Goal: Task Accomplishment & Management: Complete application form

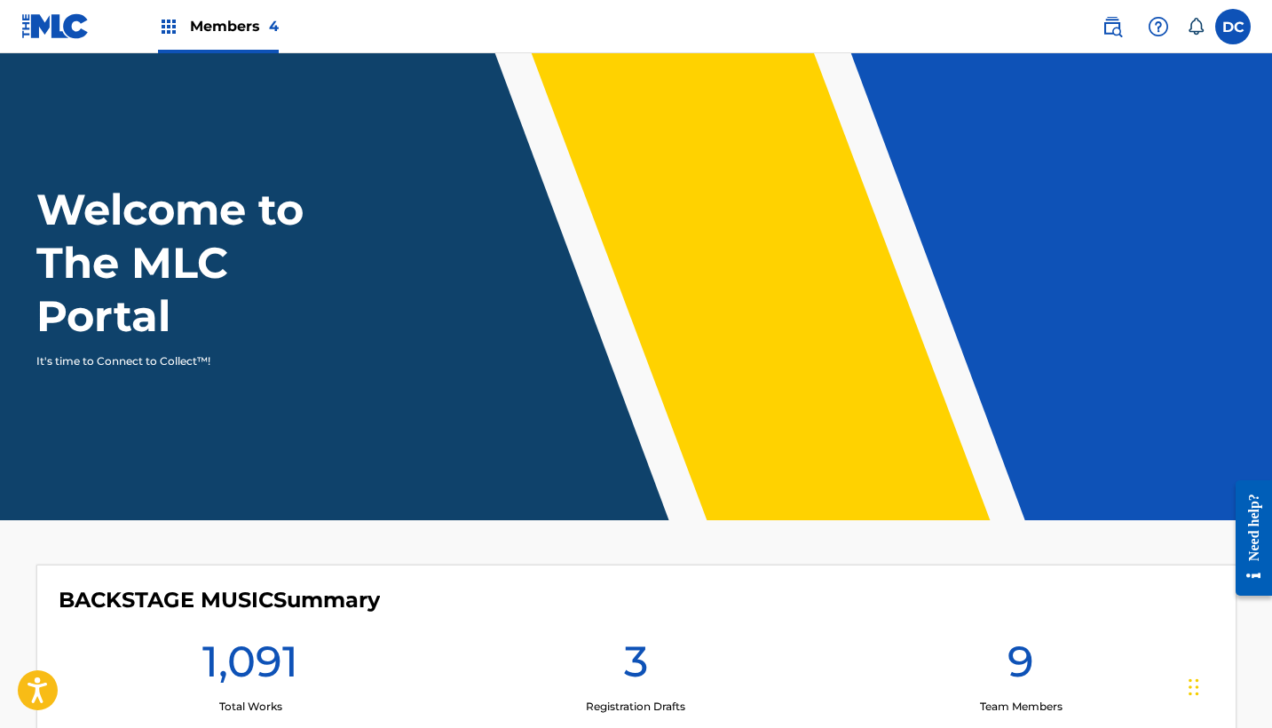
click at [1105, 39] on link at bounding box center [1113, 27] width 36 height 36
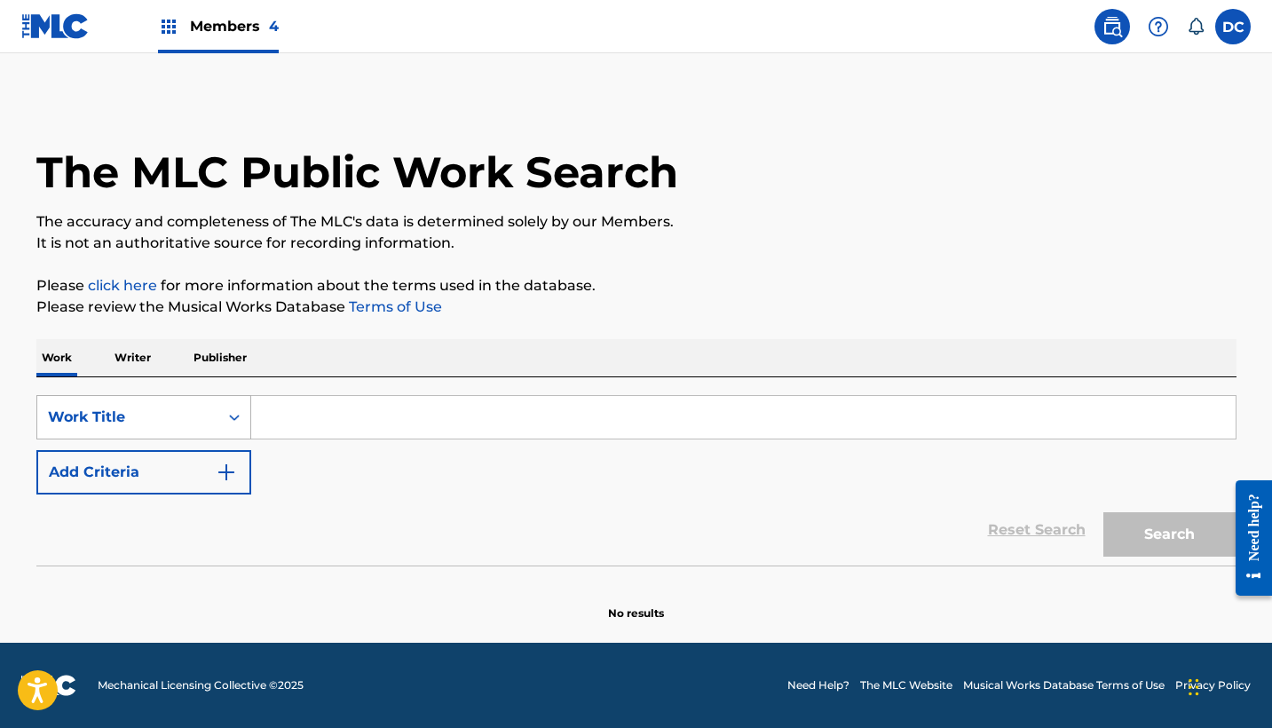
click at [198, 416] on div "Work Title" at bounding box center [128, 417] width 160 height 21
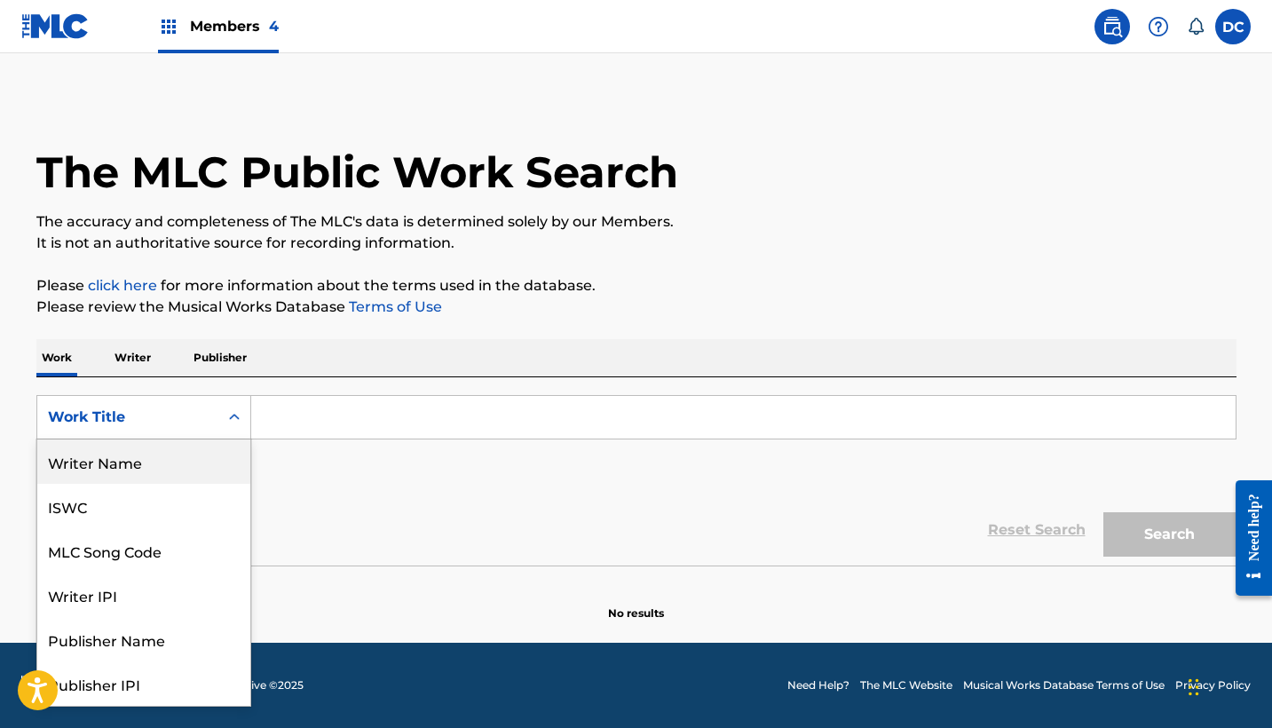
click at [186, 462] on div "Writer Name" at bounding box center [143, 462] width 213 height 44
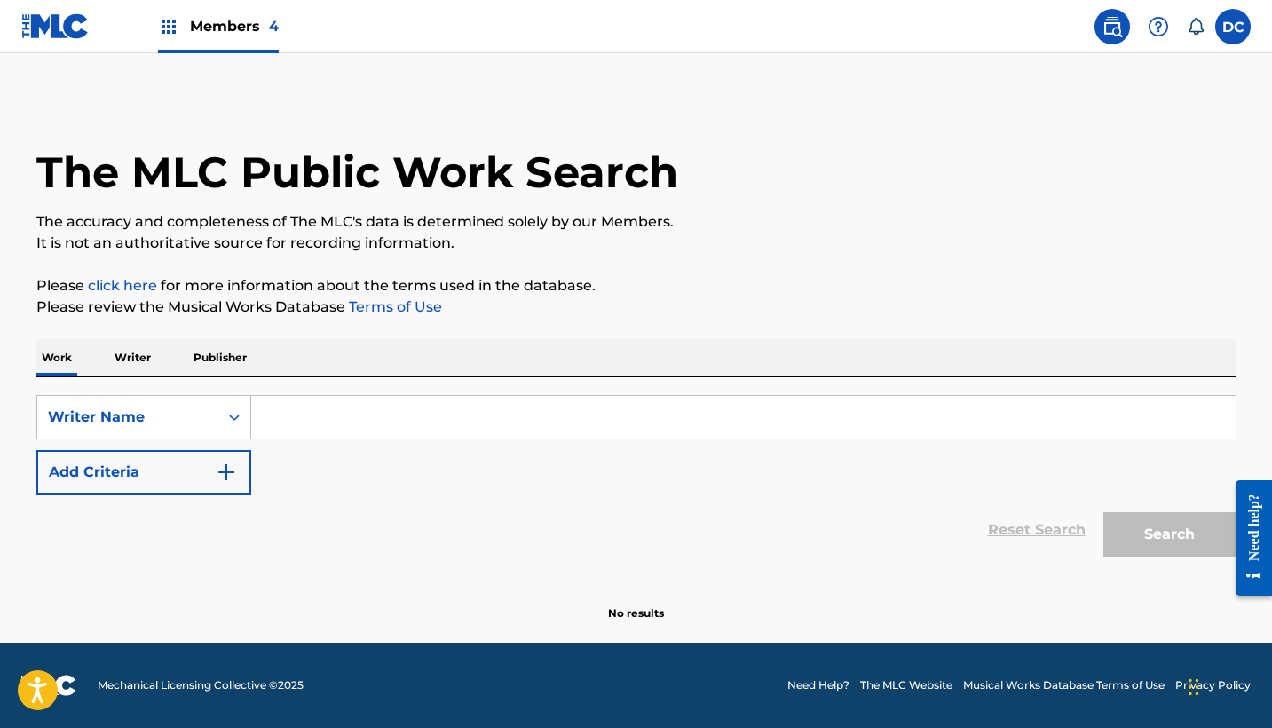
click at [294, 429] on input "Search Form" at bounding box center [743, 417] width 985 height 43
paste input "[PERSON_NAME]"
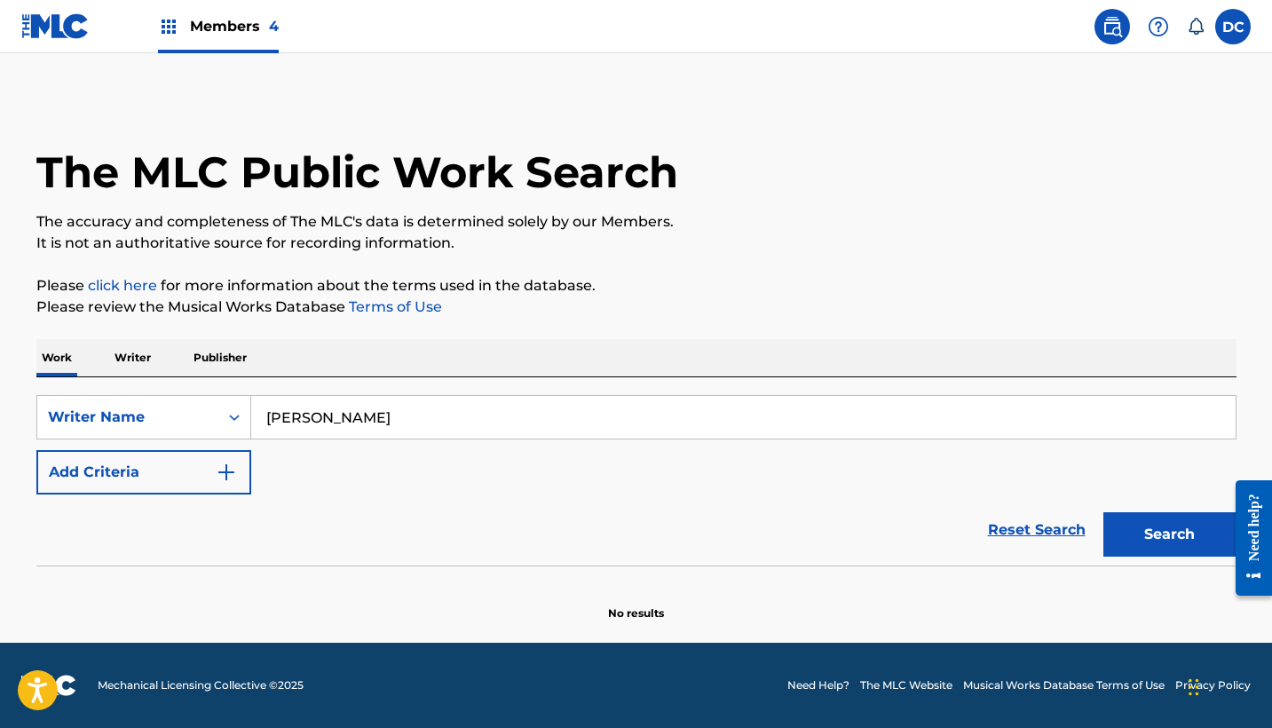
click at [297, 420] on input "[PERSON_NAME]" at bounding box center [743, 417] width 985 height 43
type input "[PERSON_NAME]"
click at [1169, 535] on button "Search" at bounding box center [1170, 534] width 133 height 44
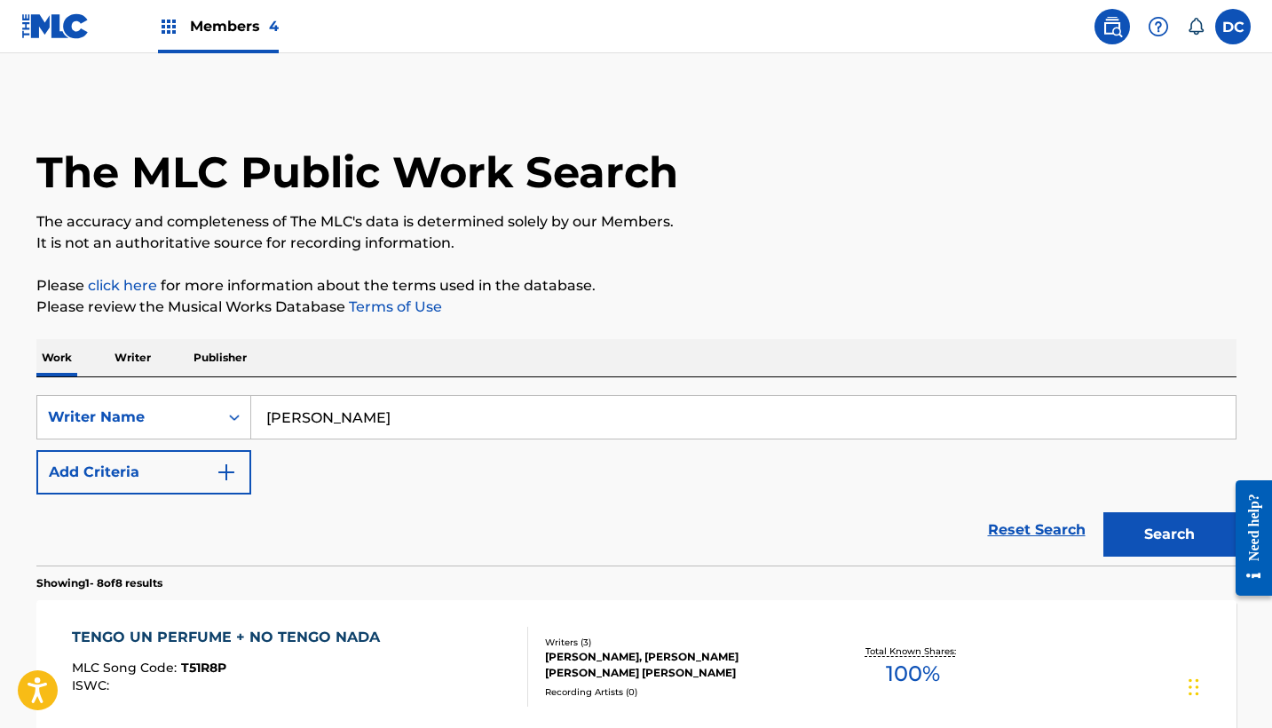
click at [218, 36] on div "Members 4" at bounding box center [218, 26] width 121 height 52
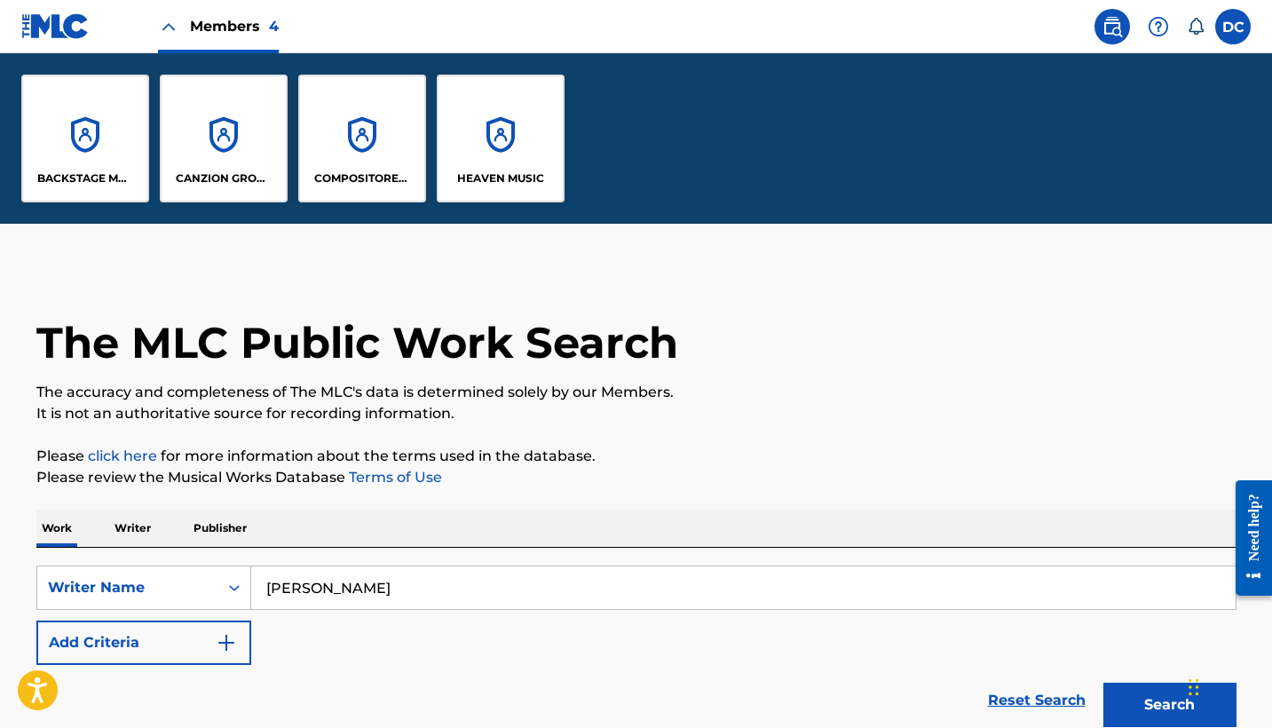
click at [480, 149] on div "HEAVEN MUSIC" at bounding box center [501, 139] width 128 height 128
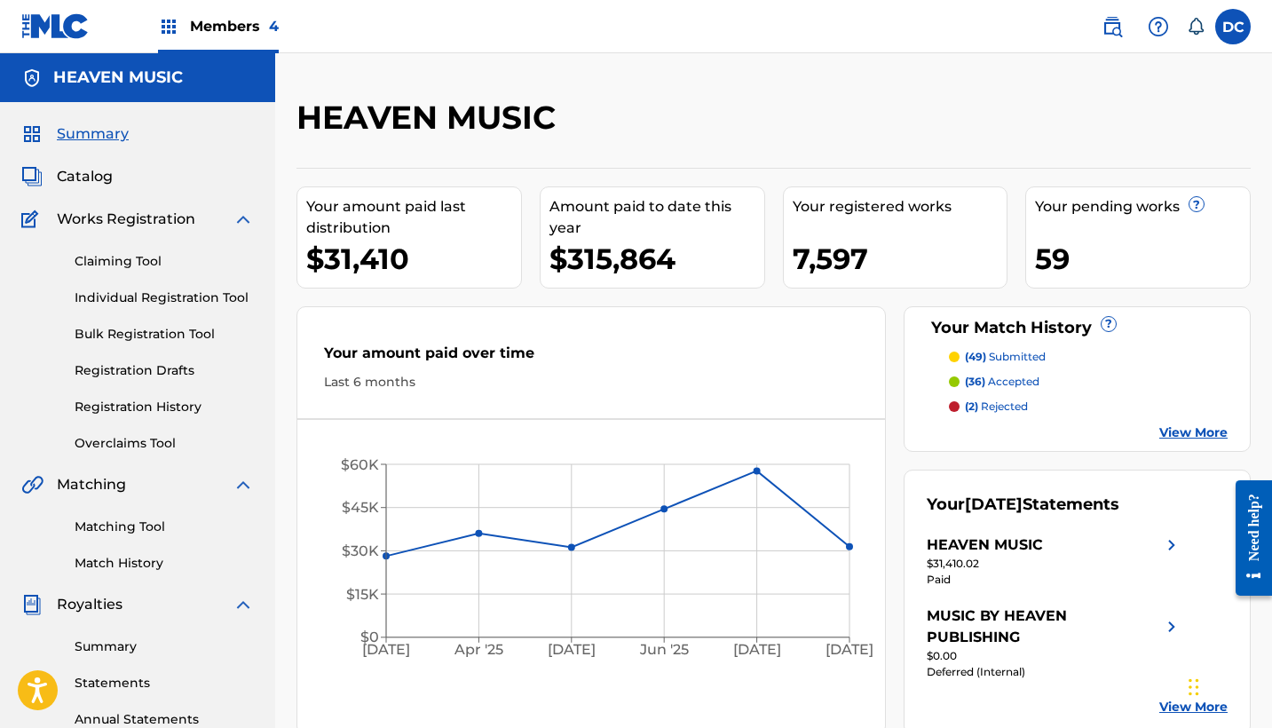
click at [102, 179] on span "Catalog" at bounding box center [85, 176] width 56 height 21
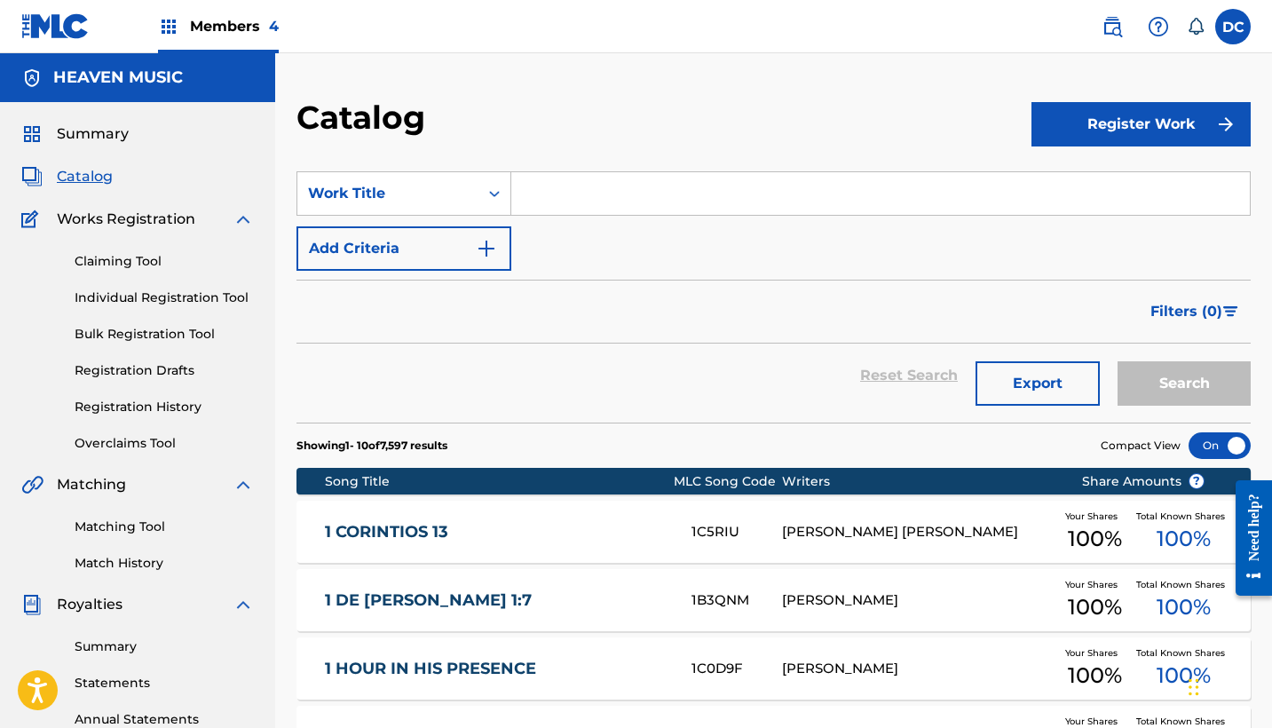
click at [221, 299] on link "Individual Registration Tool" at bounding box center [164, 298] width 179 height 19
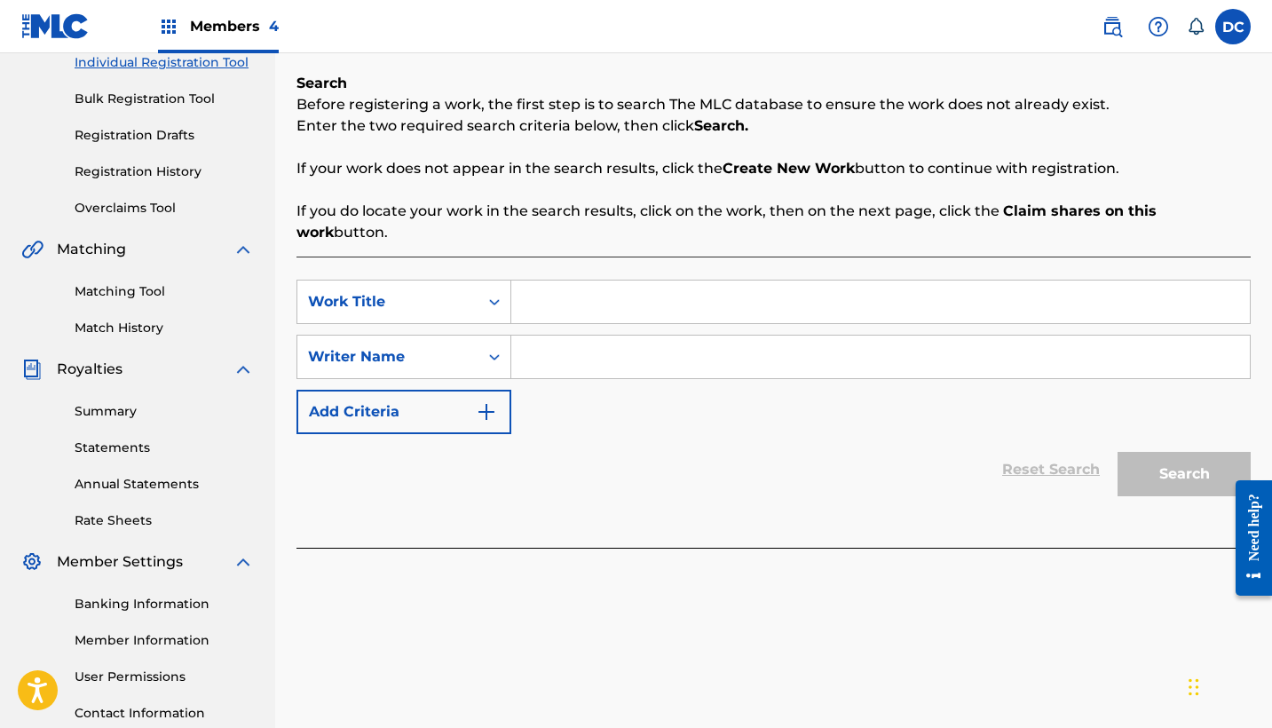
scroll to position [231, 0]
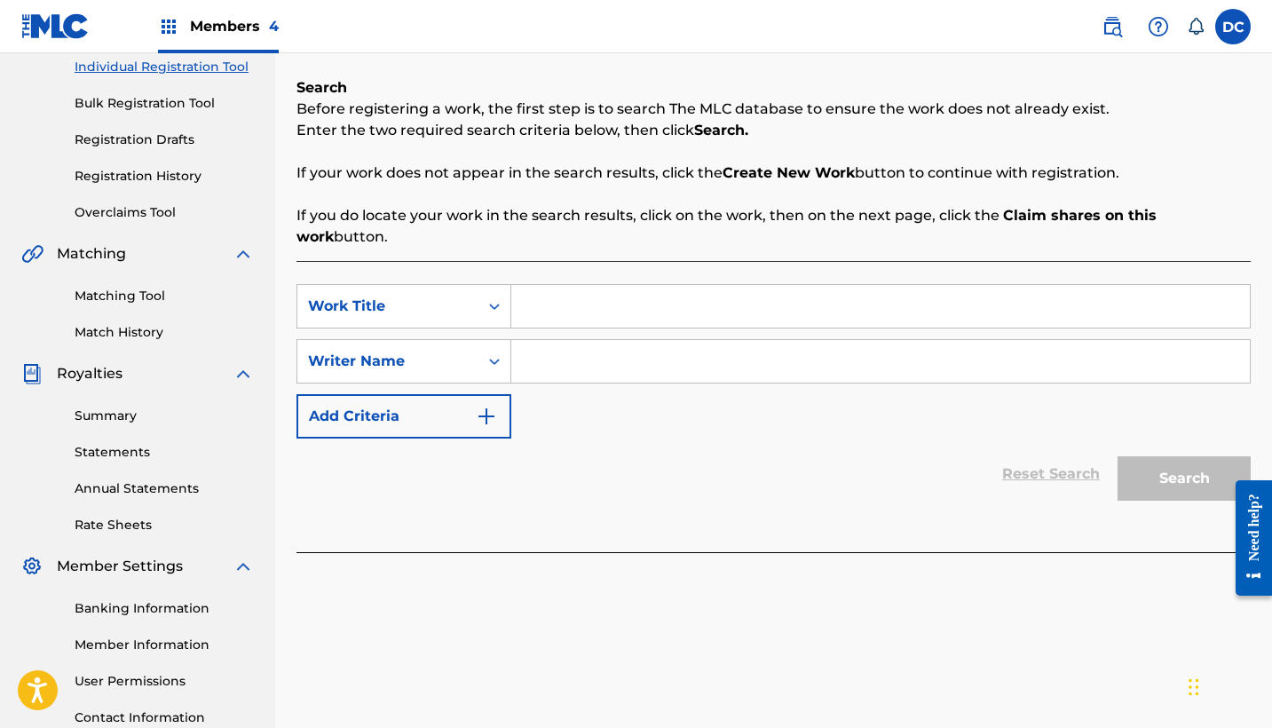
click at [565, 285] on input "Search Form" at bounding box center [880, 306] width 739 height 43
click at [539, 285] on input "Search Form" at bounding box center [880, 306] width 739 height 43
paste input "Alabado Sea Tu Nombre"
type input "Alabado Sea Tu Nombre"
click at [545, 343] on input "Search Form" at bounding box center [880, 361] width 739 height 43
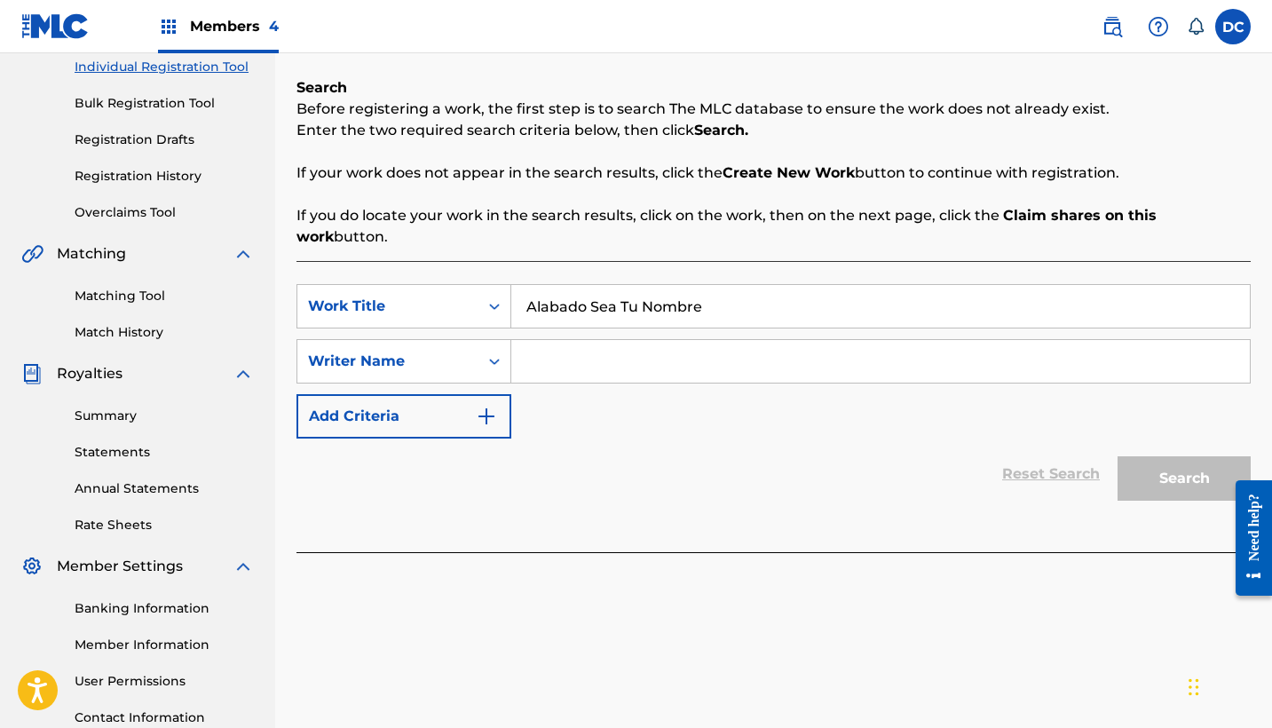
paste input "[PERSON_NAME]"
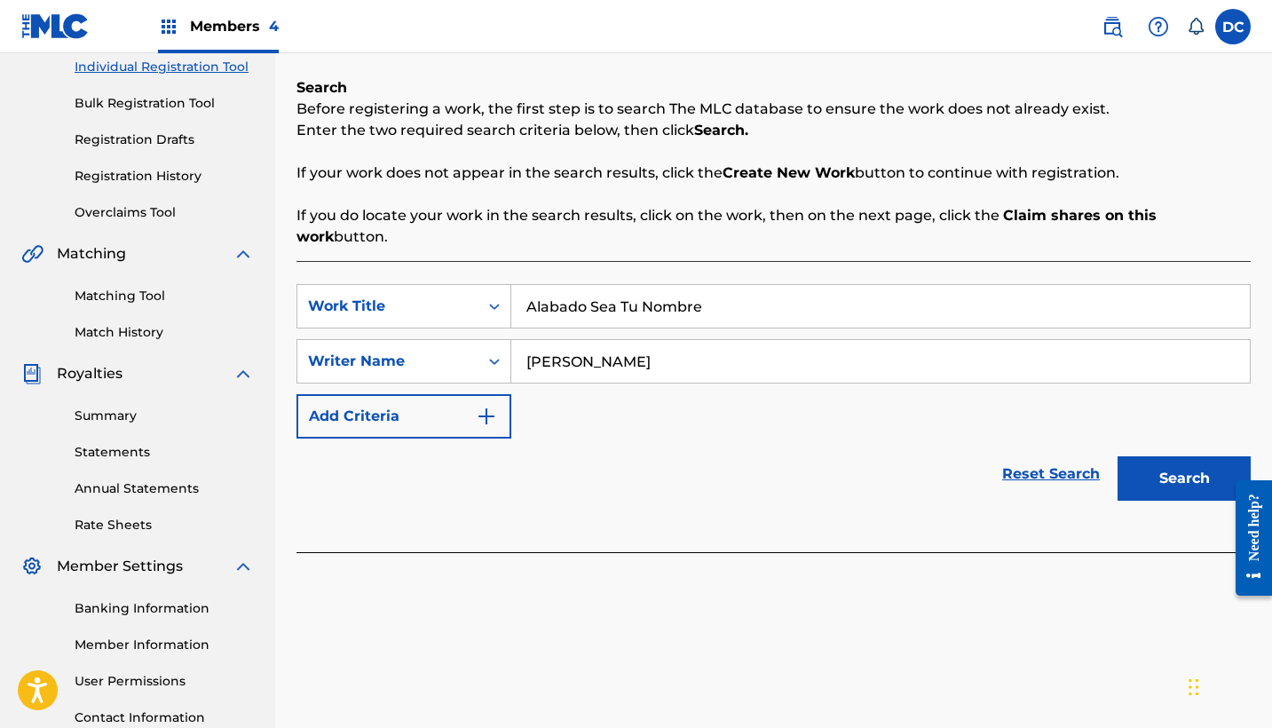
type input "[PERSON_NAME]"
click at [1184, 457] on button "Search" at bounding box center [1184, 478] width 133 height 44
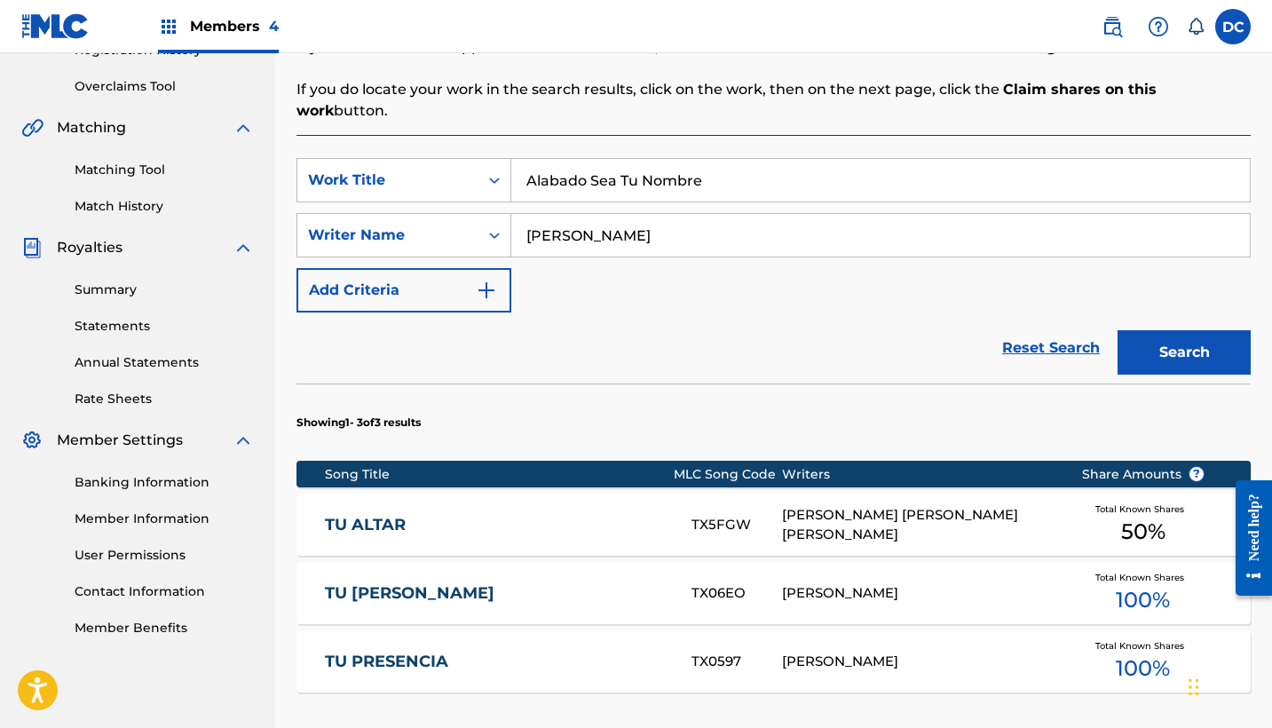
scroll to position [359, 0]
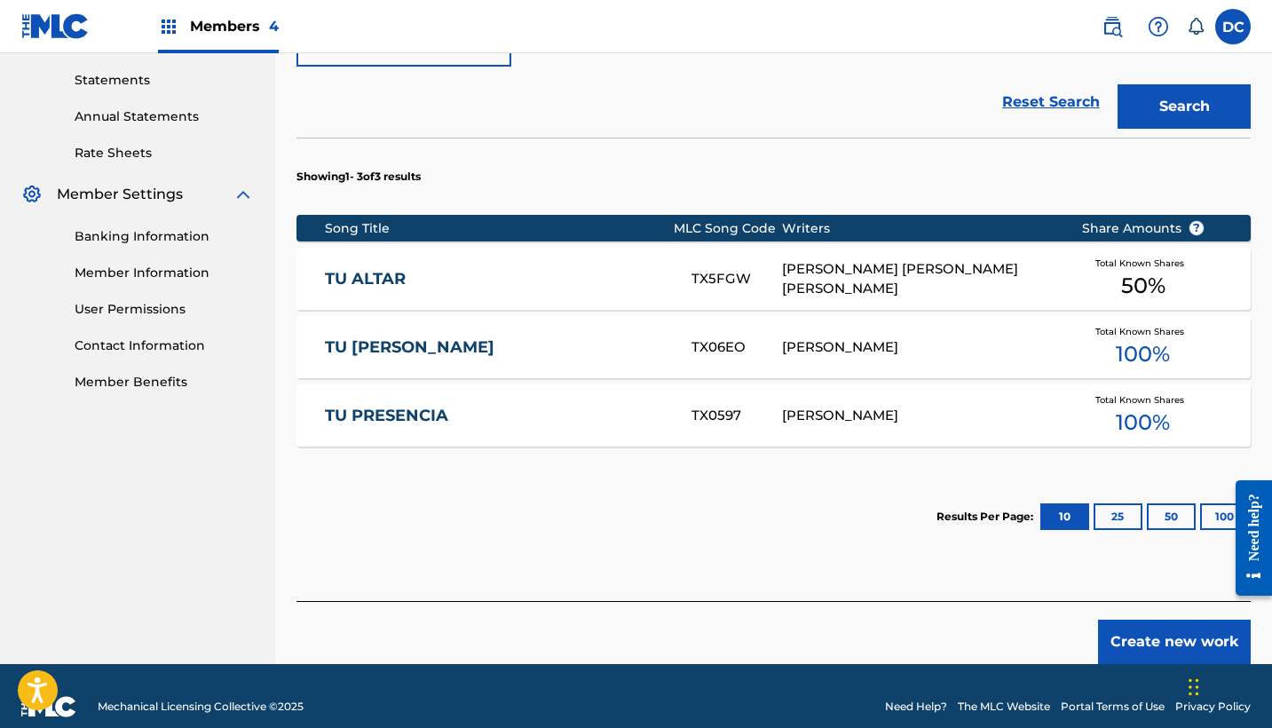
click at [1133, 625] on button "Create new work" at bounding box center [1174, 642] width 153 height 44
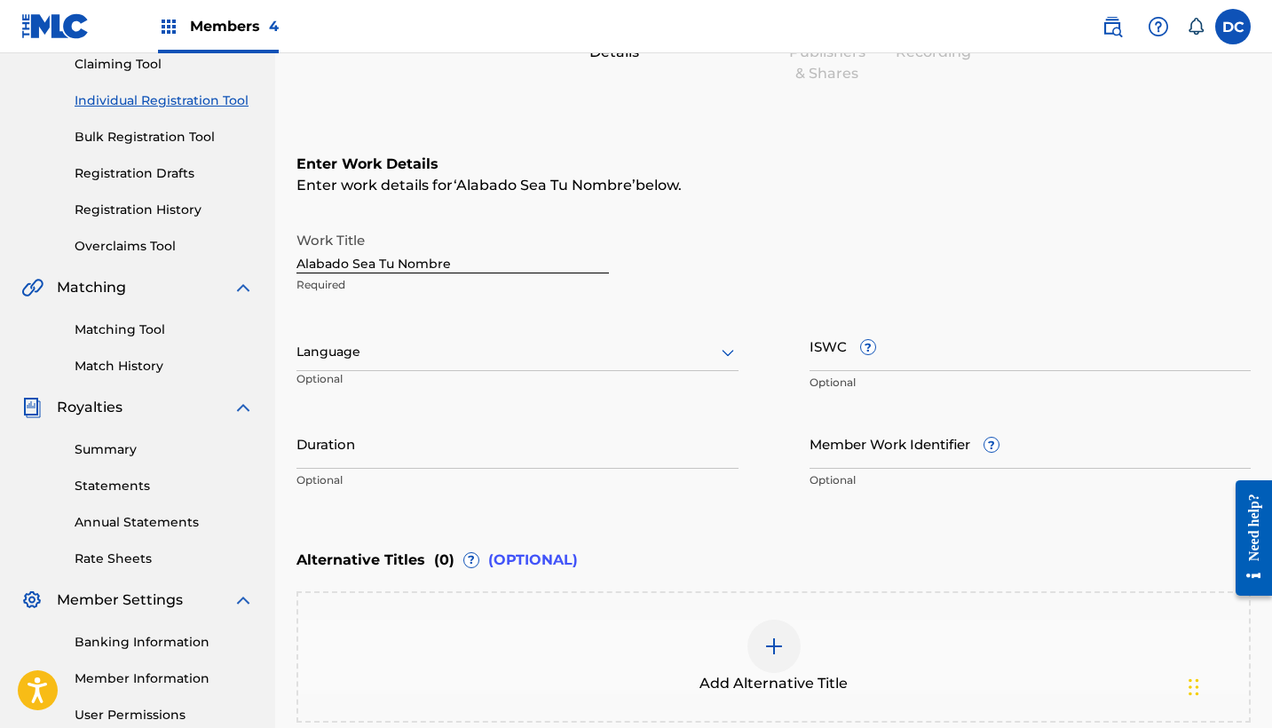
scroll to position [170, 0]
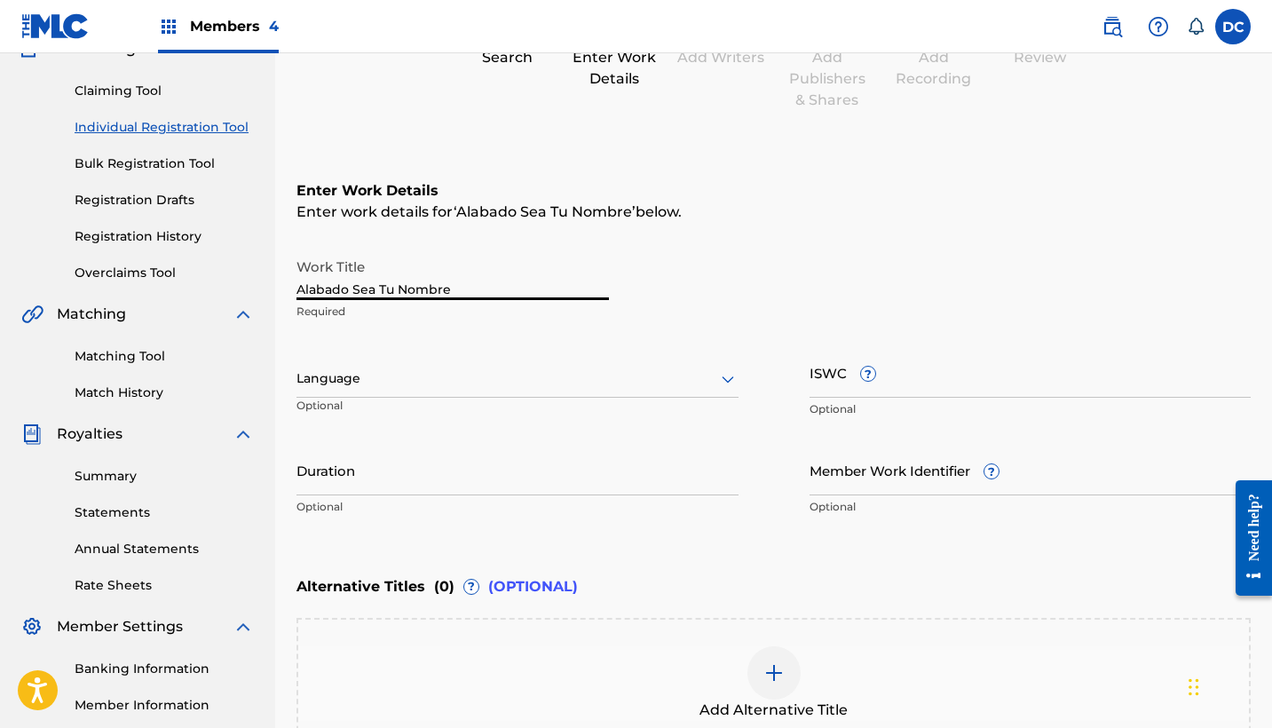
drag, startPoint x: 486, startPoint y: 290, endPoint x: 218, endPoint y: 285, distance: 267.3
click at [218, 285] on main "HEAVEN MUSIC Summary Catalog Works Registration Claiming Tool Individual Regist…" at bounding box center [636, 370] width 1272 height 974
type input "ALABADO SEA TU NOMBRE"
click at [546, 376] on div at bounding box center [518, 379] width 442 height 22
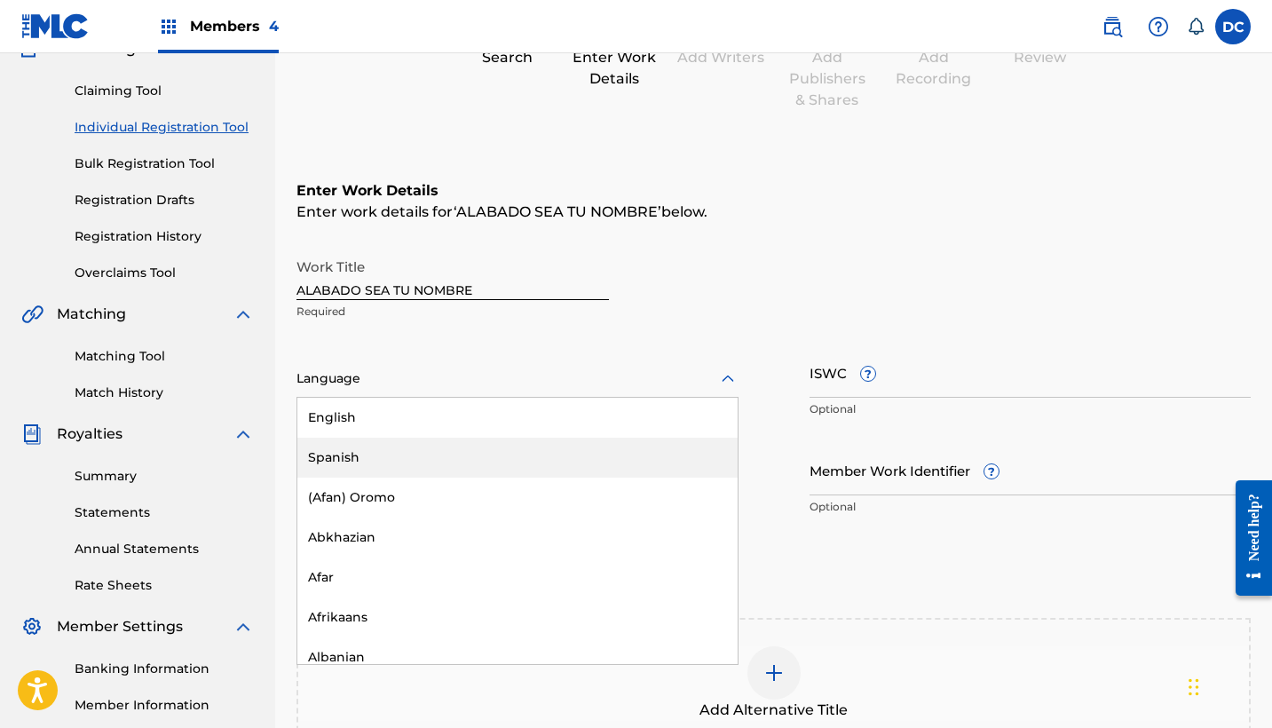
click at [384, 445] on div "Spanish" at bounding box center [517, 458] width 440 height 40
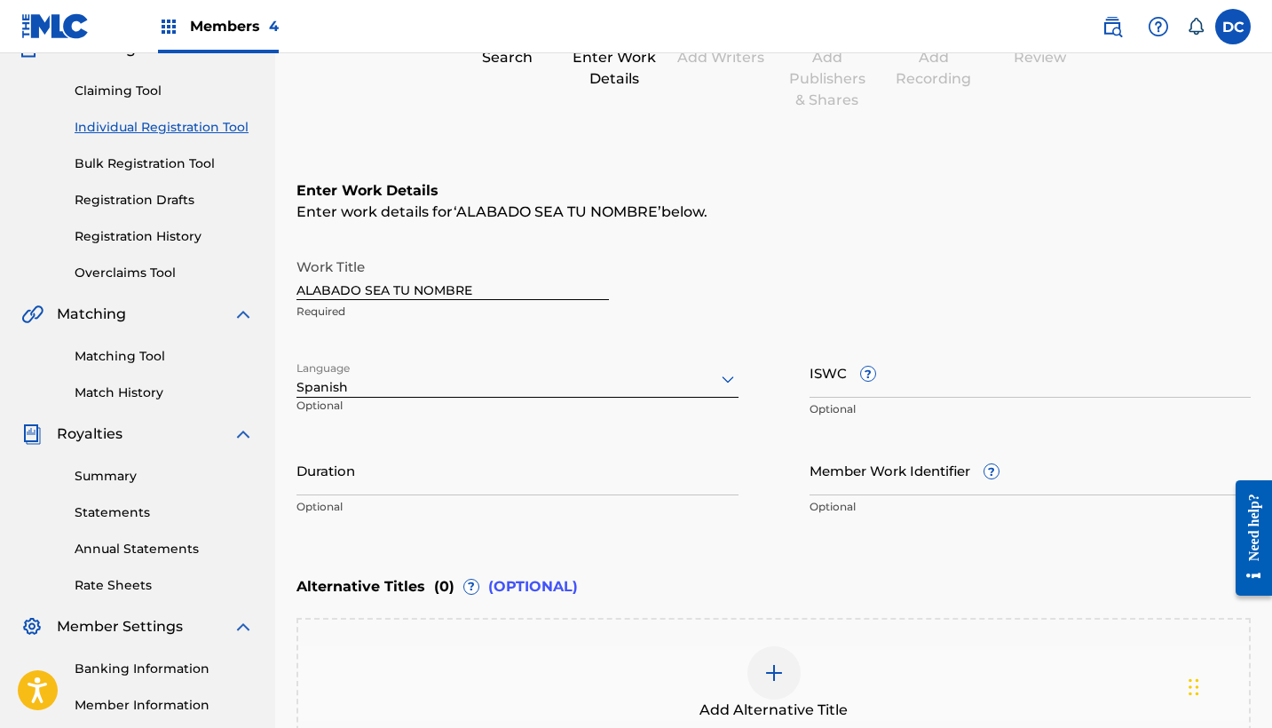
click at [361, 461] on input "Duration" at bounding box center [518, 470] width 442 height 51
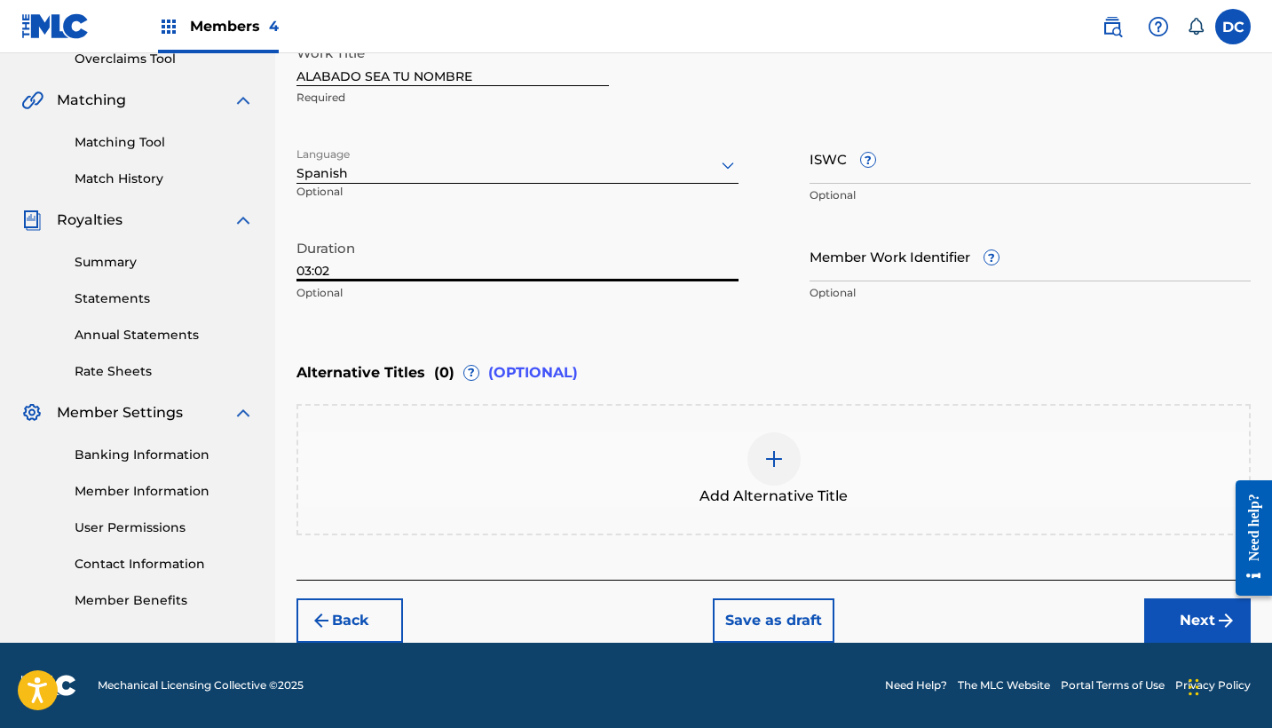
type input "03:02"
click at [1189, 609] on button "Next" at bounding box center [1197, 620] width 107 height 44
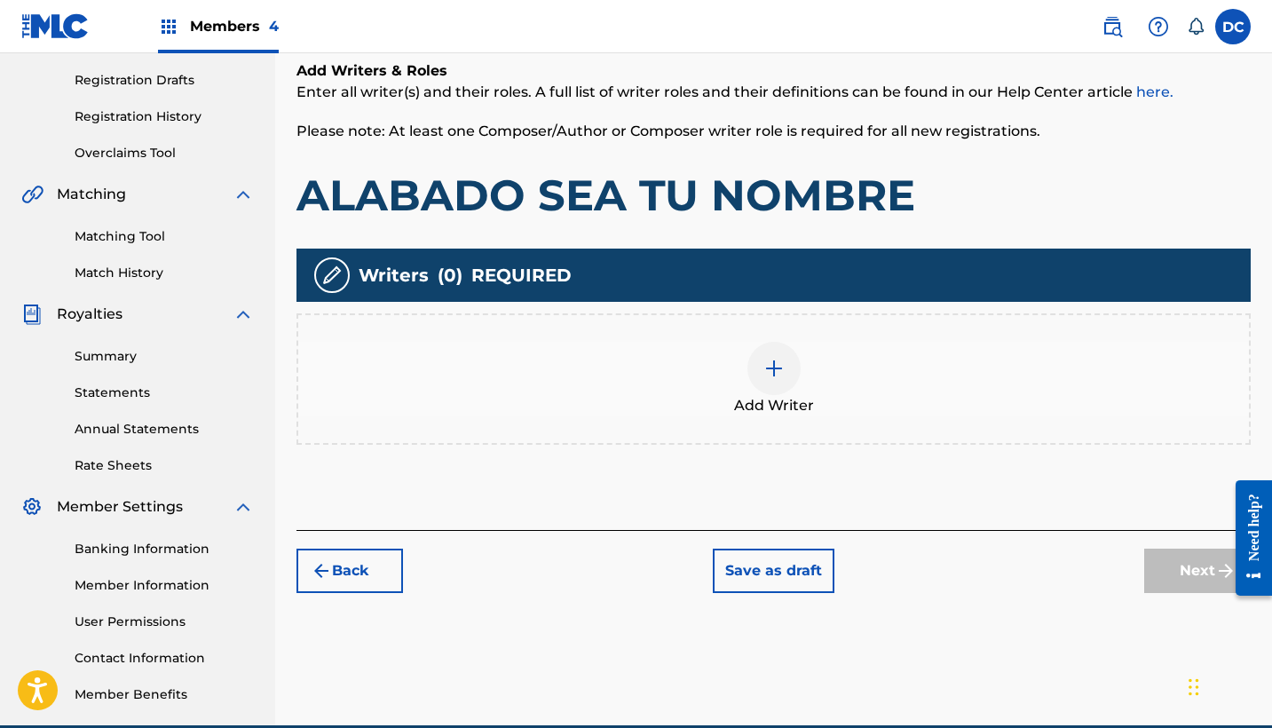
scroll to position [289, 0]
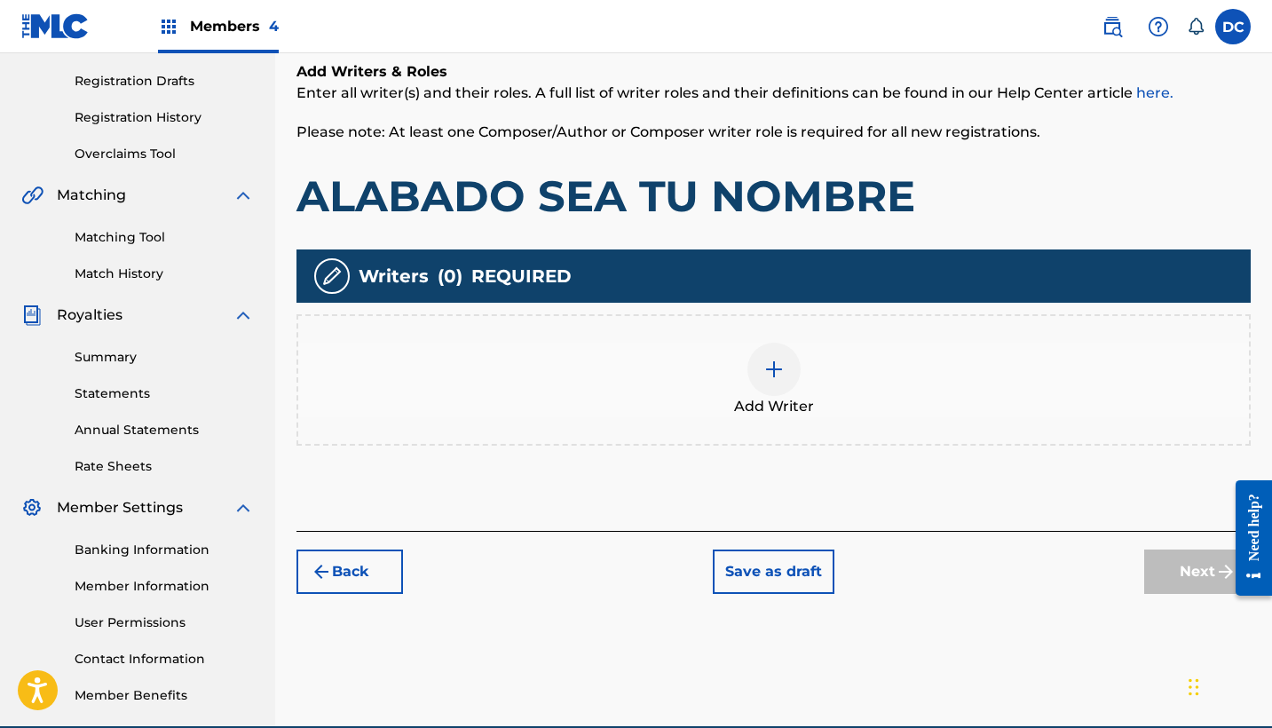
click at [761, 382] on div at bounding box center [774, 369] width 53 height 53
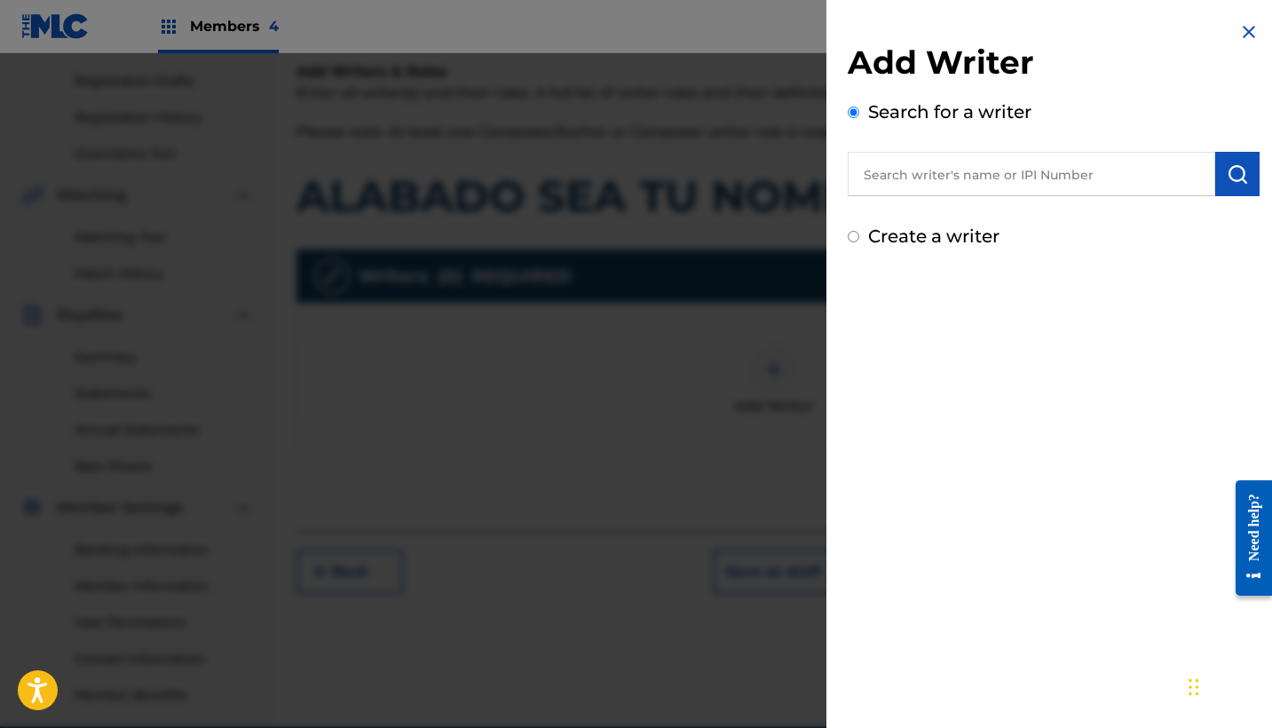
click at [918, 178] on input "text" at bounding box center [1032, 174] width 368 height 44
paste input "1305307789"
click at [855, 173] on input "1305307789" at bounding box center [1032, 174] width 368 height 44
type input "01305307789"
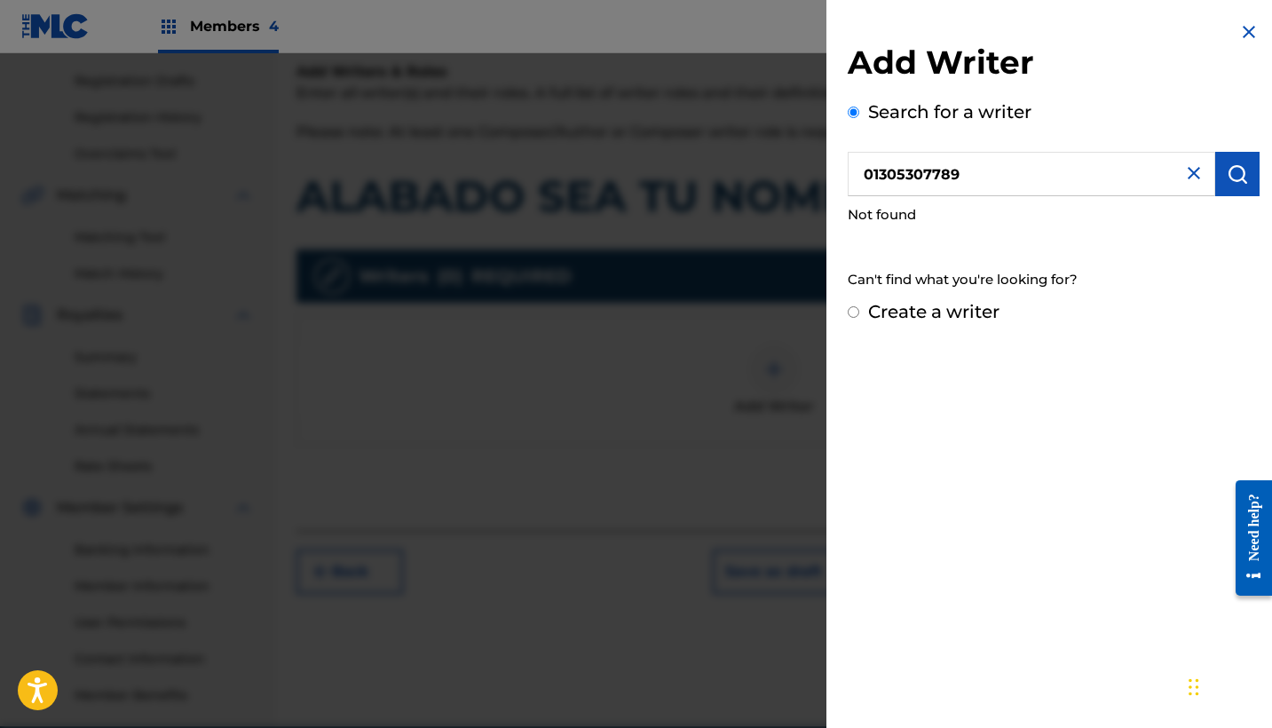
click at [928, 305] on label "Create a writer" at bounding box center [933, 311] width 131 height 21
radio input "true"
click at [859, 306] on input "Create a writer" at bounding box center [854, 312] width 12 height 12
radio input "false"
radio input "true"
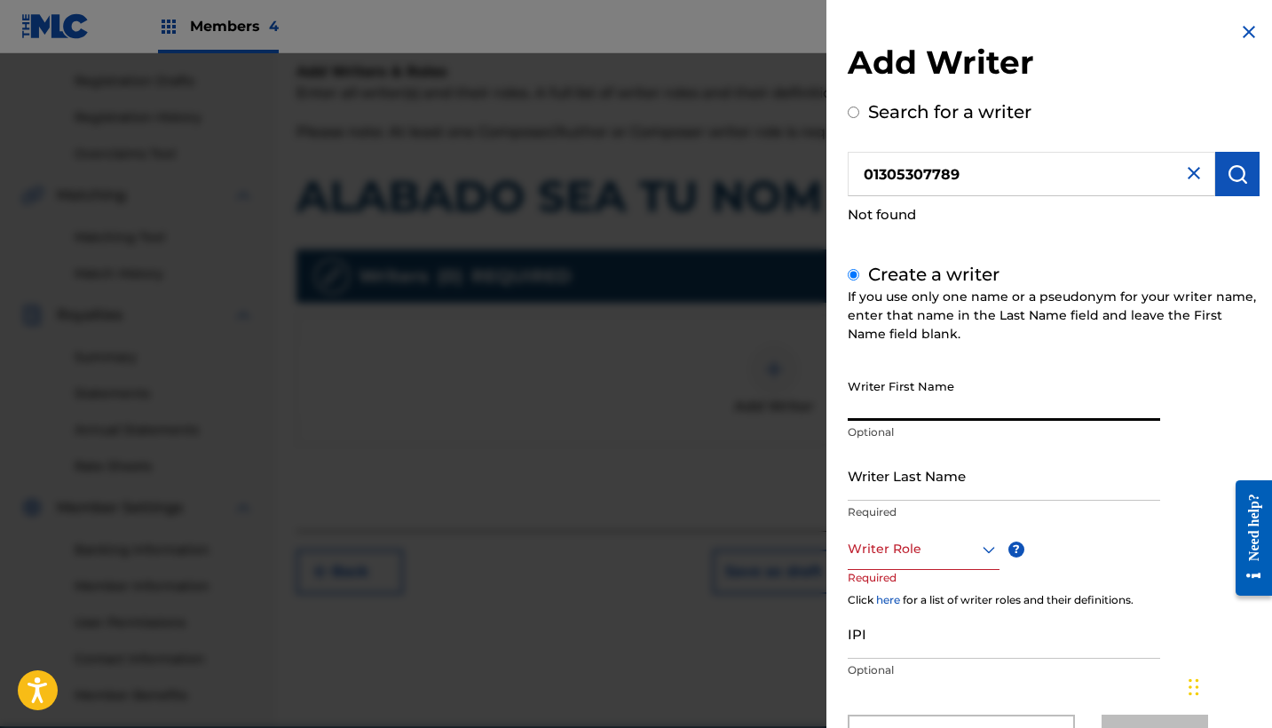
click at [902, 400] on input "Writer First Name" at bounding box center [1004, 395] width 313 height 51
paste input "[PERSON_NAME]"
drag, startPoint x: 982, startPoint y: 408, endPoint x: 809, endPoint y: 408, distance: 173.1
click at [808, 408] on div "Add Writer Search for a writer 01305307789 Not found Create a writer If you use…" at bounding box center [636, 390] width 1272 height 675
click at [877, 407] on input "[PERSON_NAME]" at bounding box center [1004, 395] width 313 height 51
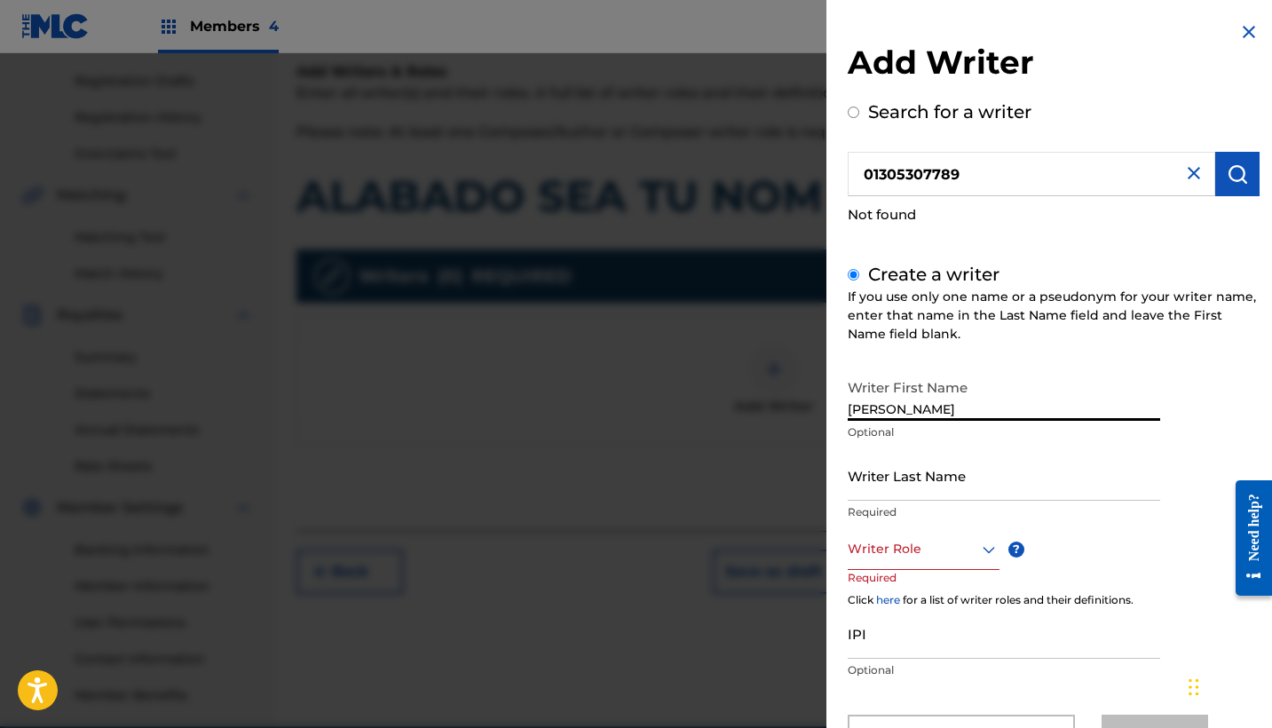
click at [978, 410] on input "[PERSON_NAME]" at bounding box center [1004, 395] width 313 height 51
type input "[PERSON_NAME]"
click at [915, 474] on input "Writer Last Name" at bounding box center [1004, 475] width 313 height 51
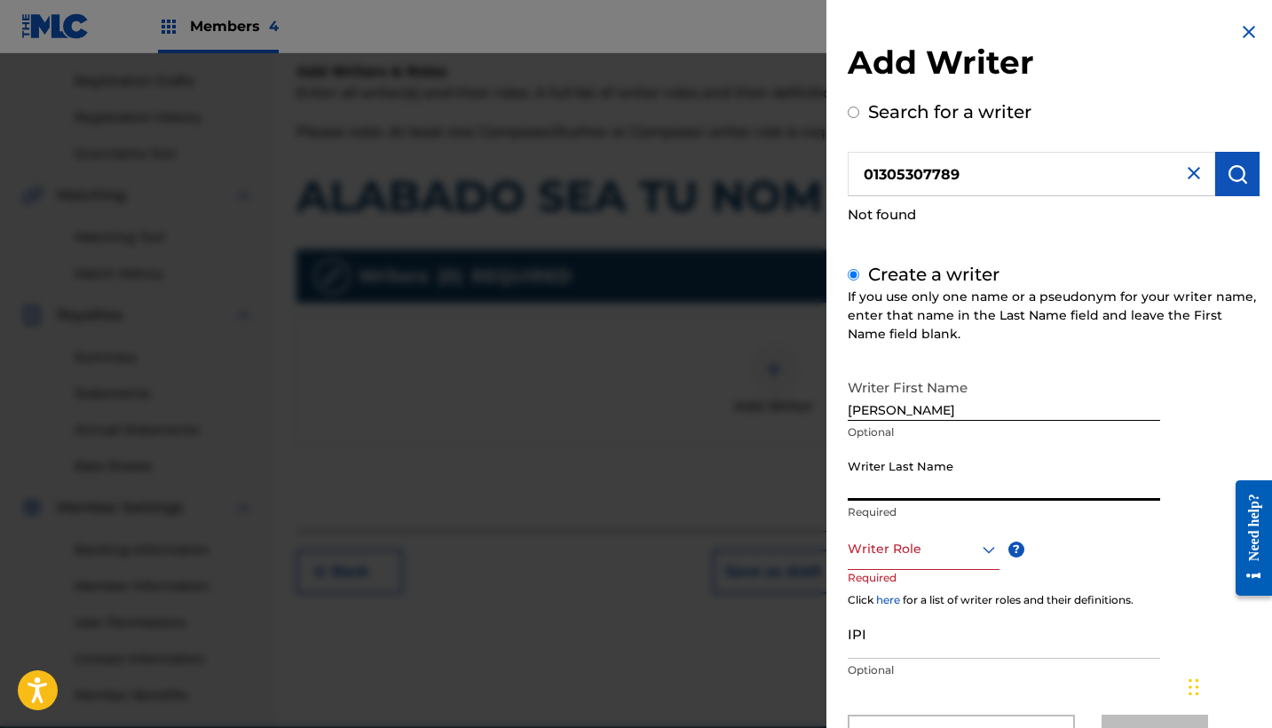
paste input "PRADAS"
type input "PRADAS"
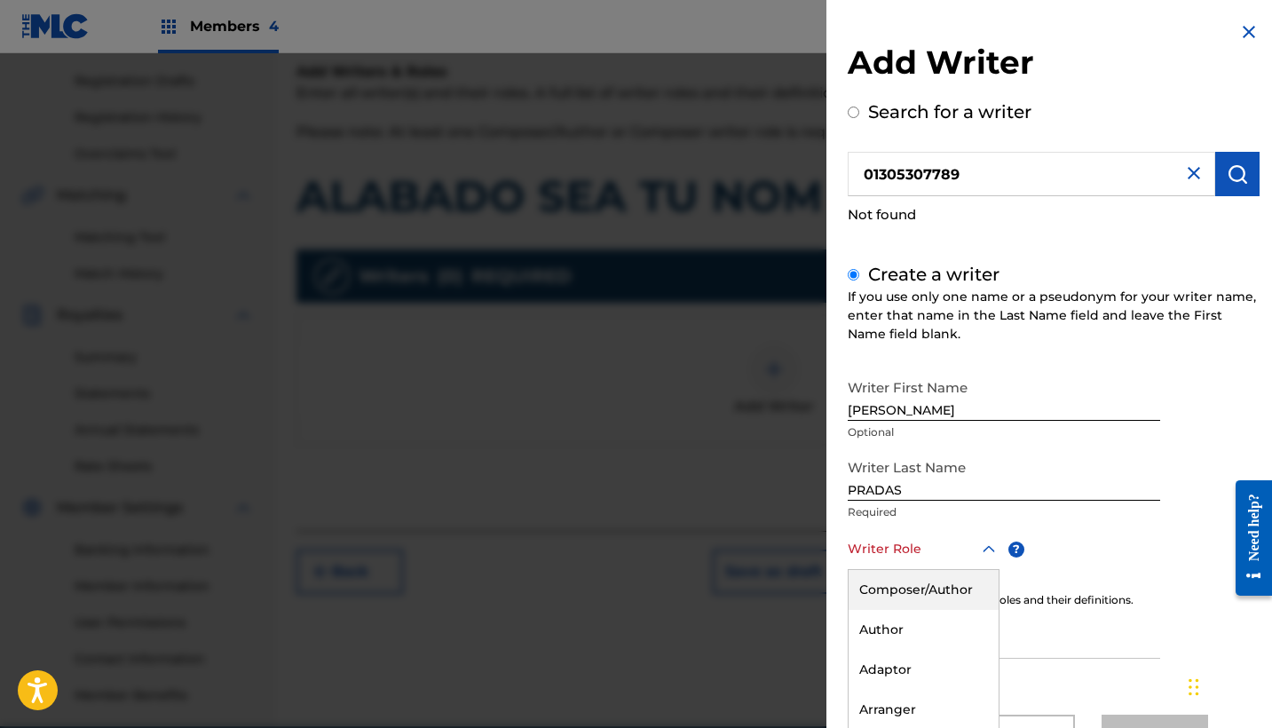
click at [924, 549] on div "Composer/Author, 1 of 8. 8 results available. Use Up and Down to choose options…" at bounding box center [924, 550] width 152 height 40
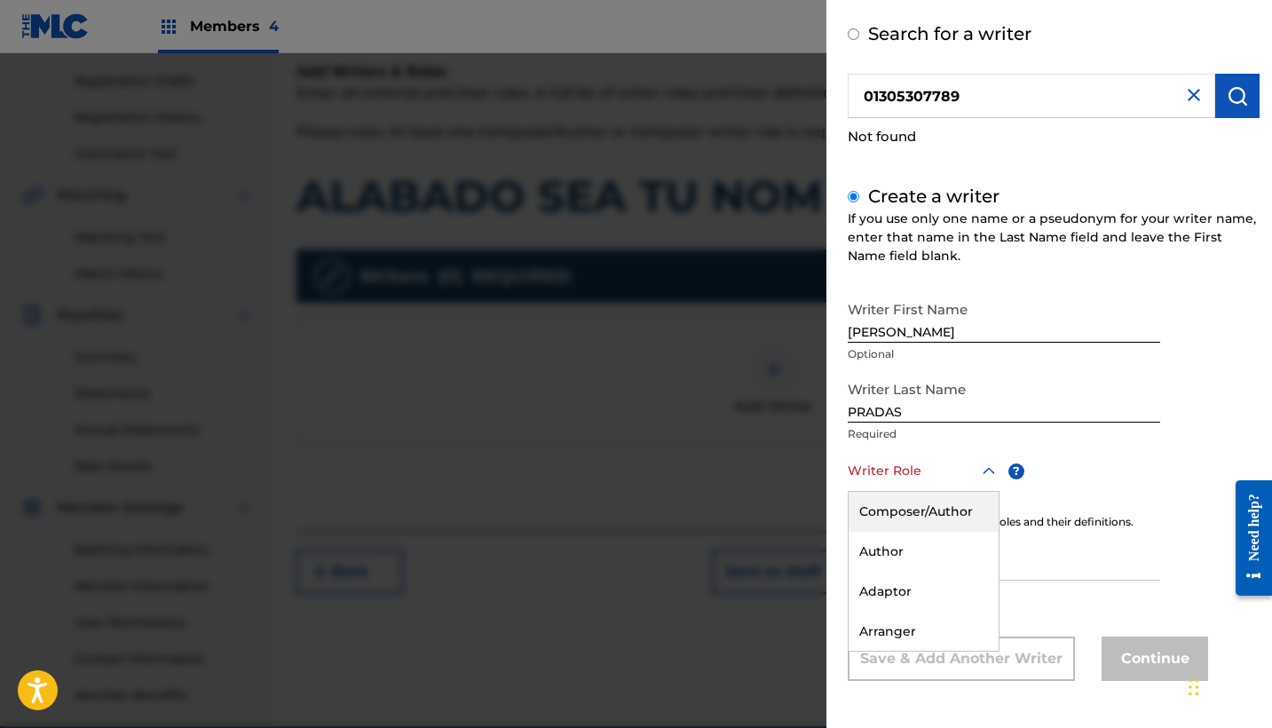
click at [903, 515] on div "Composer/Author" at bounding box center [924, 512] width 150 height 40
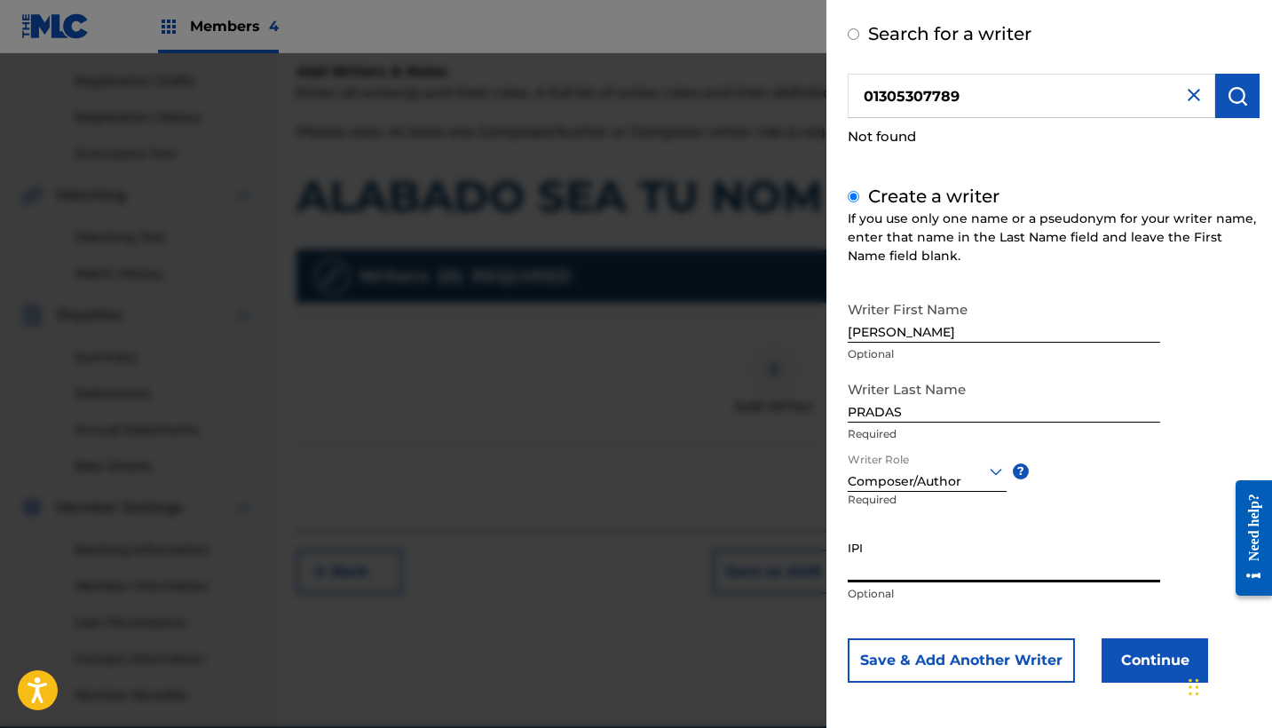
click at [895, 554] on input "IPI" at bounding box center [1004, 557] width 313 height 51
paste input "1305307789"
click at [854, 567] on input "1305307789" at bounding box center [1004, 557] width 313 height 51
type input "01305307789"
click at [1112, 655] on button "Continue" at bounding box center [1155, 660] width 107 height 44
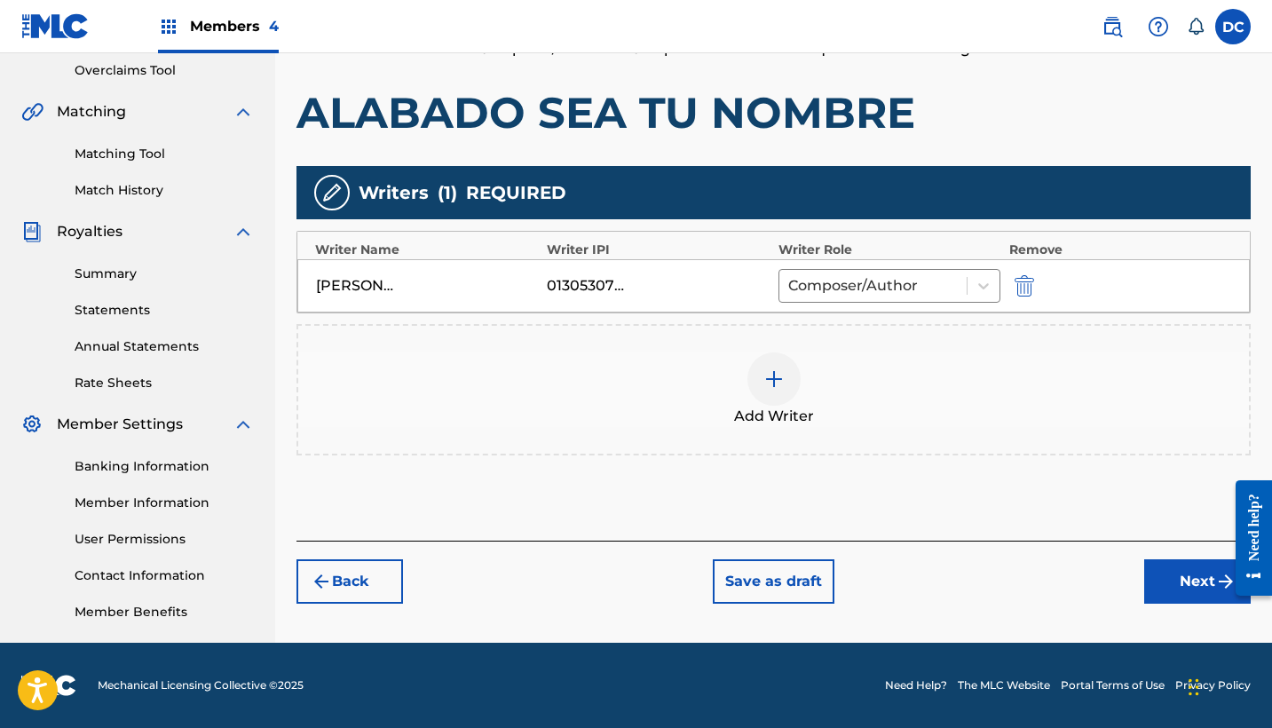
click at [1183, 589] on button "Next" at bounding box center [1197, 581] width 107 height 44
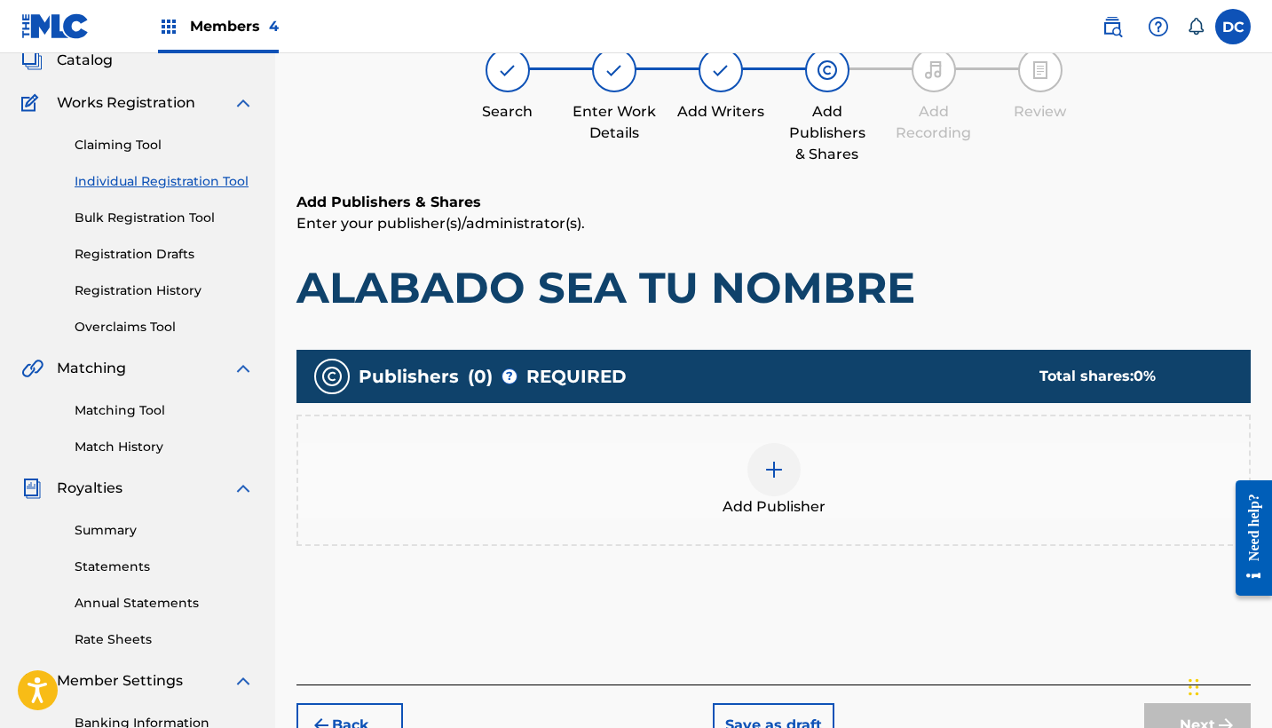
scroll to position [80, 0]
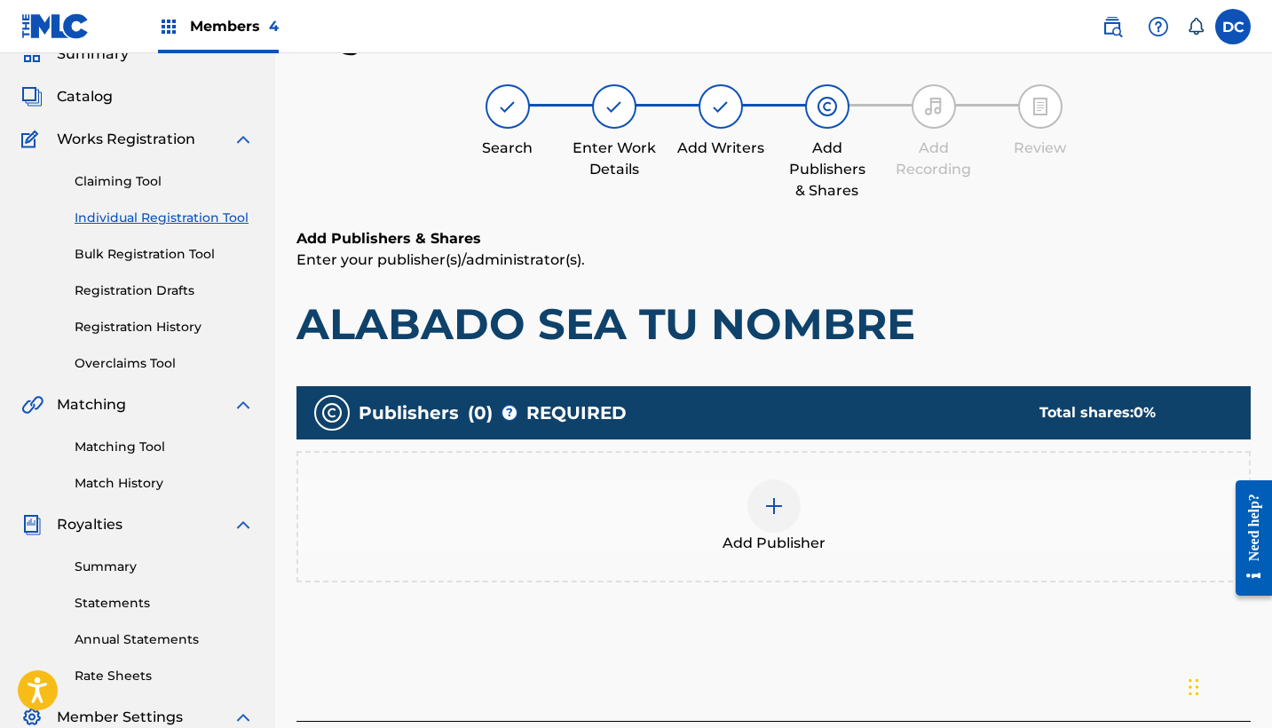
click at [782, 533] on span "Add Publisher" at bounding box center [774, 543] width 103 height 21
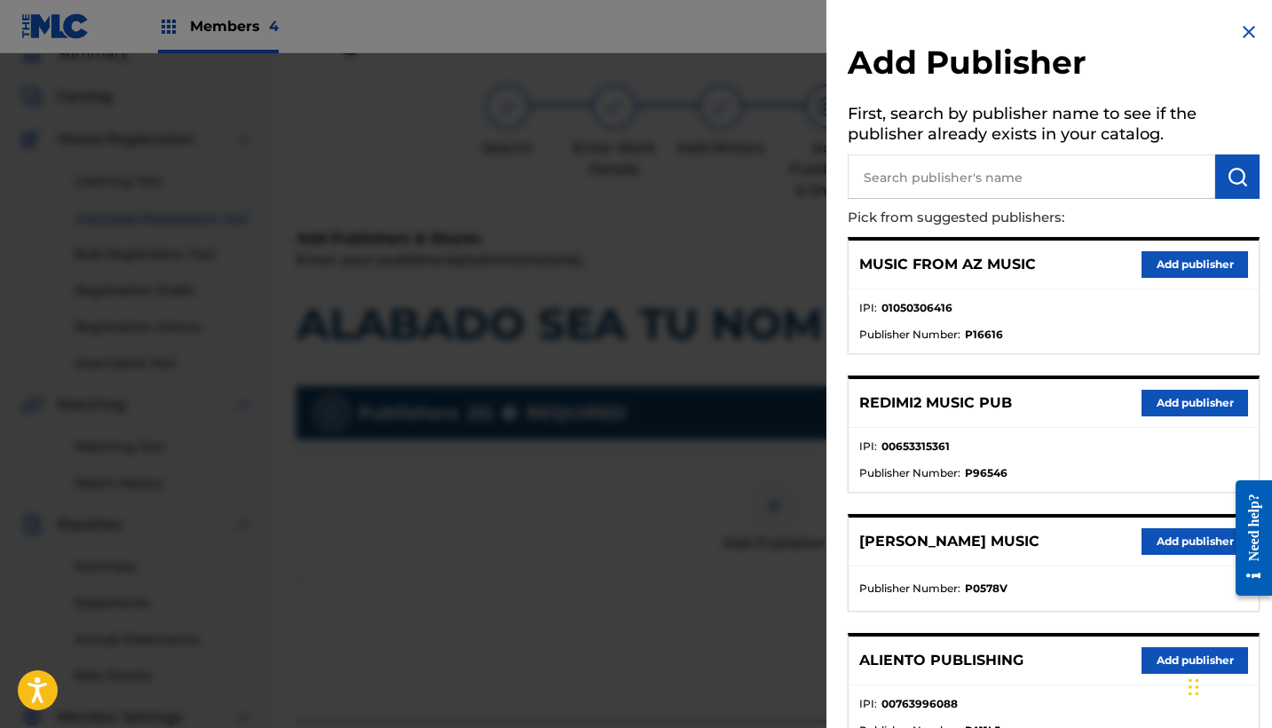
click at [921, 164] on input "text" at bounding box center [1032, 176] width 368 height 44
type input "heaven"
click at [1147, 403] on button "Add publisher" at bounding box center [1195, 403] width 107 height 27
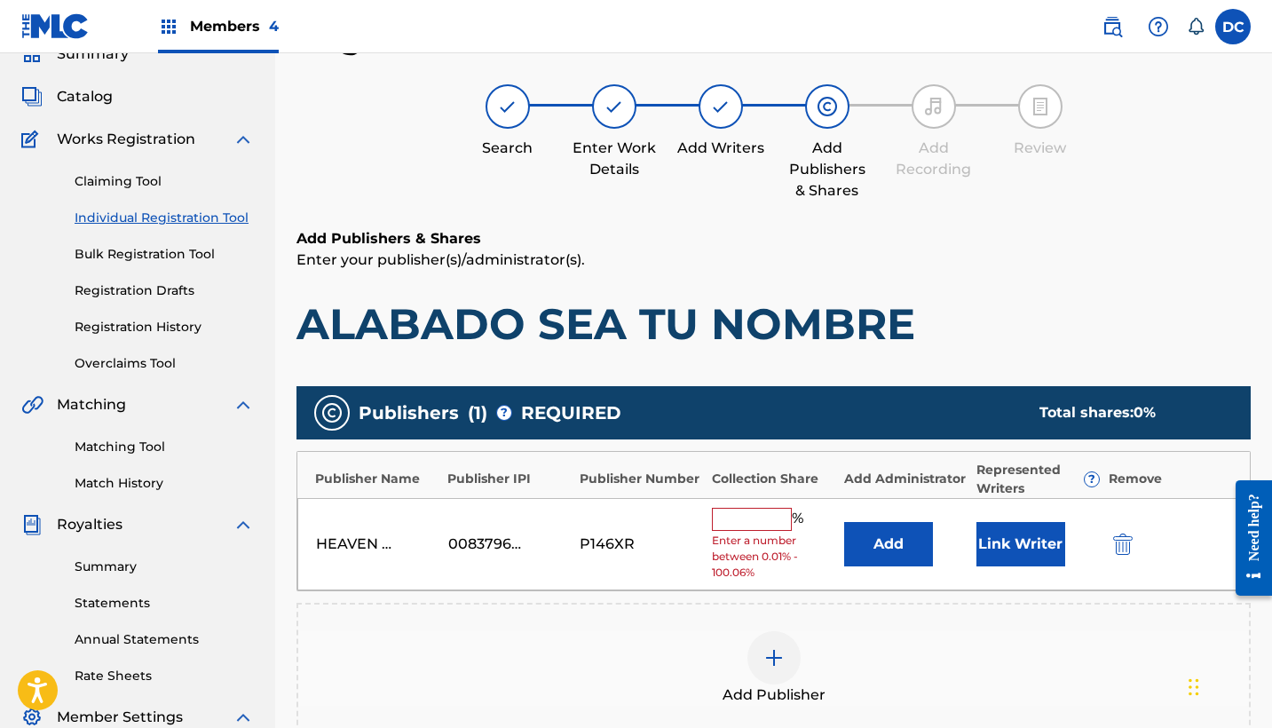
click at [725, 511] on input "text" at bounding box center [752, 519] width 80 height 23
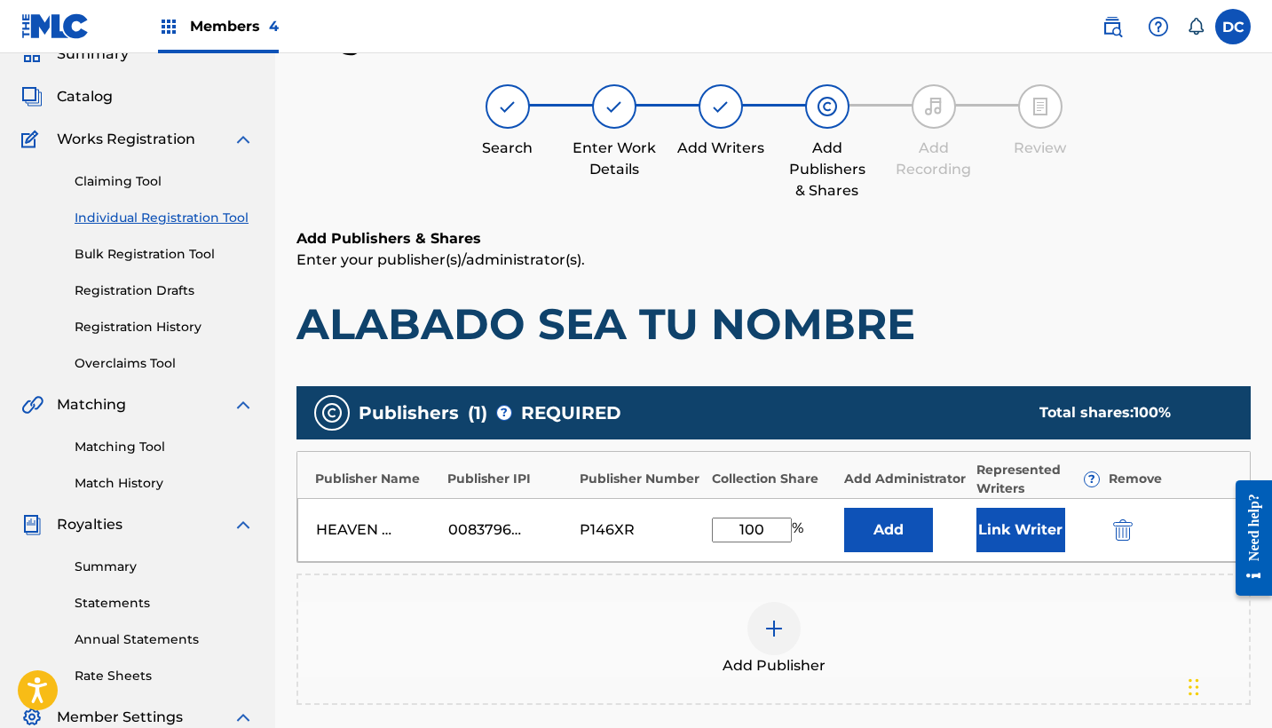
type input "100"
click at [1026, 535] on button "Link Writer" at bounding box center [1021, 530] width 89 height 44
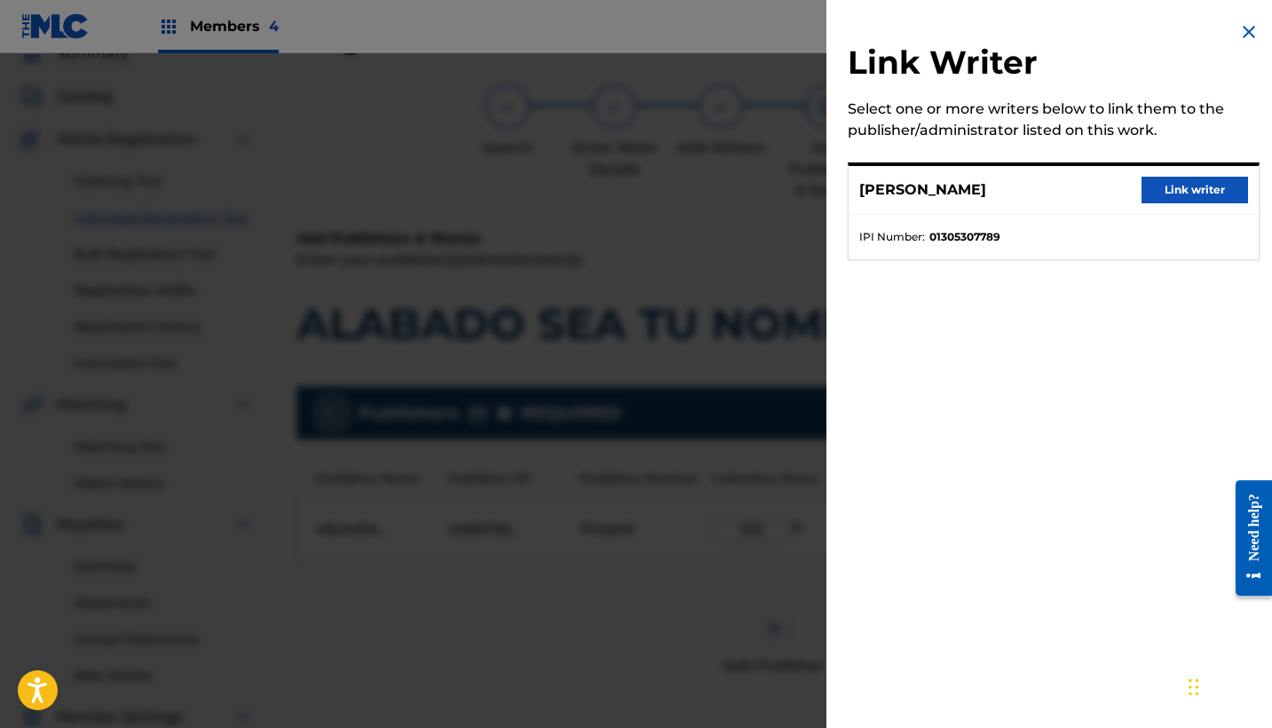
click at [1172, 192] on button "Link writer" at bounding box center [1195, 190] width 107 height 27
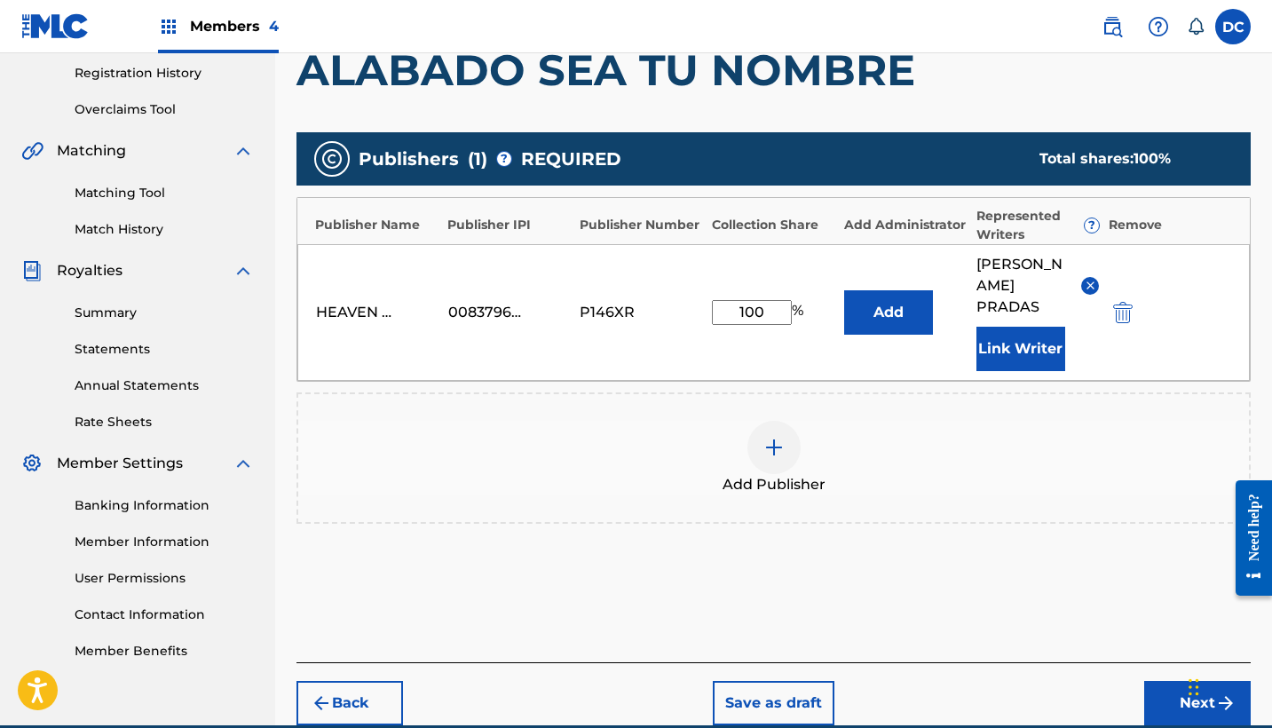
scroll to position [384, 0]
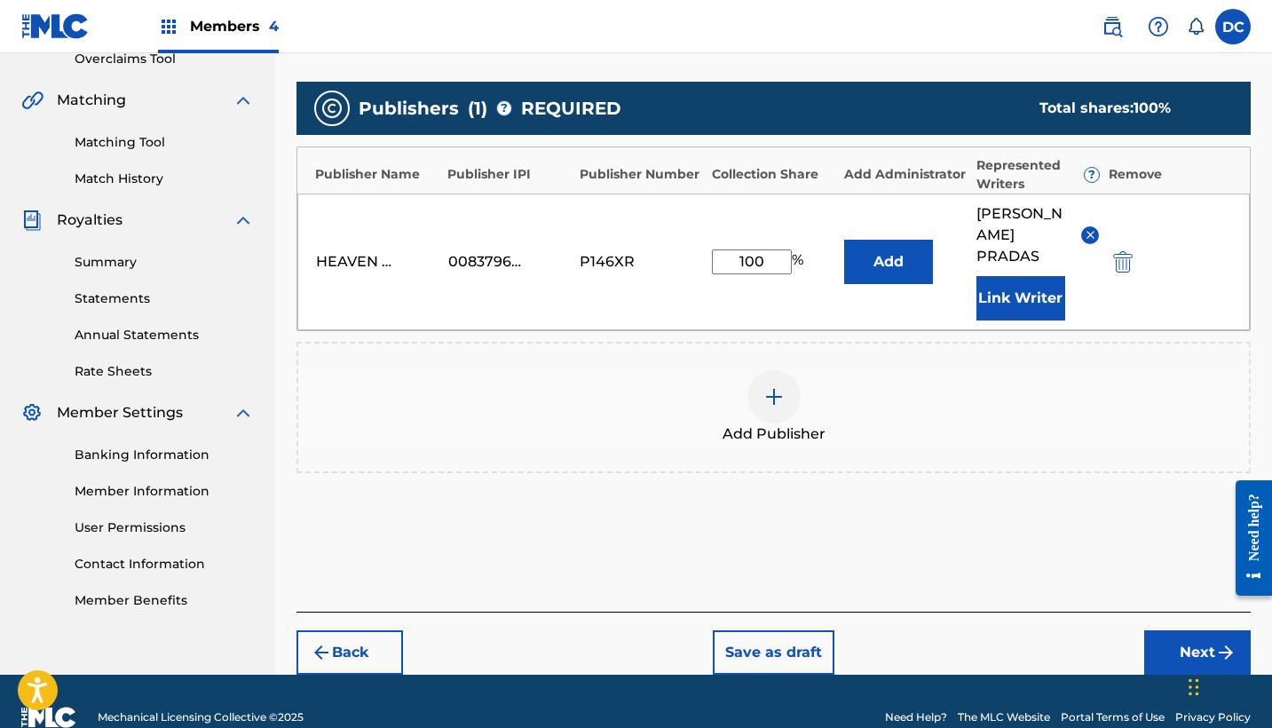
click at [1163, 653] on button "Next" at bounding box center [1197, 652] width 107 height 44
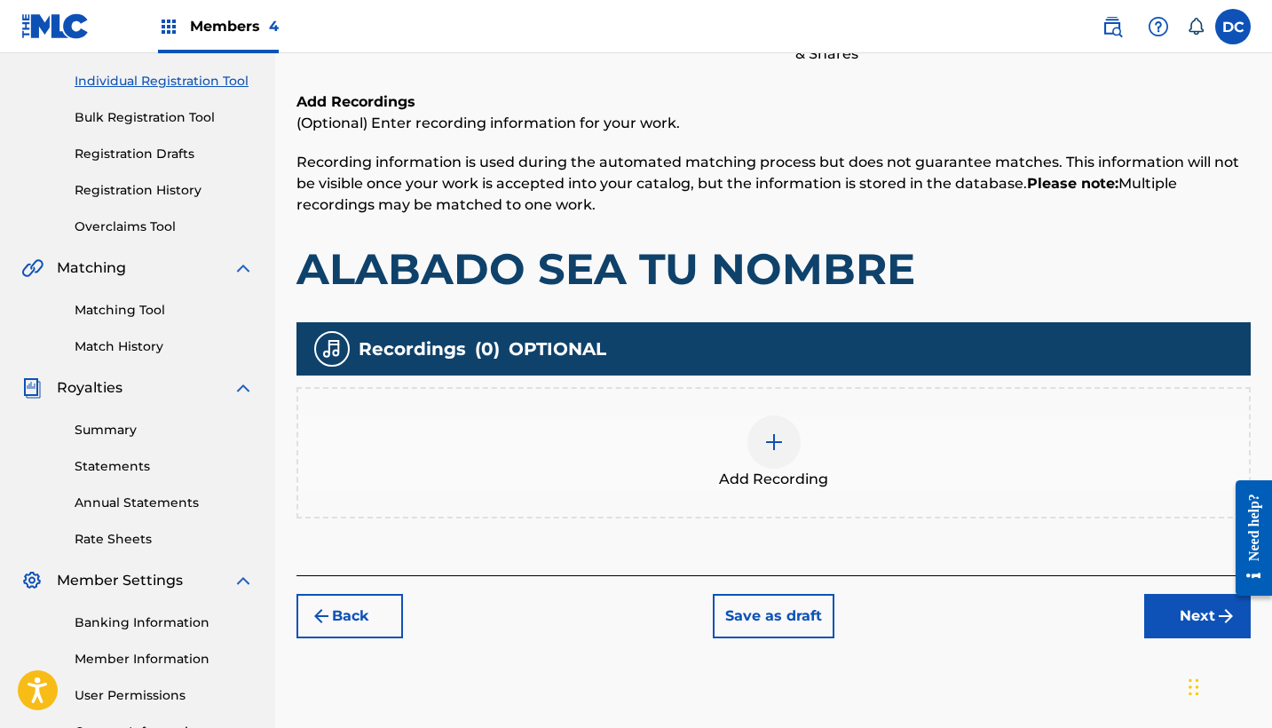
scroll to position [190, 0]
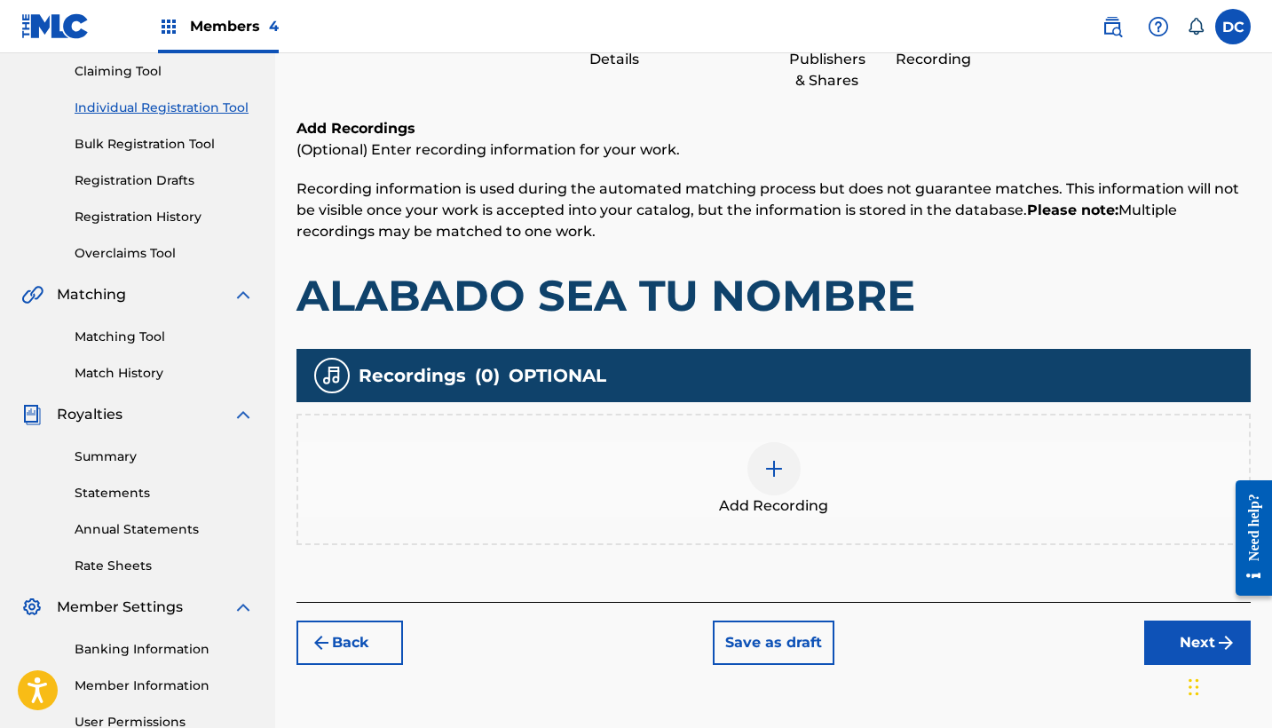
click at [804, 453] on div "Add Recording" at bounding box center [773, 479] width 951 height 75
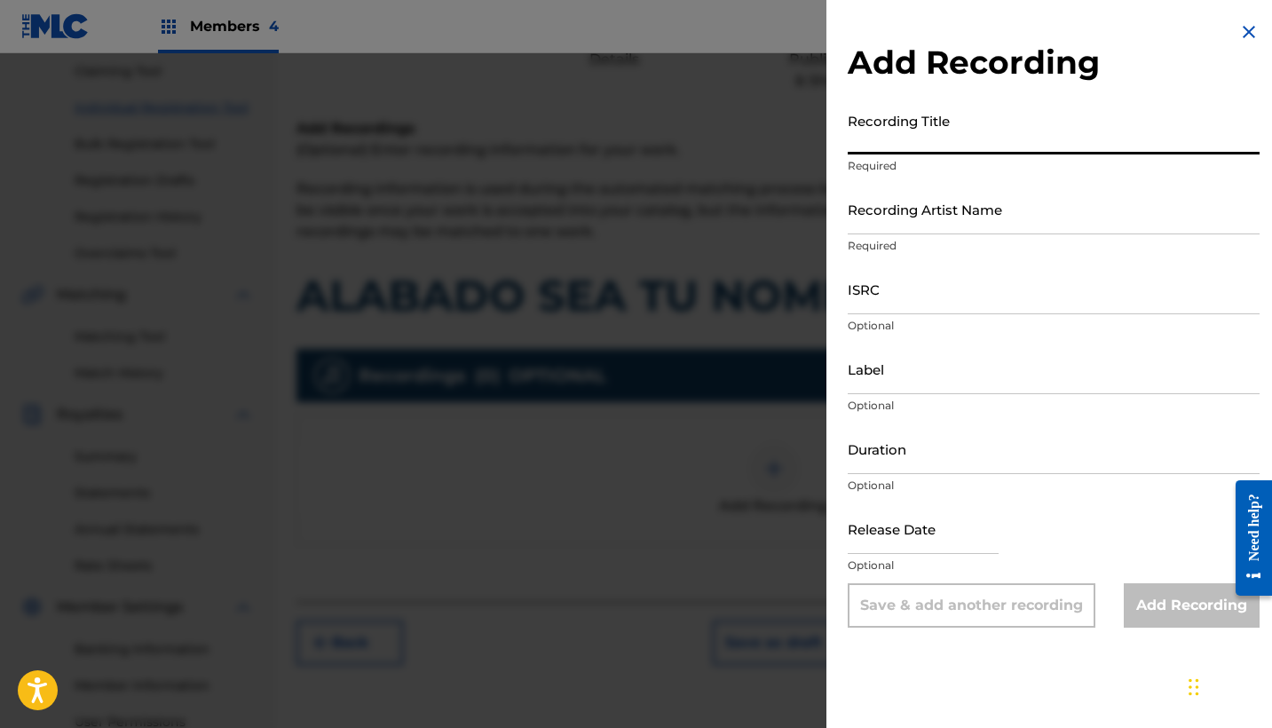
click at [931, 127] on input "Recording Title" at bounding box center [1054, 129] width 412 height 51
paste input "Alabado Sea Tu Nombre"
type input "Alabado Sea Tu Nombre"
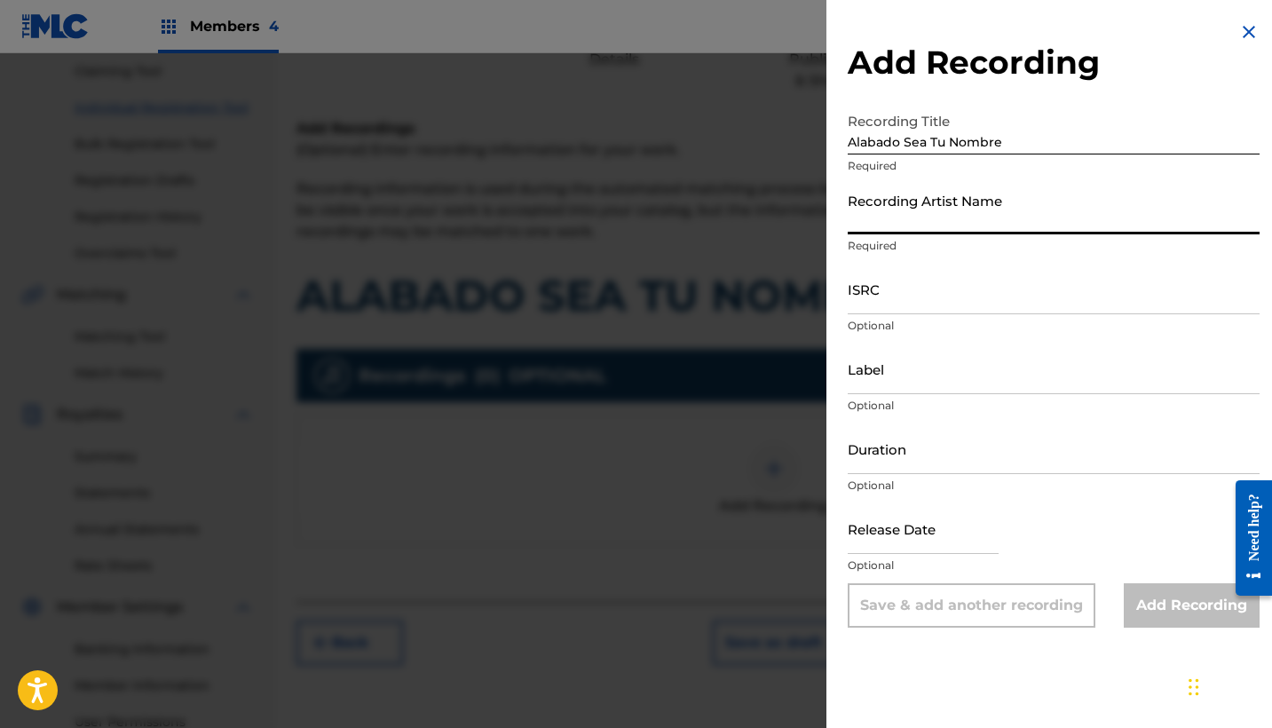
click at [891, 217] on input "Recording Artist Name" at bounding box center [1054, 209] width 412 height 51
paste input "Perfume de Alabanza"
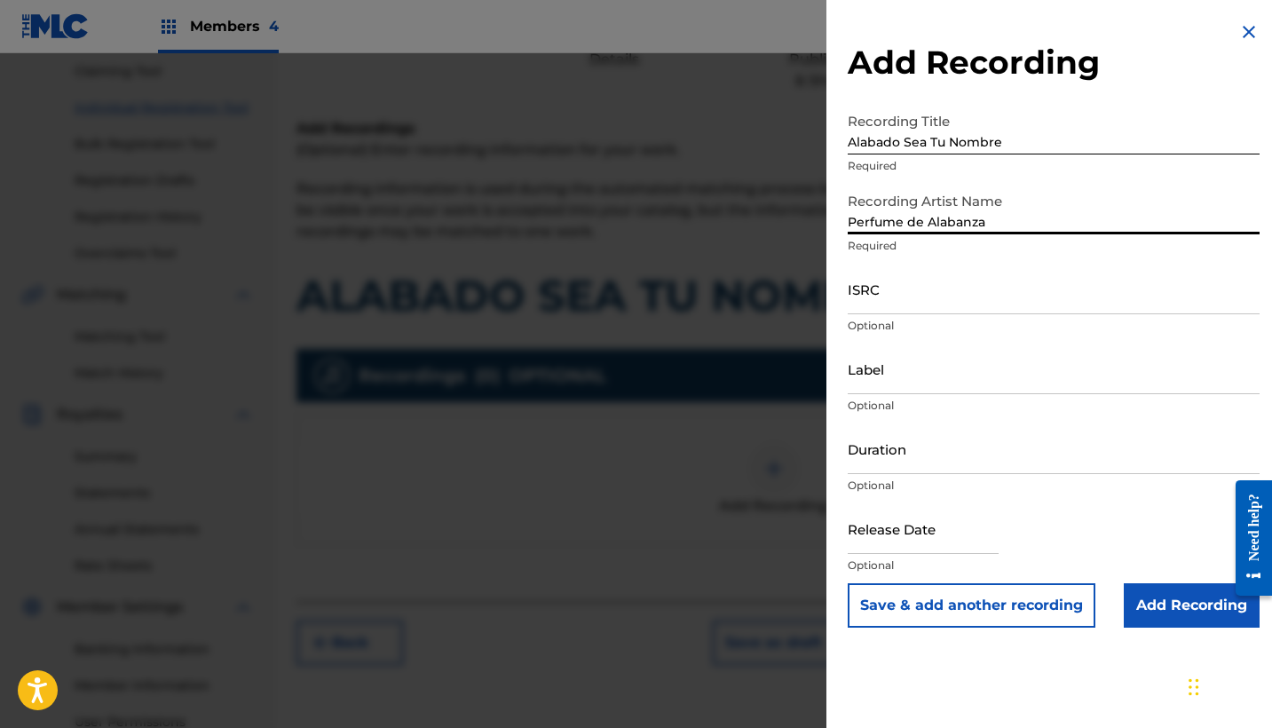
type input "Perfume de Alabanza"
click at [898, 304] on input "ISRC" at bounding box center [1054, 289] width 412 height 51
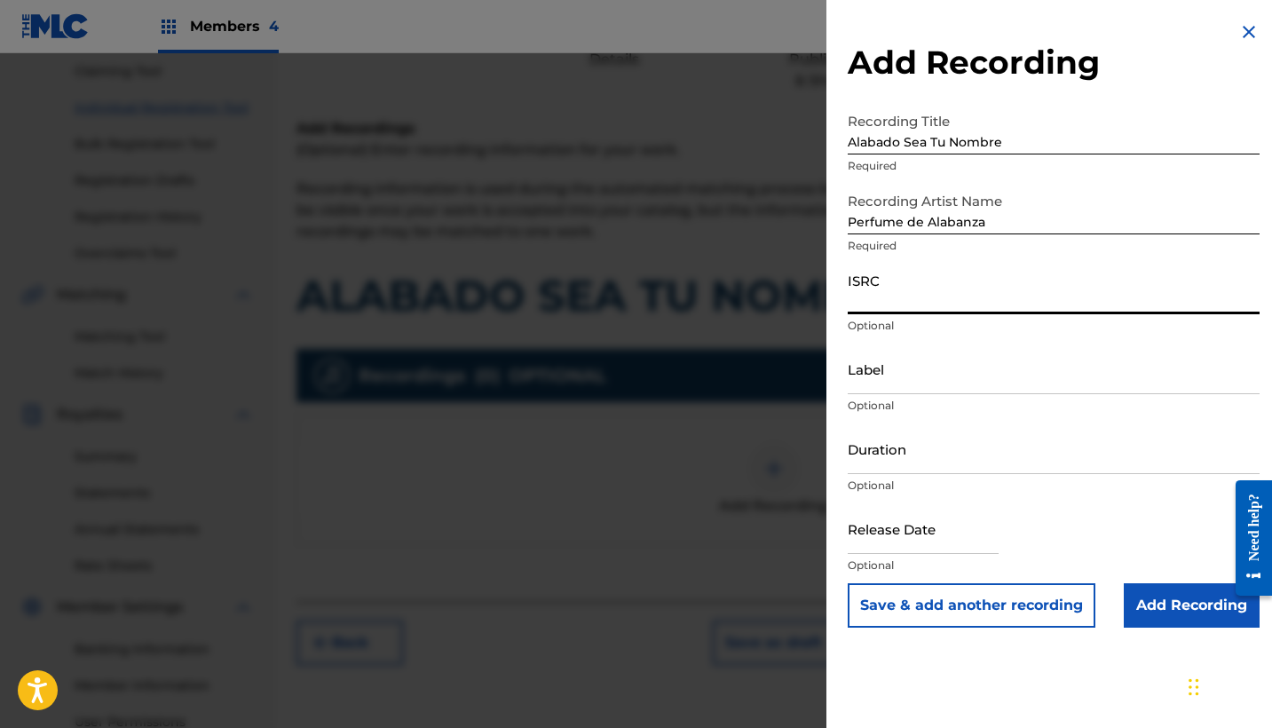
paste input "QZ2J21508980"
type input "QZ2J21508980"
click at [908, 355] on input "Label" at bounding box center [1054, 369] width 412 height 51
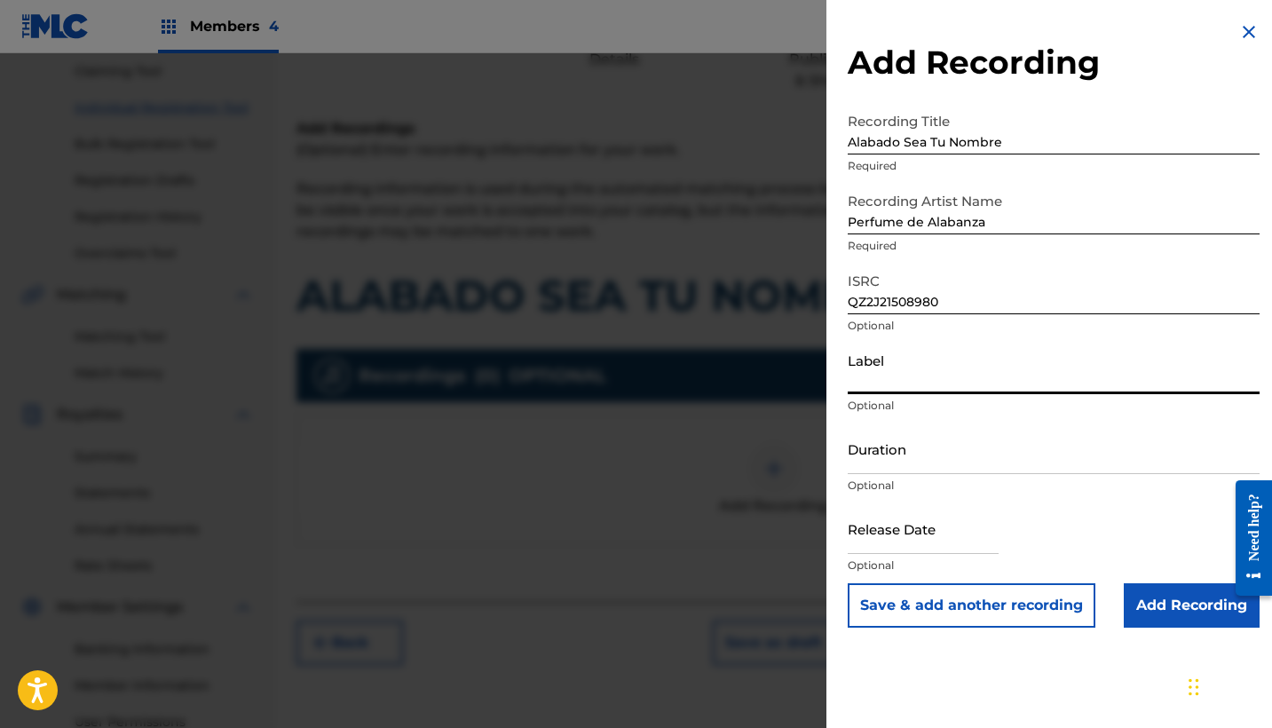
paste input "Perfume de Alabanza"
type input "Perfume de Alabanza"
click at [930, 474] on div "Duration Optional" at bounding box center [1054, 464] width 412 height 80
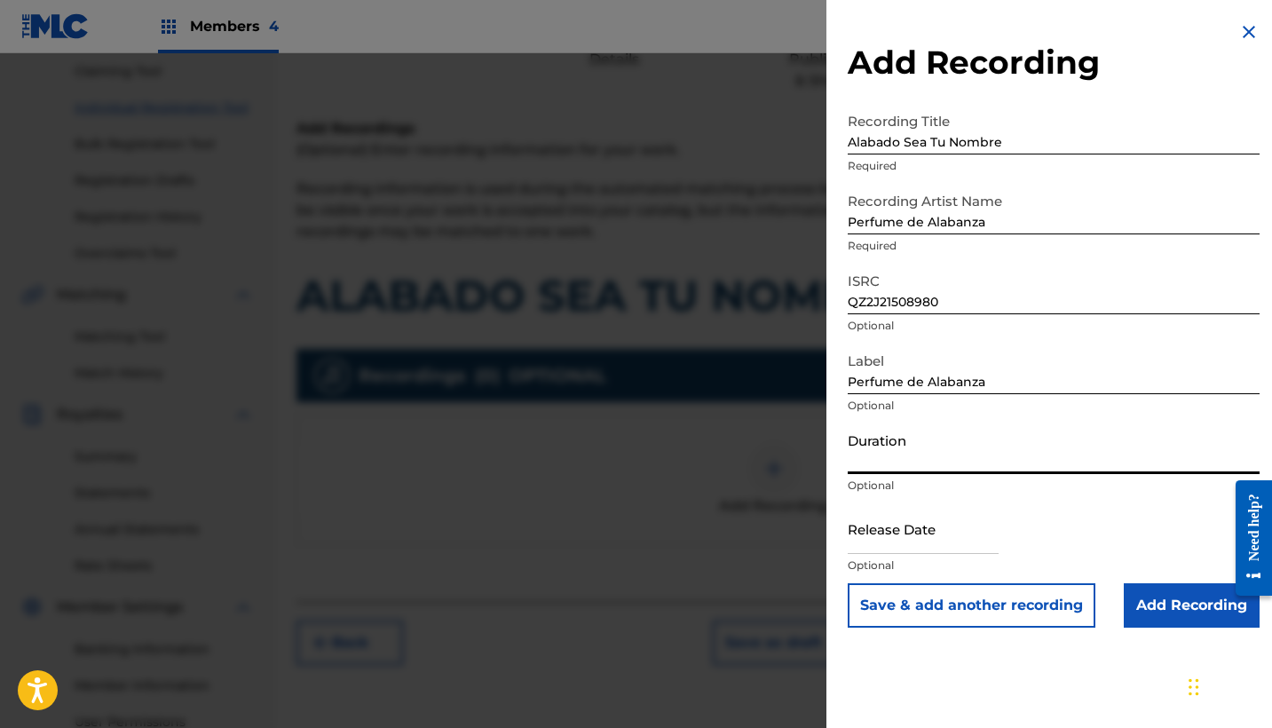
click at [915, 466] on input "Duration" at bounding box center [1054, 449] width 412 height 51
paste input "00:03:02"
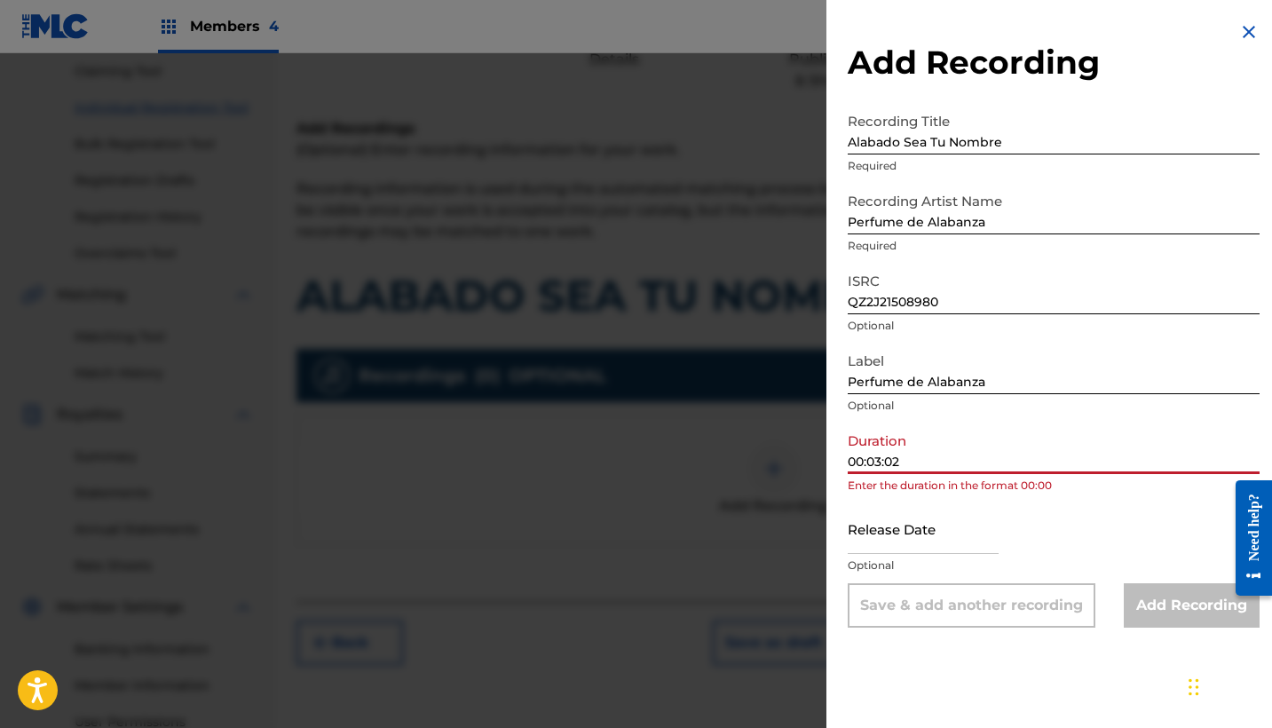
click at [868, 464] on input "00:03:02" at bounding box center [1054, 449] width 412 height 51
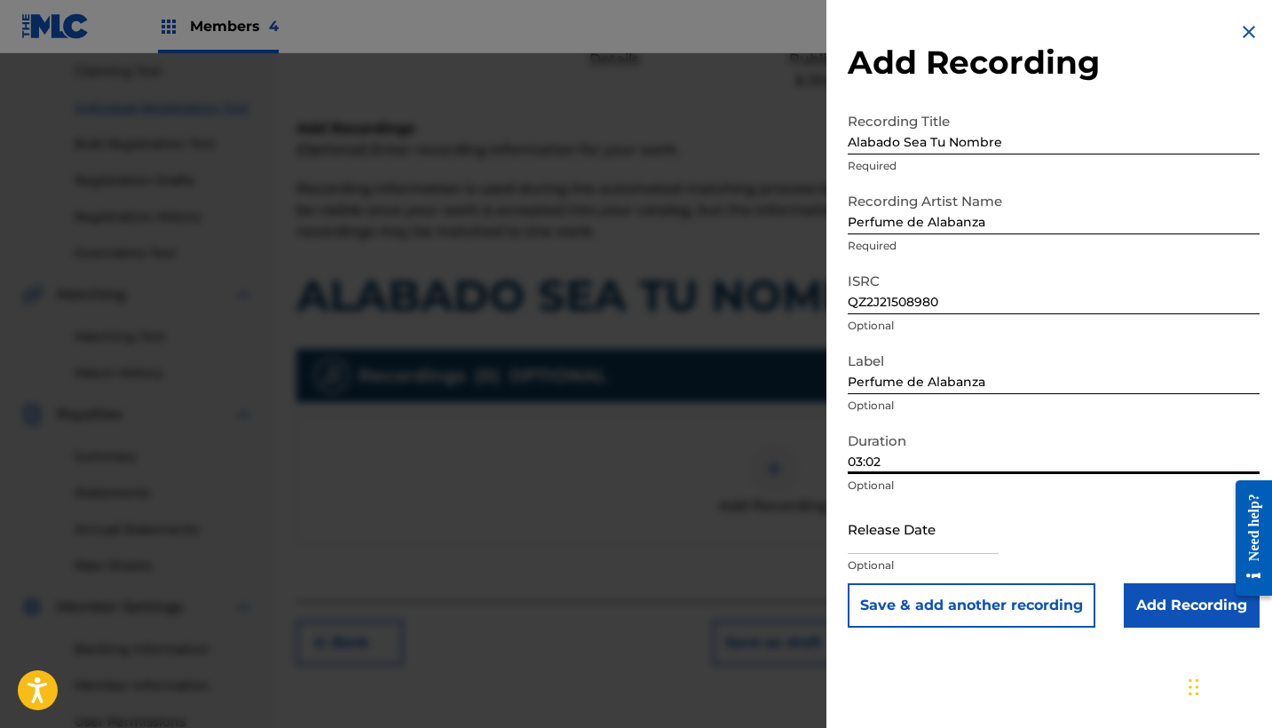
type input "03:02"
click at [937, 535] on input "text" at bounding box center [923, 528] width 151 height 51
select select "7"
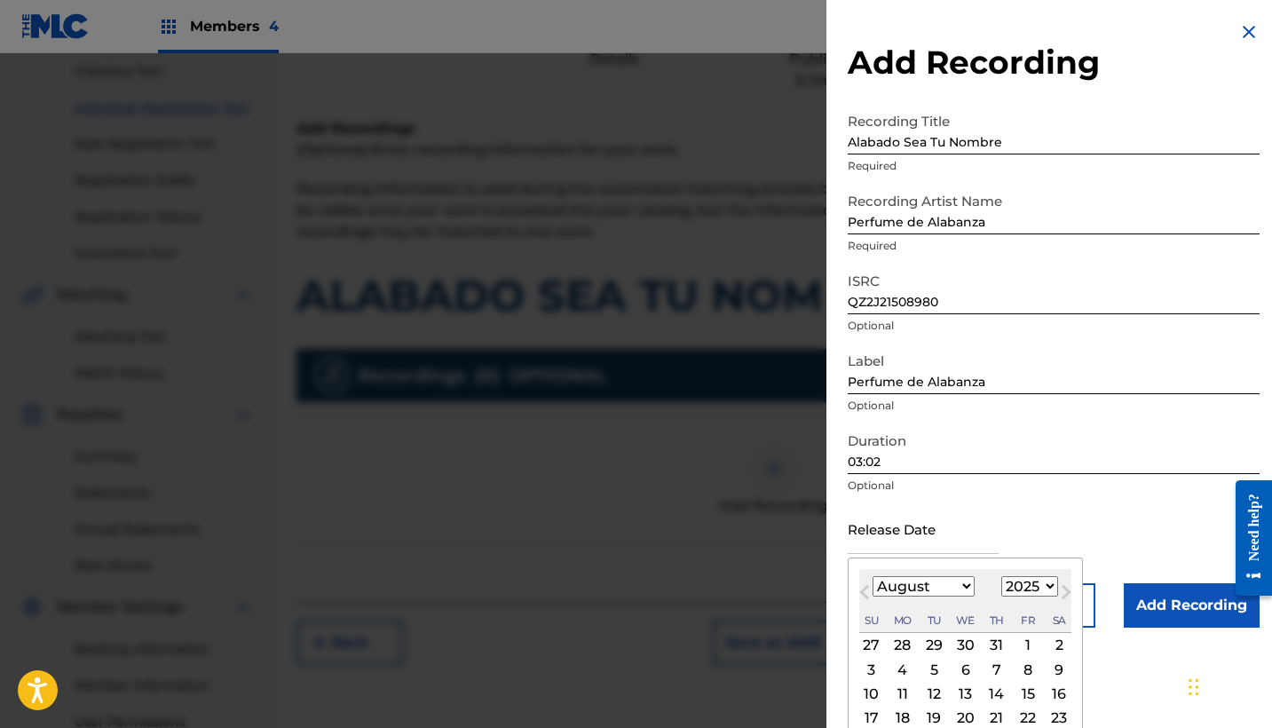
select select "1996"
select select "0"
click at [902, 644] on div "1" at bounding box center [902, 645] width 21 height 21
type input "[DATE]"
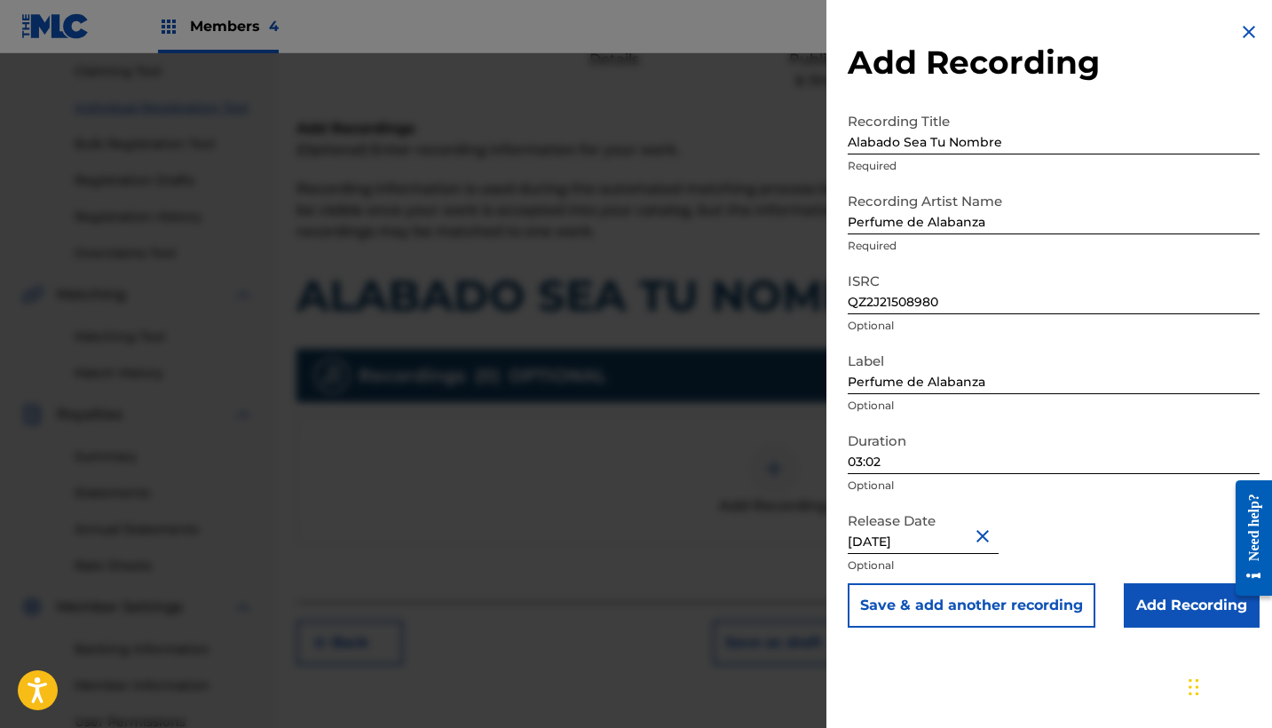
click at [1160, 611] on input "Add Recording" at bounding box center [1192, 605] width 136 height 44
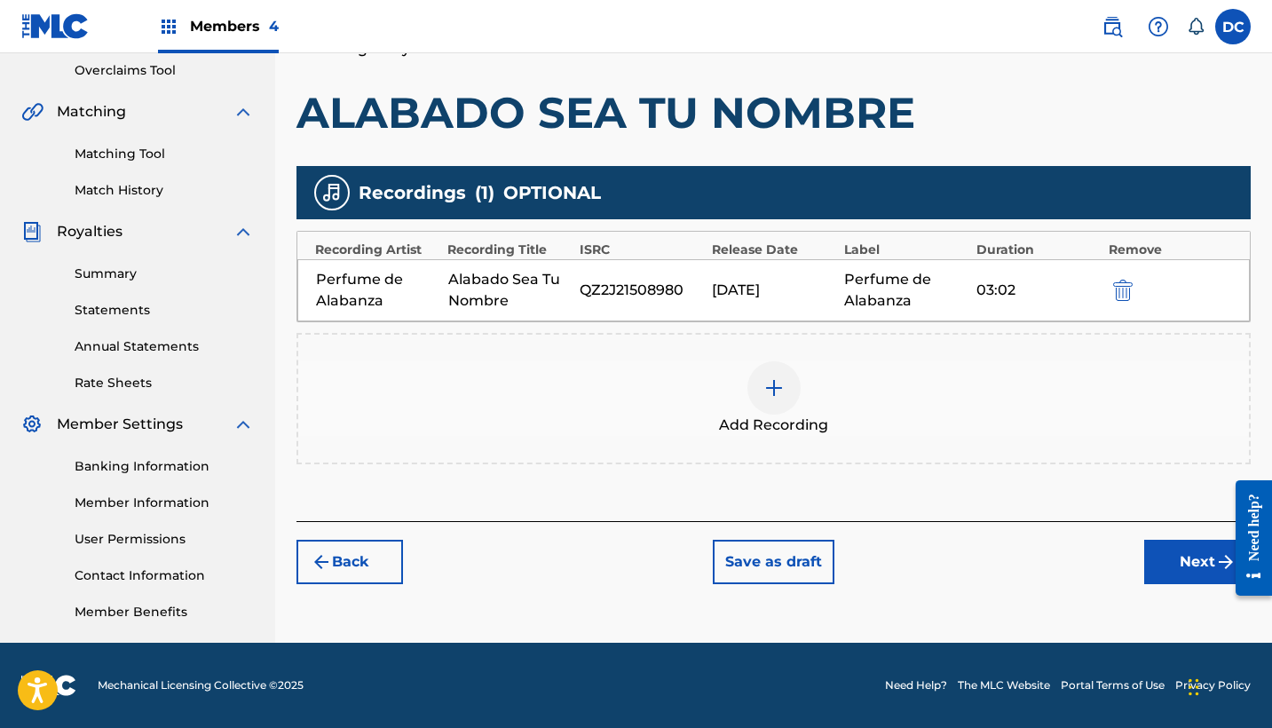
click at [1167, 566] on button "Next" at bounding box center [1197, 562] width 107 height 44
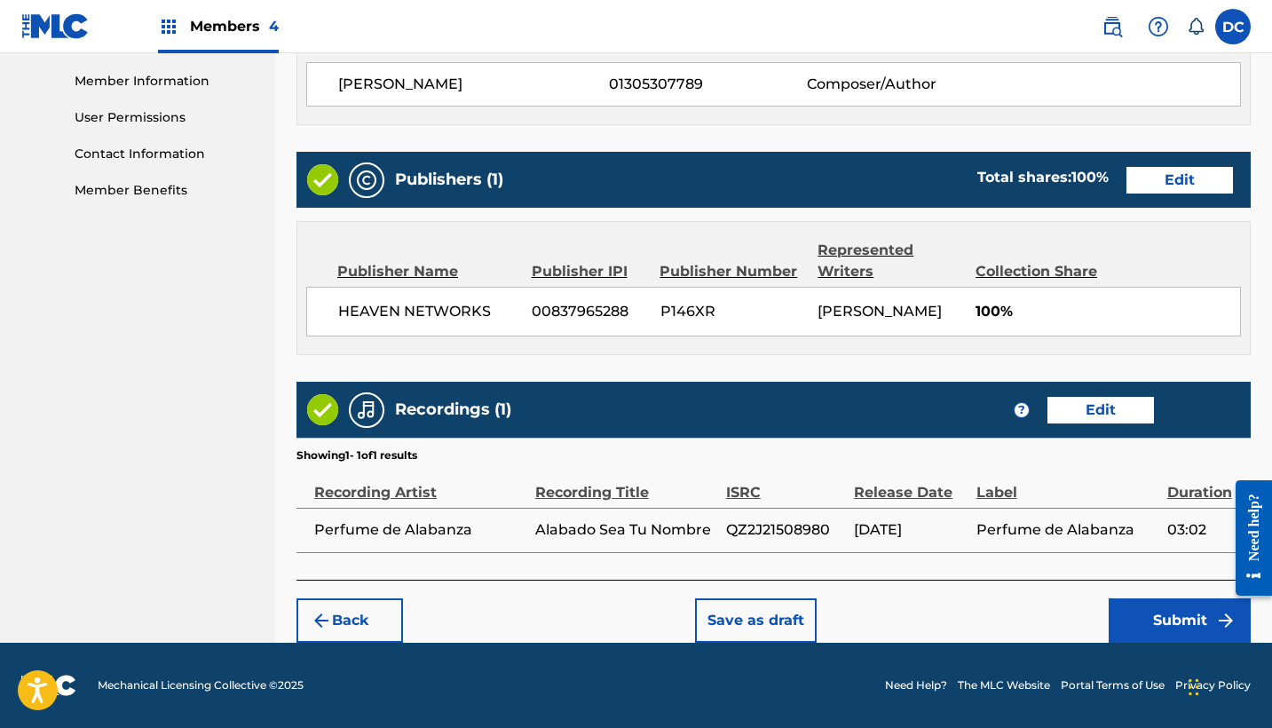
scroll to position [815, 0]
click at [1136, 606] on button "Submit" at bounding box center [1180, 620] width 142 height 44
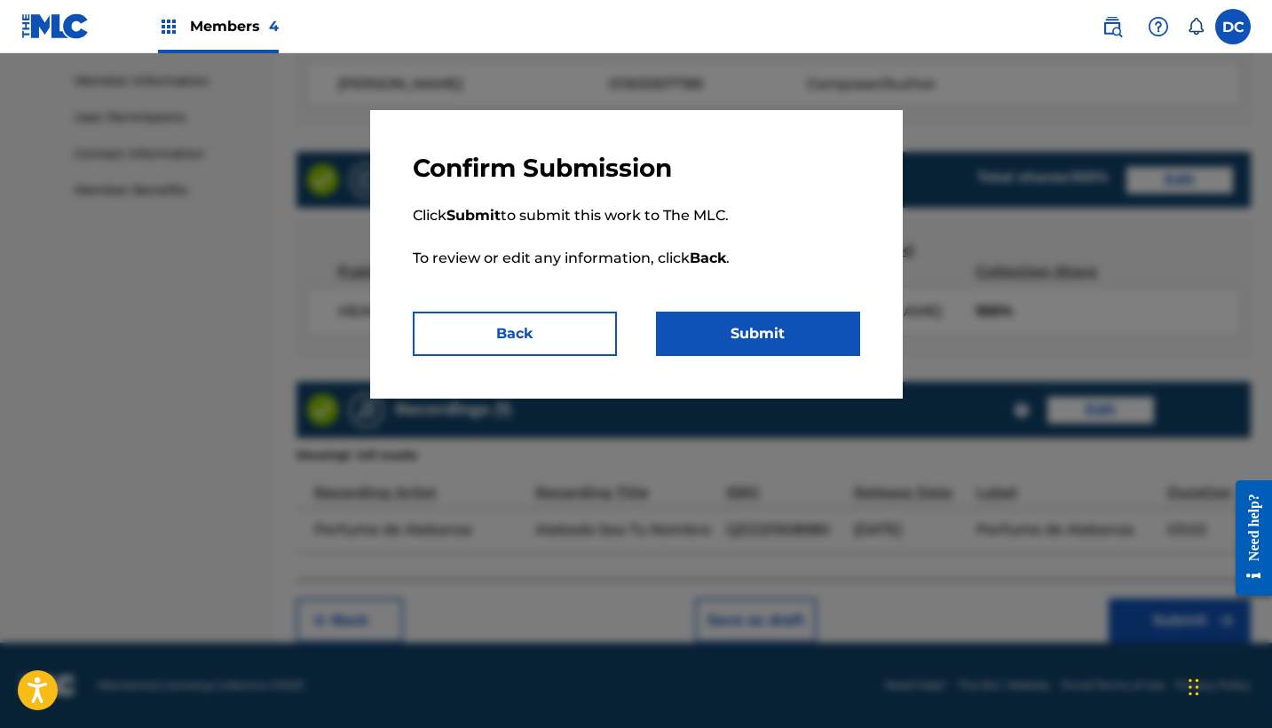
click at [744, 329] on button "Submit" at bounding box center [758, 334] width 204 height 44
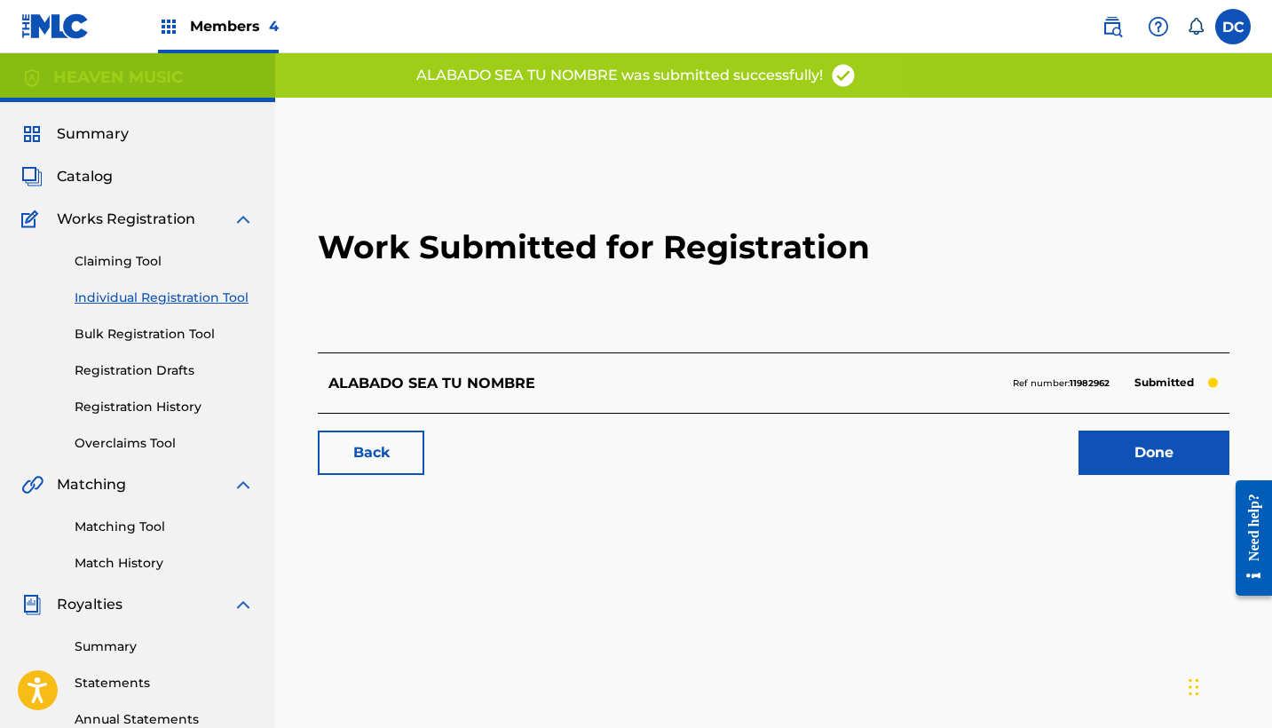
click at [1089, 384] on strong "11982962" at bounding box center [1090, 383] width 40 height 12
copy strong "11982962"
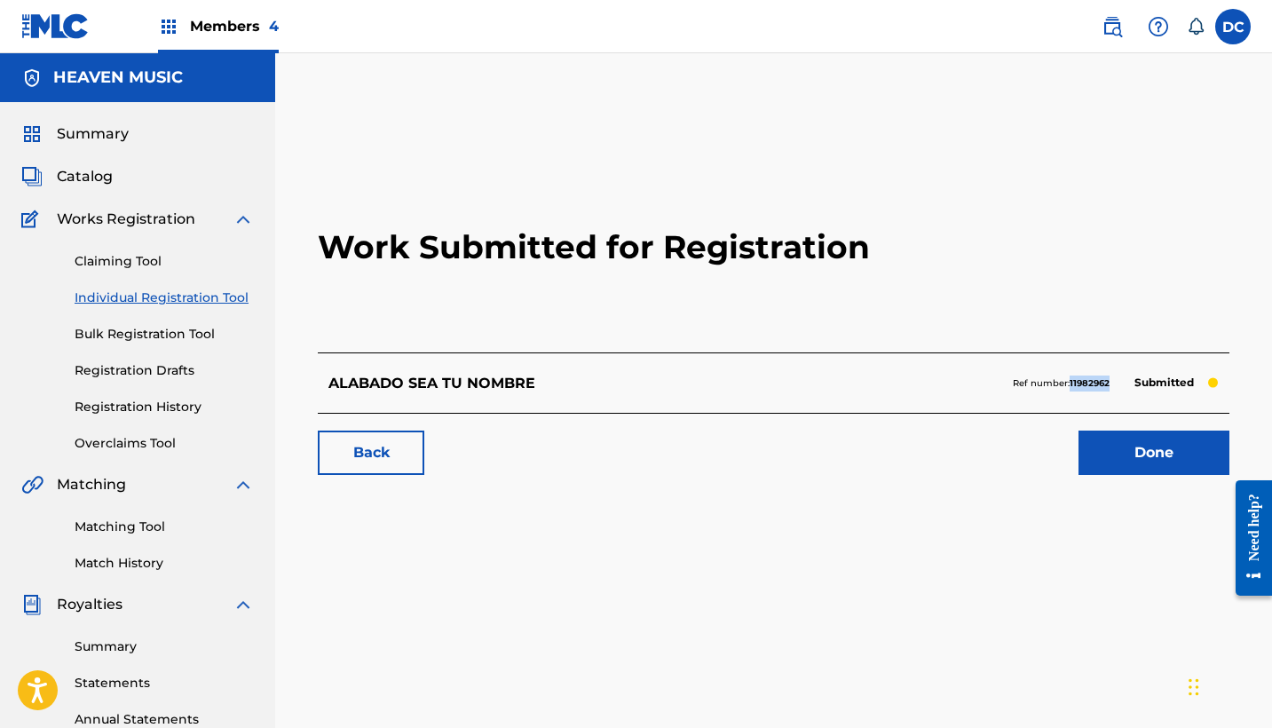
click at [1132, 448] on link "Done" at bounding box center [1154, 453] width 151 height 44
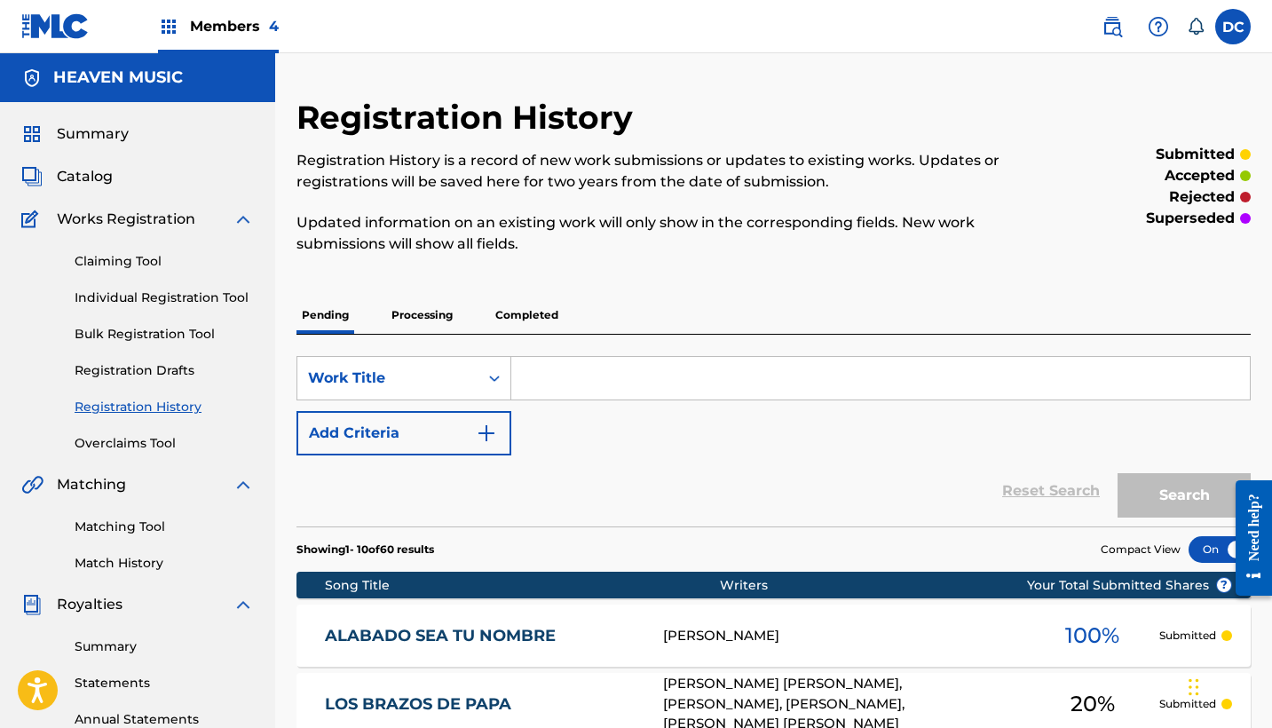
click at [185, 296] on link "Individual Registration Tool" at bounding box center [164, 298] width 179 height 19
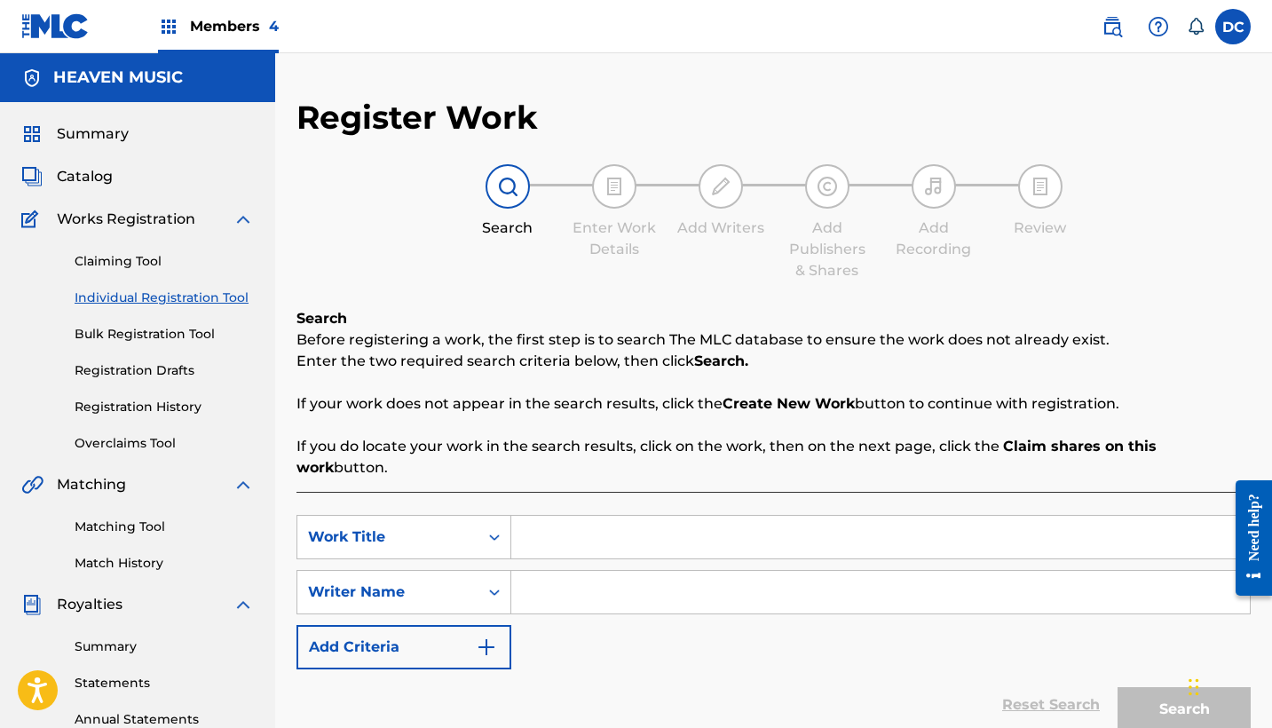
click at [555, 530] on input "Search Form" at bounding box center [880, 537] width 739 height 43
paste input "Es Un Canto De Victoria"
type input "Es Un Canto De Victoria"
click at [588, 571] on input "Search Form" at bounding box center [880, 592] width 739 height 43
click at [591, 571] on input "Search Form" at bounding box center [880, 592] width 739 height 43
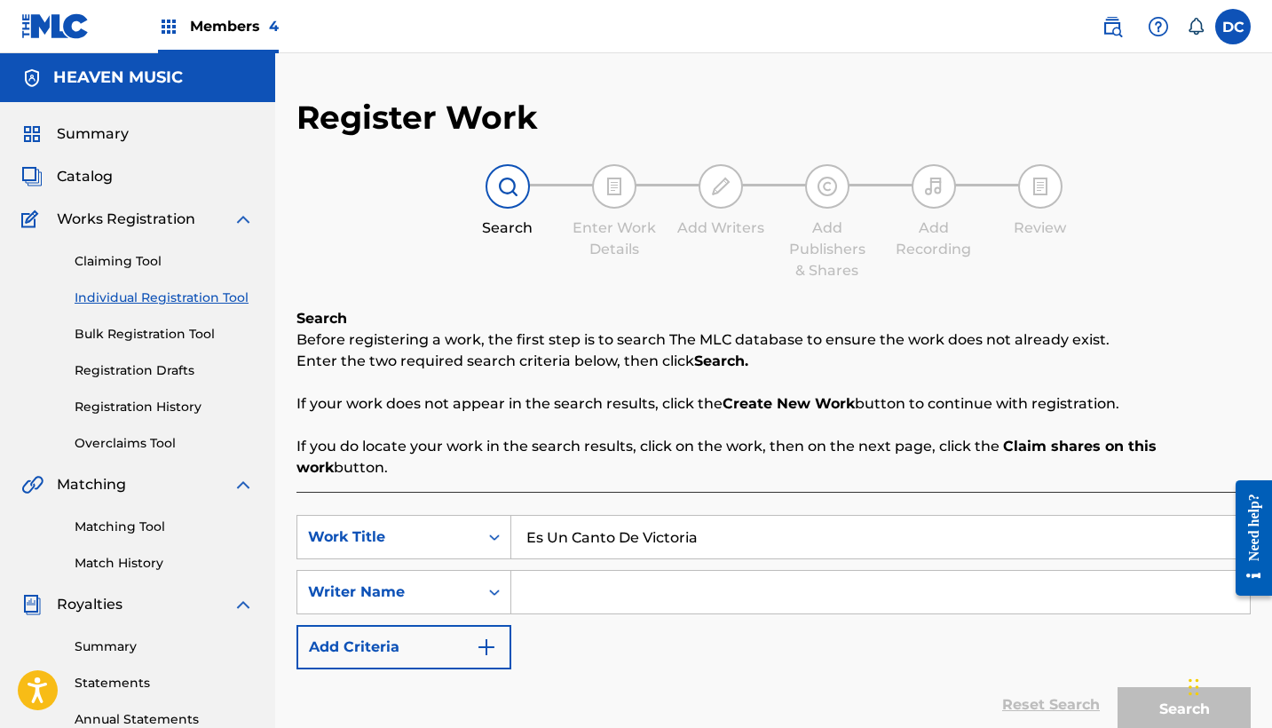
paste input "[PERSON_NAME]"
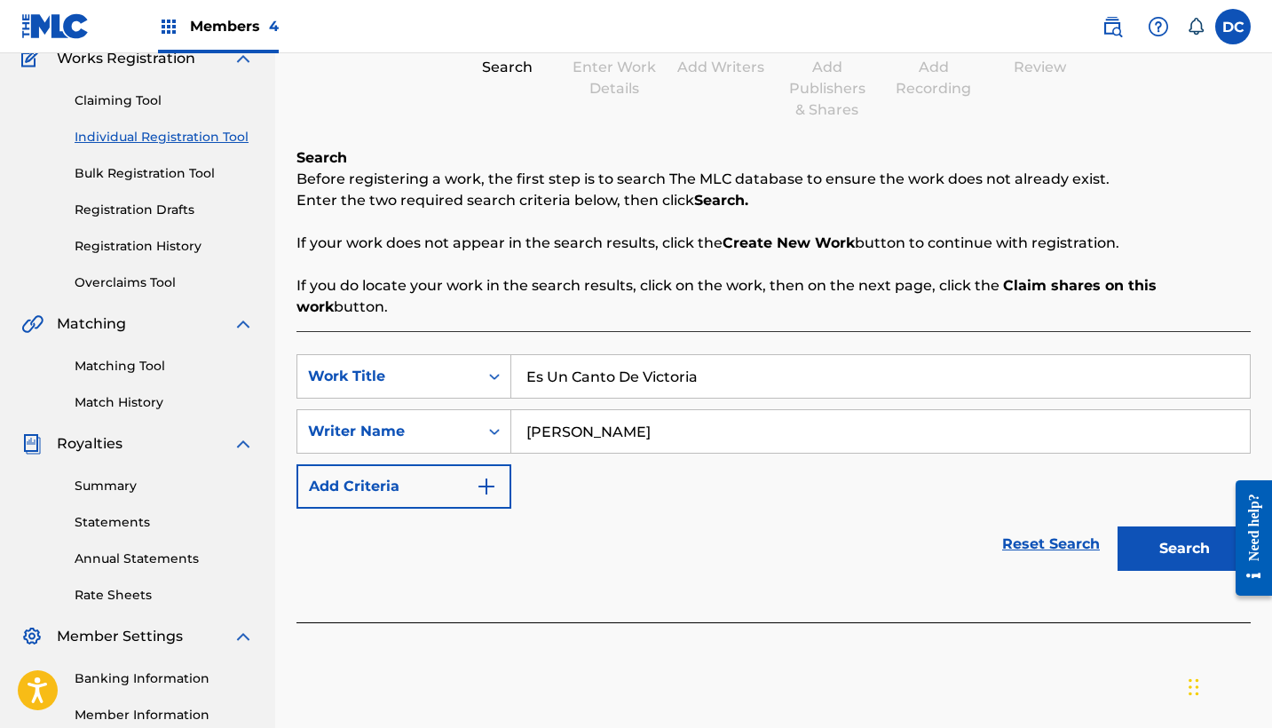
scroll to position [196, 0]
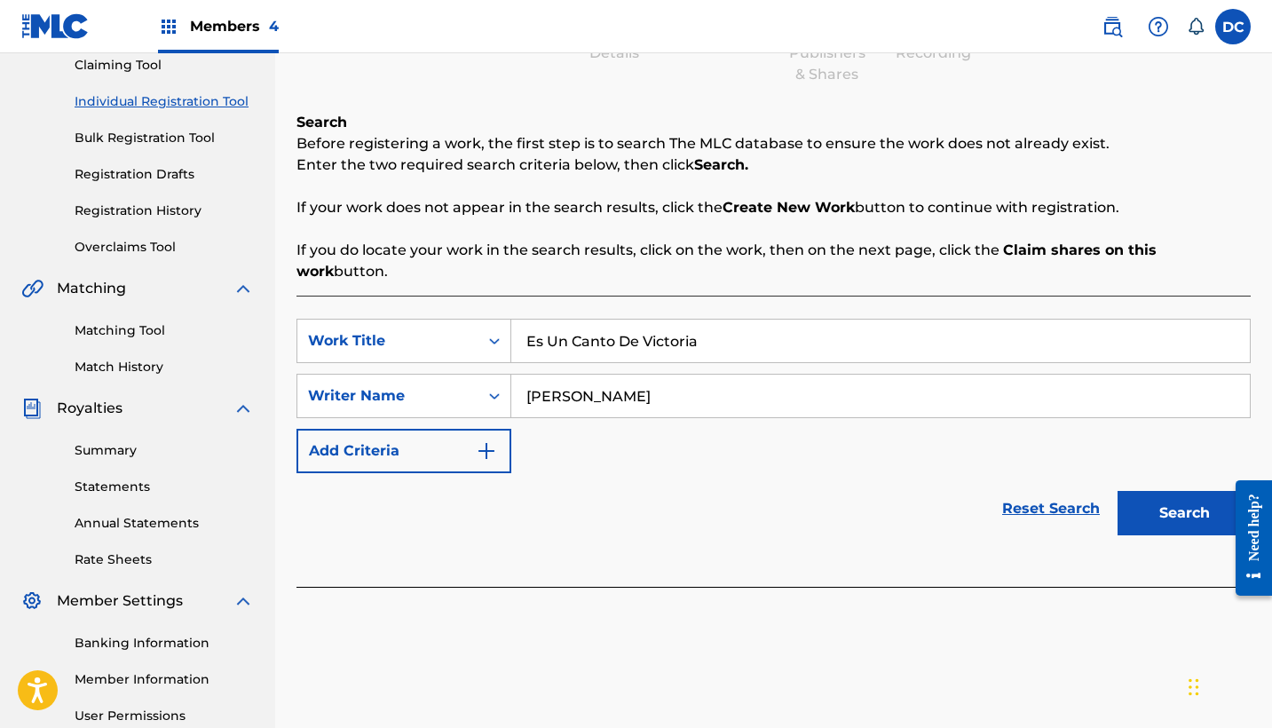
type input "[PERSON_NAME]"
click at [1150, 499] on button "Search" at bounding box center [1184, 513] width 133 height 44
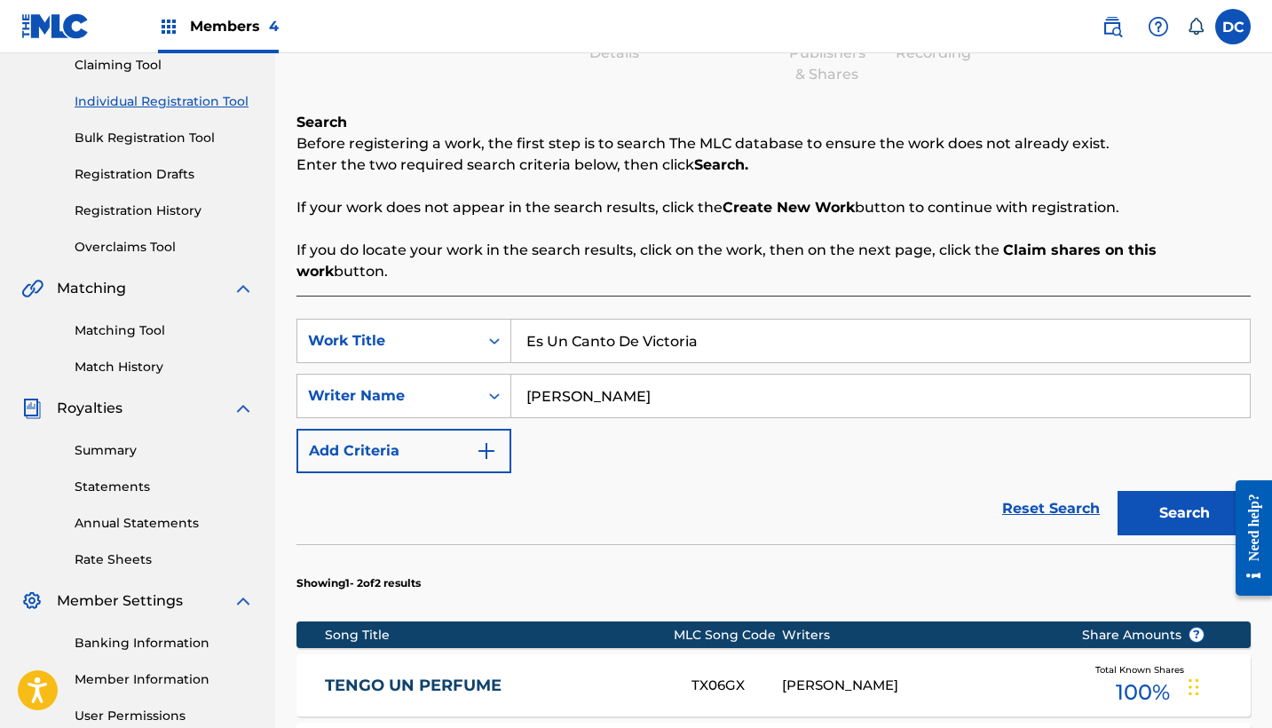
scroll to position [311, 0]
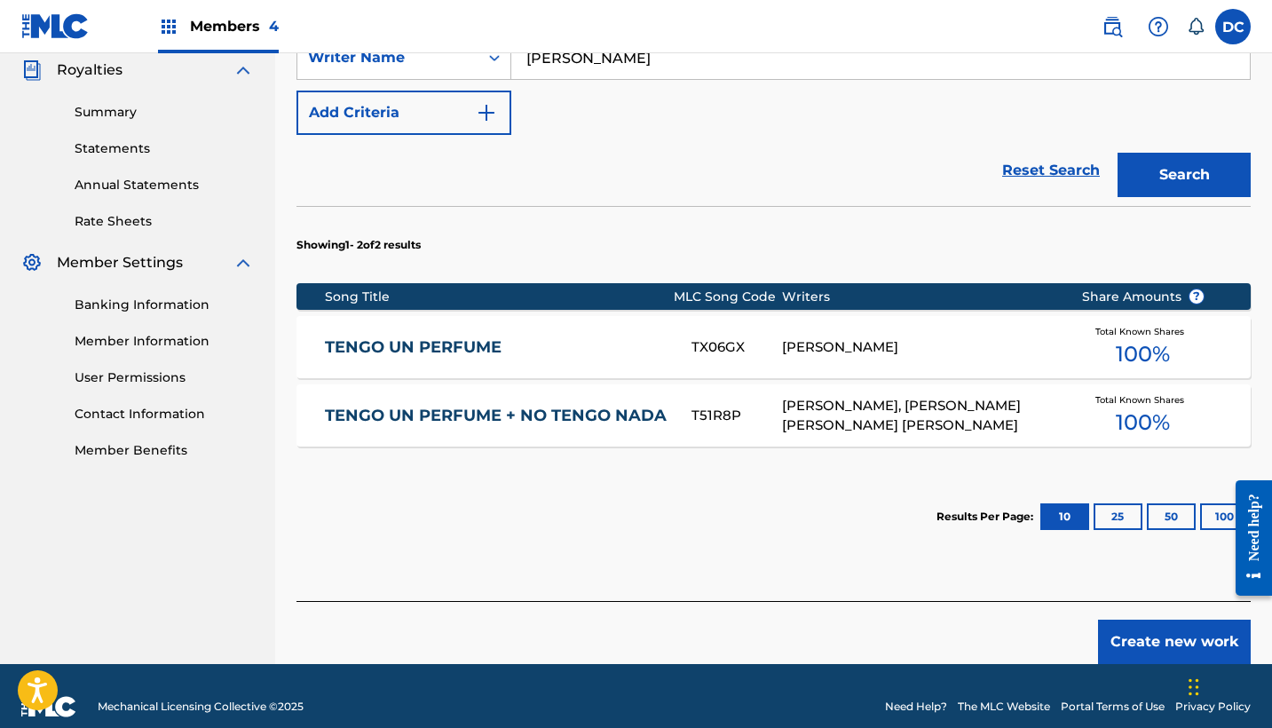
click at [1142, 620] on button "Create new work" at bounding box center [1174, 642] width 153 height 44
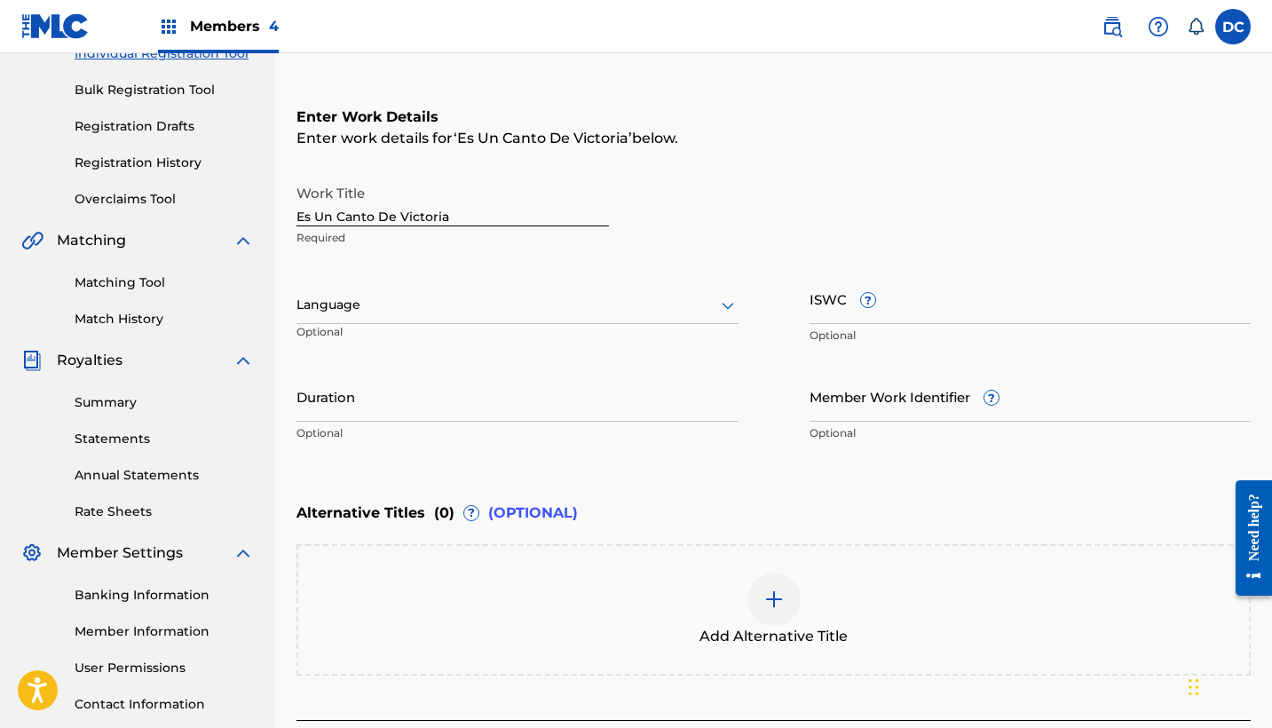
scroll to position [208, 0]
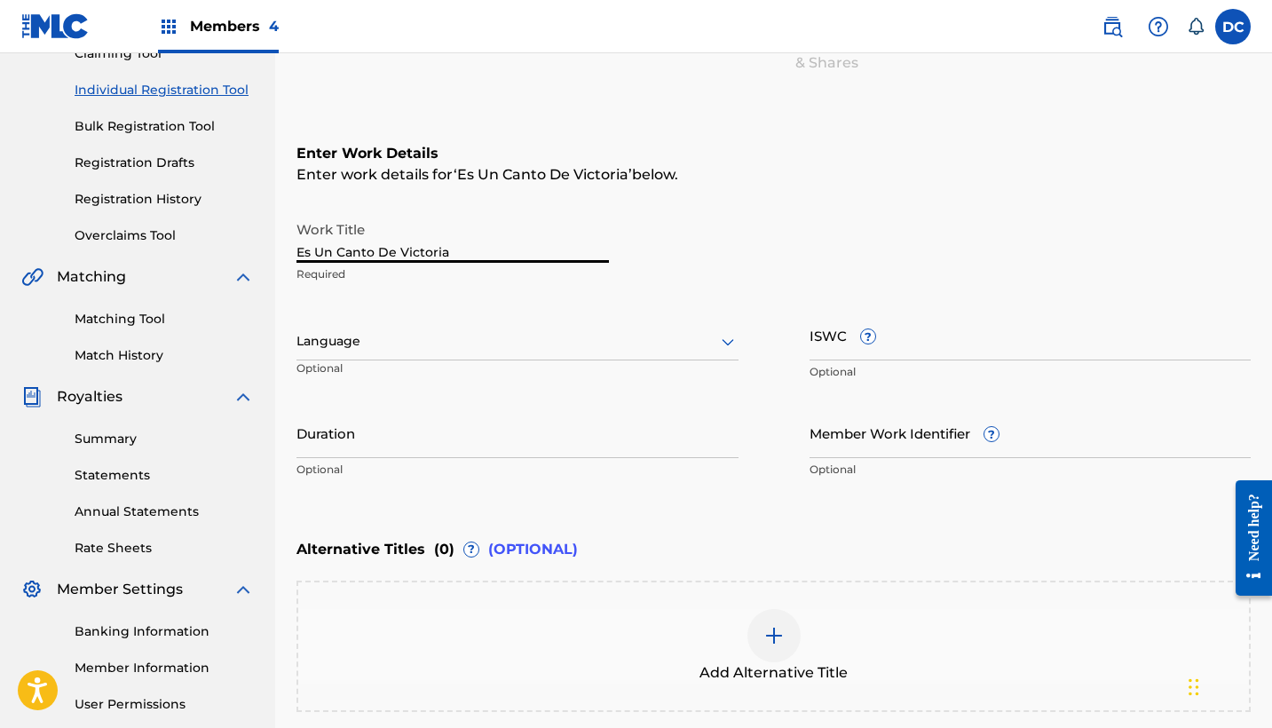
drag, startPoint x: 452, startPoint y: 251, endPoint x: 266, endPoint y: 256, distance: 185.6
click at [265, 256] on main "HEAVEN MUSIC Summary Catalog Works Registration Claiming Tool Individual Regist…" at bounding box center [636, 333] width 1272 height 974
type input "ES UN CANTO DE VICTORIA"
click at [428, 347] on div at bounding box center [518, 341] width 442 height 22
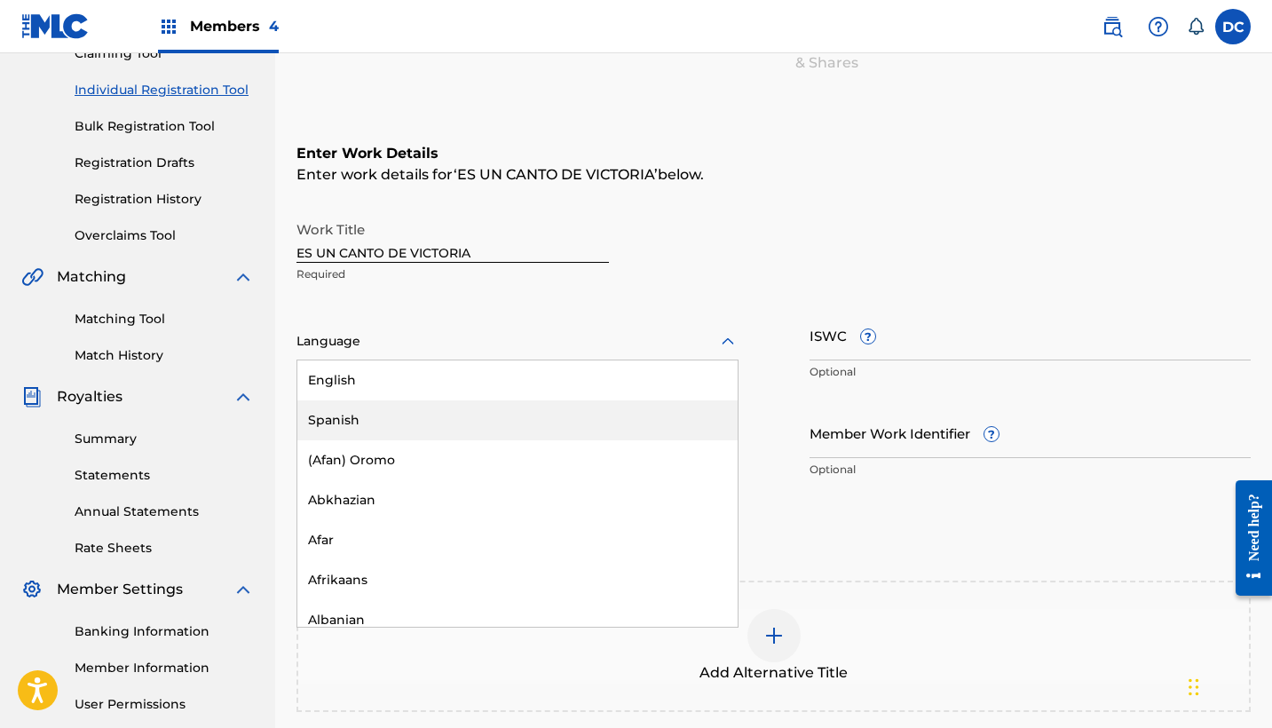
click at [376, 402] on div "Spanish" at bounding box center [517, 420] width 440 height 40
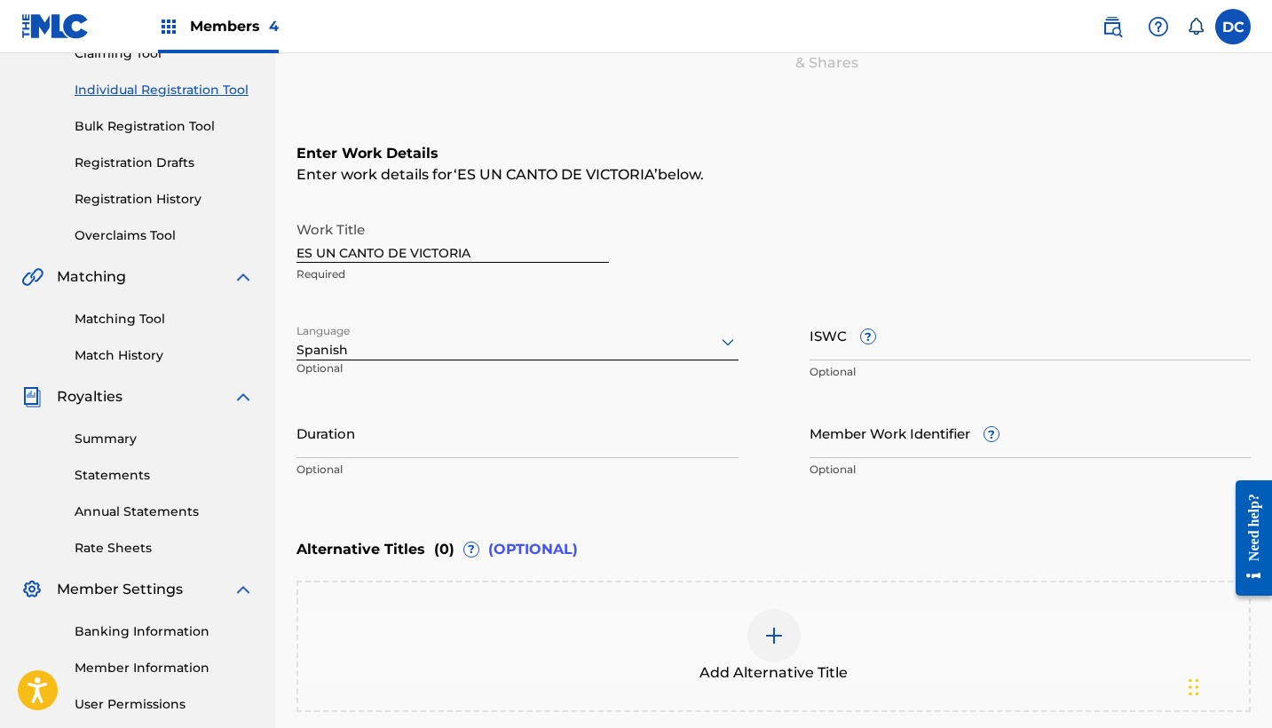
click at [381, 458] on div "Duration Optional" at bounding box center [518, 448] width 442 height 80
click at [368, 438] on input "Duration" at bounding box center [518, 433] width 442 height 51
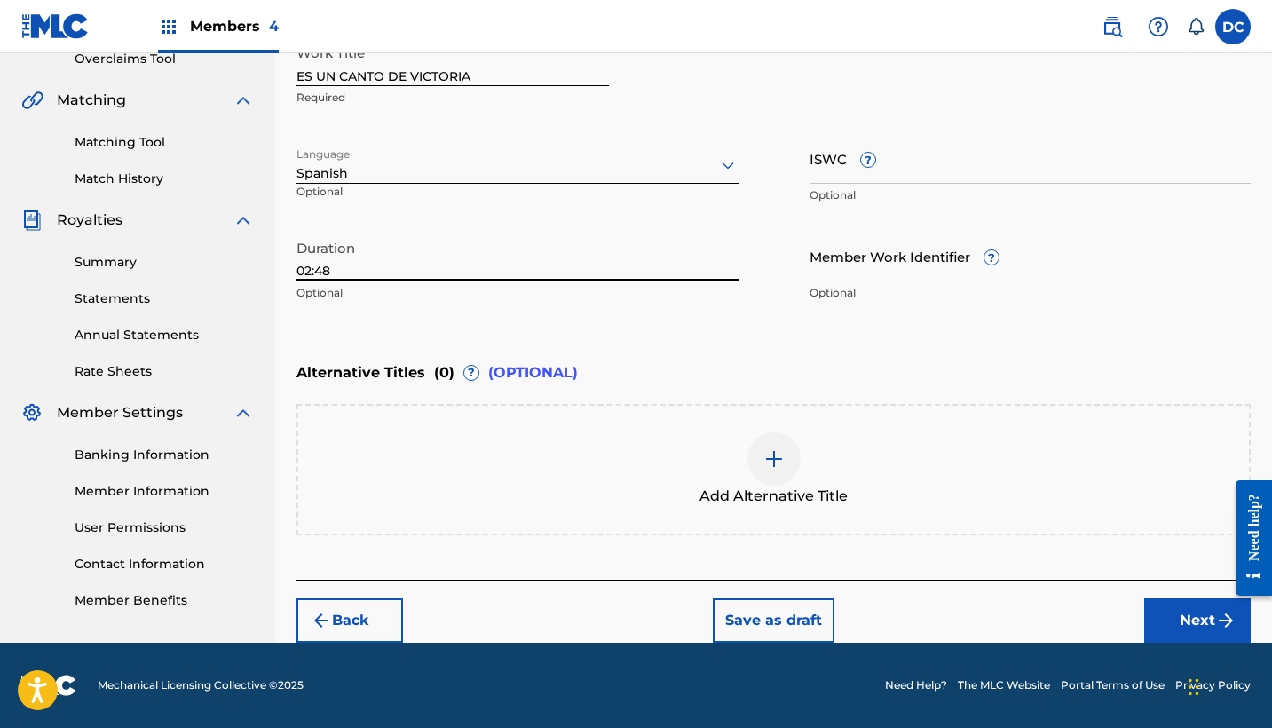
type input "02:48"
click at [1164, 621] on button "Next" at bounding box center [1197, 620] width 107 height 44
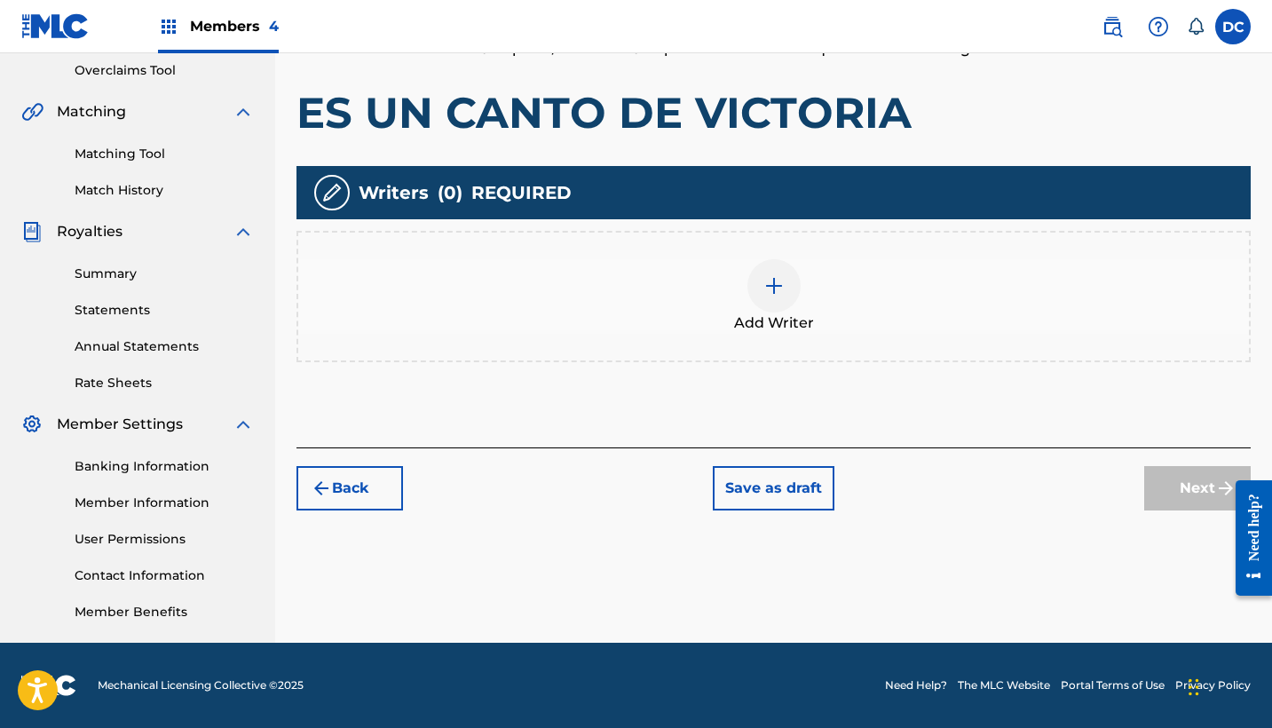
click at [743, 289] on div "Add Writer" at bounding box center [773, 296] width 951 height 75
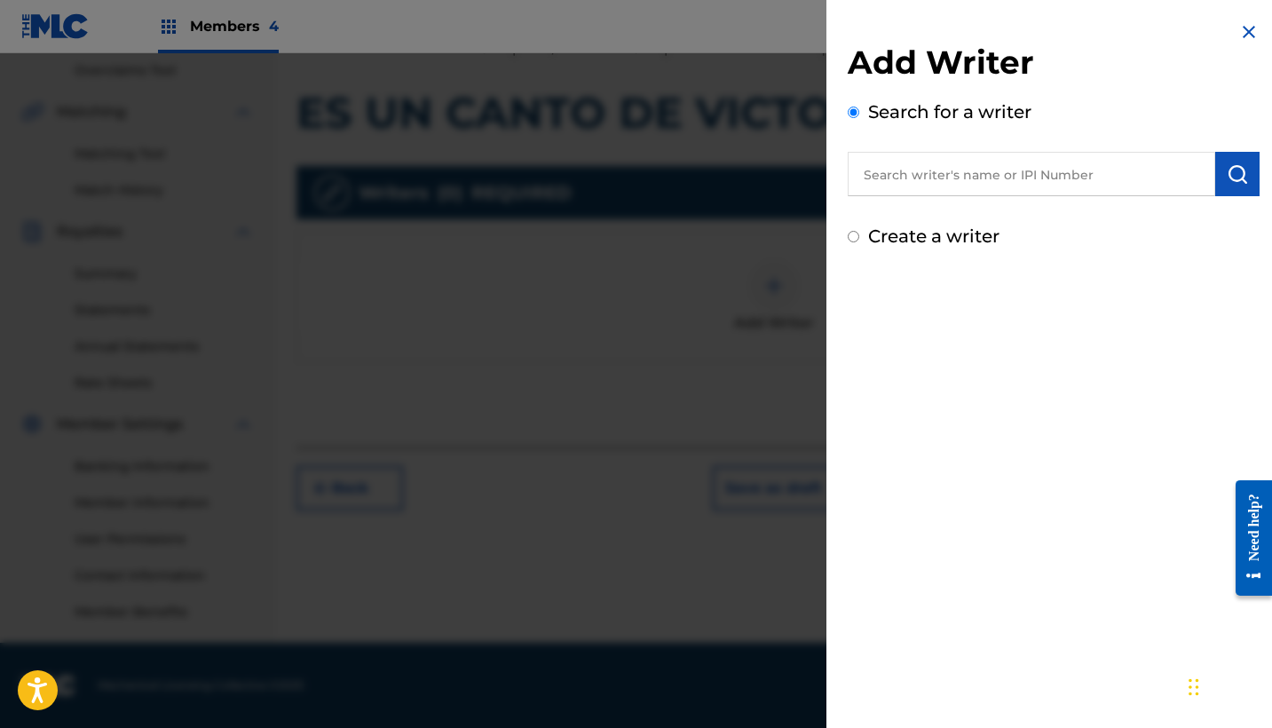
click at [908, 183] on input "text" at bounding box center [1032, 174] width 368 height 44
paste input "1305307789"
click at [859, 179] on input "1305307789" at bounding box center [1032, 174] width 368 height 44
type input "01305307789"
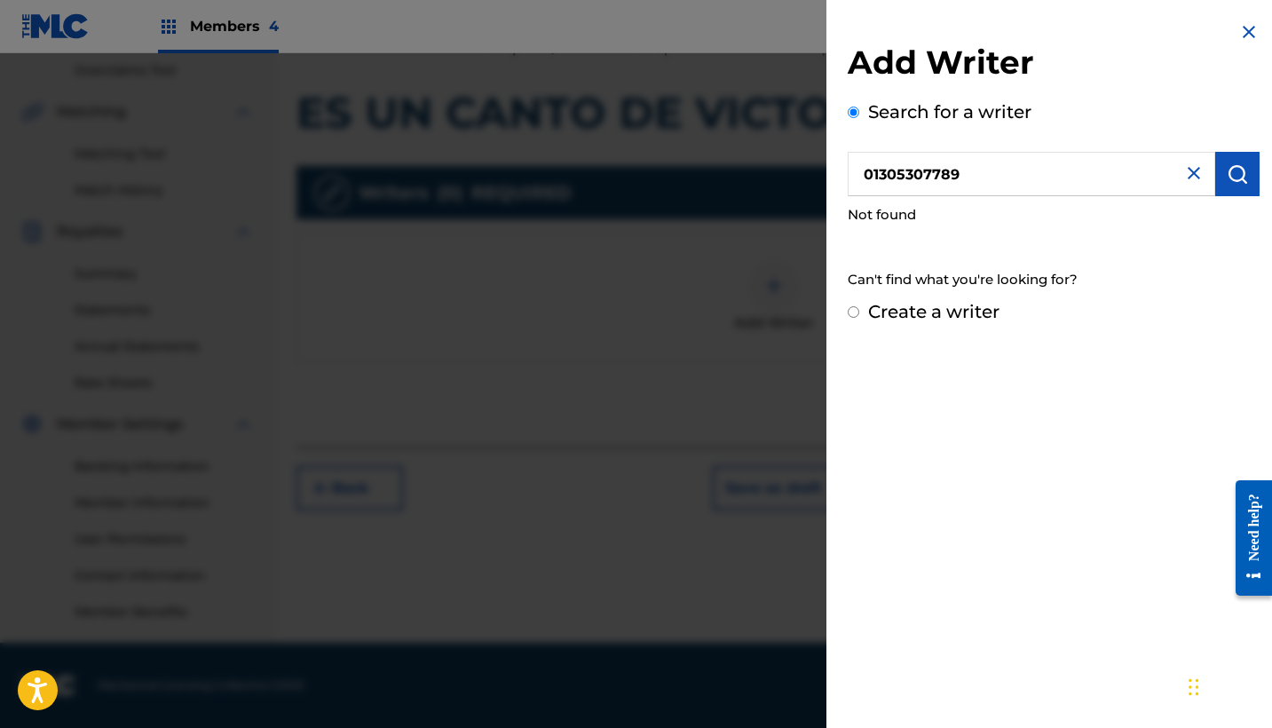
click at [927, 324] on div "Add Writer Search for a writer 01305307789 Not found Can't find what you're loo…" at bounding box center [1054, 173] width 455 height 346
click at [925, 316] on label "Create a writer" at bounding box center [933, 311] width 131 height 21
radio input "true"
click at [859, 316] on input "Create a writer" at bounding box center [854, 312] width 12 height 12
radio input "false"
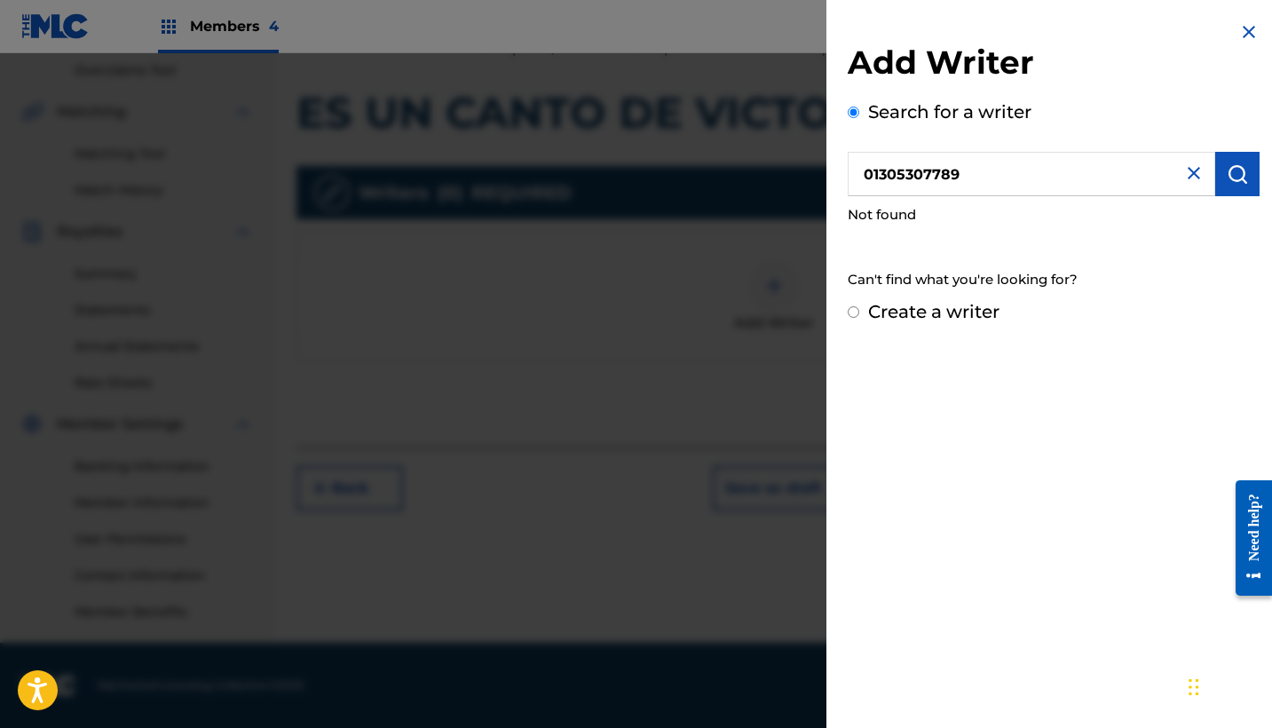
radio input "true"
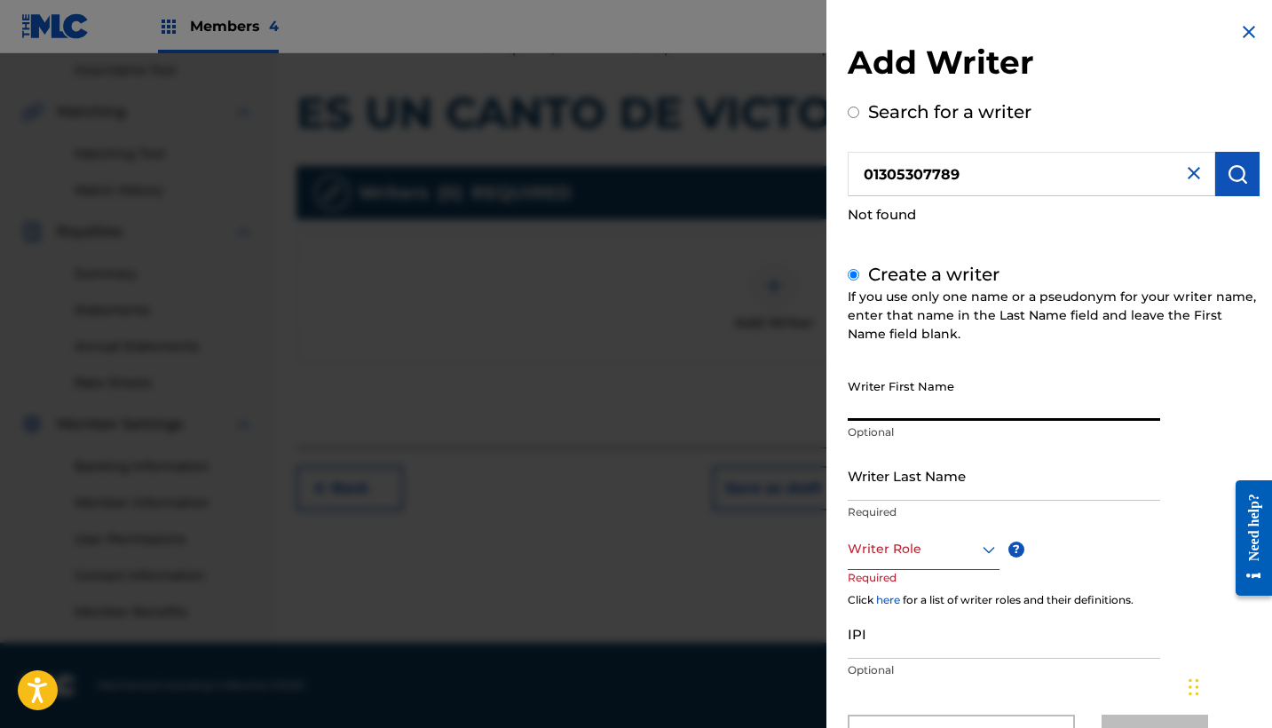
click at [924, 381] on input "Writer First Name" at bounding box center [1004, 395] width 313 height 51
paste input "[PERSON_NAME]"
drag, startPoint x: 988, startPoint y: 408, endPoint x: 828, endPoint y: 407, distance: 159.8
click at [828, 407] on div "Add Writer Search for a writer 01305307789 Not found Create a writer If you use…" at bounding box center [1054, 403] width 455 height 807
click at [964, 407] on input "[PERSON_NAME]" at bounding box center [1004, 395] width 313 height 51
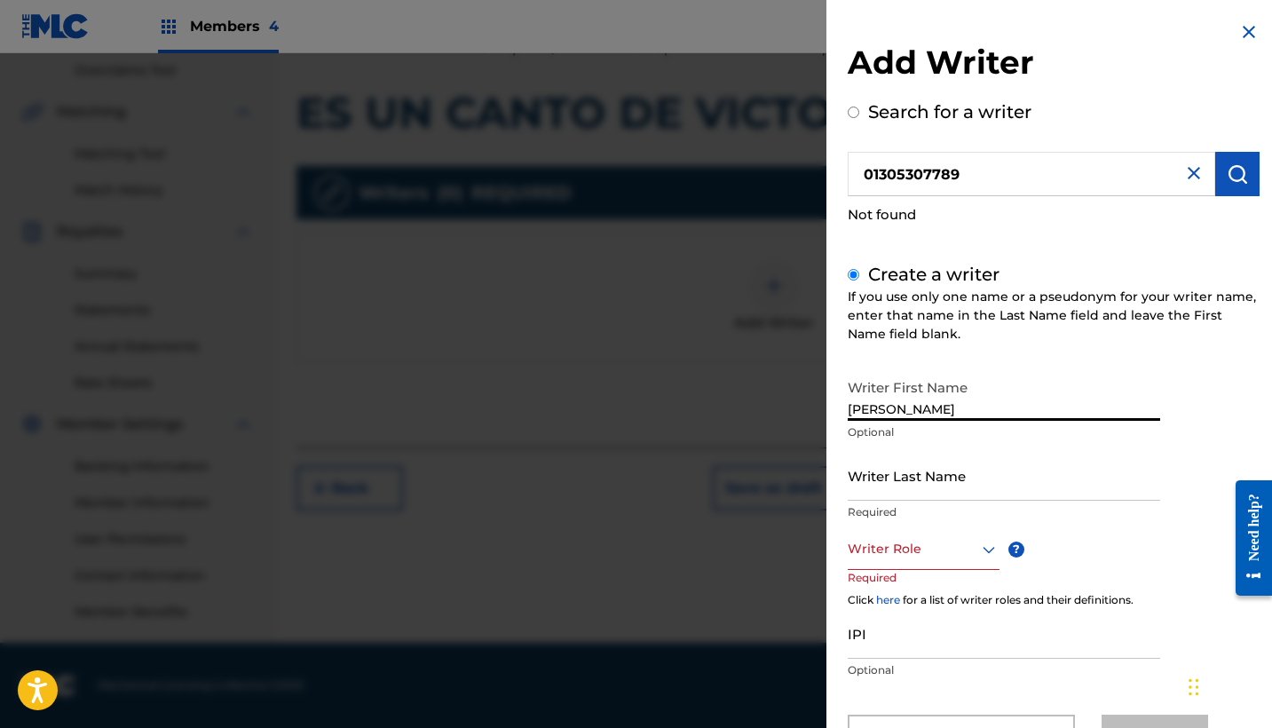
click at [964, 407] on input "[PERSON_NAME]" at bounding box center [1004, 395] width 313 height 51
type input "[PERSON_NAME]"
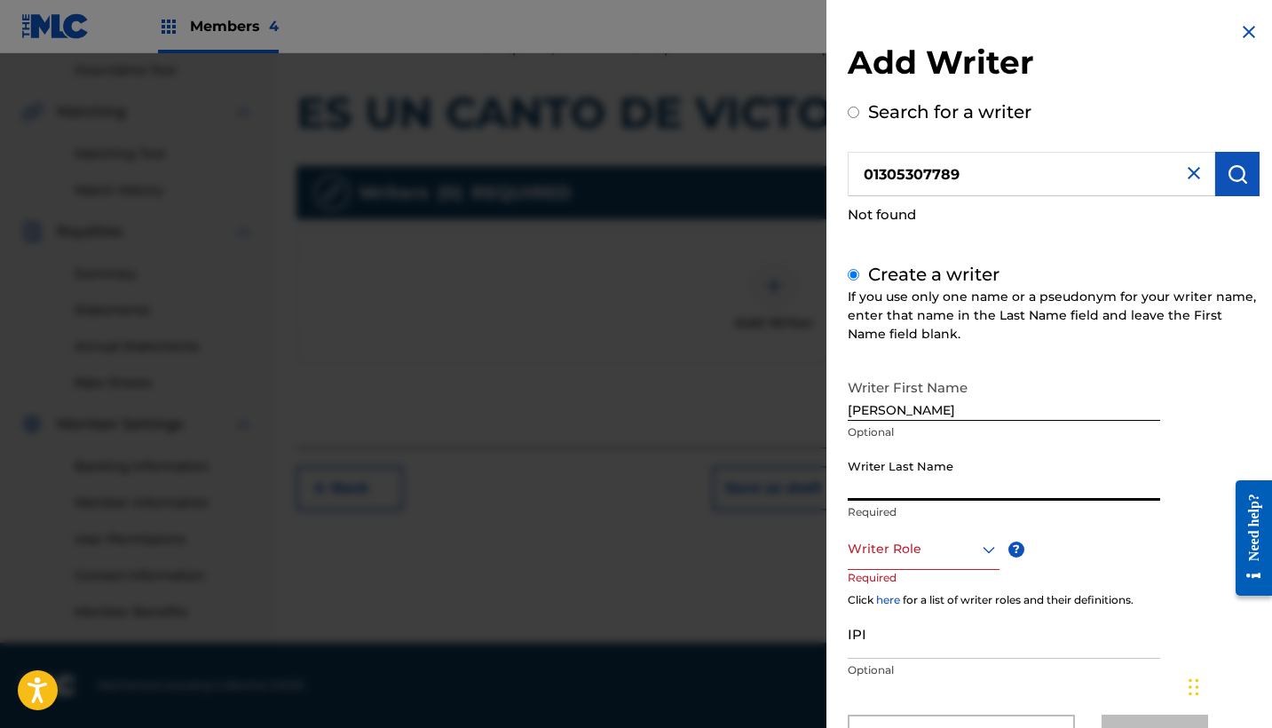
click at [907, 471] on input "Writer Last Name" at bounding box center [1004, 475] width 313 height 51
paste input "PRADAS"
type input "PRADAS"
click at [880, 409] on input "[PERSON_NAME]" at bounding box center [1004, 395] width 313 height 51
type input "[PERSON_NAME]"
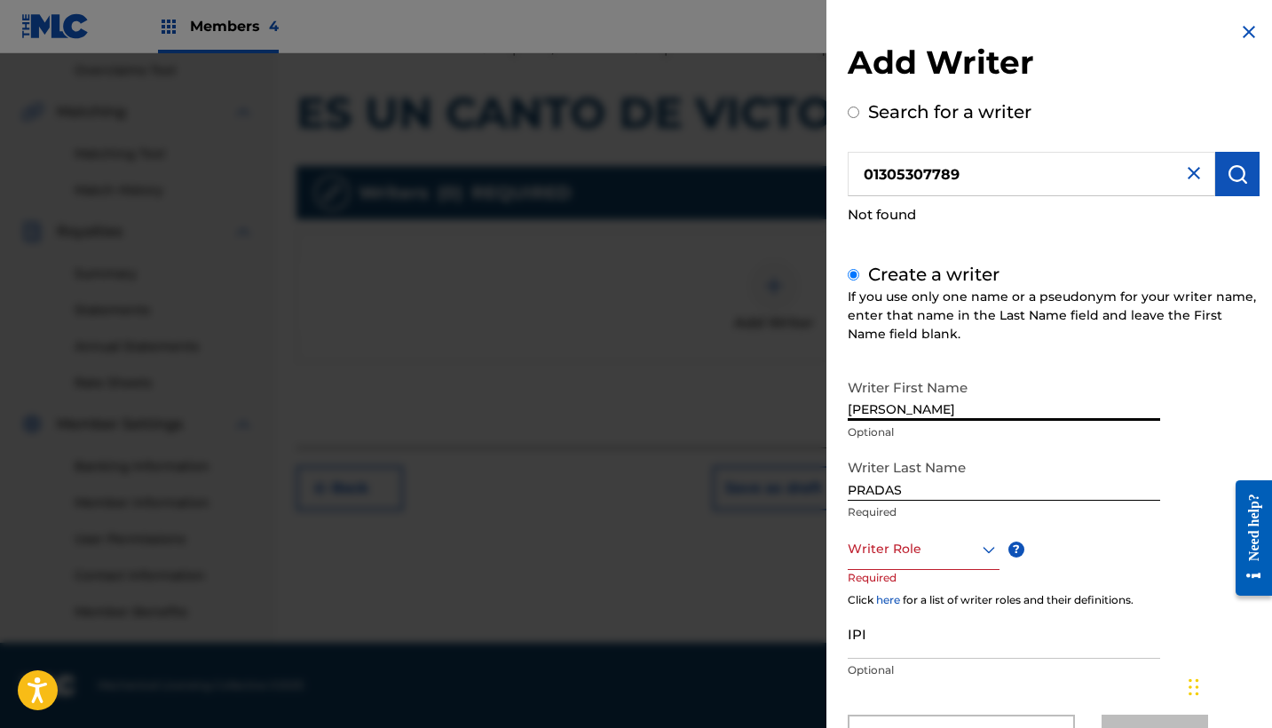
click at [934, 561] on div "Writer Role" at bounding box center [924, 550] width 152 height 40
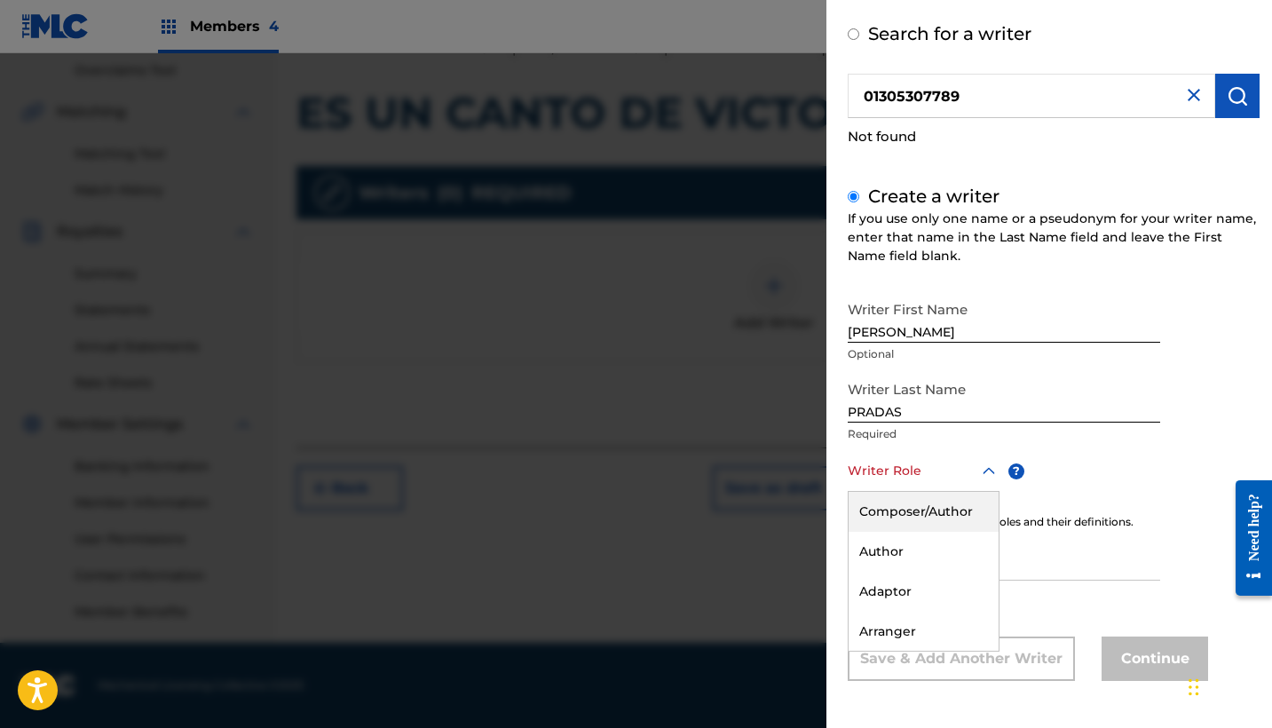
scroll to position [78, 0]
click at [907, 510] on div "Composer/Author" at bounding box center [924, 512] width 150 height 40
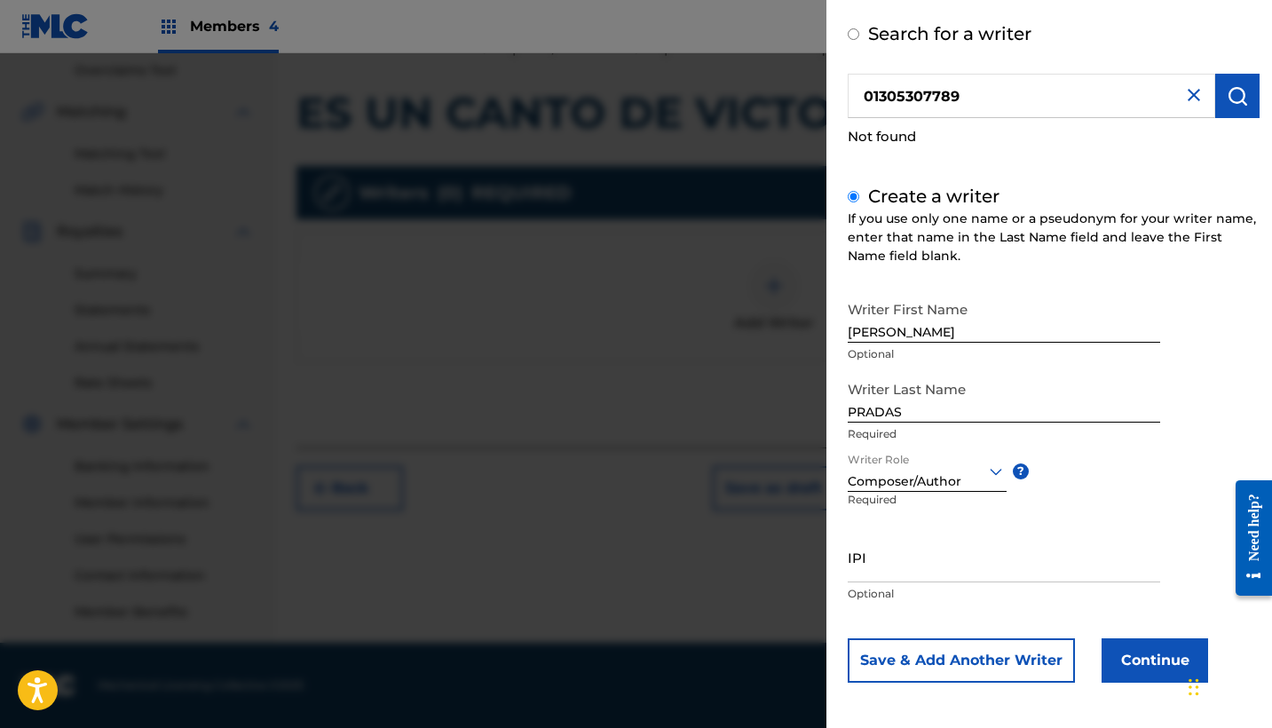
click at [897, 532] on input "IPI" at bounding box center [1004, 557] width 313 height 51
paste input "1305307789"
click at [850, 569] on input "1305307789" at bounding box center [1004, 557] width 313 height 51
type input "01305307789"
drag, startPoint x: 951, startPoint y: 332, endPoint x: 909, endPoint y: 335, distance: 41.8
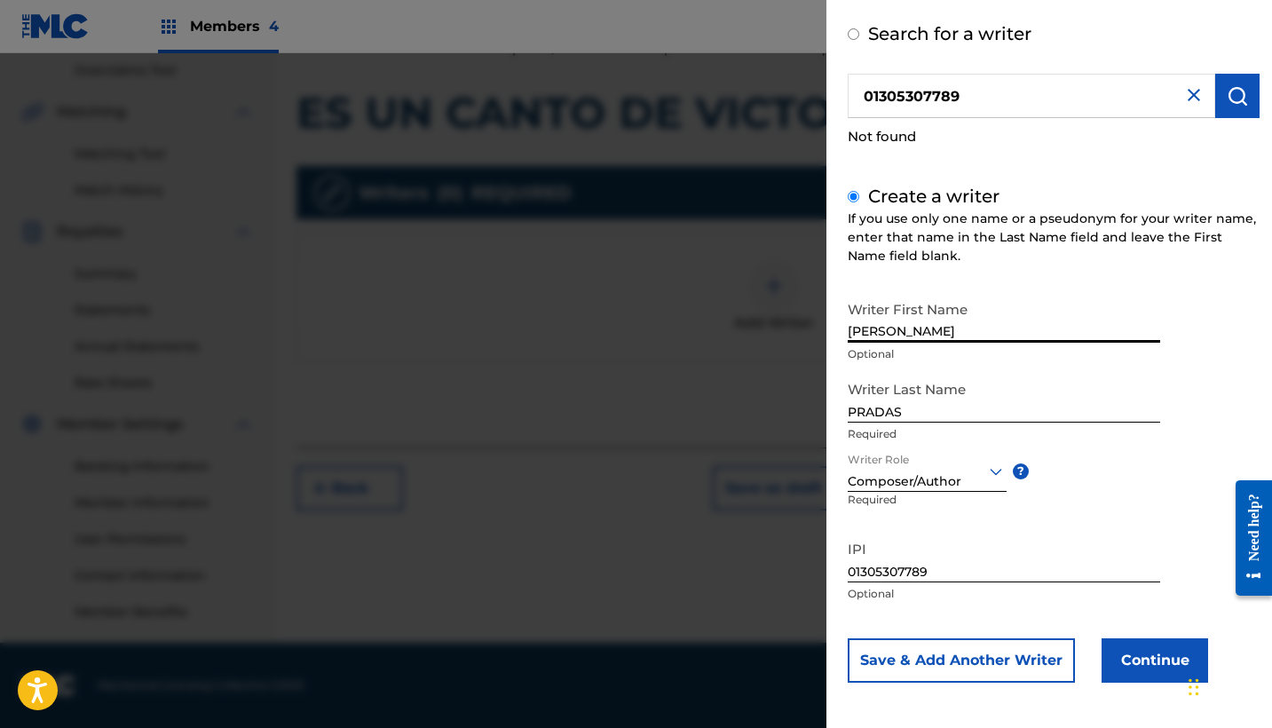
click at [822, 335] on div "Add Writer Search for a writer 01305307789 Not found Create a writer If you use…" at bounding box center [636, 390] width 1272 height 675
paste input "[PERSON_NAME]"
drag, startPoint x: 905, startPoint y: 337, endPoint x: 835, endPoint y: 335, distance: 70.2
click at [835, 335] on div "Add Writer Search for a writer 01305307789 Not found Create a writer If you use…" at bounding box center [1054, 326] width 455 height 809
type input "[PERSON_NAME]"
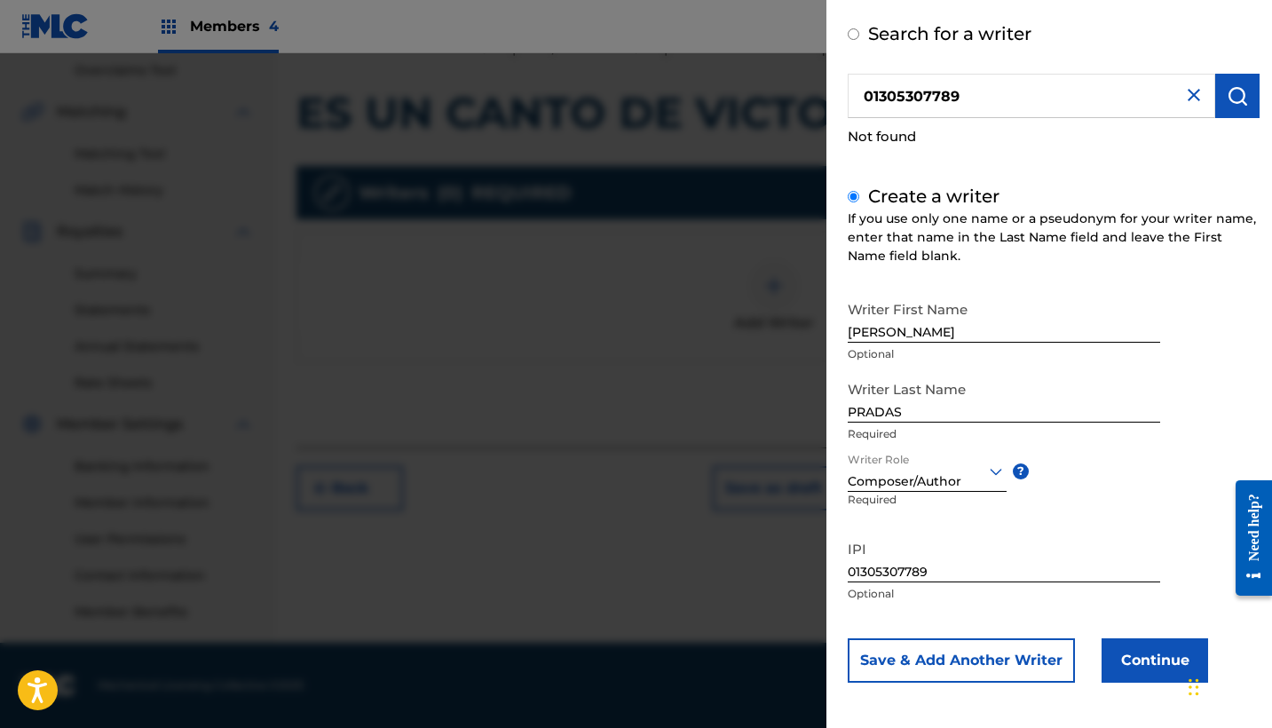
click at [1137, 650] on button "Continue" at bounding box center [1155, 660] width 107 height 44
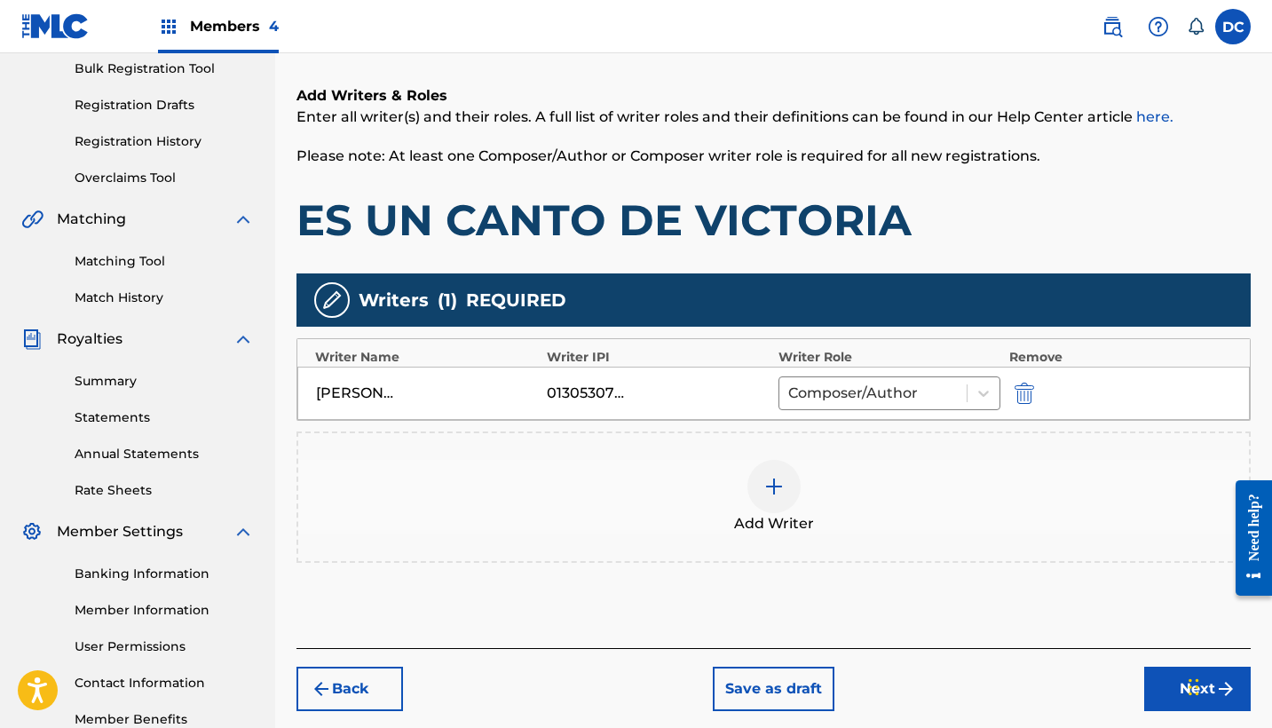
scroll to position [226, 0]
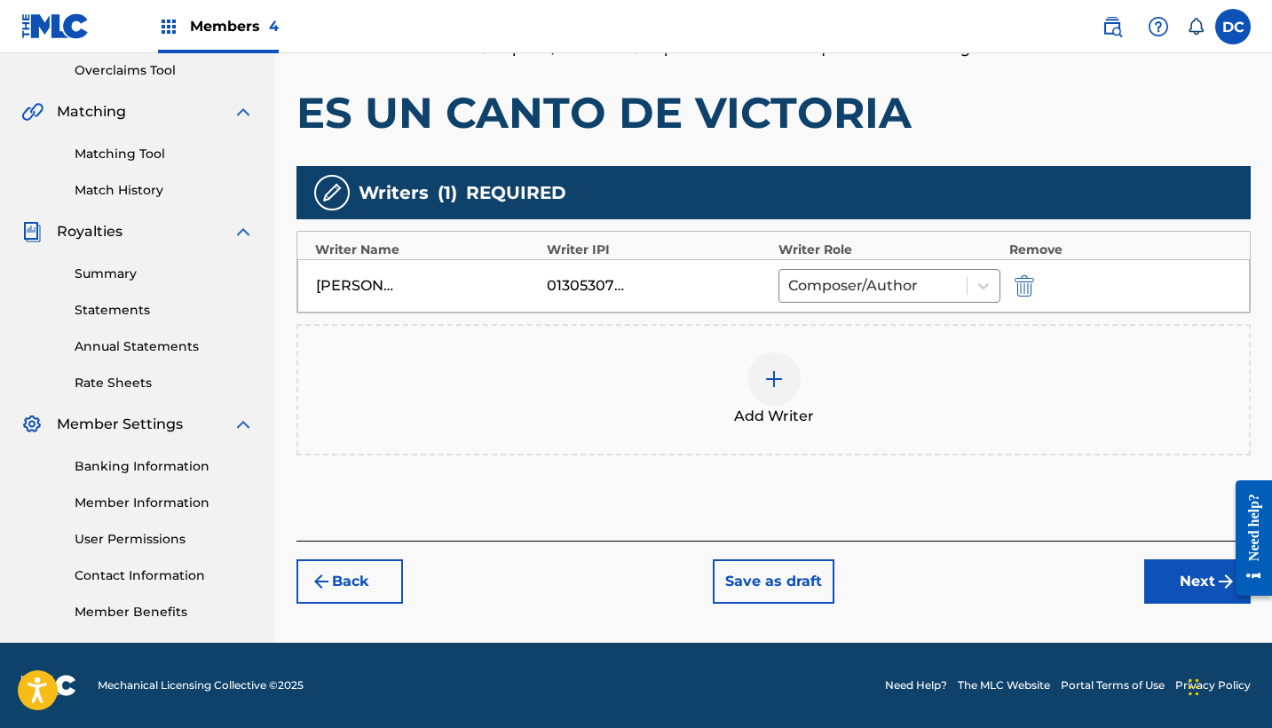
click at [1152, 585] on button "Next" at bounding box center [1197, 581] width 107 height 44
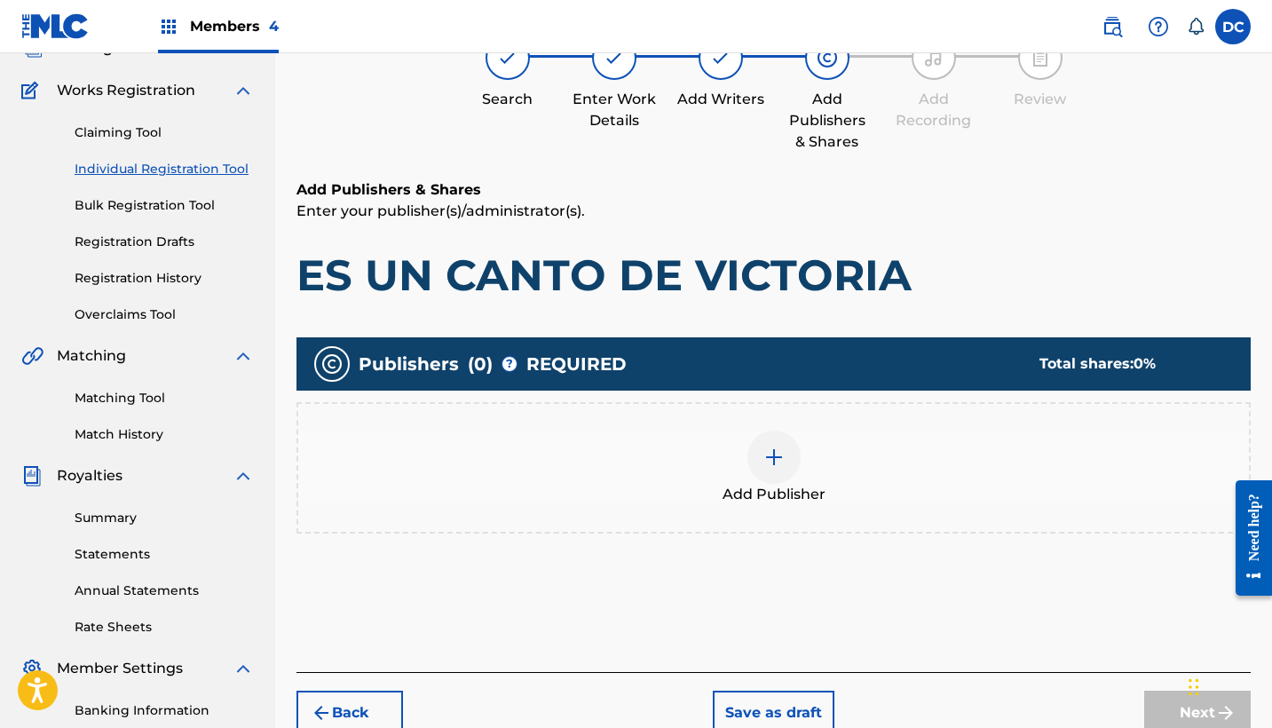
scroll to position [80, 0]
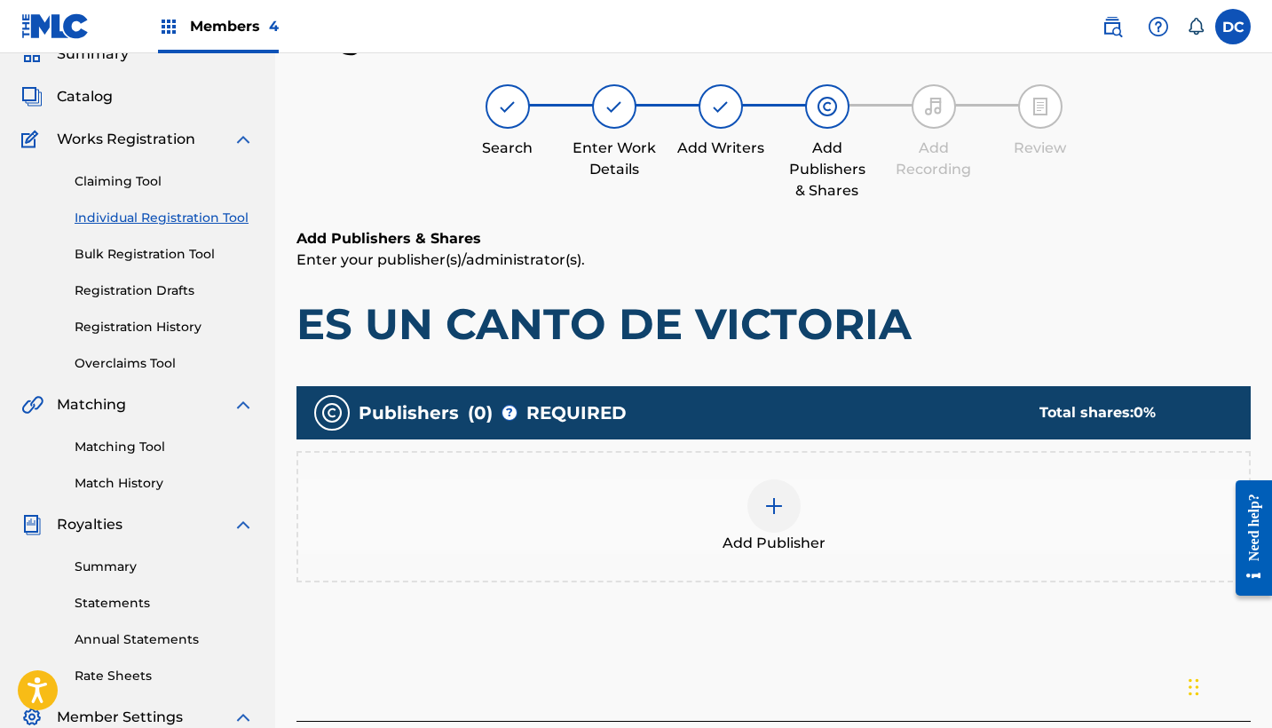
click at [776, 521] on div at bounding box center [774, 505] width 53 height 53
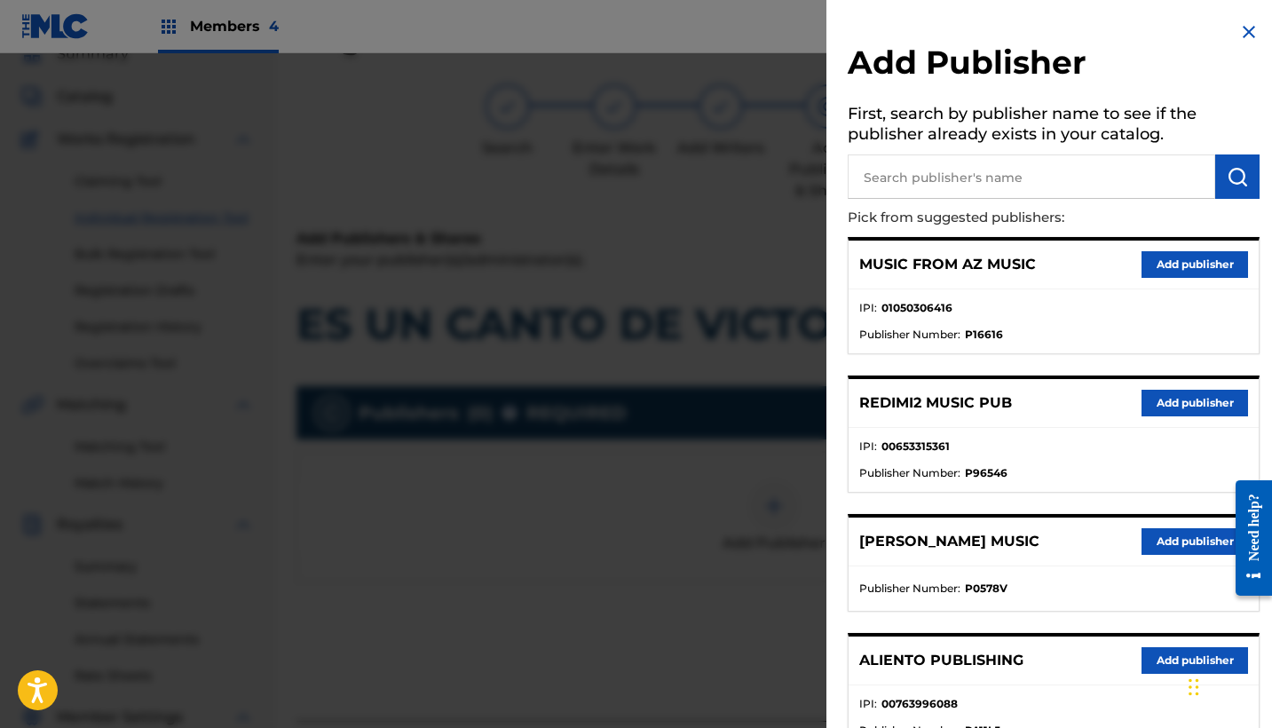
click at [901, 164] on input "text" at bounding box center [1032, 176] width 368 height 44
type input "HEAVEN"
click at [1142, 390] on button "Add publisher" at bounding box center [1195, 403] width 107 height 27
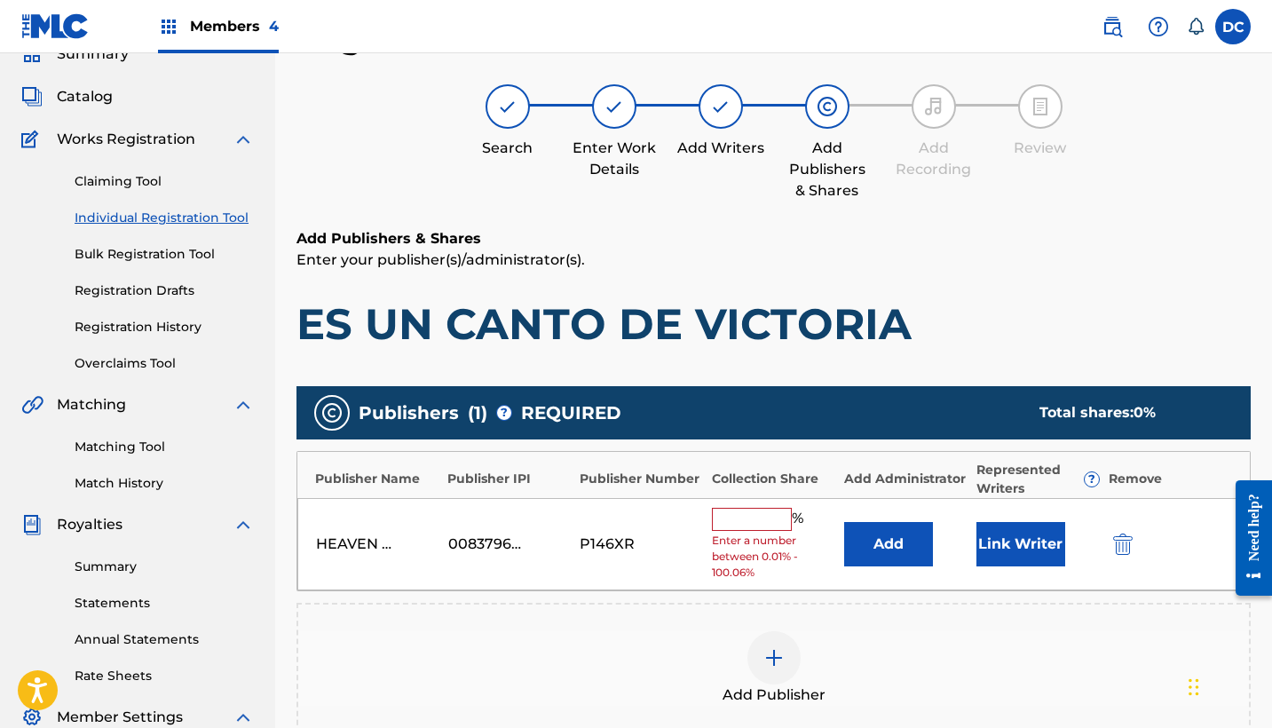
click at [731, 512] on input "text" at bounding box center [752, 519] width 80 height 23
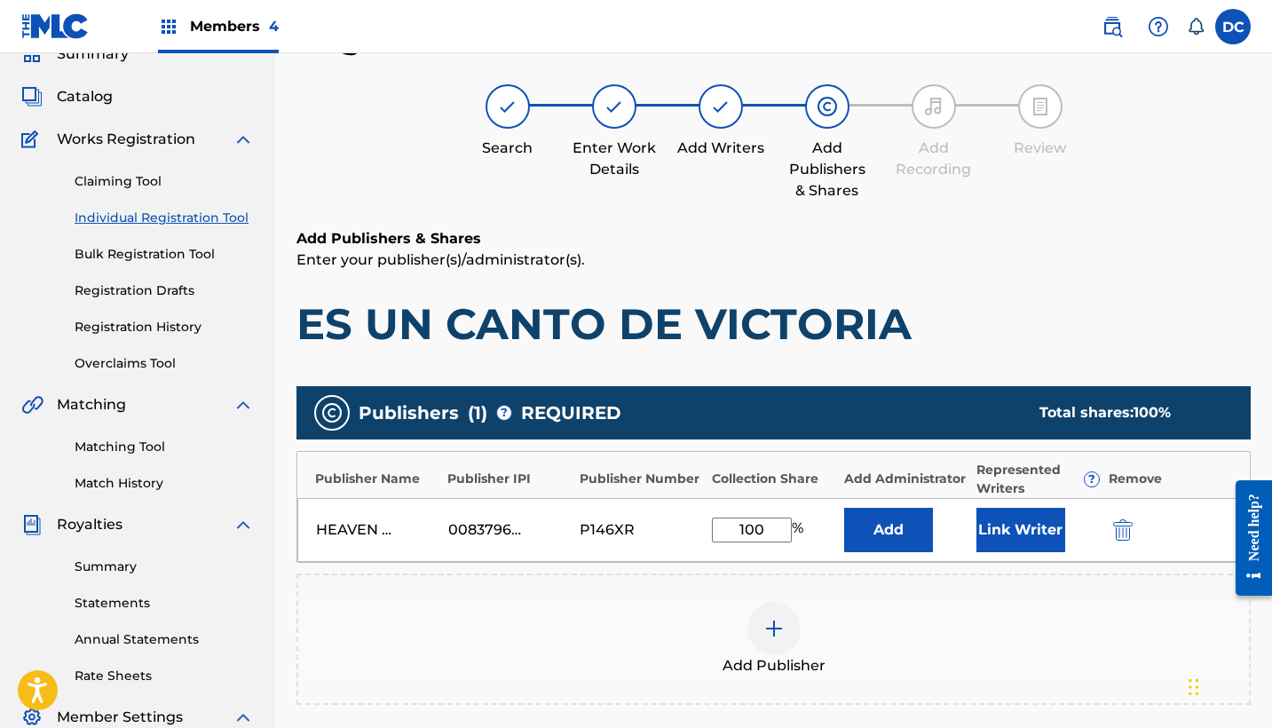
type input "100"
click at [1012, 527] on button "Link Writer" at bounding box center [1021, 530] width 89 height 44
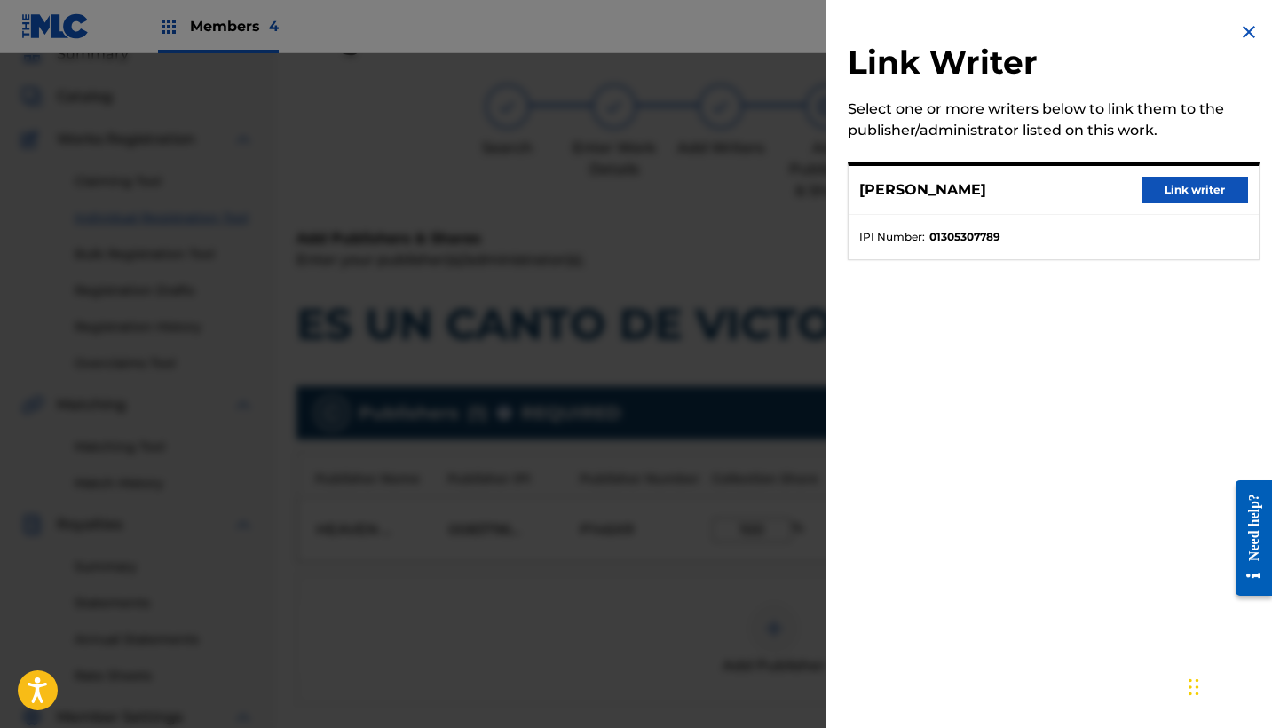
click at [1174, 200] on button "Link writer" at bounding box center [1195, 190] width 107 height 27
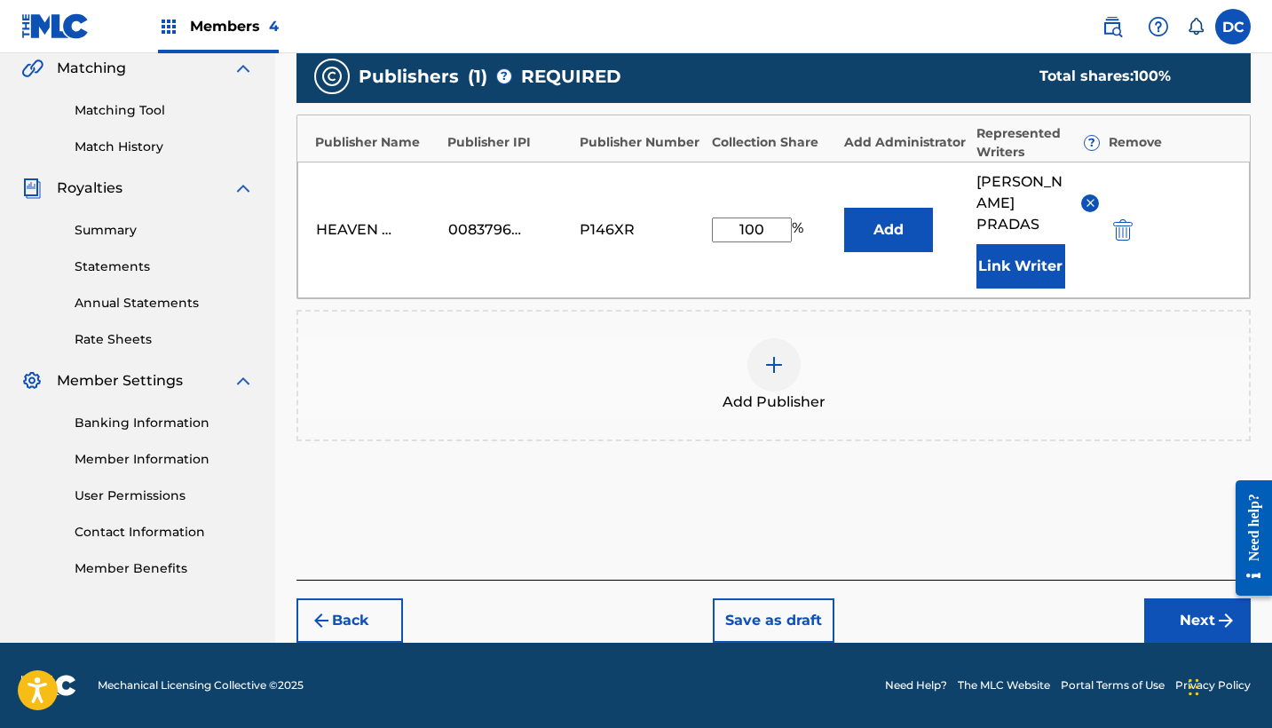
click at [1183, 626] on button "Next" at bounding box center [1197, 620] width 107 height 44
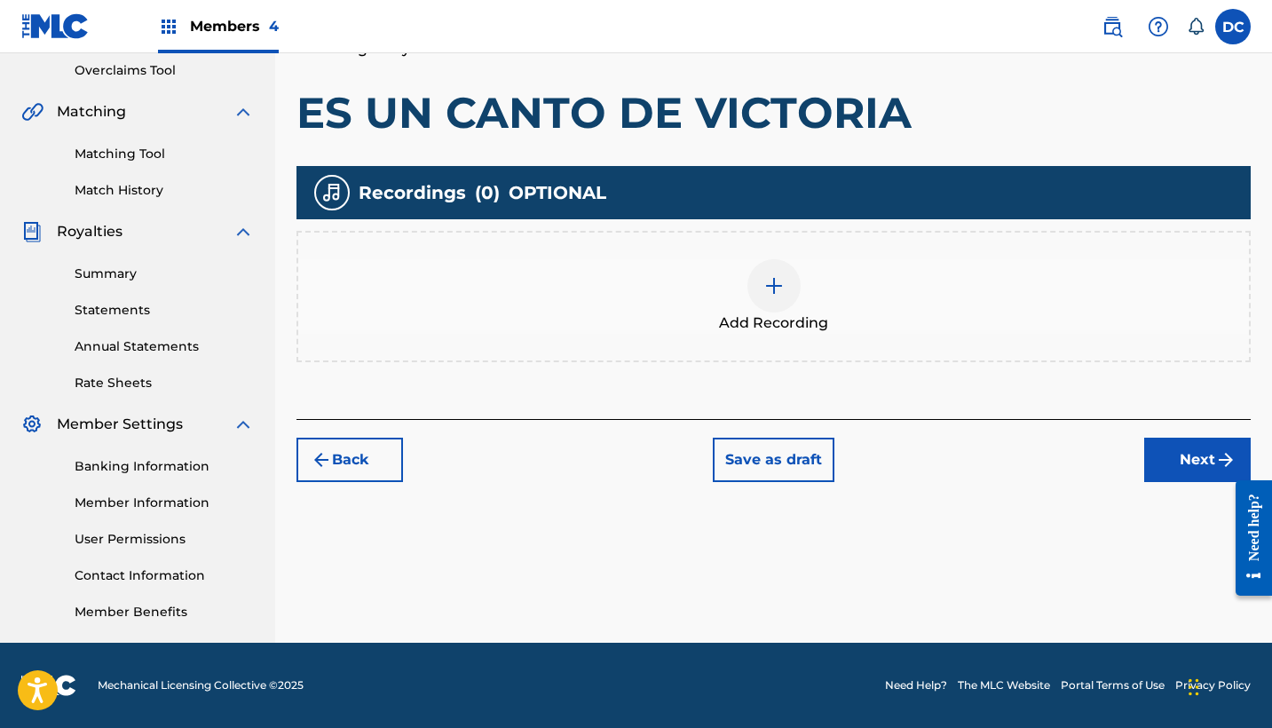
click at [814, 273] on div "Add Recording" at bounding box center [773, 296] width 951 height 75
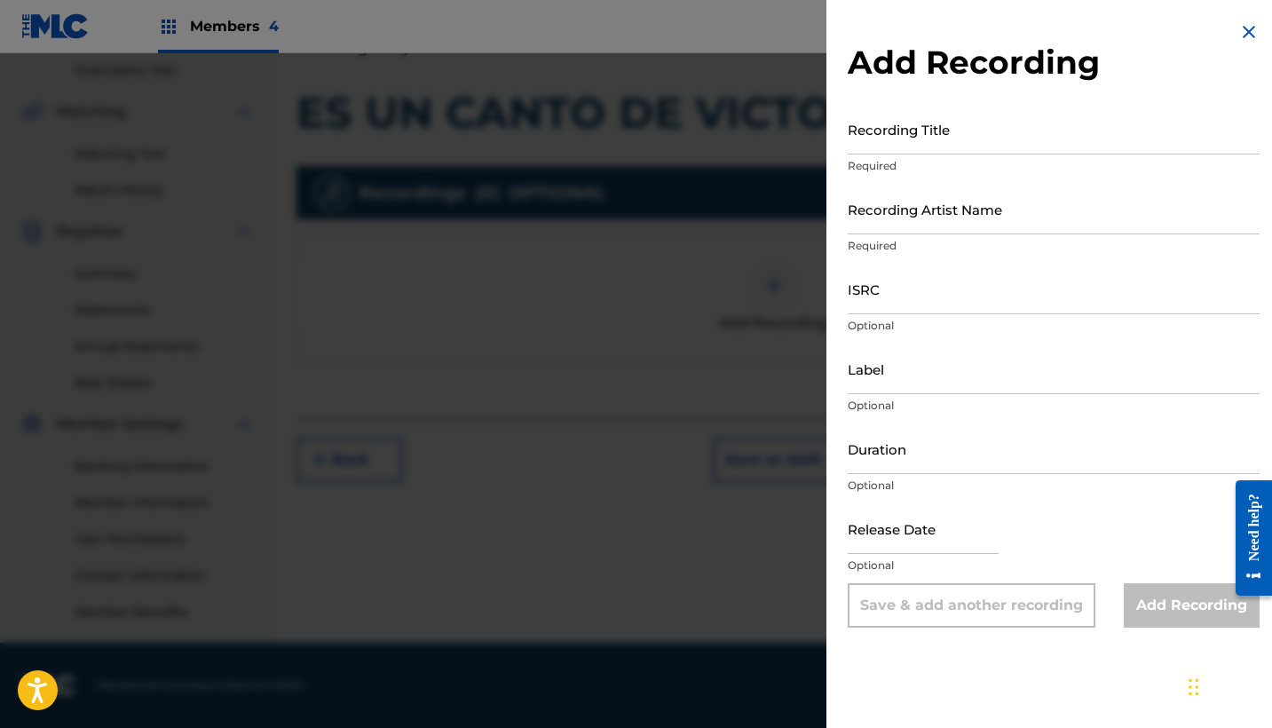
click at [890, 142] on input "Recording Title" at bounding box center [1054, 129] width 412 height 51
paste input "Es Un Canto De Victoria"
type input "Es Un Canto De Victoria"
click at [882, 230] on input "Recording Artist Name" at bounding box center [1054, 209] width 412 height 51
paste input "Perfume de Alabanza"
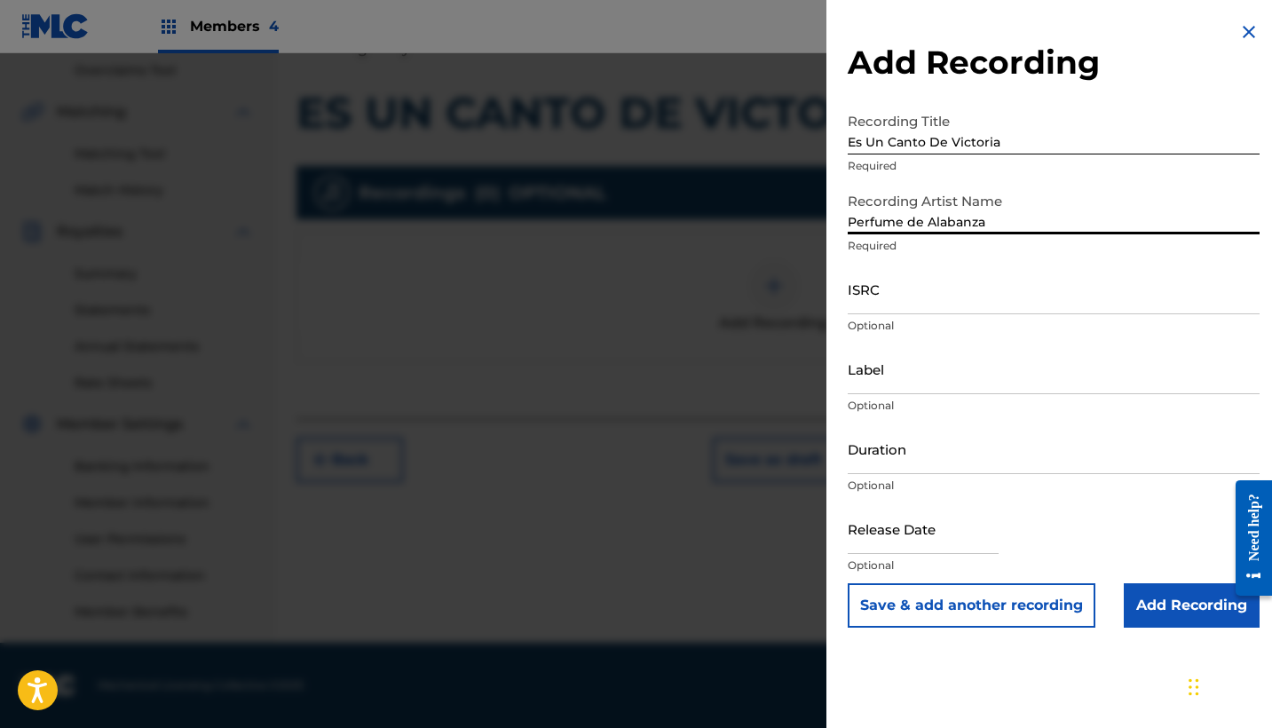
type input "Perfume de Alabanza"
click at [937, 306] on input "ISRC" at bounding box center [1054, 289] width 412 height 51
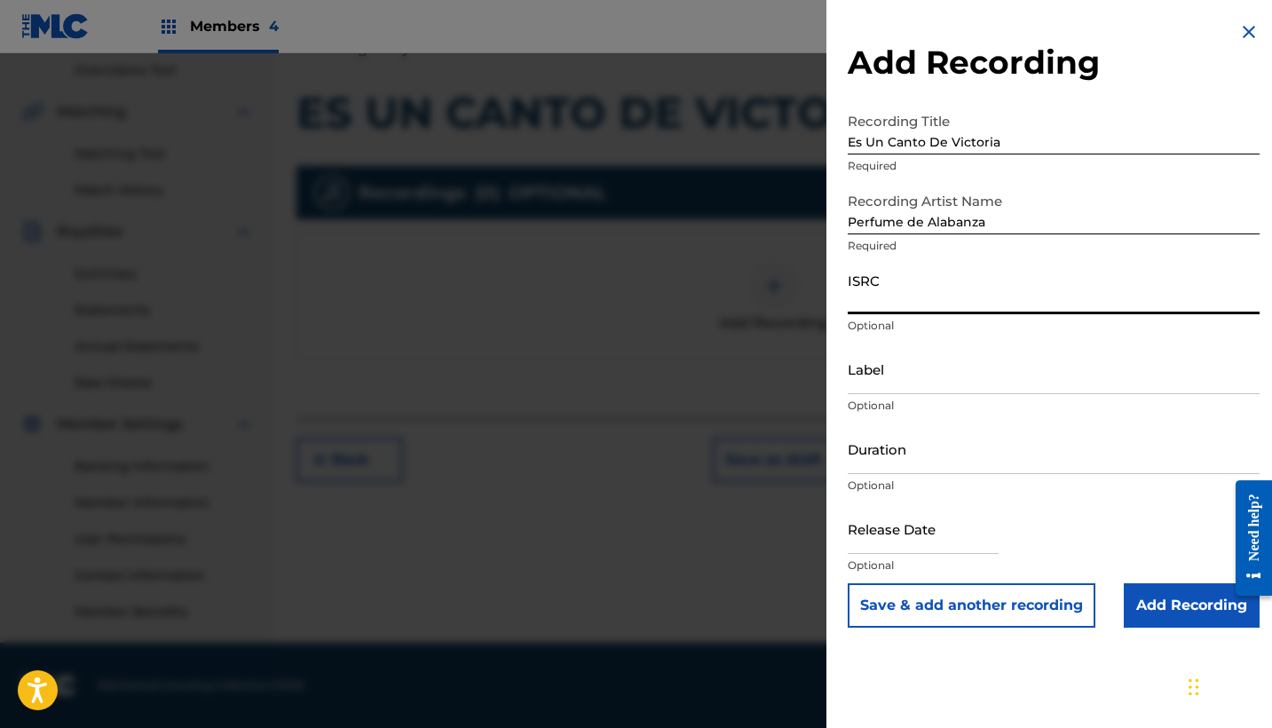
paste input "QZ2J21508987"
type input "QZ2J21508987"
paste input "Perfume de Alabanza"
drag, startPoint x: 905, startPoint y: 357, endPoint x: 855, endPoint y: 348, distance: 50.5
click at [905, 357] on input "Label" at bounding box center [1054, 369] width 412 height 51
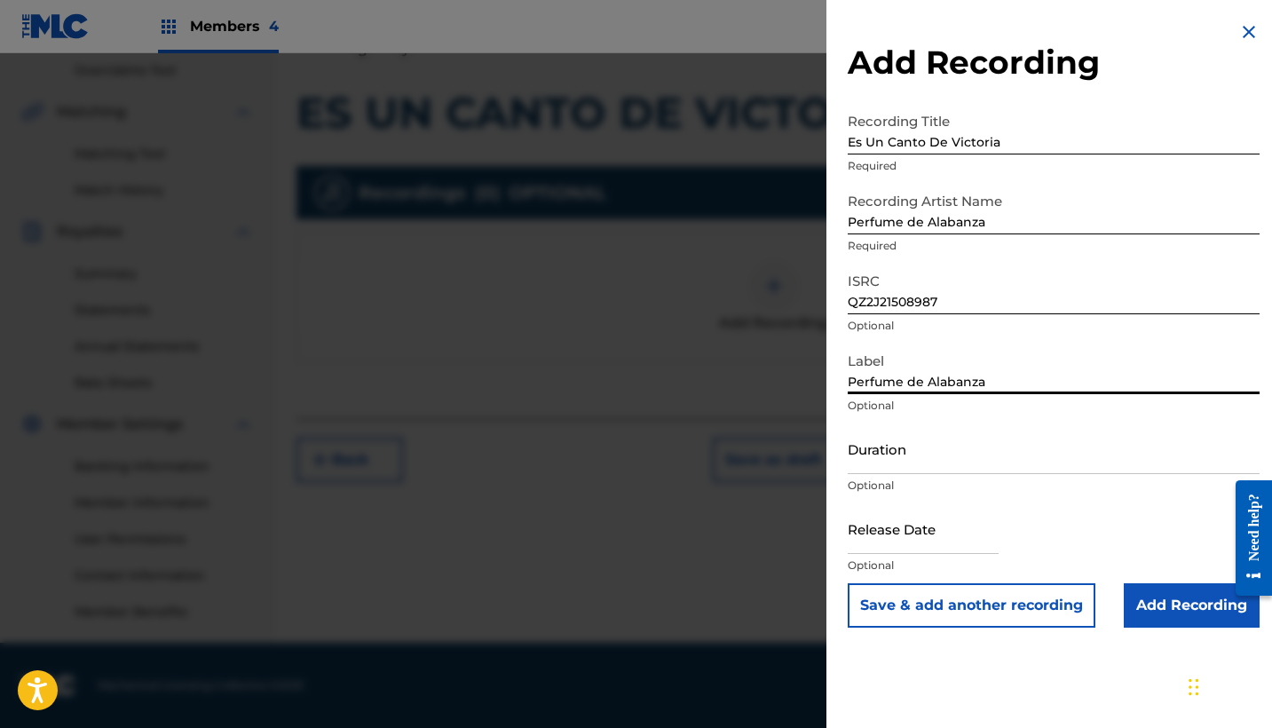
type input "Perfume de Alabanza"
click at [893, 456] on input "Duration" at bounding box center [1054, 449] width 412 height 51
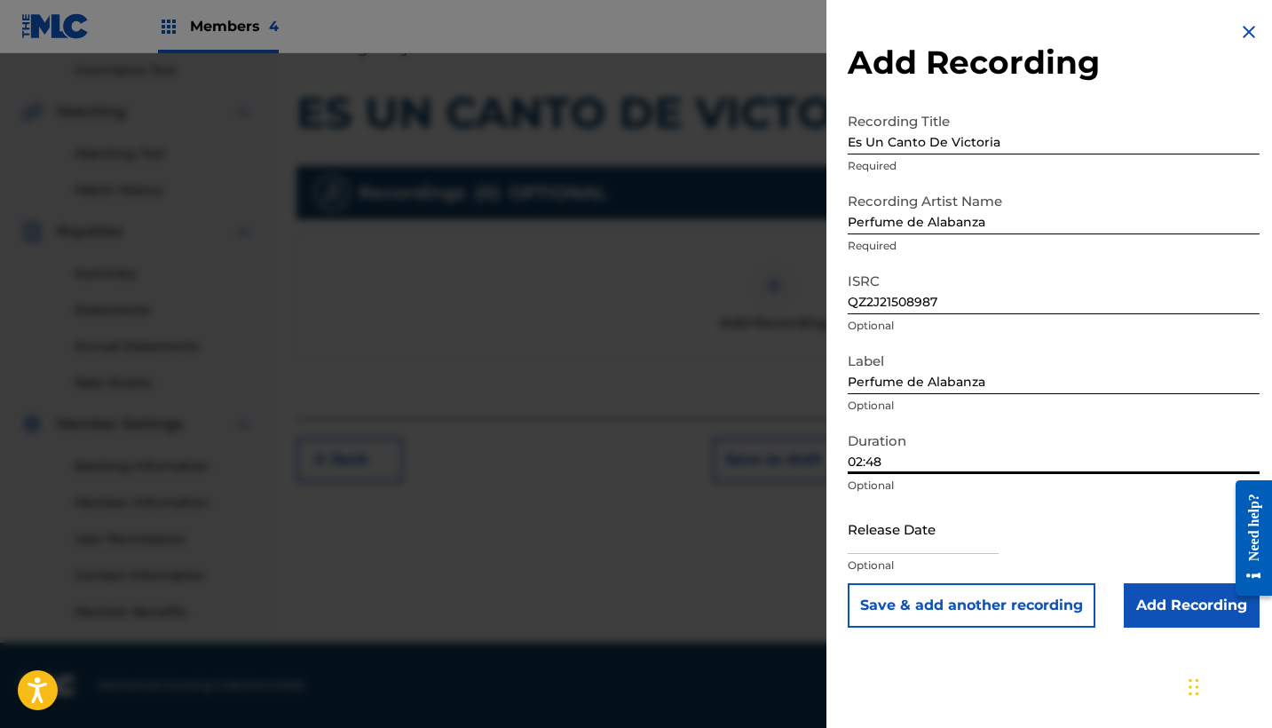
type input "02:48"
click at [908, 533] on input "text" at bounding box center [923, 528] width 151 height 51
select select "7"
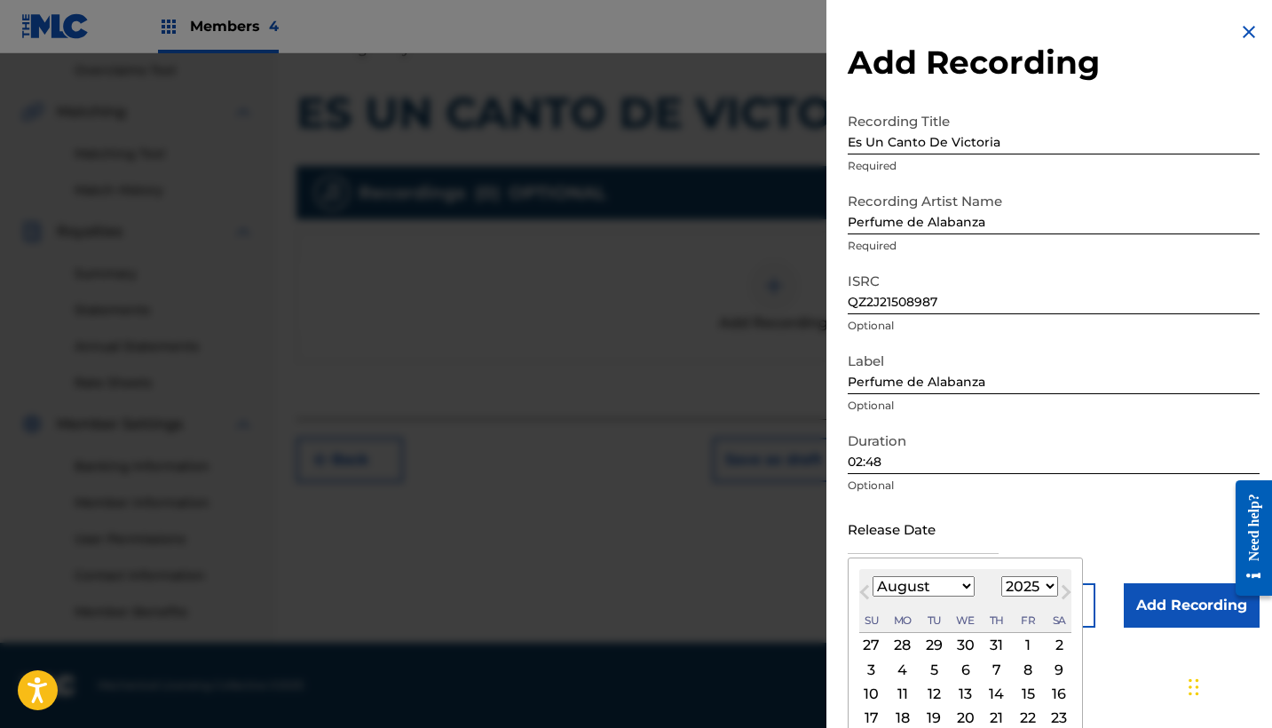
select select "1996"
select select "0"
click at [905, 651] on div "1" at bounding box center [902, 645] width 21 height 21
type input "[DATE]"
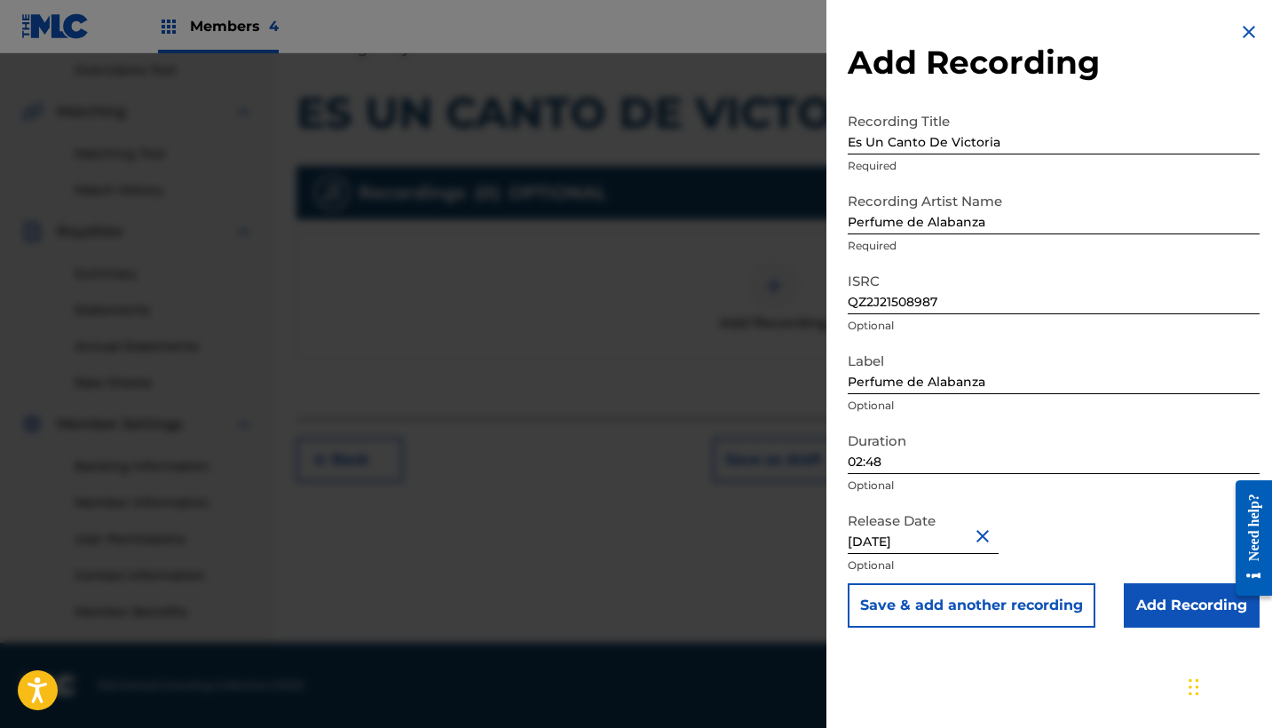
click at [1173, 617] on input "Add Recording" at bounding box center [1192, 605] width 136 height 44
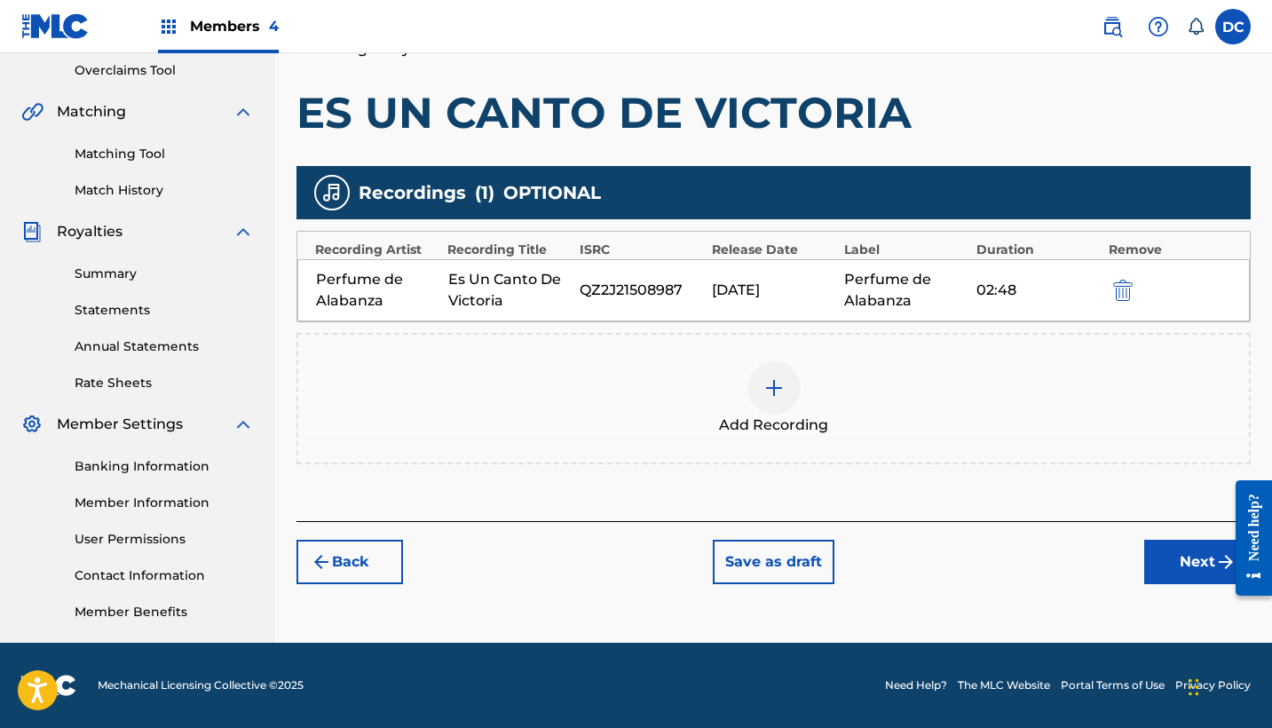
click at [1160, 547] on button "Next" at bounding box center [1197, 562] width 107 height 44
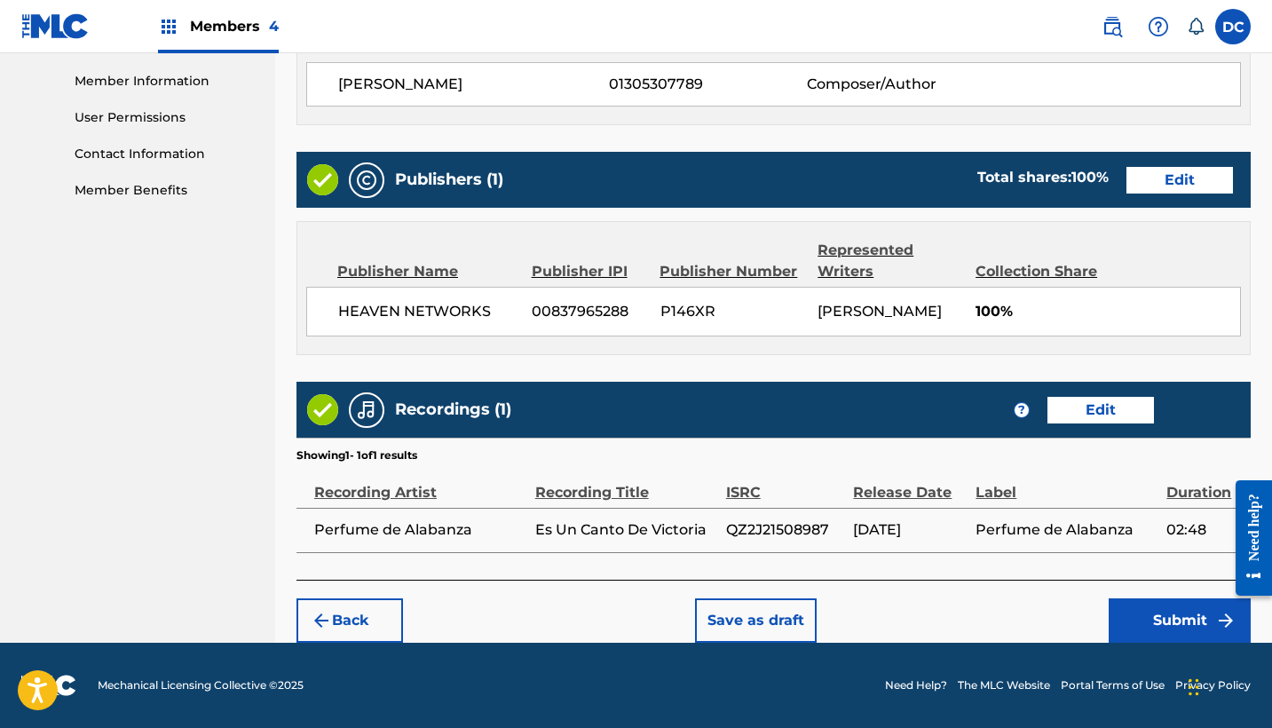
scroll to position [815, 0]
click at [1161, 630] on button "Submit" at bounding box center [1180, 620] width 142 height 44
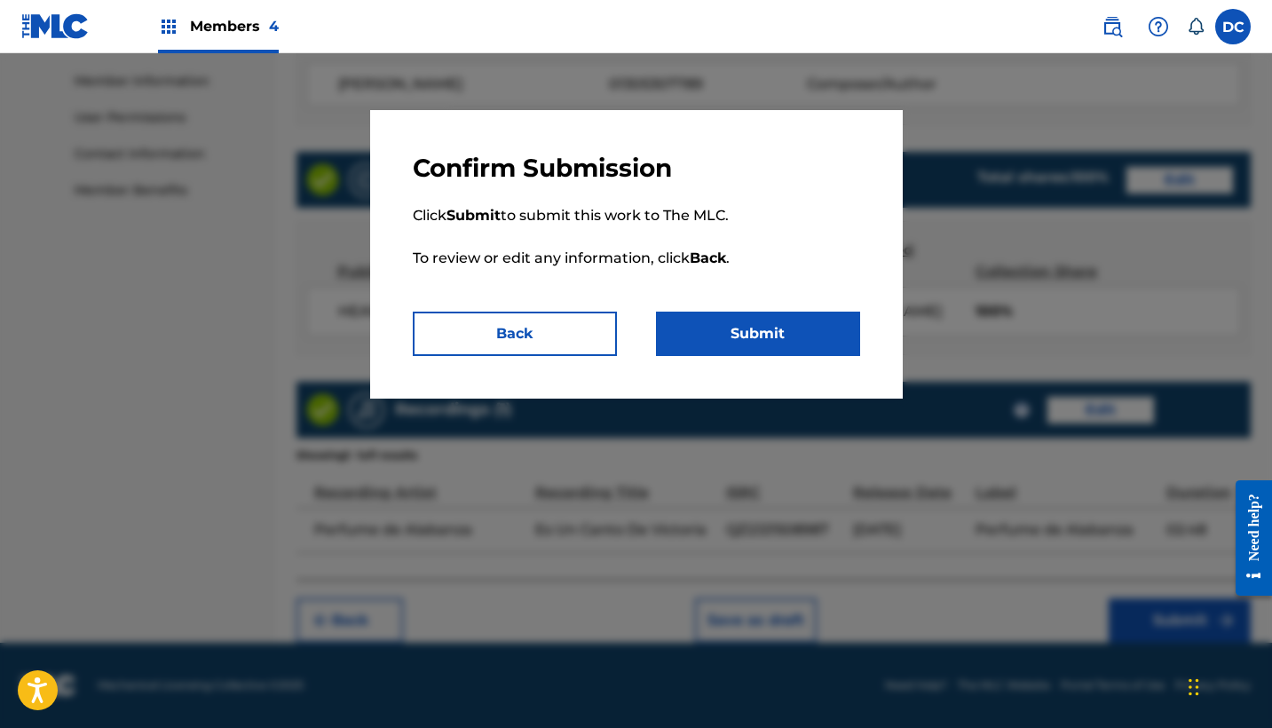
click at [779, 344] on button "Submit" at bounding box center [758, 334] width 204 height 44
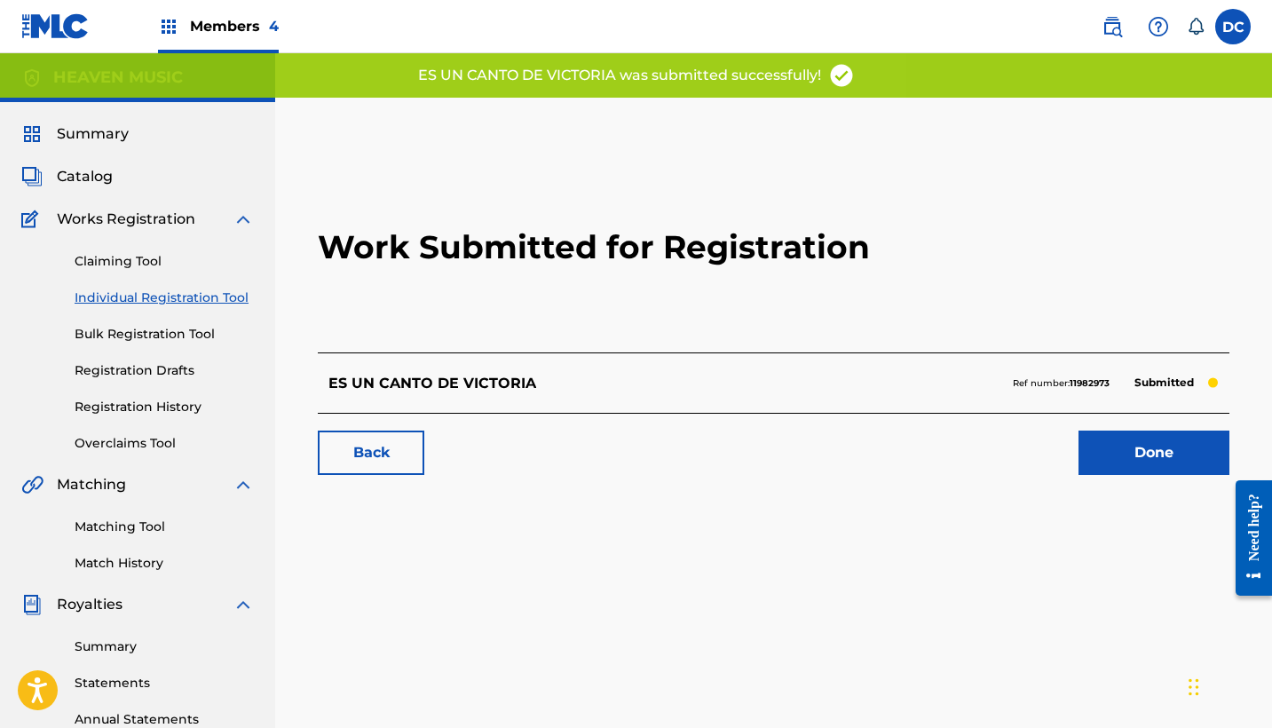
click at [1092, 380] on strong "11982973" at bounding box center [1090, 383] width 40 height 12
copy strong "11982973"
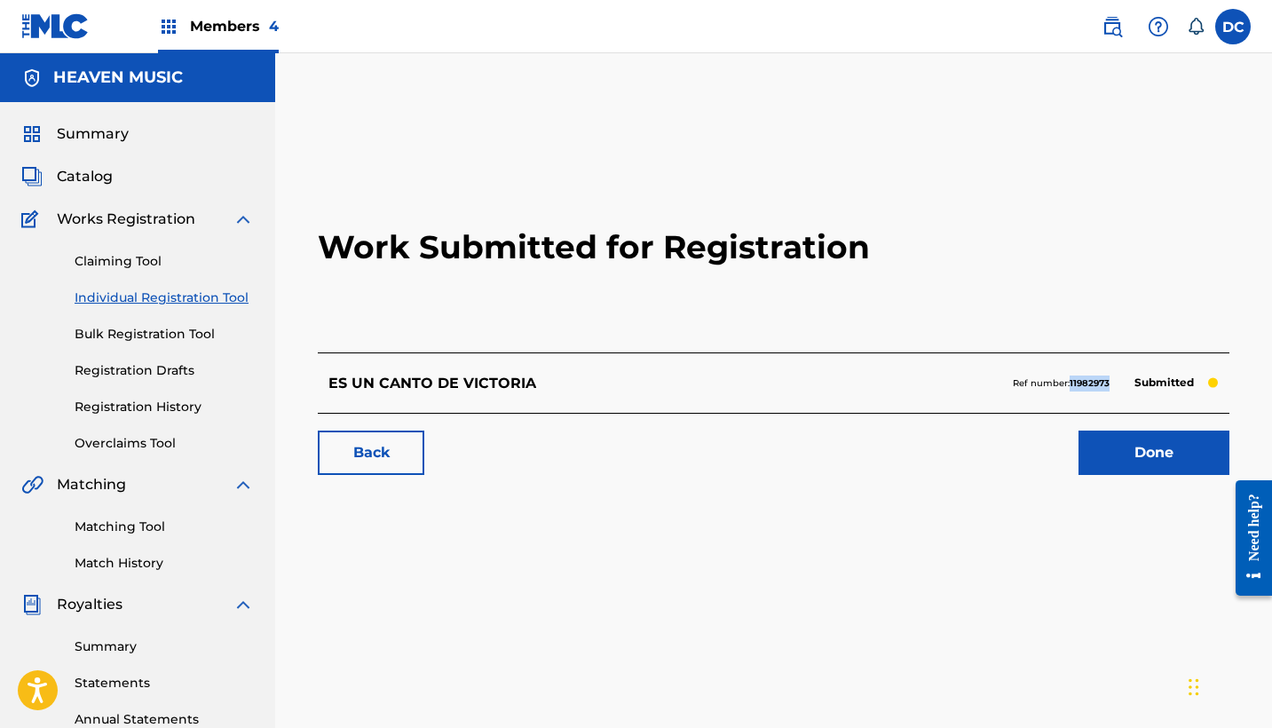
click at [1108, 448] on link "Done" at bounding box center [1154, 453] width 151 height 44
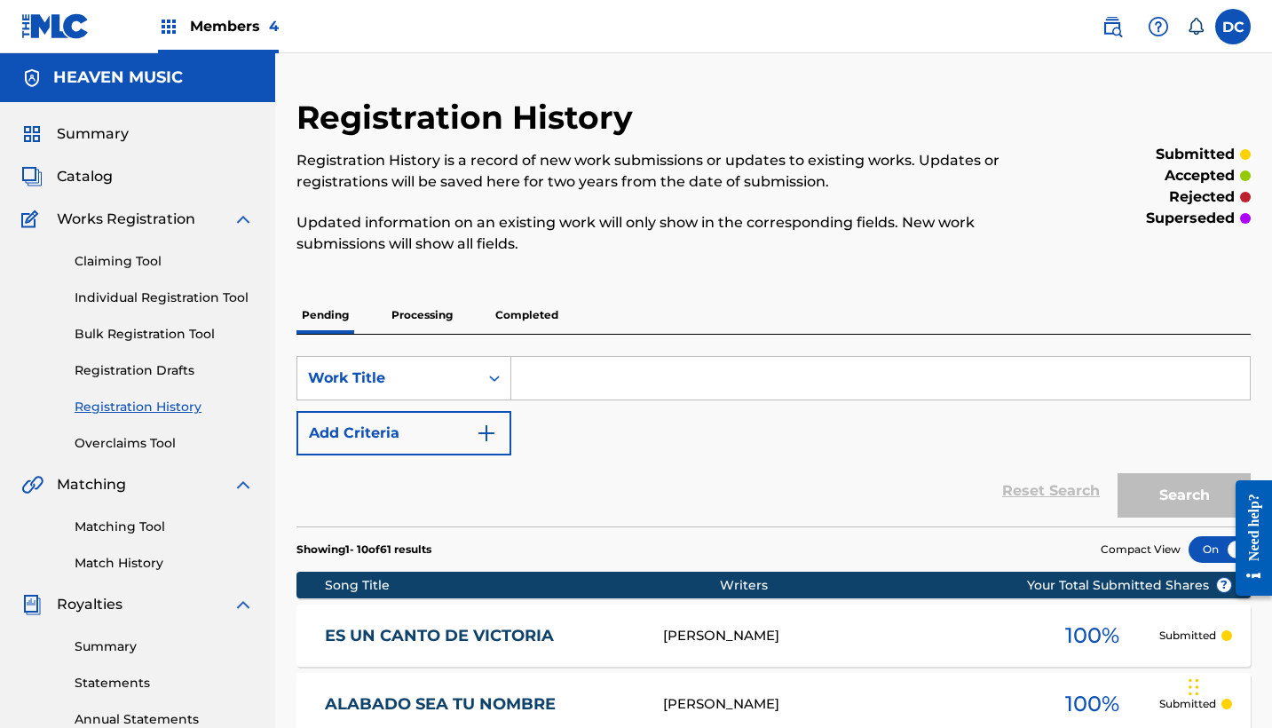
click at [191, 295] on link "Individual Registration Tool" at bounding box center [164, 298] width 179 height 19
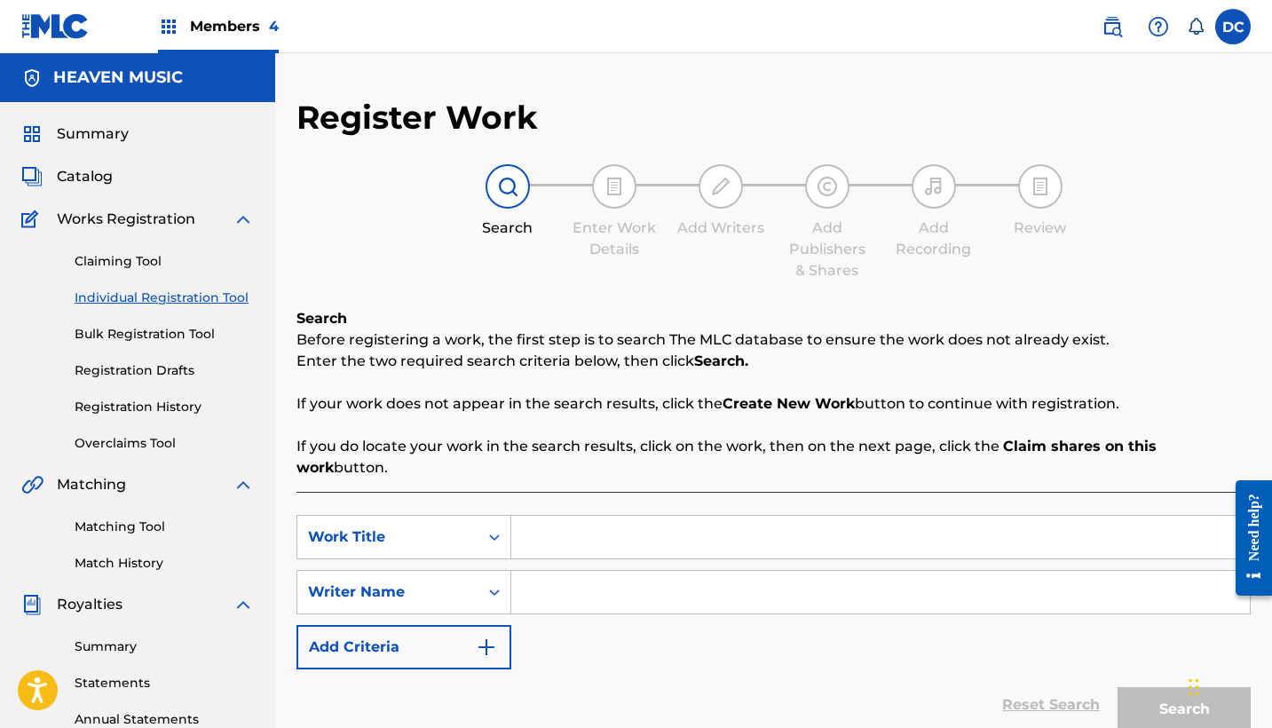
click at [556, 516] on input "Search Form" at bounding box center [880, 537] width 739 height 43
paste input "Tu Amor"
type input "Tu Amor"
click at [486, 453] on p "If you do locate your work in the search results, click on the work, then on th…" at bounding box center [774, 457] width 954 height 43
click at [566, 578] on input "Search Form" at bounding box center [880, 592] width 739 height 43
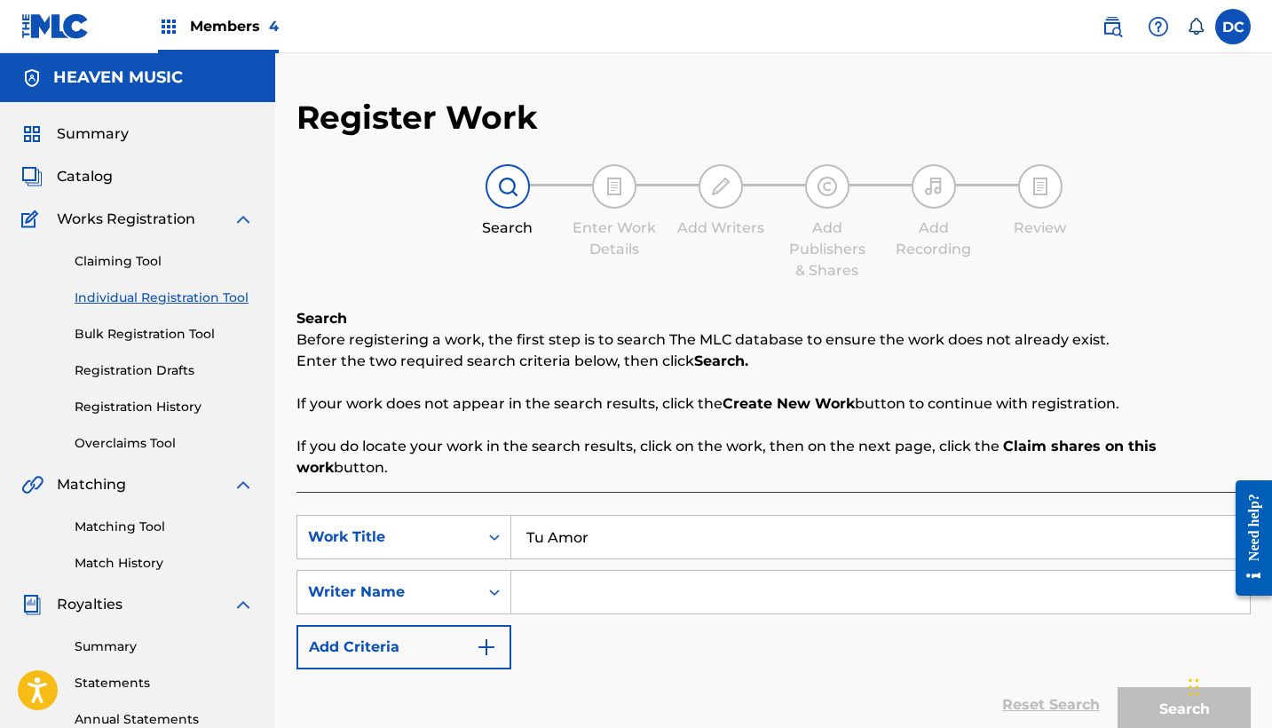
paste input "[PERSON_NAME]"
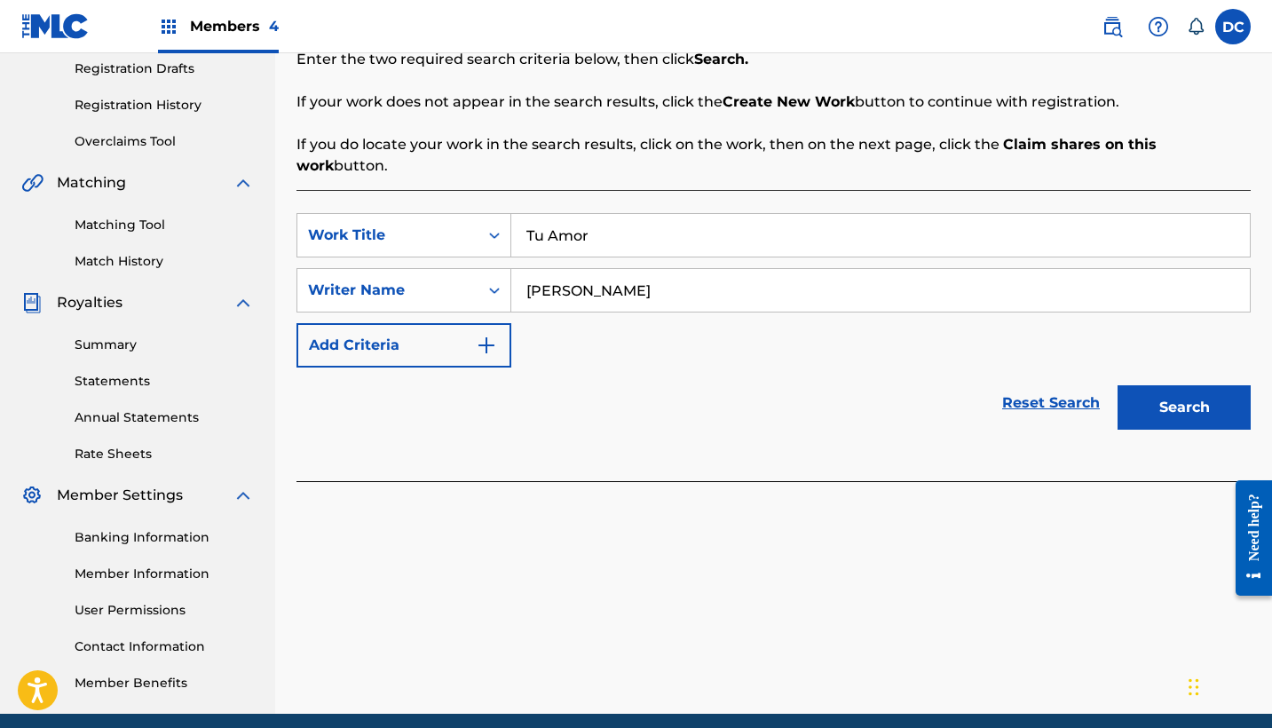
scroll to position [343, 0]
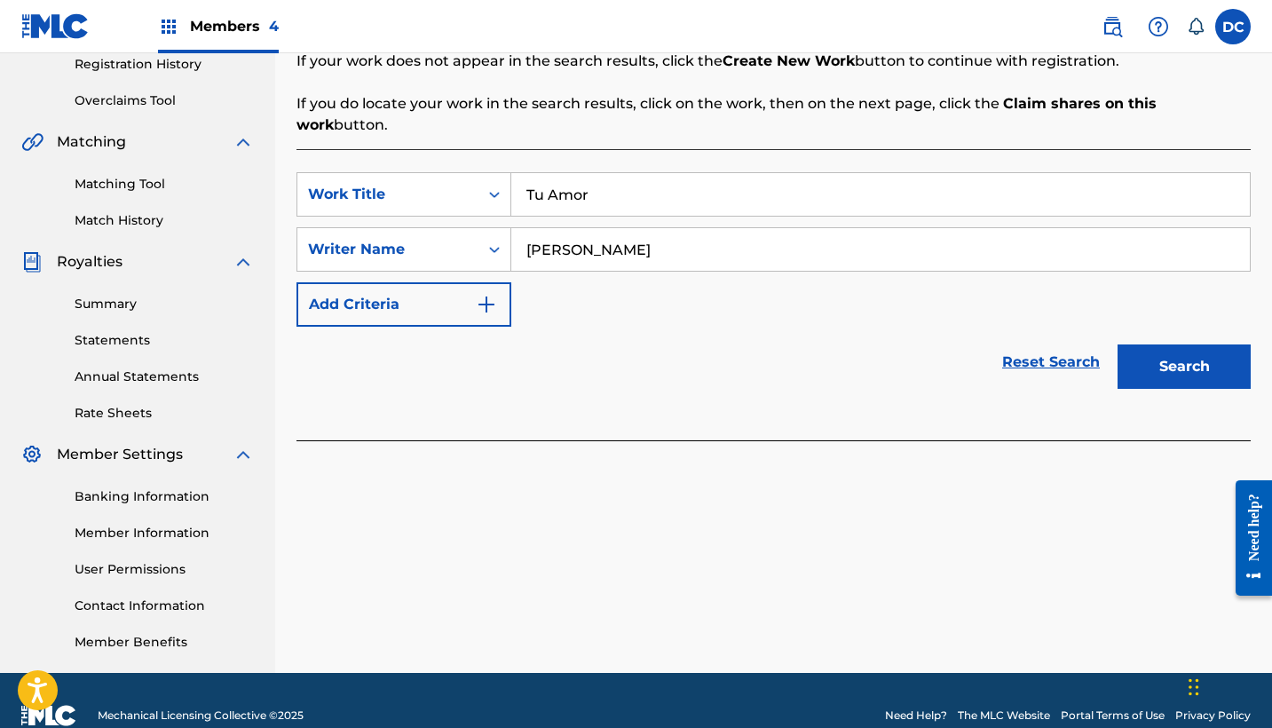
type input "[PERSON_NAME]"
click at [1148, 345] on button "Search" at bounding box center [1184, 367] width 133 height 44
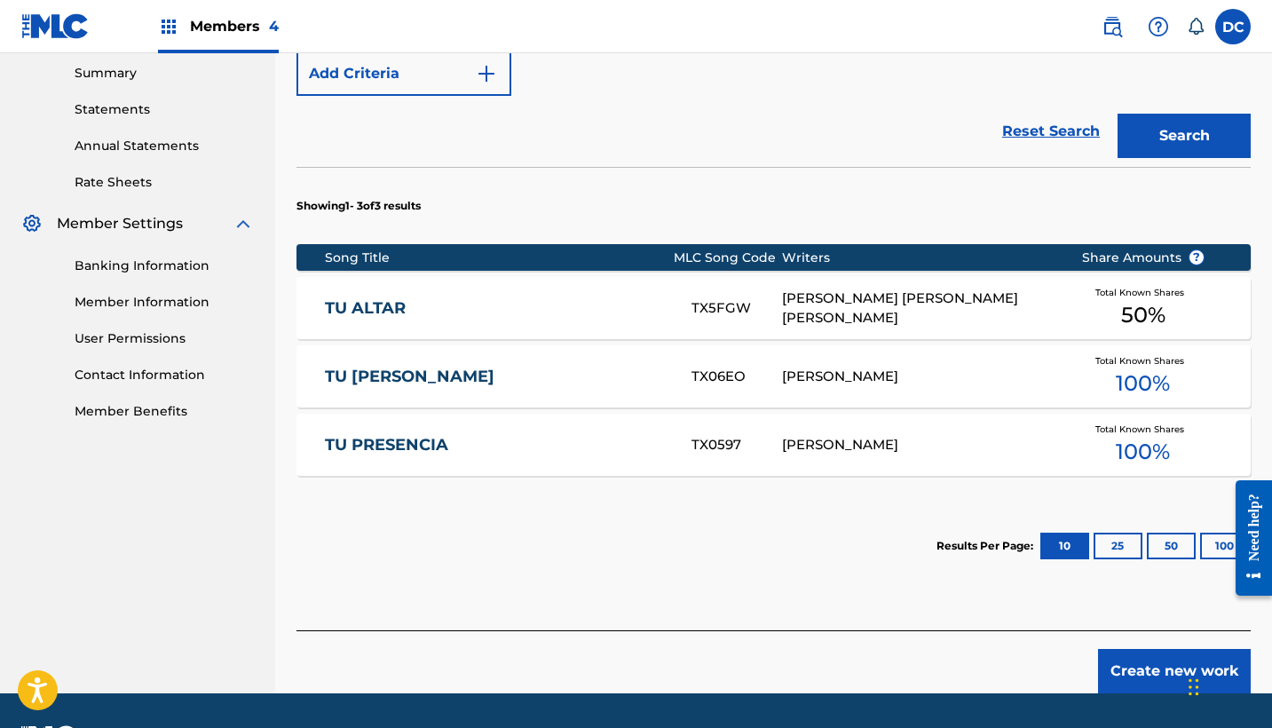
click at [1115, 662] on button "Create new work" at bounding box center [1174, 671] width 153 height 44
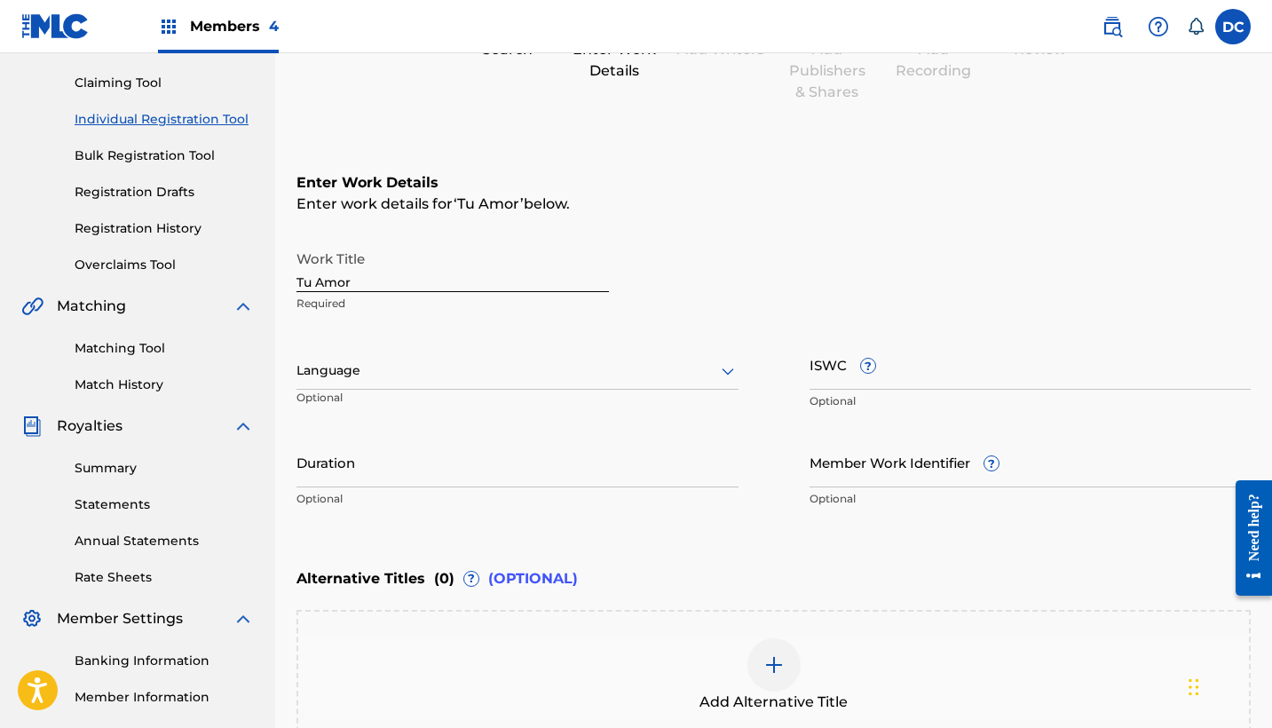
scroll to position [176, 0]
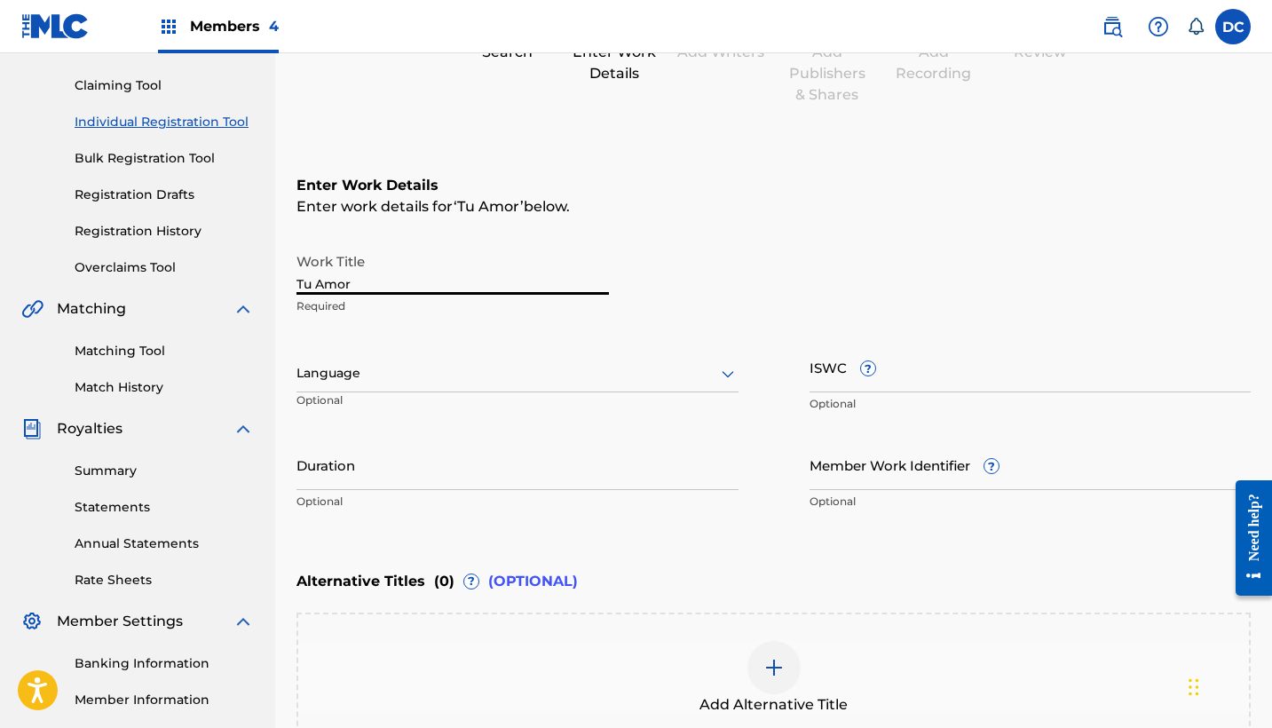
drag, startPoint x: 354, startPoint y: 283, endPoint x: 257, endPoint y: 283, distance: 97.7
click at [257, 283] on main "HEAVEN MUSIC Summary Catalog Works Registration Claiming Tool Individual Regist…" at bounding box center [636, 364] width 1272 height 974
type input "TU AMOR"
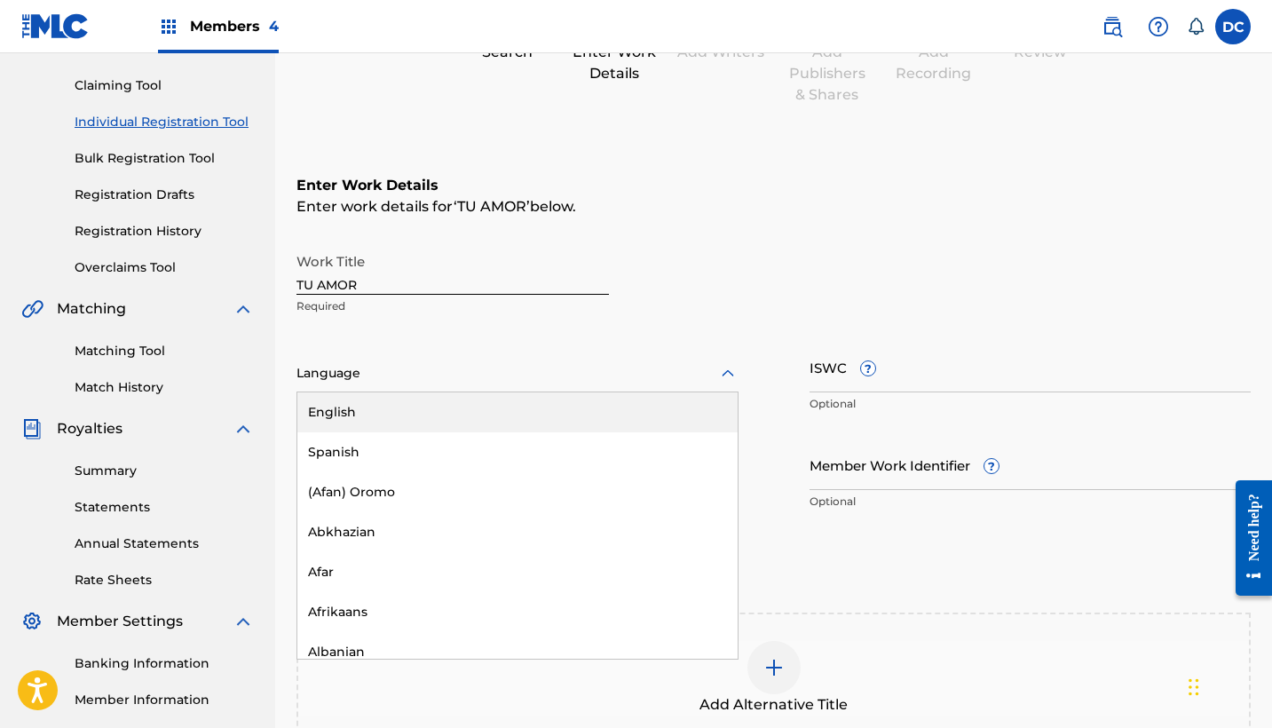
click at [383, 361] on div "Language" at bounding box center [518, 373] width 442 height 37
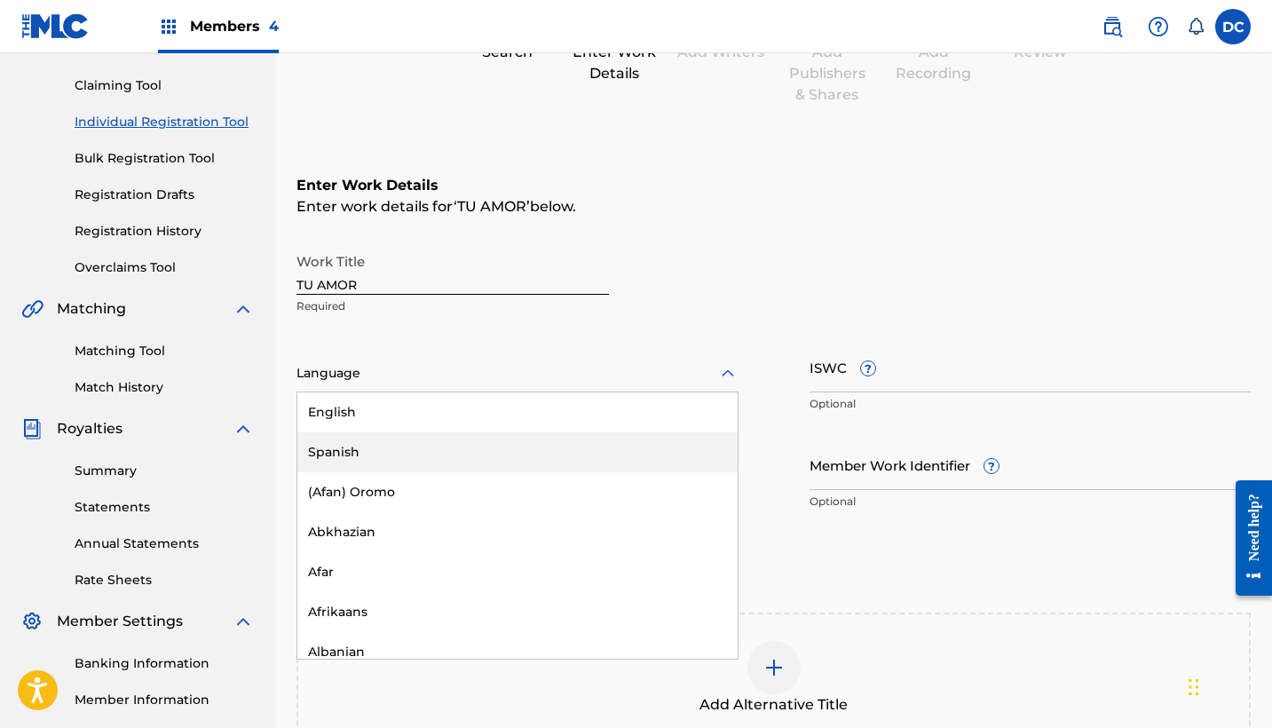
click at [374, 442] on div "Spanish" at bounding box center [517, 452] width 440 height 40
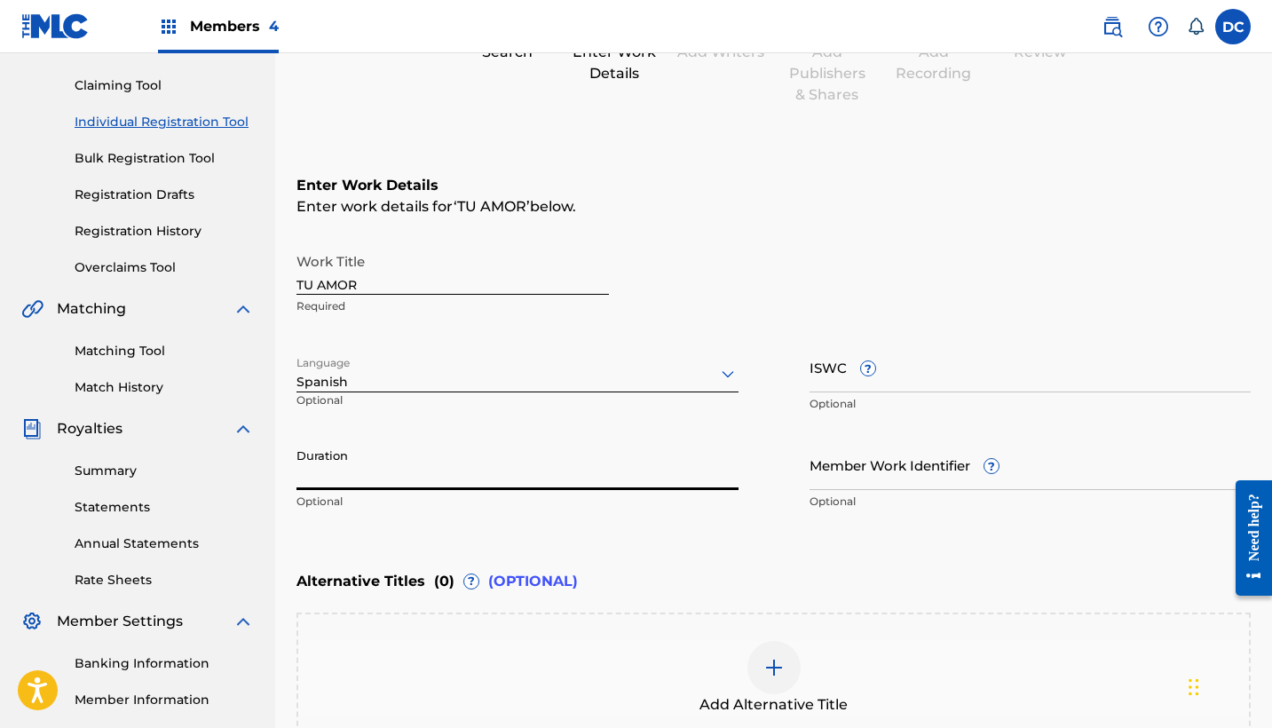
click at [372, 474] on input "Duration" at bounding box center [518, 465] width 442 height 51
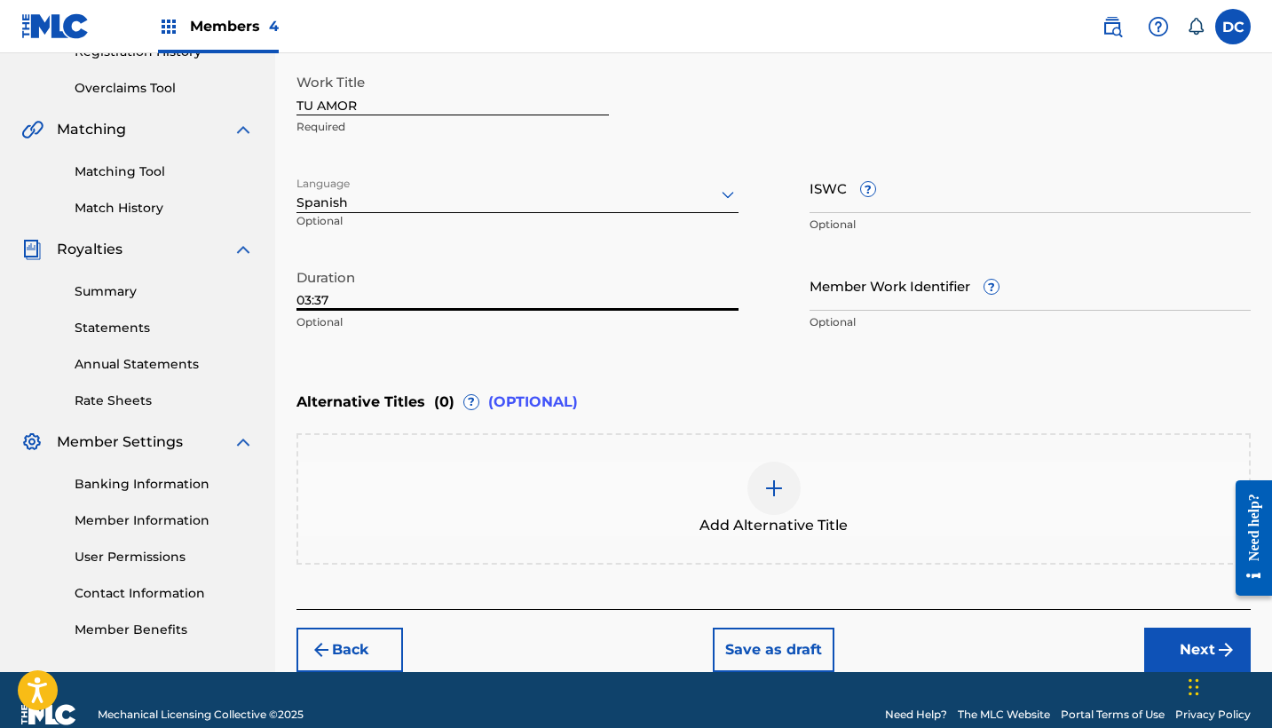
scroll to position [360, 0]
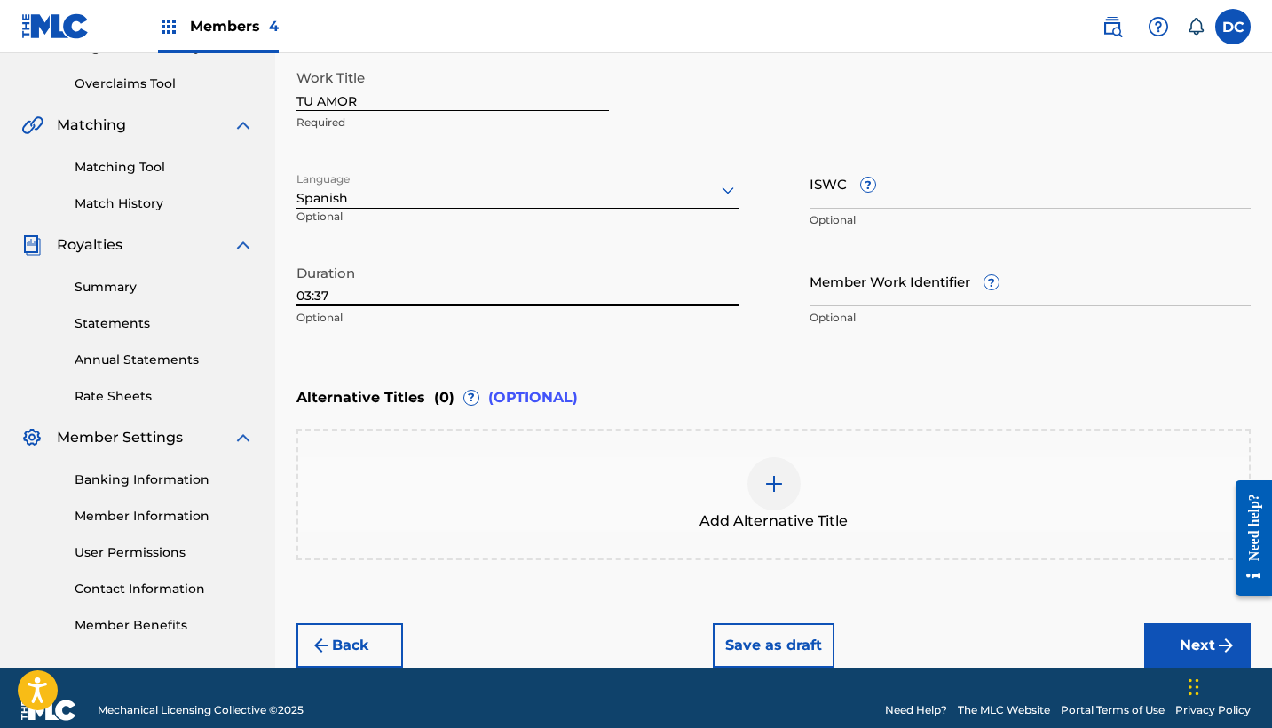
type input "03:37"
click at [1192, 640] on button "Next" at bounding box center [1197, 645] width 107 height 44
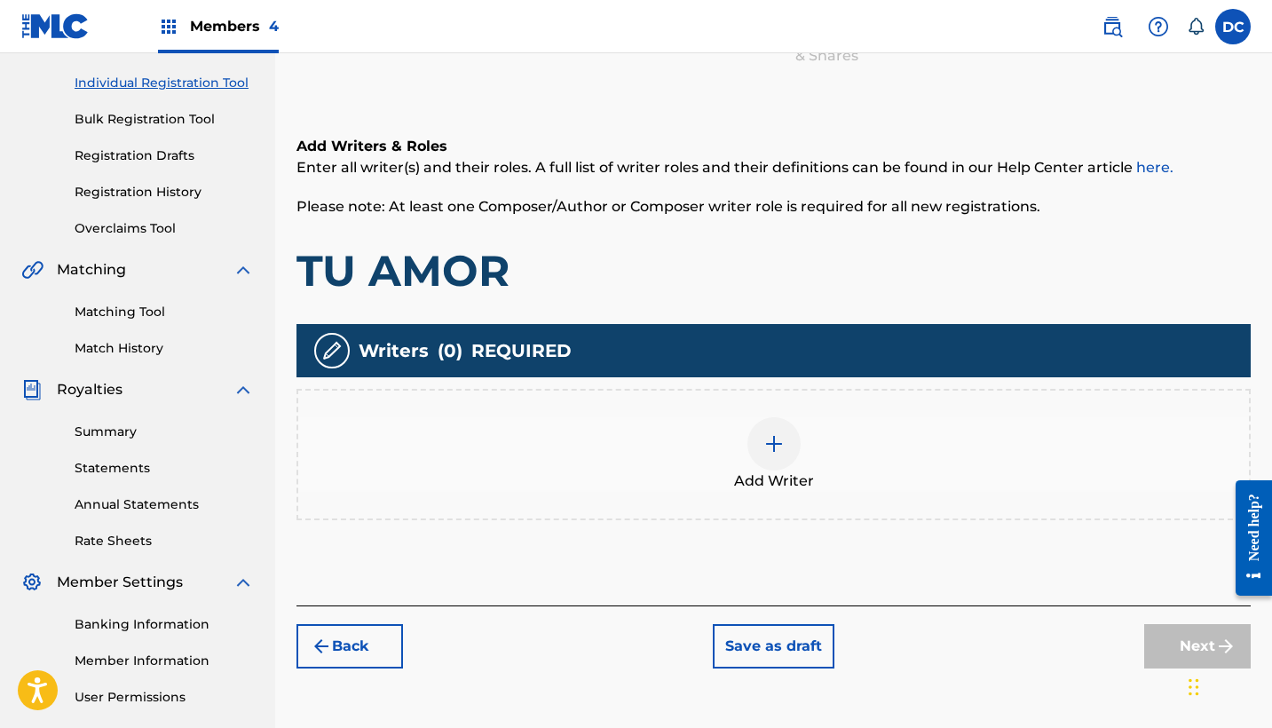
scroll to position [257, 0]
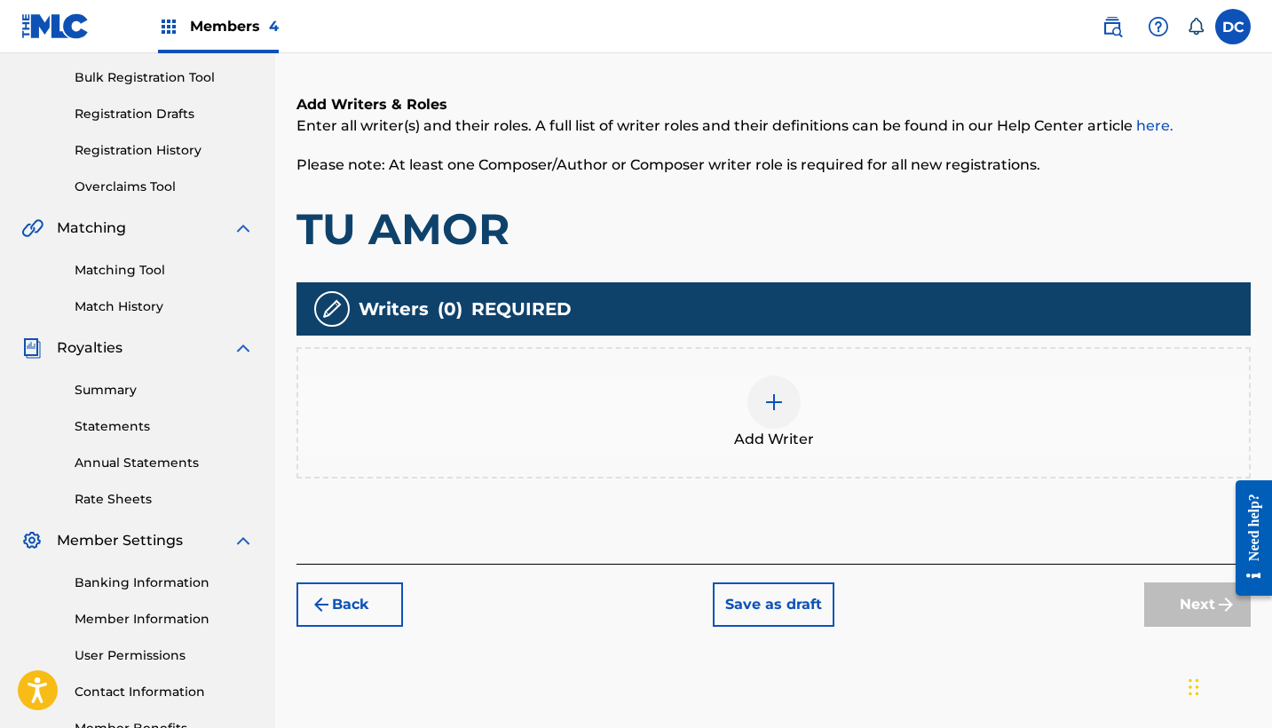
click at [772, 449] on span "Add Writer" at bounding box center [774, 439] width 80 height 21
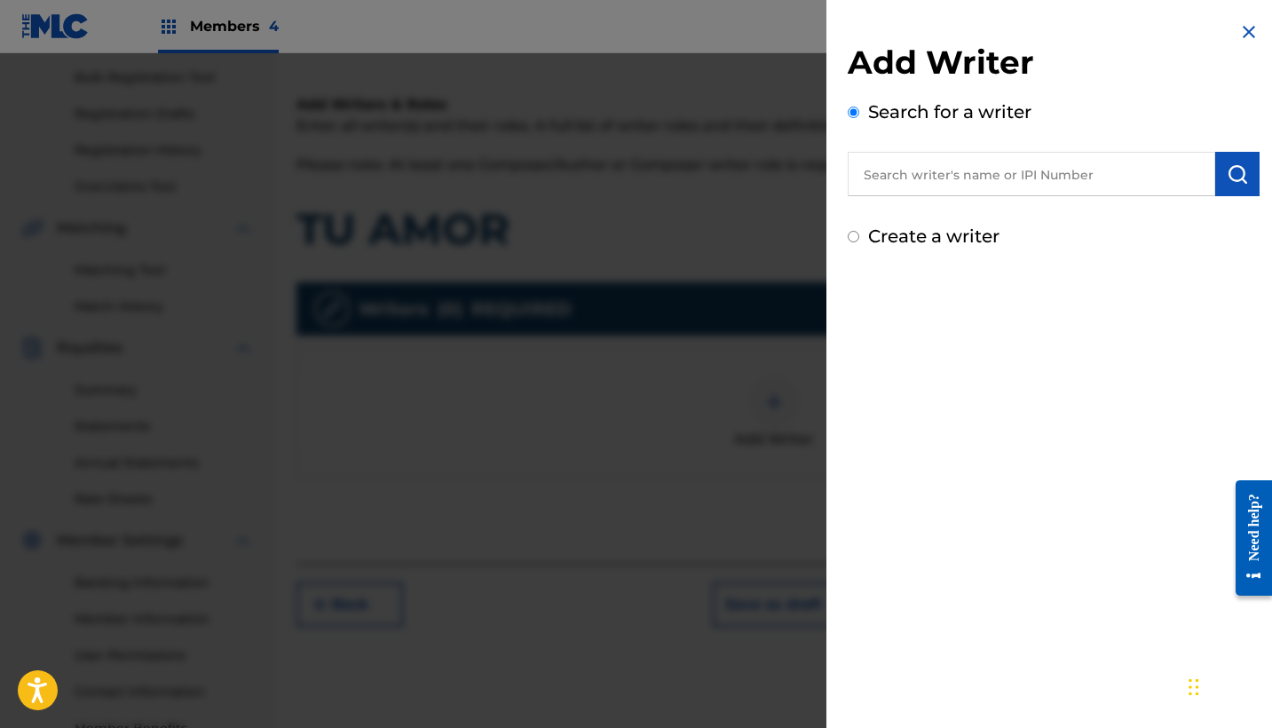
click at [872, 231] on label "Create a writer" at bounding box center [933, 236] width 131 height 21
radio input "true"
click at [859, 231] on input "Create a writer" at bounding box center [854, 237] width 12 height 12
radio input "false"
radio input "true"
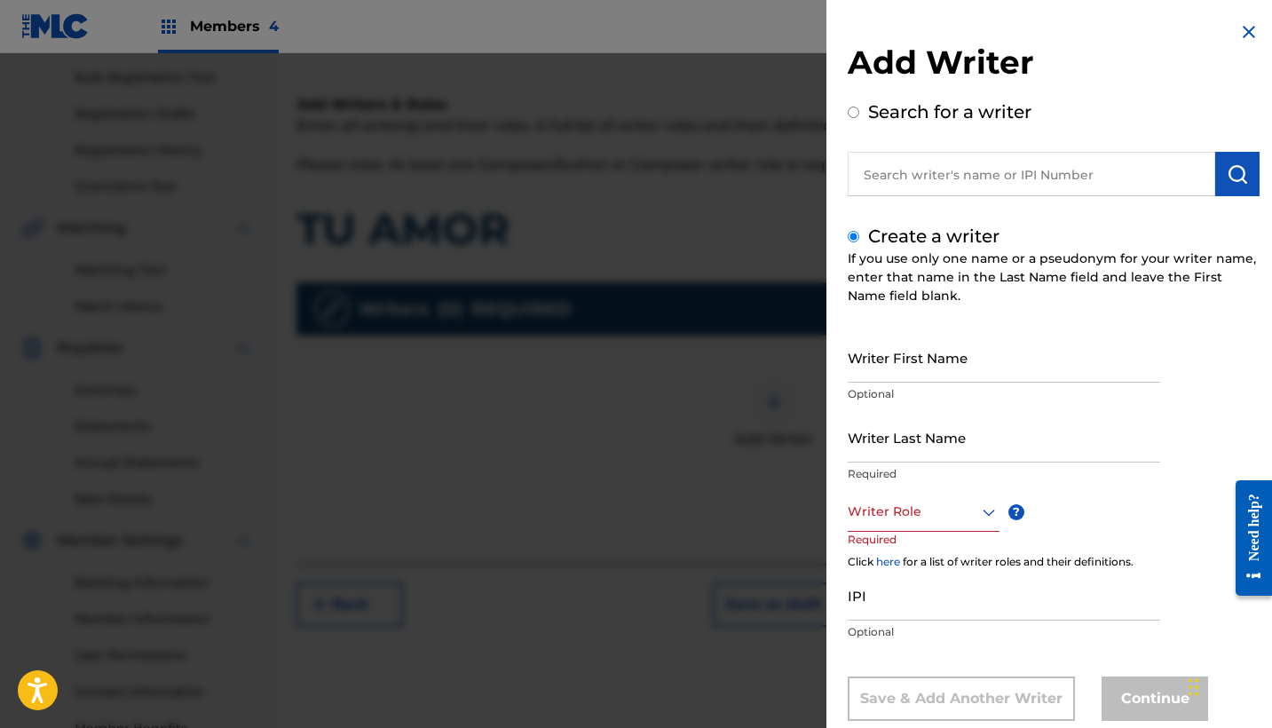
click at [880, 378] on input "Writer First Name" at bounding box center [1004, 357] width 313 height 51
paste input "[PERSON_NAME]"
drag, startPoint x: 983, startPoint y: 372, endPoint x: 749, endPoint y: 362, distance: 233.7
click at [749, 362] on div "Add Writer Search for a writer Create a writer If you use only one name or a ps…" at bounding box center [636, 390] width 1272 height 675
click at [887, 371] on input "[PERSON_NAME]" at bounding box center [1004, 357] width 313 height 51
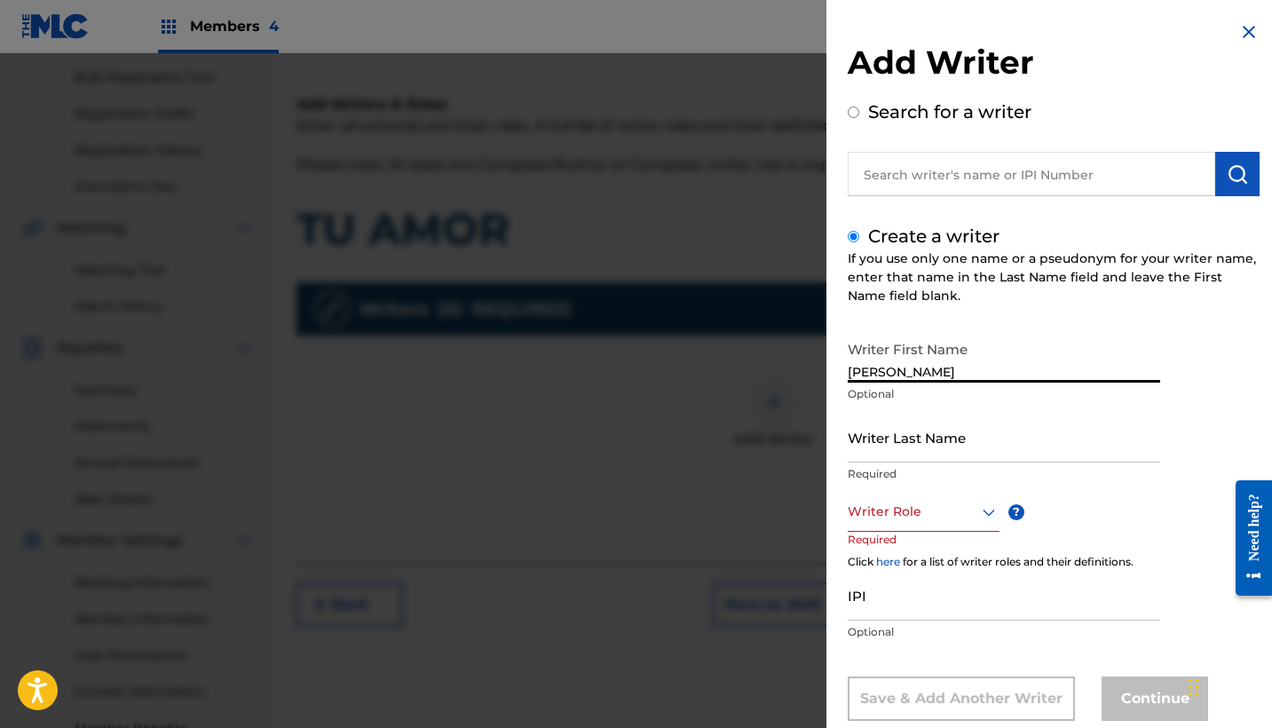
click at [971, 370] on input "[PERSON_NAME]" at bounding box center [1004, 357] width 313 height 51
type input "[PERSON_NAME]"
click at [926, 441] on input "Writer Last Name" at bounding box center [1004, 437] width 313 height 51
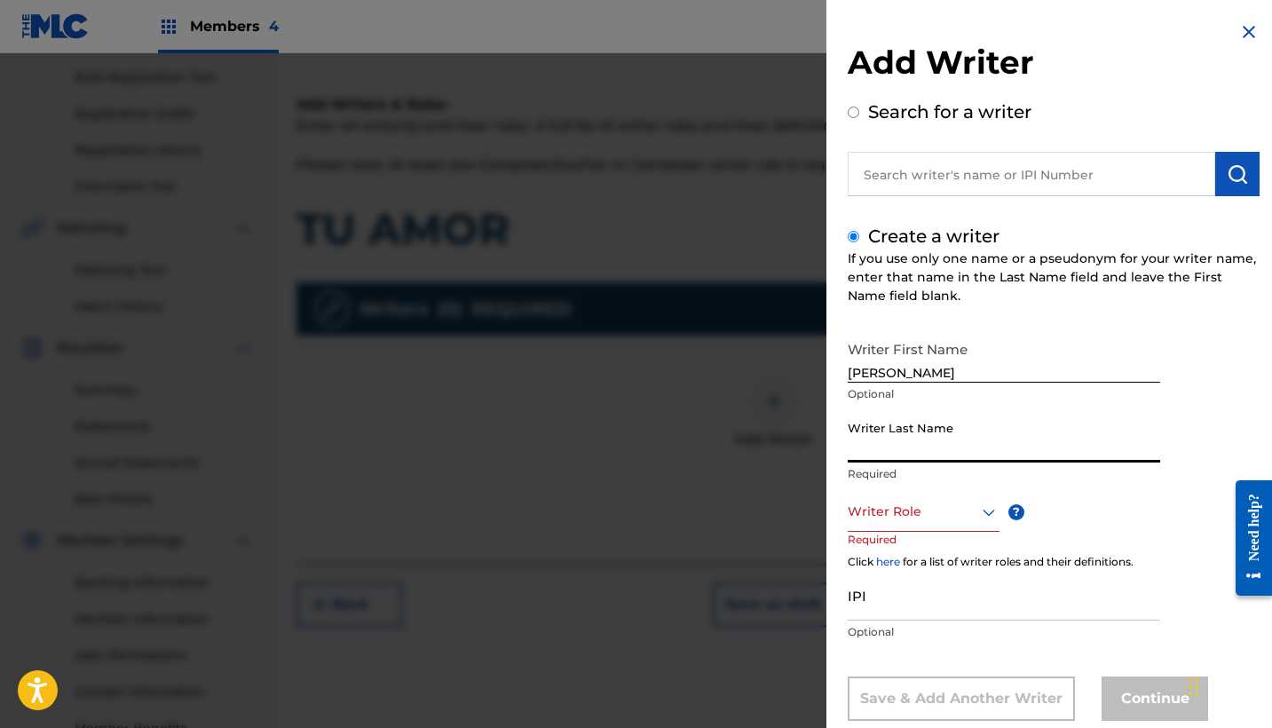
paste input "PRADAS"
type input "PRADAS"
click at [878, 512] on div "Writer Role" at bounding box center [924, 512] width 152 height 40
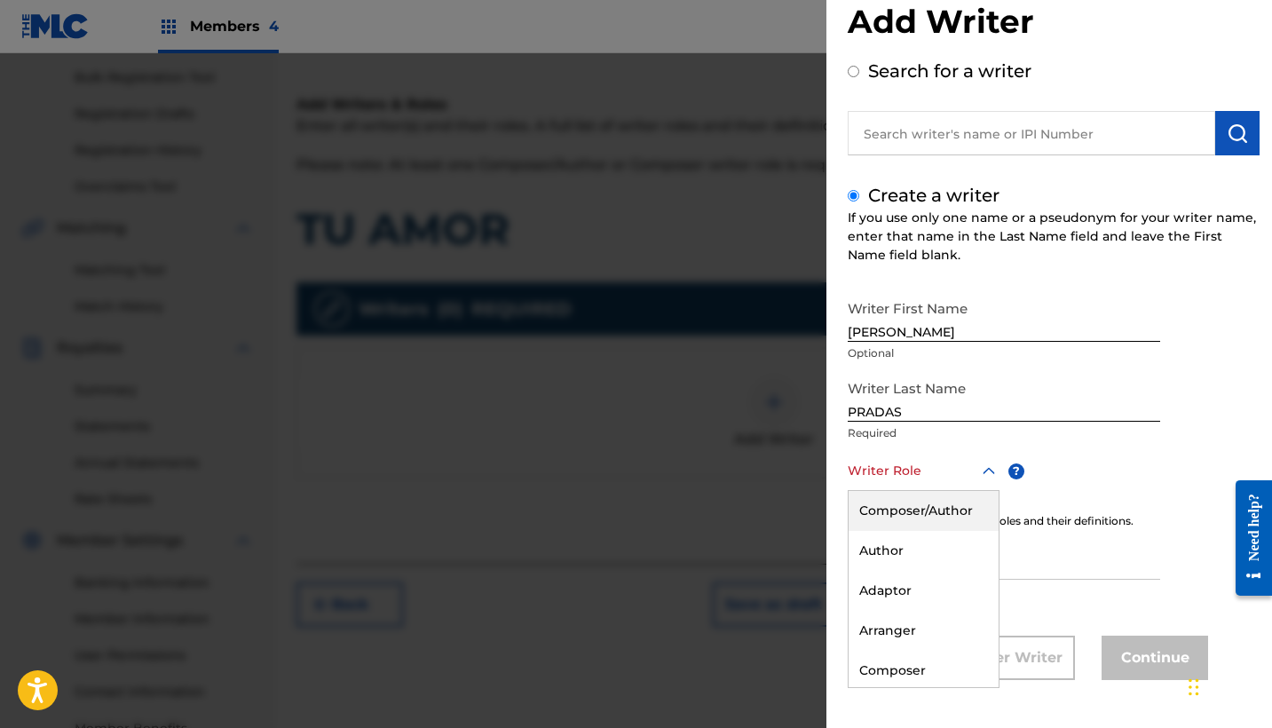
scroll to position [41, 0]
click at [885, 512] on div "Composer/Author" at bounding box center [924, 511] width 150 height 40
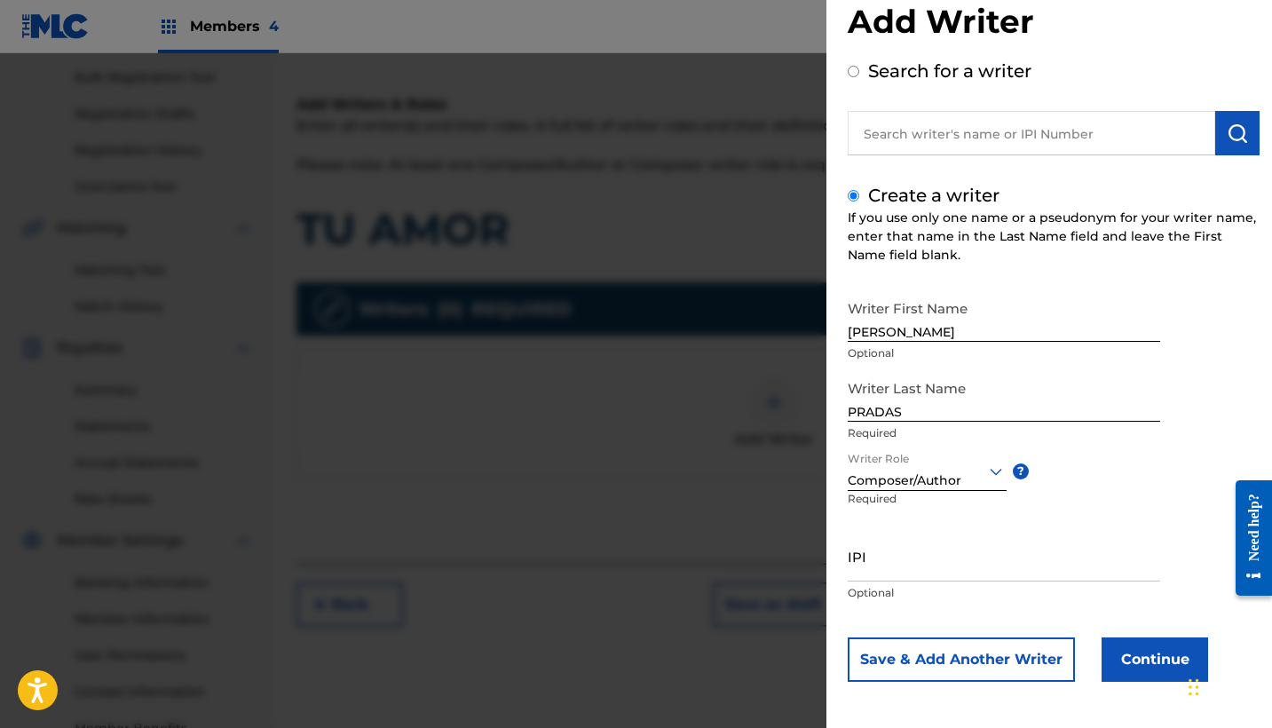
click at [905, 572] on input "IPI" at bounding box center [1004, 556] width 313 height 51
paste input "1305307789"
click at [857, 575] on input "1305307789" at bounding box center [1004, 556] width 313 height 51
type input "01305307789"
click at [1144, 665] on button "Continue" at bounding box center [1155, 660] width 107 height 44
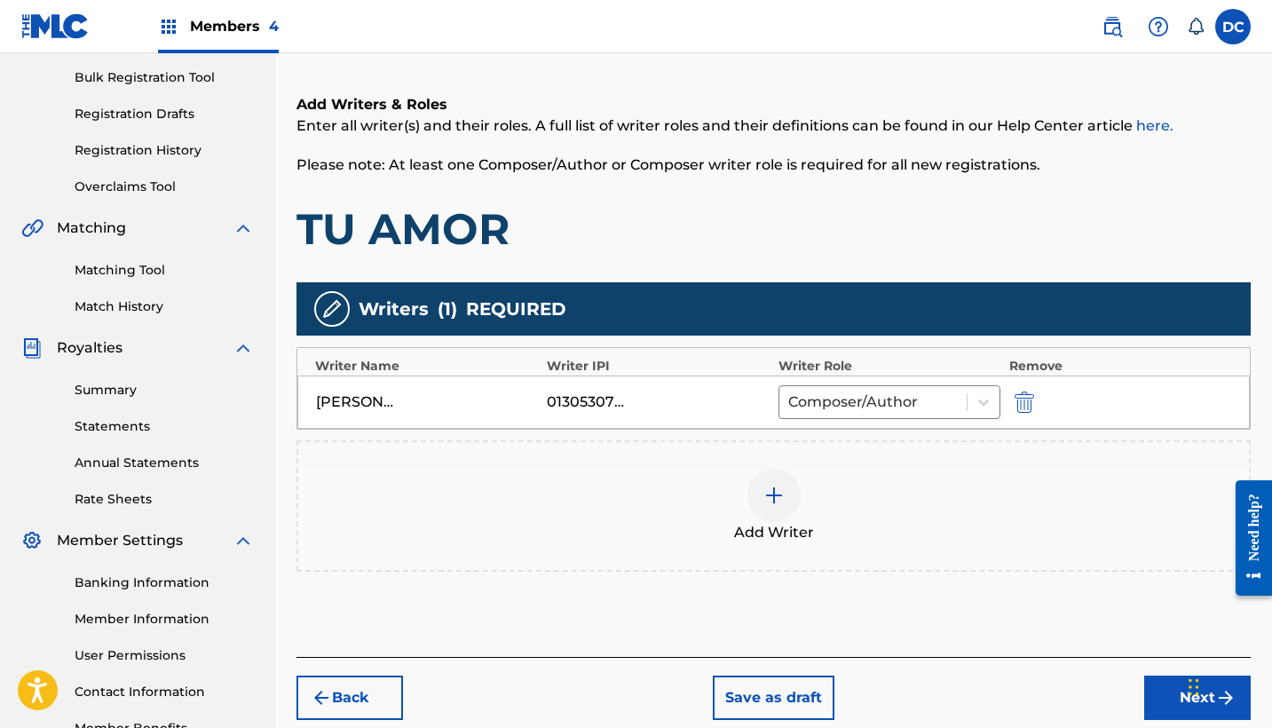
click at [1152, 680] on button "Next" at bounding box center [1197, 698] width 107 height 44
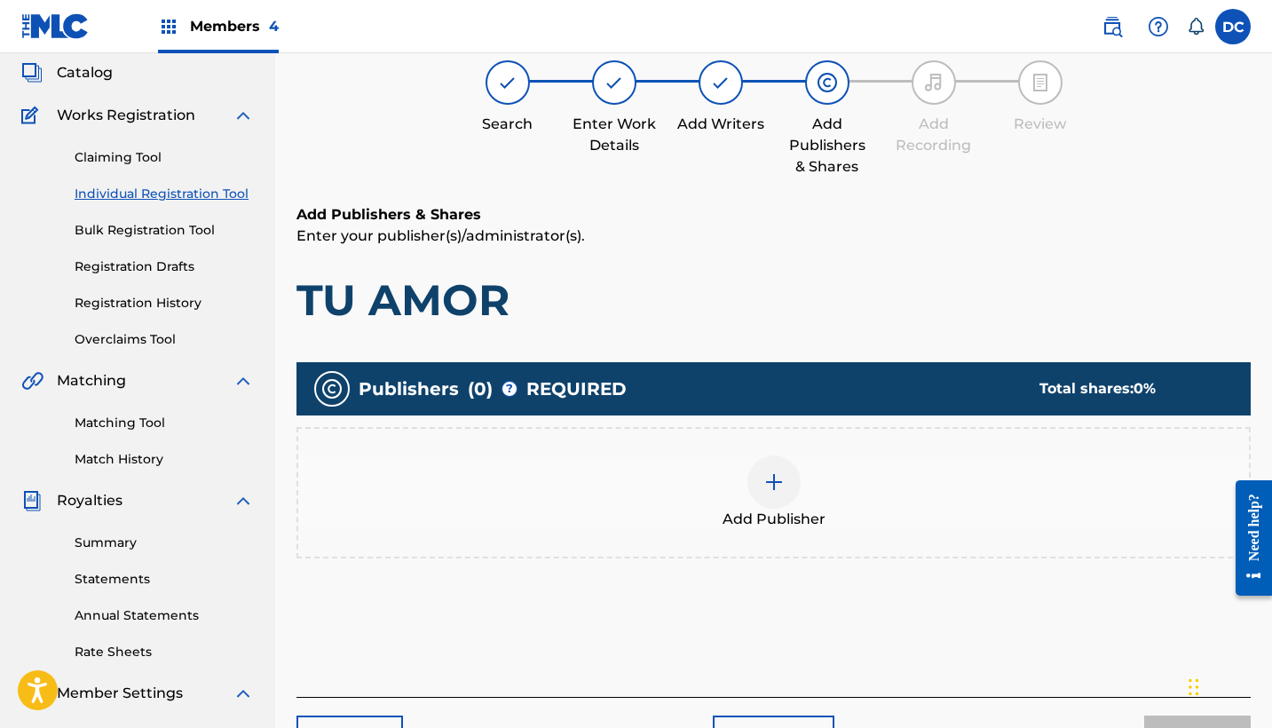
scroll to position [80, 0]
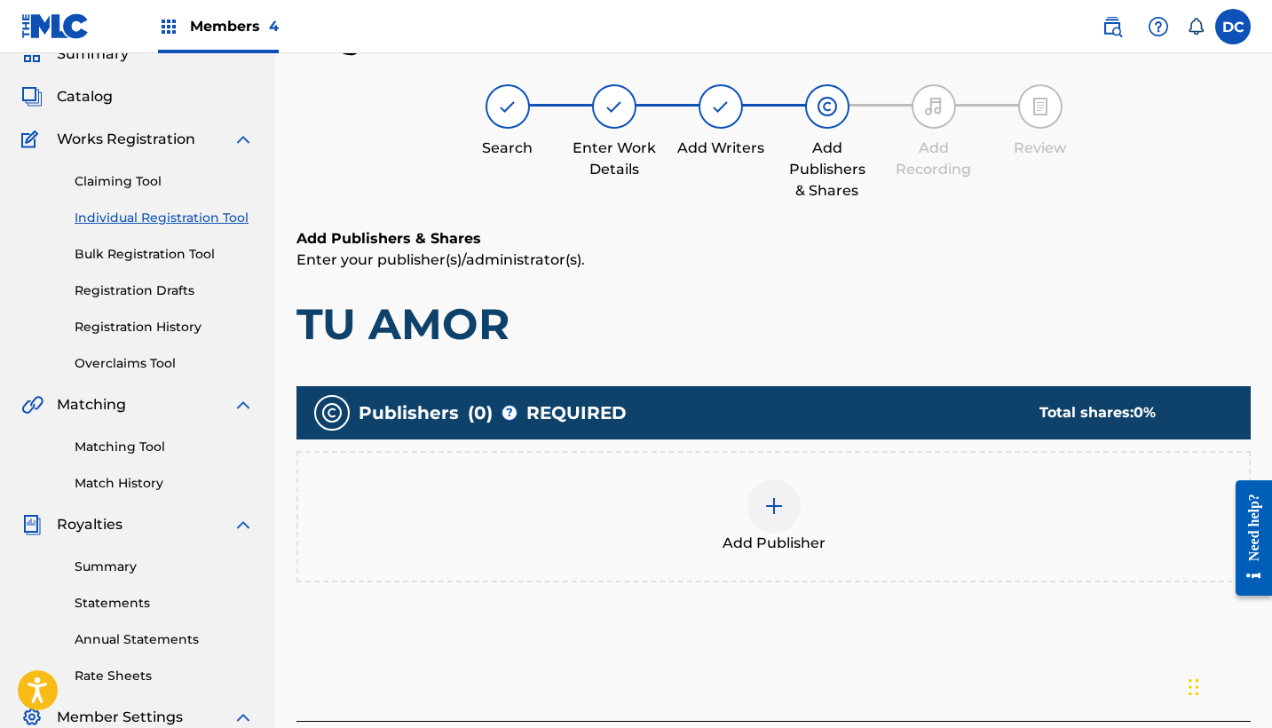
click at [742, 495] on div "Add Publisher" at bounding box center [773, 516] width 951 height 75
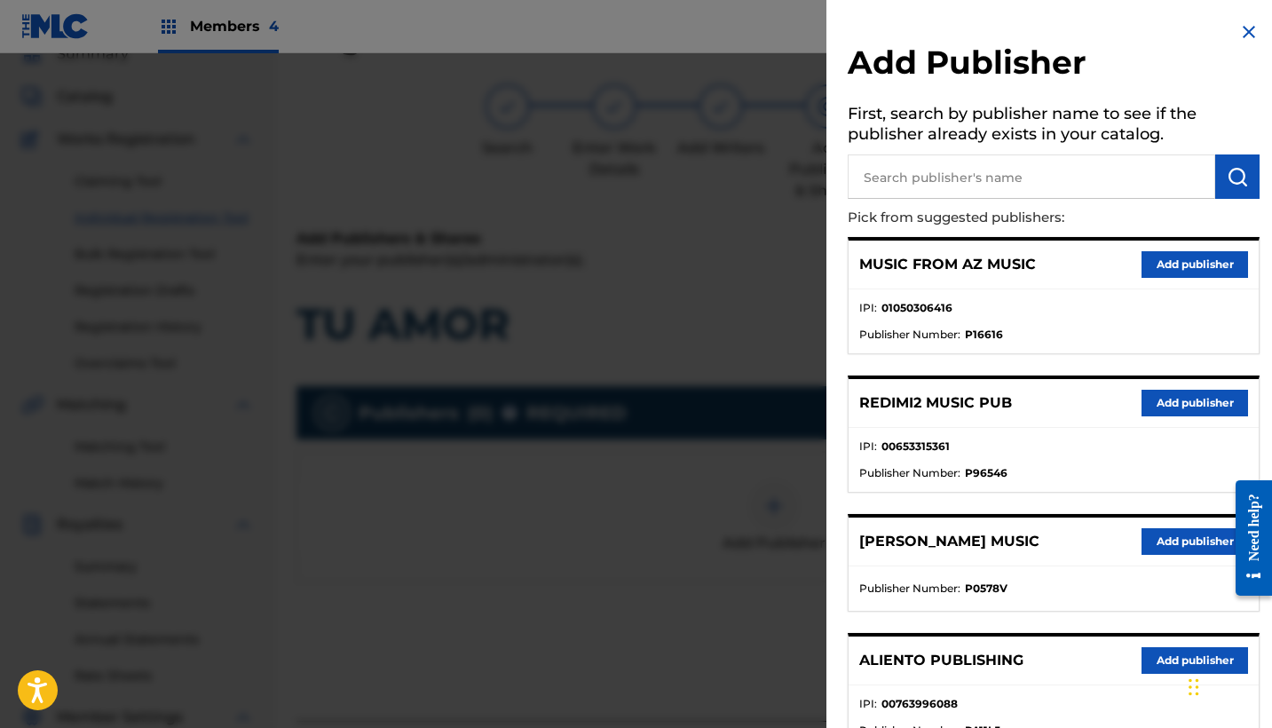
click at [904, 170] on input "text" at bounding box center [1032, 176] width 368 height 44
type input "heaven"
click at [1160, 390] on button "Add publisher" at bounding box center [1195, 403] width 107 height 27
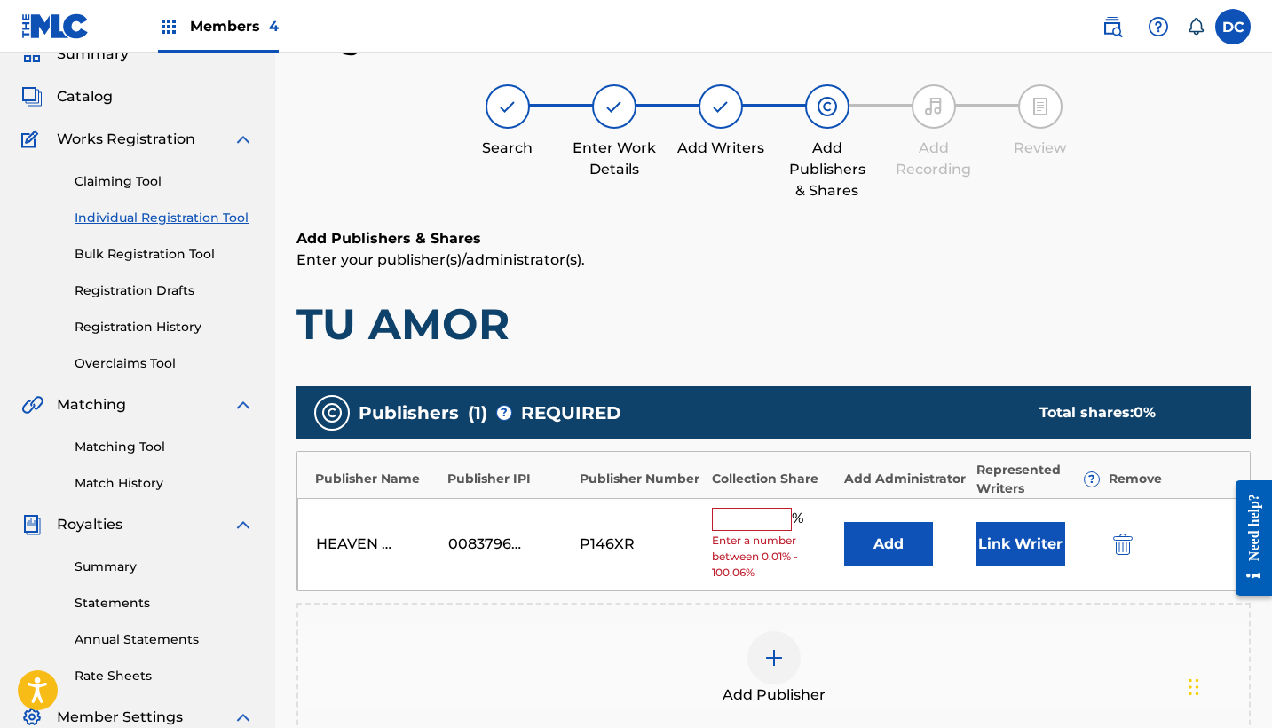
click at [761, 513] on input "text" at bounding box center [752, 519] width 80 height 23
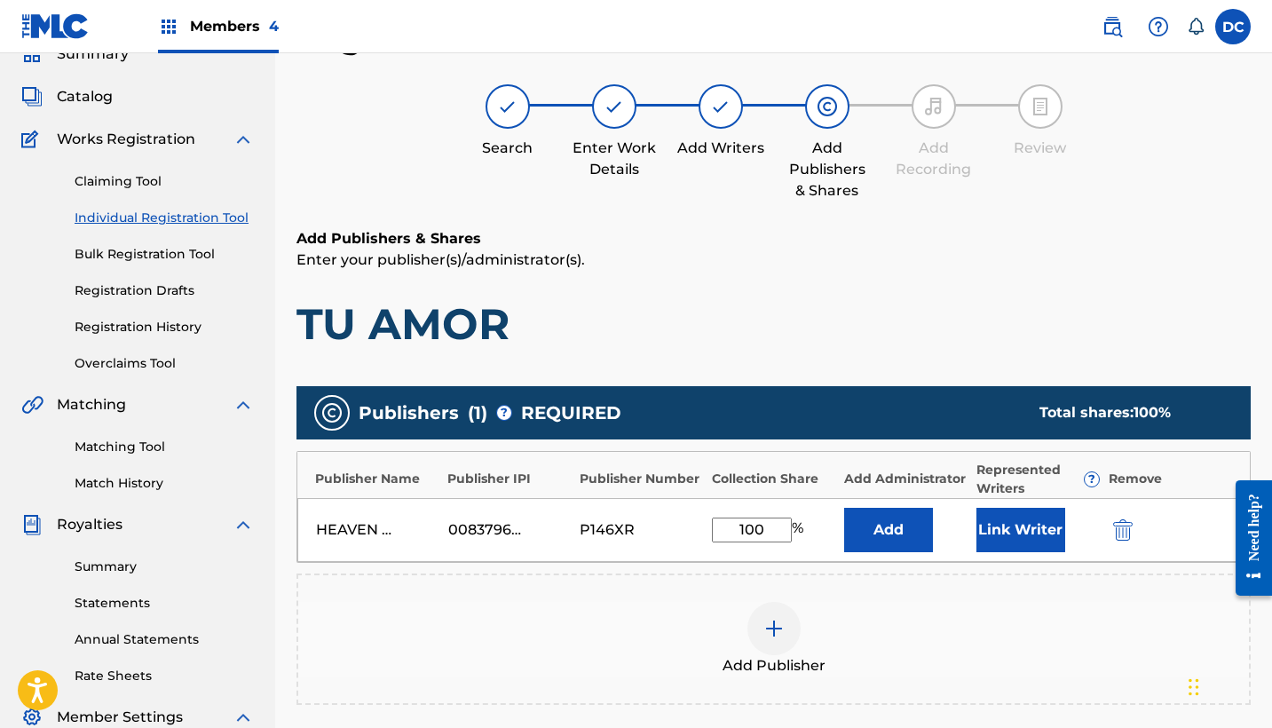
type input "100"
click at [1008, 532] on button "Link Writer" at bounding box center [1021, 530] width 89 height 44
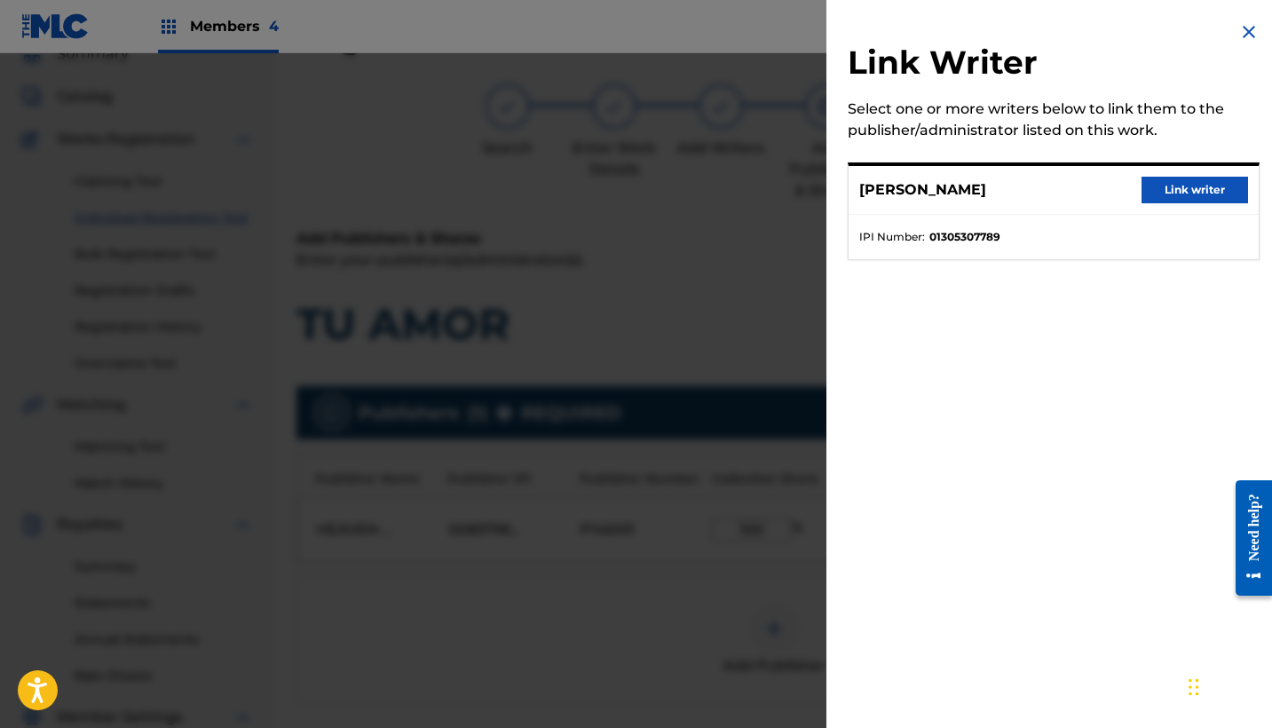
click at [1155, 192] on button "Link writer" at bounding box center [1195, 190] width 107 height 27
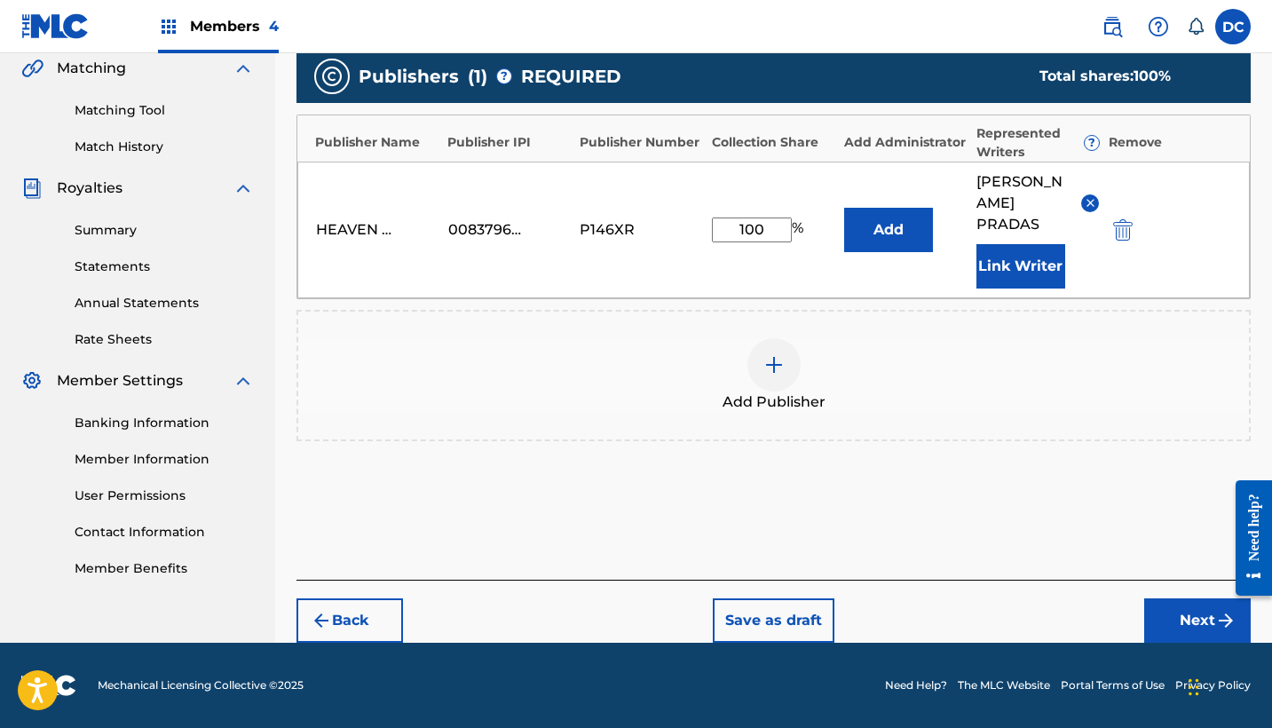
click at [1177, 614] on button "Next" at bounding box center [1197, 620] width 107 height 44
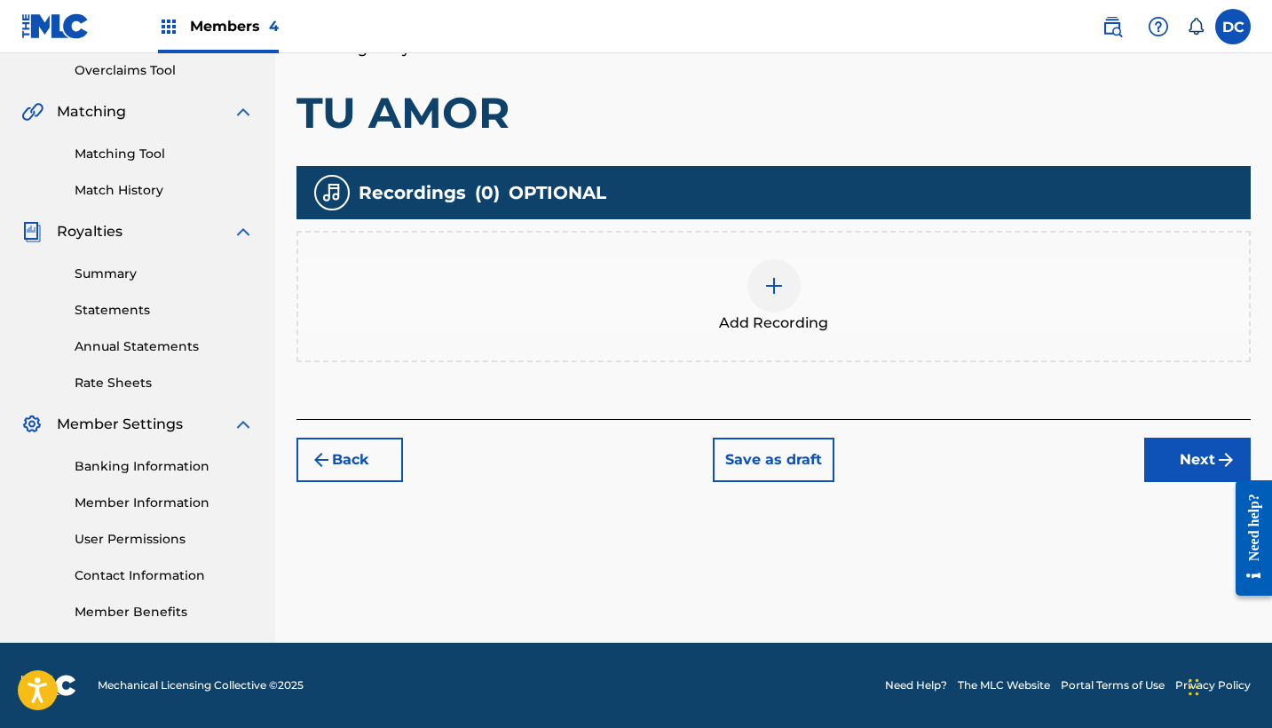
scroll to position [373, 0]
click at [798, 290] on div at bounding box center [774, 285] width 53 height 53
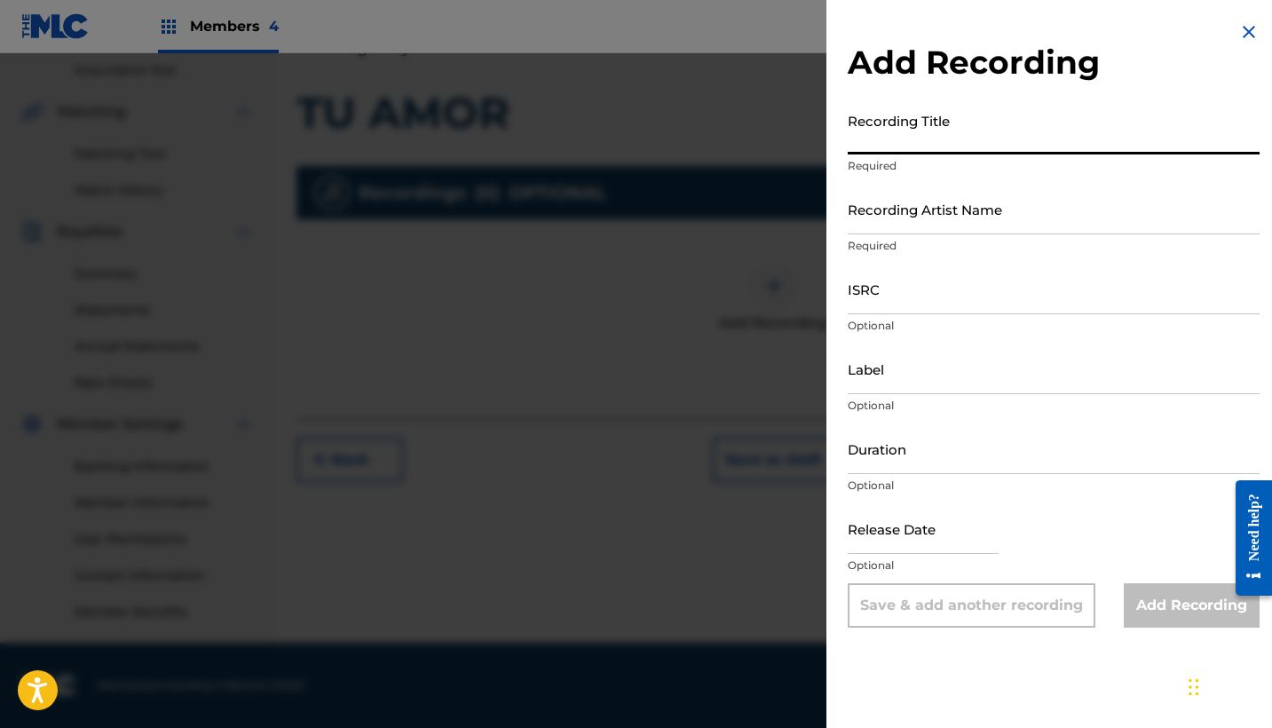
click at [985, 127] on input "Recording Title" at bounding box center [1054, 129] width 412 height 51
paste input "Tu Amor"
type input "Tu Amor"
click at [883, 217] on input "Recording Artist Name" at bounding box center [1054, 209] width 412 height 51
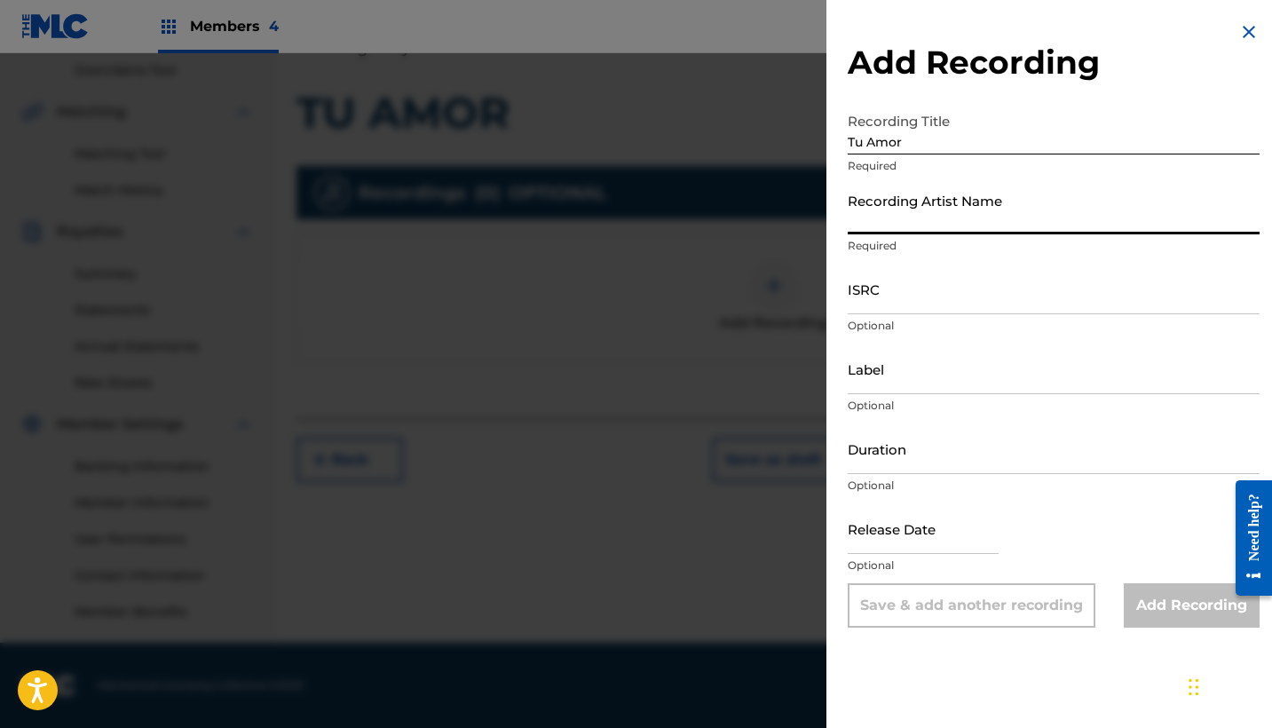
paste input "Perfume de Alabanza"
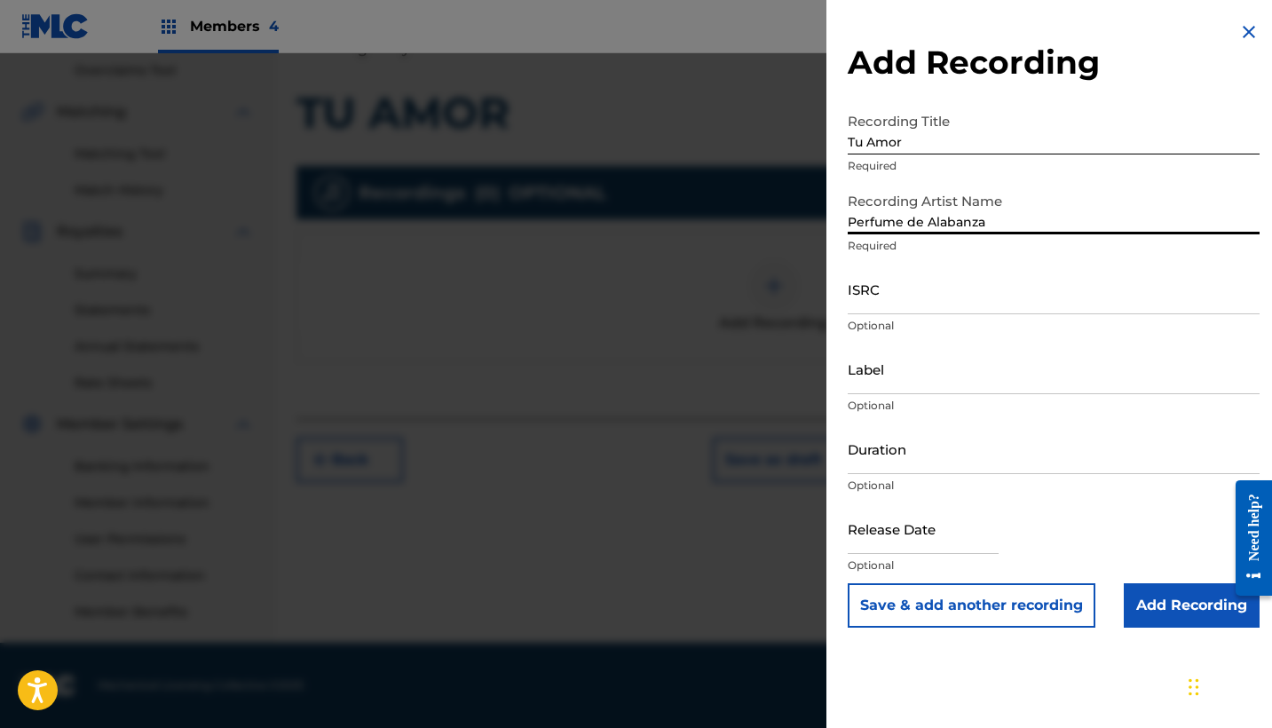
type input "Perfume de Alabanza"
click at [908, 281] on input "ISRC" at bounding box center [1054, 289] width 412 height 51
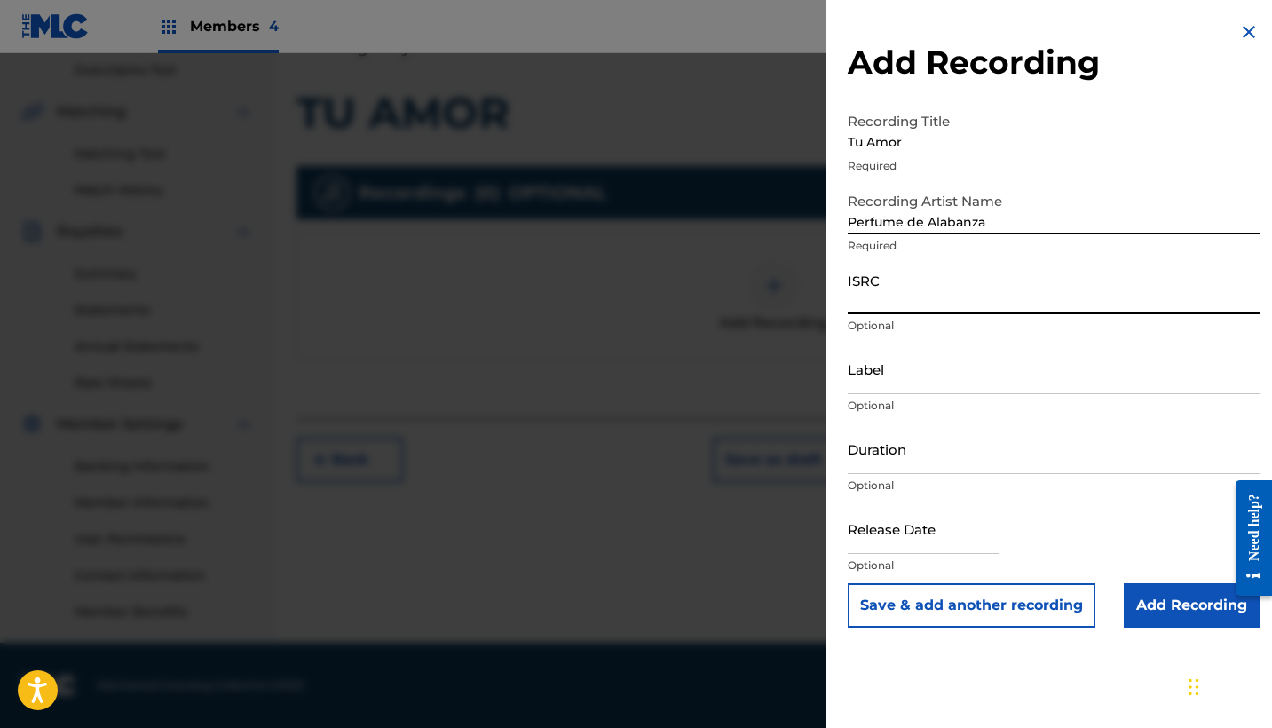
paste input "QZ2J21508990"
type input "QZ2J21508990"
click at [921, 380] on input "Label" at bounding box center [1054, 369] width 412 height 51
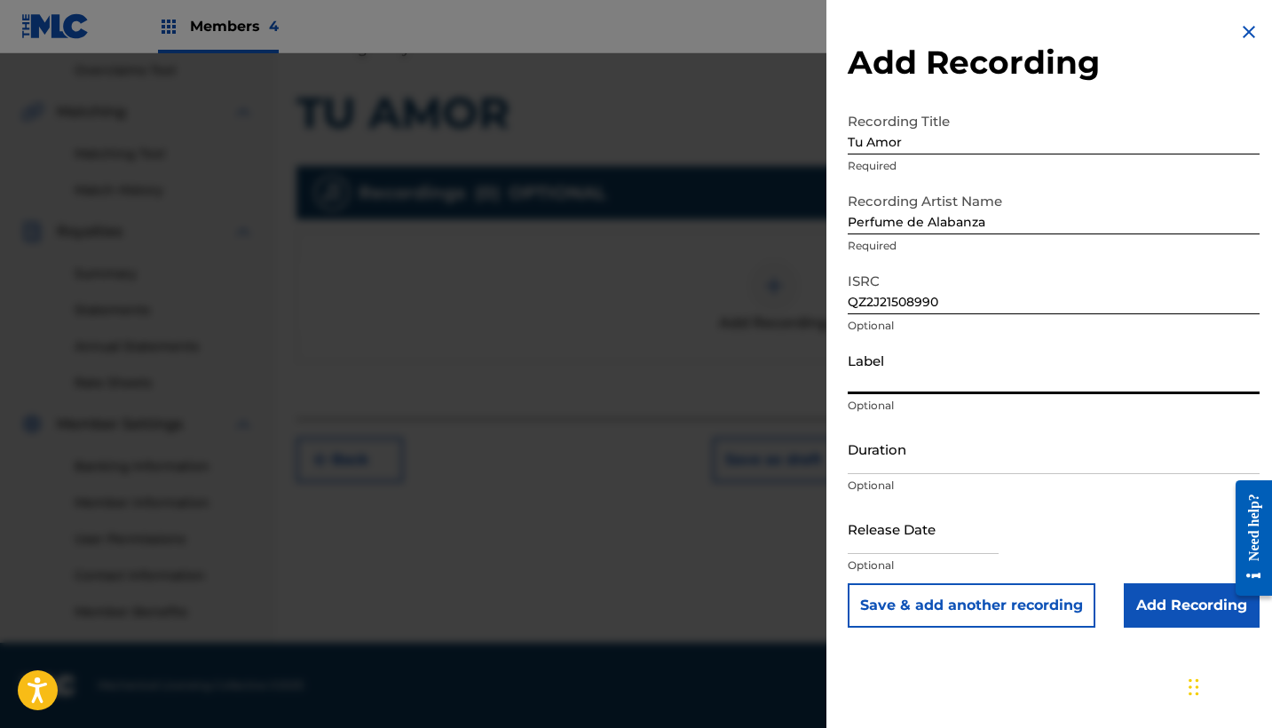
paste input "Perfume de Alabanza"
type input "Perfume de Alabanza"
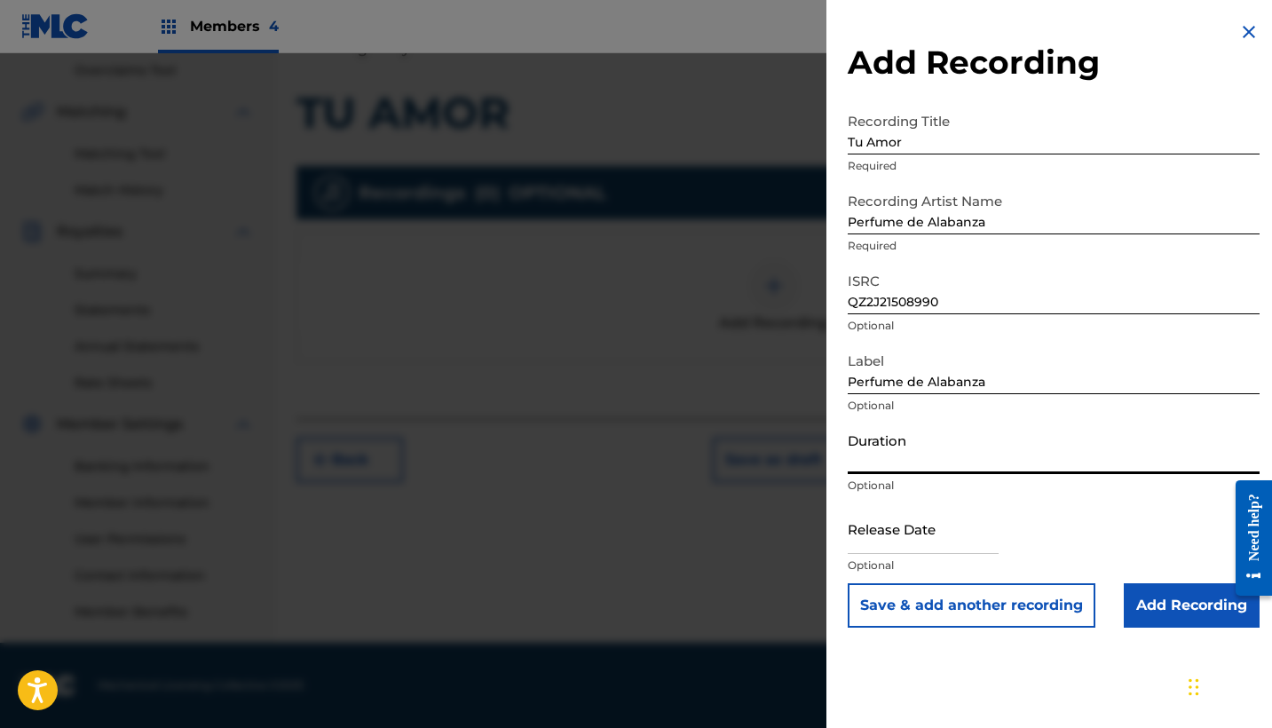
click at [890, 453] on input "Duration" at bounding box center [1054, 449] width 412 height 51
type input "03:37"
click at [896, 519] on input "text" at bounding box center [923, 528] width 151 height 51
select select "7"
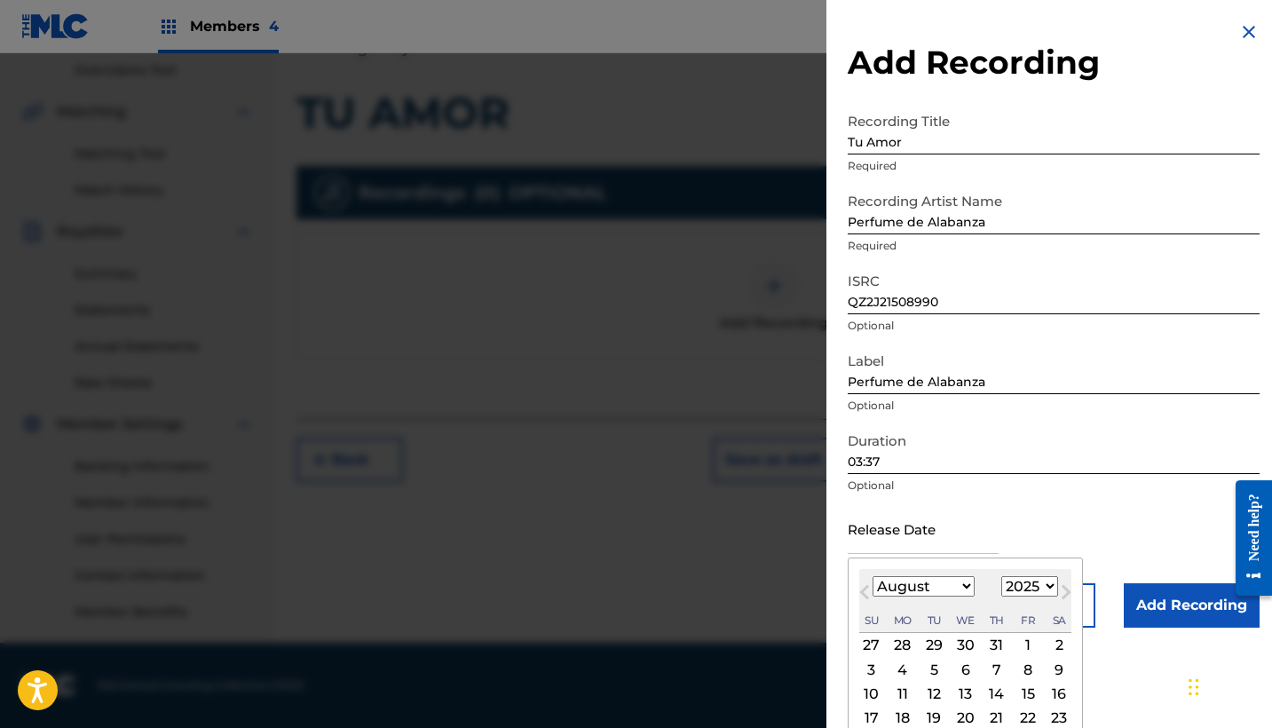
select select "1996"
select select "0"
click at [899, 645] on div "1" at bounding box center [902, 645] width 21 height 21
type input "[DATE]"
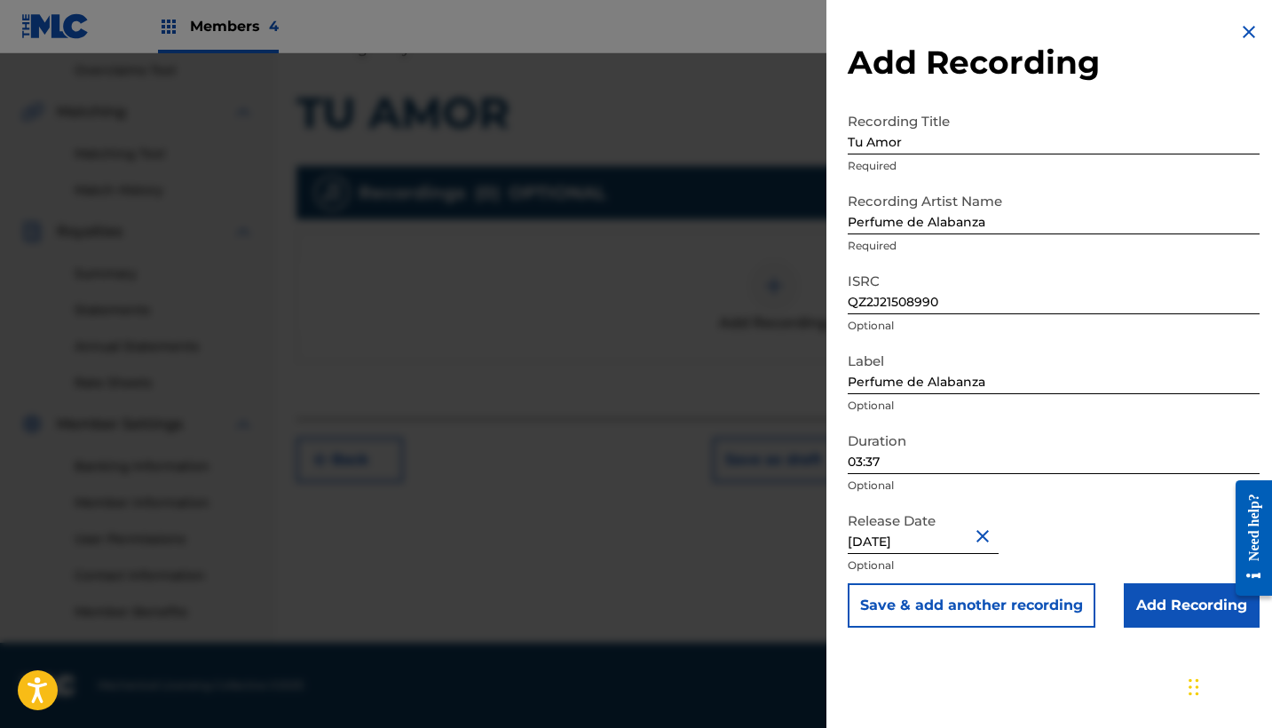
click at [1170, 608] on input "Add Recording" at bounding box center [1192, 605] width 136 height 44
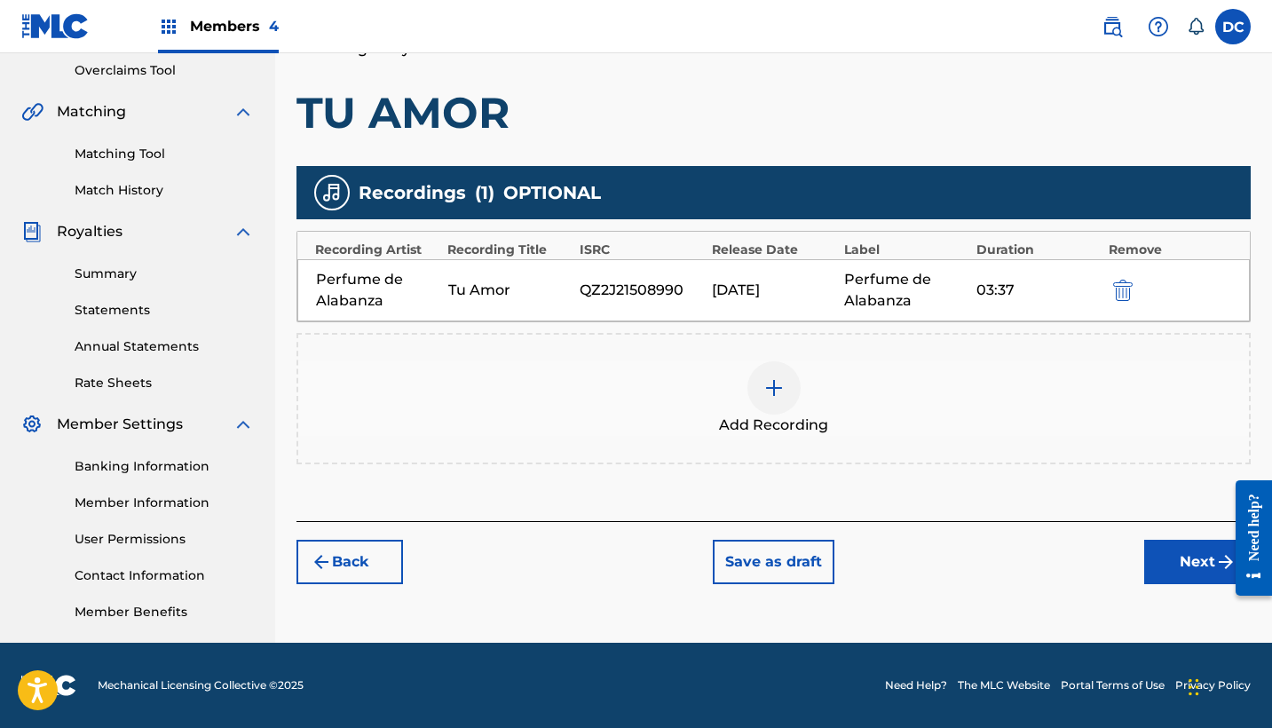
click at [1190, 570] on button "Next" at bounding box center [1197, 562] width 107 height 44
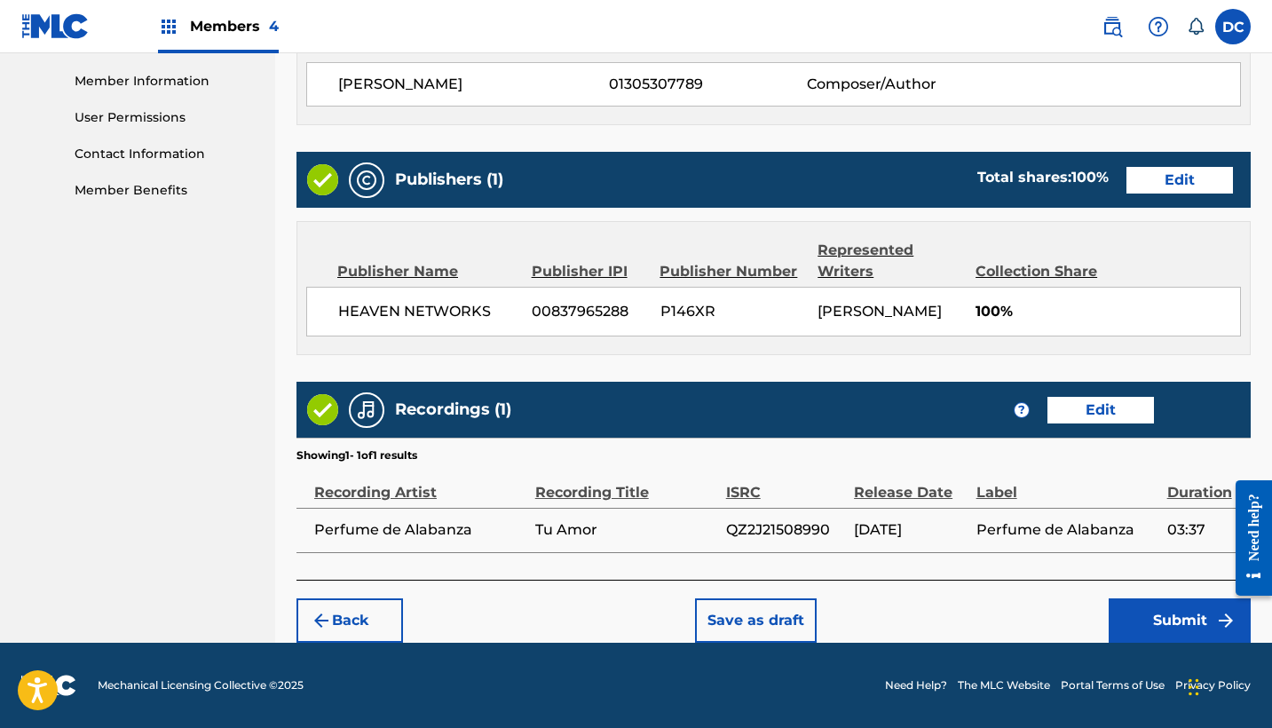
scroll to position [815, 0]
click at [1163, 621] on button "Submit" at bounding box center [1180, 620] width 142 height 44
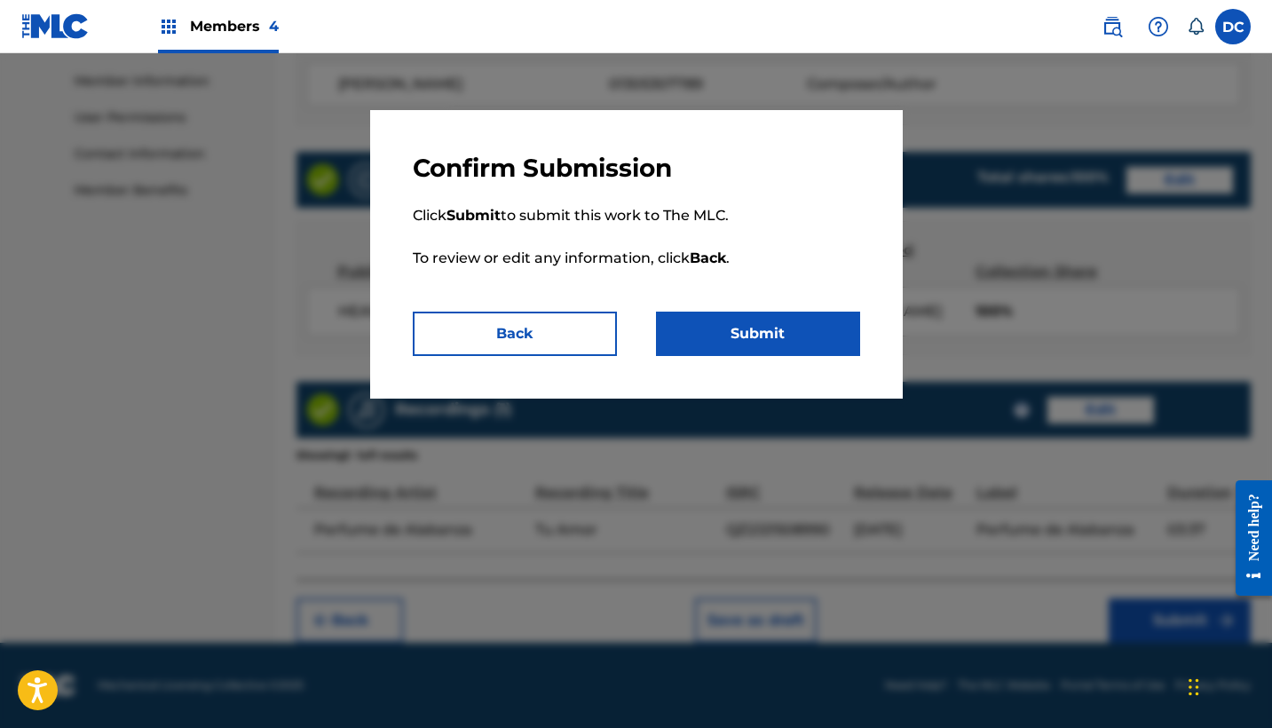
click at [814, 344] on button "Submit" at bounding box center [758, 334] width 204 height 44
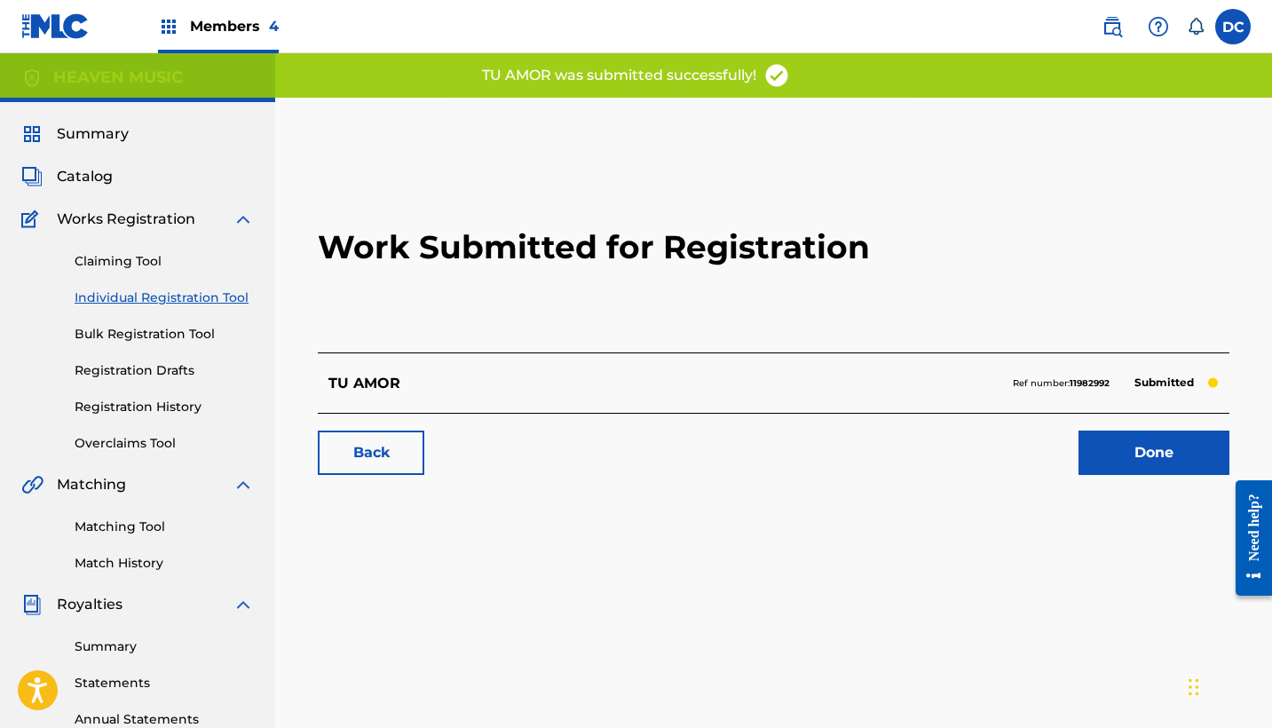
click at [1087, 382] on strong "11982992" at bounding box center [1090, 383] width 40 height 12
copy strong "11982992"
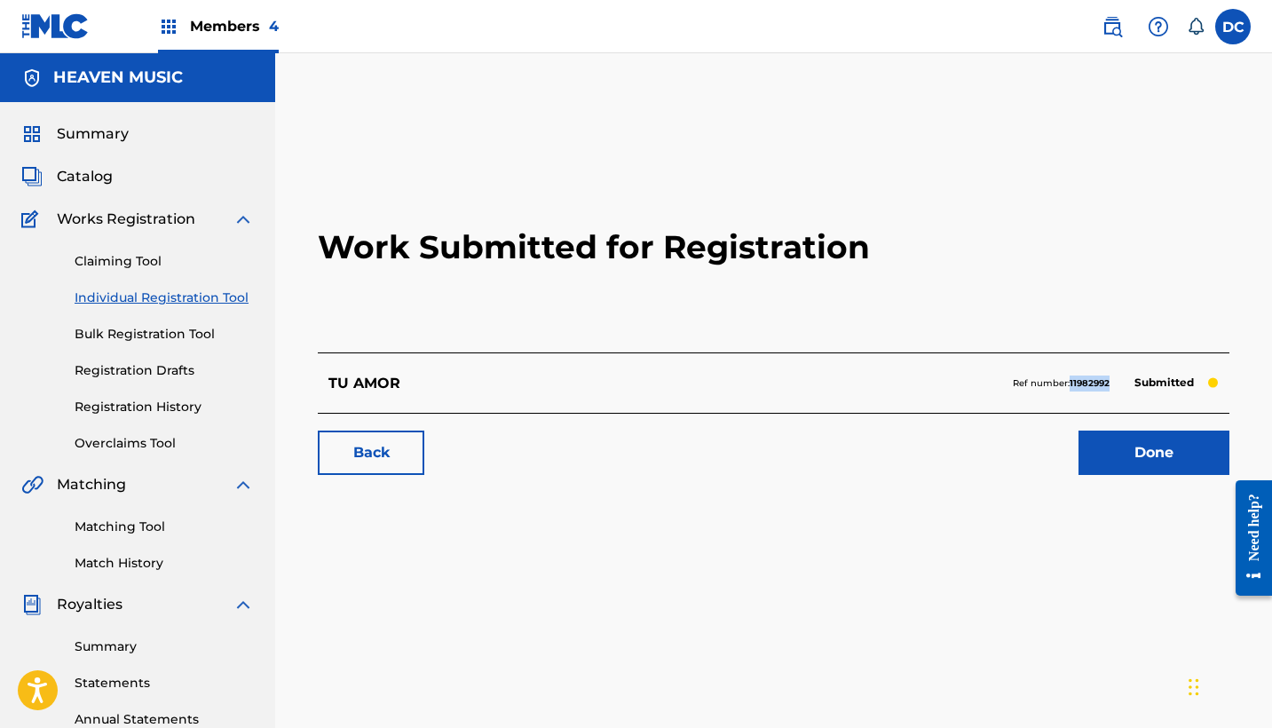
click at [1158, 465] on link "Done" at bounding box center [1154, 453] width 151 height 44
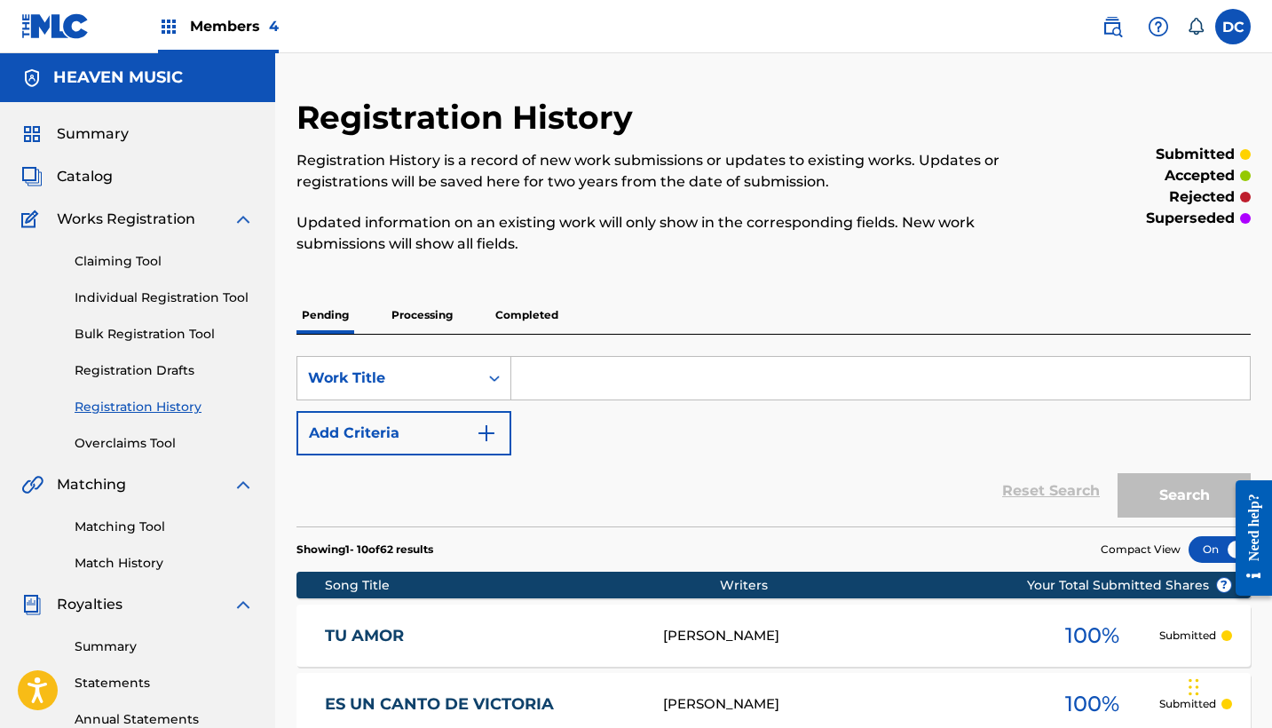
click at [223, 294] on link "Individual Registration Tool" at bounding box center [164, 298] width 179 height 19
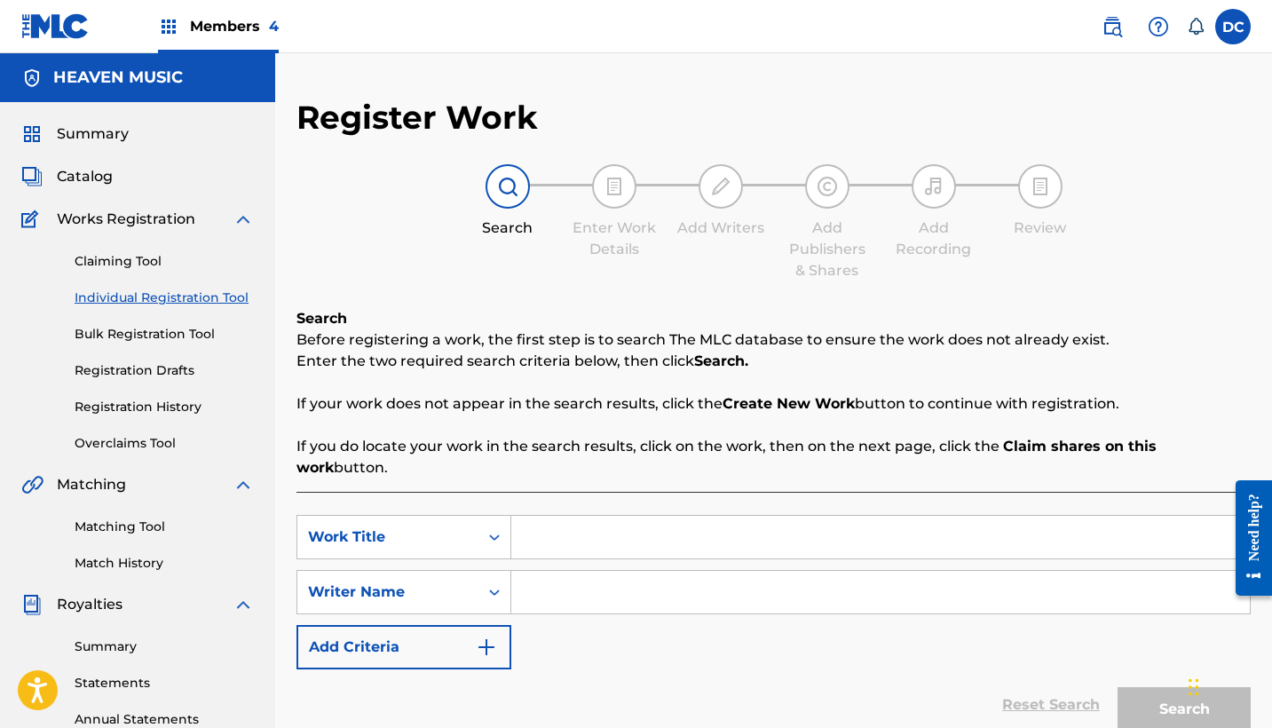
click at [548, 516] on input "Search Form" at bounding box center [880, 537] width 739 height 43
paste input "Yo Cantaré"
type input "Yo Cantaré"
click at [578, 571] on input "Search Form" at bounding box center [880, 592] width 739 height 43
paste input "[PERSON_NAME]"
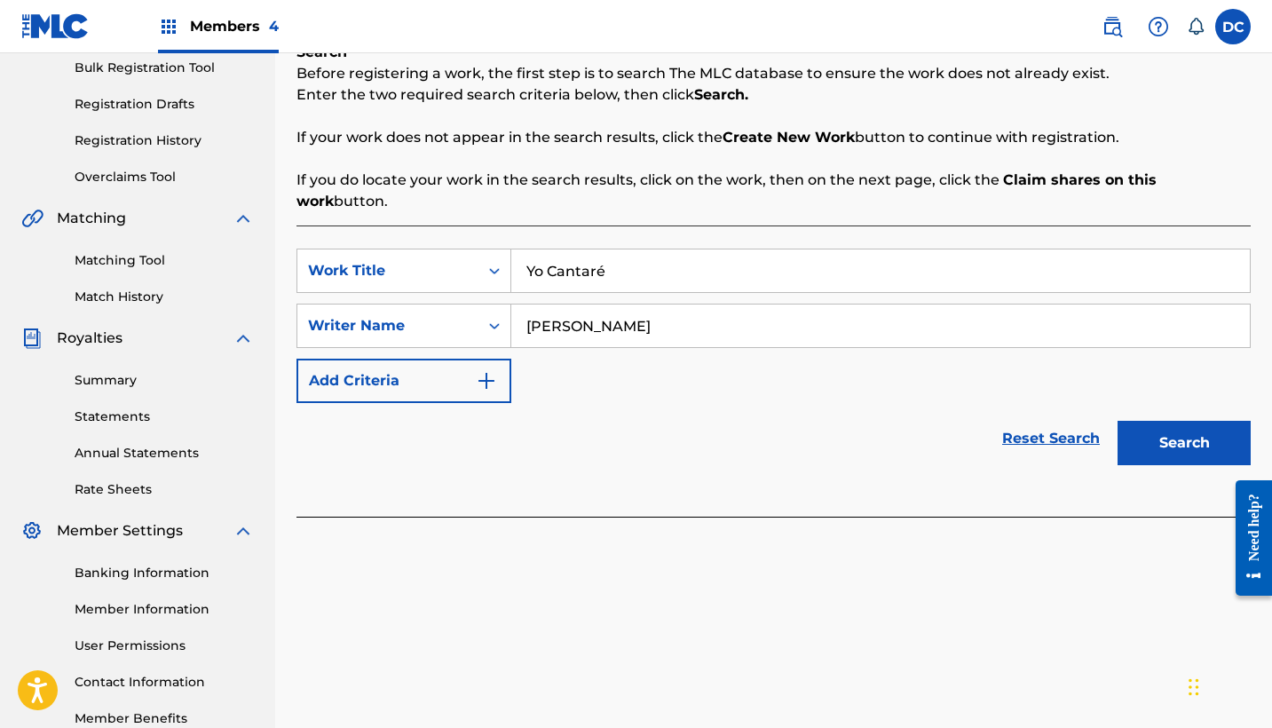
scroll to position [363, 0]
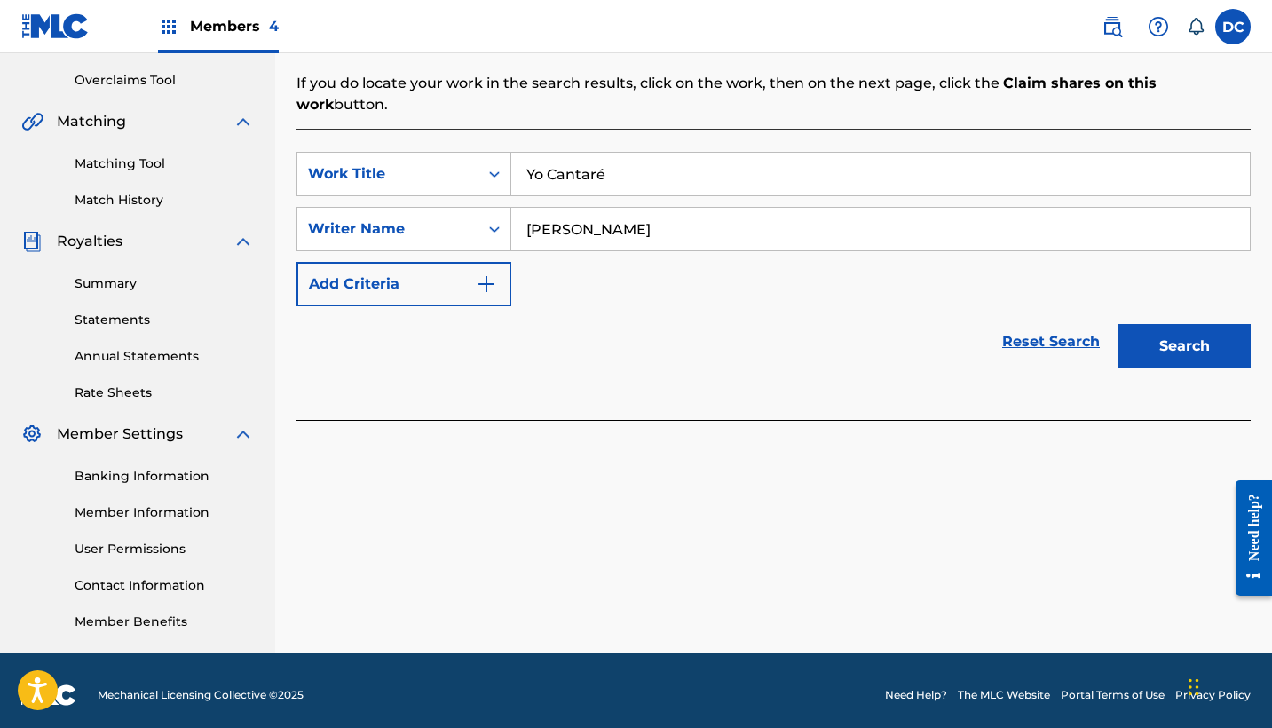
type input "[PERSON_NAME]"
click at [1159, 329] on button "Search" at bounding box center [1184, 346] width 133 height 44
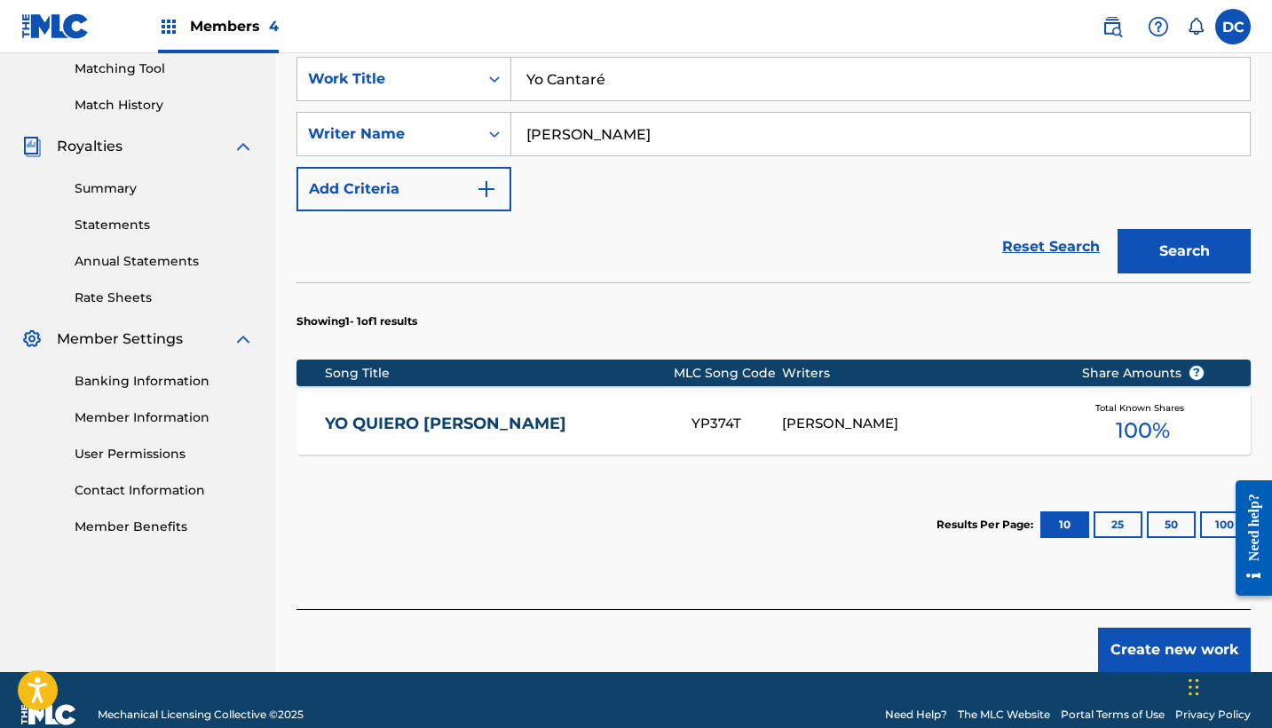
click at [1121, 628] on button "Create new work" at bounding box center [1174, 650] width 153 height 44
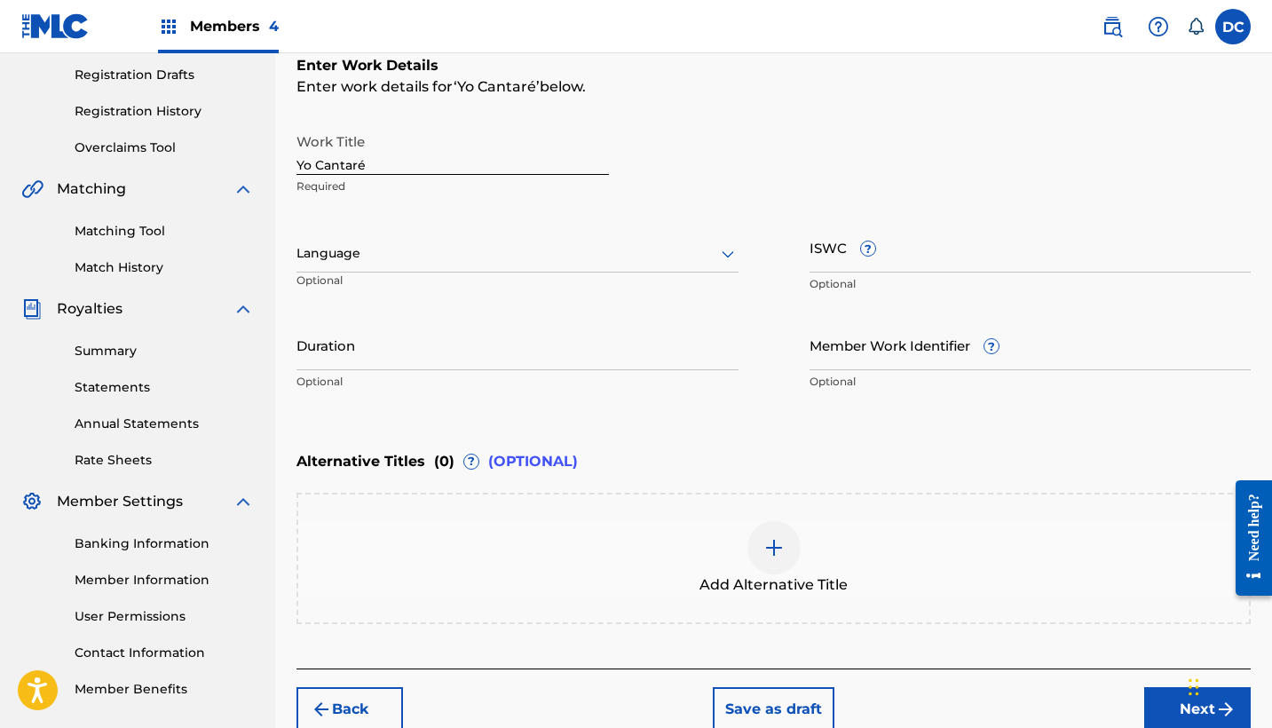
scroll to position [244, 0]
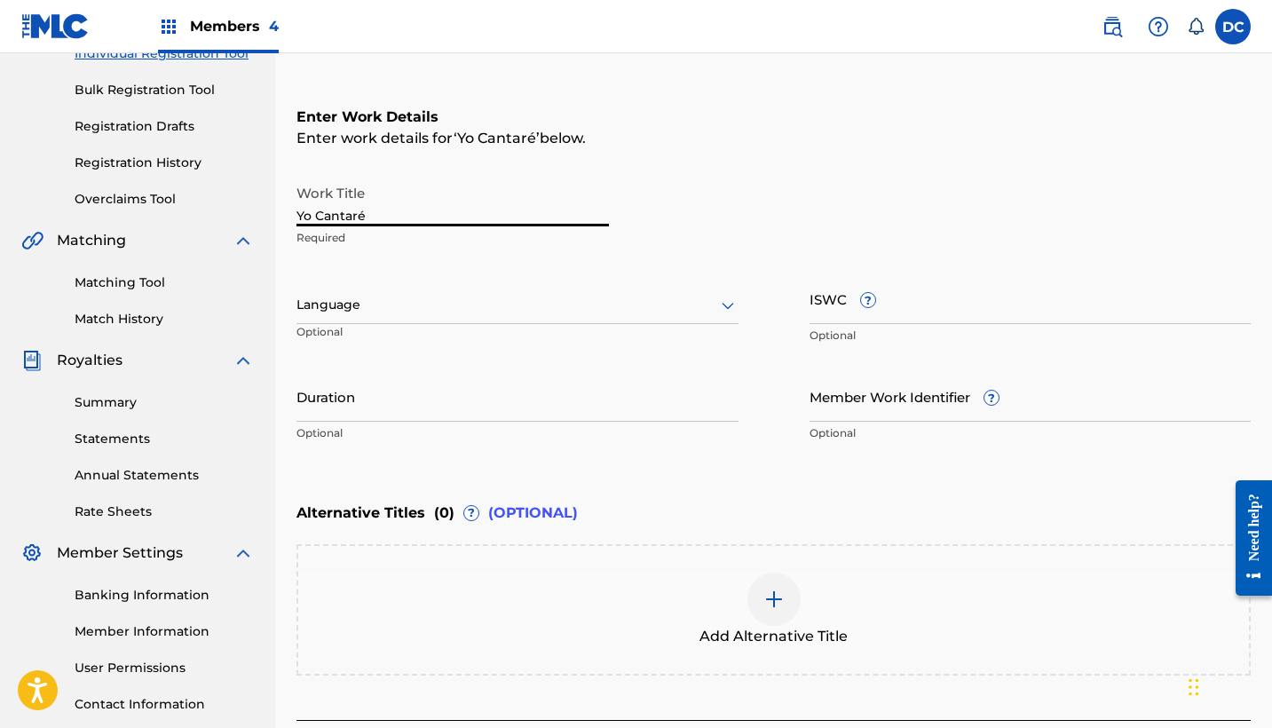
drag, startPoint x: 387, startPoint y: 211, endPoint x: 273, endPoint y: 209, distance: 113.7
click at [273, 209] on main "HEAVEN MUSIC Summary Catalog Works Registration Claiming Tool Individual Regist…" at bounding box center [636, 296] width 1272 height 974
type input "YO CANTARÉ"
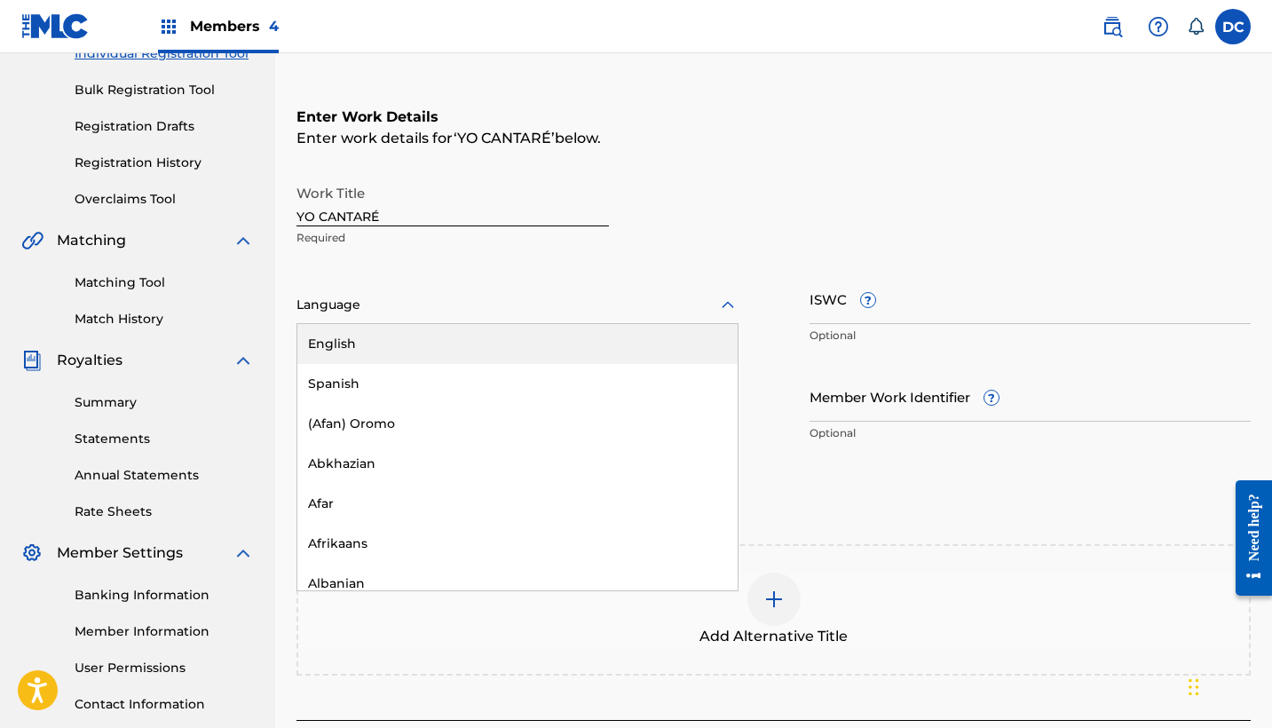
click at [445, 310] on div at bounding box center [518, 305] width 442 height 22
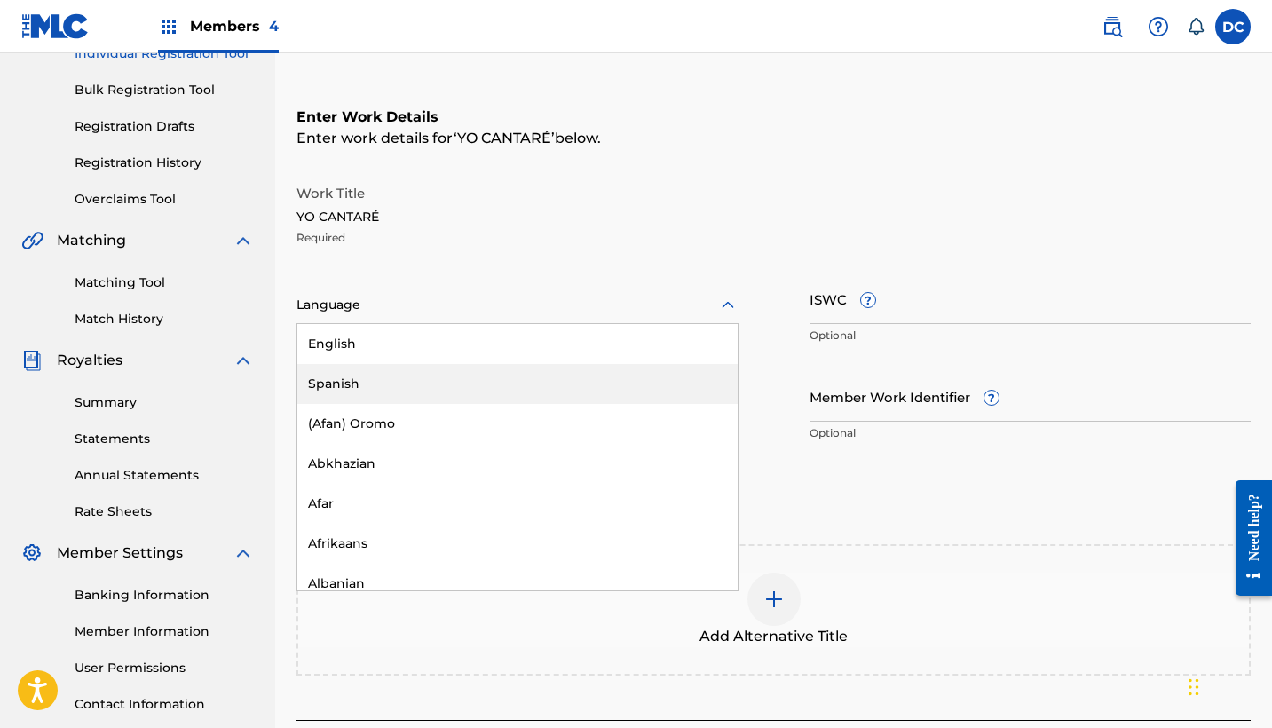
click at [441, 390] on div "Spanish" at bounding box center [517, 384] width 440 height 40
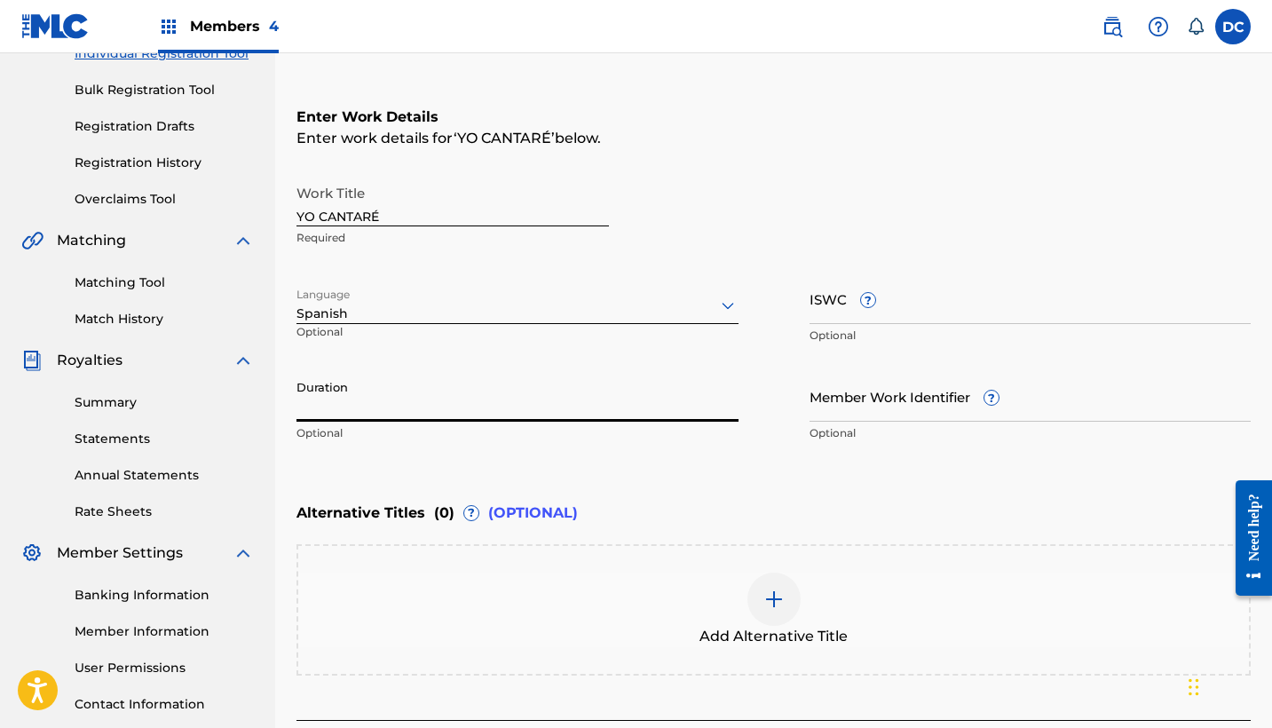
click at [442, 392] on input "Duration" at bounding box center [518, 396] width 442 height 51
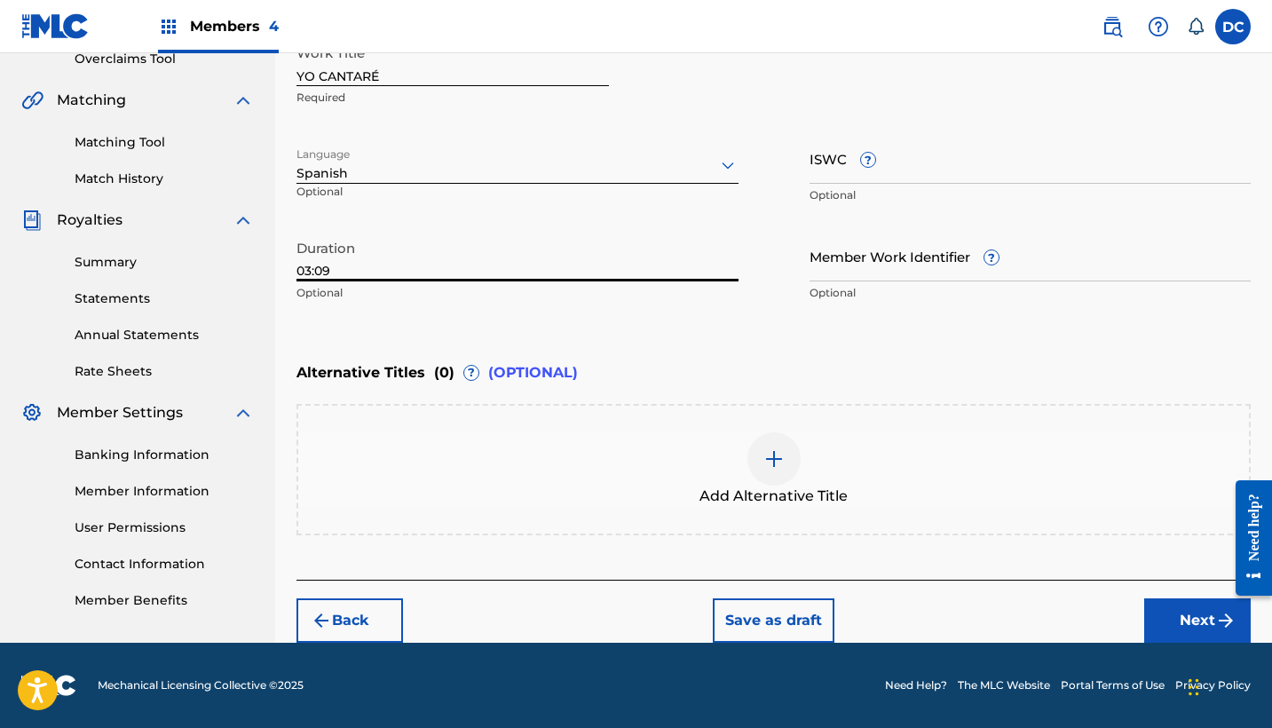
type input "03:09"
click at [1192, 603] on button "Next" at bounding box center [1197, 620] width 107 height 44
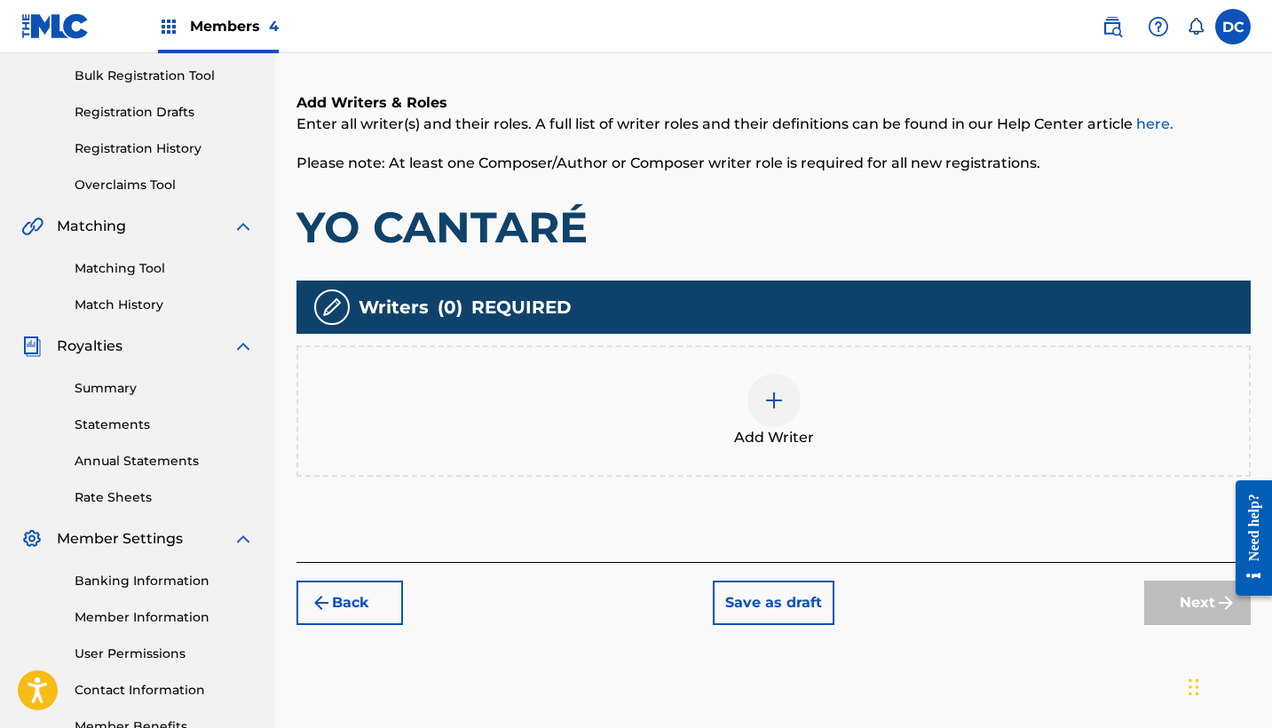
scroll to position [251, 0]
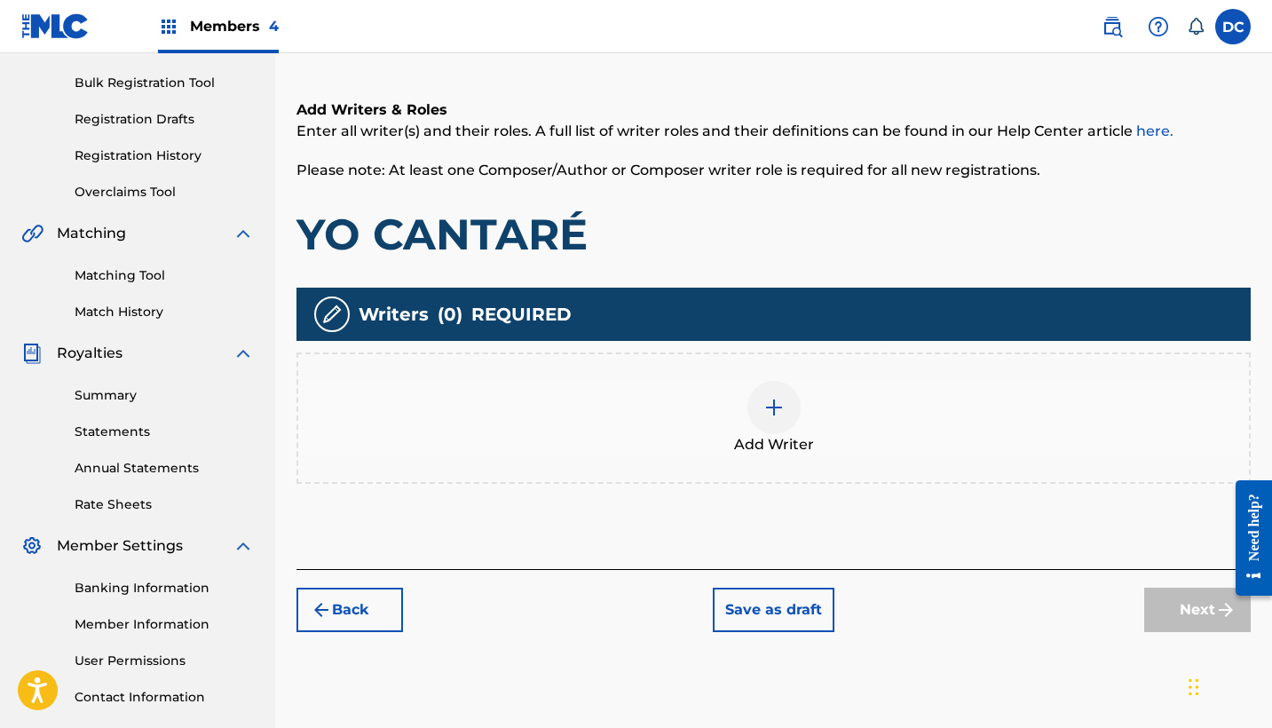
click at [788, 432] on div "Add Writer" at bounding box center [773, 418] width 951 height 75
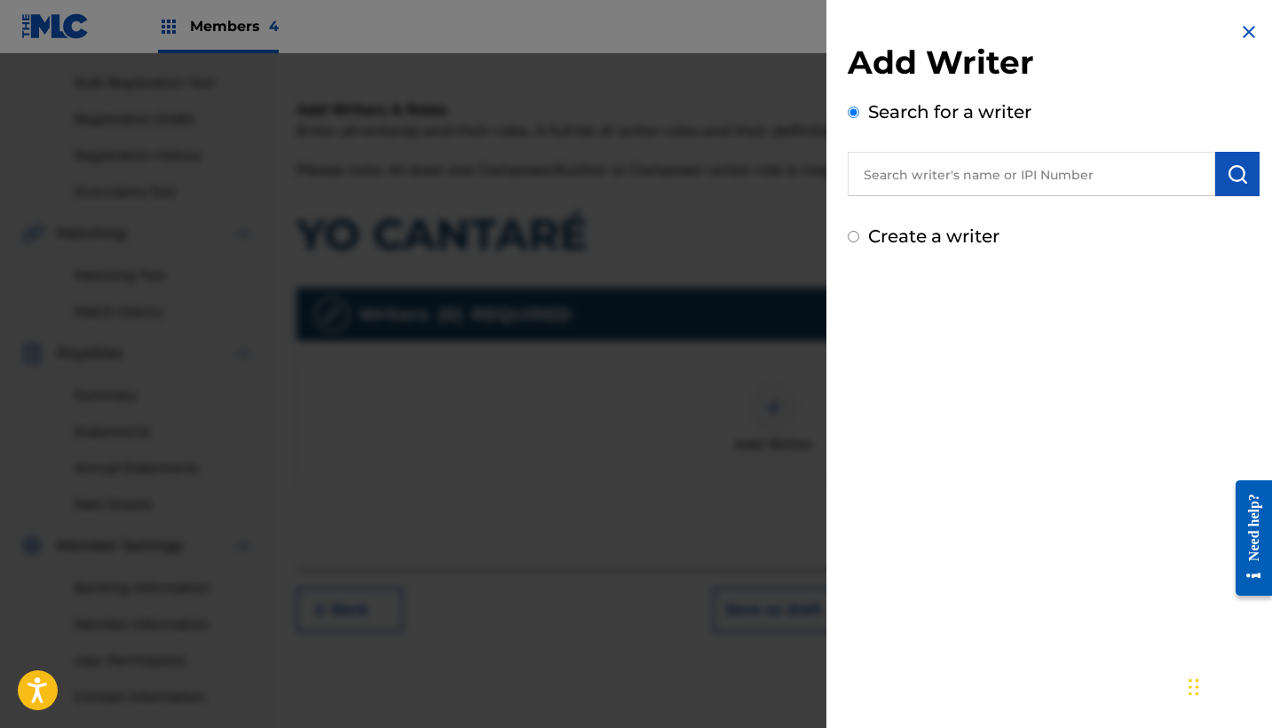
click at [890, 241] on label "Create a writer" at bounding box center [933, 236] width 131 height 21
radio input "true"
click at [859, 241] on input "Create a writer" at bounding box center [854, 237] width 12 height 12
radio input "false"
radio input "true"
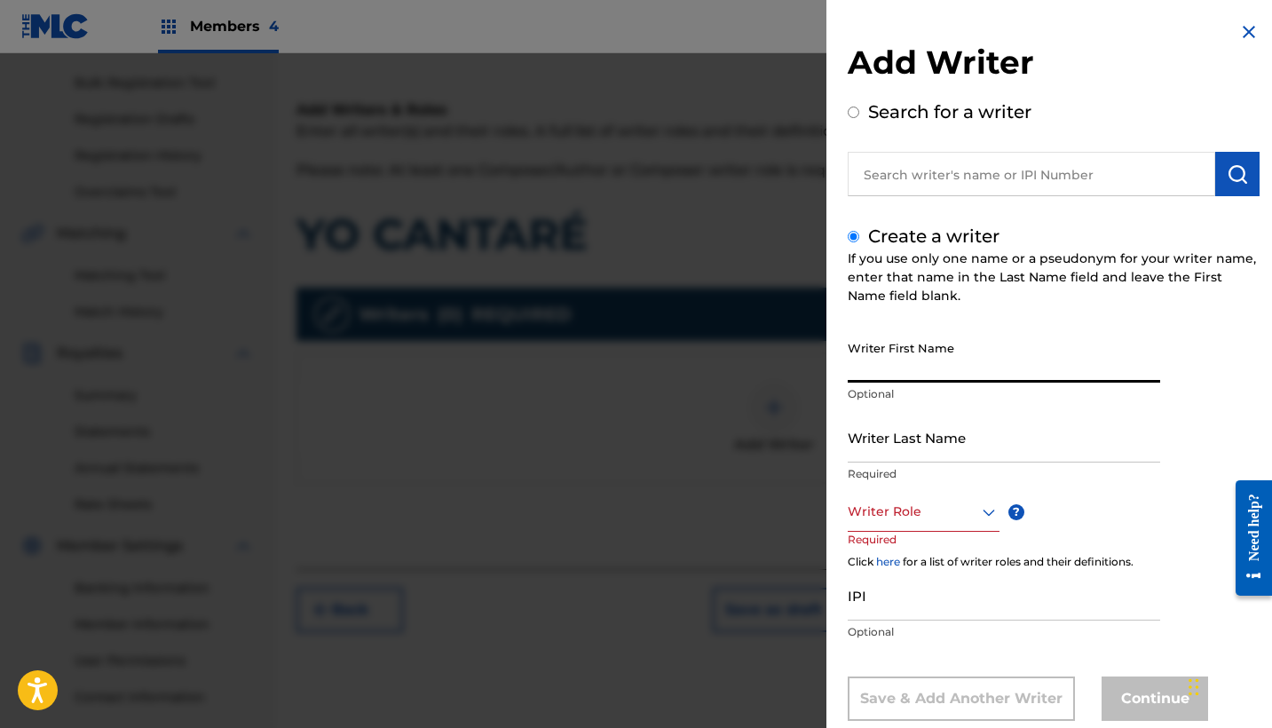
click at [923, 349] on input "Writer First Name" at bounding box center [1004, 357] width 313 height 51
paste input "[PERSON_NAME]"
drag, startPoint x: 986, startPoint y: 367, endPoint x: 796, endPoint y: 361, distance: 191.0
click at [796, 361] on div "Add Writer Search for a writer Create a writer If you use only one name or a ps…" at bounding box center [636, 390] width 1272 height 675
click at [961, 376] on input "[PERSON_NAME]" at bounding box center [1004, 357] width 313 height 51
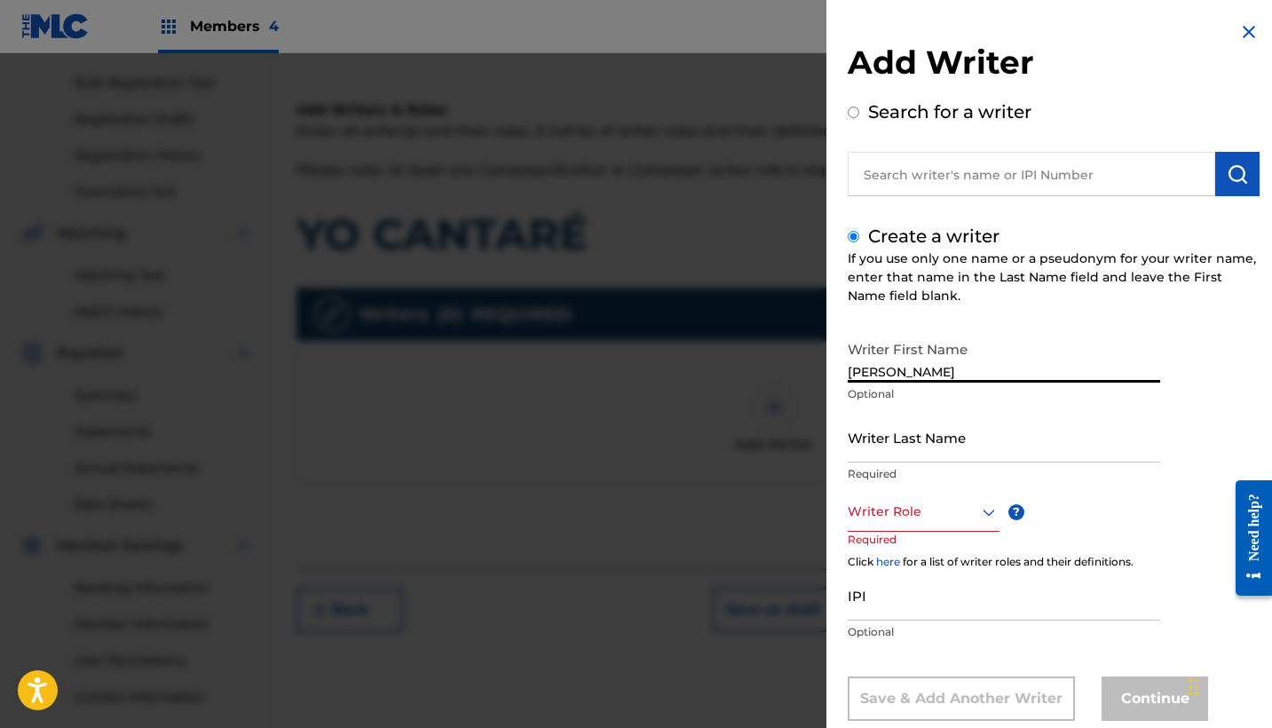
click at [961, 376] on input "[PERSON_NAME]" at bounding box center [1004, 357] width 313 height 51
type input "[PERSON_NAME]"
click at [954, 425] on input "Writer Last Name" at bounding box center [1004, 437] width 313 height 51
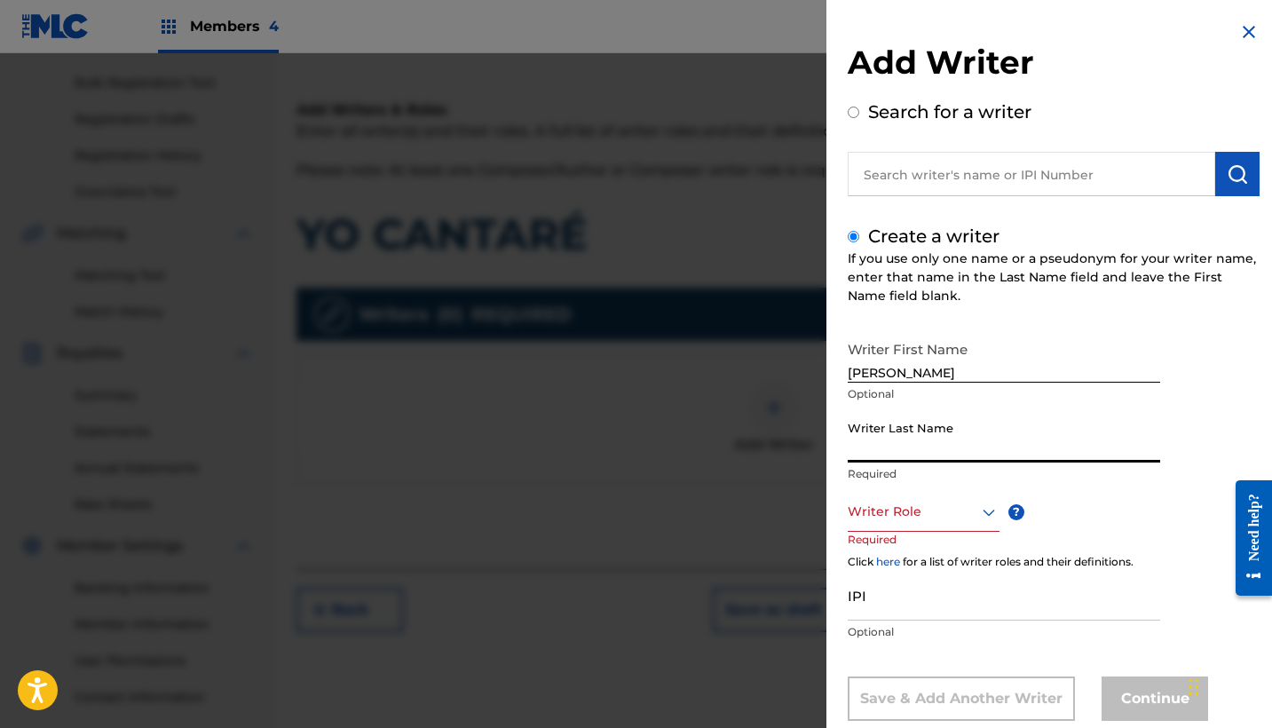
paste input "PRADAS"
type input "PRADAS"
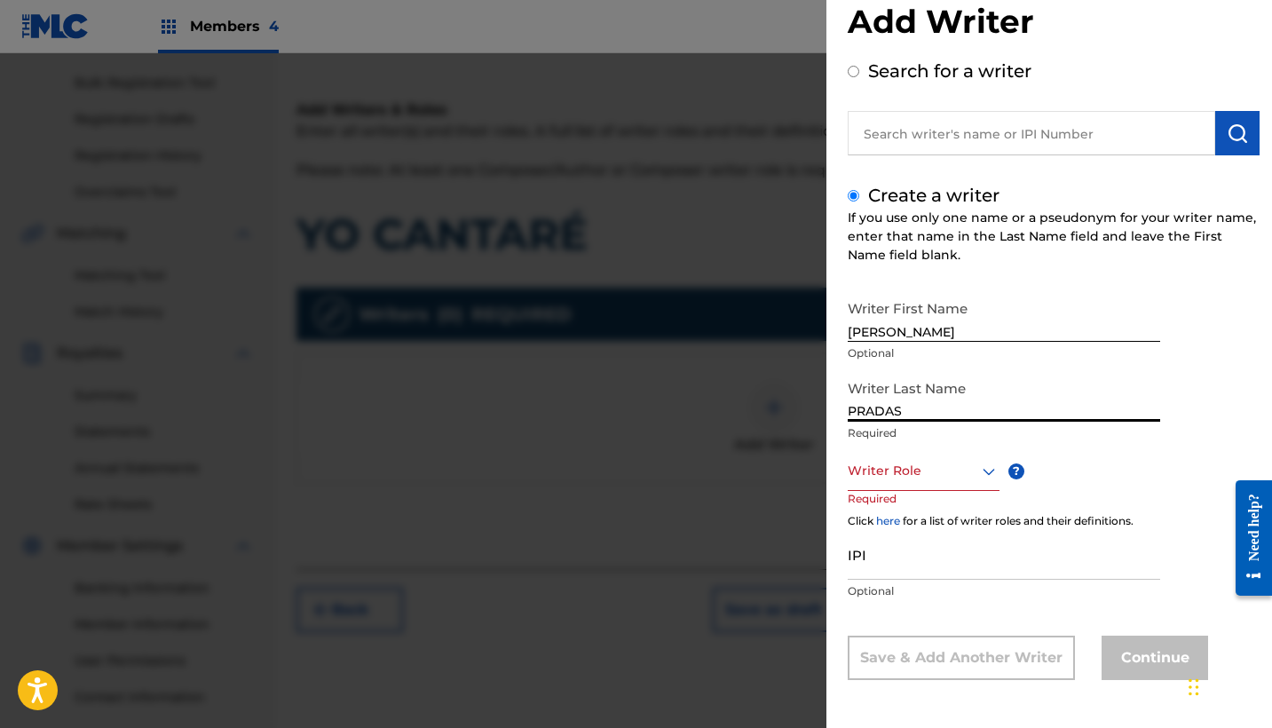
click at [929, 491] on div "Writer Role" at bounding box center [924, 471] width 152 height 40
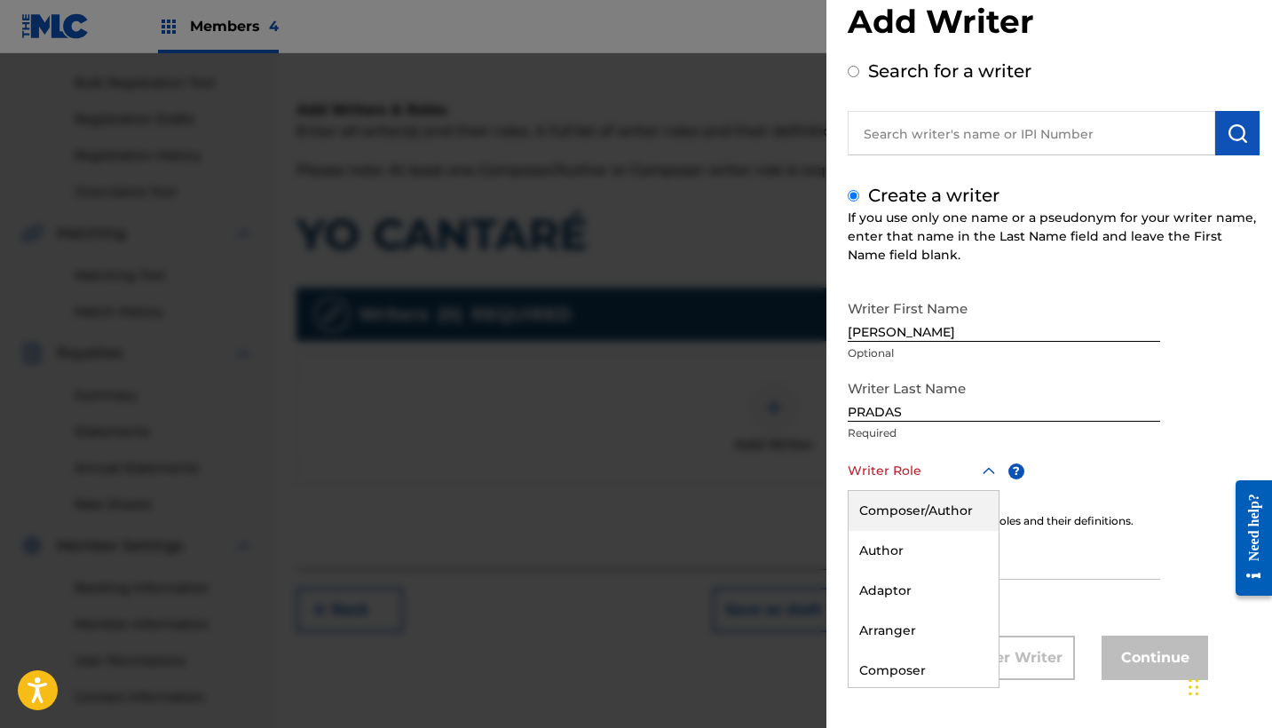
scroll to position [41, 0]
click at [921, 505] on div "Composer/Author" at bounding box center [924, 511] width 150 height 40
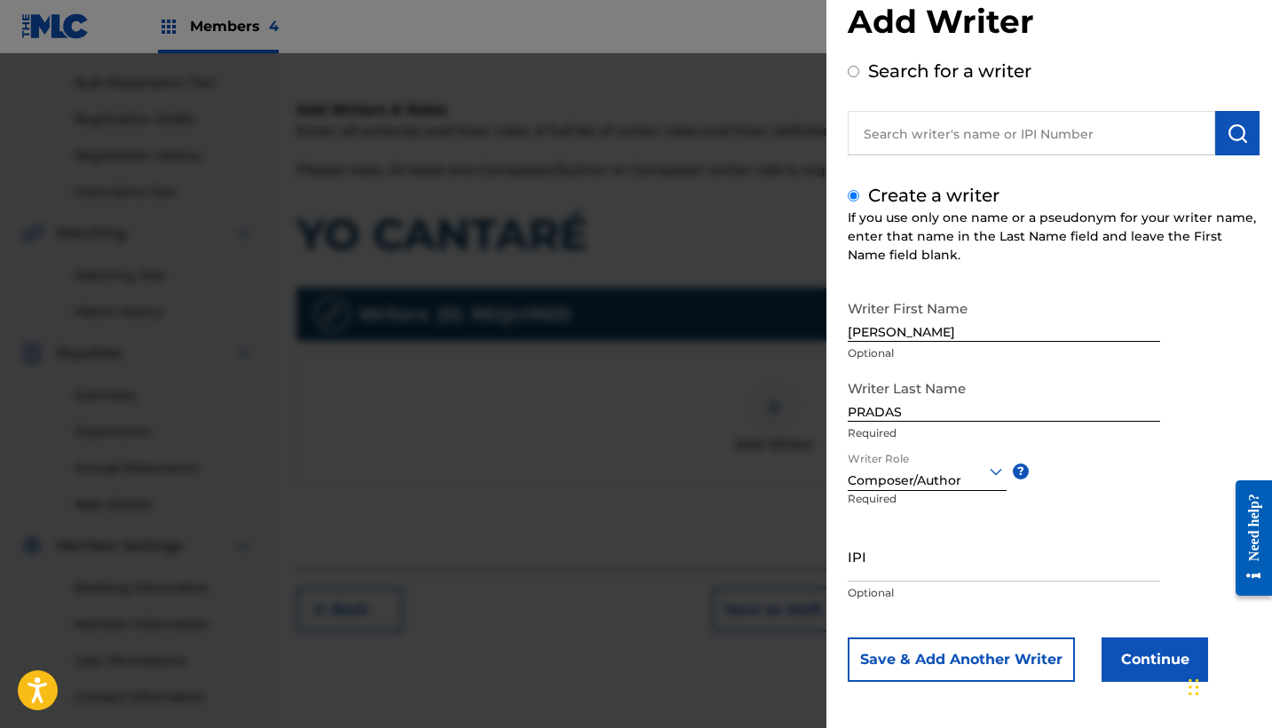
click at [868, 548] on input "IPI" at bounding box center [1004, 556] width 313 height 51
paste input "1305307789"
click at [865, 572] on input "1305307789" at bounding box center [1004, 556] width 313 height 51
type input "01305307789"
click at [1153, 677] on button "Continue" at bounding box center [1155, 660] width 107 height 44
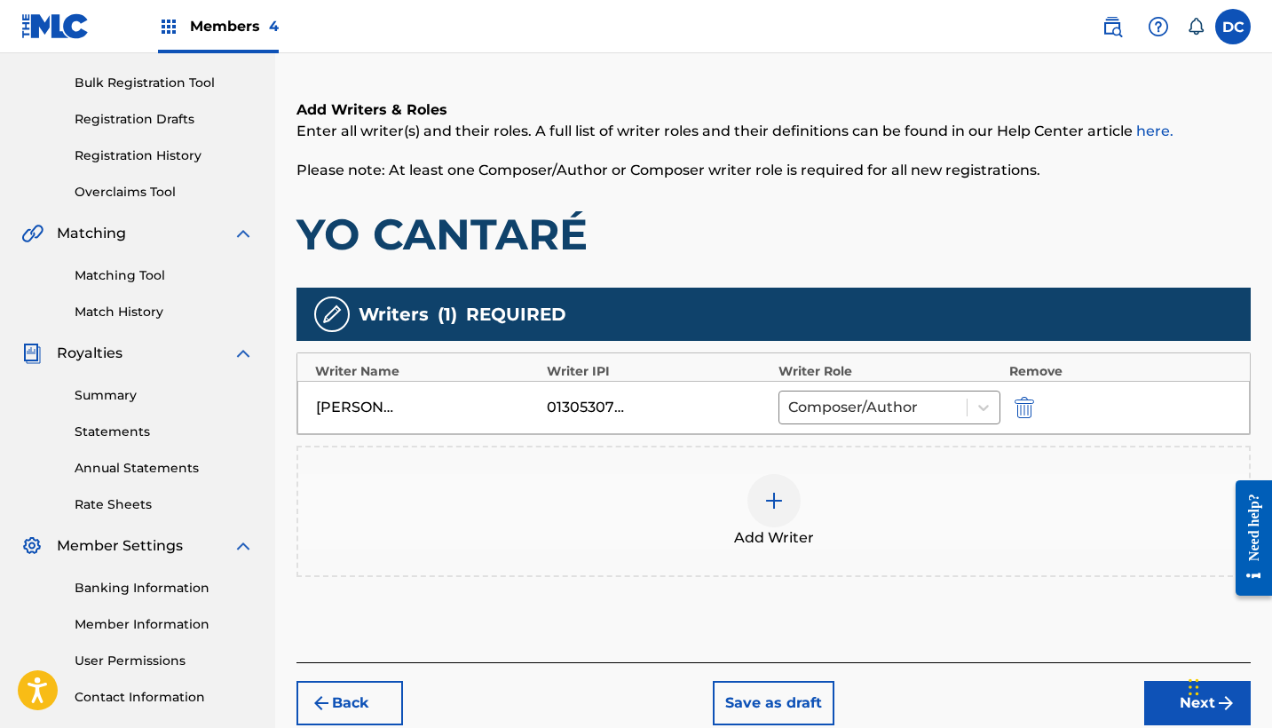
click at [1157, 697] on button "Next" at bounding box center [1197, 703] width 107 height 44
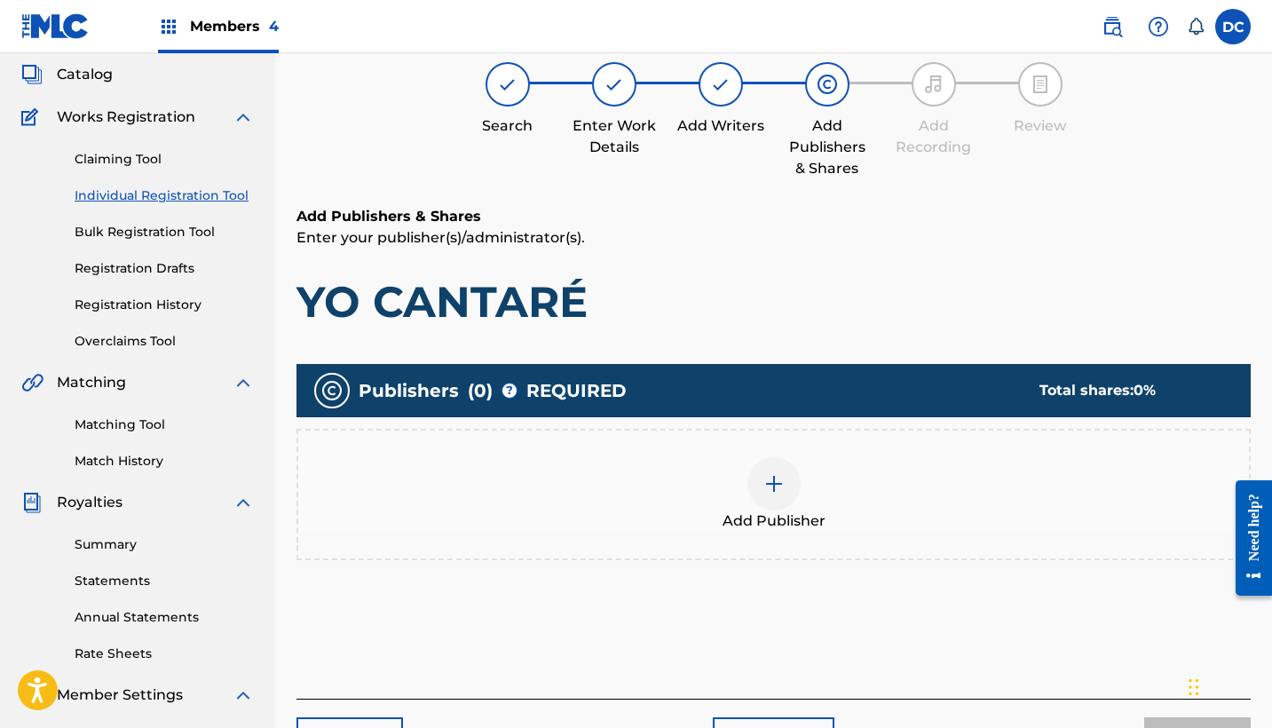
scroll to position [80, 0]
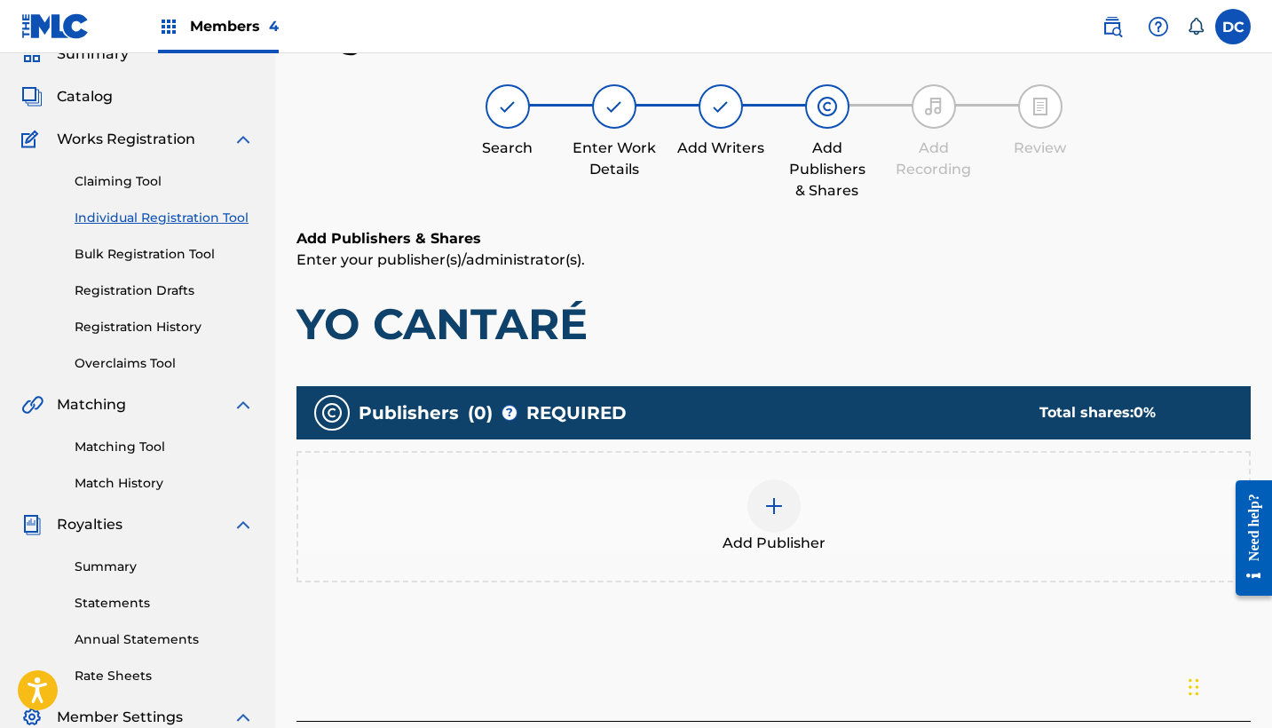
click at [862, 479] on div "Add Publisher" at bounding box center [773, 516] width 951 height 75
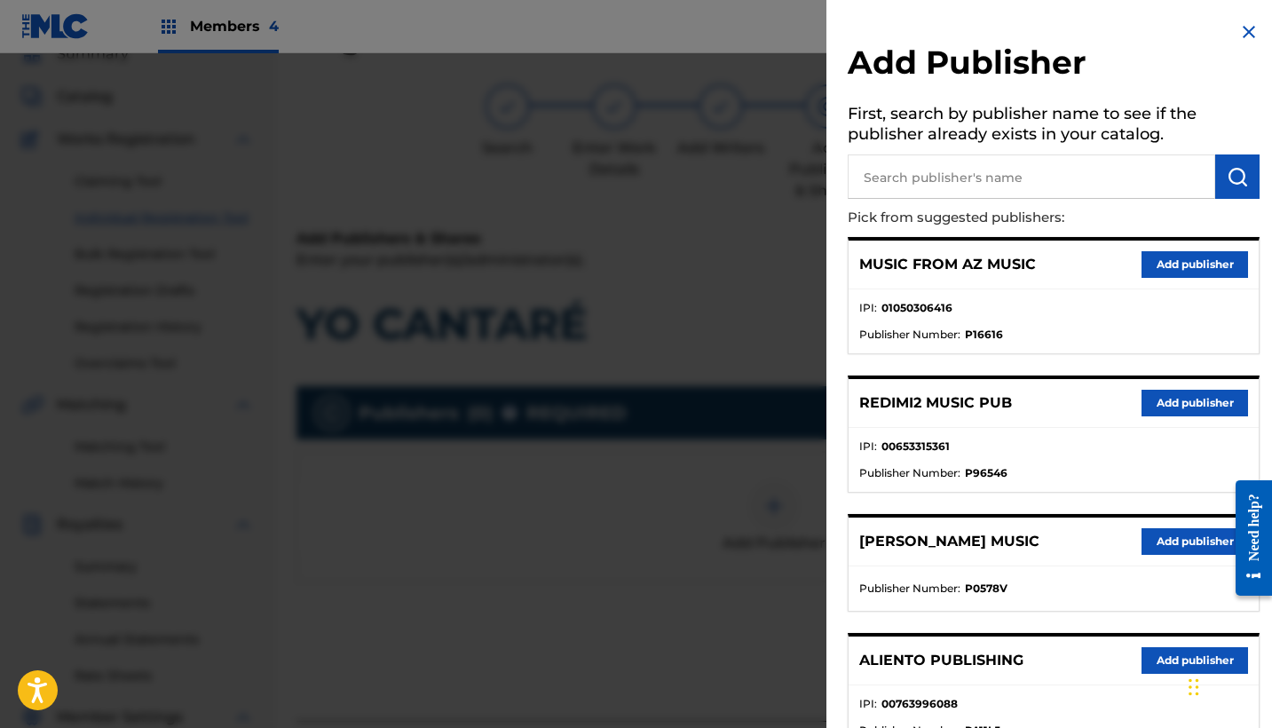
click at [1002, 184] on input "text" at bounding box center [1032, 176] width 368 height 44
type input "heaven"
click at [1220, 392] on button "Add publisher" at bounding box center [1195, 403] width 107 height 27
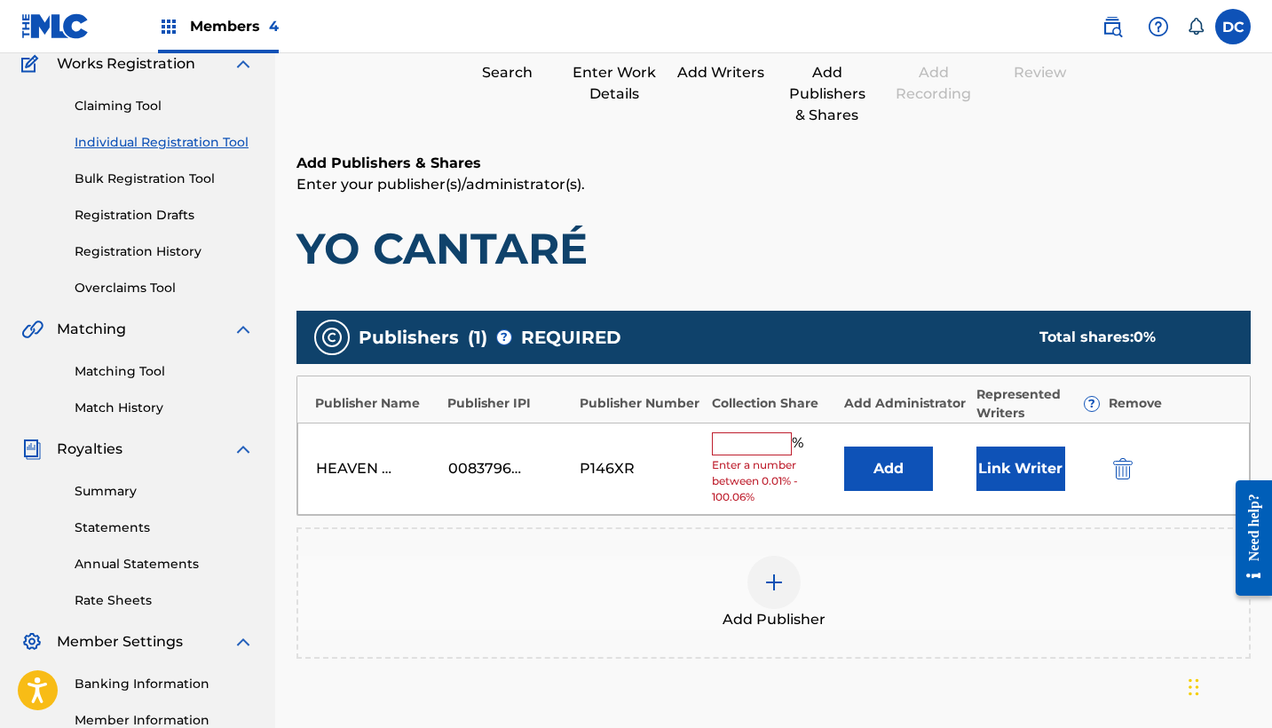
scroll to position [164, 0]
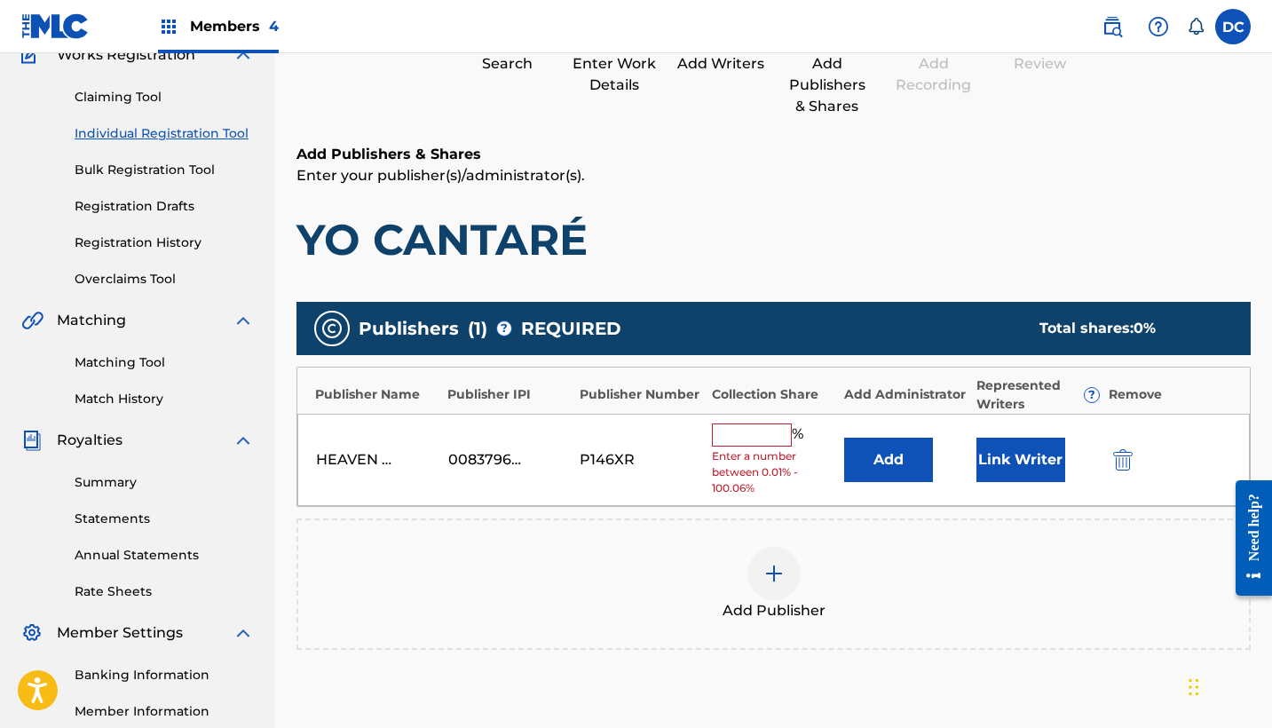
click at [748, 430] on input "text" at bounding box center [752, 435] width 80 height 23
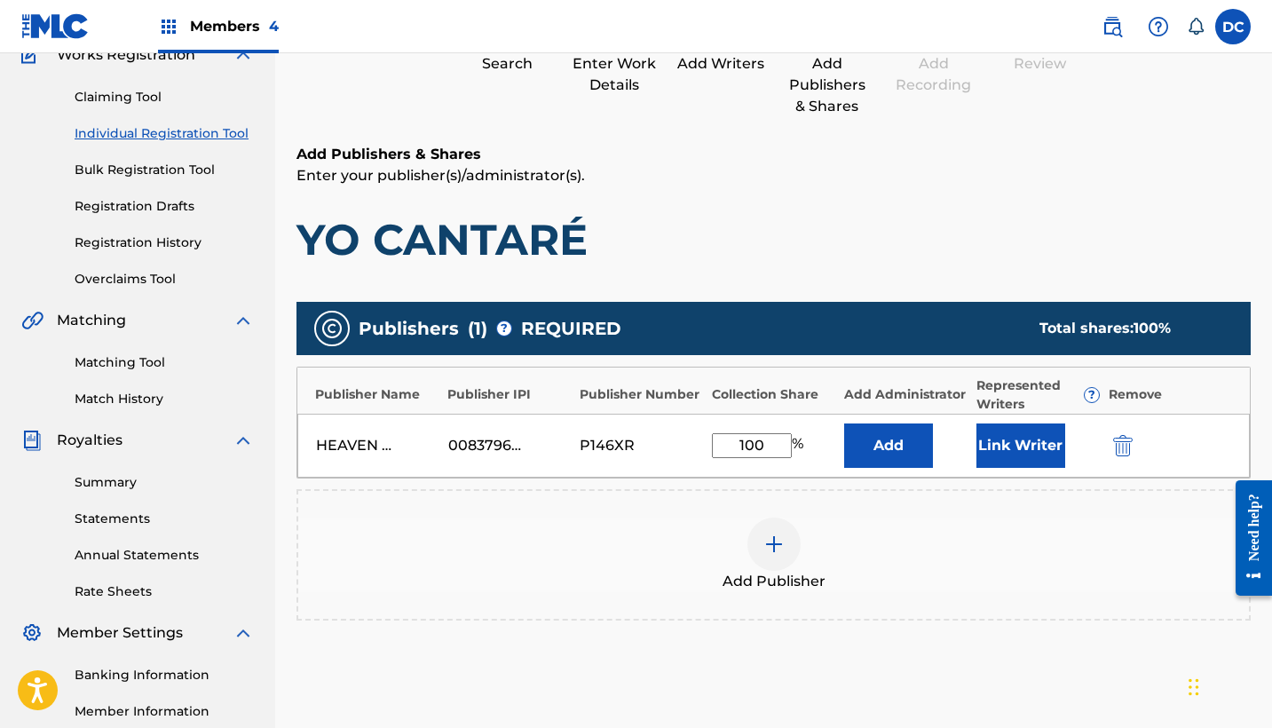
type input "100"
click at [1031, 434] on button "Link Writer" at bounding box center [1021, 446] width 89 height 44
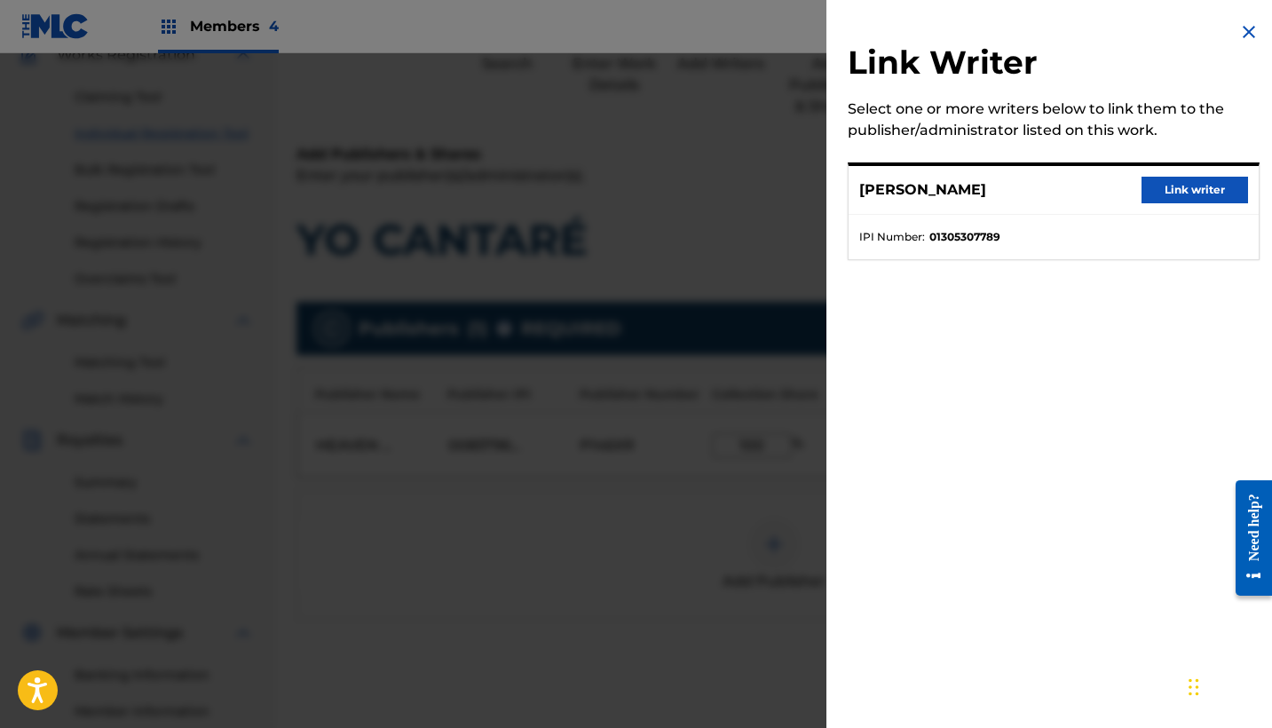
click at [1206, 189] on button "Link writer" at bounding box center [1195, 190] width 107 height 27
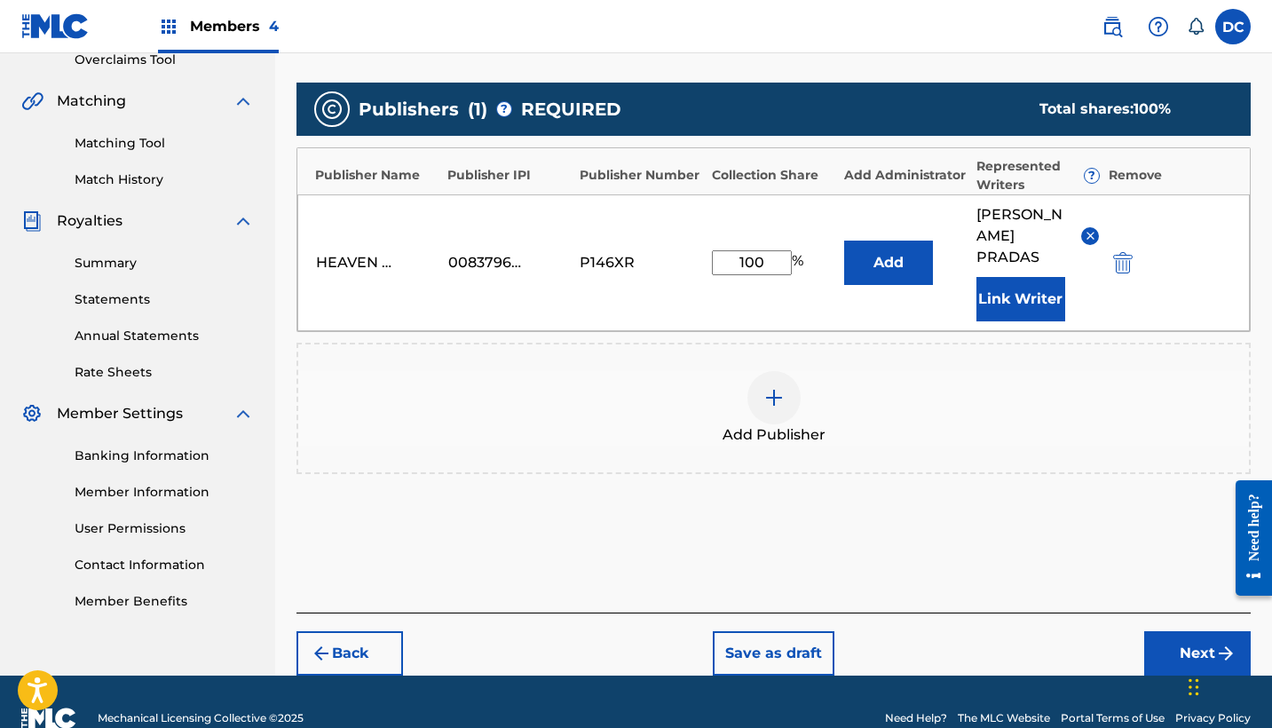
click at [1167, 661] on button "Next" at bounding box center [1197, 653] width 107 height 44
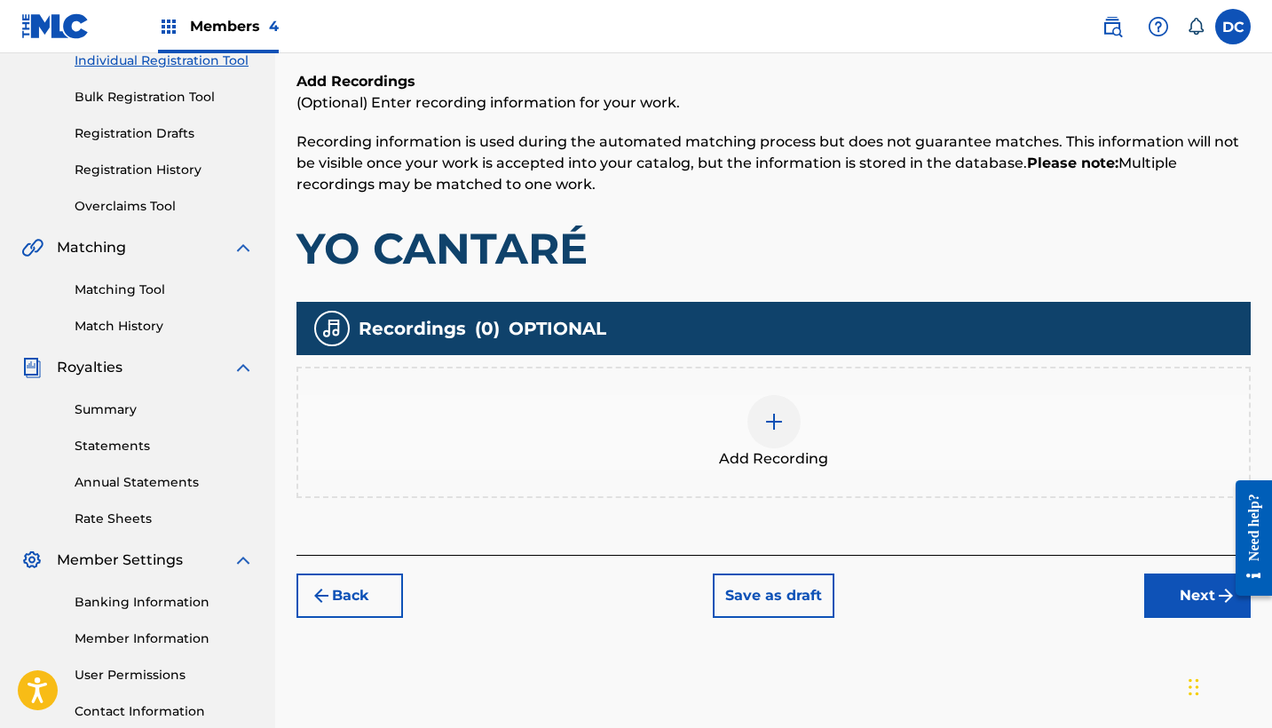
scroll to position [226, 0]
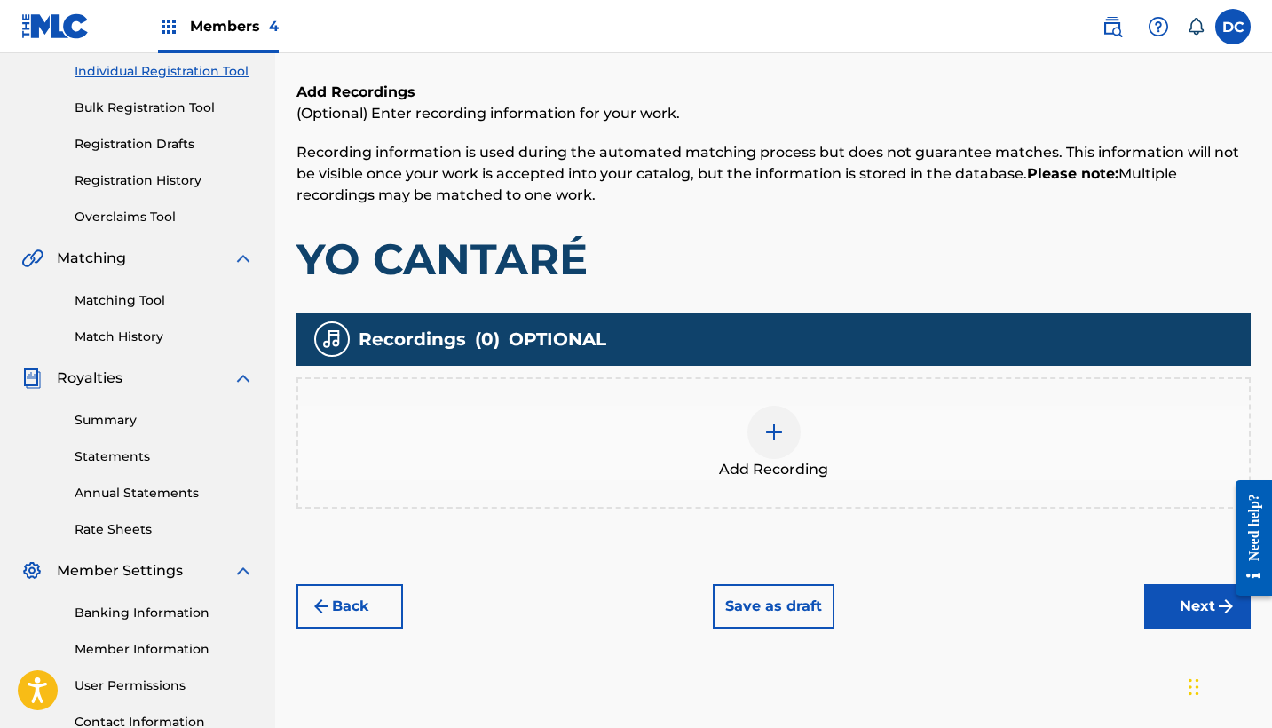
click at [839, 447] on div "Add Recording" at bounding box center [773, 443] width 951 height 75
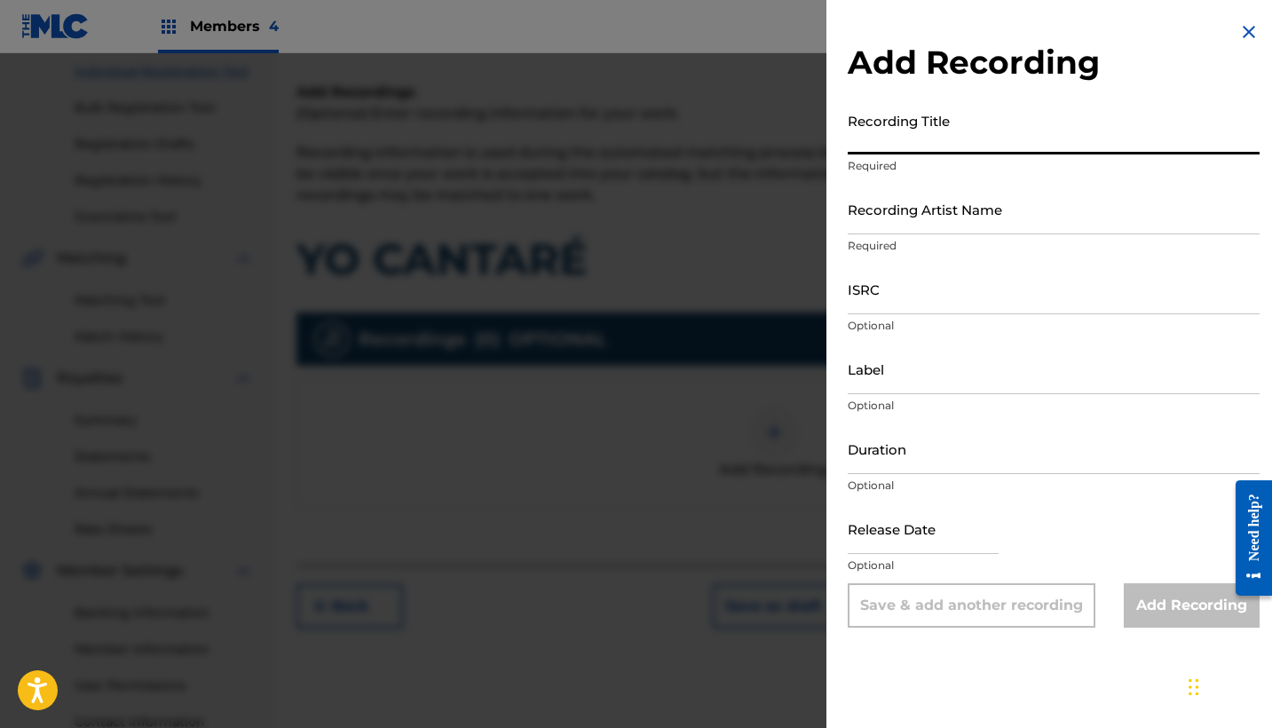
click at [898, 121] on input "Recording Title" at bounding box center [1054, 129] width 412 height 51
paste input "Yo Cantaré"
type input "Yo Cantaré"
click at [886, 179] on div "Recording Title Yo Cantaré Required" at bounding box center [1054, 144] width 412 height 80
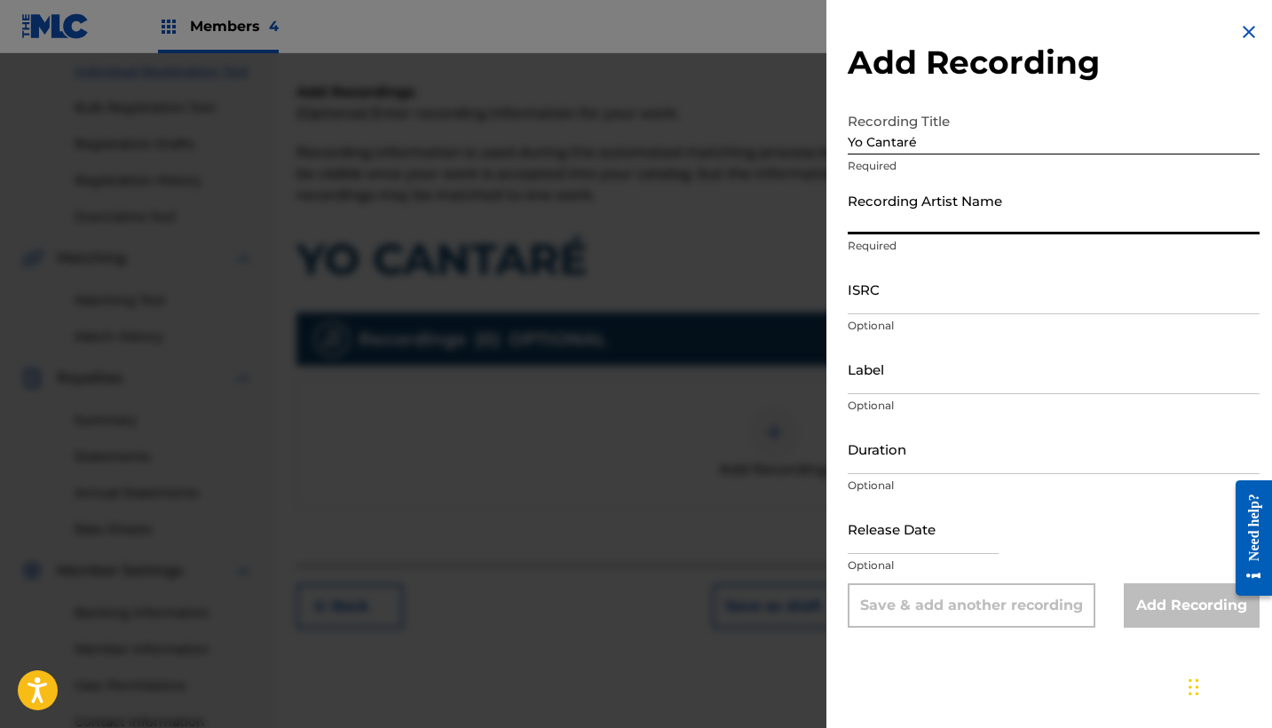
click at [886, 201] on input "Recording Artist Name" at bounding box center [1054, 209] width 412 height 51
paste input "Perfume de Alabanza"
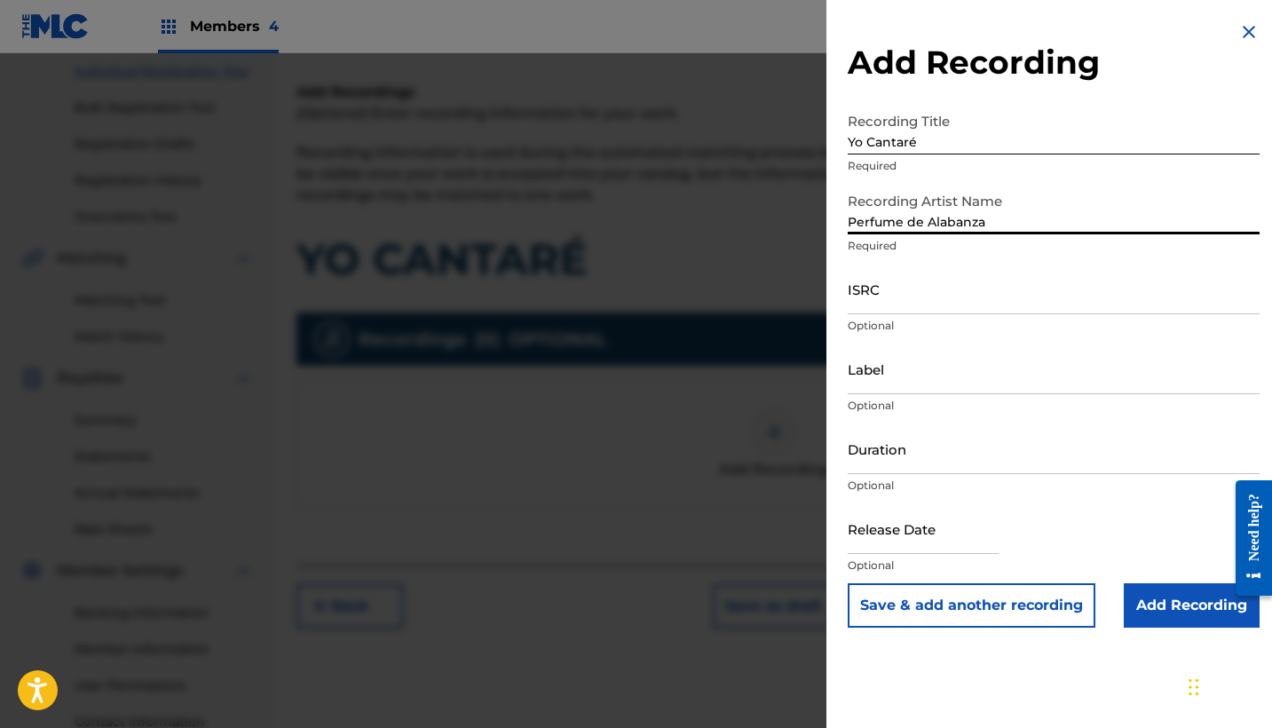
type input "Perfume de Alabanza"
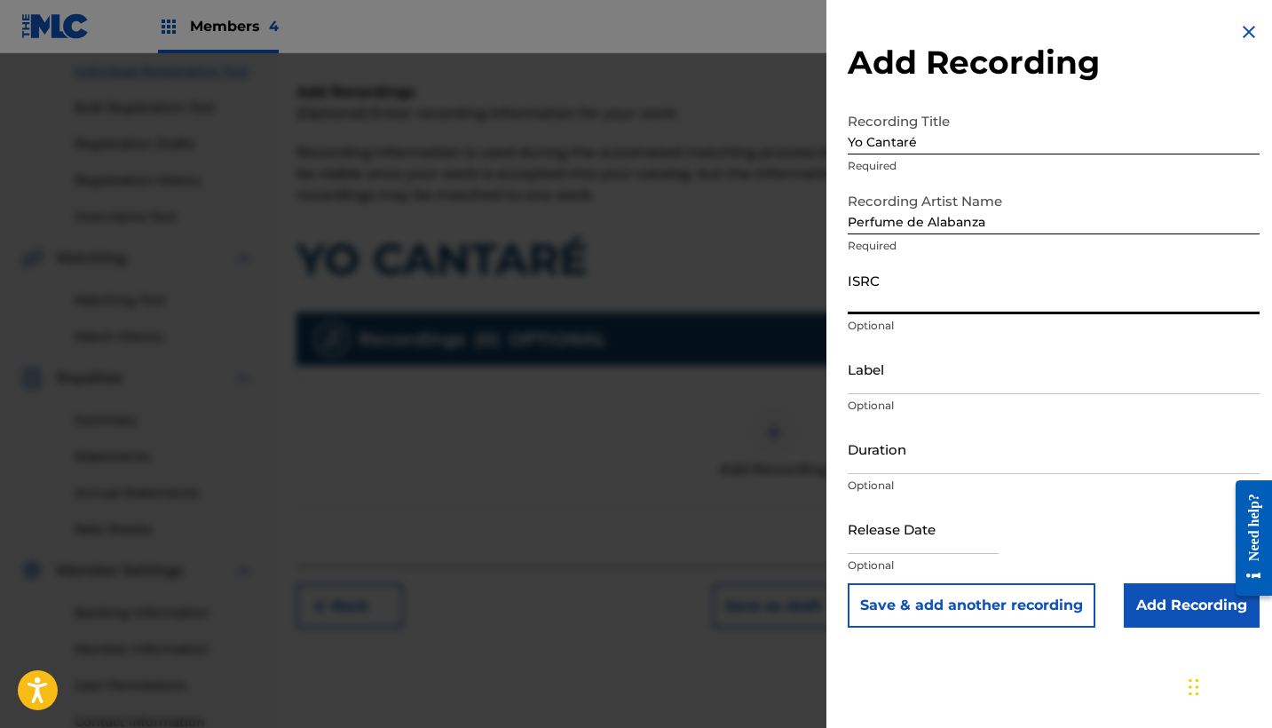
click at [863, 282] on input "ISRC" at bounding box center [1054, 289] width 412 height 51
paste input "QZ2J21508992"
type input "QZ2J21508992"
click at [883, 385] on input "Label" at bounding box center [1054, 369] width 412 height 51
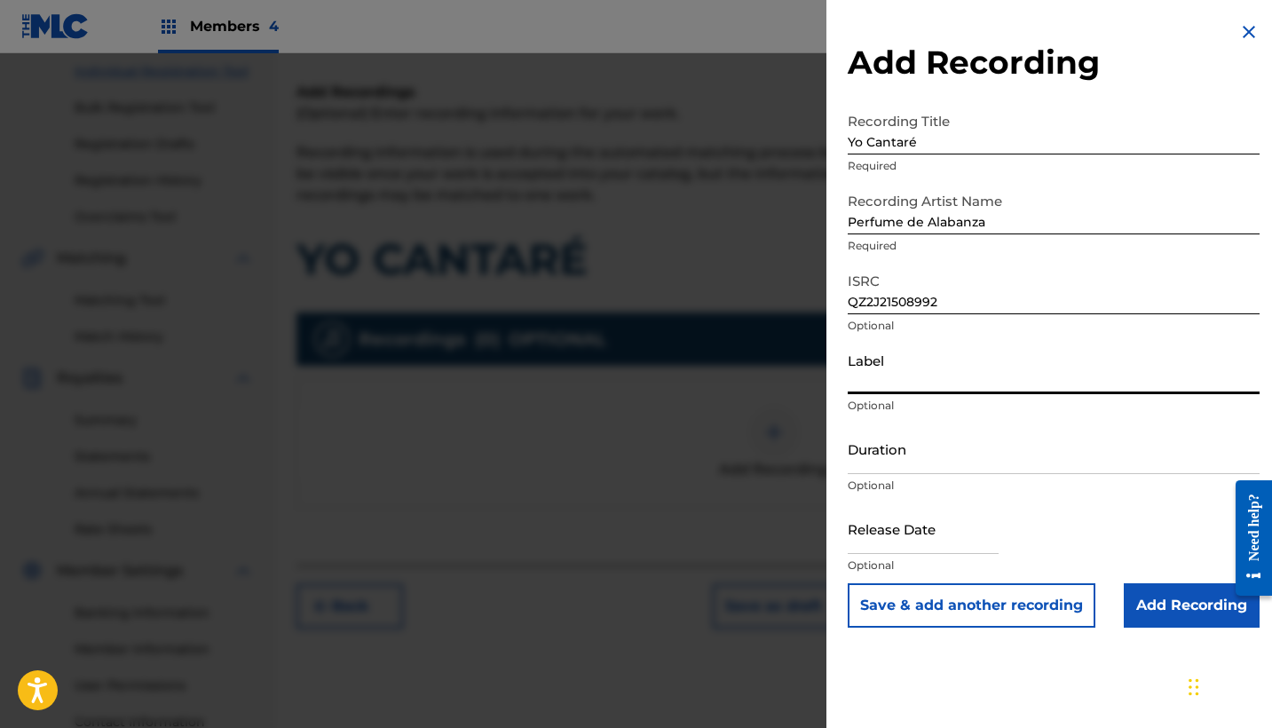
paste input "Perfume de Alabanza"
type input "Perfume de Alabanza"
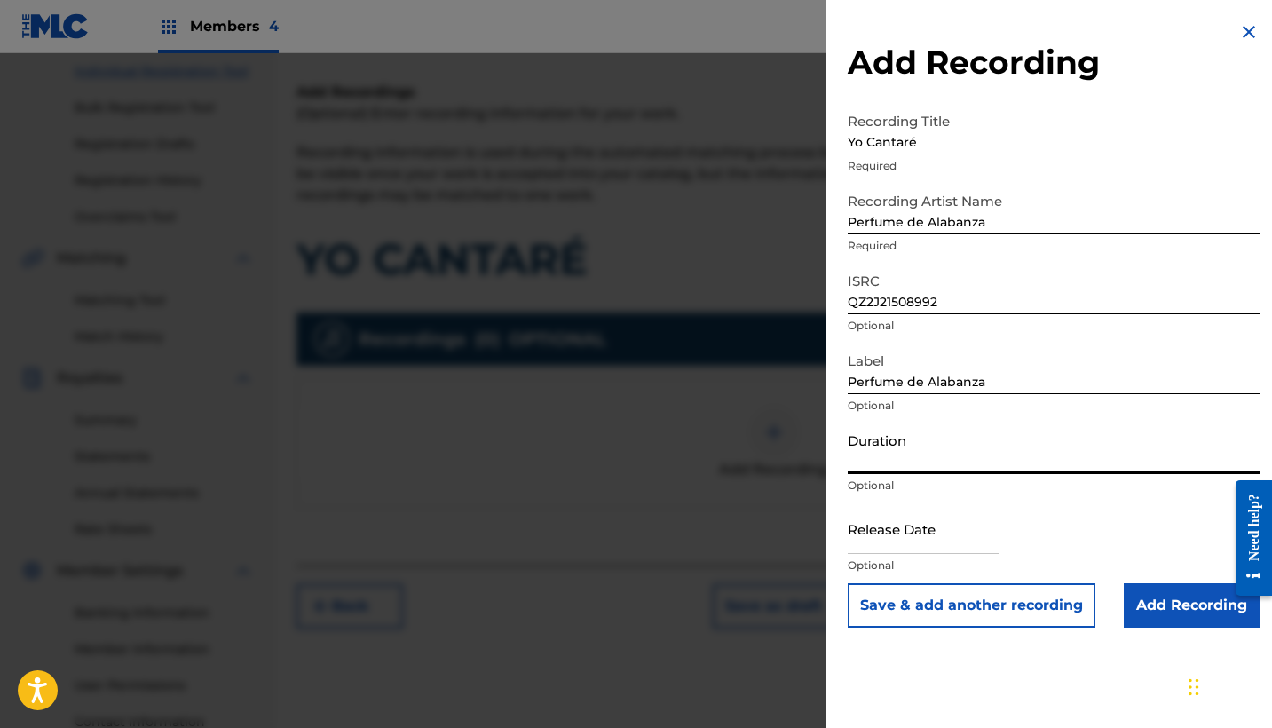
click at [915, 470] on input "Duration" at bounding box center [1054, 449] width 412 height 51
type input "03:09"
click at [956, 526] on input "text" at bounding box center [923, 528] width 151 height 51
select select "7"
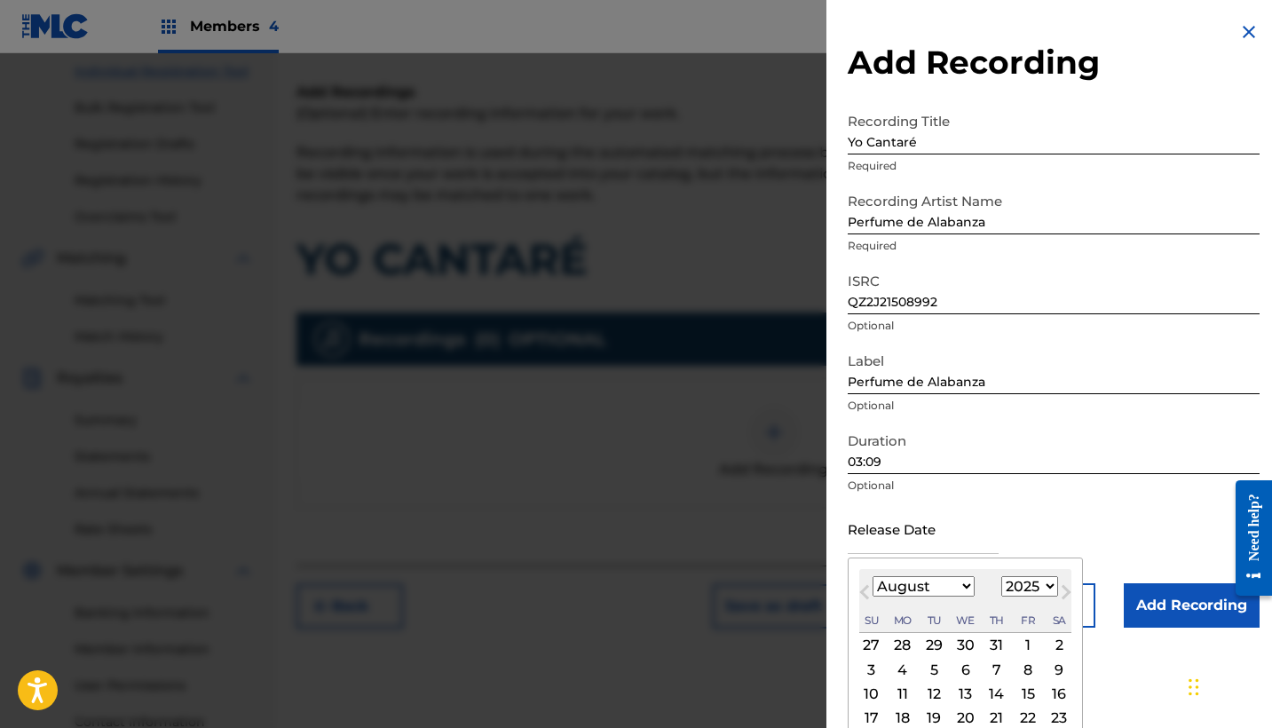
click at [1017, 574] on div "August [DATE] February March April May June July August September October Novem…" at bounding box center [965, 601] width 212 height 64
select select "1996"
select select "0"
click at [904, 641] on div "1" at bounding box center [902, 645] width 21 height 21
type input "[DATE]"
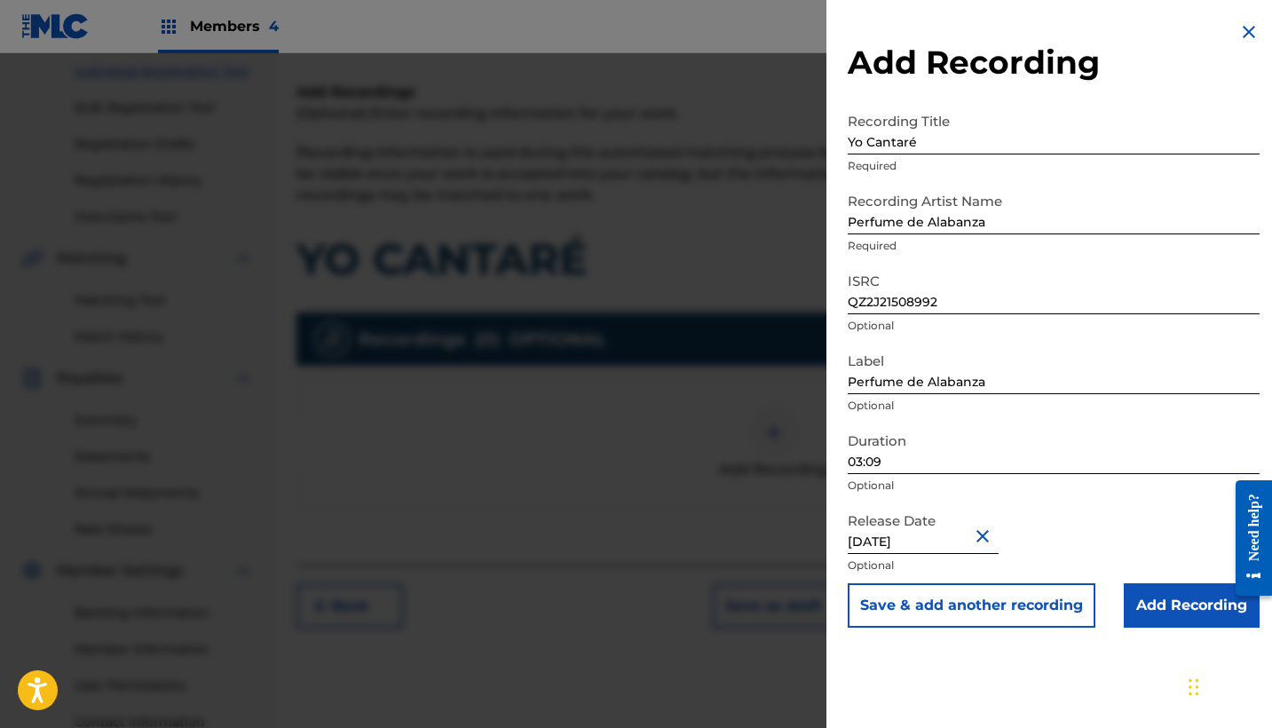
click at [1151, 620] on input "Add Recording" at bounding box center [1192, 605] width 136 height 44
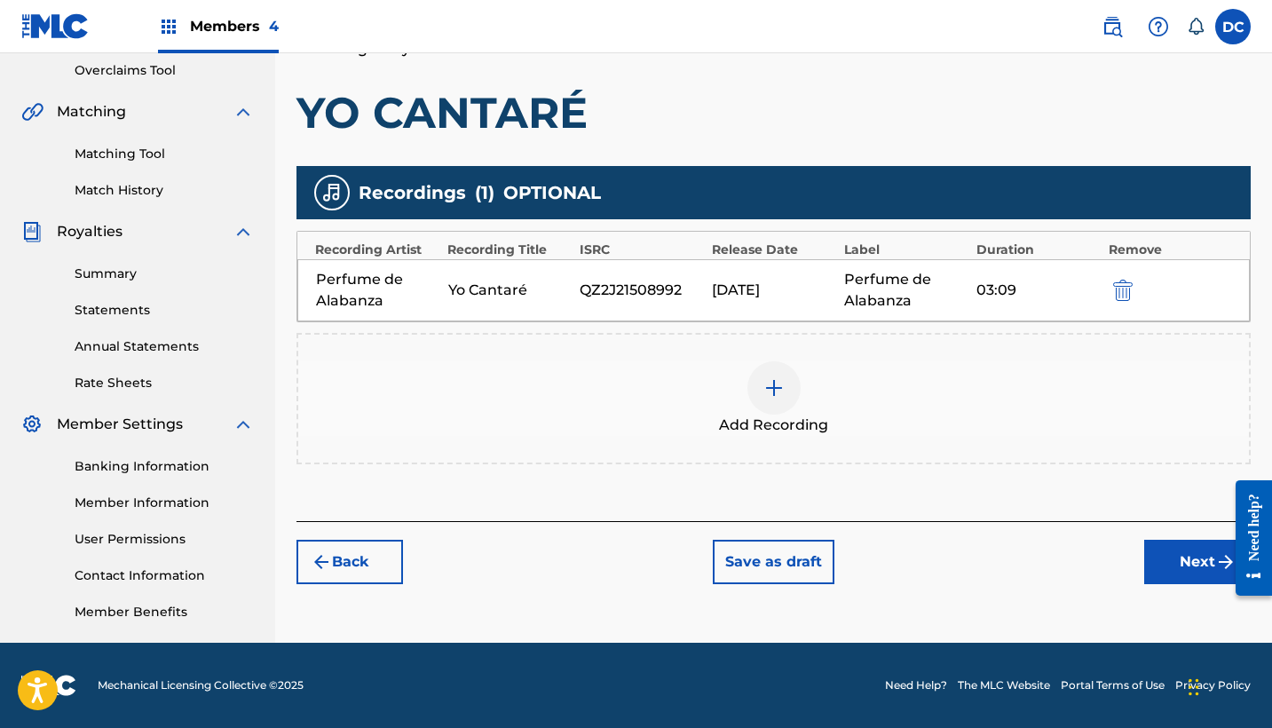
click at [1200, 557] on button "Next" at bounding box center [1197, 562] width 107 height 44
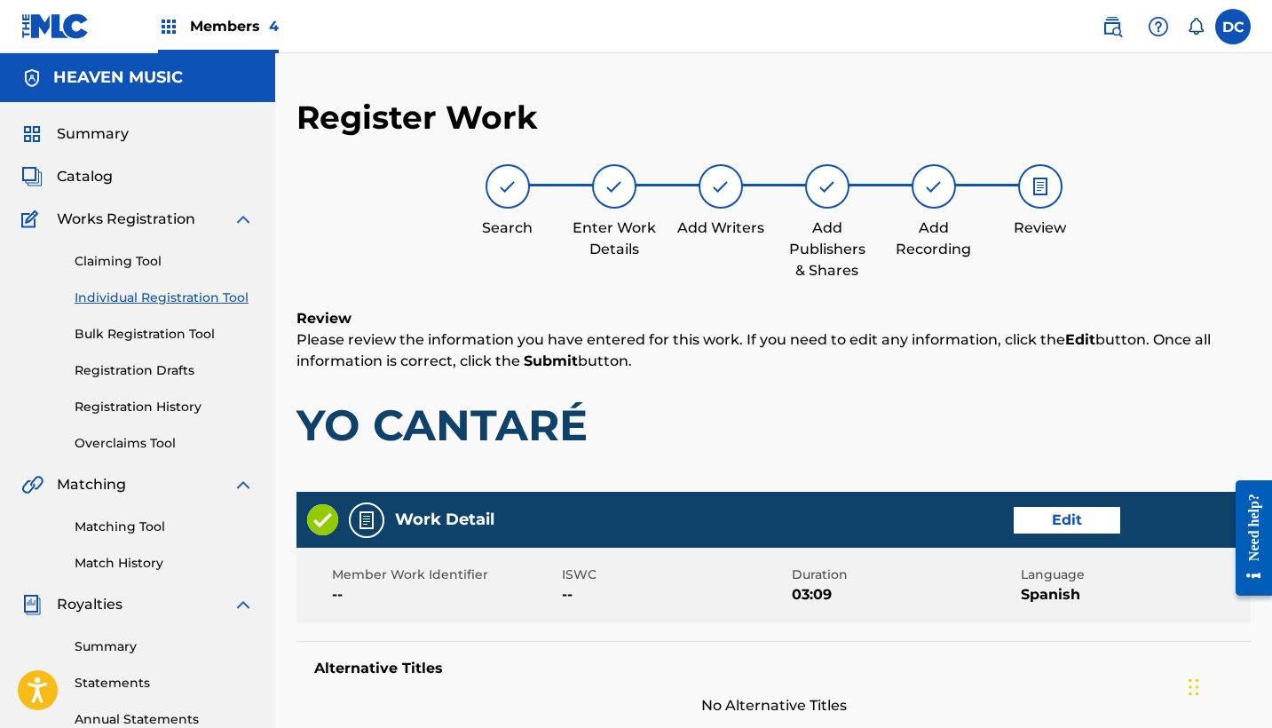
scroll to position [0, 0]
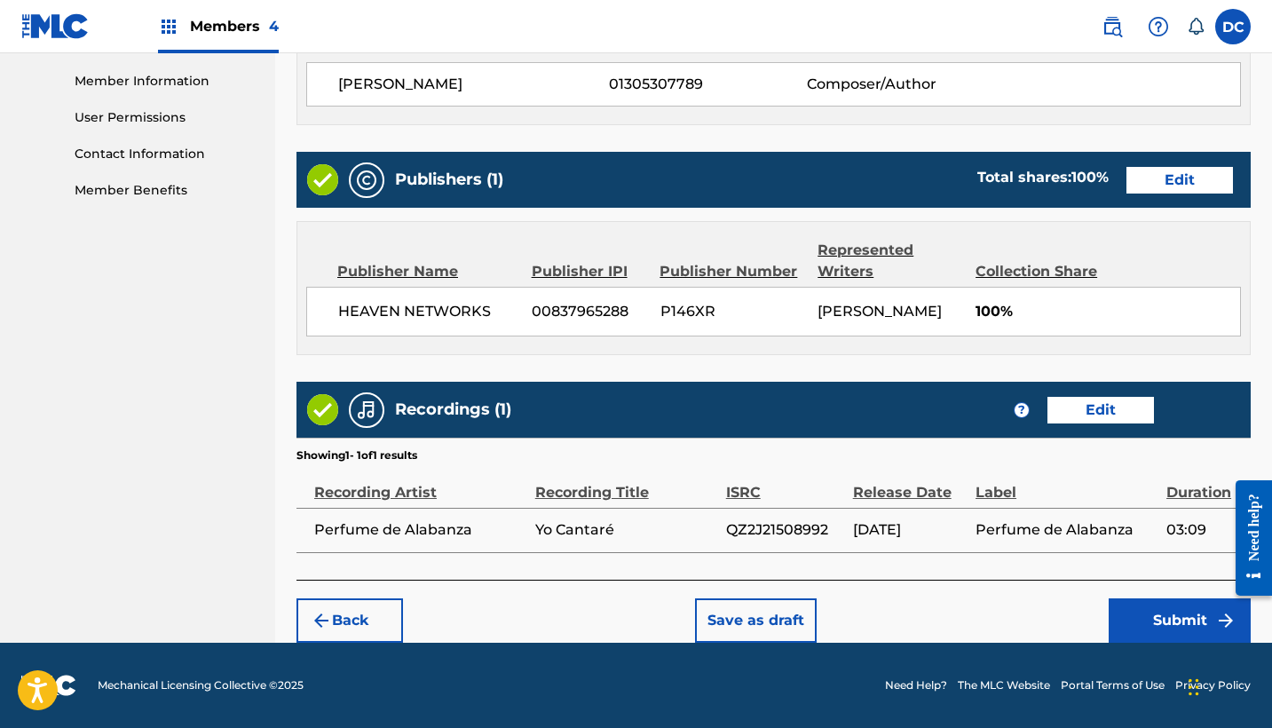
click at [1162, 621] on button "Submit" at bounding box center [1180, 620] width 142 height 44
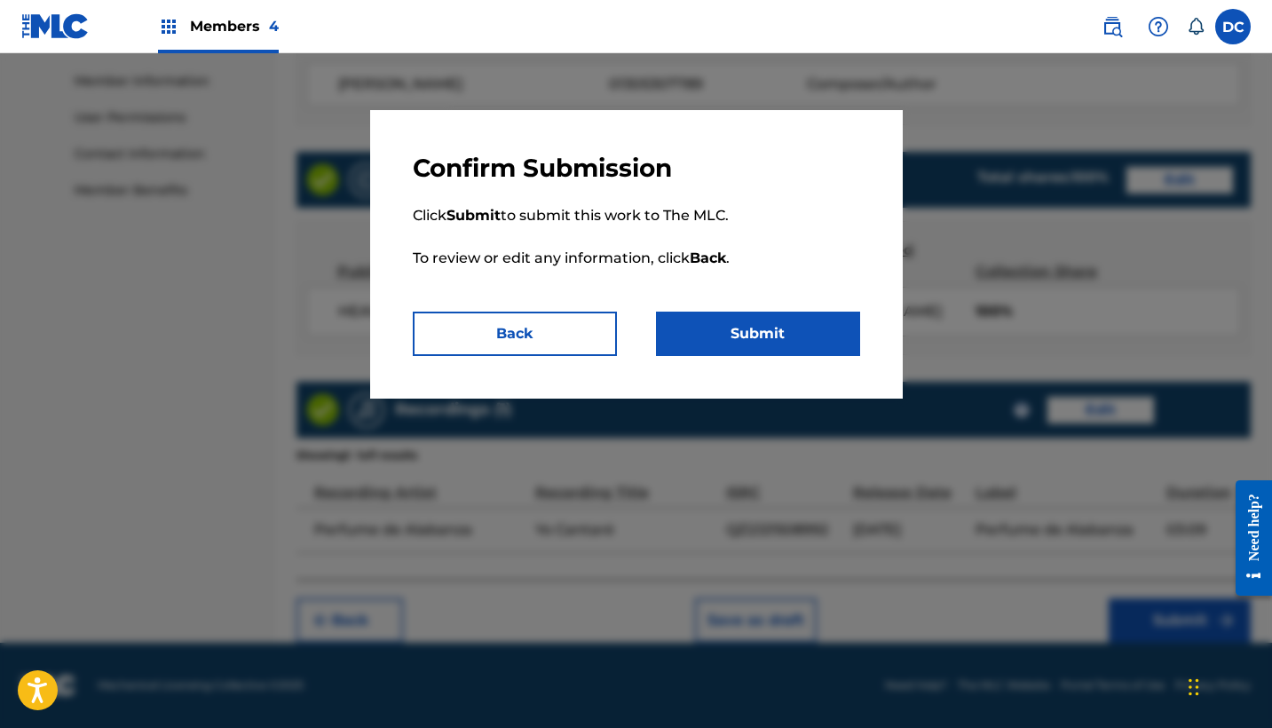
click at [812, 338] on button "Submit" at bounding box center [758, 334] width 204 height 44
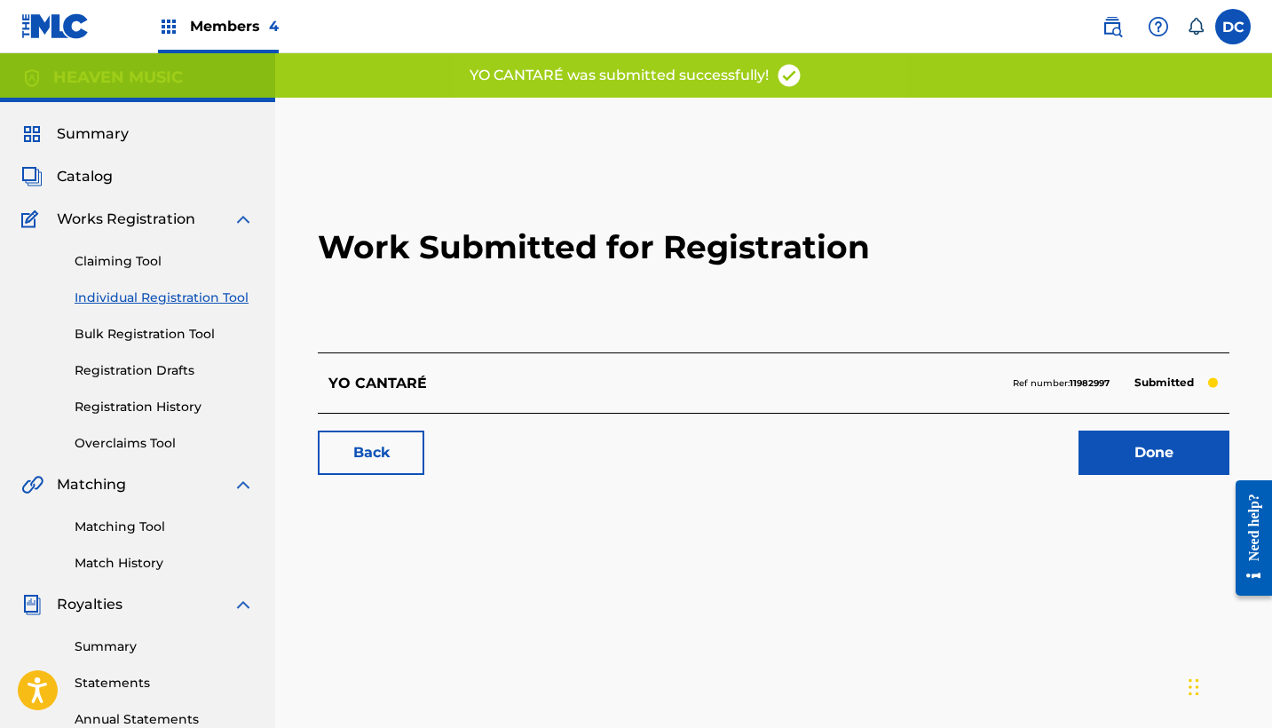
click at [1083, 390] on p "Ref number: 11982997" at bounding box center [1061, 384] width 97 height 16
click at [1075, 377] on strong "11982997" at bounding box center [1090, 383] width 40 height 12
copy strong "11982997"
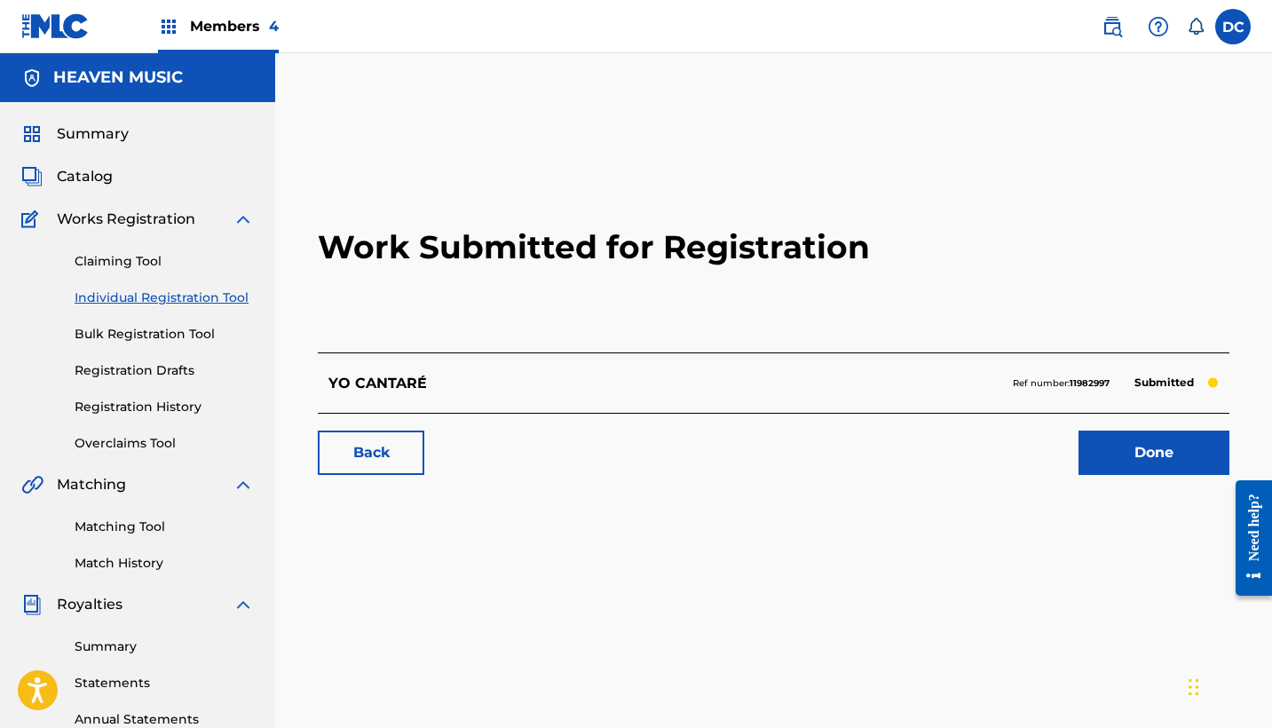
click at [143, 299] on link "Individual Registration Tool" at bounding box center [164, 298] width 179 height 19
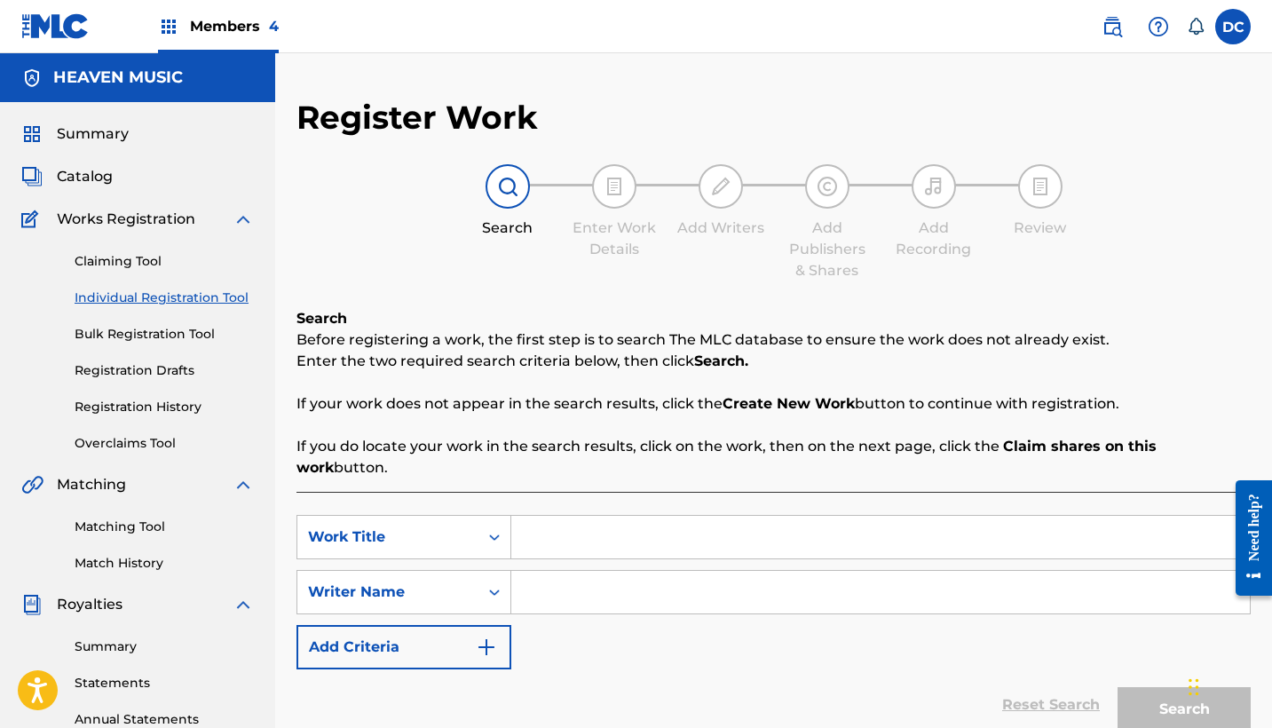
click at [552, 516] on input "Search Form" at bounding box center [880, 537] width 739 height 43
paste input "Tengo Para Ti"
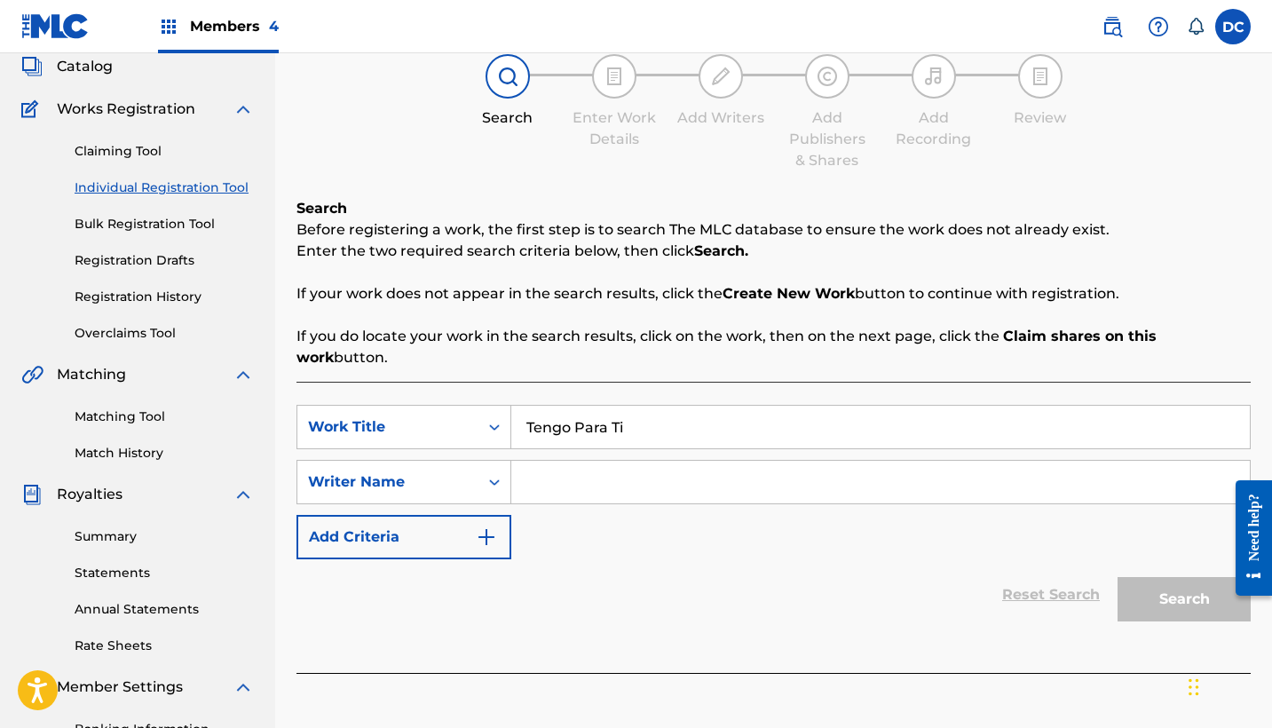
type input "Tengo Para Ti"
click at [555, 476] on input "Search Form" at bounding box center [880, 482] width 739 height 43
click at [552, 469] on input "Search Form" at bounding box center [880, 482] width 739 height 43
paste input "[PERSON_NAME]"
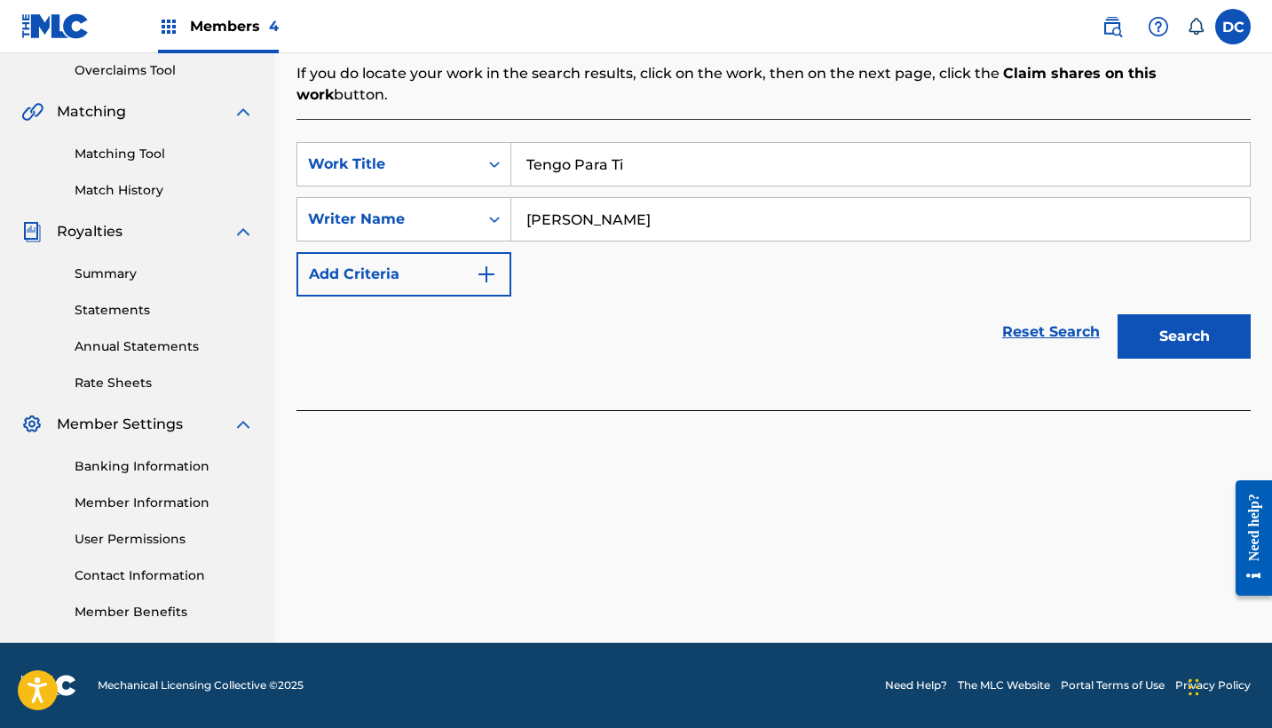
scroll to position [373, 0]
type input "[PERSON_NAME]"
click at [1182, 326] on button "Search" at bounding box center [1184, 336] width 133 height 44
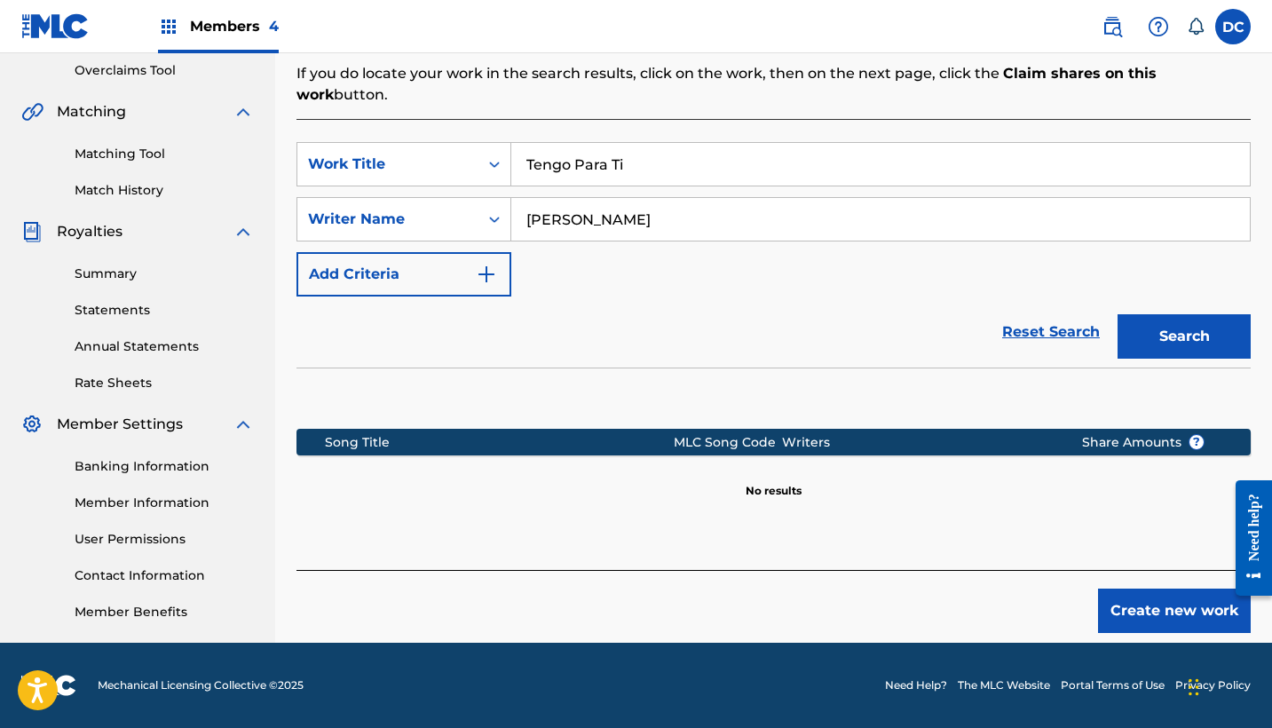
click at [1112, 589] on button "Create new work" at bounding box center [1174, 611] width 153 height 44
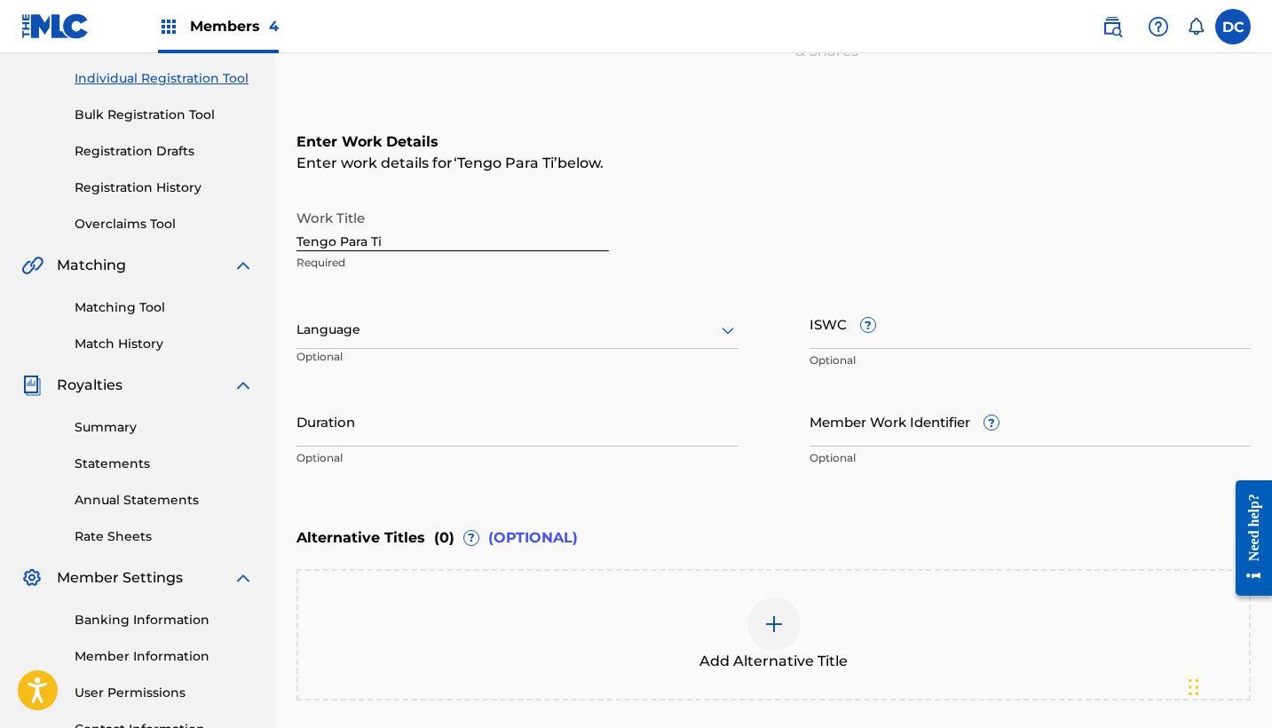
scroll to position [218, 0]
drag, startPoint x: 408, startPoint y: 249, endPoint x: 240, endPoint y: 240, distance: 168.9
click at [240, 240] on main "HEAVEN MUSIC Summary Catalog Works Registration Claiming Tool Individual Regist…" at bounding box center [636, 323] width 1272 height 974
type input "TENGO PARA TI"
click at [401, 350] on div "Language Optional" at bounding box center [518, 340] width 442 height 80
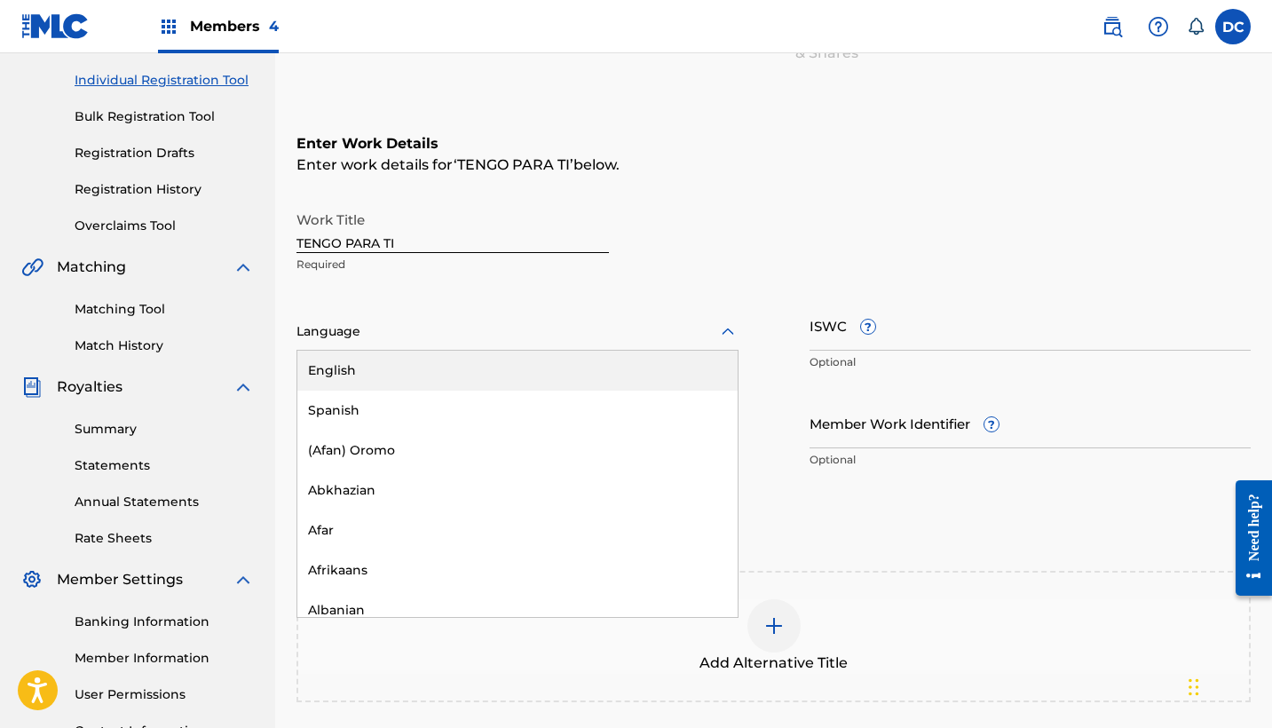
click at [379, 339] on div at bounding box center [518, 332] width 442 height 22
click at [383, 413] on div "Spanish" at bounding box center [517, 411] width 440 height 40
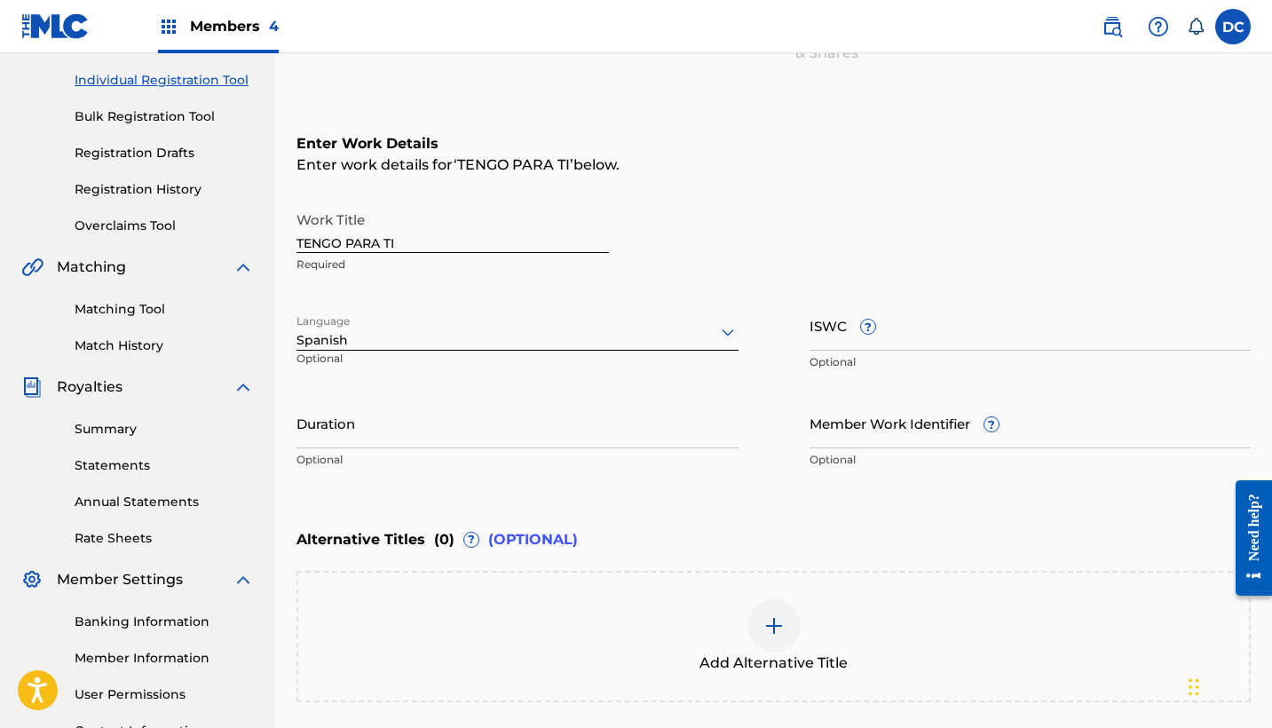
click at [358, 435] on input "Duration" at bounding box center [518, 423] width 442 height 51
type input "05:36"
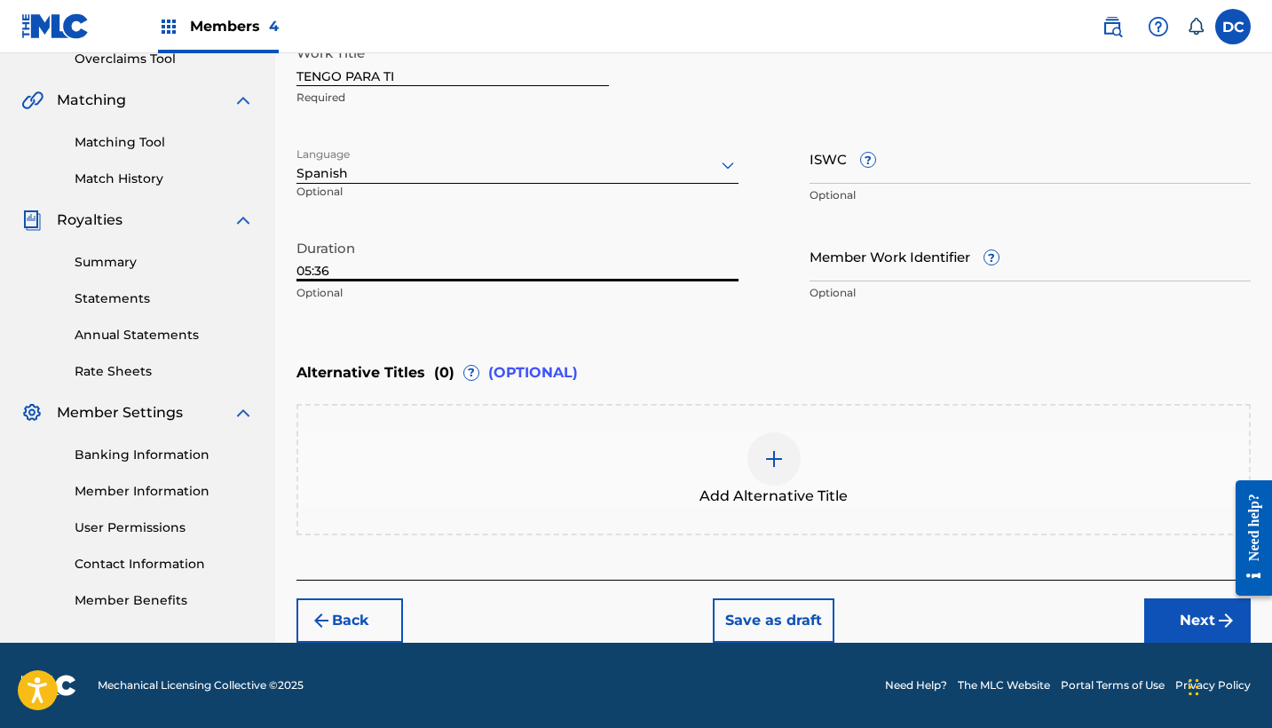
click at [1180, 619] on button "Next" at bounding box center [1197, 620] width 107 height 44
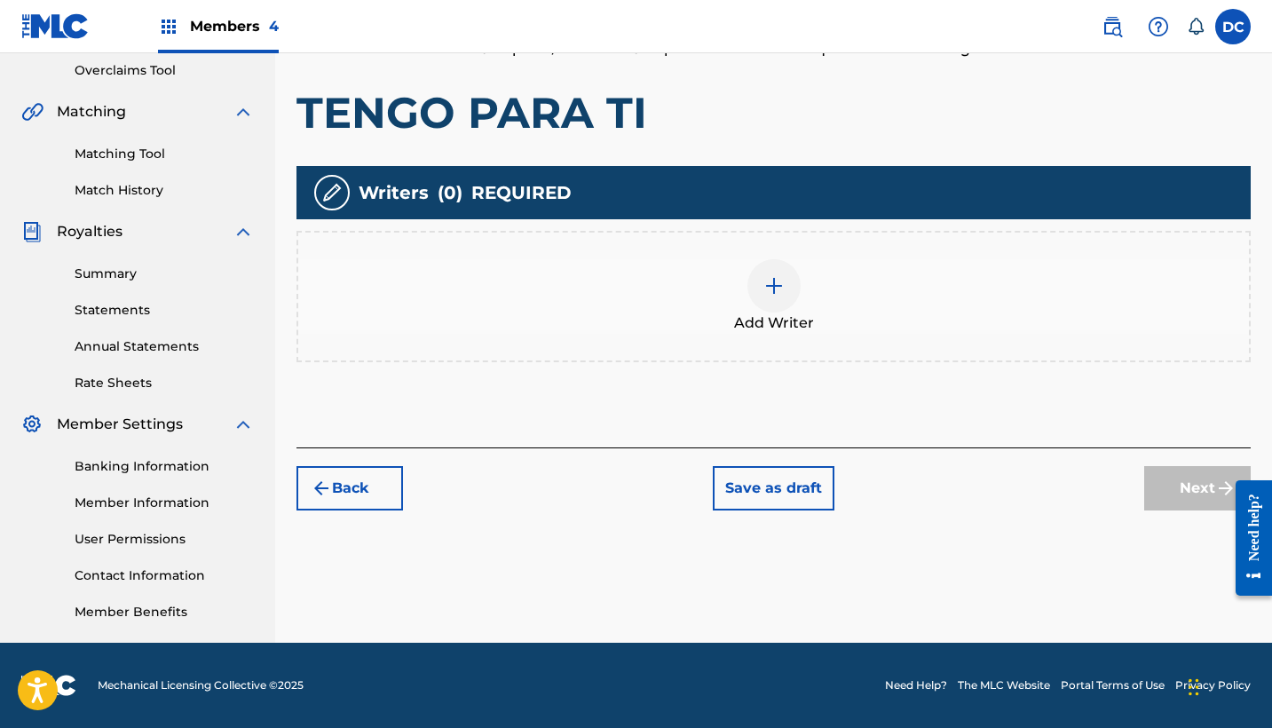
click at [766, 297] on div at bounding box center [774, 285] width 53 height 53
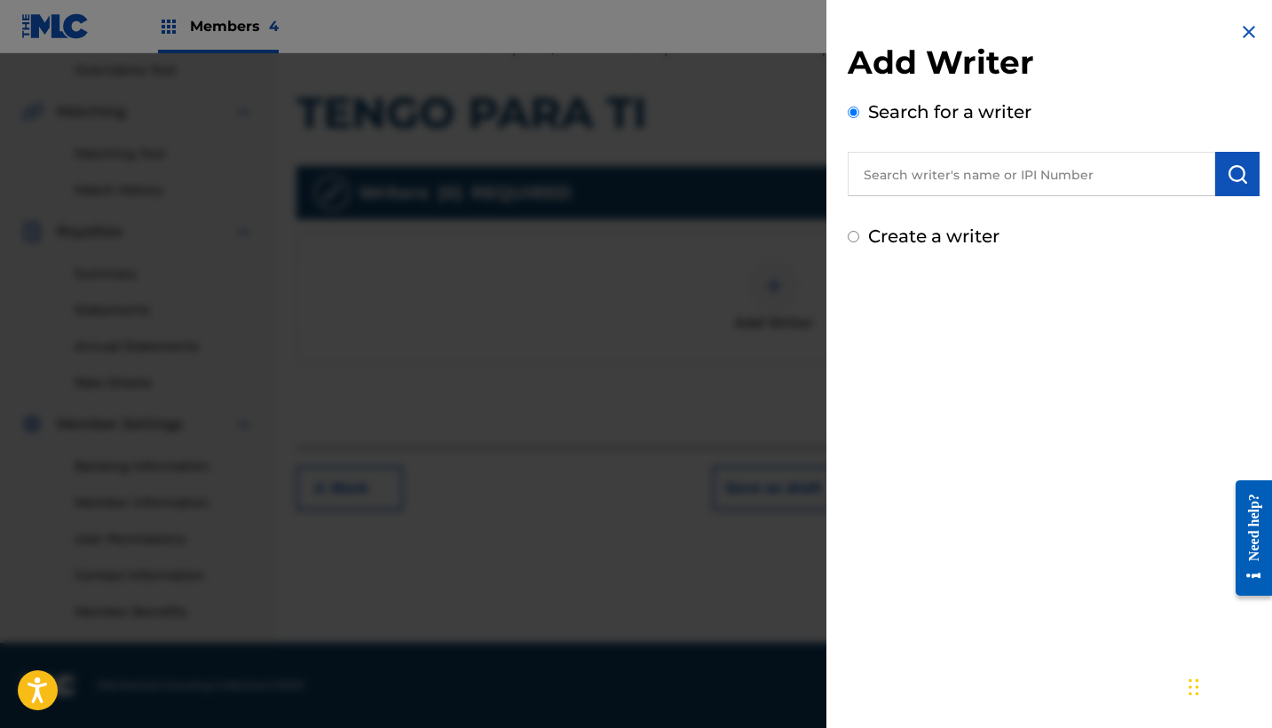
click at [924, 238] on label "Create a writer" at bounding box center [933, 236] width 131 height 21
radio input "true"
click at [859, 238] on input "Create a writer" at bounding box center [854, 237] width 12 height 12
radio input "false"
radio input "true"
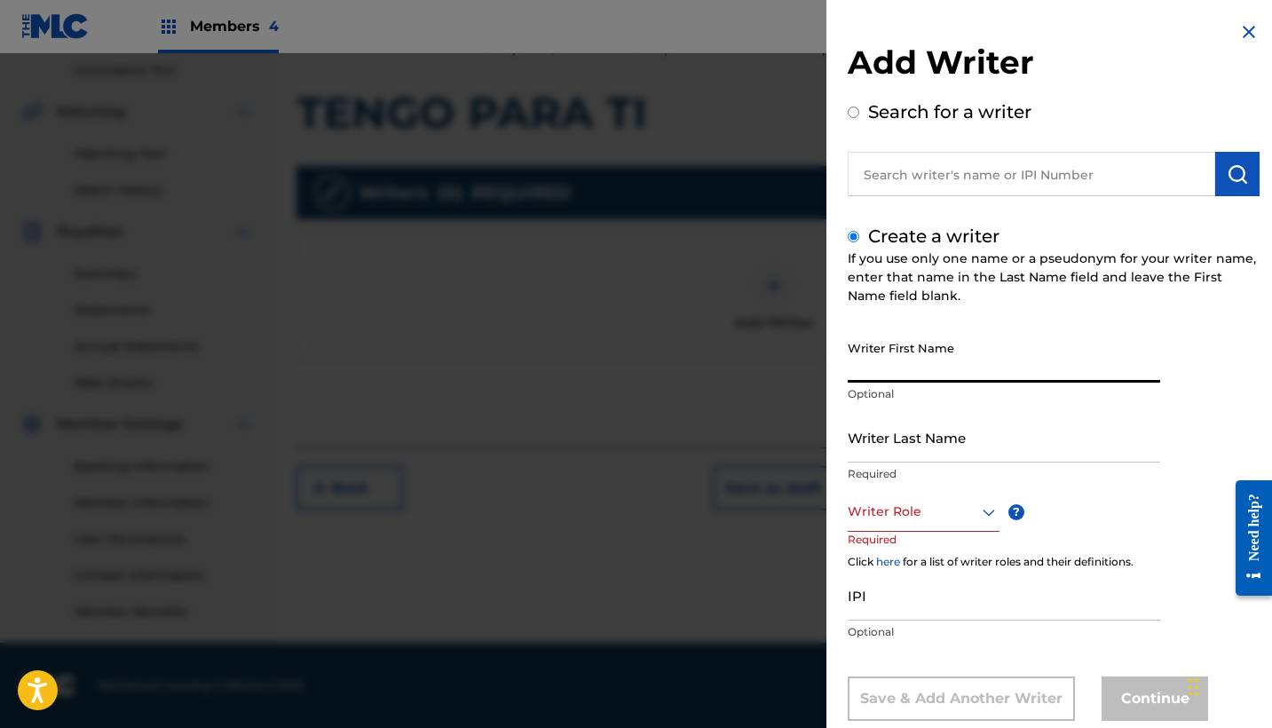
click at [932, 363] on input "Writer First Name" at bounding box center [1004, 357] width 313 height 51
paste input "[PERSON_NAME]"
drag, startPoint x: 1022, startPoint y: 370, endPoint x: 807, endPoint y: 368, distance: 214.9
click at [807, 368] on div "Add Writer Search for a writer Create a writer If you use only one name or a ps…" at bounding box center [636, 390] width 1272 height 675
click at [997, 370] on input "[PERSON_NAME]" at bounding box center [1004, 357] width 313 height 51
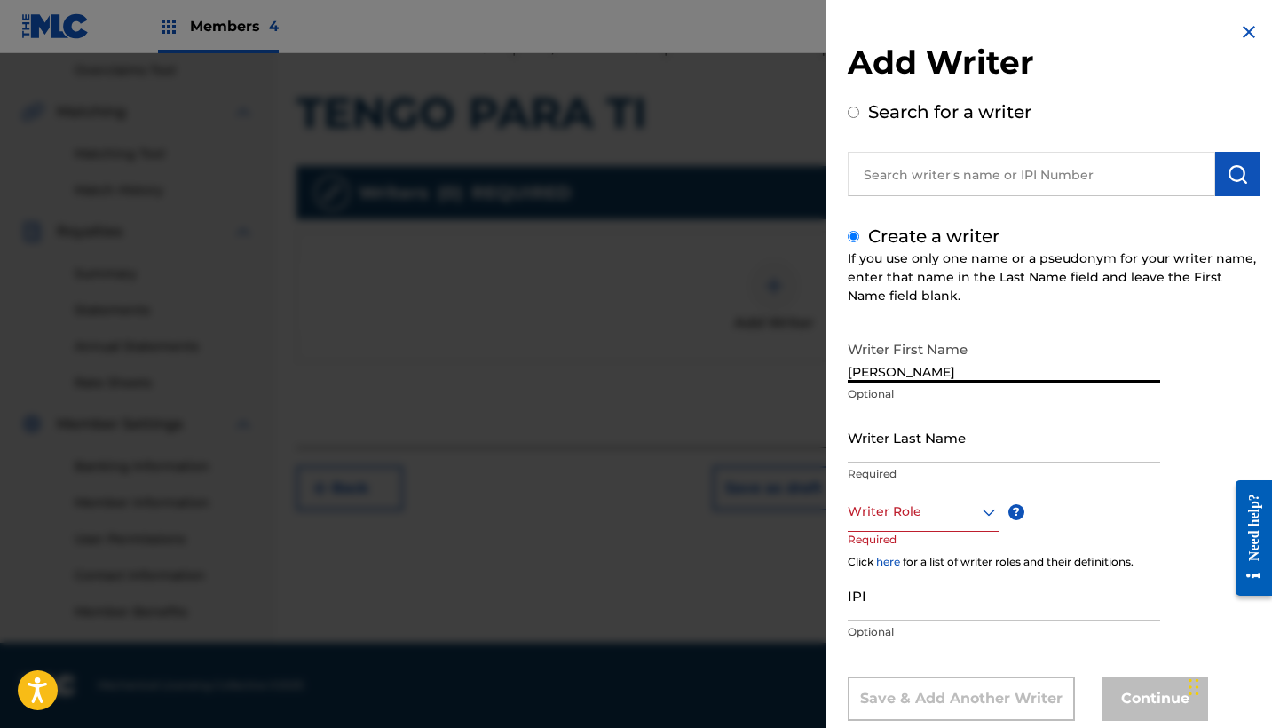
click at [953, 368] on input "[PERSON_NAME]" at bounding box center [1004, 357] width 313 height 51
click at [911, 369] on input "[PERSON_NAME]" at bounding box center [1004, 357] width 313 height 51
drag, startPoint x: 992, startPoint y: 375, endPoint x: 1009, endPoint y: 379, distance: 17.4
click at [1031, 379] on input "[PERSON_NAME]" at bounding box center [1004, 357] width 313 height 51
click at [1029, 379] on input "[PERSON_NAME]" at bounding box center [1004, 357] width 313 height 51
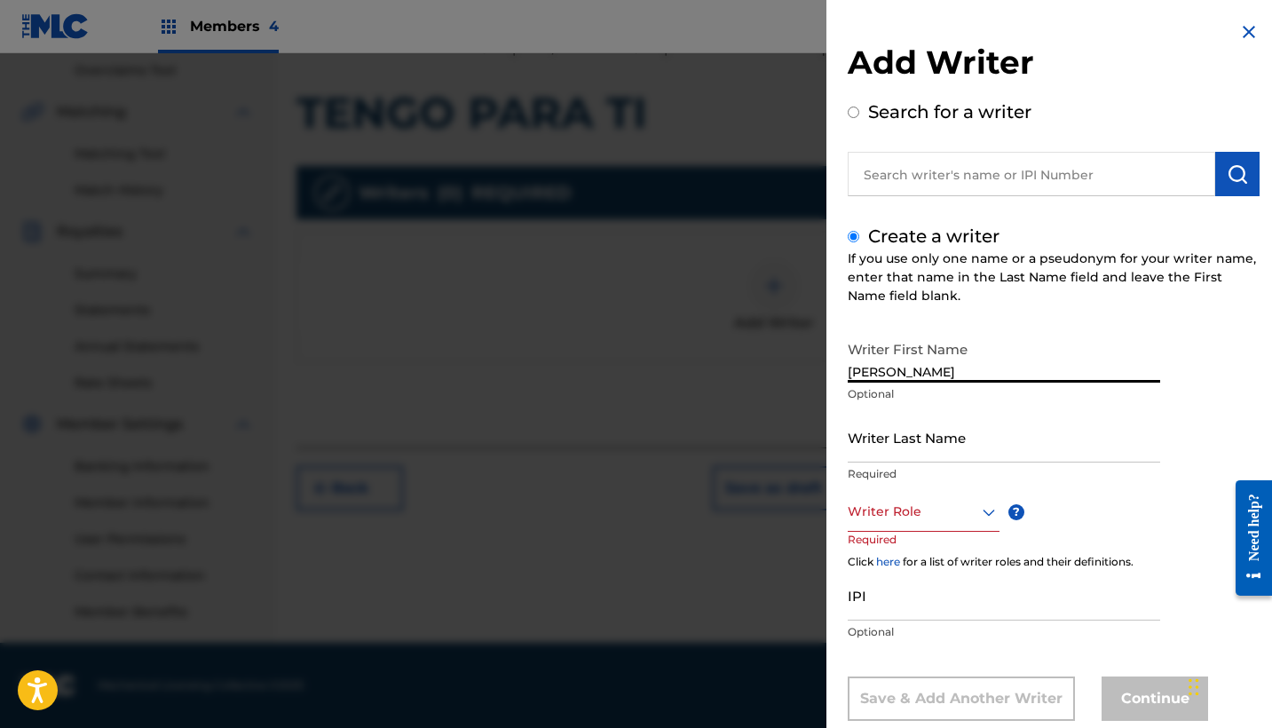
drag, startPoint x: 901, startPoint y: 371, endPoint x: 1049, endPoint y: 371, distance: 147.4
click at [1050, 371] on input "[PERSON_NAME]" at bounding box center [1004, 357] width 313 height 51
type input "[PERSON_NAME]"
click at [918, 459] on input "Writer Last Name" at bounding box center [1004, 437] width 313 height 51
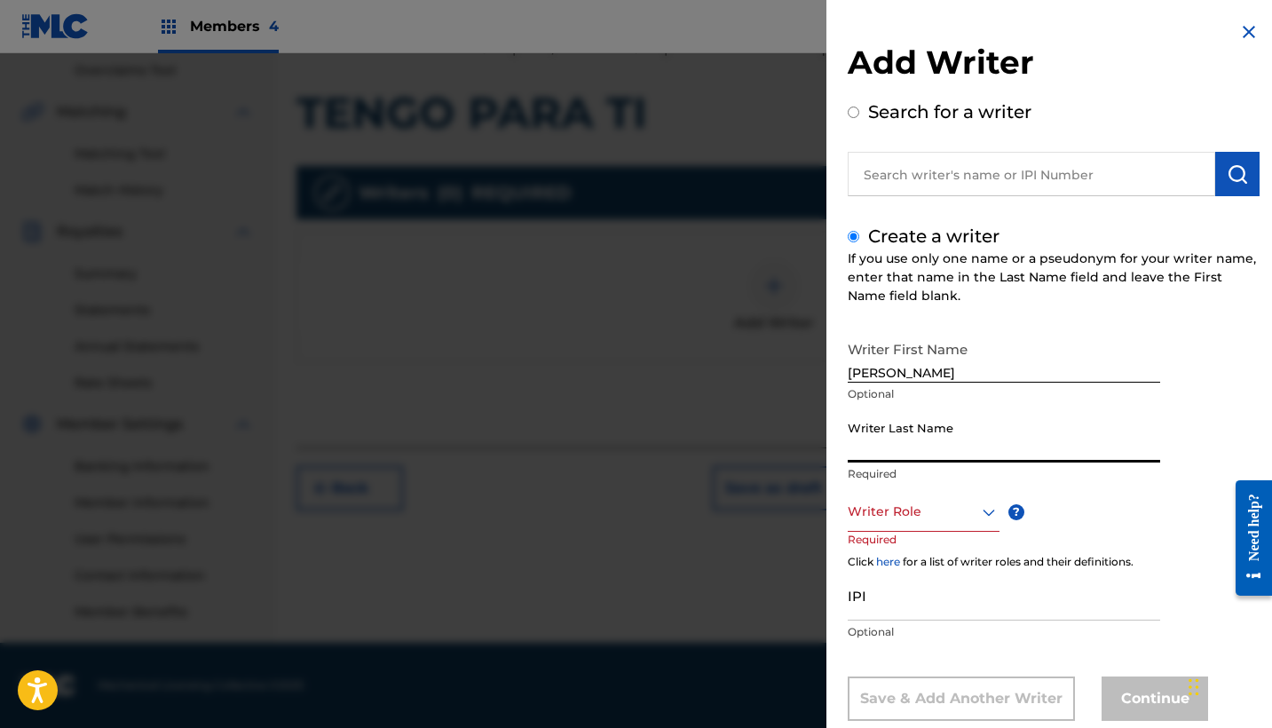
paste input "[PERSON_NAME]"
type input "[PERSON_NAME]"
click at [916, 506] on div "Writer Role" at bounding box center [924, 512] width 152 height 40
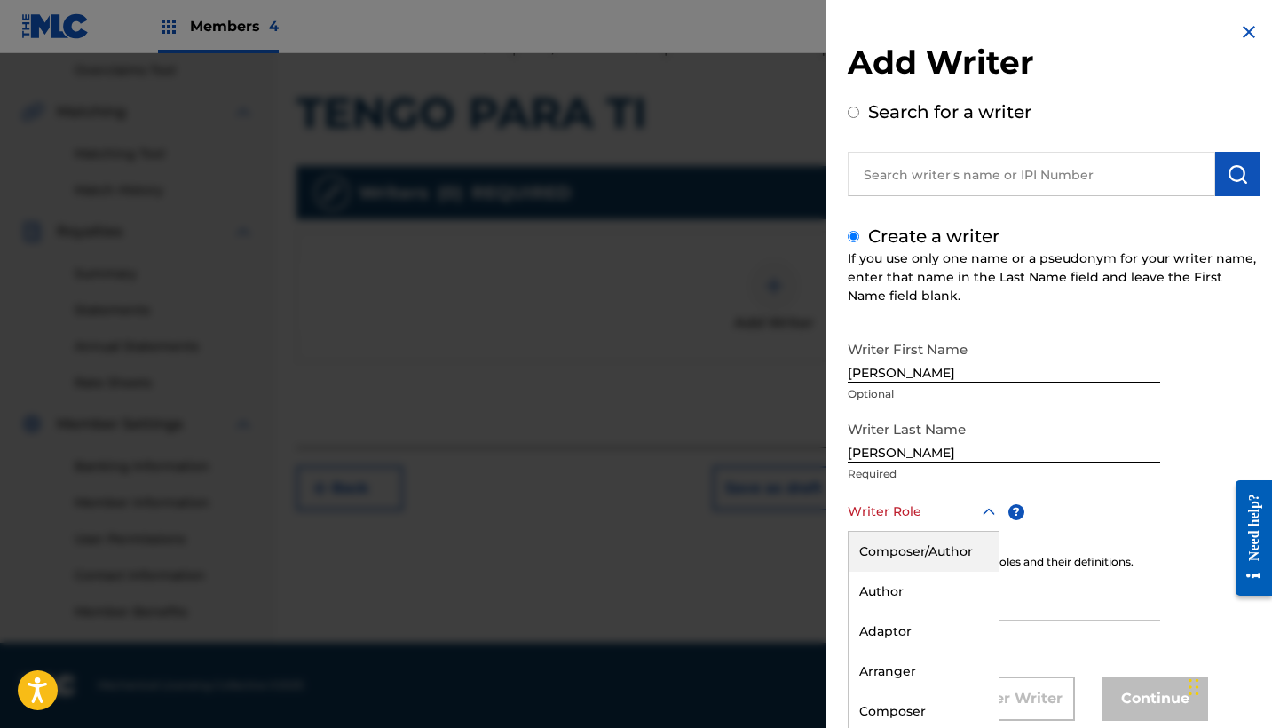
scroll to position [41, 0]
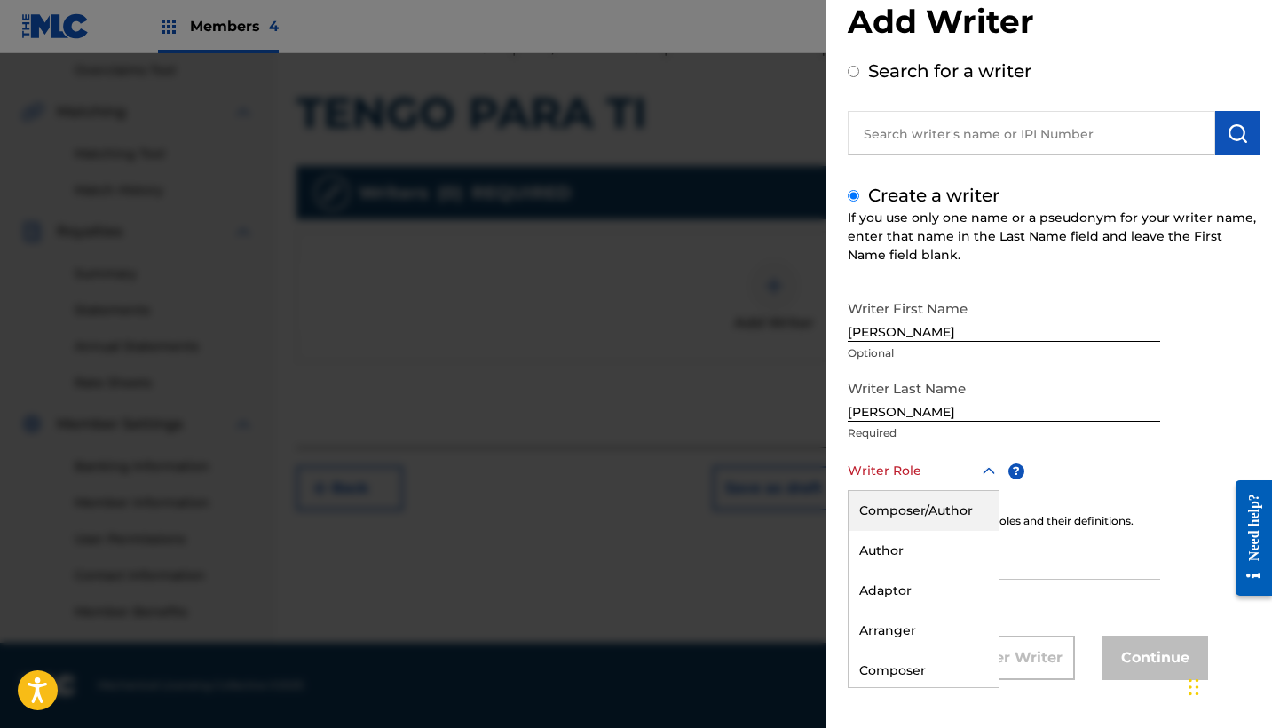
click at [944, 512] on div "Composer/Author" at bounding box center [924, 511] width 150 height 40
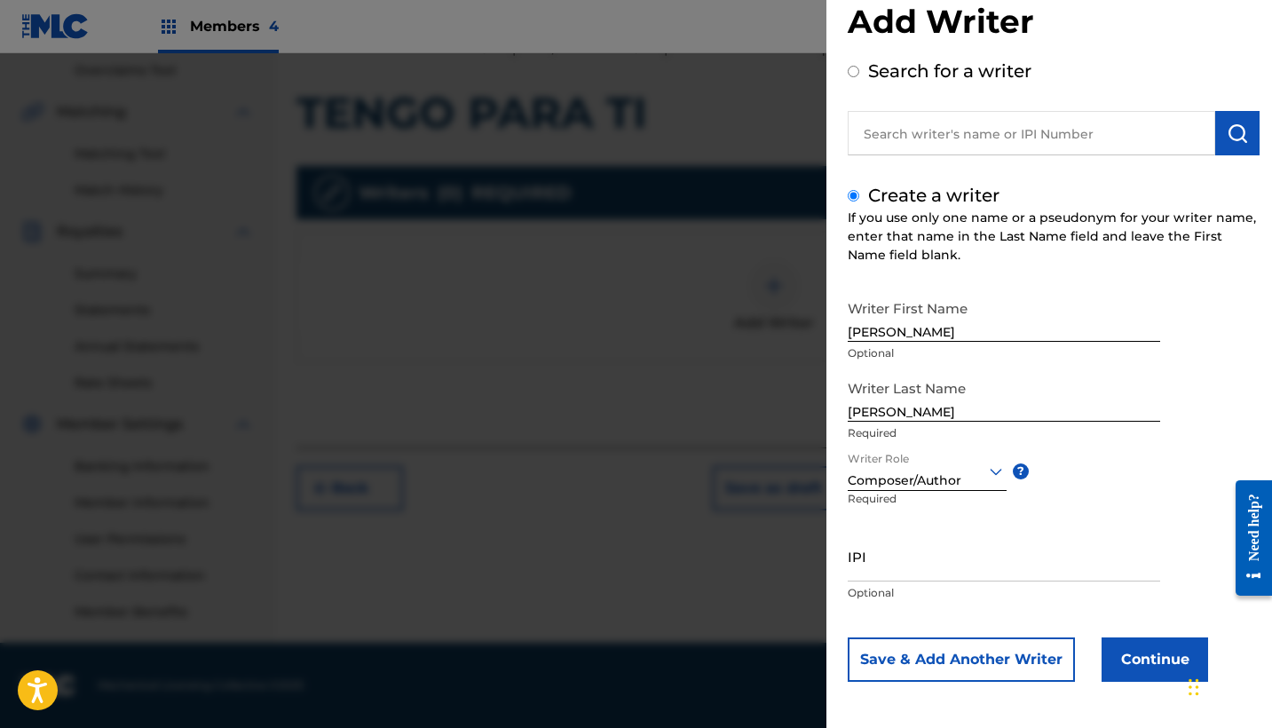
click at [1126, 660] on button "Continue" at bounding box center [1155, 660] width 107 height 44
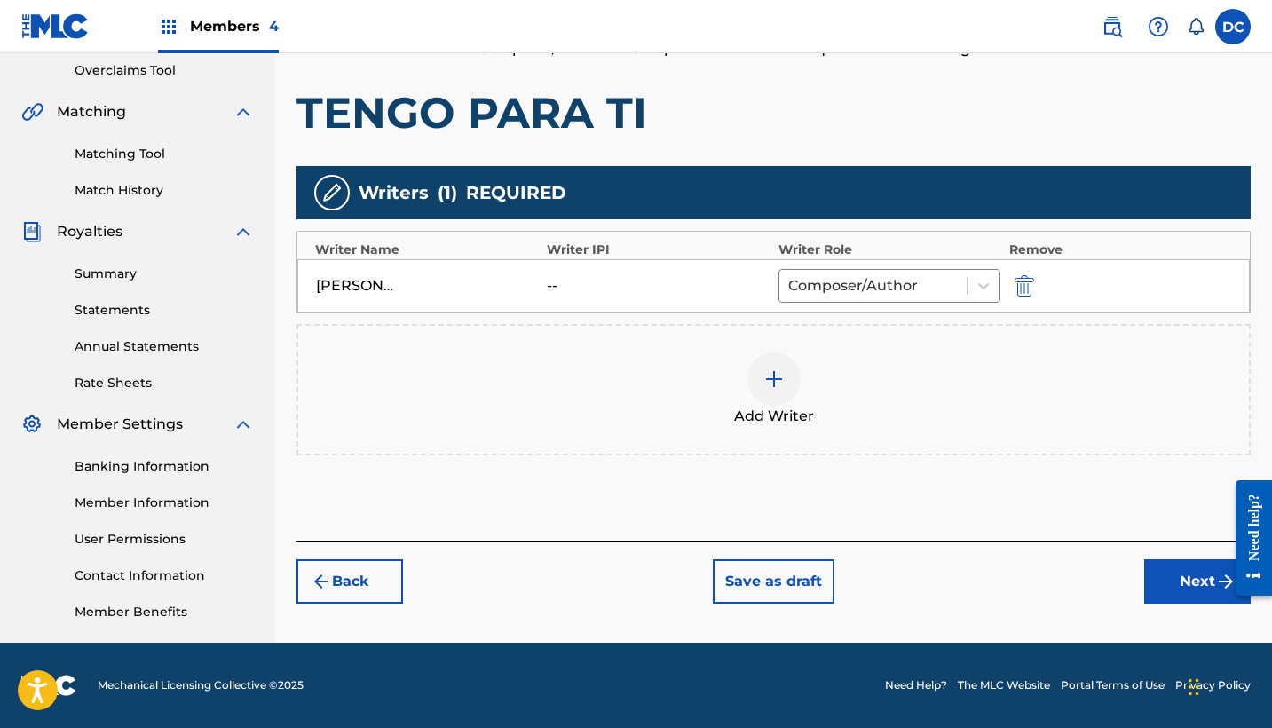
click at [1168, 586] on button "Next" at bounding box center [1197, 581] width 107 height 44
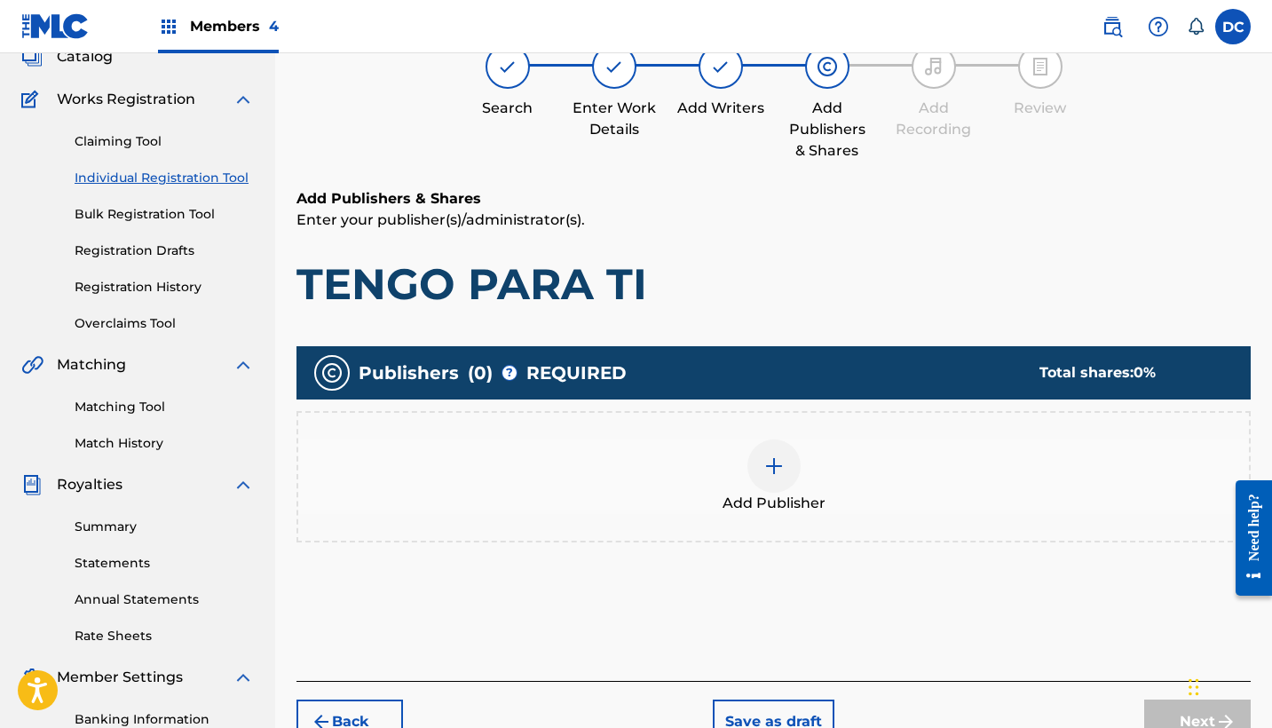
scroll to position [80, 0]
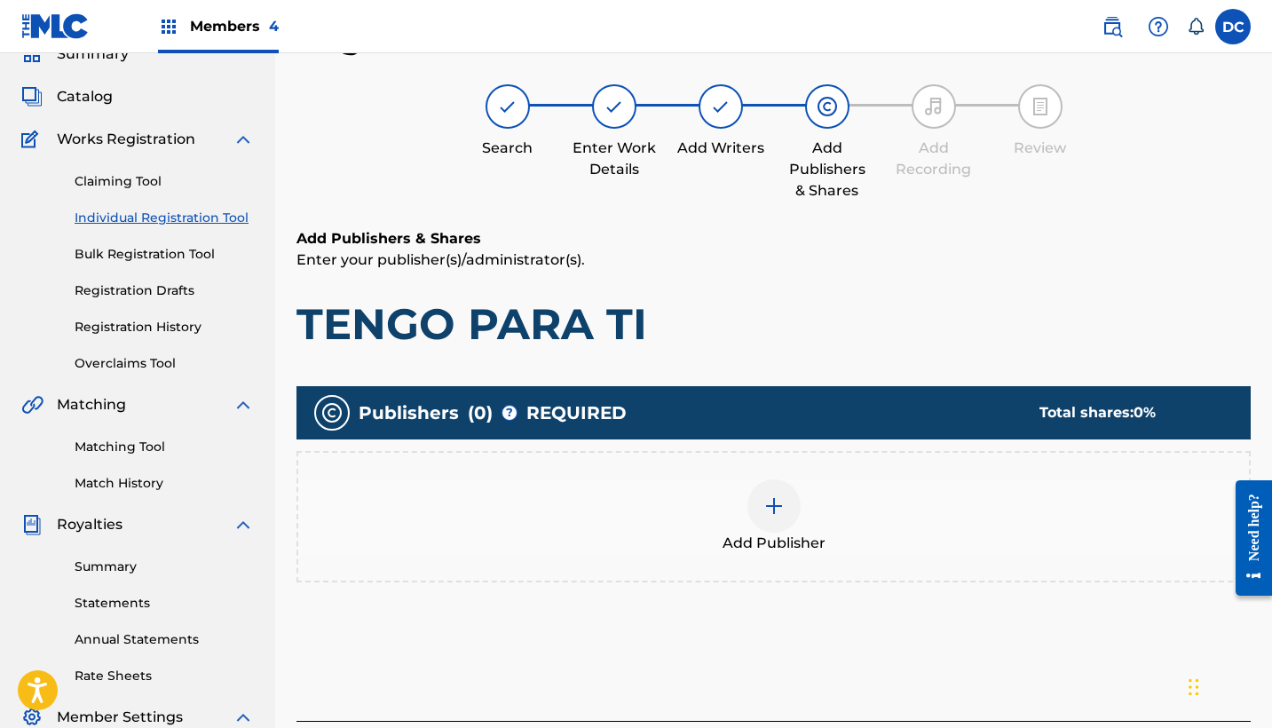
click at [848, 503] on div "Add Publisher" at bounding box center [773, 516] width 951 height 75
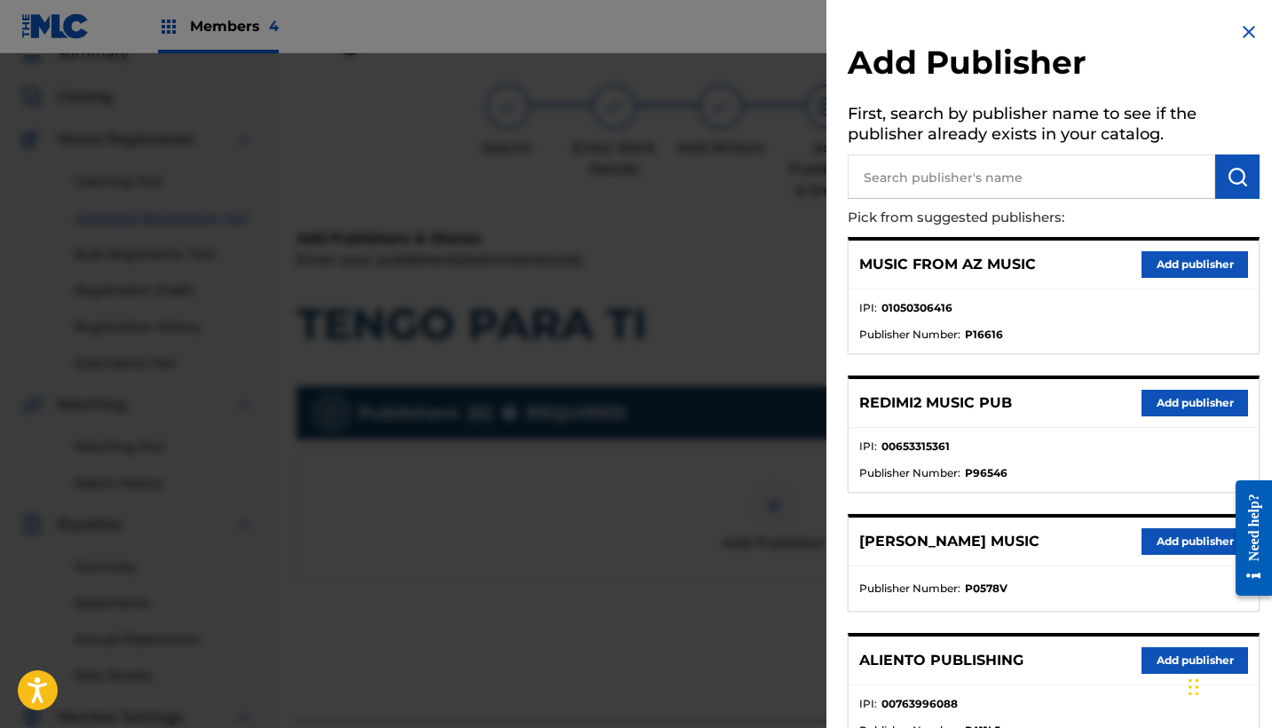
click at [974, 170] on input "text" at bounding box center [1032, 176] width 368 height 44
type input "HEAVEN"
click at [1218, 400] on button "Add publisher" at bounding box center [1195, 403] width 107 height 27
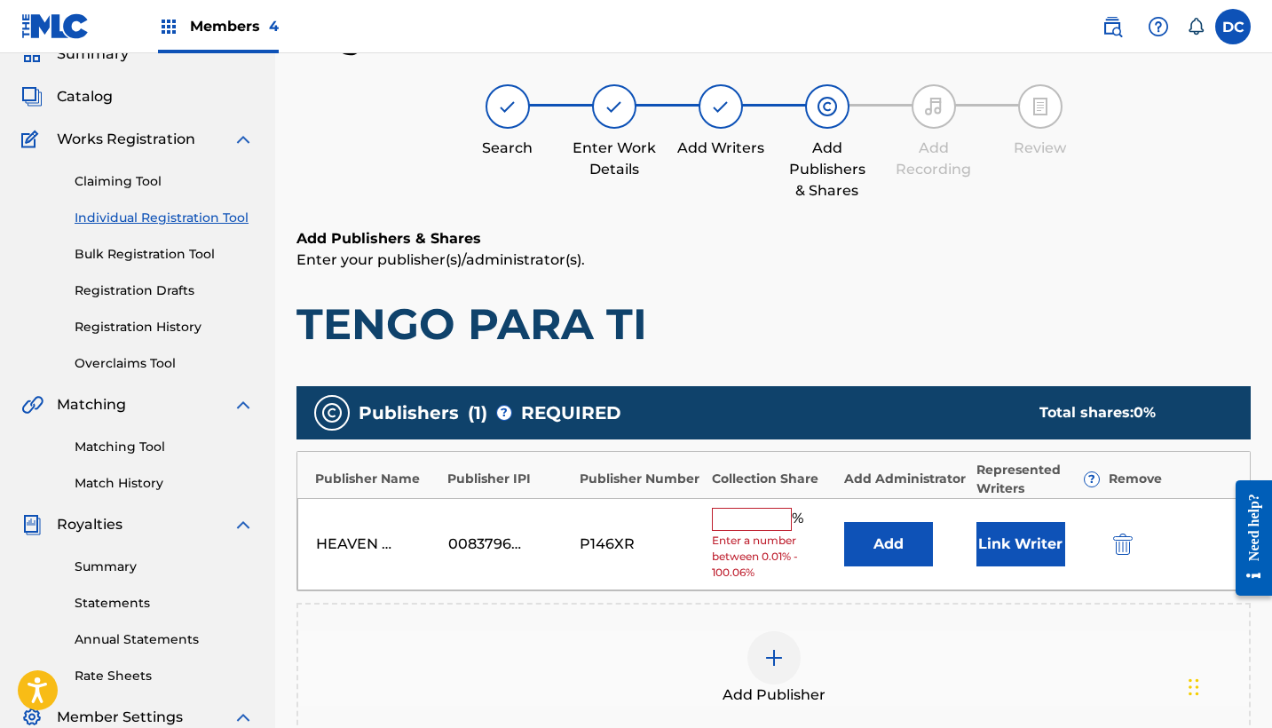
click at [721, 525] on input "text" at bounding box center [752, 519] width 80 height 23
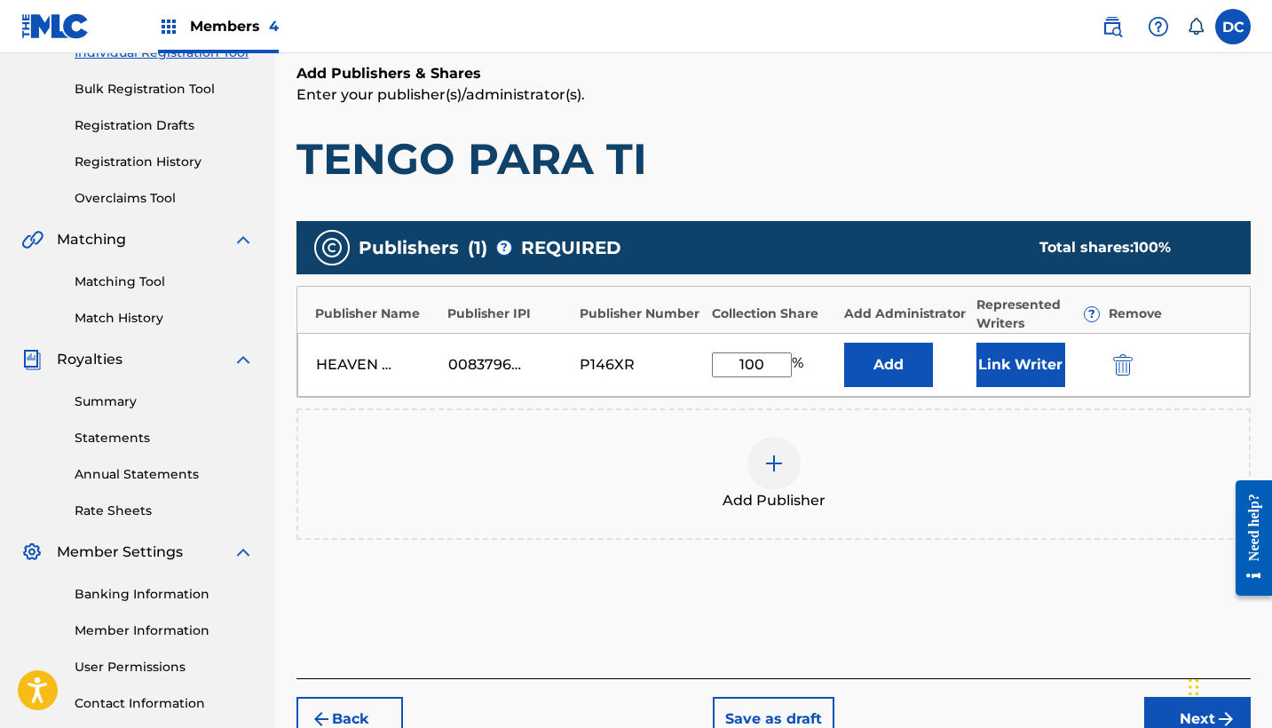
scroll to position [282, 0]
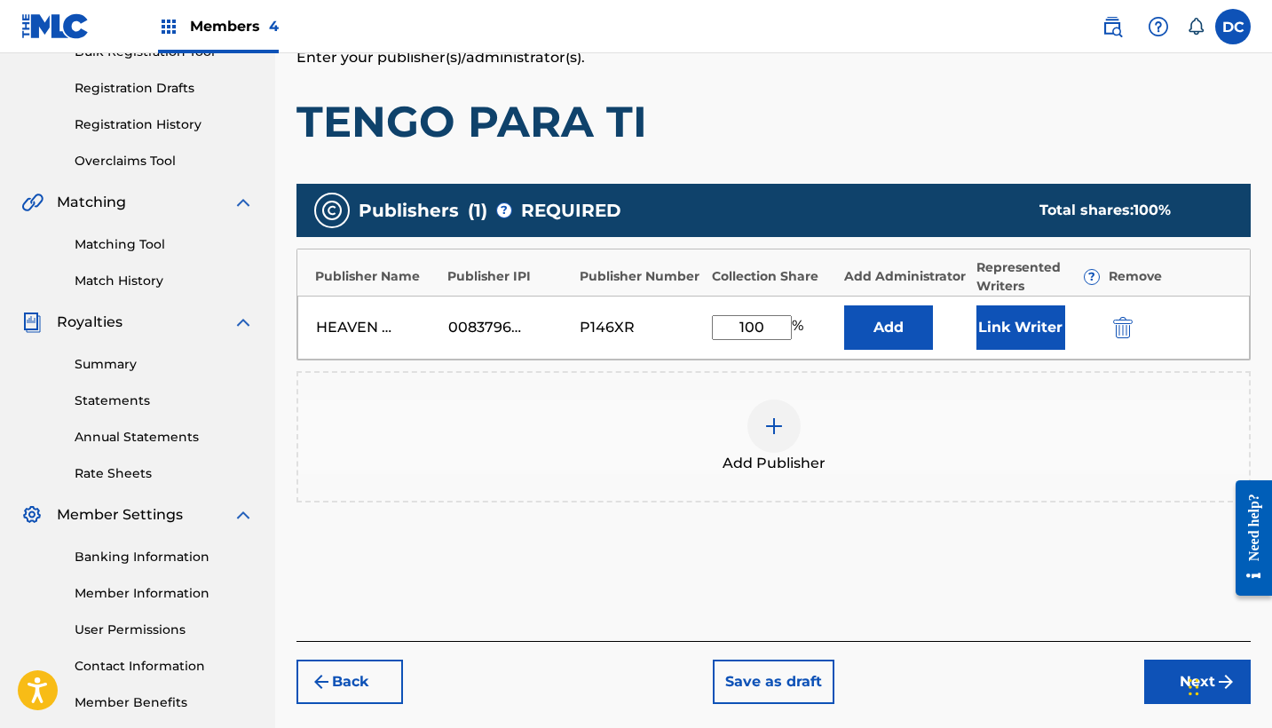
type input "100"
click at [1041, 339] on button "Link Writer" at bounding box center [1021, 327] width 89 height 44
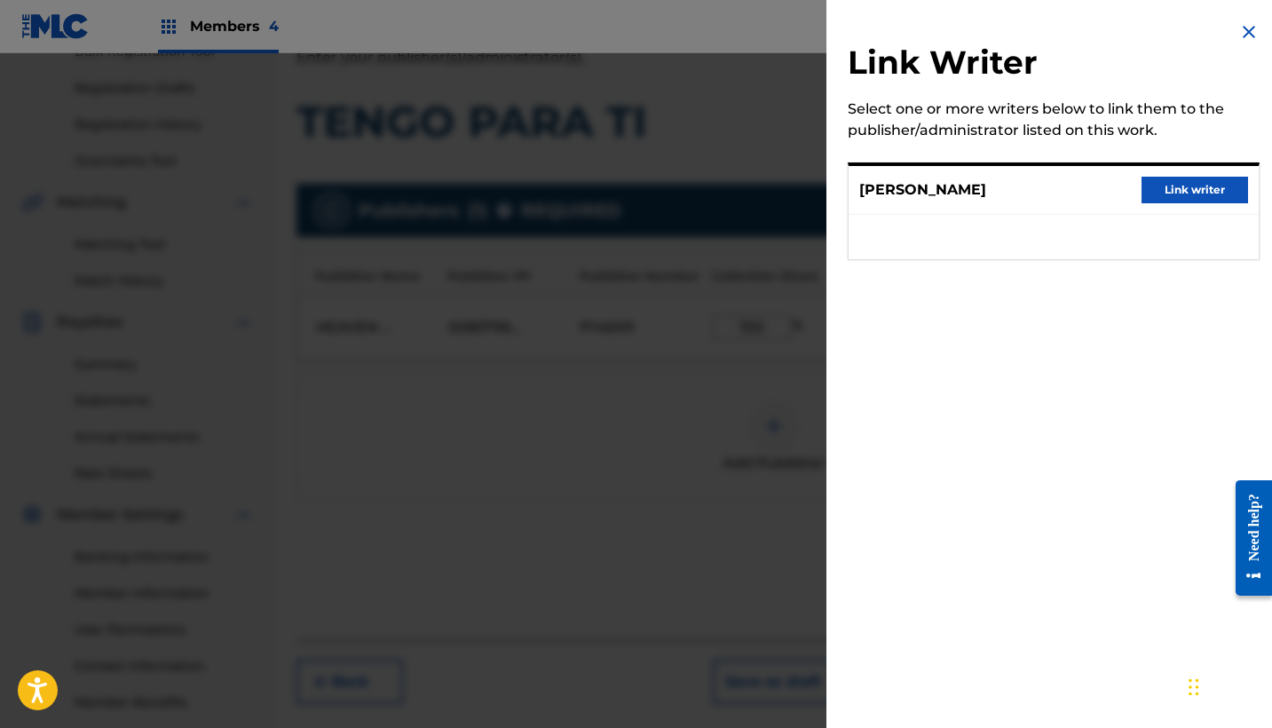
click at [1160, 194] on button "Link writer" at bounding box center [1195, 190] width 107 height 27
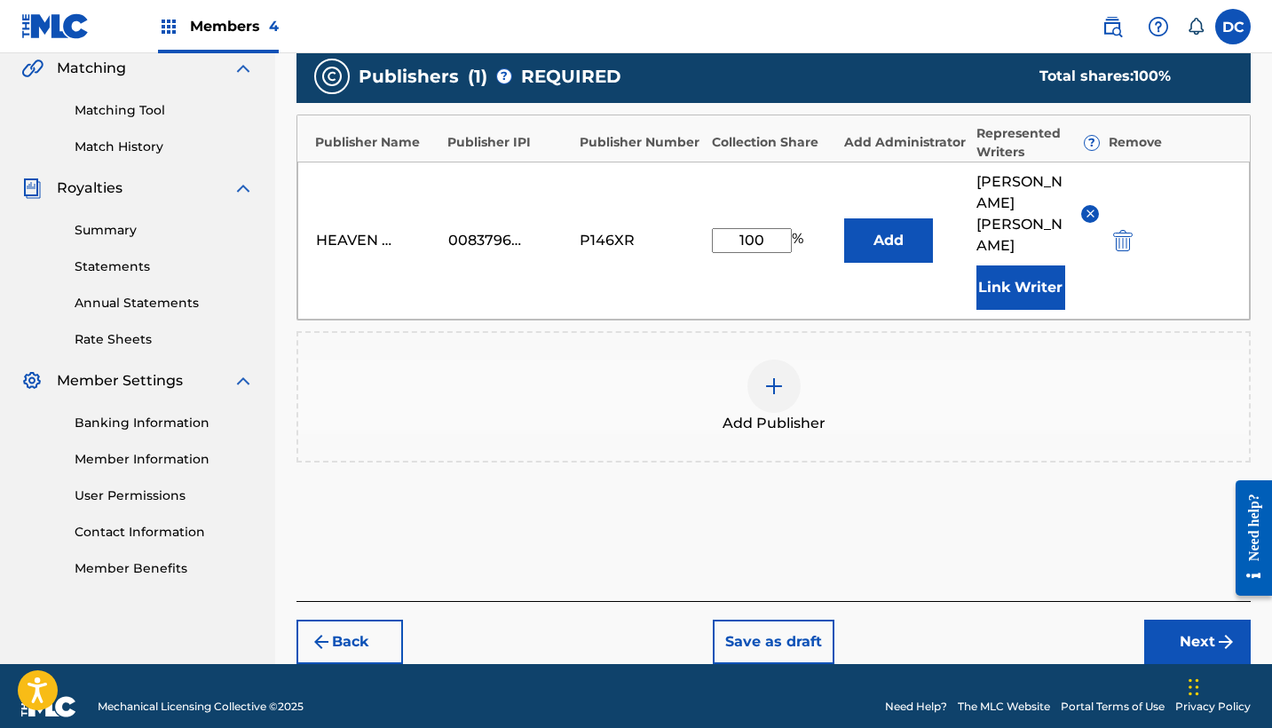
click at [1184, 624] on button "Next" at bounding box center [1197, 642] width 107 height 44
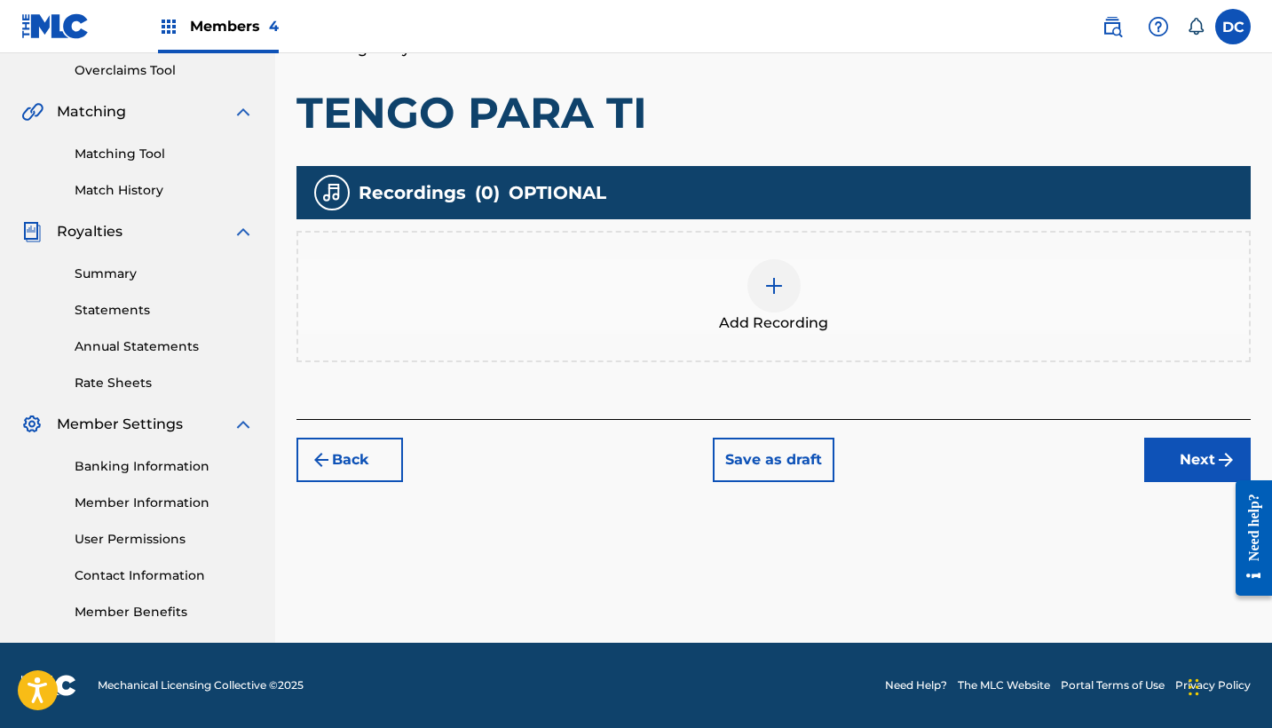
click at [735, 261] on div "Add Recording" at bounding box center [773, 296] width 951 height 75
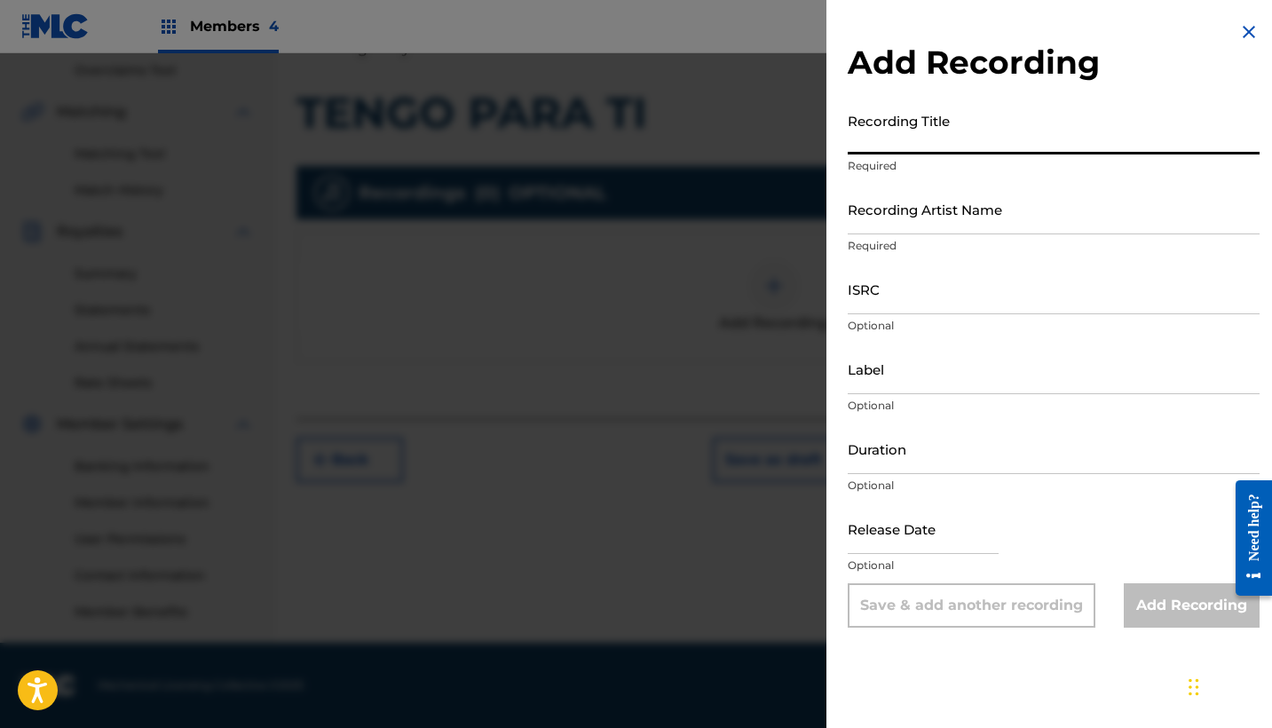
click at [925, 130] on input "Recording Title" at bounding box center [1054, 129] width 412 height 51
paste input "Tengo Para Ti"
type input "Tengo Para Ti"
click at [908, 189] on input "Recording Artist Name" at bounding box center [1054, 209] width 412 height 51
click at [908, 205] on input "Recording Artist Name" at bounding box center [1054, 209] width 412 height 51
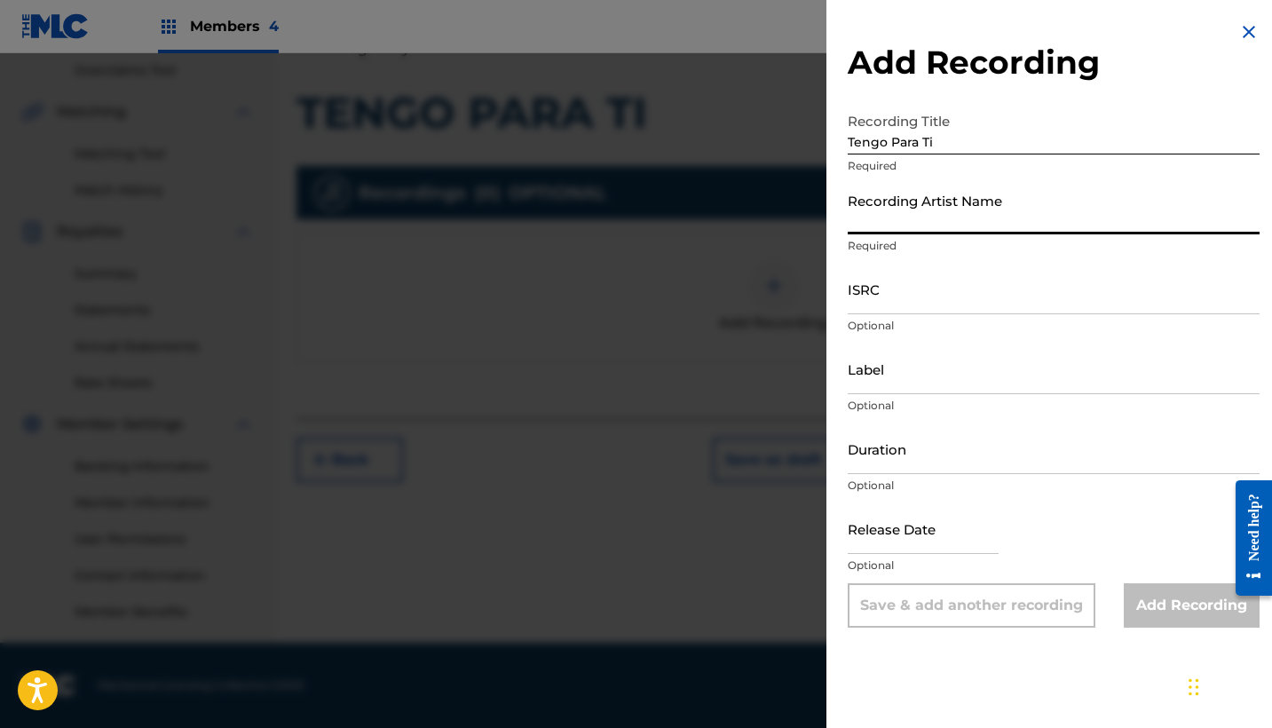
paste input "Perfume de Alabanza"
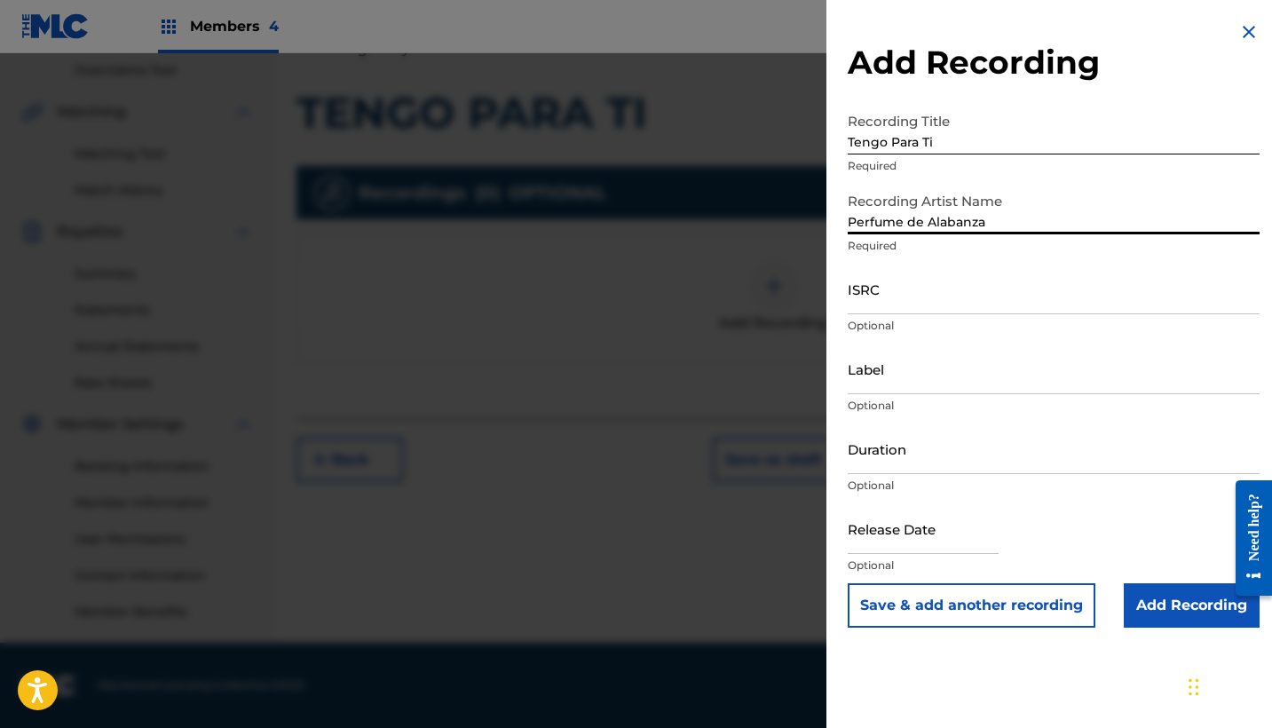
type input "Perfume de Alabanza"
click at [904, 318] on p "Optional" at bounding box center [1054, 326] width 412 height 16
click at [885, 294] on input "ISRC" at bounding box center [1054, 289] width 412 height 51
paste input "QZ2J21508982"
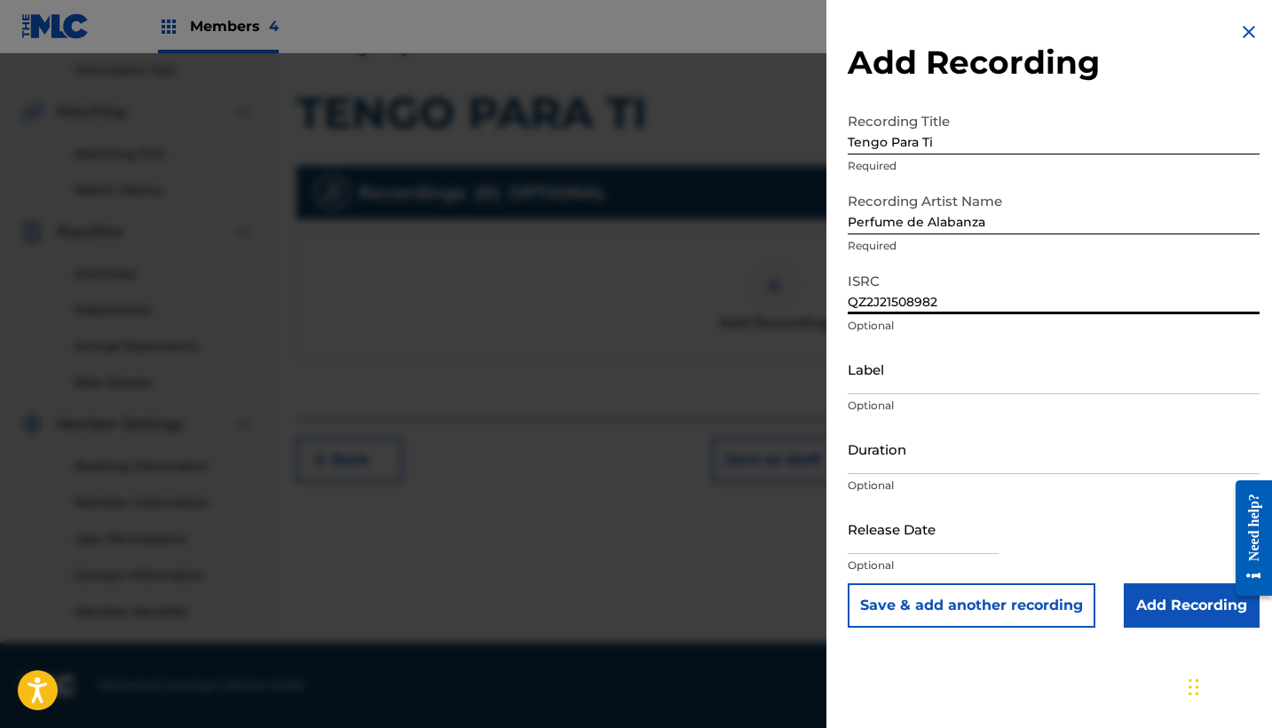
type input "QZ2J21508982"
click at [867, 400] on p "Optional" at bounding box center [1054, 406] width 412 height 16
click at [867, 395] on div "Label Optional" at bounding box center [1054, 384] width 412 height 80
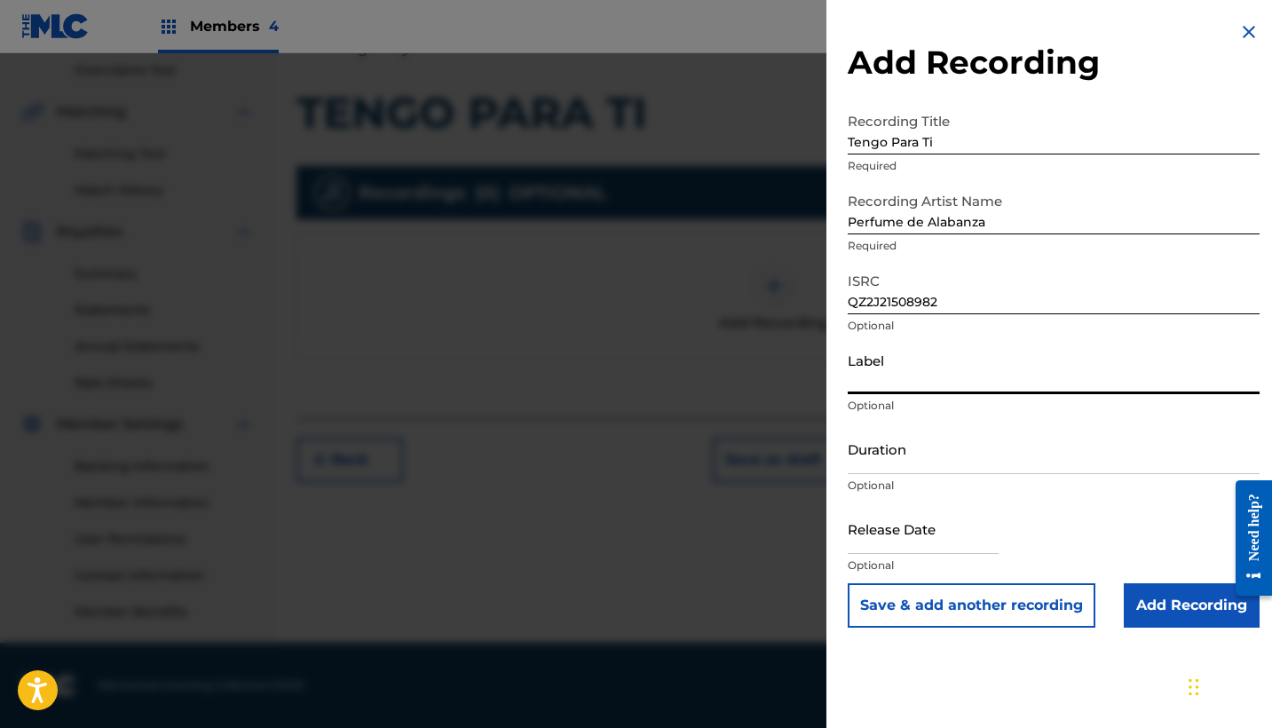
click at [867, 389] on input "Label" at bounding box center [1054, 369] width 412 height 51
paste input "Perfume de Alabanza"
type input "Perfume de Alabanza"
click at [889, 460] on input "Duration" at bounding box center [1054, 449] width 412 height 51
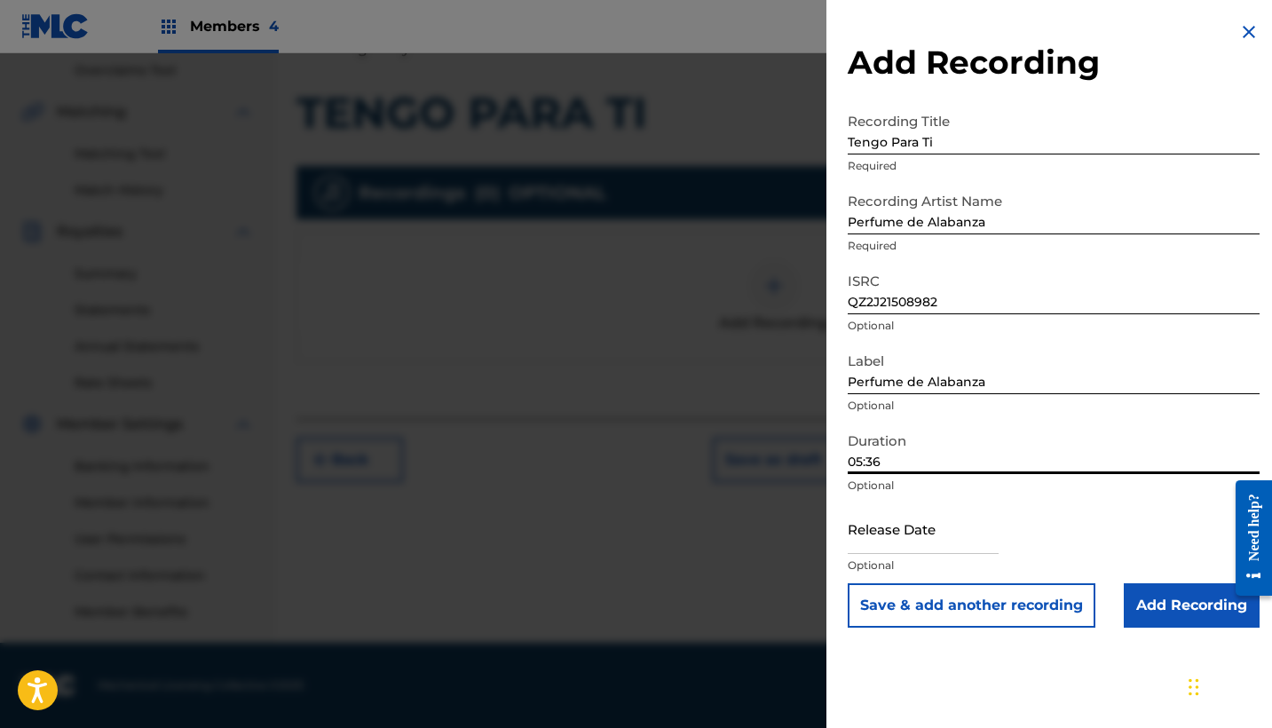
type input "05:36"
click at [894, 539] on input "text" at bounding box center [923, 528] width 151 height 51
select select "7"
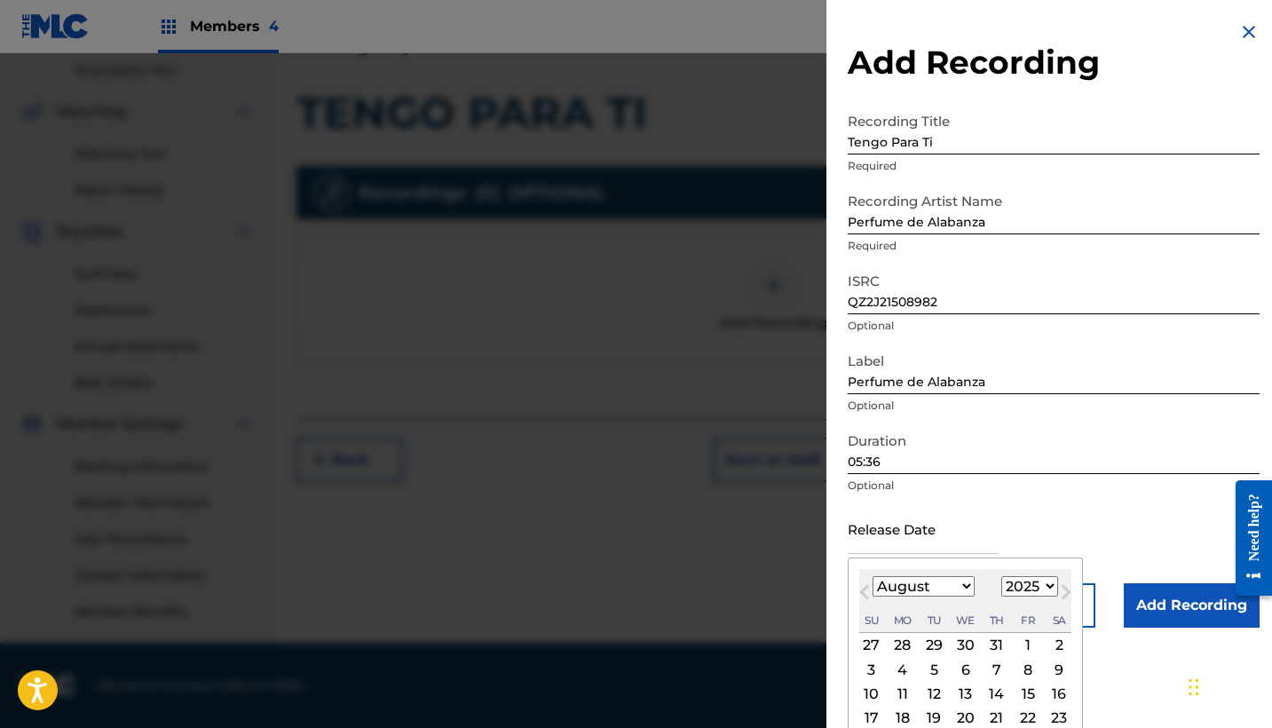
select select "1996"
select select "0"
click at [897, 642] on div "1" at bounding box center [902, 645] width 21 height 21
type input "[DATE]"
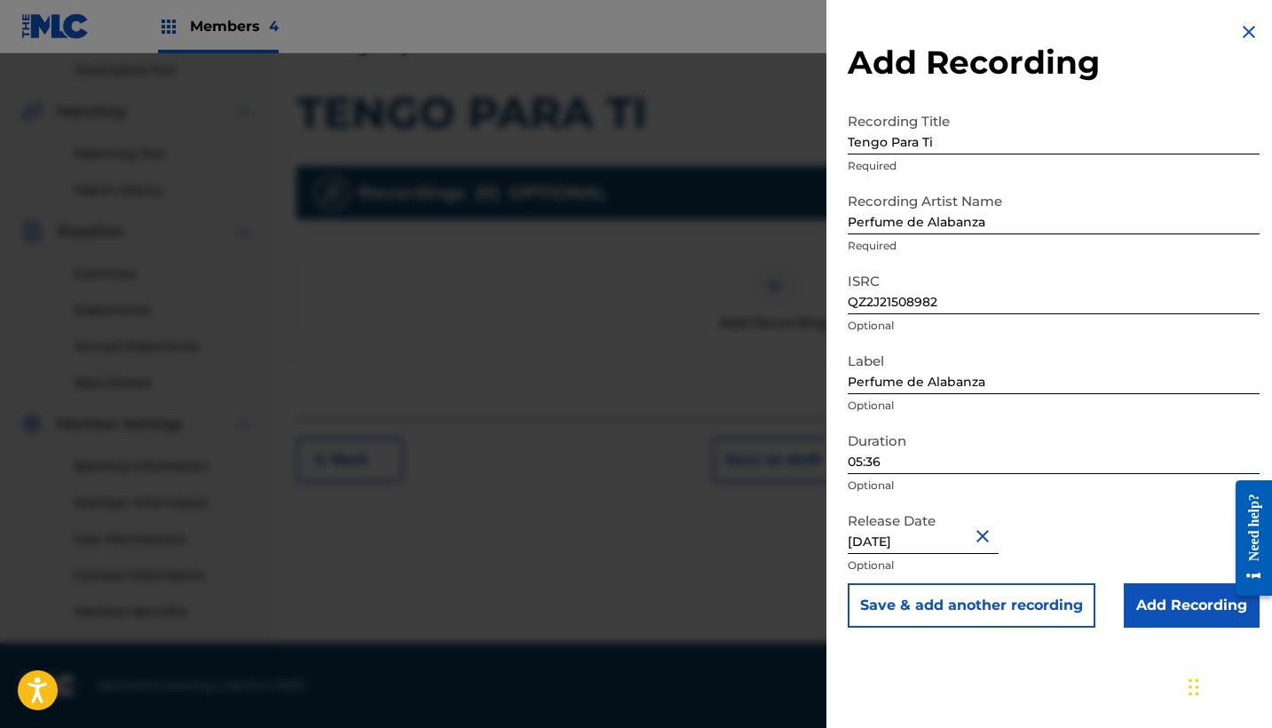
click at [1164, 607] on input "Add Recording" at bounding box center [1192, 605] width 136 height 44
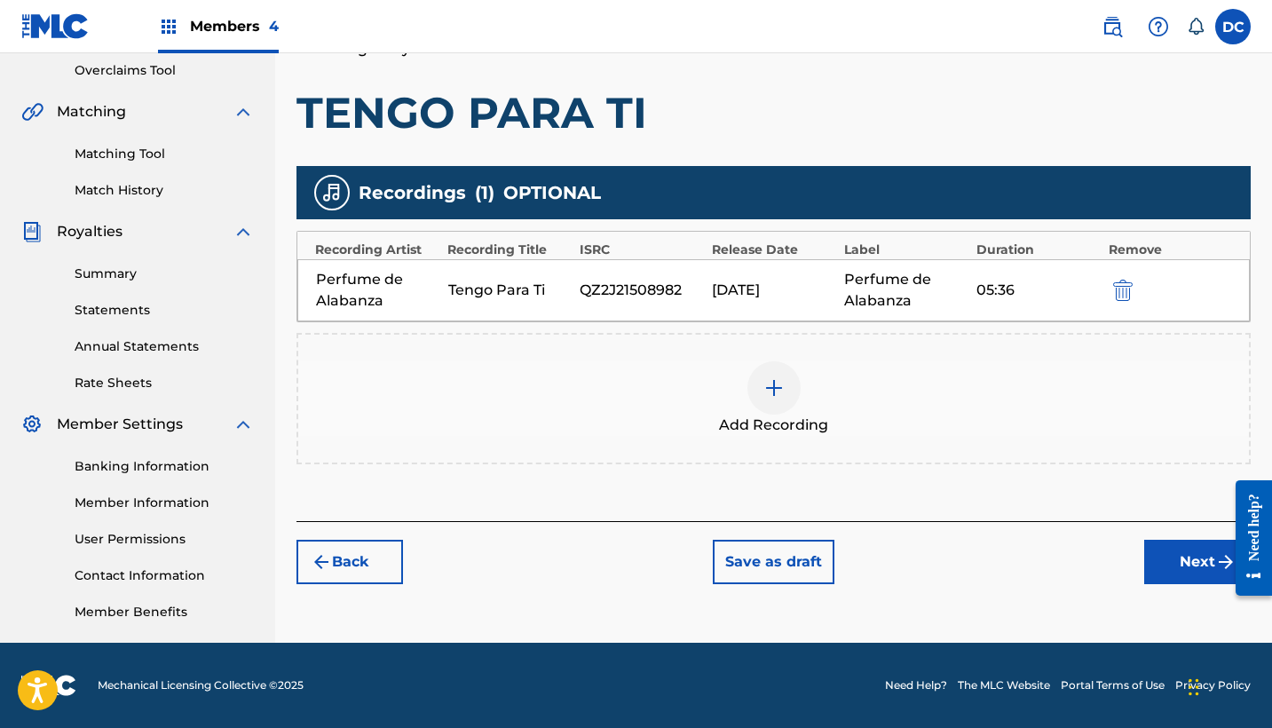
click at [1186, 543] on button "Next" at bounding box center [1197, 562] width 107 height 44
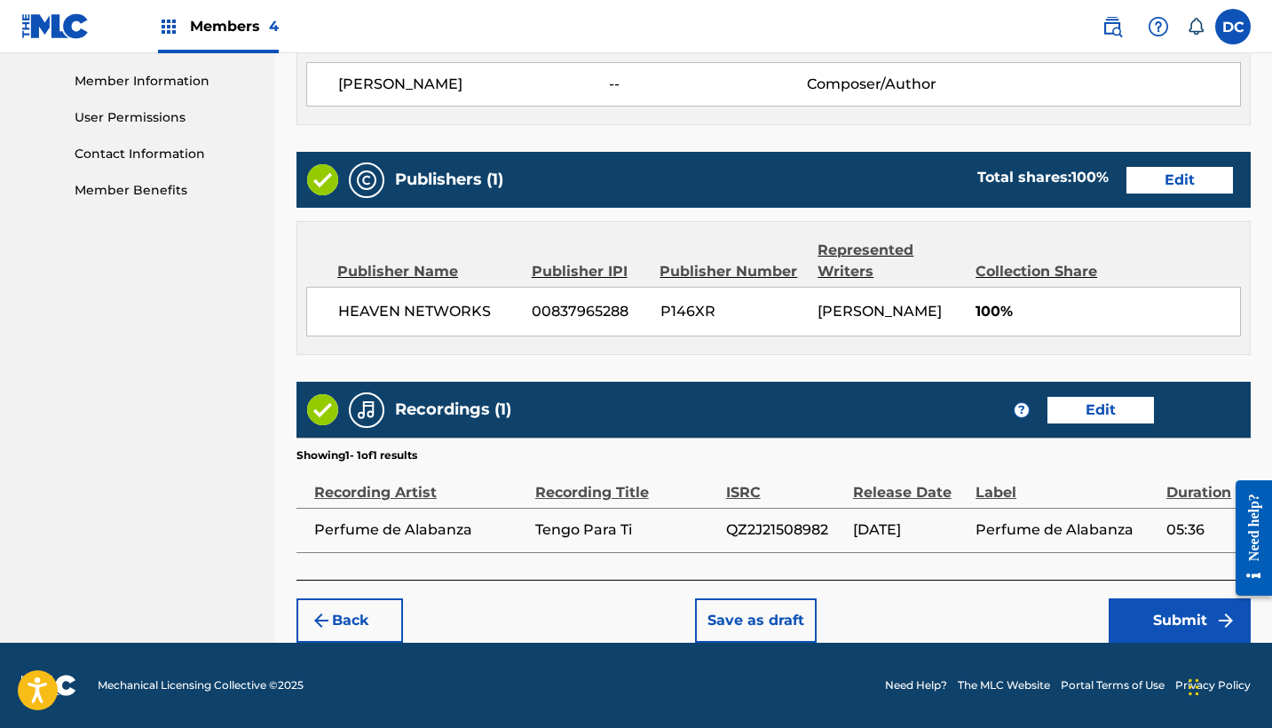
scroll to position [815, 0]
click at [1156, 629] on button "Submit" at bounding box center [1180, 620] width 142 height 44
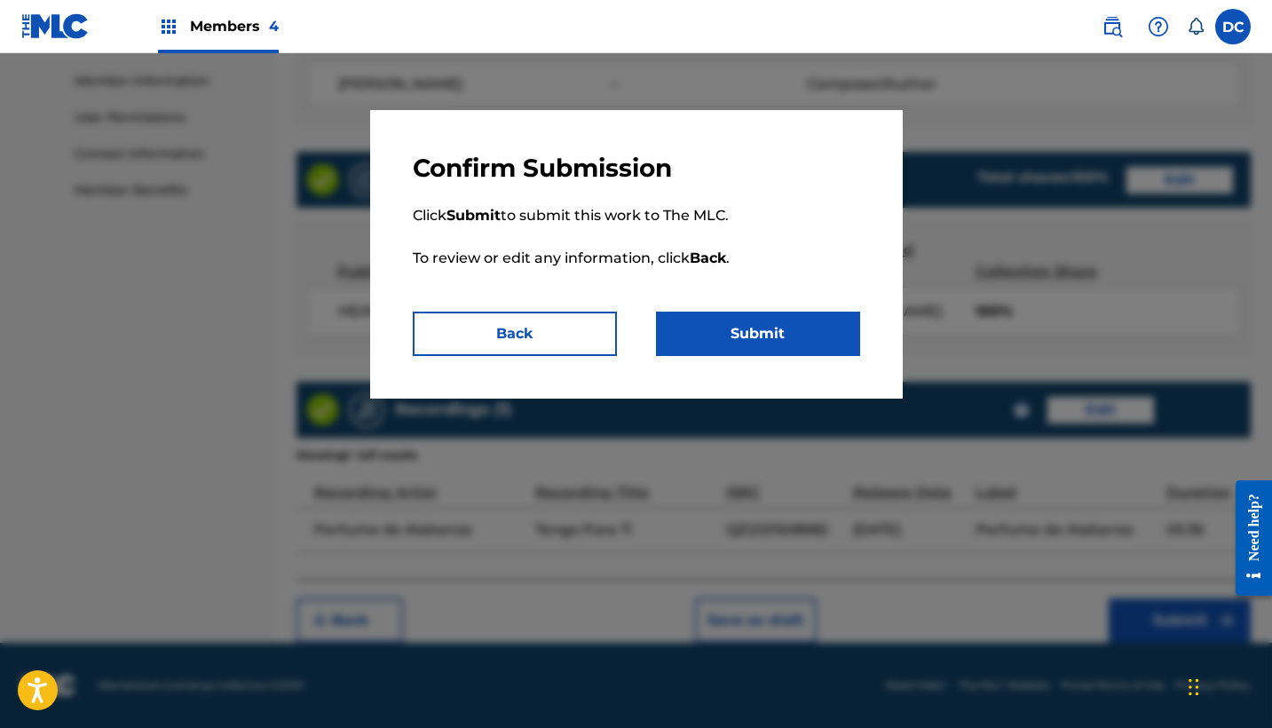
click at [805, 313] on button "Submit" at bounding box center [758, 334] width 204 height 44
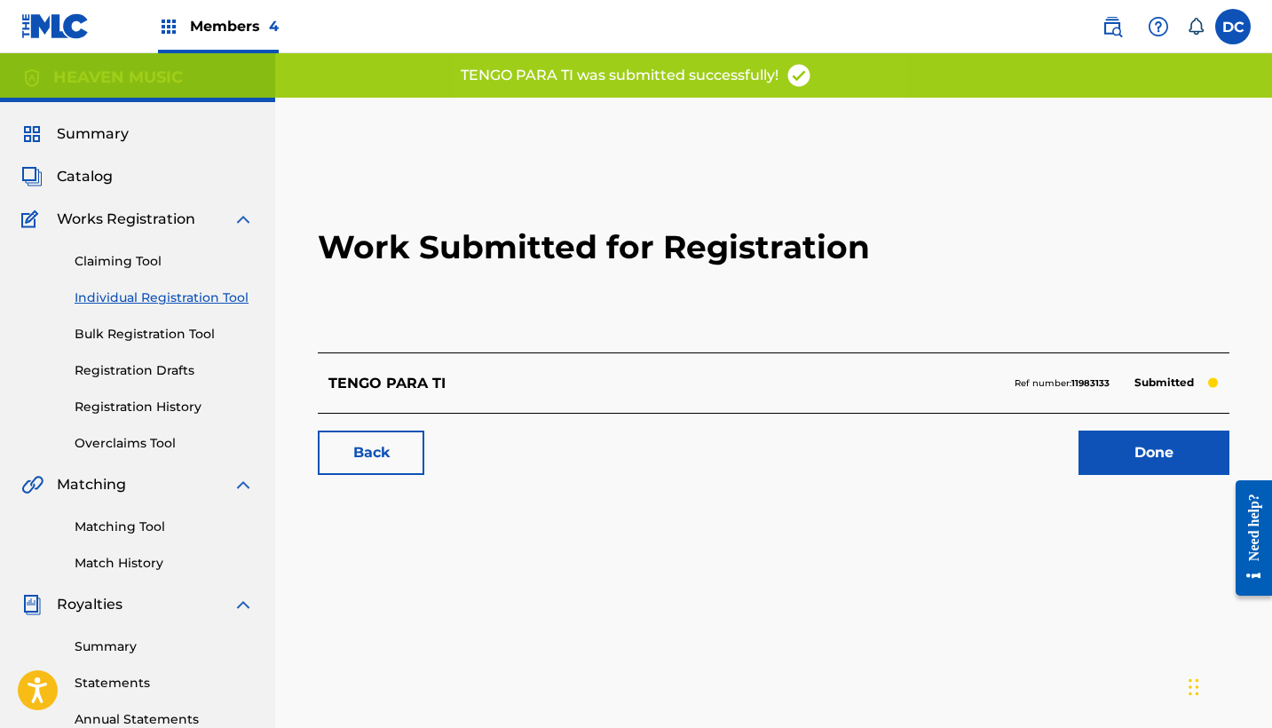
click at [1101, 380] on strong "11983133" at bounding box center [1091, 383] width 38 height 12
copy strong "11983133"
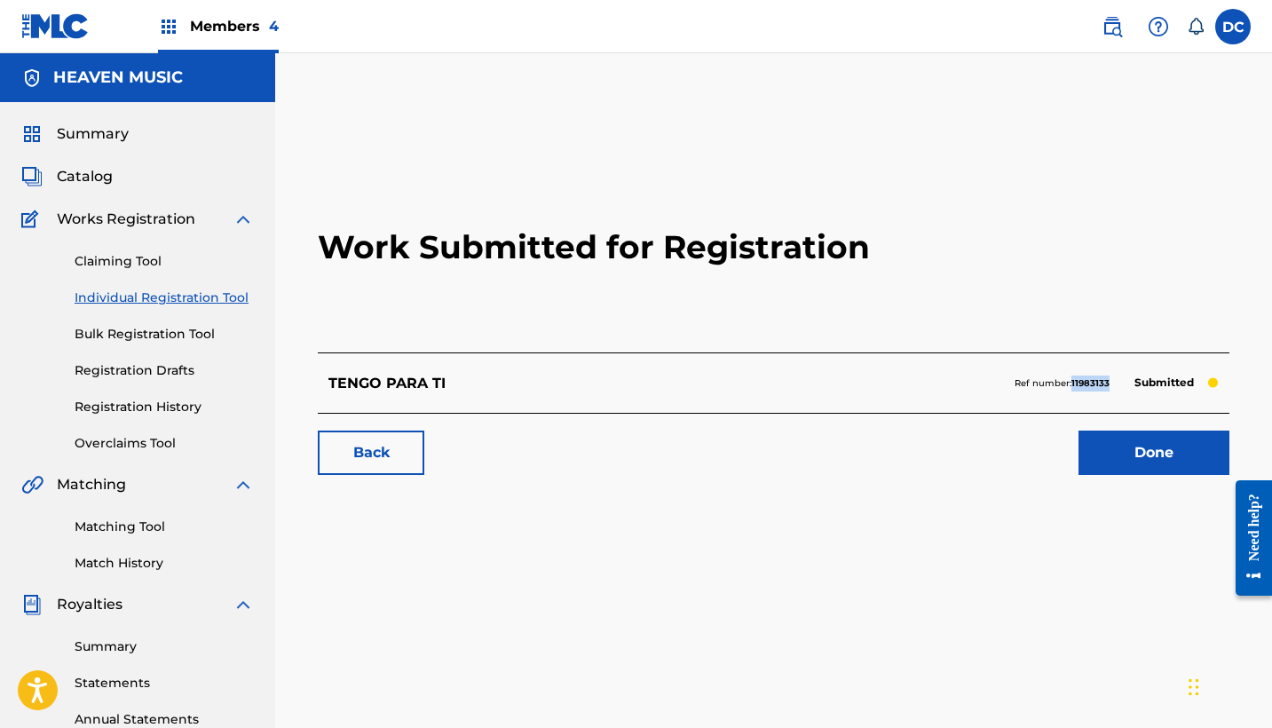
click at [1108, 454] on link "Done" at bounding box center [1154, 453] width 151 height 44
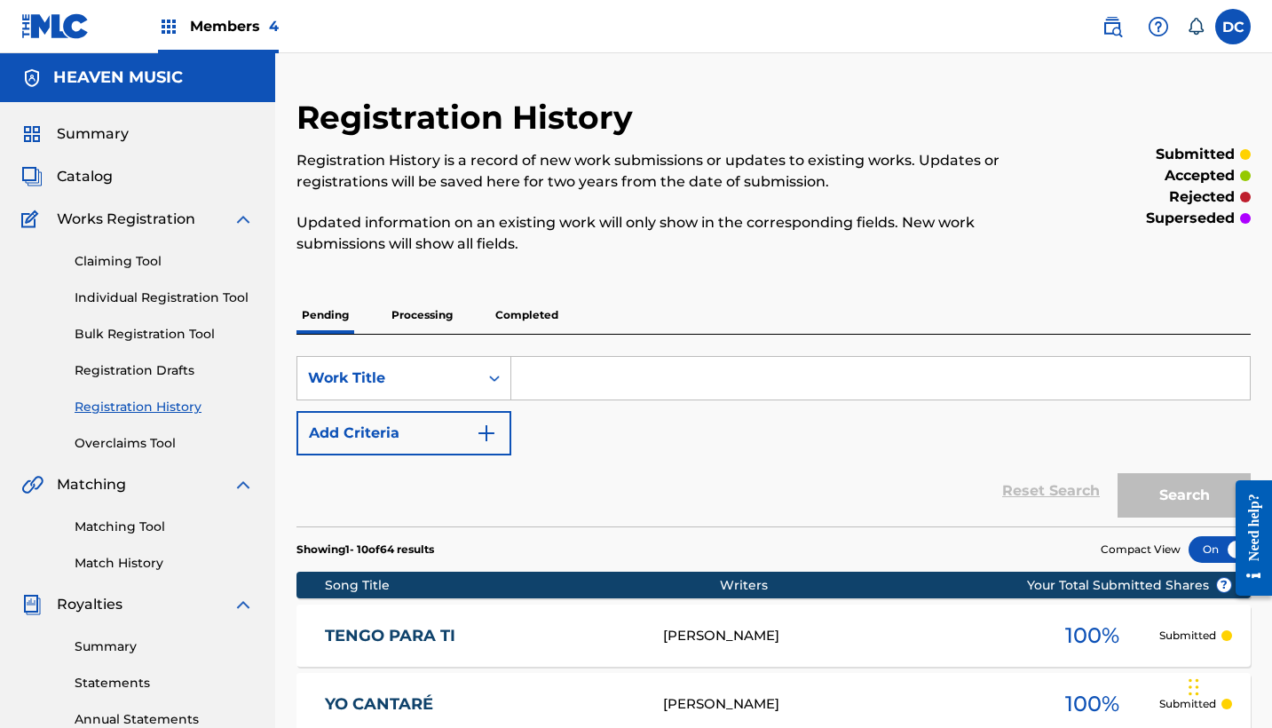
click at [194, 305] on link "Individual Registration Tool" at bounding box center [164, 298] width 179 height 19
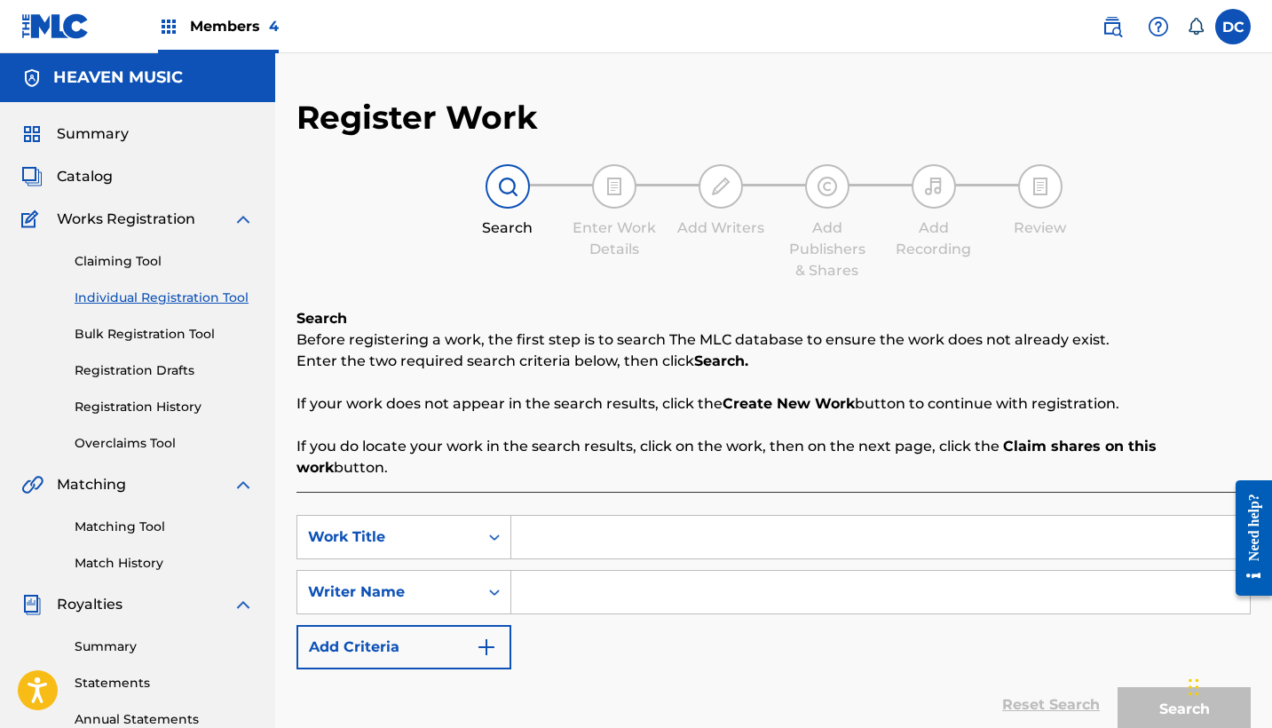
click at [545, 528] on input "Search Form" at bounding box center [880, 537] width 739 height 43
paste input "Este Amor"
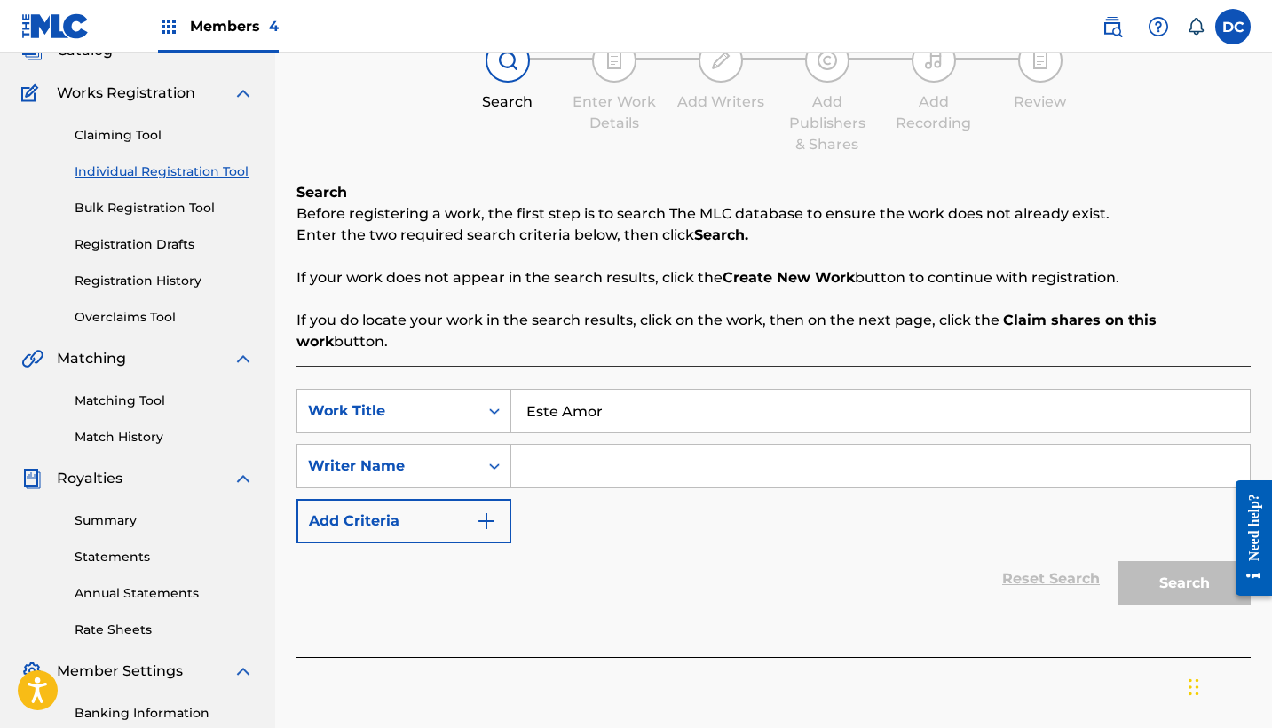
scroll to position [130, 0]
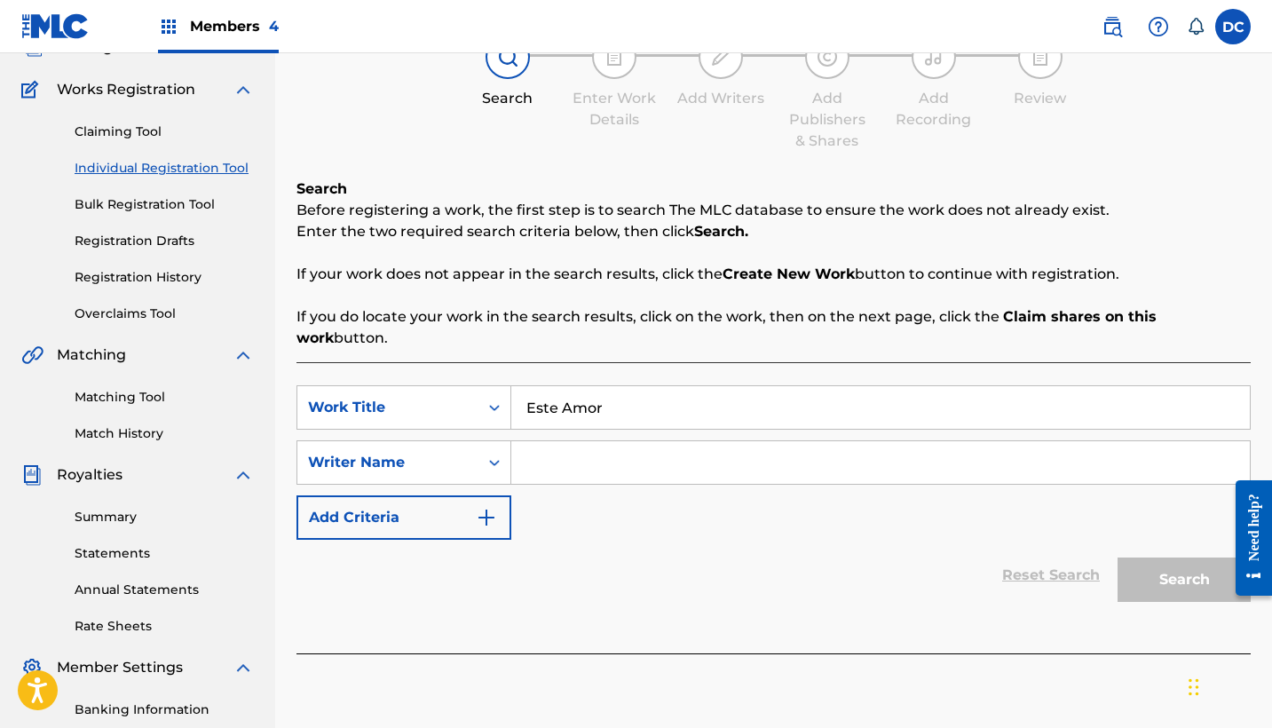
type input "Este Amor"
click at [597, 441] on input "Search Form" at bounding box center [880, 462] width 739 height 43
paste input "[PERSON_NAME]"
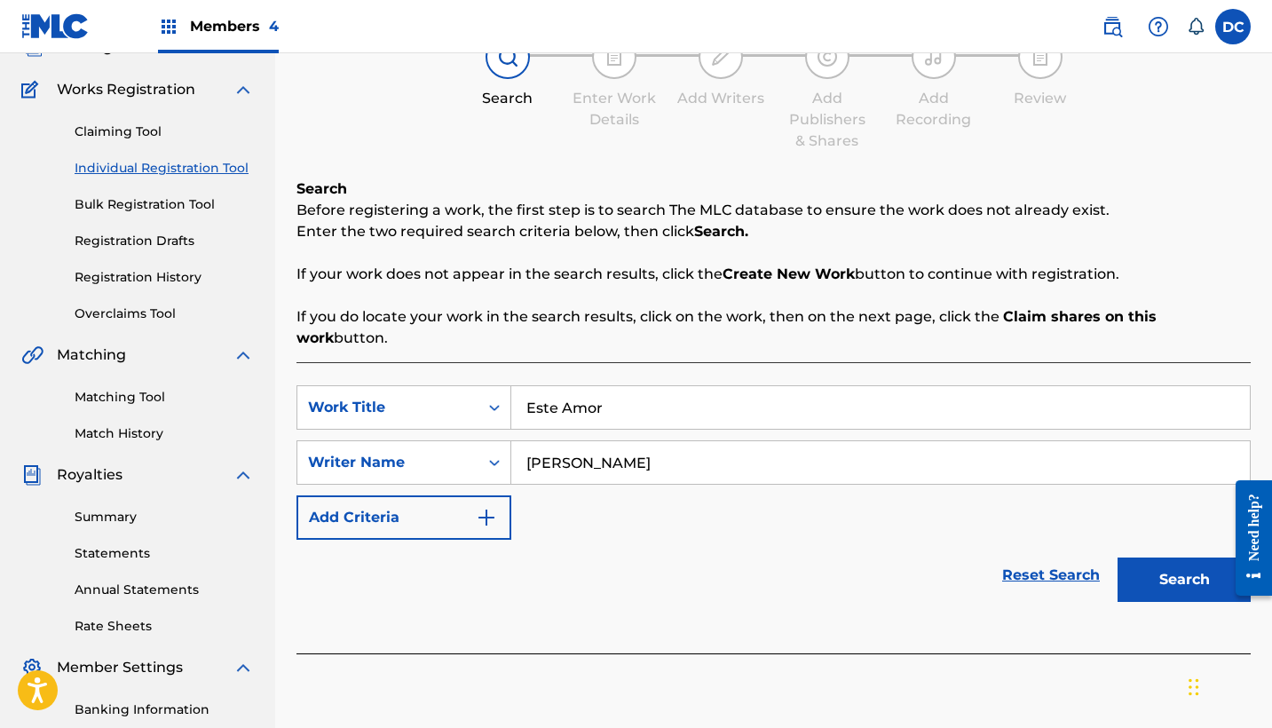
type input "[PERSON_NAME]"
click at [1151, 562] on button "Search" at bounding box center [1184, 580] width 133 height 44
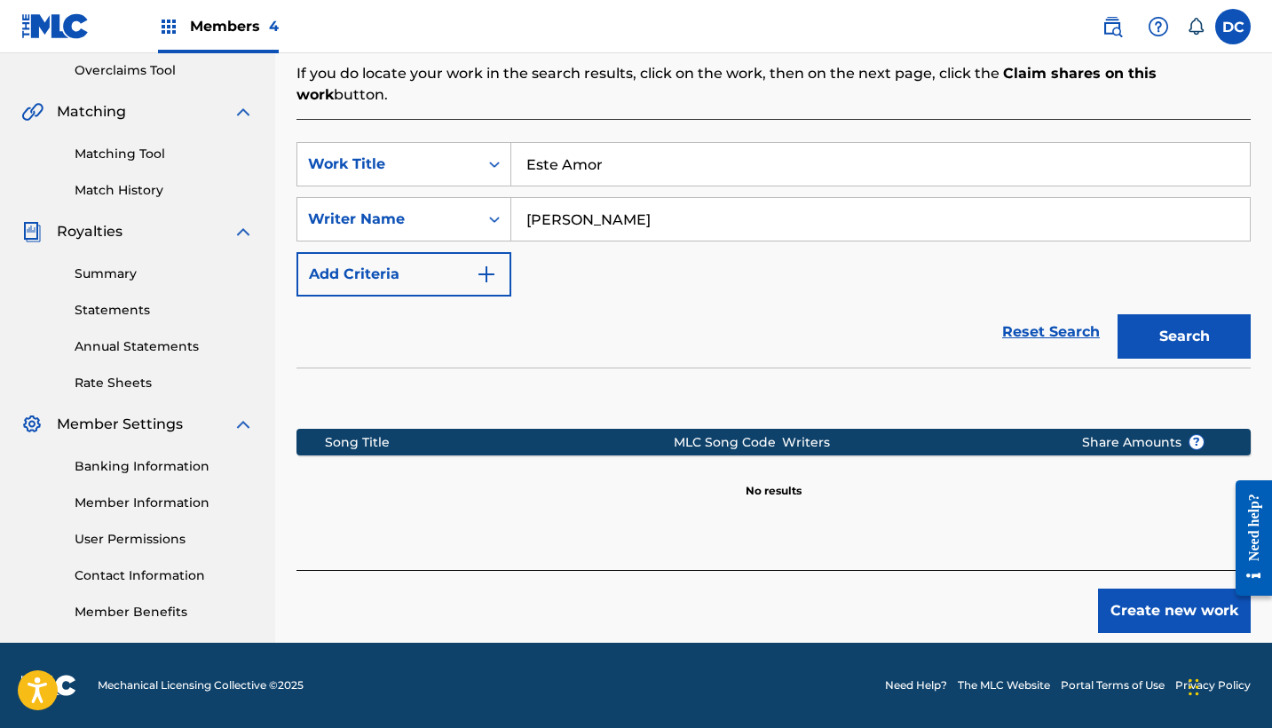
click at [1135, 604] on button "Create new work" at bounding box center [1174, 611] width 153 height 44
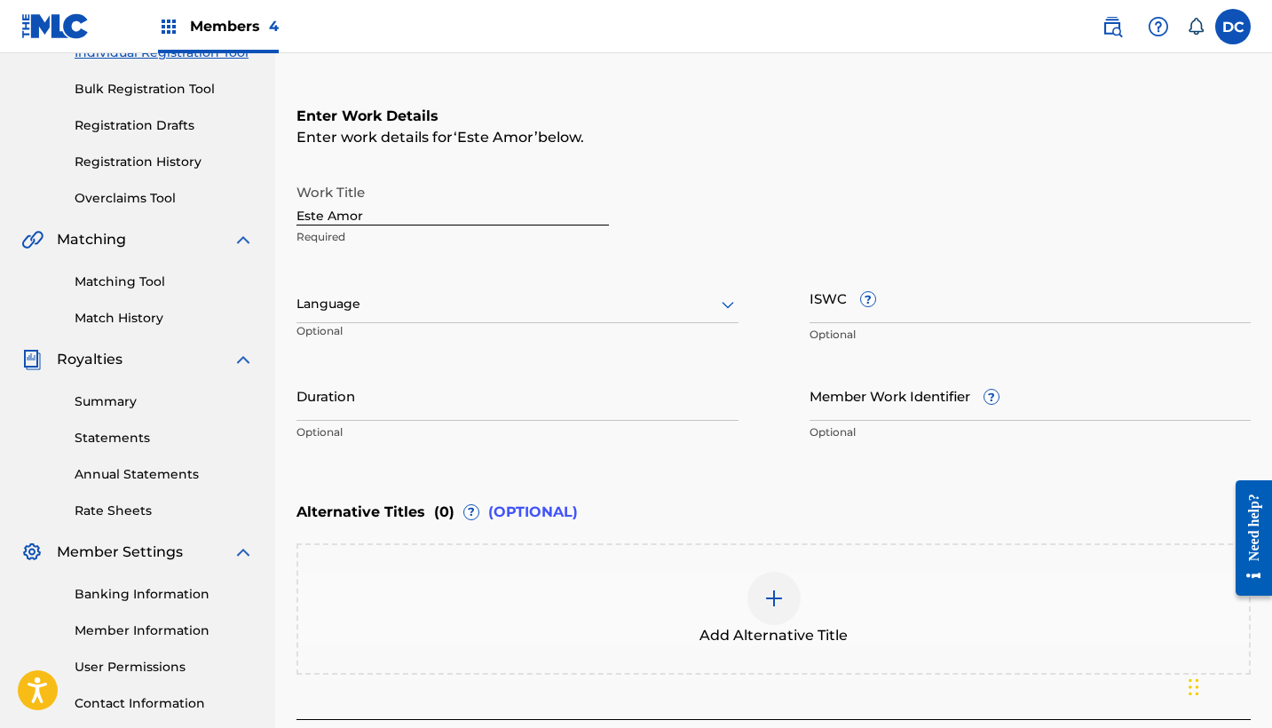
scroll to position [186, 0]
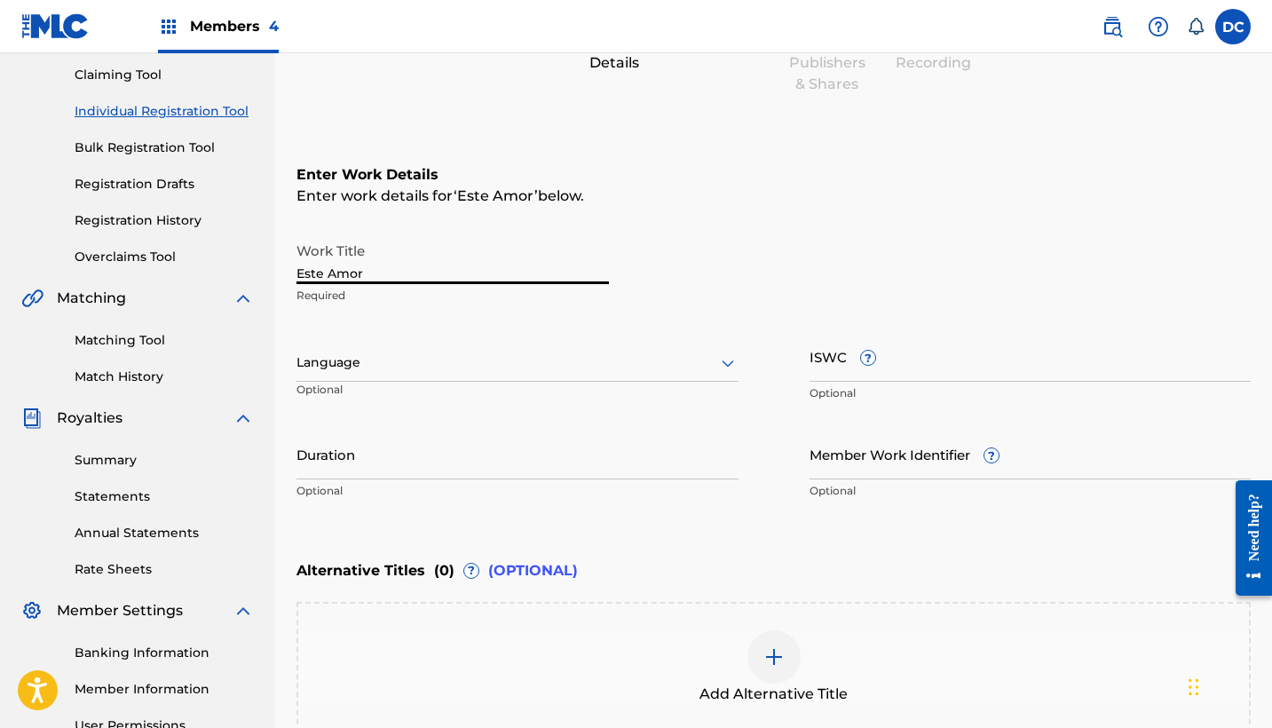
drag, startPoint x: 381, startPoint y: 277, endPoint x: 289, endPoint y: 274, distance: 92.4
click at [289, 274] on div "Register Work Search Enter Work Details Add Writers Add Publishers & Shares Add…" at bounding box center [773, 376] width 997 height 930
type input "ESTE AMOR"
click at [370, 364] on div at bounding box center [518, 363] width 442 height 22
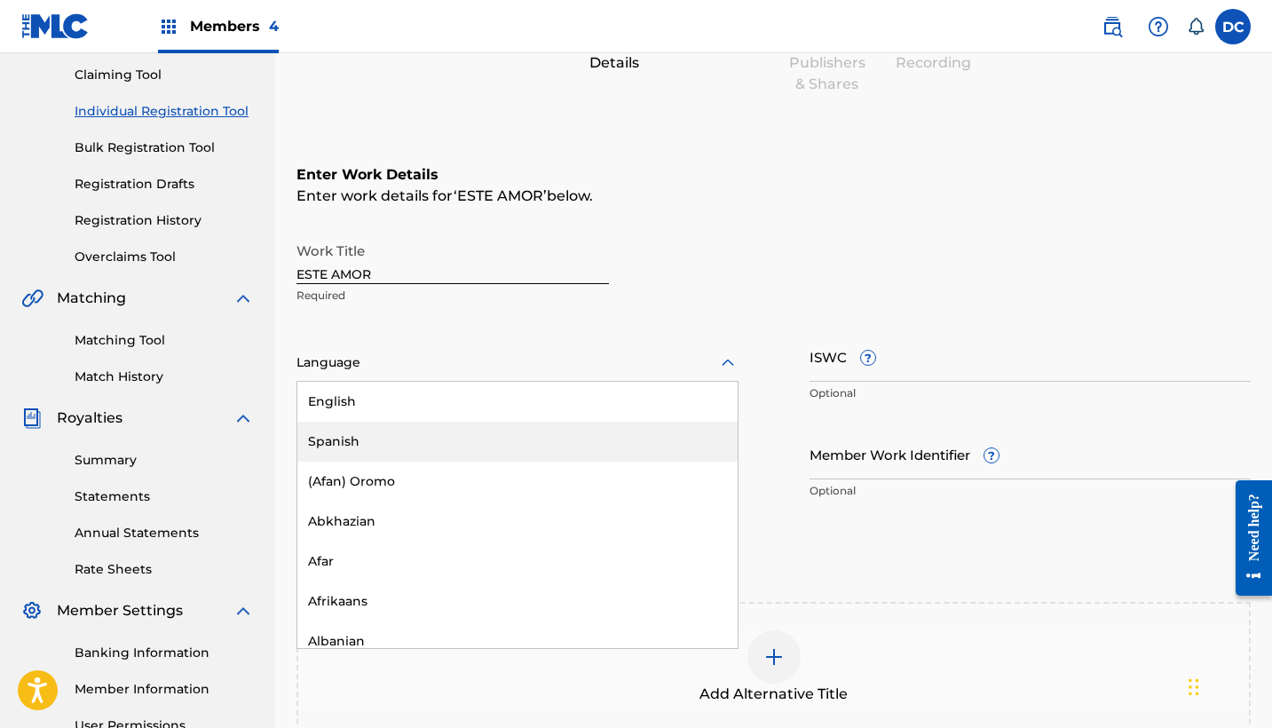
click at [387, 445] on div "Spanish" at bounding box center [517, 442] width 440 height 40
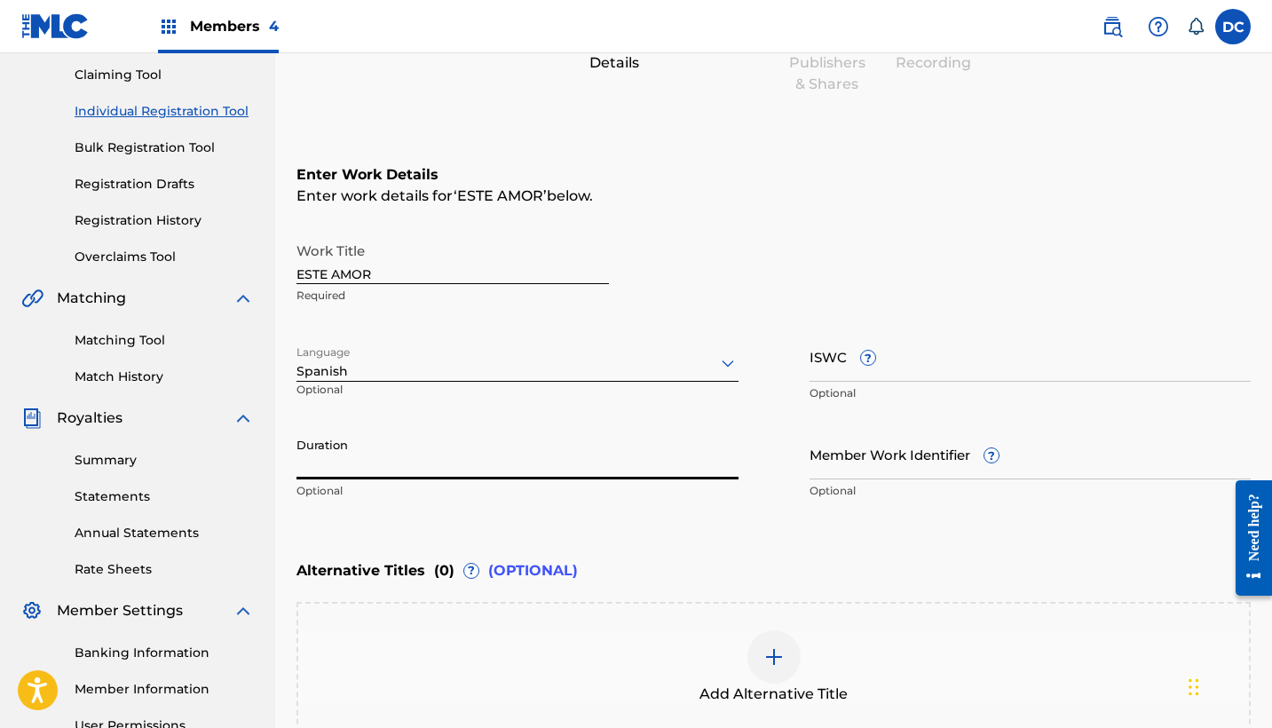
click at [442, 444] on input "Duration" at bounding box center [518, 454] width 442 height 51
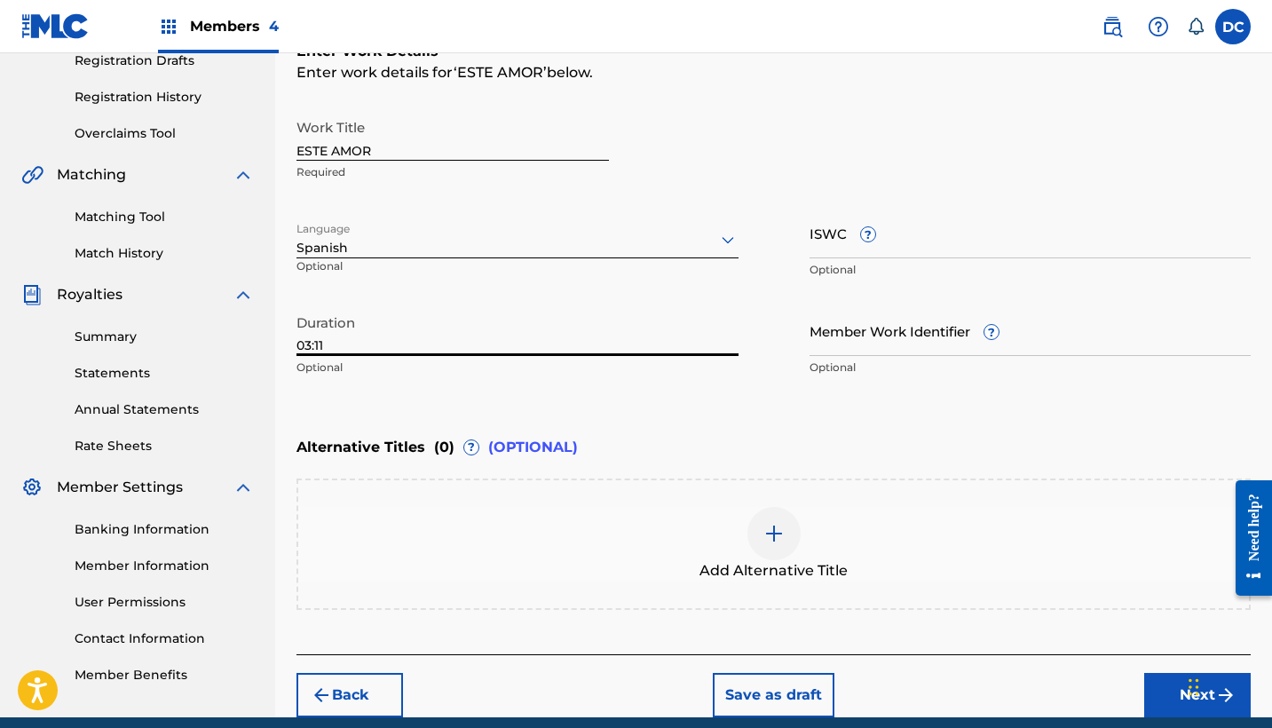
scroll to position [368, 0]
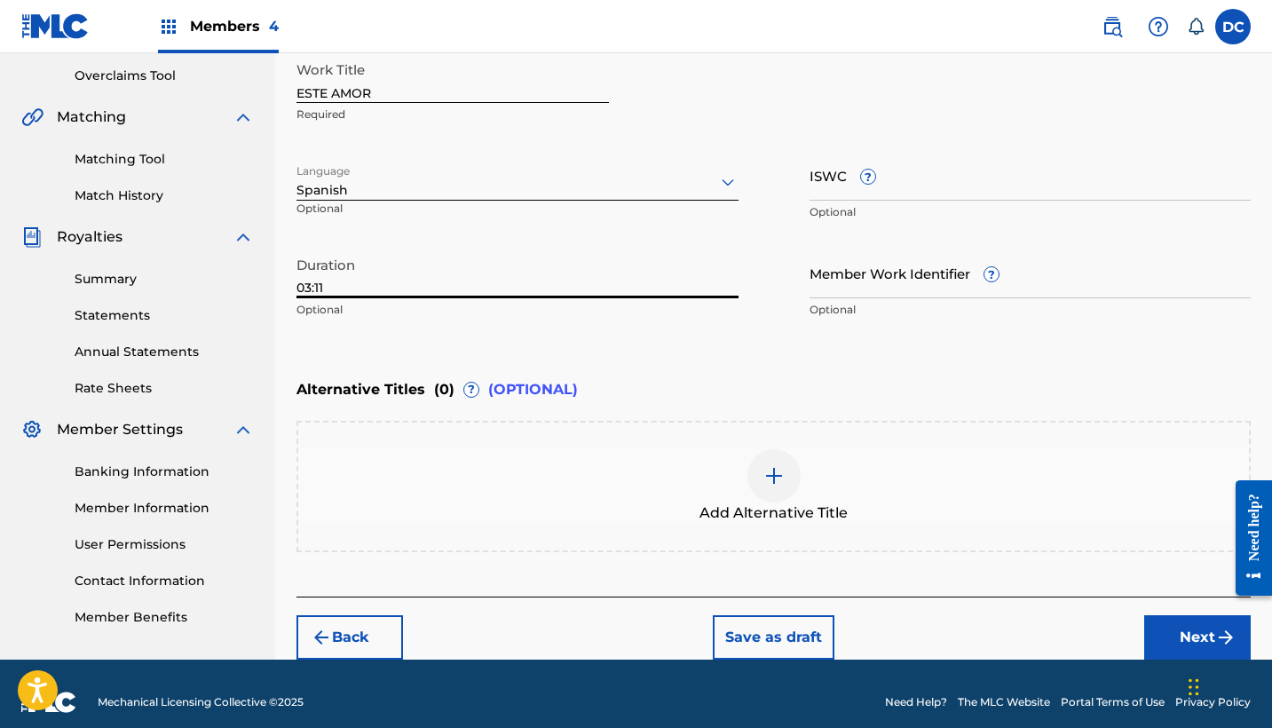
type input "03:11"
click at [1192, 630] on button "Next" at bounding box center [1197, 637] width 107 height 44
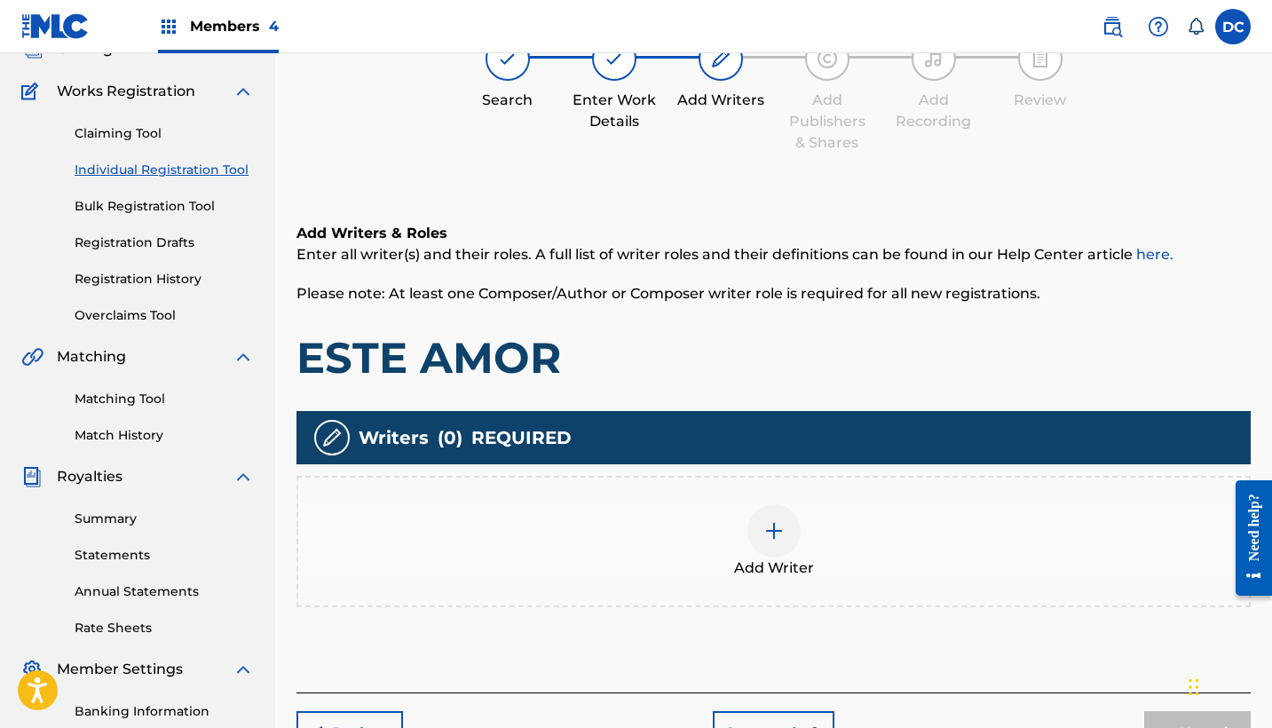
scroll to position [80, 0]
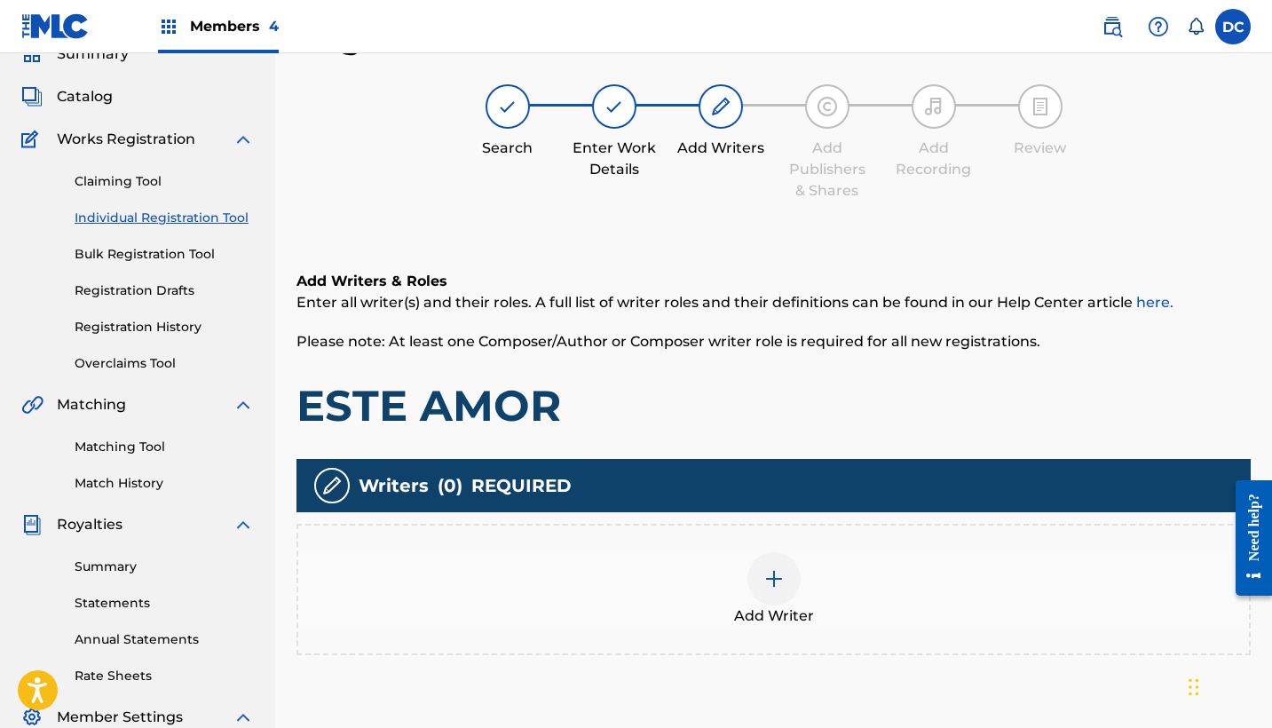
click at [818, 570] on div "Add Writer" at bounding box center [773, 589] width 951 height 75
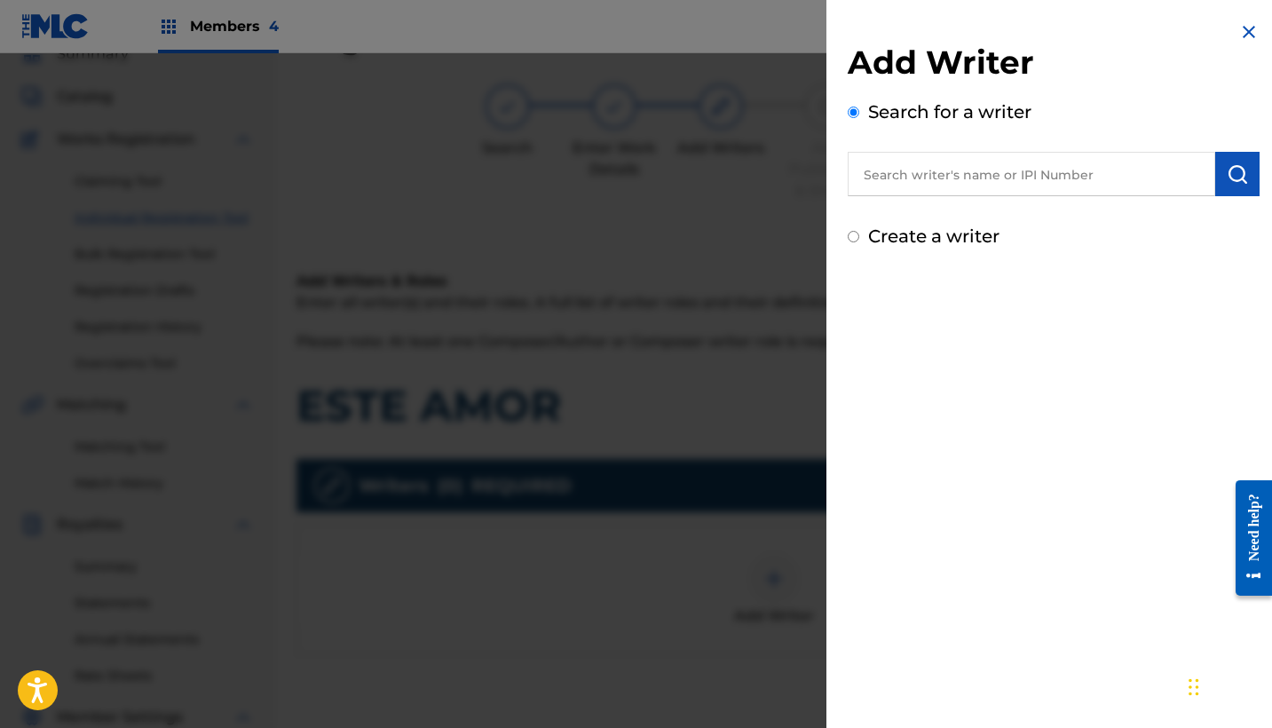
click at [948, 230] on label "Create a writer" at bounding box center [933, 236] width 131 height 21
radio input "true"
click at [859, 231] on input "Create a writer" at bounding box center [854, 237] width 12 height 12
radio input "false"
radio input "true"
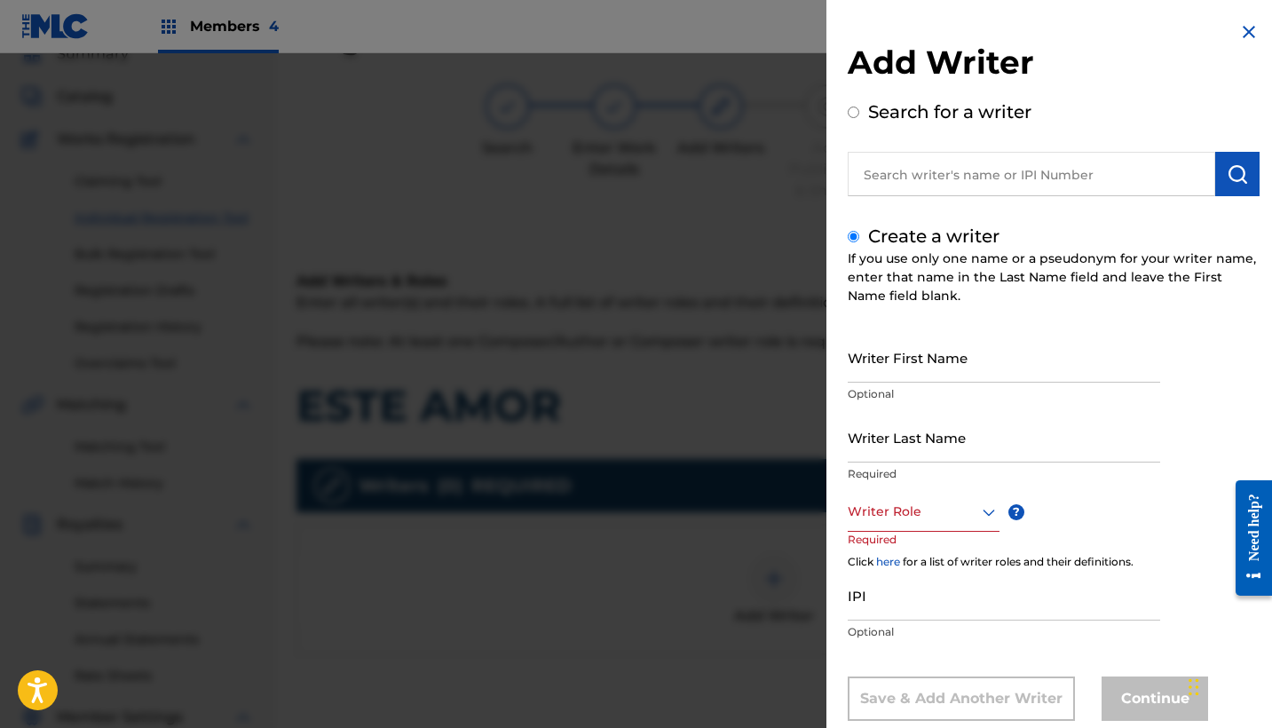
click at [956, 364] on input "Writer First Name" at bounding box center [1004, 357] width 313 height 51
paste input "[PERSON_NAME]"
drag, startPoint x: 1007, startPoint y: 370, endPoint x: 777, endPoint y: 369, distance: 230.0
click at [777, 369] on div "Add Writer Search for a writer Create a writer If you use only one name or a ps…" at bounding box center [636, 390] width 1272 height 675
click at [955, 367] on input "[PERSON_NAME]" at bounding box center [1004, 357] width 313 height 51
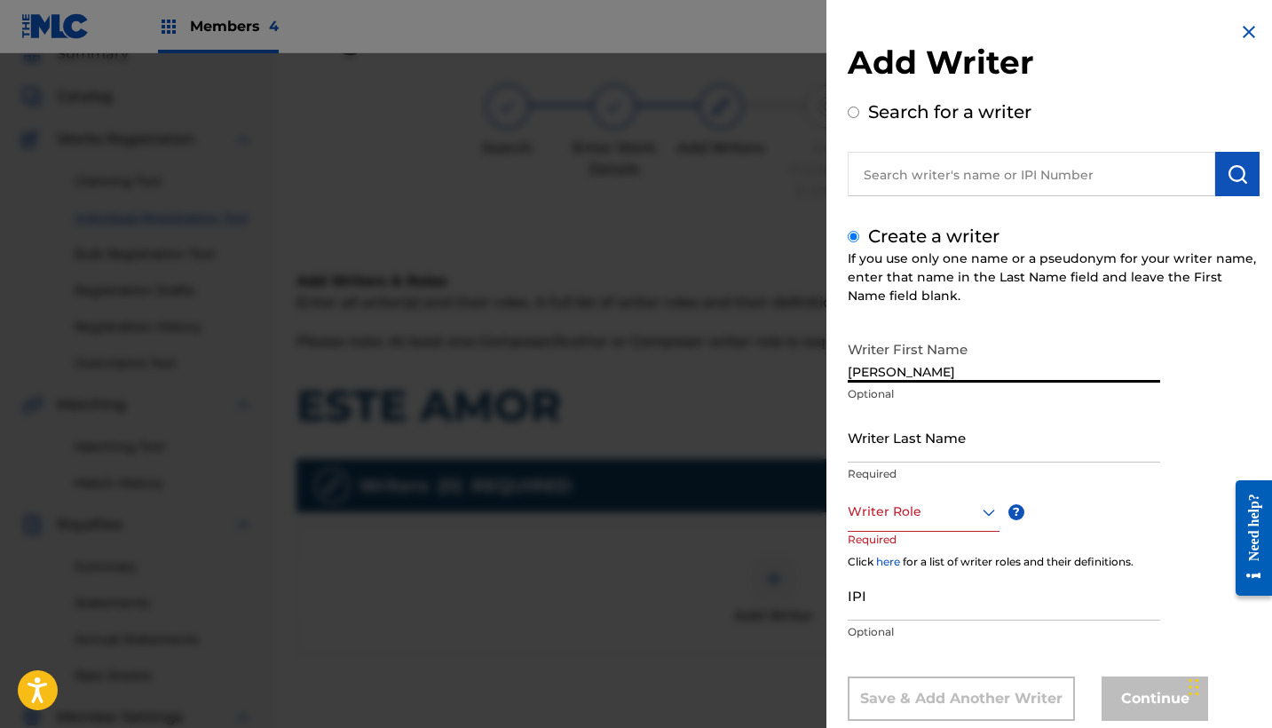
drag, startPoint x: 902, startPoint y: 367, endPoint x: 1054, endPoint y: 370, distance: 151.9
click at [1054, 370] on input "[PERSON_NAME]" at bounding box center [1004, 357] width 313 height 51
type input "[PERSON_NAME]"
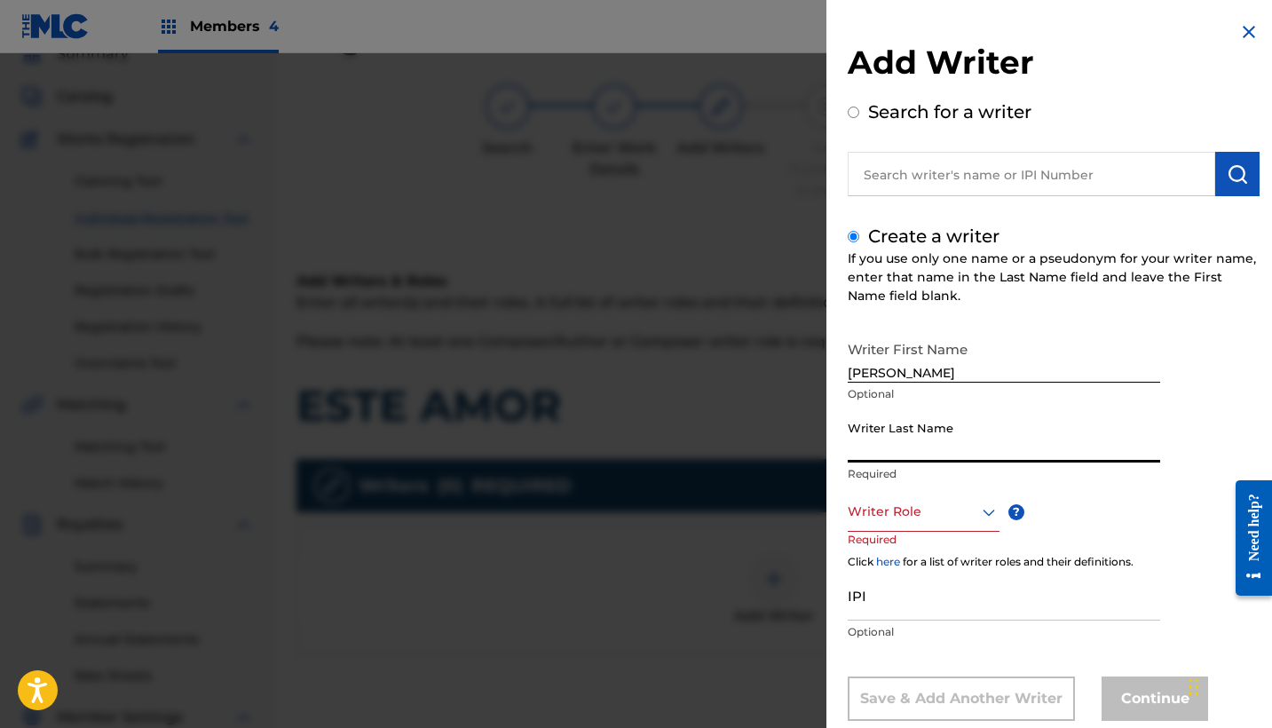
click at [954, 440] on input "Writer Last Name" at bounding box center [1004, 437] width 313 height 51
paste input "[PERSON_NAME]"
type input "[PERSON_NAME]"
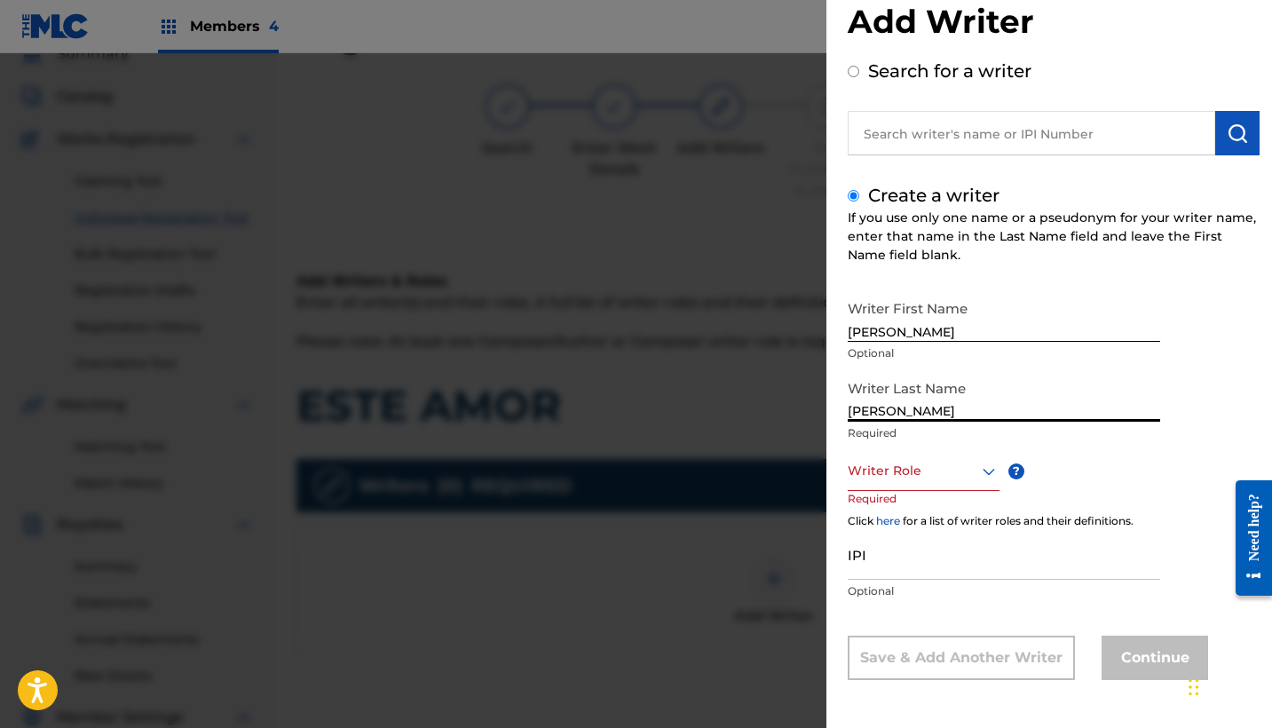
click at [950, 491] on div "Writer Role" at bounding box center [924, 471] width 152 height 40
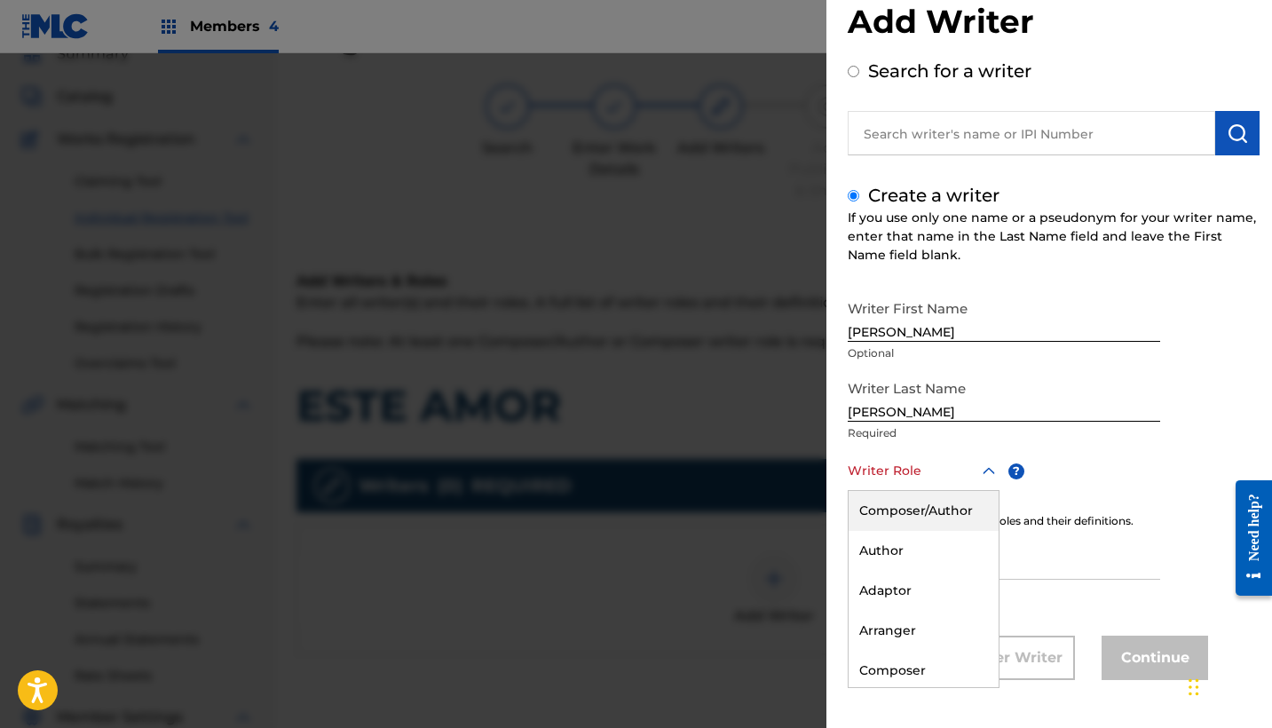
click at [931, 516] on div "Composer/Author" at bounding box center [924, 511] width 150 height 40
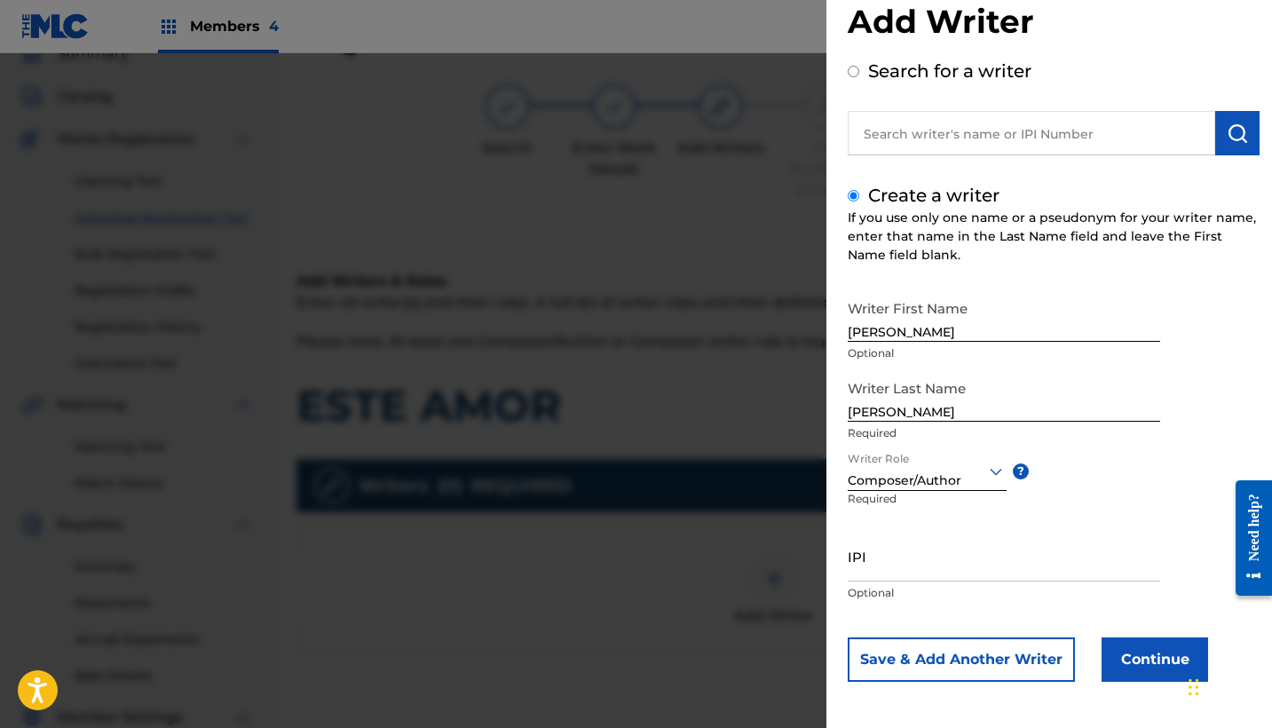
click at [1157, 670] on button "Continue" at bounding box center [1155, 660] width 107 height 44
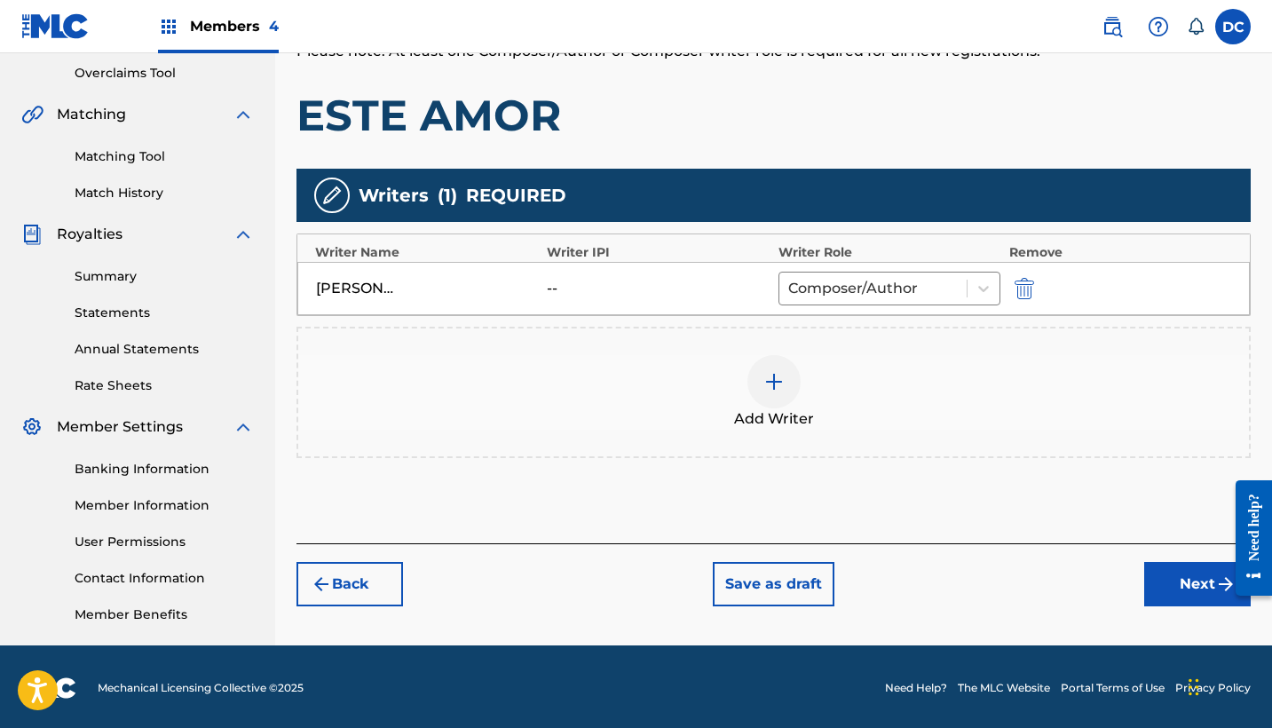
click at [1186, 586] on button "Next" at bounding box center [1197, 584] width 107 height 44
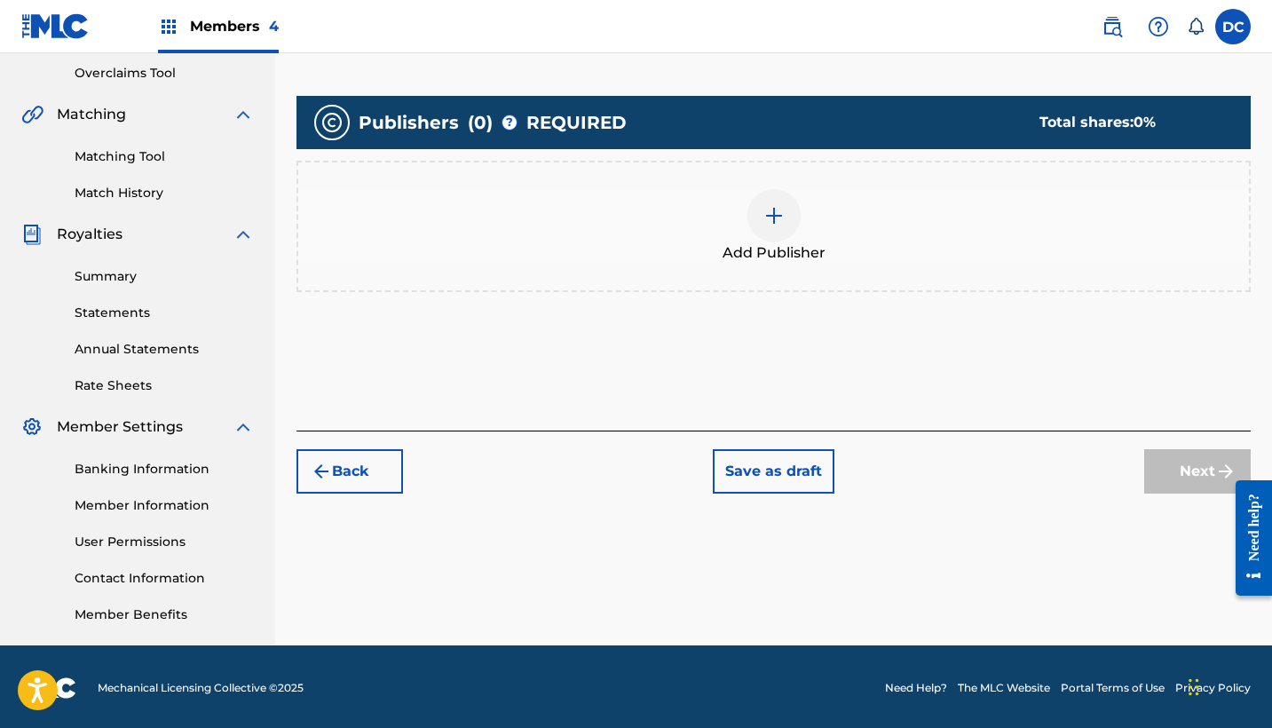
scroll to position [80, 0]
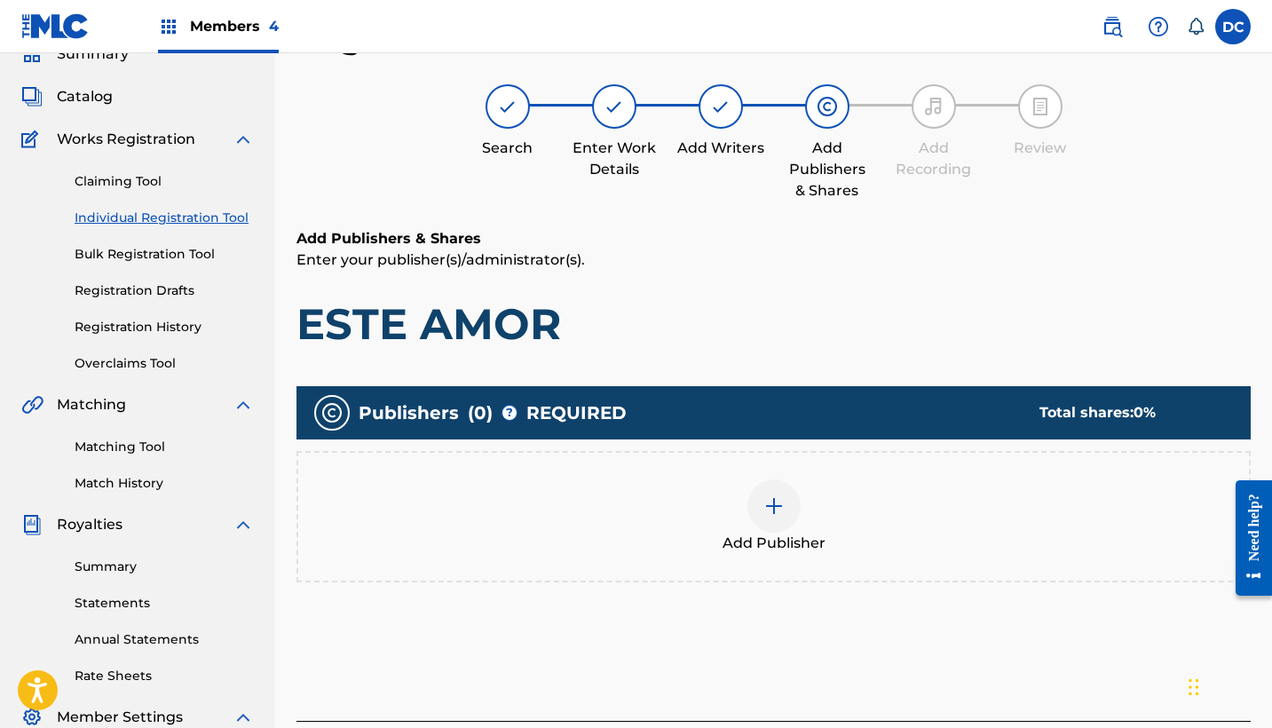
click at [803, 506] on div "Add Publisher" at bounding box center [773, 516] width 951 height 75
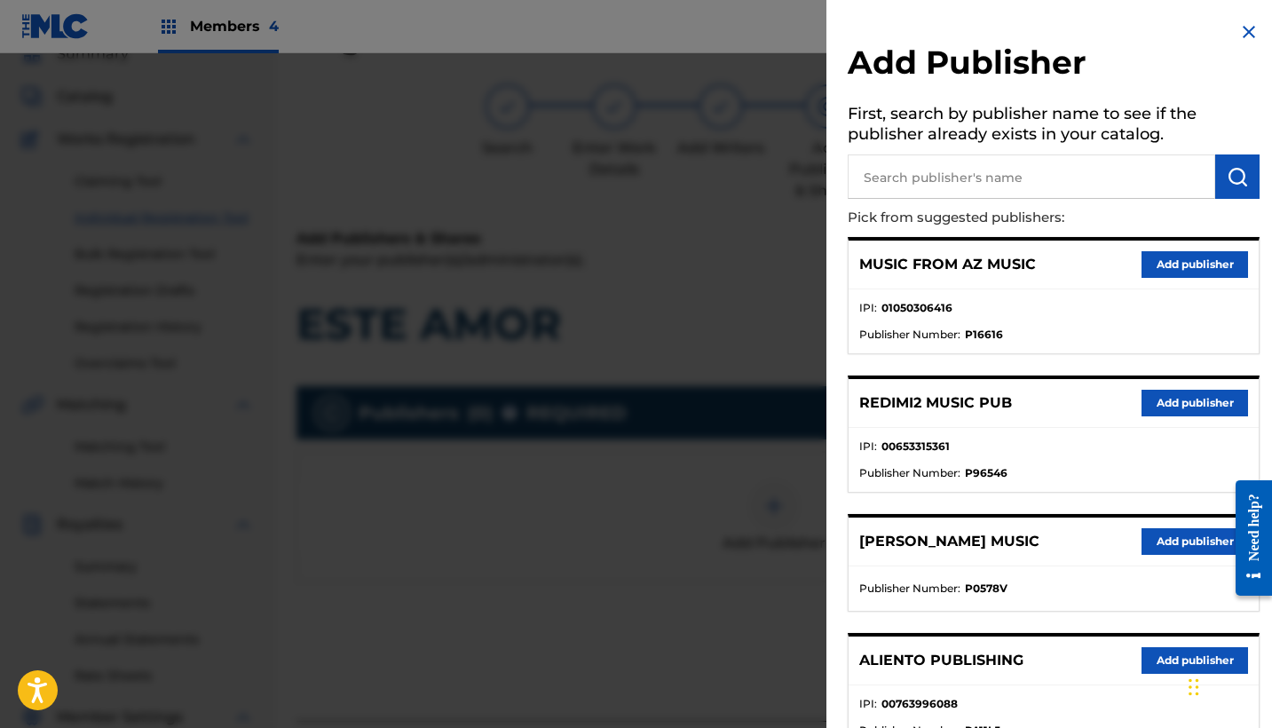
click at [977, 180] on input "text" at bounding box center [1032, 176] width 368 height 44
type input "heaven"
click at [1201, 397] on button "Add publisher" at bounding box center [1195, 403] width 107 height 27
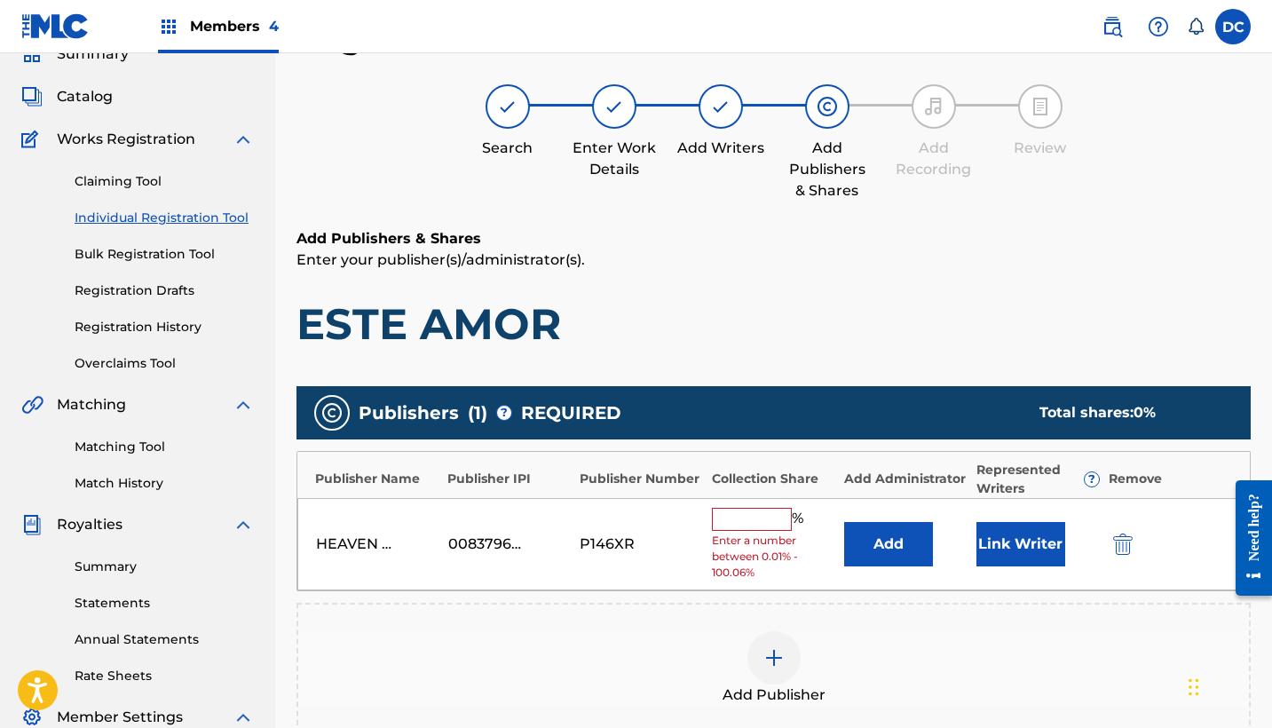
click at [752, 527] on div "%" at bounding box center [760, 519] width 96 height 23
click at [744, 516] on input "text" at bounding box center [752, 519] width 80 height 23
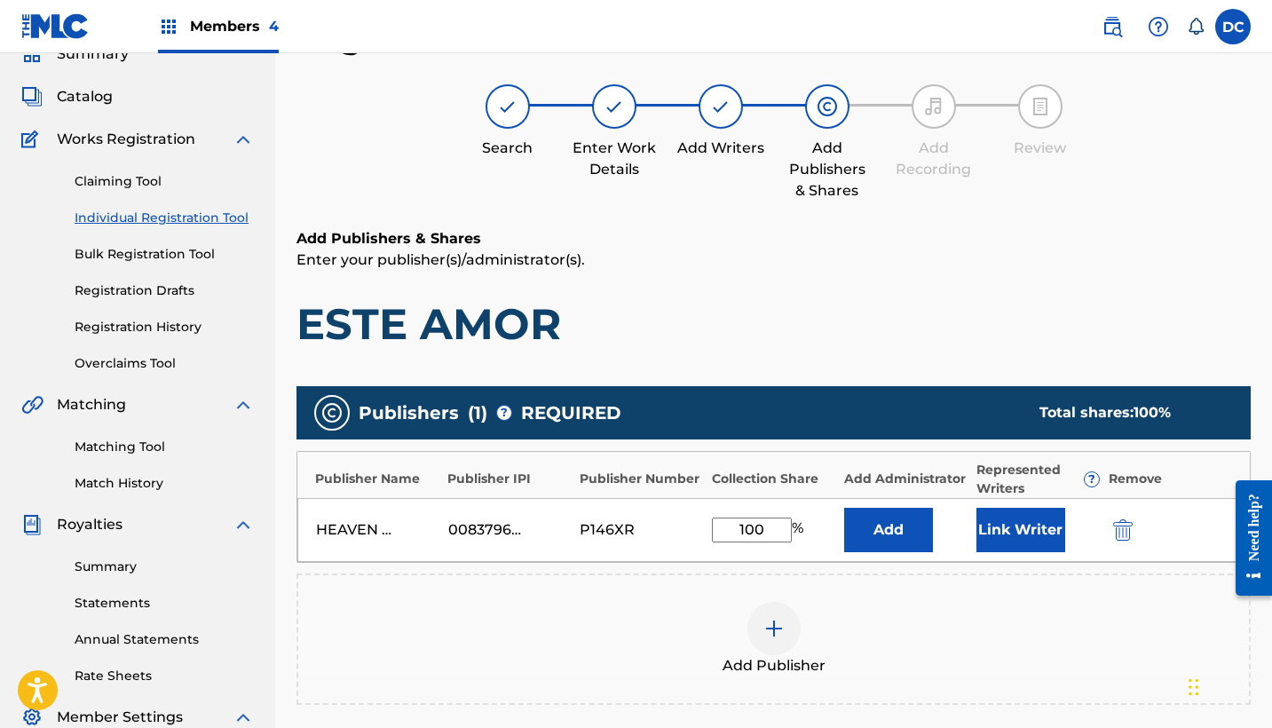
type input "100"
click at [1041, 505] on div "HEAVEN NETWORKS 00837965288 P146XR 100 % Add Link Writer" at bounding box center [773, 530] width 953 height 64
click at [1046, 530] on button "Link Writer" at bounding box center [1021, 530] width 89 height 44
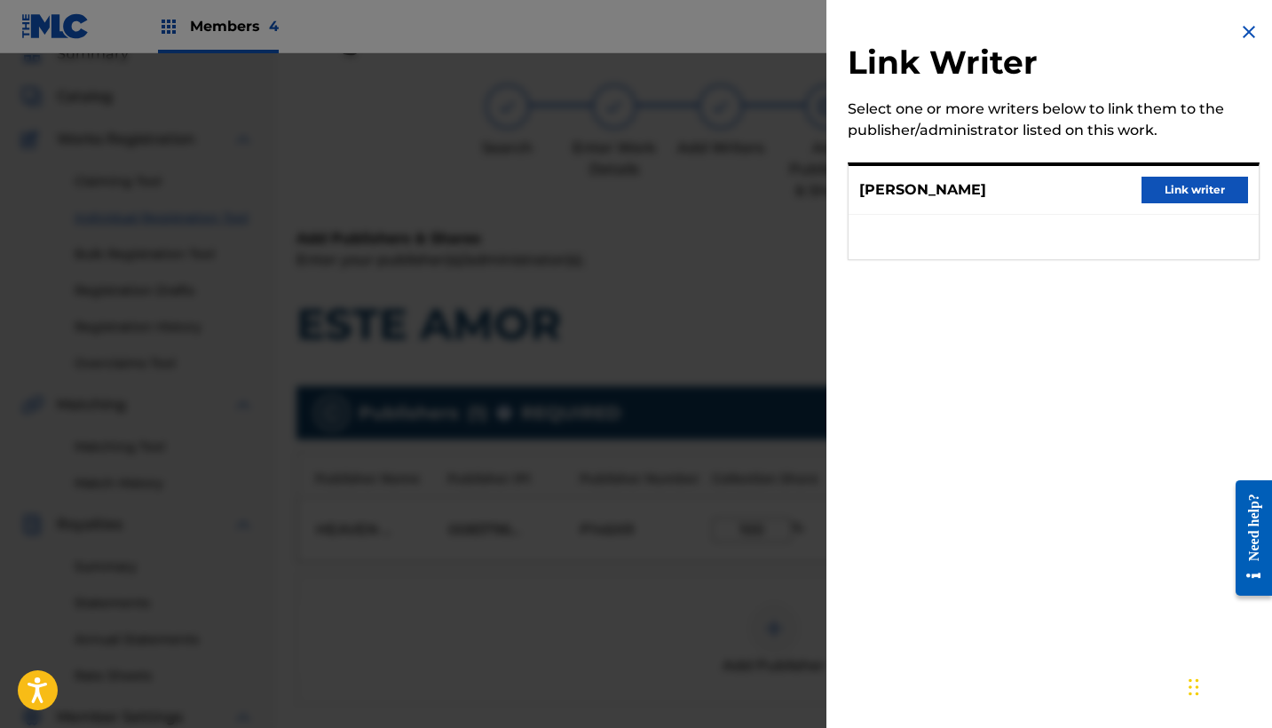
click at [1167, 194] on button "Link writer" at bounding box center [1195, 190] width 107 height 27
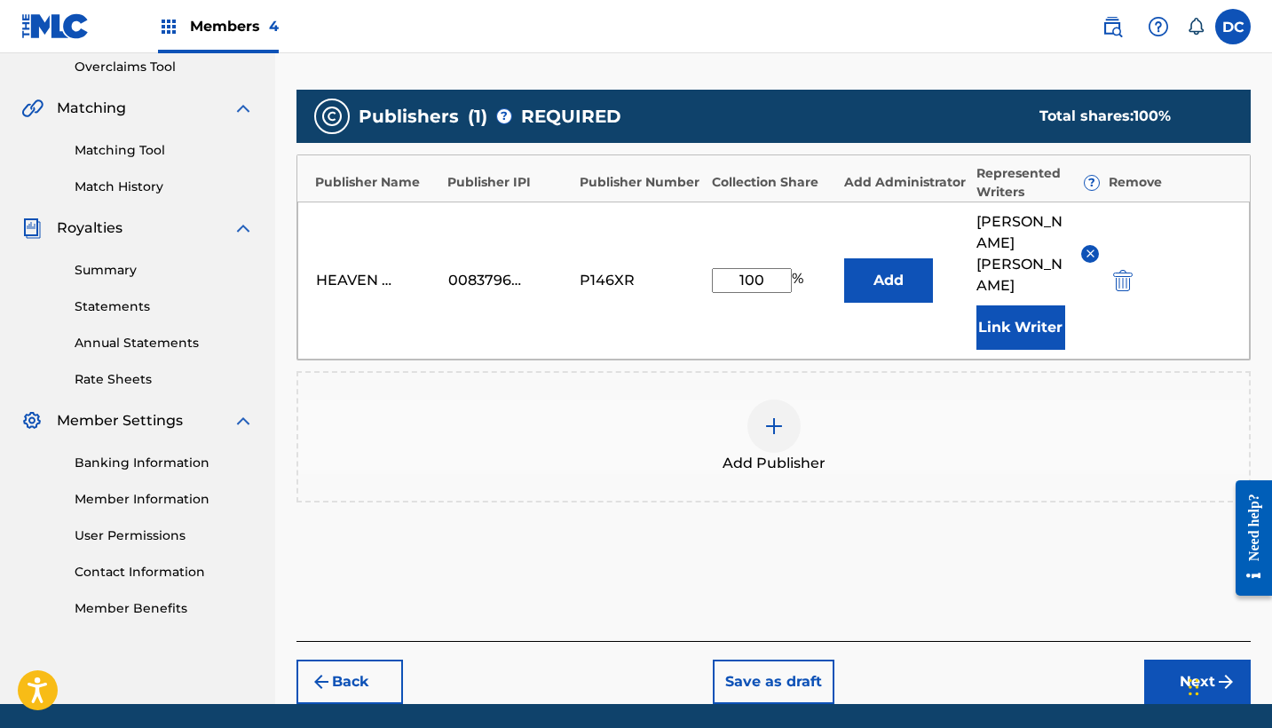
click at [1175, 660] on button "Next" at bounding box center [1197, 682] width 107 height 44
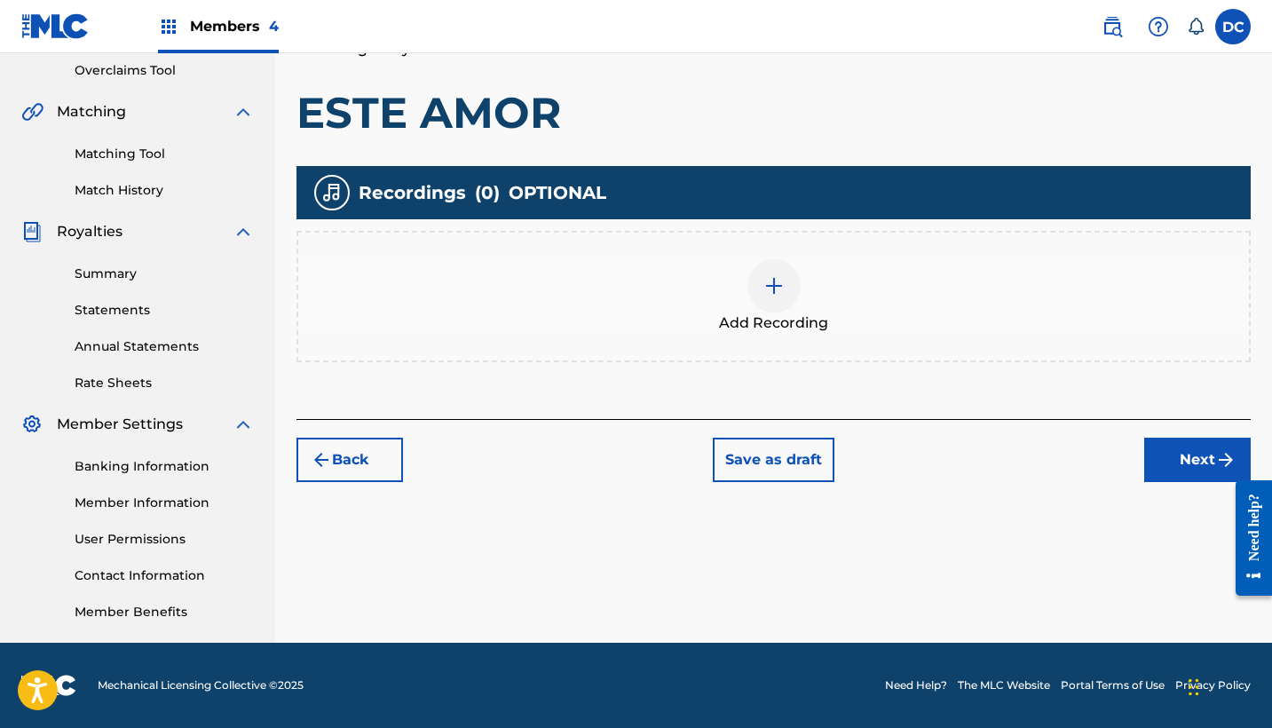
click at [866, 324] on div "Add Recording" at bounding box center [773, 296] width 951 height 75
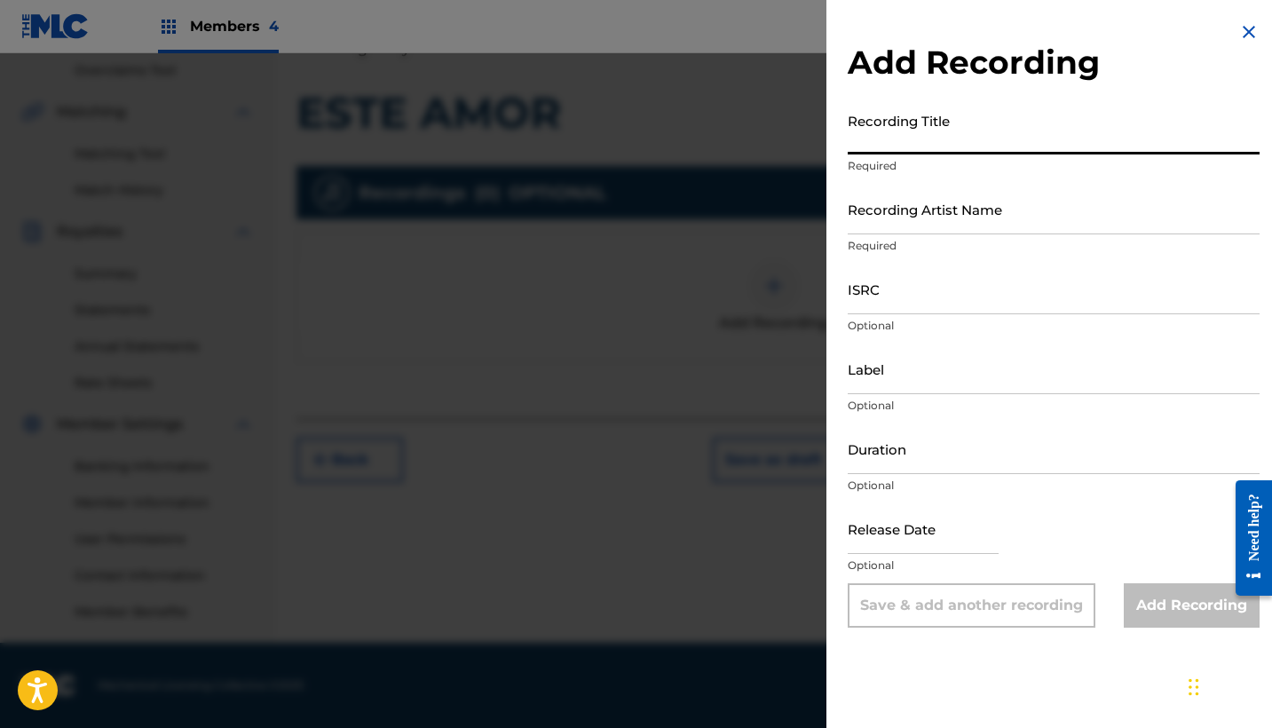
click at [897, 125] on input "Recording Title" at bounding box center [1054, 129] width 412 height 51
click at [923, 242] on p "Required" at bounding box center [1054, 246] width 412 height 16
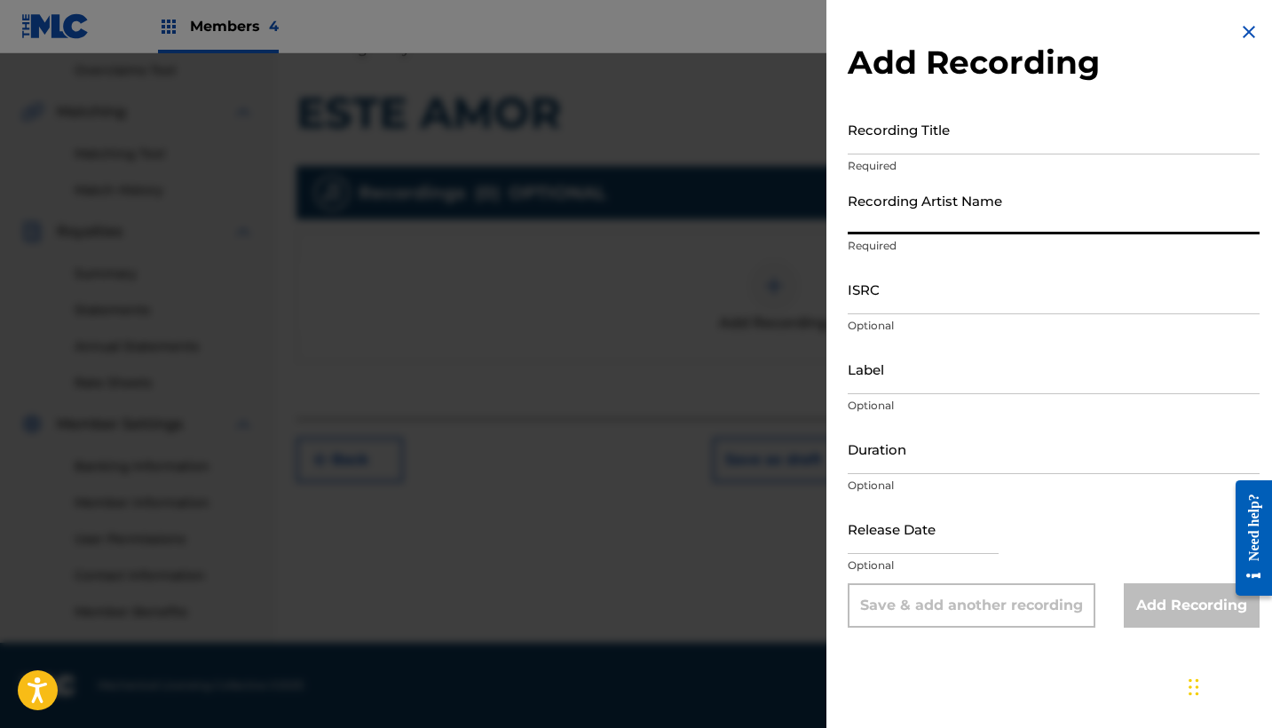
click at [904, 213] on input "Recording Artist Name" at bounding box center [1054, 209] width 412 height 51
paste input "Perfume de Alabanza"
type input "Perfume de Alabanza"
click at [896, 124] on input "Recording Title" at bounding box center [1054, 129] width 412 height 51
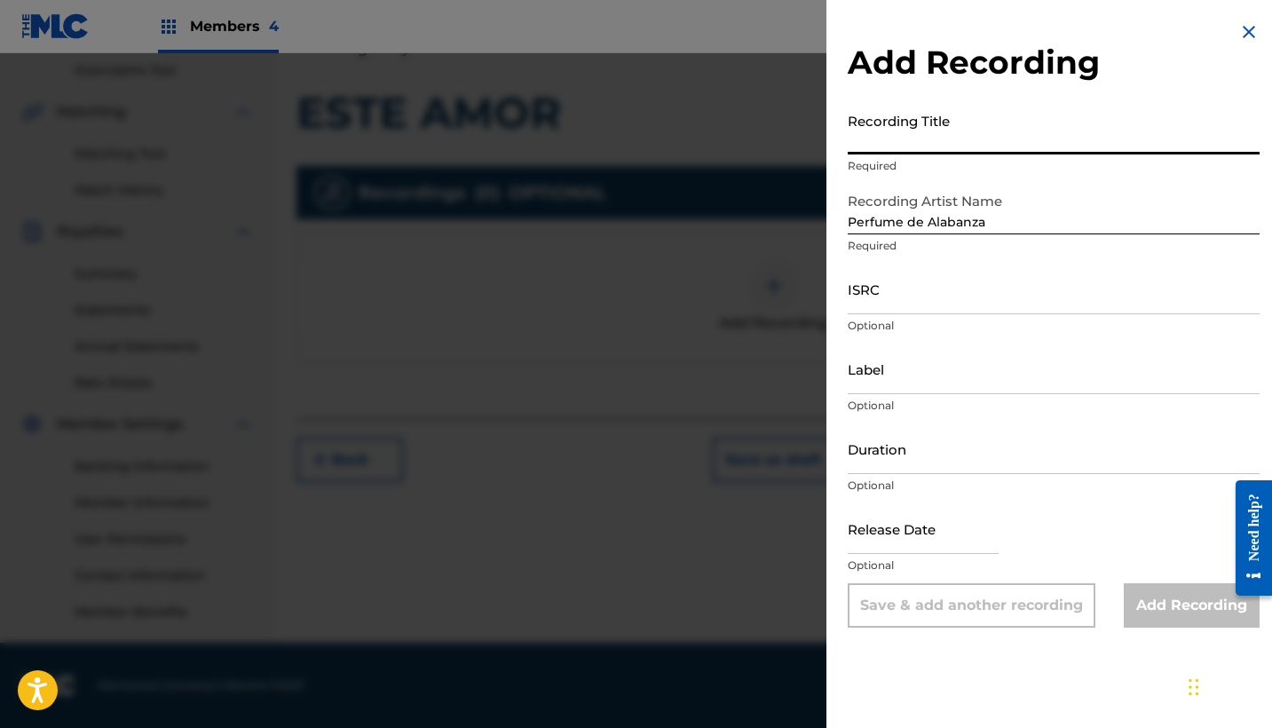
paste input "Este Amor"
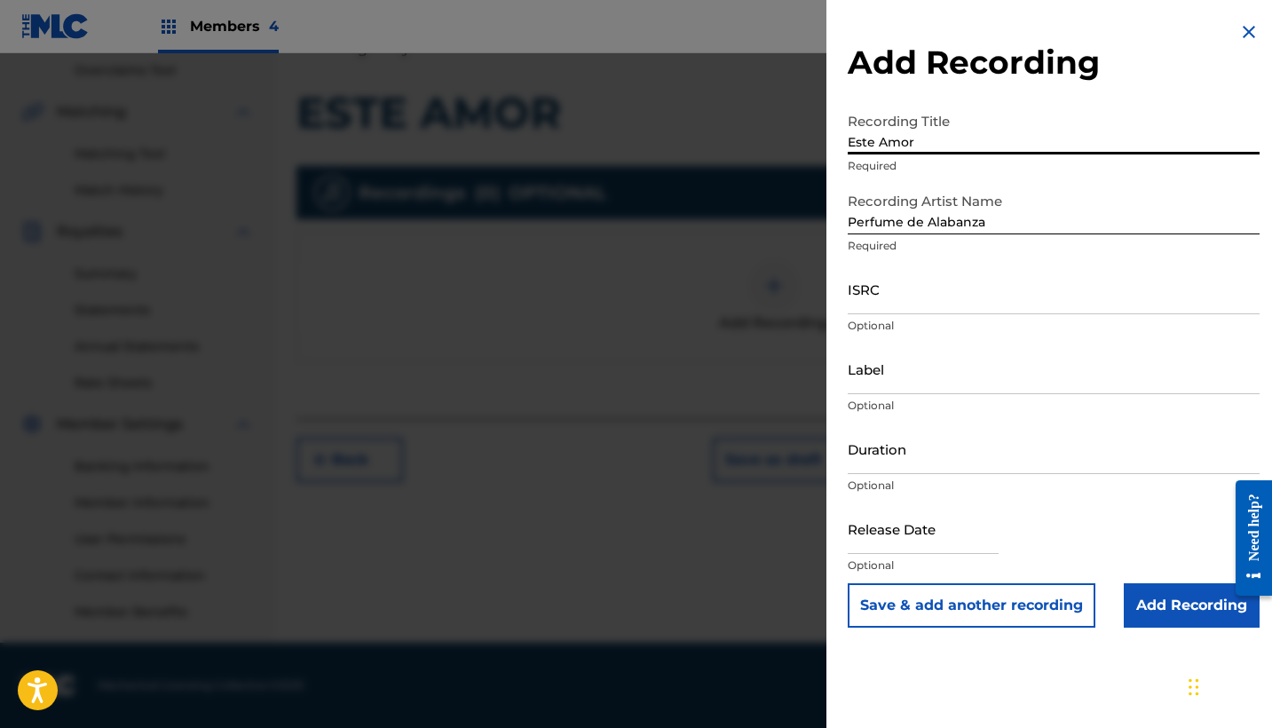
type input "Este Amor"
click at [888, 302] on input "ISRC" at bounding box center [1054, 289] width 412 height 51
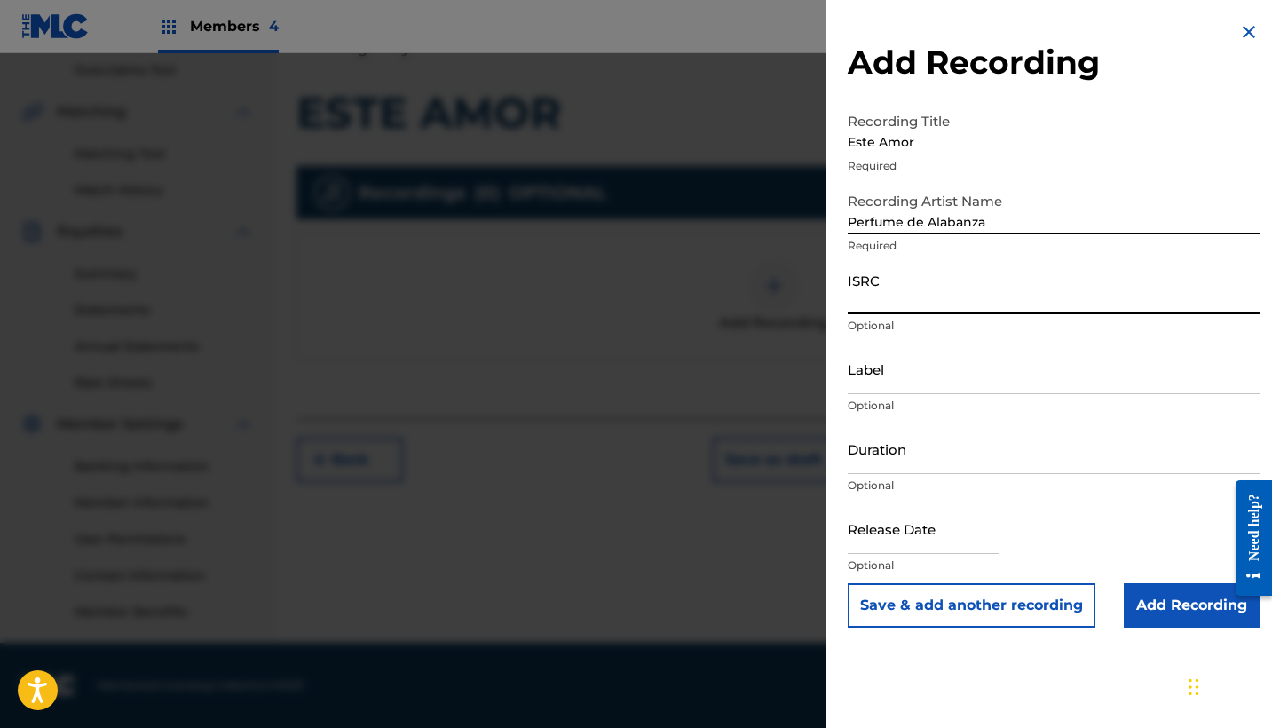
paste input "QZ2J21508985"
type input "QZ2J21508985"
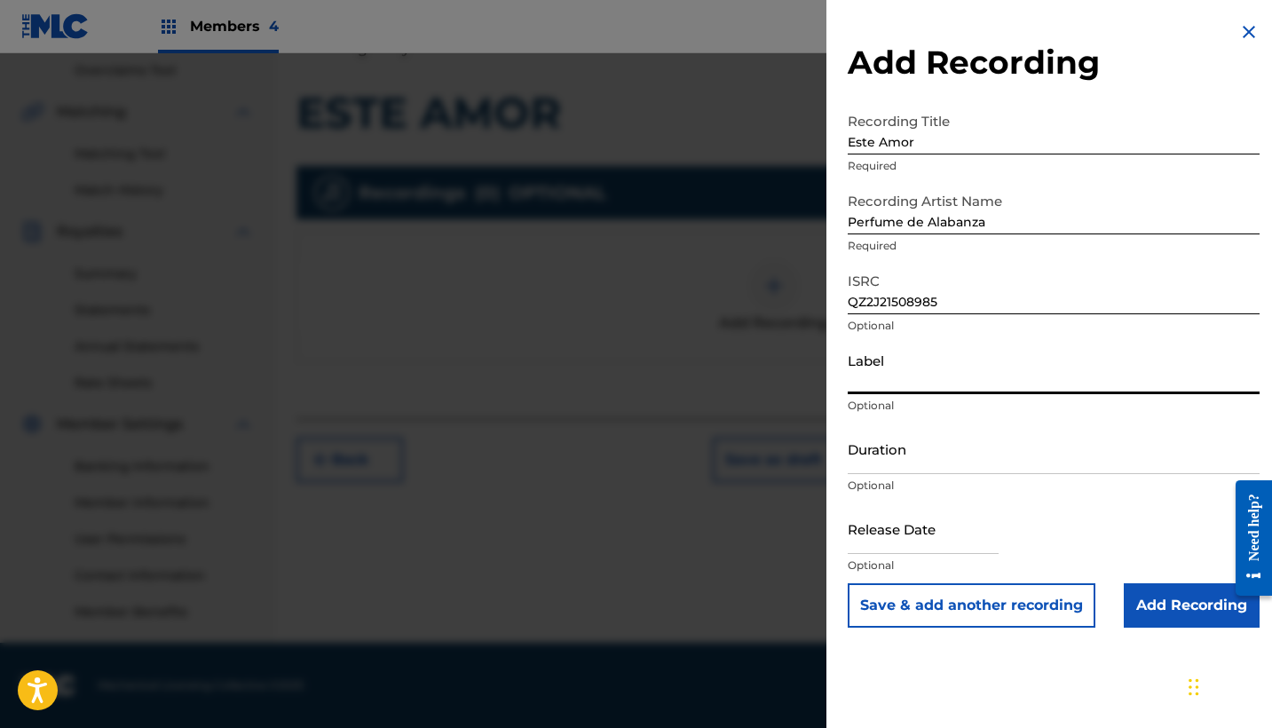
click at [940, 386] on input "Label" at bounding box center [1054, 369] width 412 height 51
paste input "Perfume de Alabanza"
type input "Perfume de Alabanza"
click at [876, 449] on input "Duration" at bounding box center [1054, 449] width 412 height 51
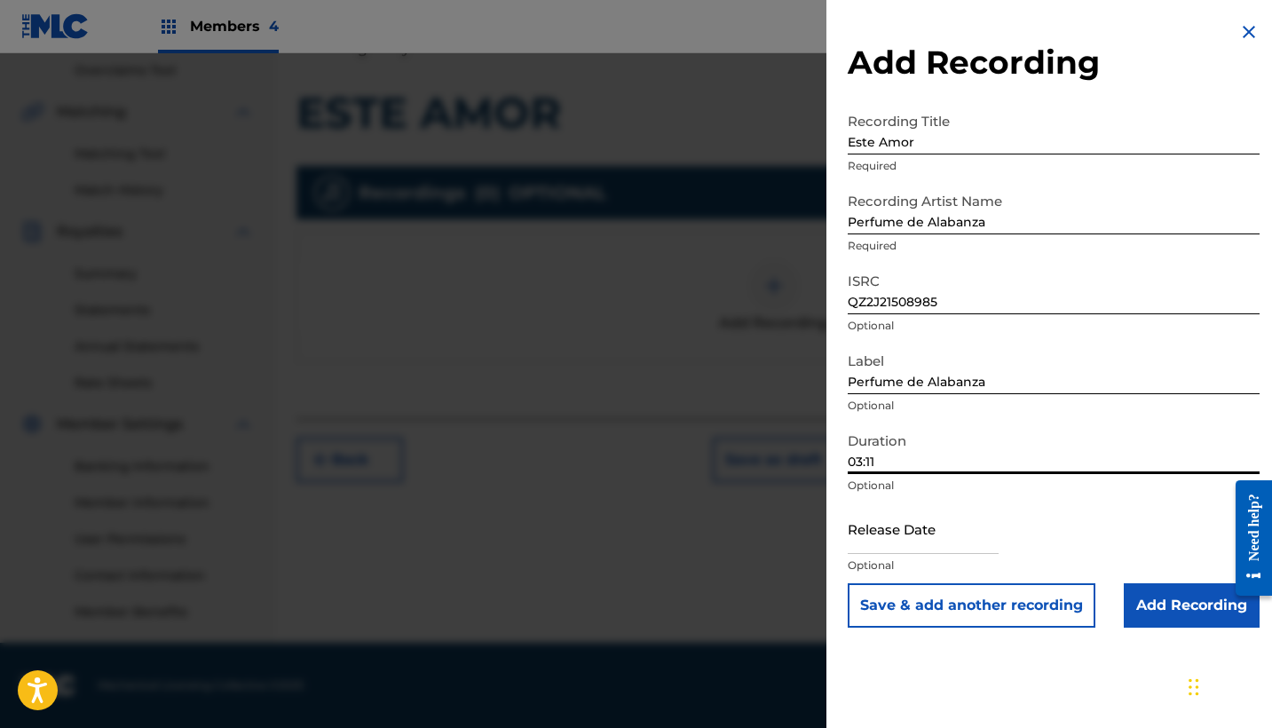
type input "03:11"
click at [928, 524] on input "text" at bounding box center [923, 528] width 151 height 51
select select "7"
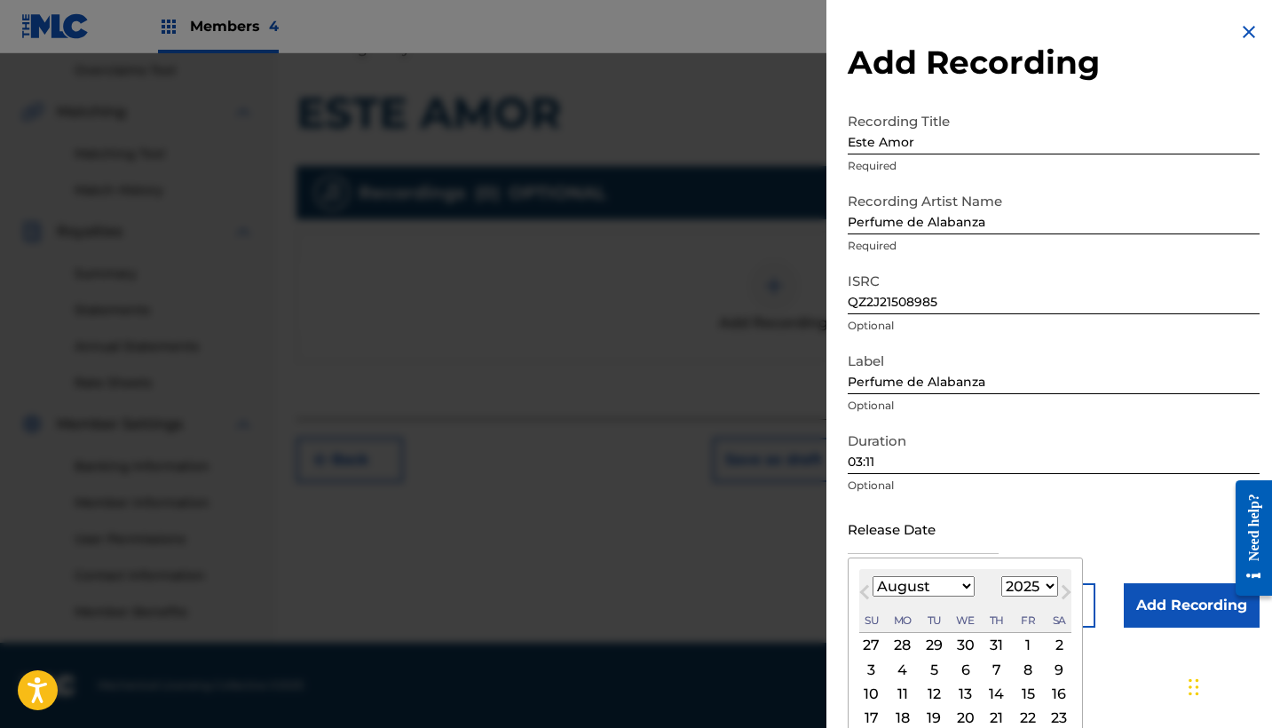
select select "1996"
select select "0"
click at [899, 645] on div "1" at bounding box center [902, 645] width 21 height 21
type input "[DATE]"
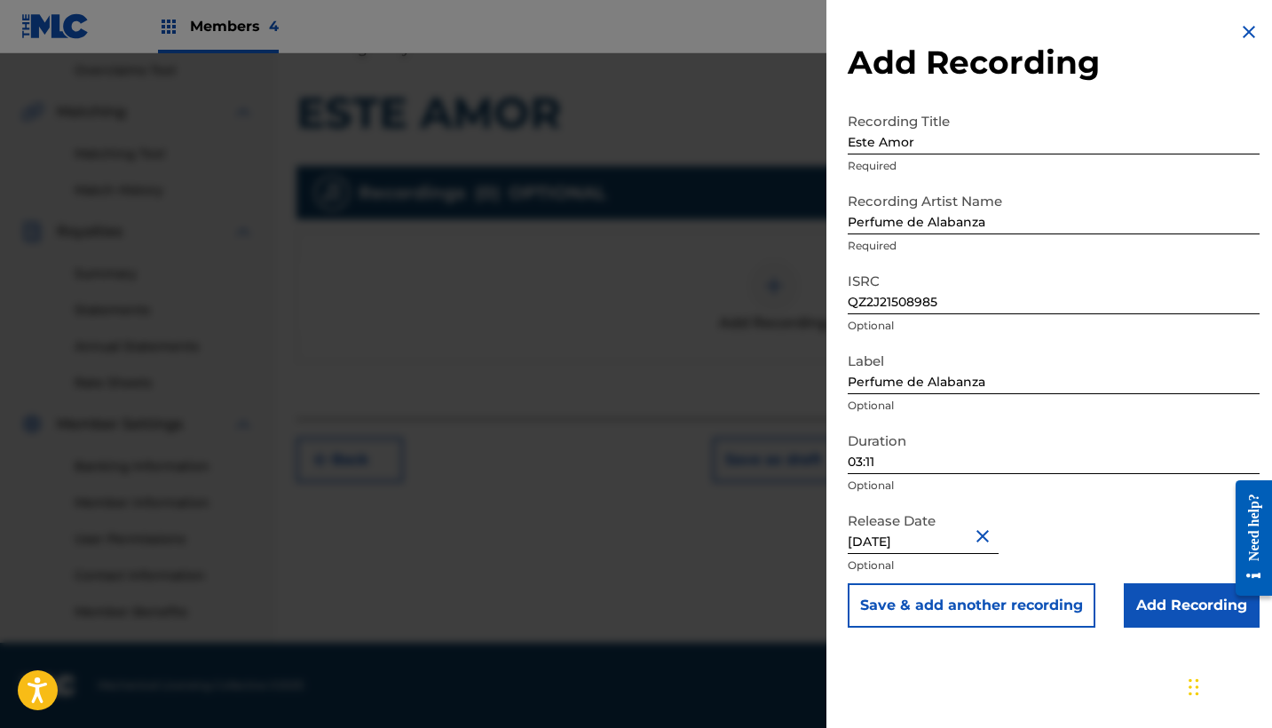
click at [1169, 622] on input "Add Recording" at bounding box center [1192, 605] width 136 height 44
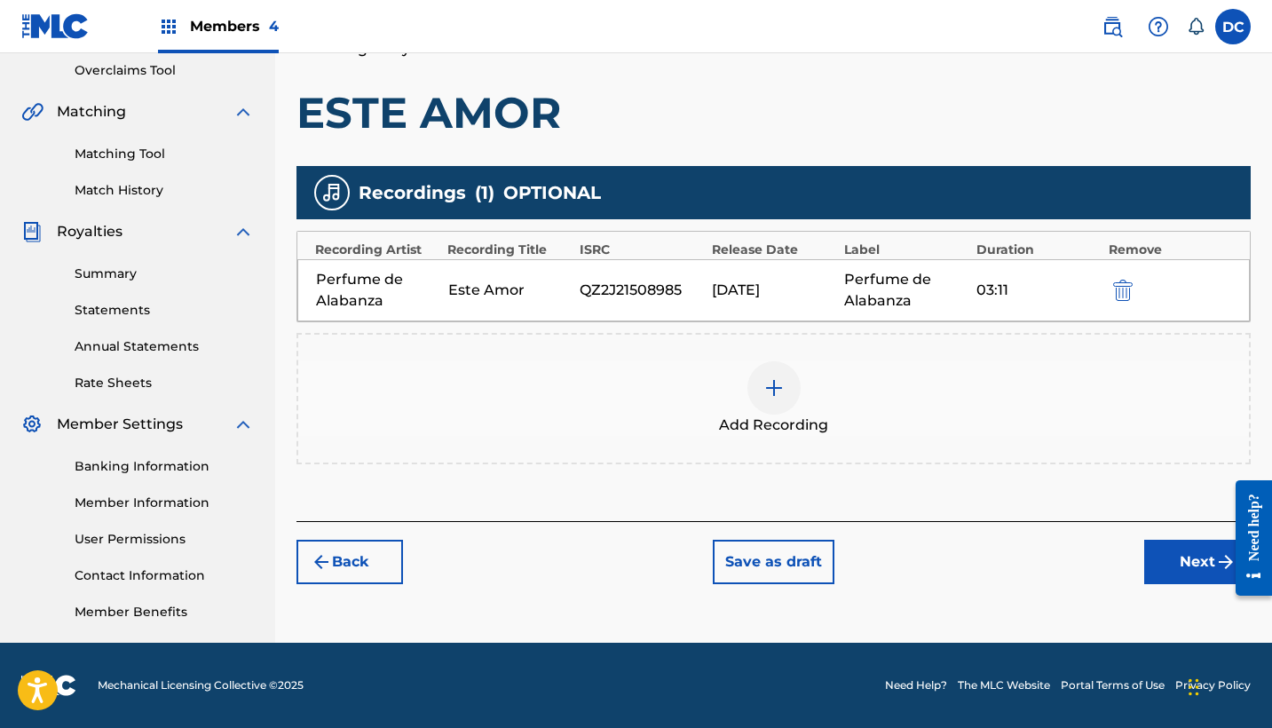
click at [1192, 561] on button "Next" at bounding box center [1197, 562] width 107 height 44
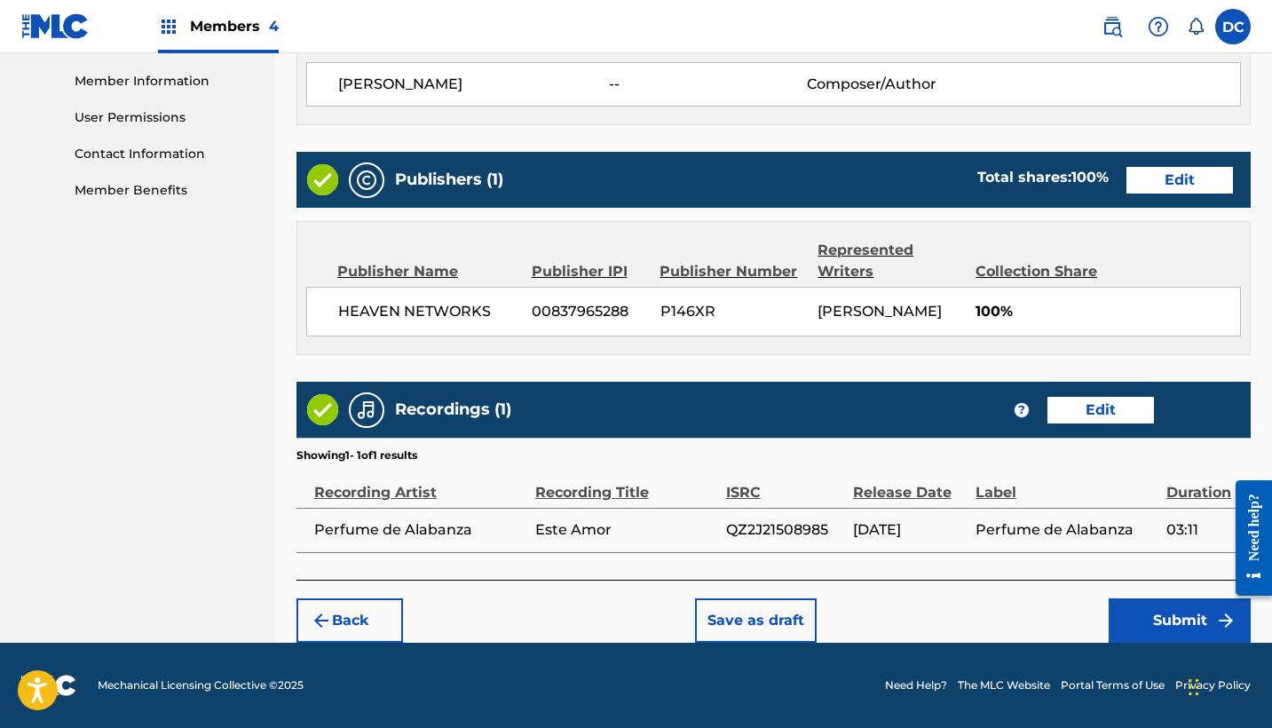
scroll to position [815, 0]
click at [1175, 631] on button "Submit" at bounding box center [1180, 620] width 142 height 44
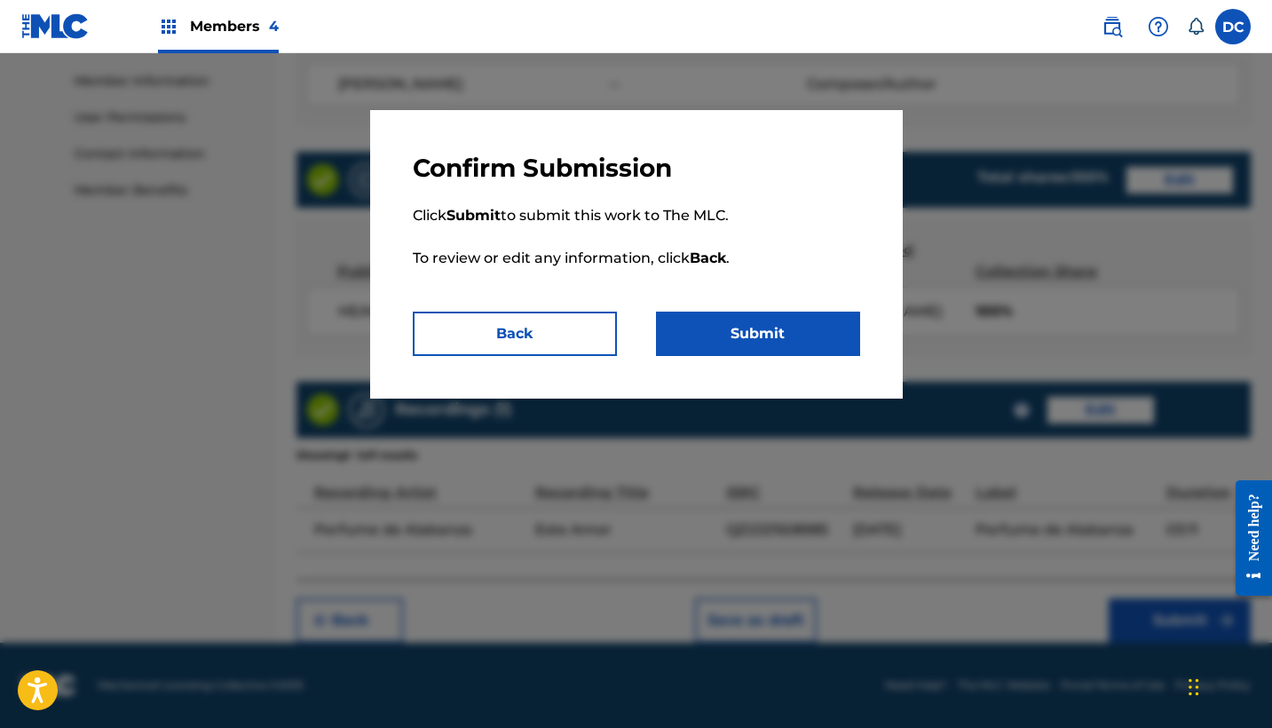
click at [788, 333] on button "Submit" at bounding box center [758, 334] width 204 height 44
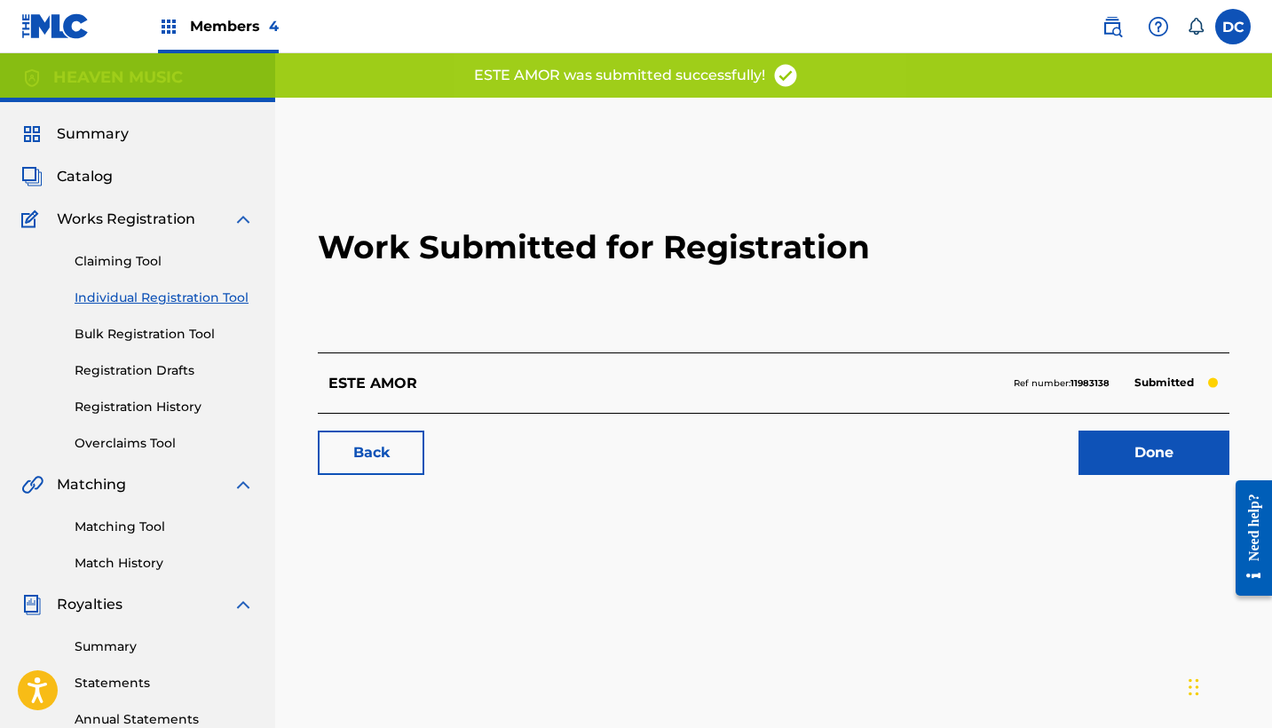
click at [1082, 383] on strong "11983138" at bounding box center [1090, 383] width 39 height 12
copy strong "11983138"
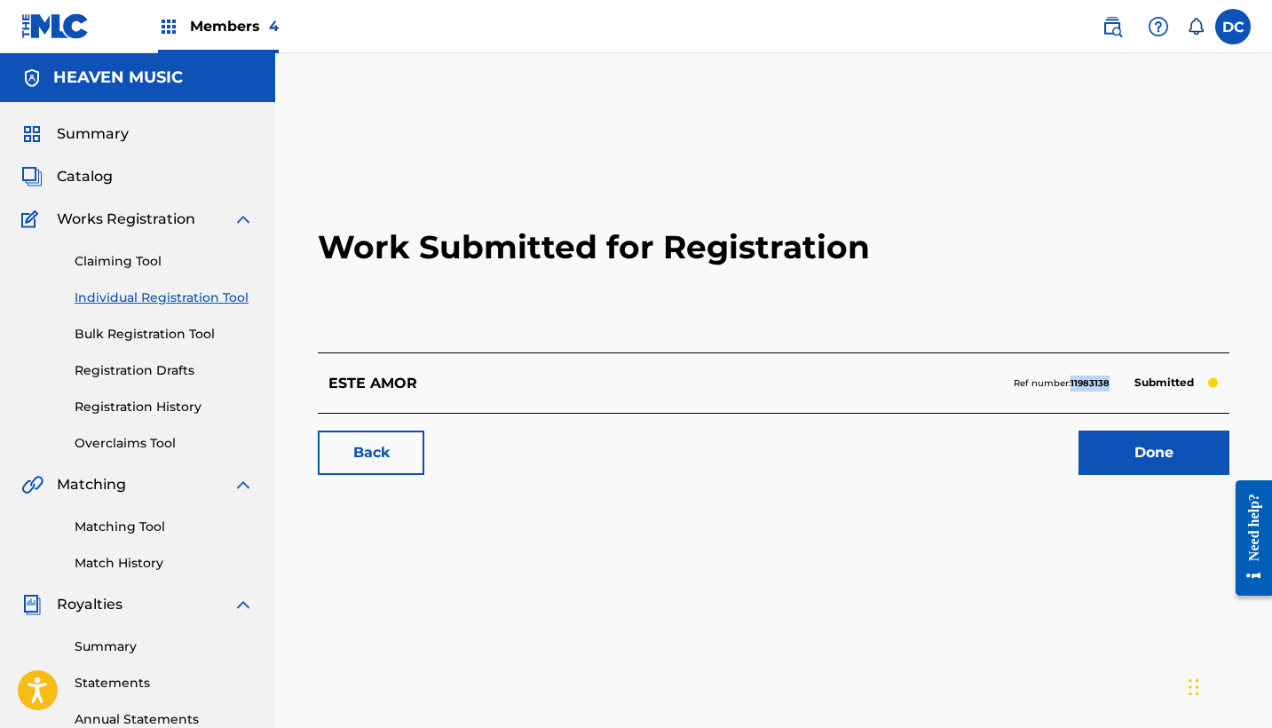
click at [1103, 463] on link "Done" at bounding box center [1154, 453] width 151 height 44
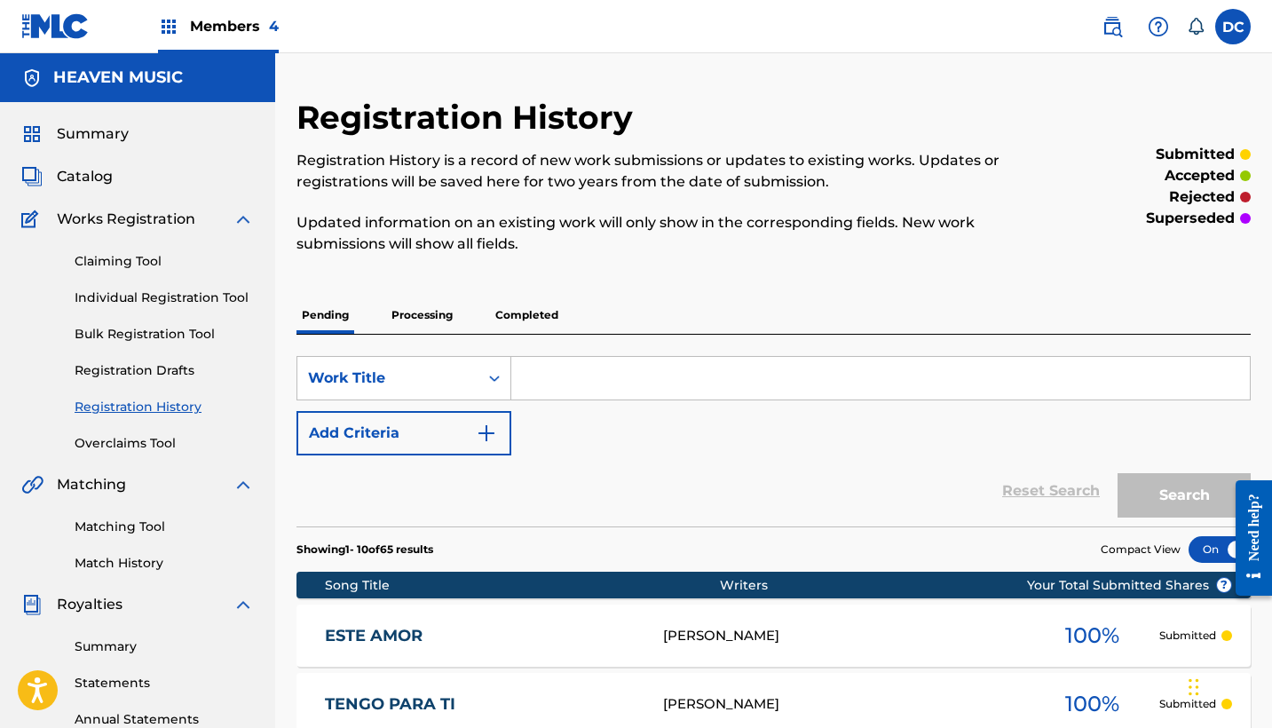
click at [205, 296] on link "Individual Registration Tool" at bounding box center [164, 298] width 179 height 19
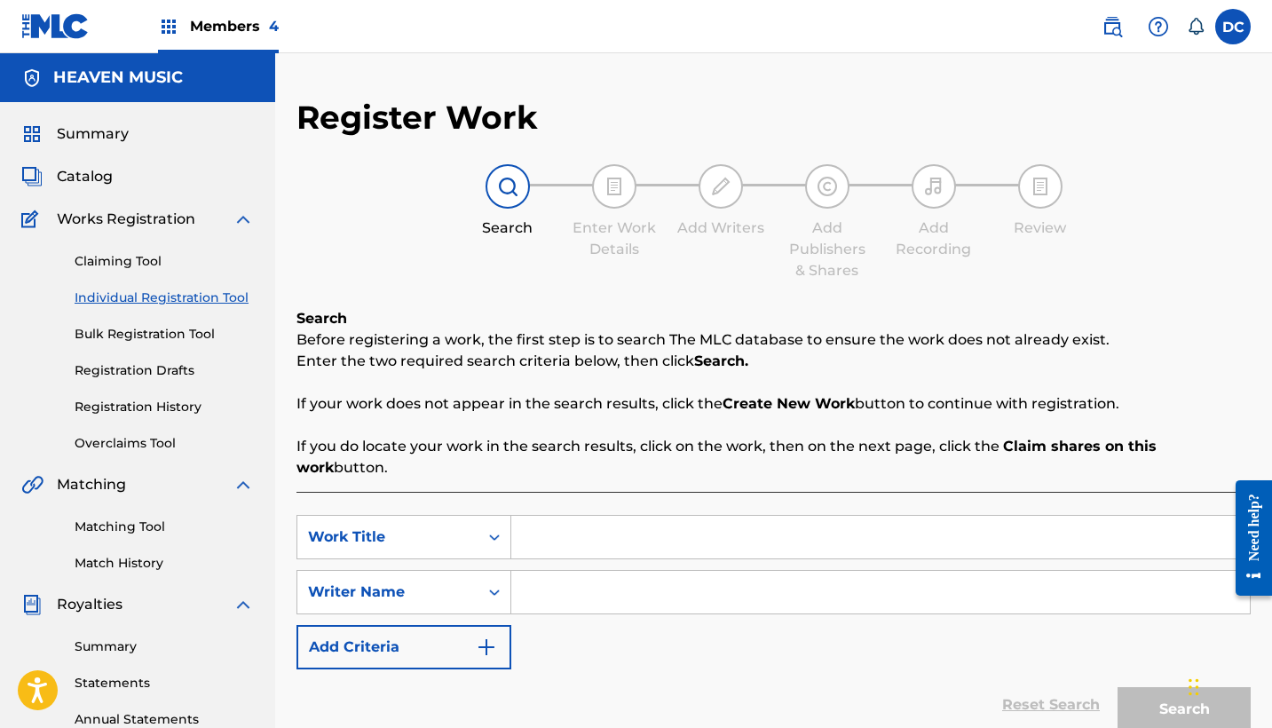
click at [546, 516] on input "Search Form" at bounding box center [880, 537] width 739 height 43
paste input "Todo El Honor"
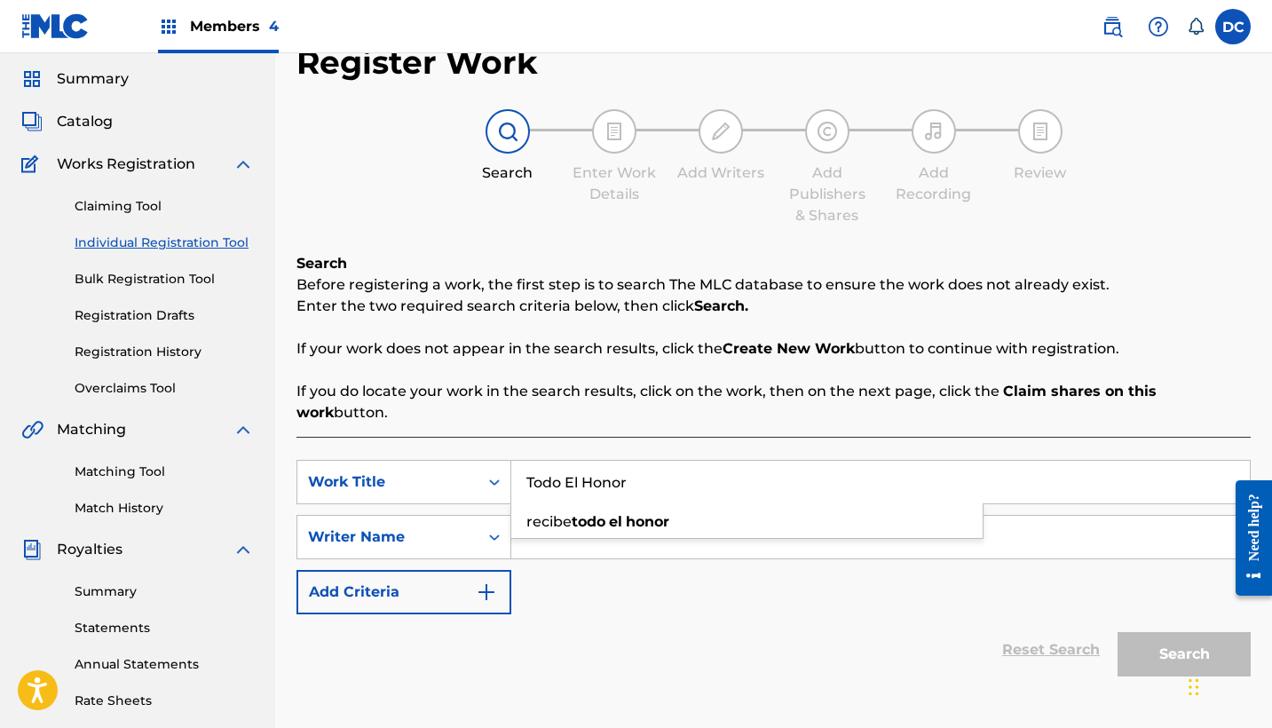
scroll to position [91, 0]
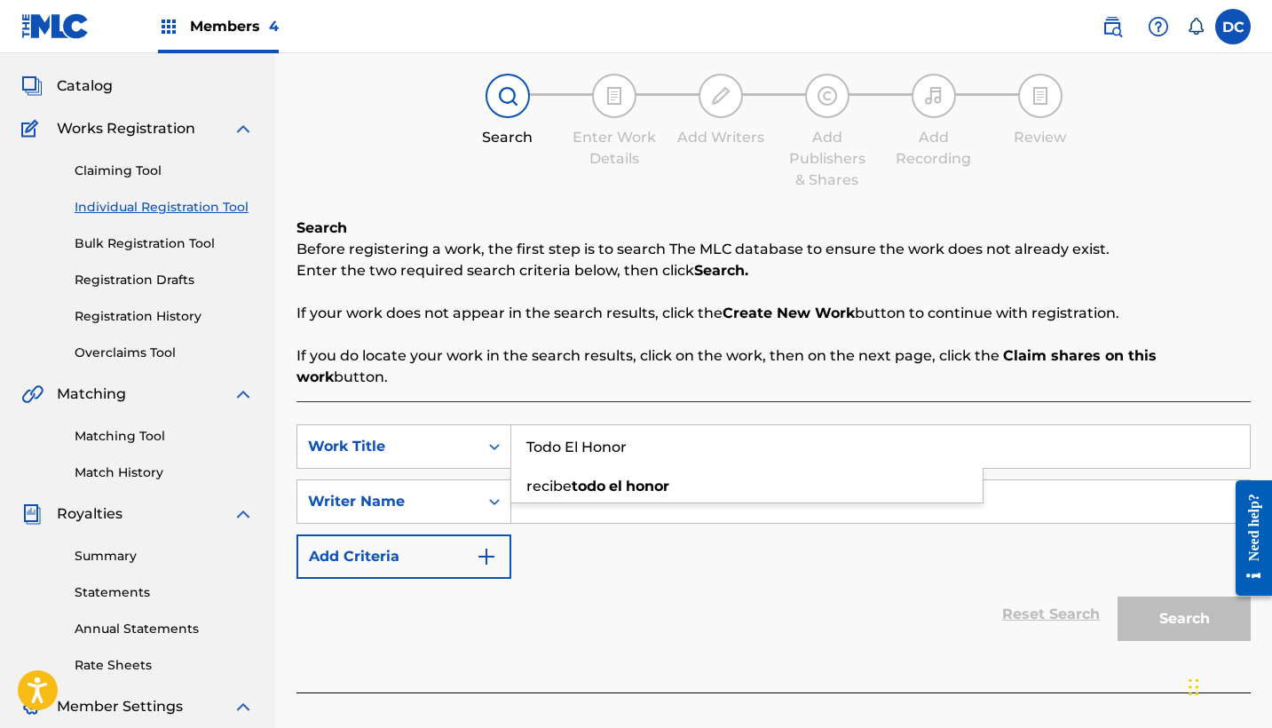
type input "Todo El Honor"
click at [513, 401] on div "SearchWithCriteria0176bdcc-1b4a-404a-9db3-ac6b33b9aeee Work Title Todo El Honor…" at bounding box center [774, 546] width 954 height 291
click at [566, 495] on input "Search Form" at bounding box center [880, 501] width 739 height 43
paste input "[PERSON_NAME]"
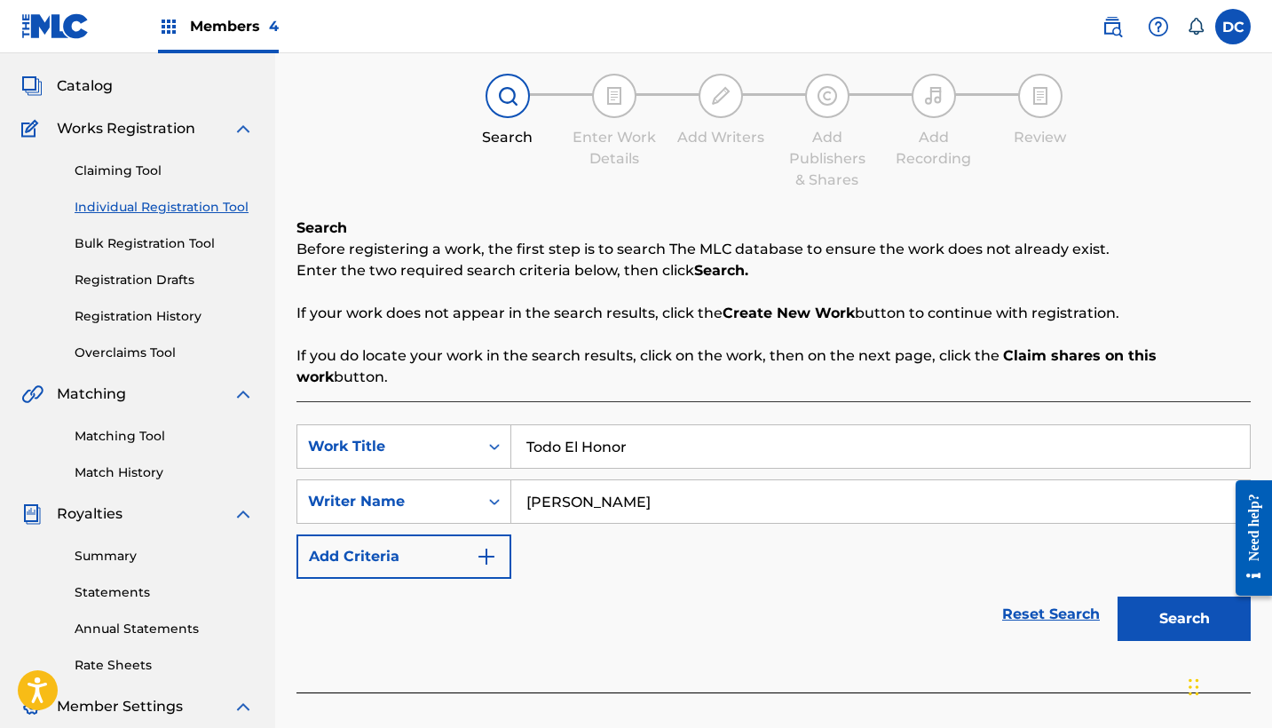
type input "[PERSON_NAME]"
click at [1138, 598] on button "Search" at bounding box center [1184, 619] width 133 height 44
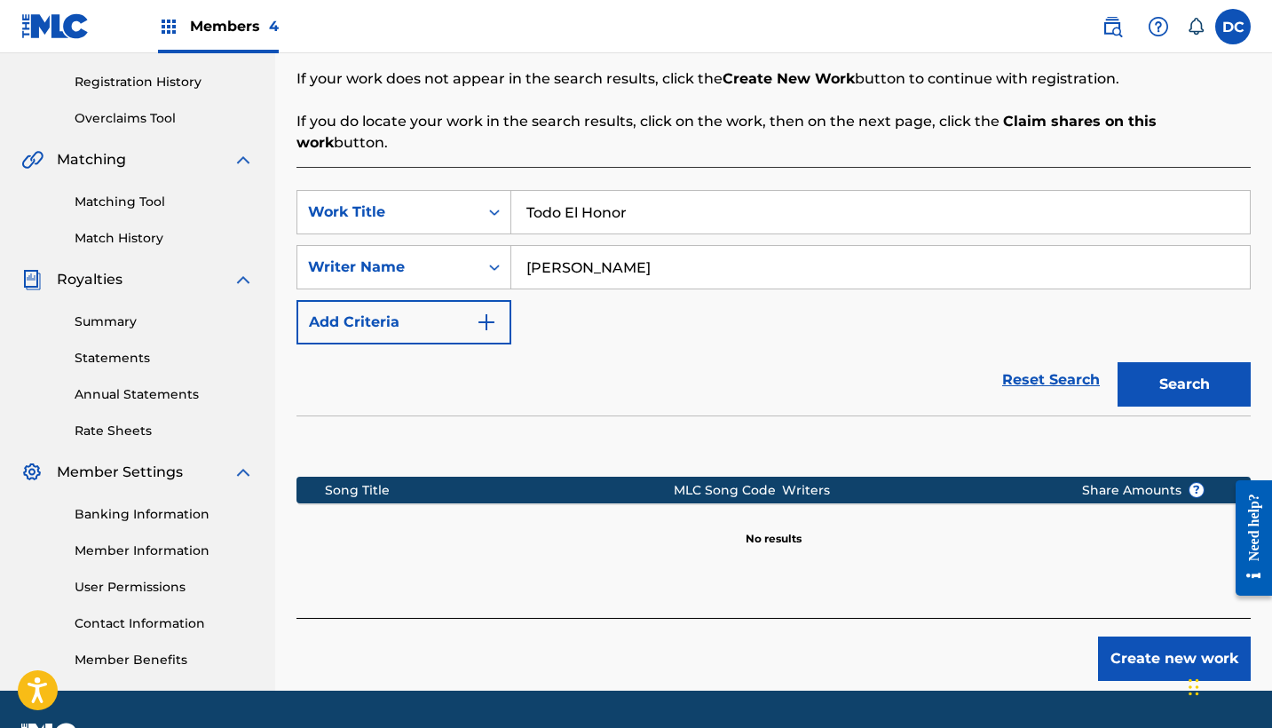
scroll to position [328, 0]
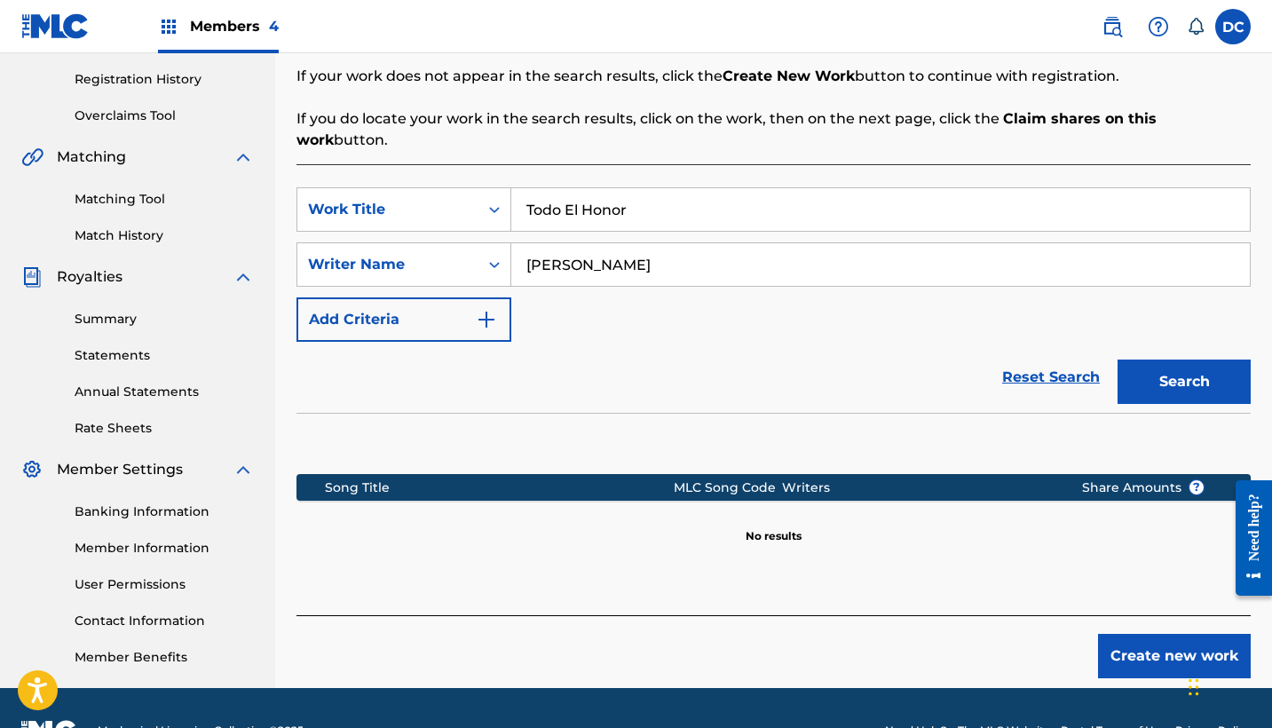
click at [1120, 634] on button "Create new work" at bounding box center [1174, 656] width 153 height 44
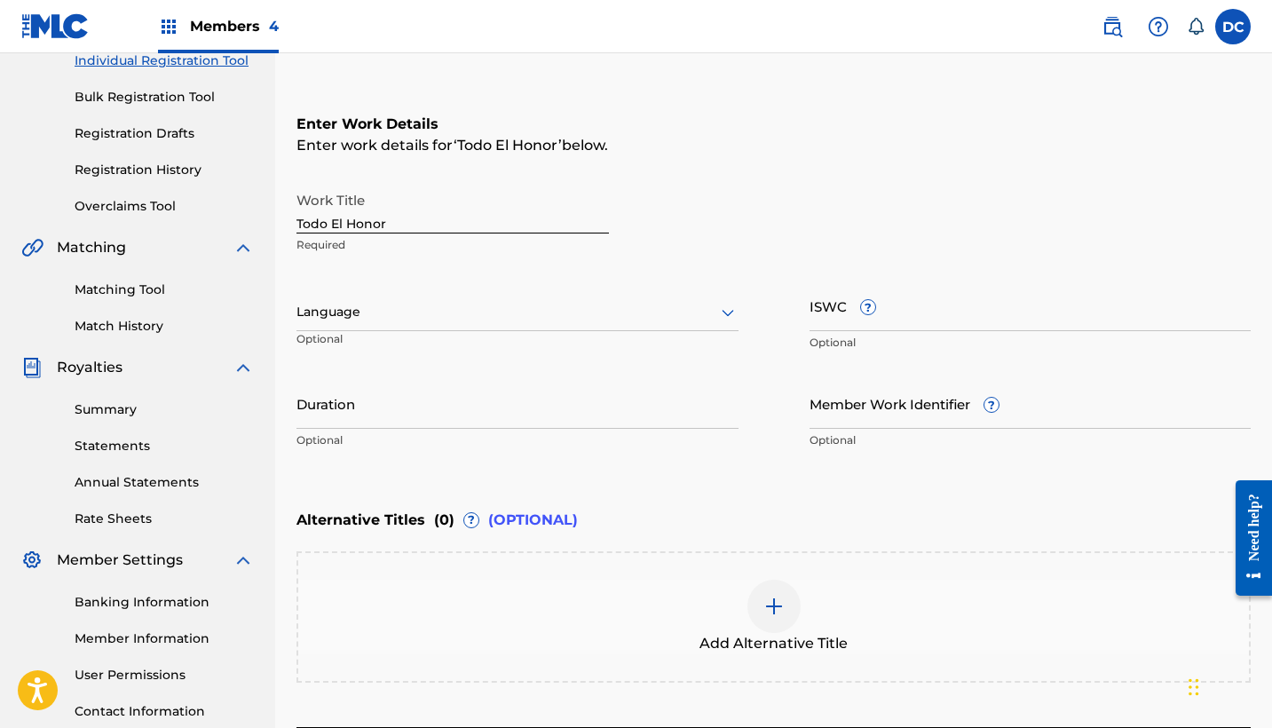
scroll to position [219, 0]
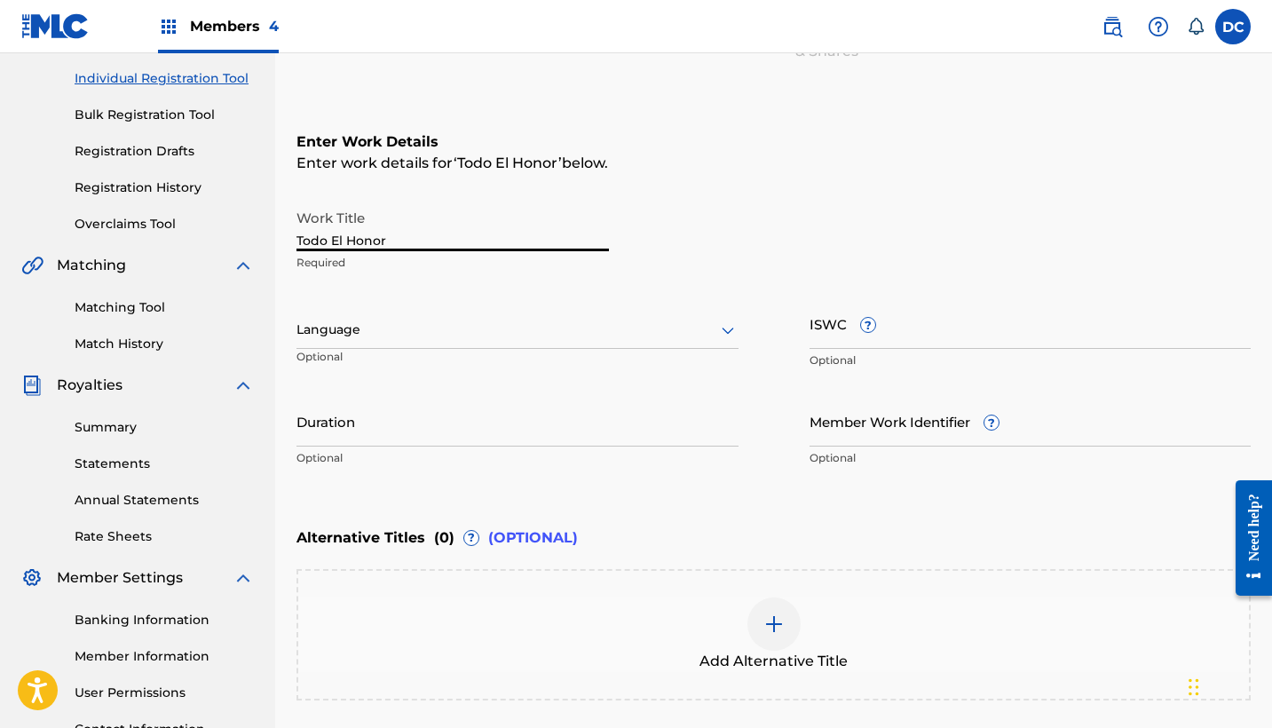
drag, startPoint x: 394, startPoint y: 238, endPoint x: 261, endPoint y: 238, distance: 133.2
click at [261, 238] on main "HEAVEN MUSIC Summary Catalog Works Registration Claiming Tool Individual Regist…" at bounding box center [636, 321] width 1272 height 974
type input "TODO EL HONOR"
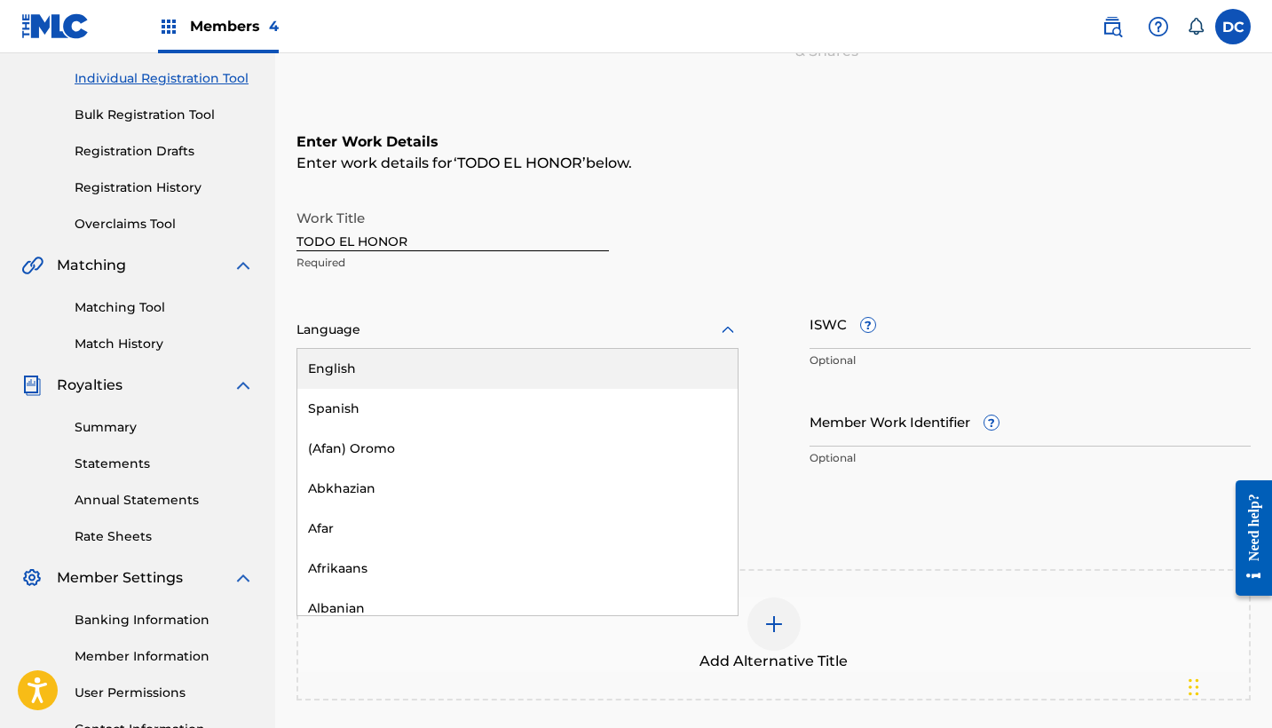
click at [399, 321] on div at bounding box center [518, 330] width 442 height 22
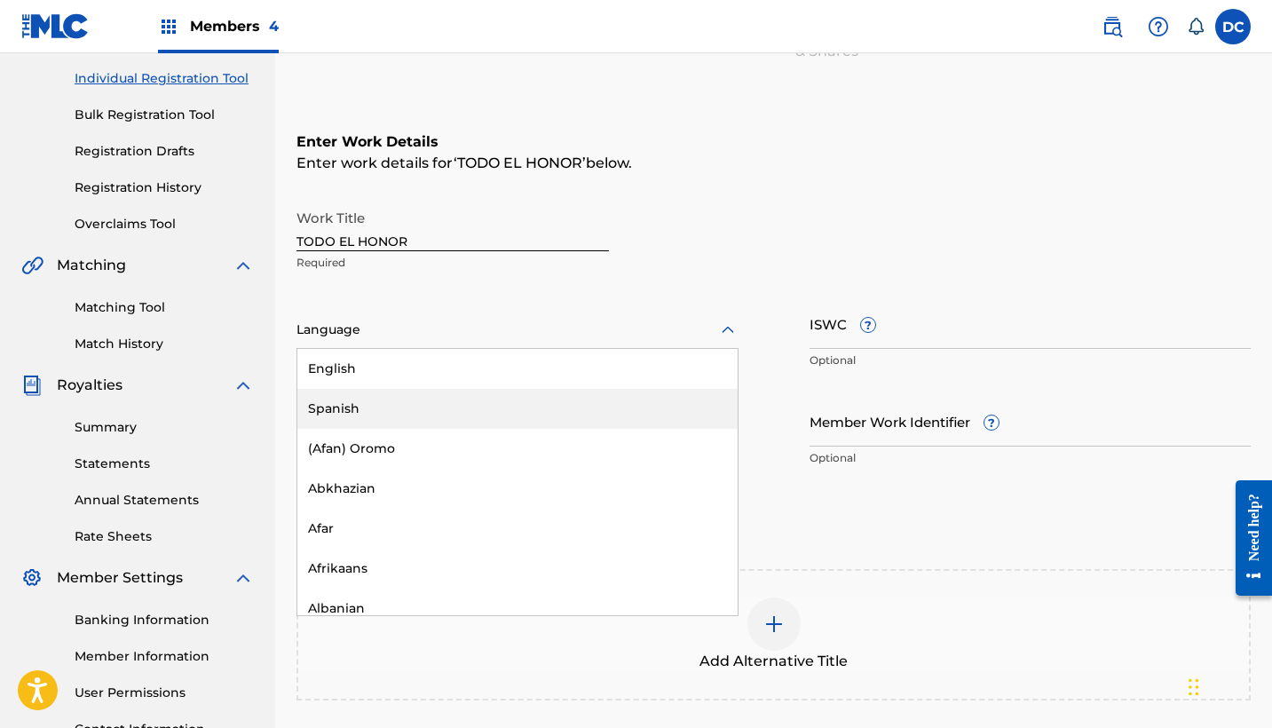
click at [405, 407] on div "Spanish" at bounding box center [517, 409] width 440 height 40
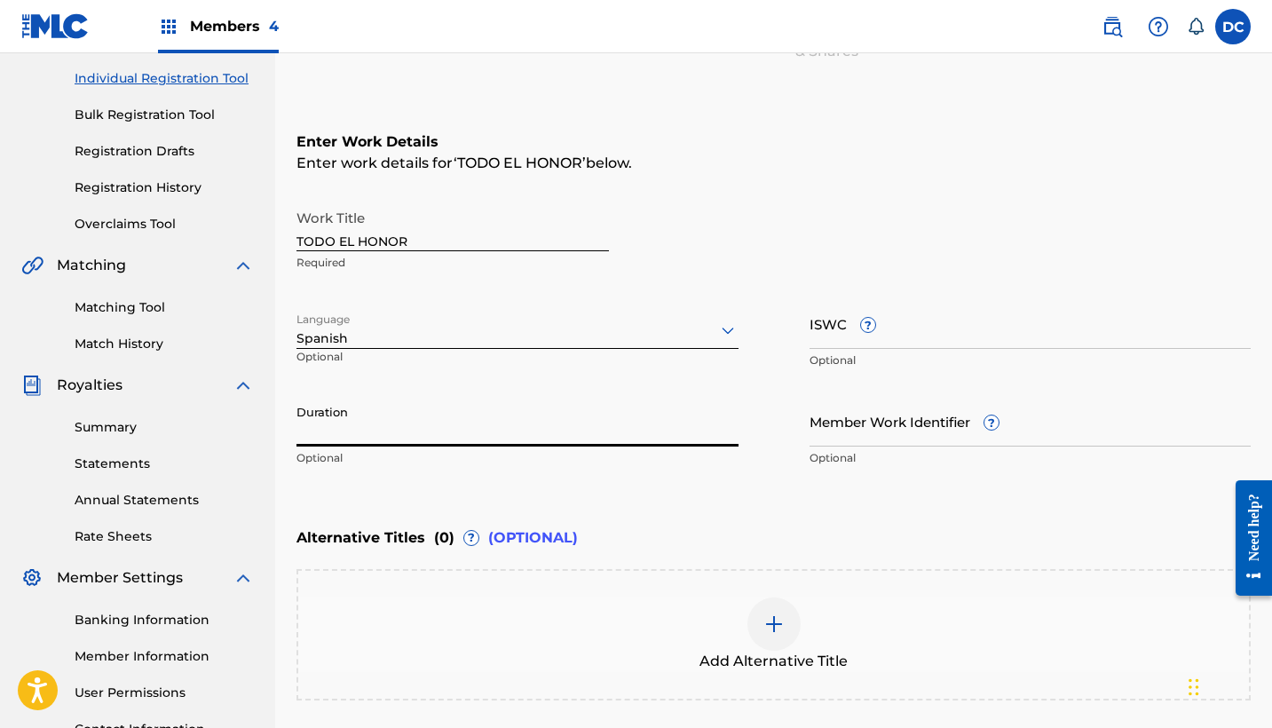
click at [408, 406] on input "Duration" at bounding box center [518, 421] width 442 height 51
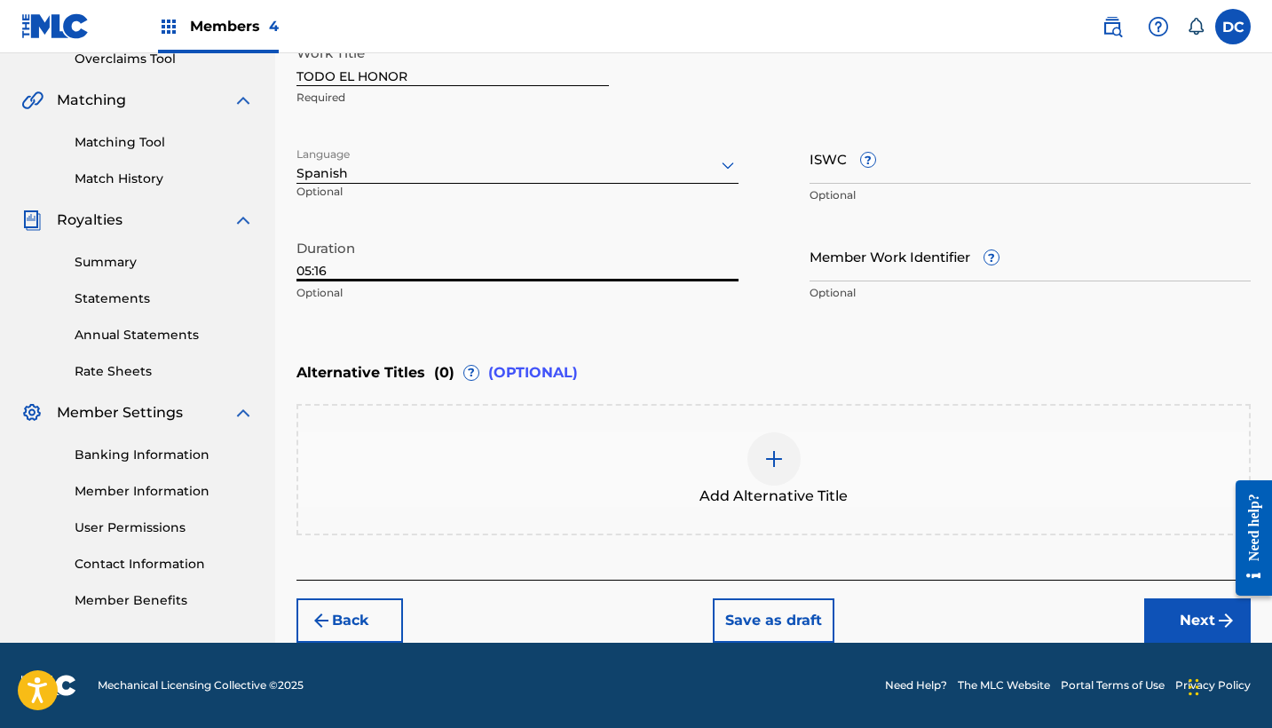
type input "05:16"
click at [1170, 633] on button "Next" at bounding box center [1197, 620] width 107 height 44
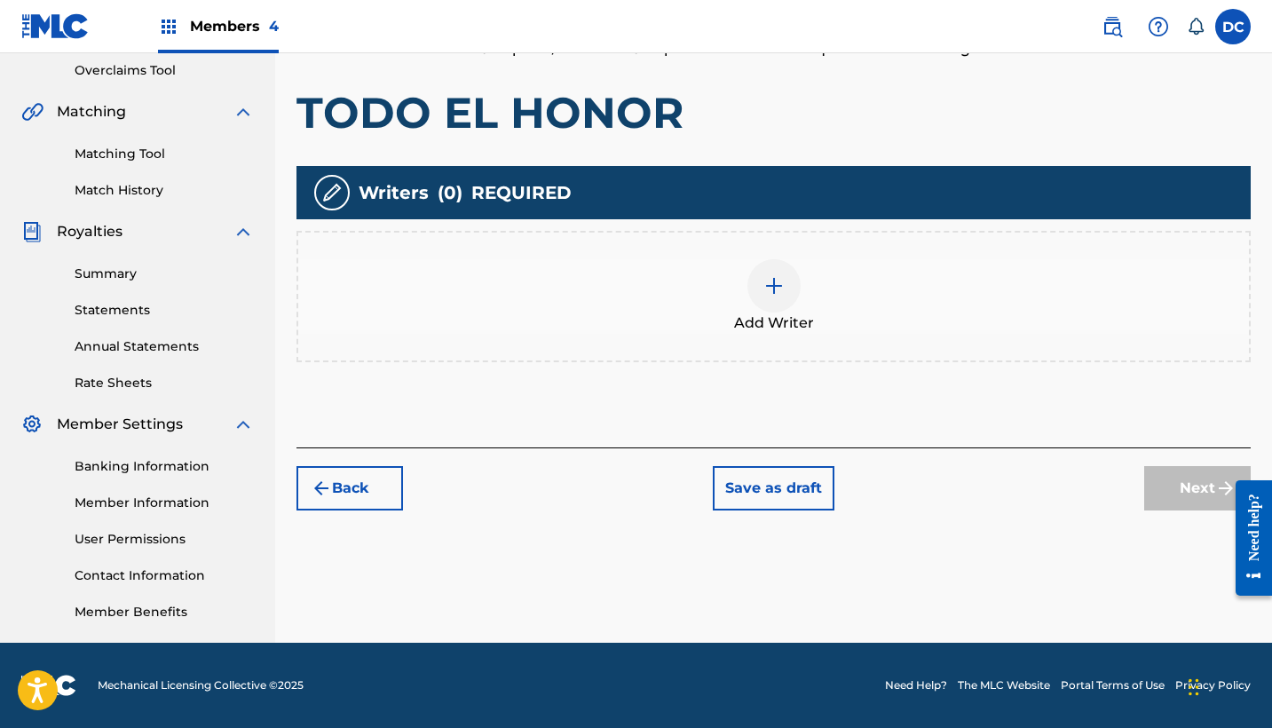
scroll to position [373, 0]
click at [788, 266] on div at bounding box center [774, 285] width 53 height 53
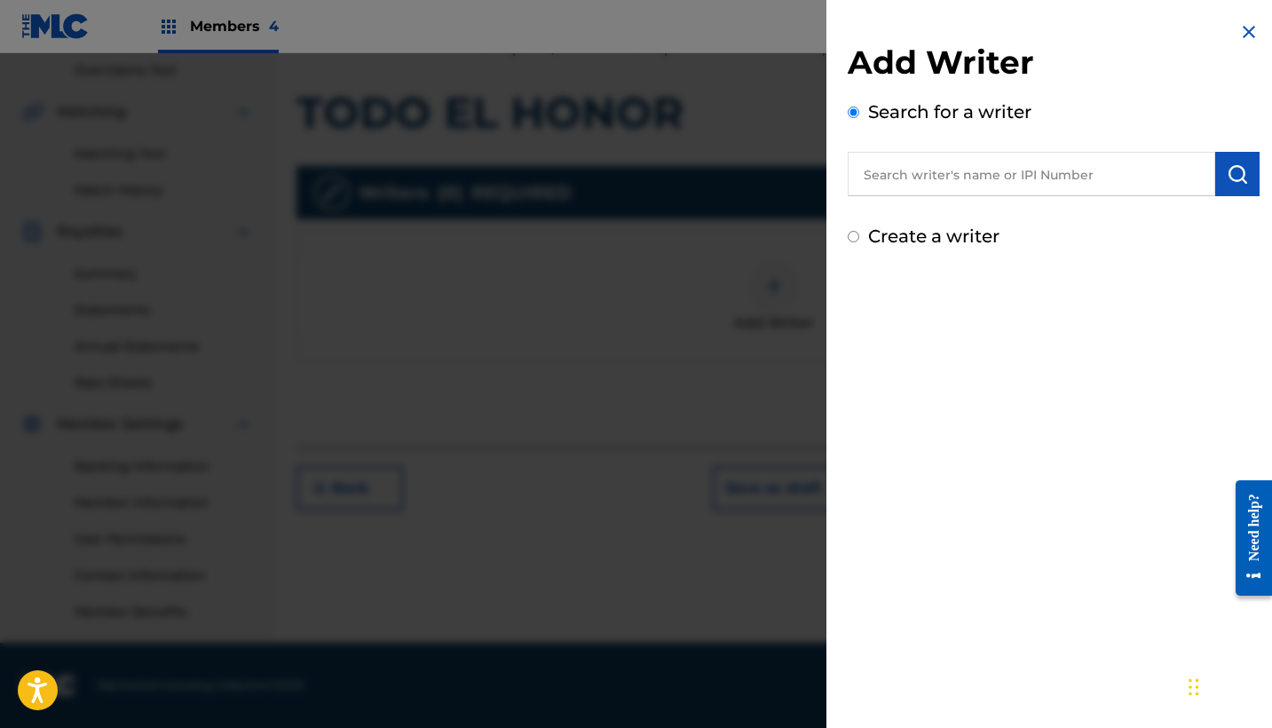
click at [970, 228] on label "Create a writer" at bounding box center [933, 236] width 131 height 21
radio input "true"
click at [859, 231] on input "Create a writer" at bounding box center [854, 237] width 12 height 12
radio input "false"
radio input "true"
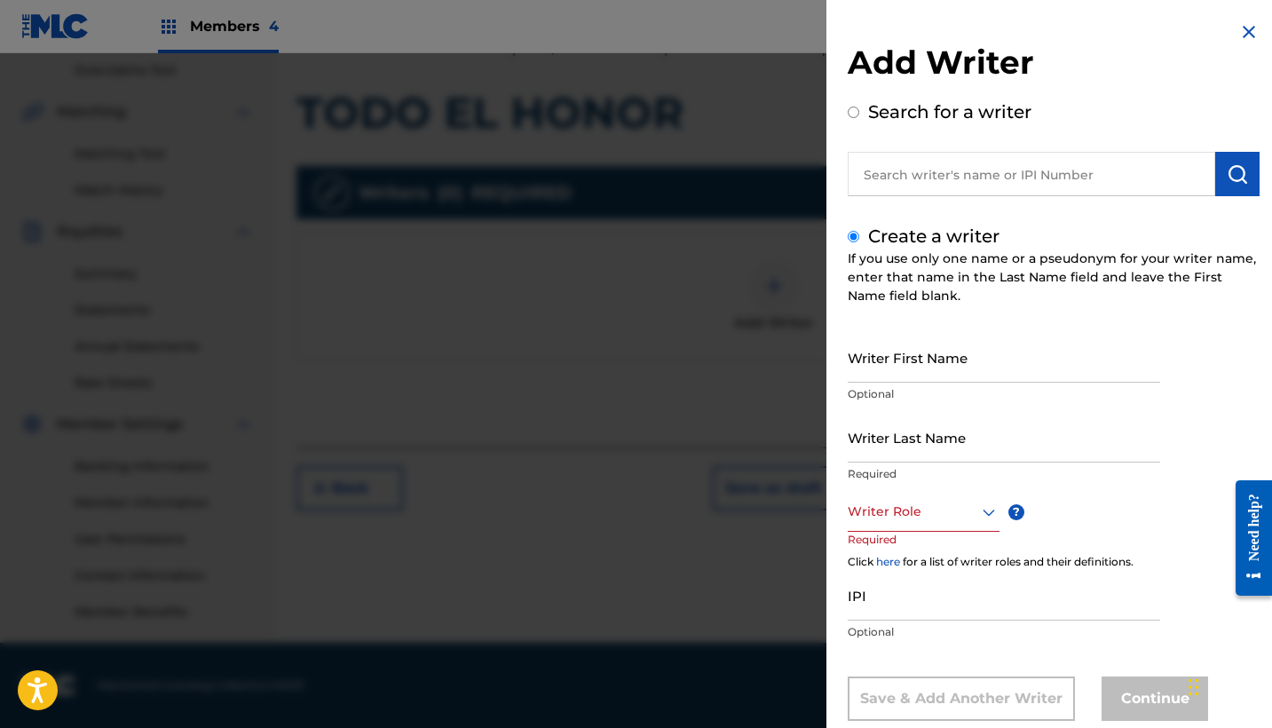
click at [912, 398] on p "Optional" at bounding box center [1004, 394] width 313 height 16
click at [906, 370] on input "Writer First Name" at bounding box center [1004, 357] width 313 height 51
paste input "[PERSON_NAME]"
drag, startPoint x: 999, startPoint y: 376, endPoint x: 824, endPoint y: 376, distance: 174.9
click at [824, 376] on div "Add Writer Search for a writer Create a writer If you use only one name or a ps…" at bounding box center [636, 390] width 1272 height 675
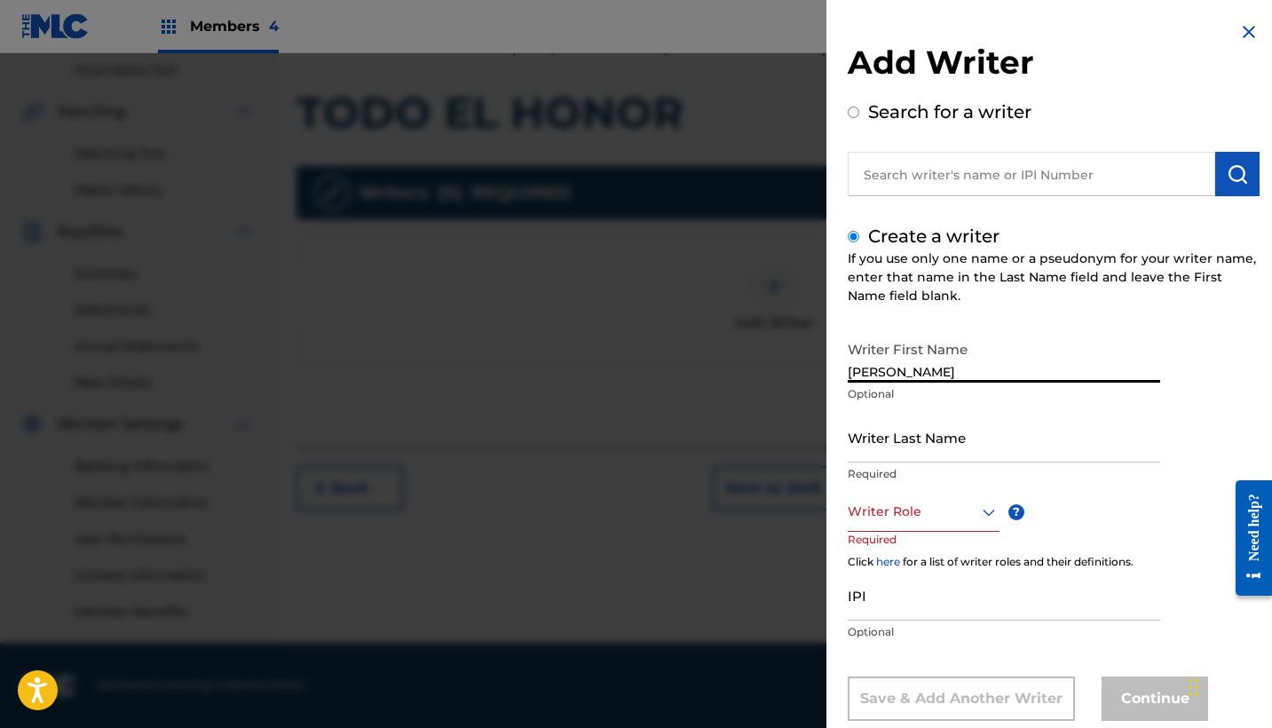
click at [914, 379] on input "[PERSON_NAME]" at bounding box center [1004, 357] width 313 height 51
drag, startPoint x: 902, startPoint y: 373, endPoint x: 1038, endPoint y: 373, distance: 135.8
click at [1038, 373] on input "[PERSON_NAME]" at bounding box center [1004, 357] width 313 height 51
type input "[PERSON_NAME]"
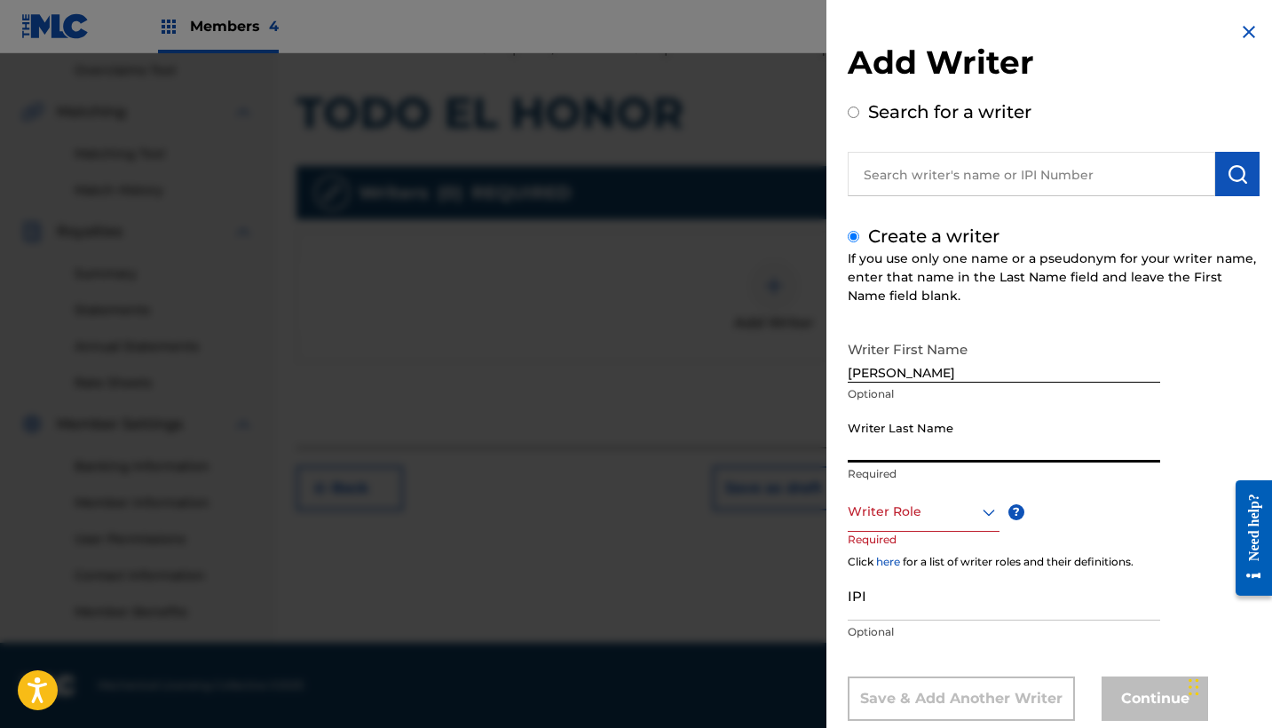
click at [920, 440] on input "Writer Last Name" at bounding box center [1004, 437] width 313 height 51
paste input "[PERSON_NAME]"
type input "[PERSON_NAME]"
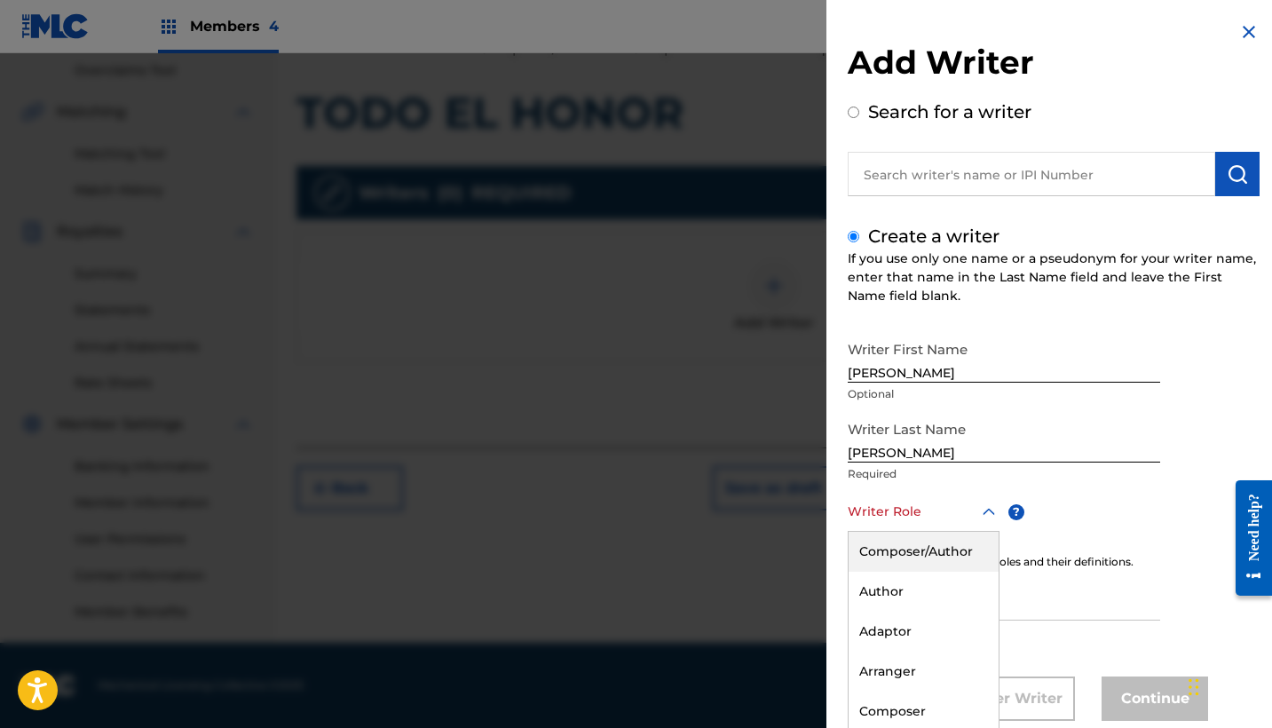
click at [923, 524] on div "Composer/Author, 1 of 8. 8 results available. Use Up and Down to choose options…" at bounding box center [924, 512] width 152 height 40
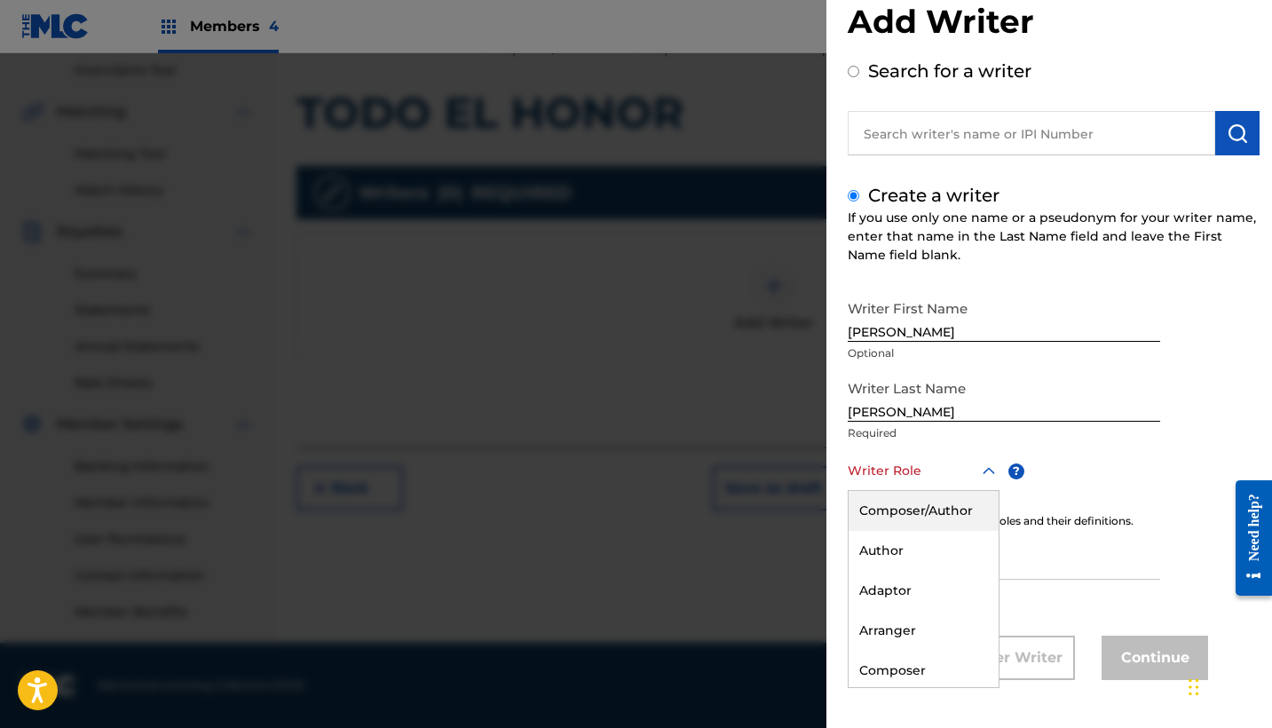
click at [908, 519] on div "Composer/Author" at bounding box center [924, 511] width 150 height 40
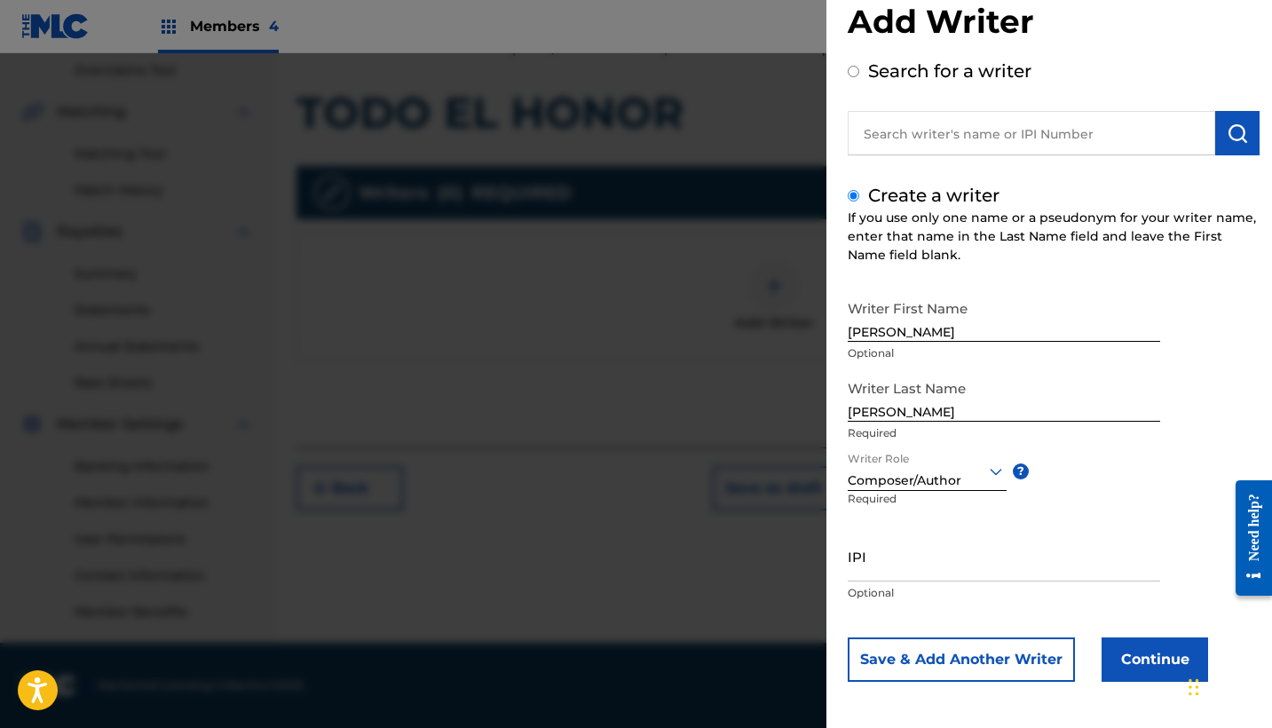
click at [1129, 655] on button "Continue" at bounding box center [1155, 660] width 107 height 44
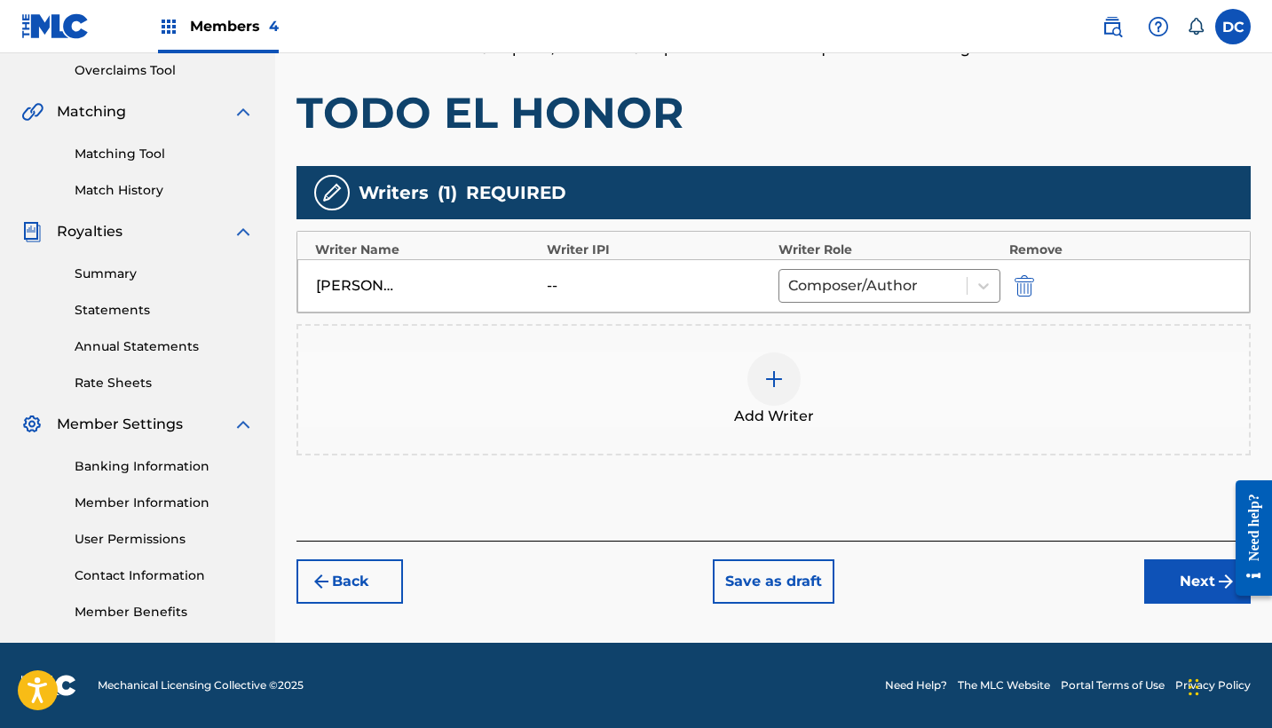
click at [1152, 573] on button "Next" at bounding box center [1197, 581] width 107 height 44
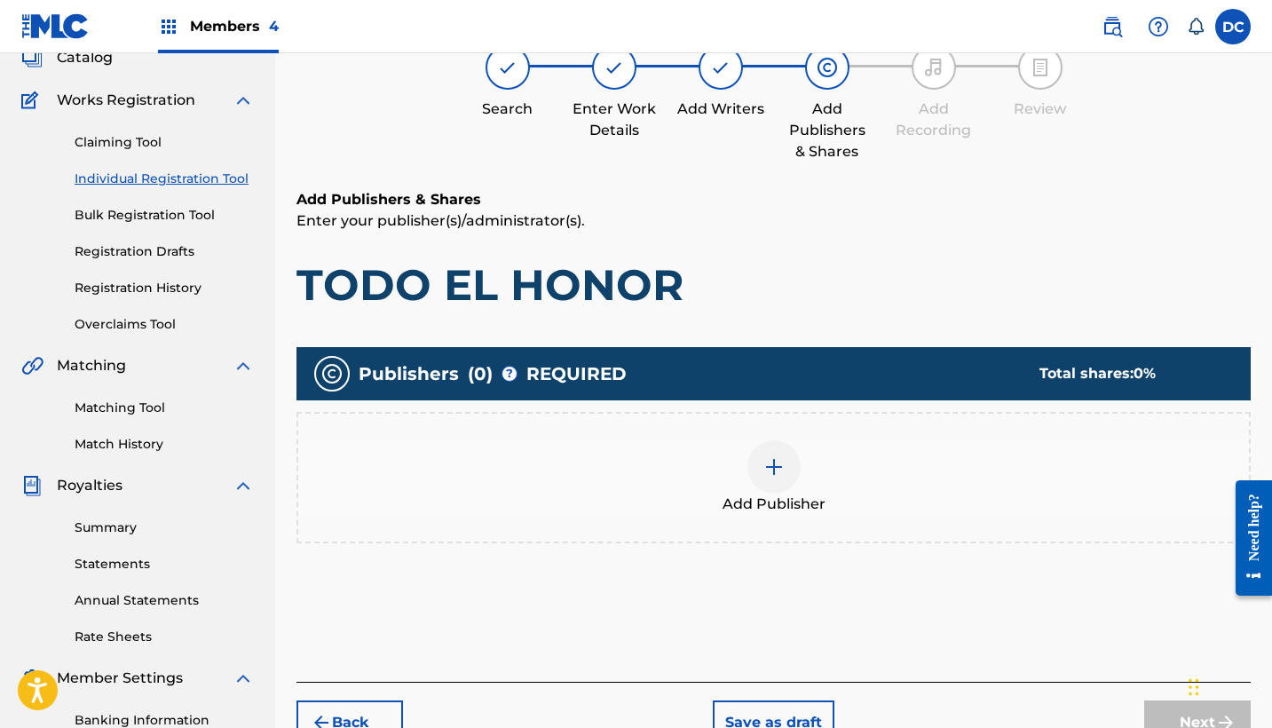
scroll to position [80, 0]
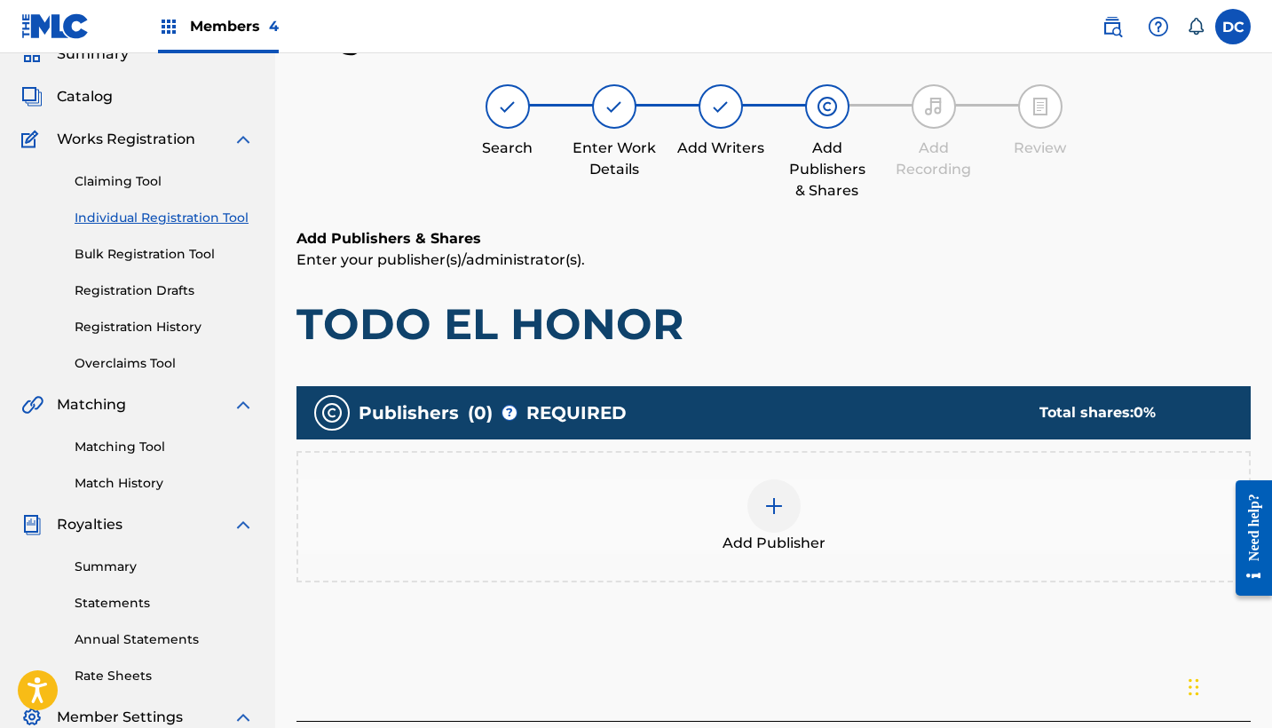
click at [812, 506] on div "Add Publisher" at bounding box center [773, 516] width 951 height 75
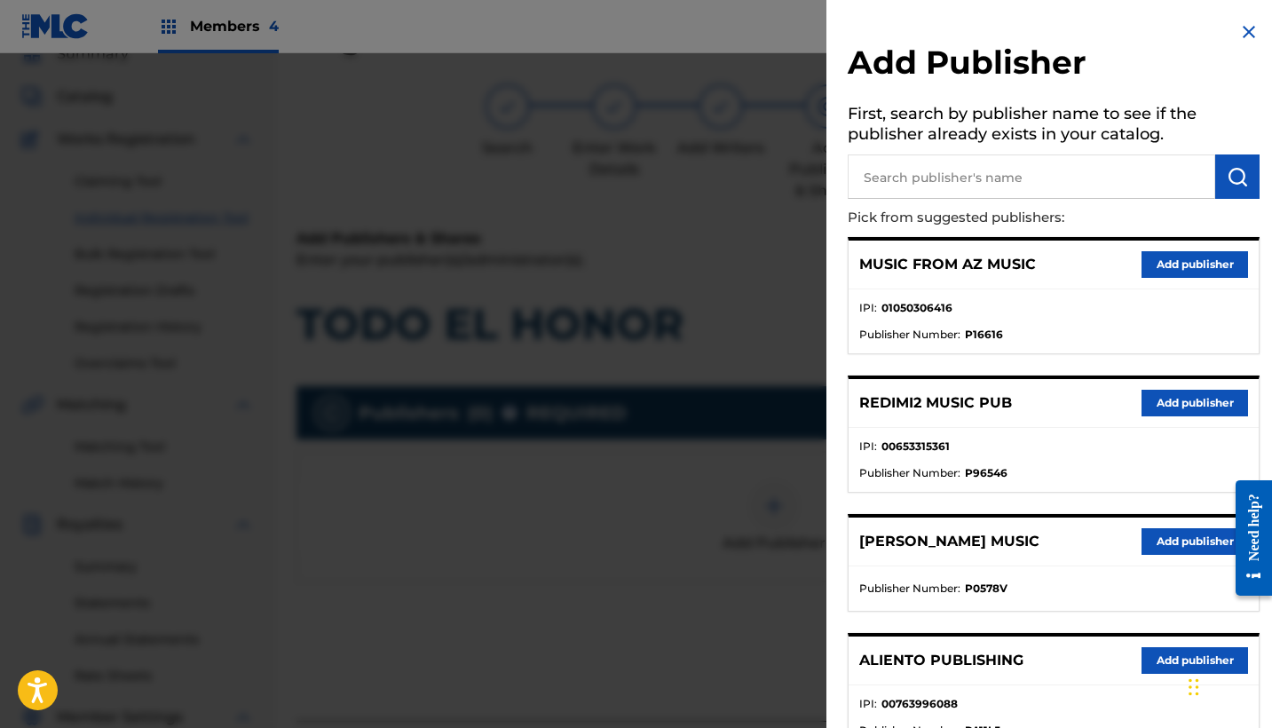
click at [954, 185] on input "text" at bounding box center [1032, 176] width 368 height 44
type input "heaven"
click at [1179, 408] on button "Add publisher" at bounding box center [1195, 403] width 107 height 27
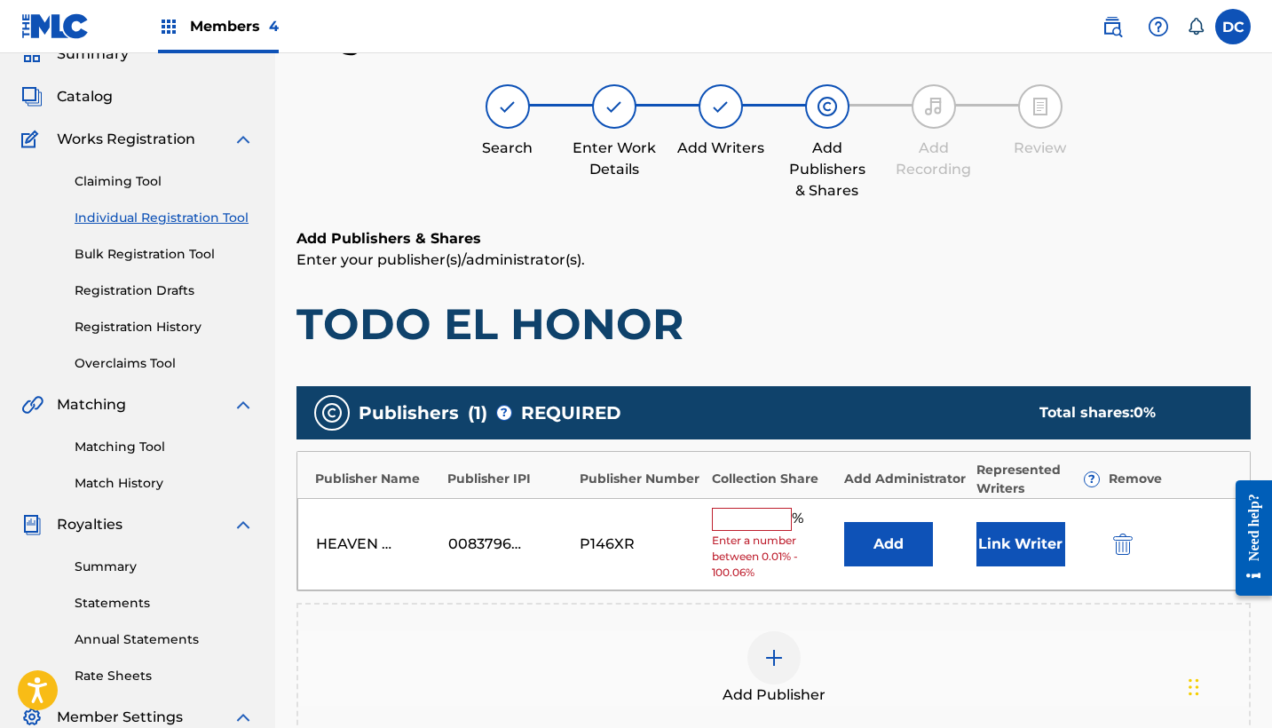
click at [759, 517] on input "text" at bounding box center [752, 519] width 80 height 23
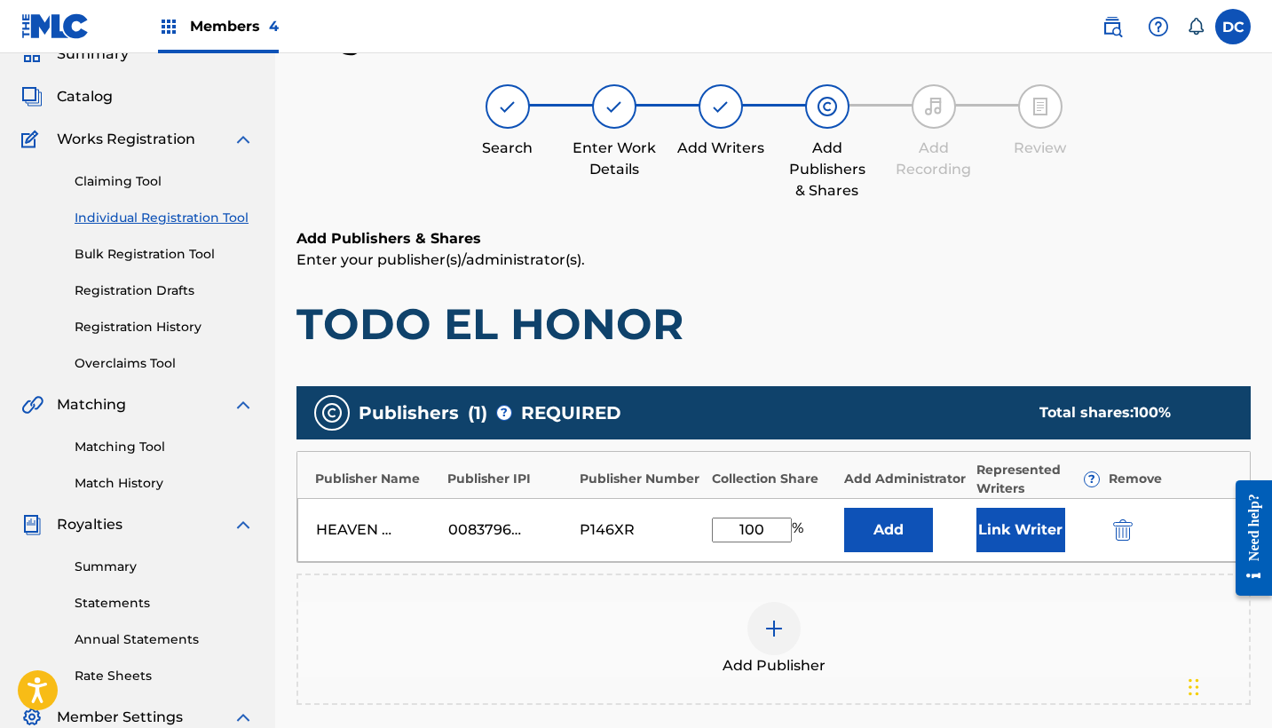
type input "100"
click at [1009, 536] on button "Link Writer" at bounding box center [1021, 530] width 89 height 44
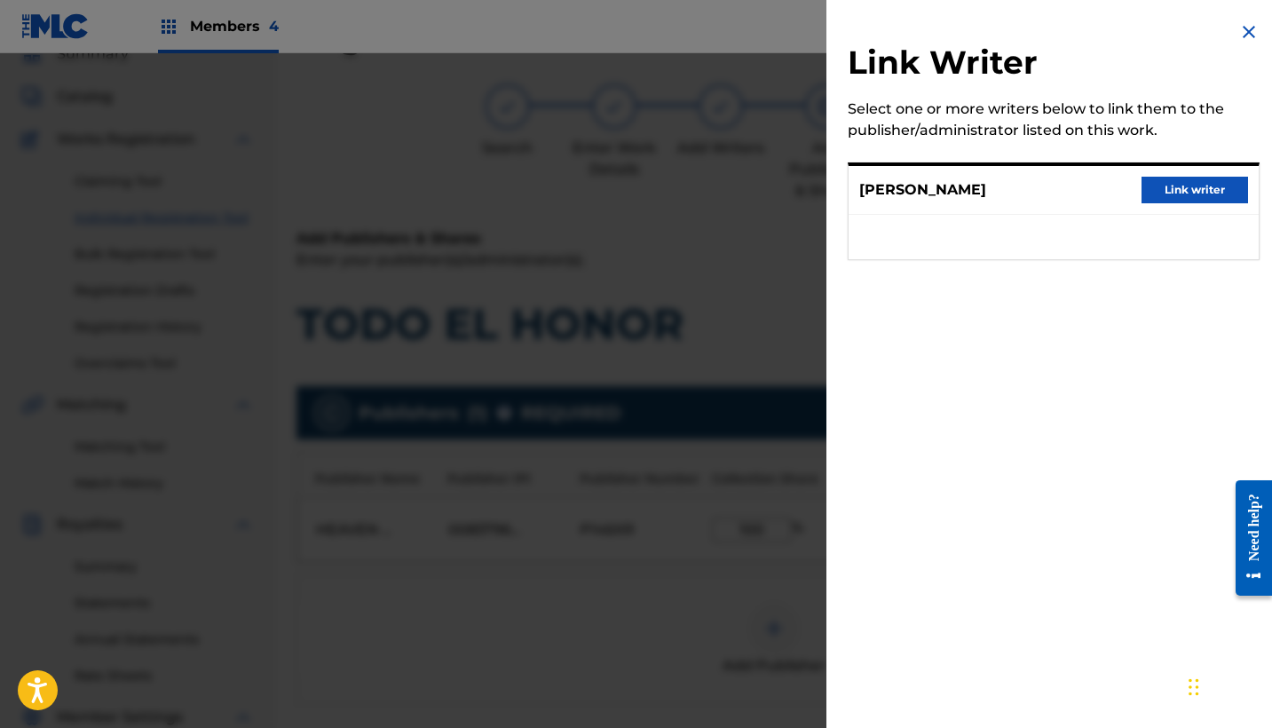
click at [1207, 194] on button "Link writer" at bounding box center [1195, 190] width 107 height 27
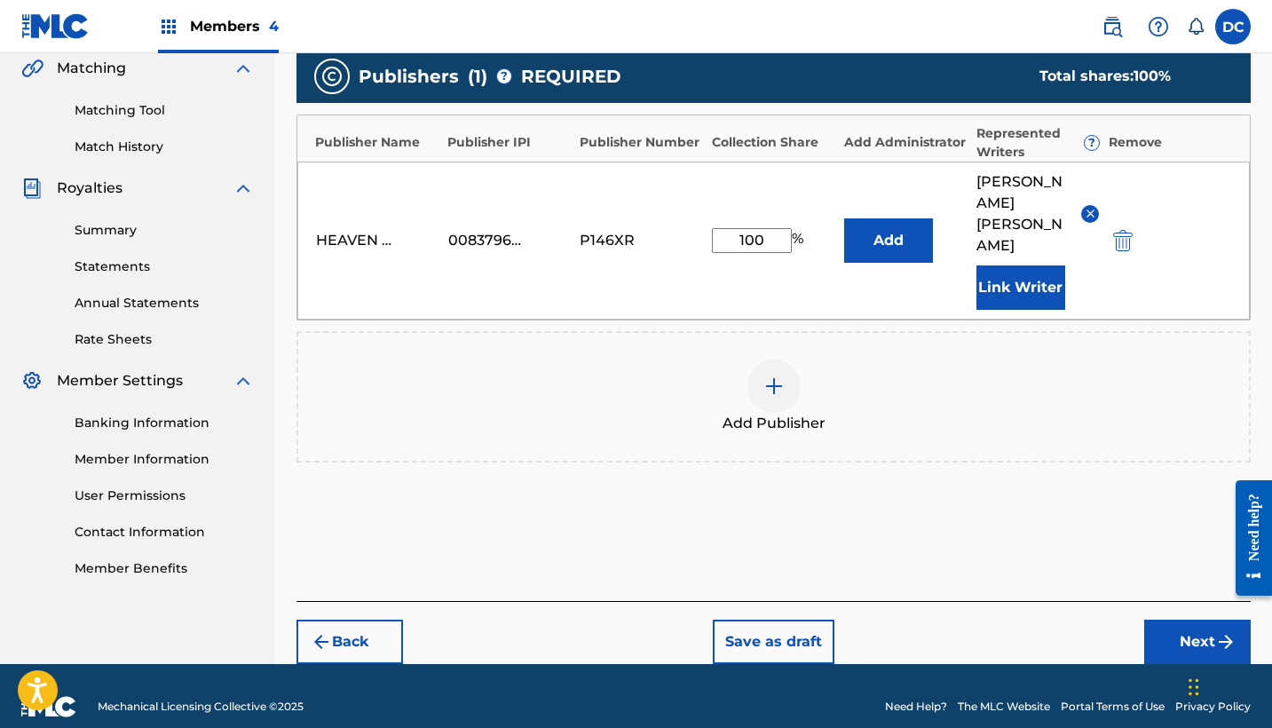
click at [1159, 630] on button "Next" at bounding box center [1197, 642] width 107 height 44
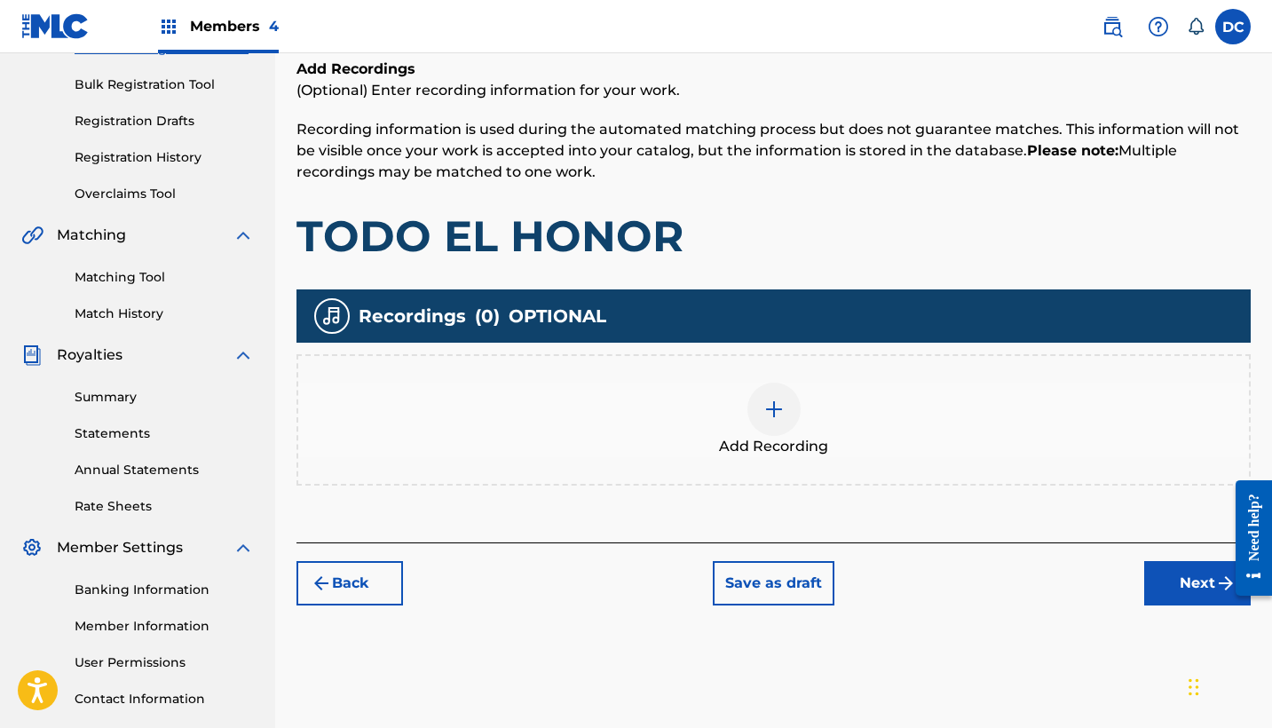
scroll to position [243, 0]
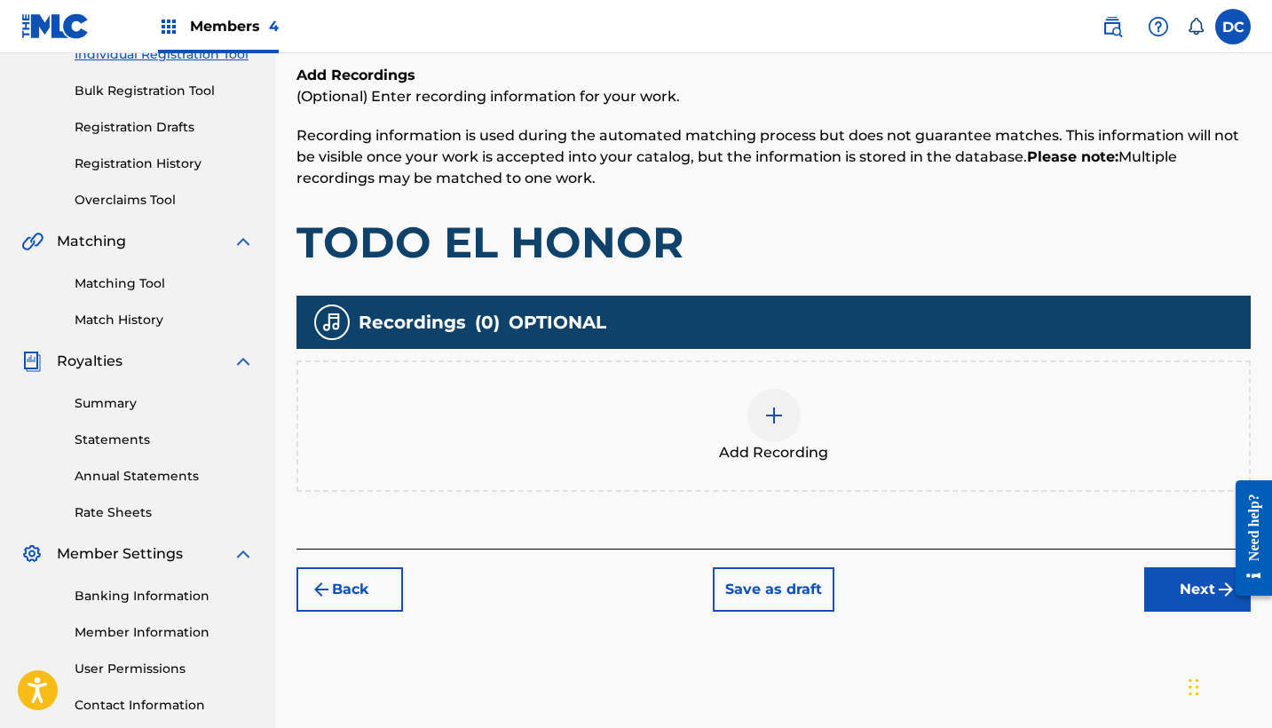
click at [776, 420] on img at bounding box center [774, 415] width 21 height 21
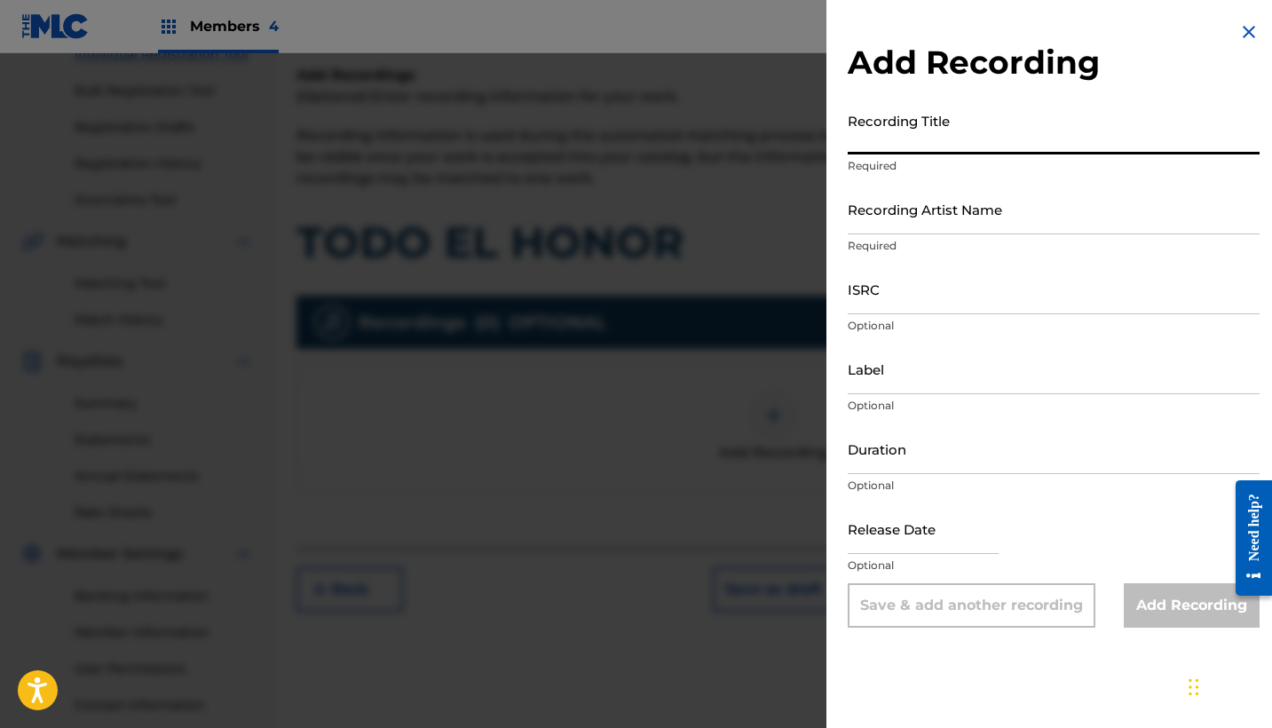
click at [909, 150] on input "Recording Title" at bounding box center [1054, 129] width 412 height 51
paste input "Todo El Honor"
type input "Todo El Honor"
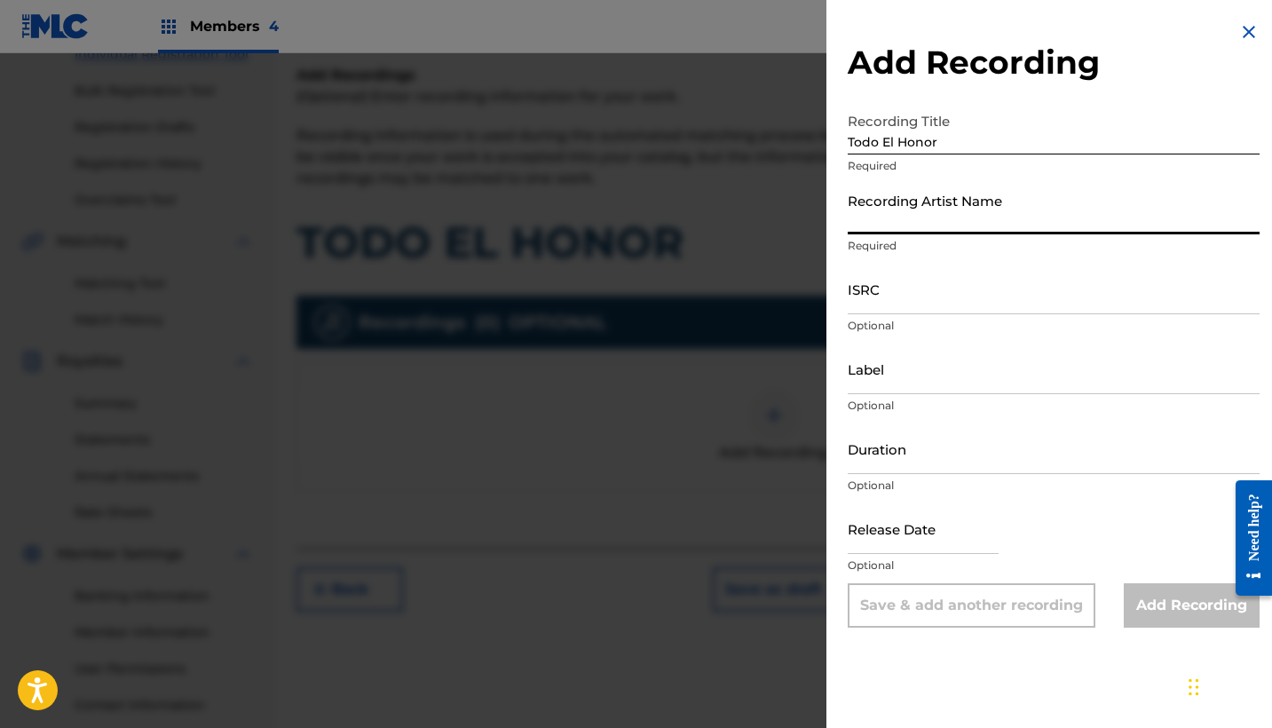
click at [877, 210] on input "Recording Artist Name" at bounding box center [1054, 209] width 412 height 51
paste input "Perfume de Alabanza"
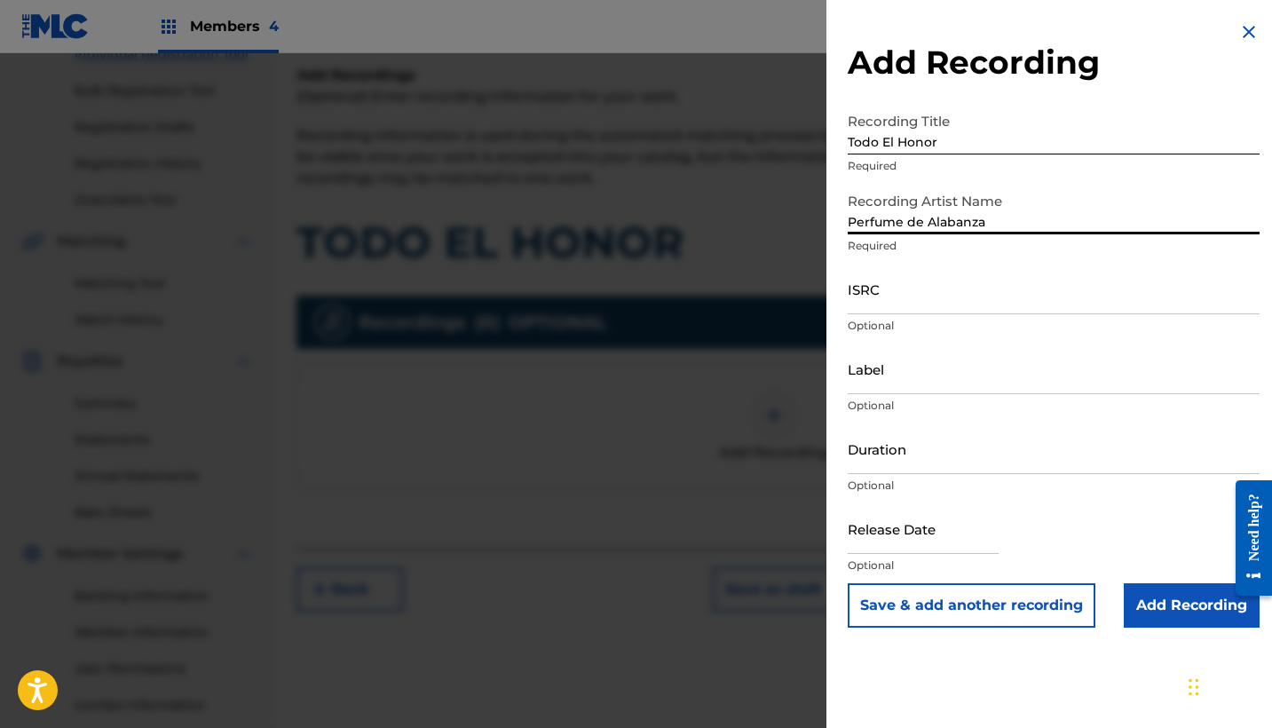
type input "Perfume de Alabanza"
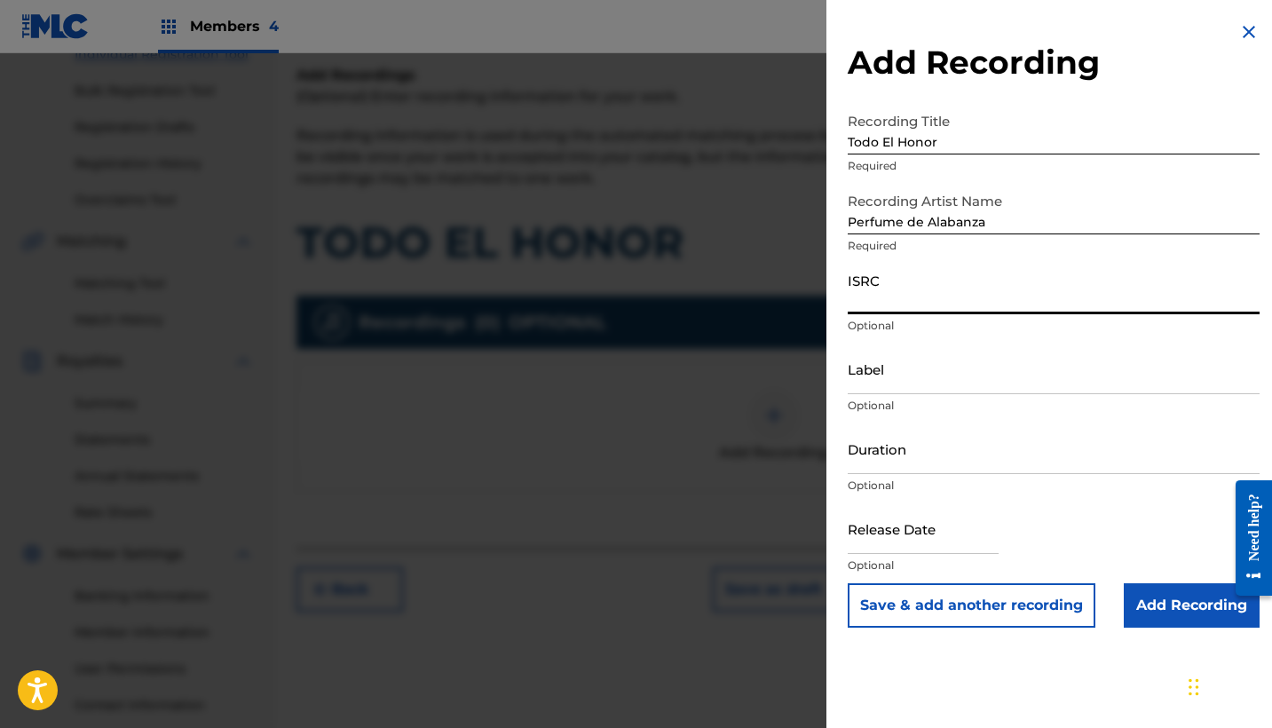
click at [871, 293] on input "ISRC" at bounding box center [1054, 289] width 412 height 51
paste input "QZ2J21508986"
type input "QZ2J21508986"
click at [929, 372] on input "Label" at bounding box center [1054, 369] width 412 height 51
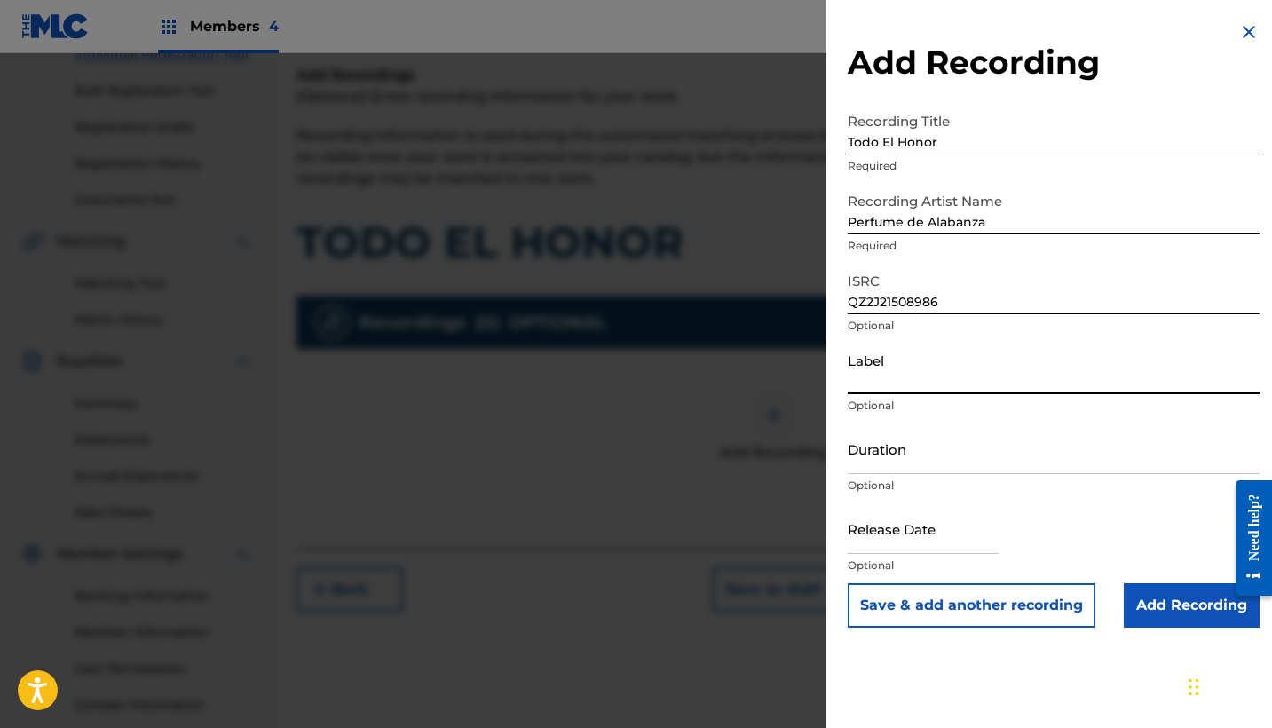
paste input "Perfume de Alabanza"
type input "Perfume de Alabanza"
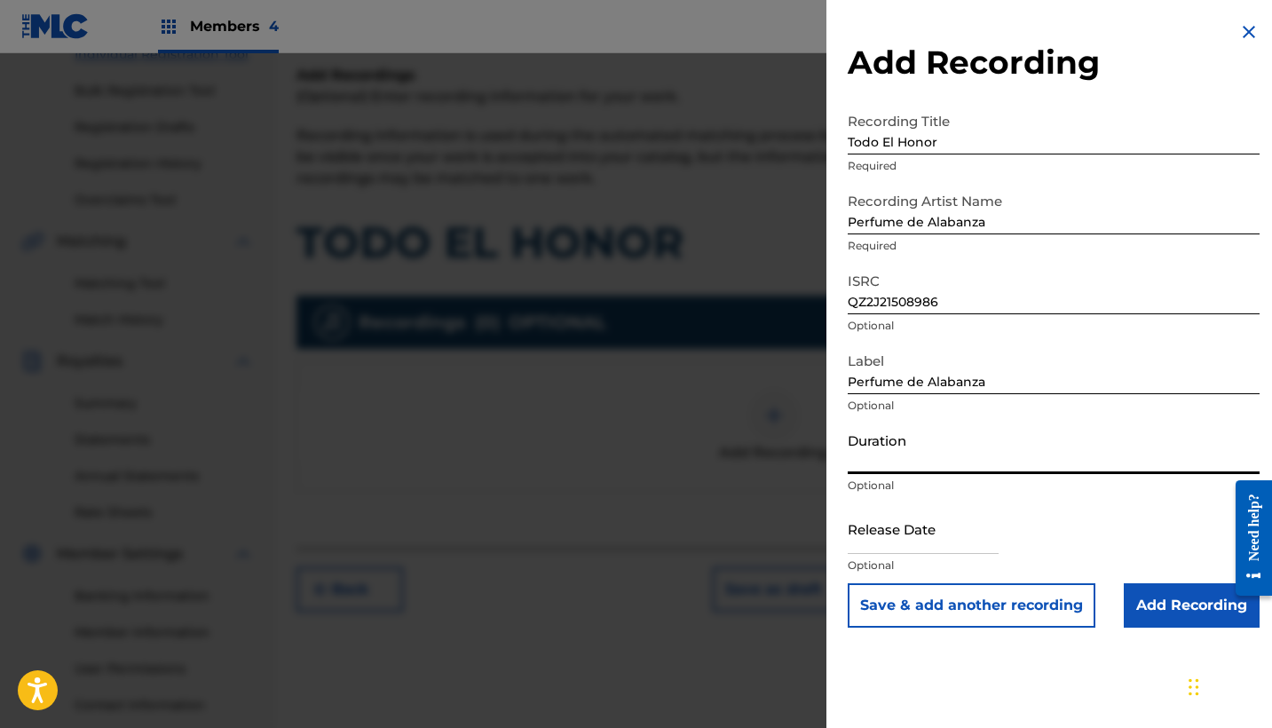
click at [928, 466] on input "Duration" at bounding box center [1054, 449] width 412 height 51
type input "05:16"
click at [939, 551] on input "text" at bounding box center [923, 528] width 151 height 51
select select "7"
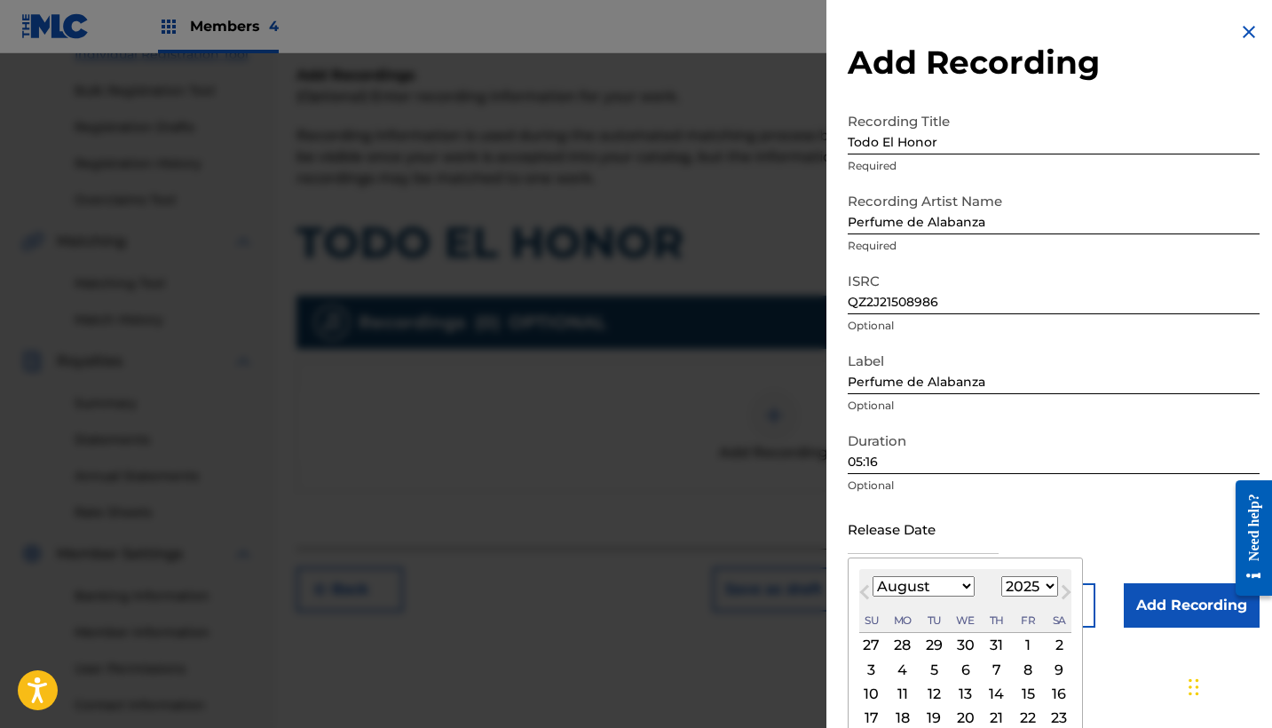
select select "1996"
select select "0"
click at [898, 645] on div "1" at bounding box center [902, 645] width 21 height 21
type input "[DATE]"
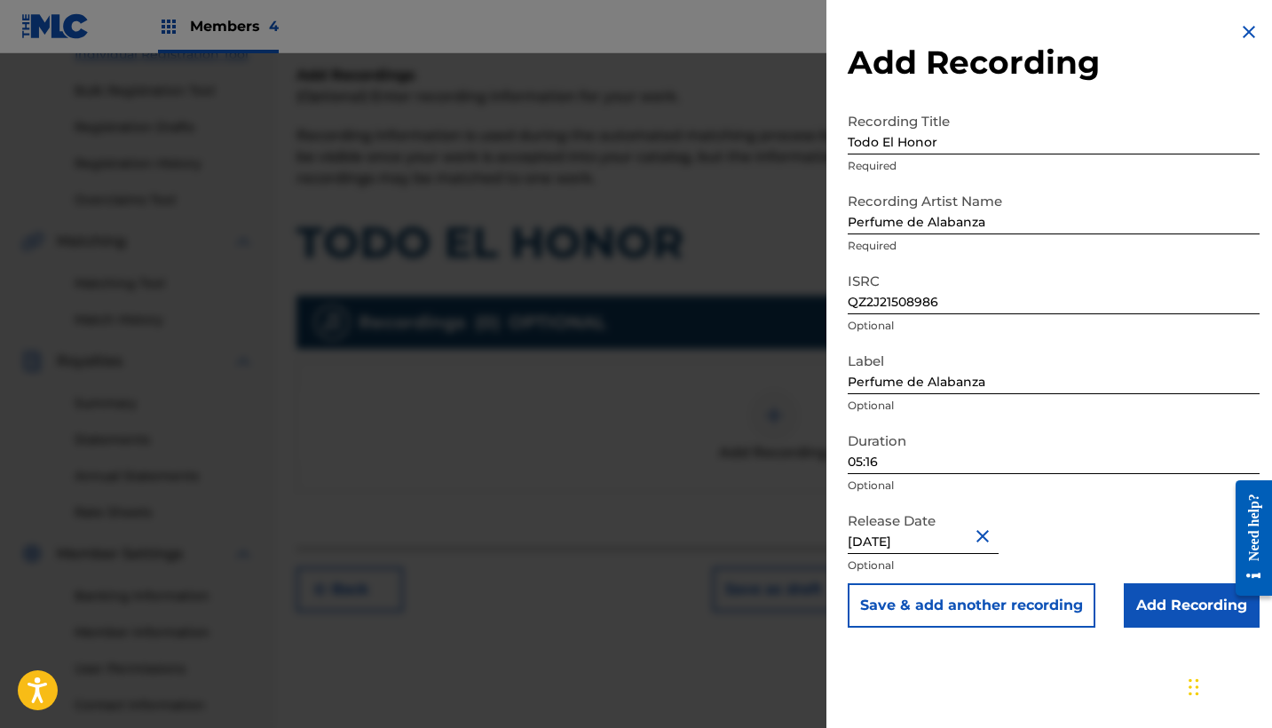
click at [1173, 610] on input "Add Recording" at bounding box center [1192, 605] width 136 height 44
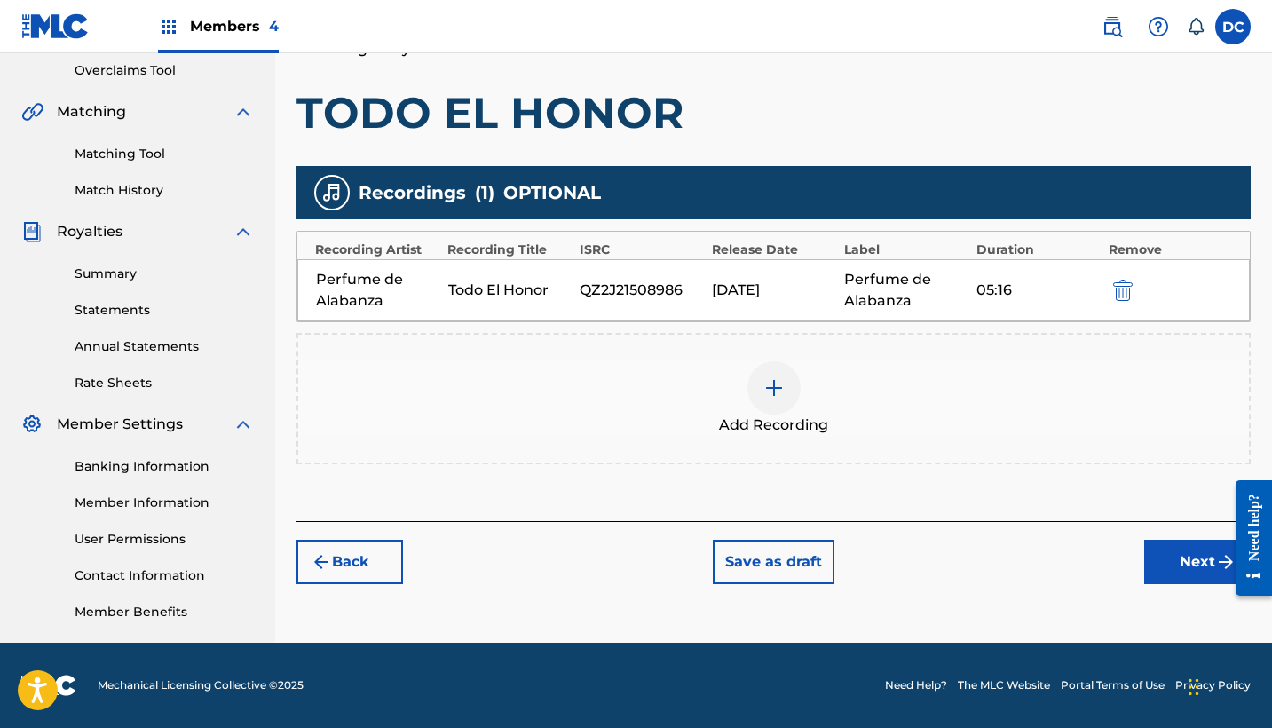
click at [1192, 557] on button "Next" at bounding box center [1197, 562] width 107 height 44
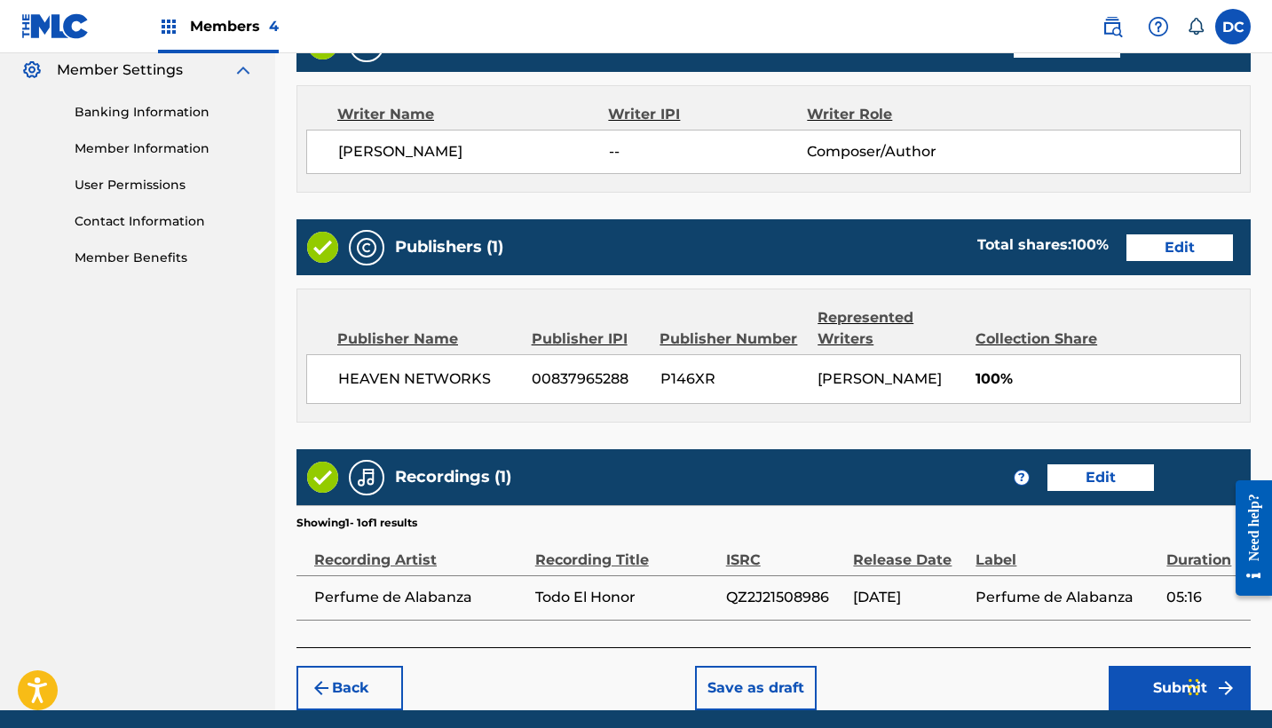
scroll to position [778, 0]
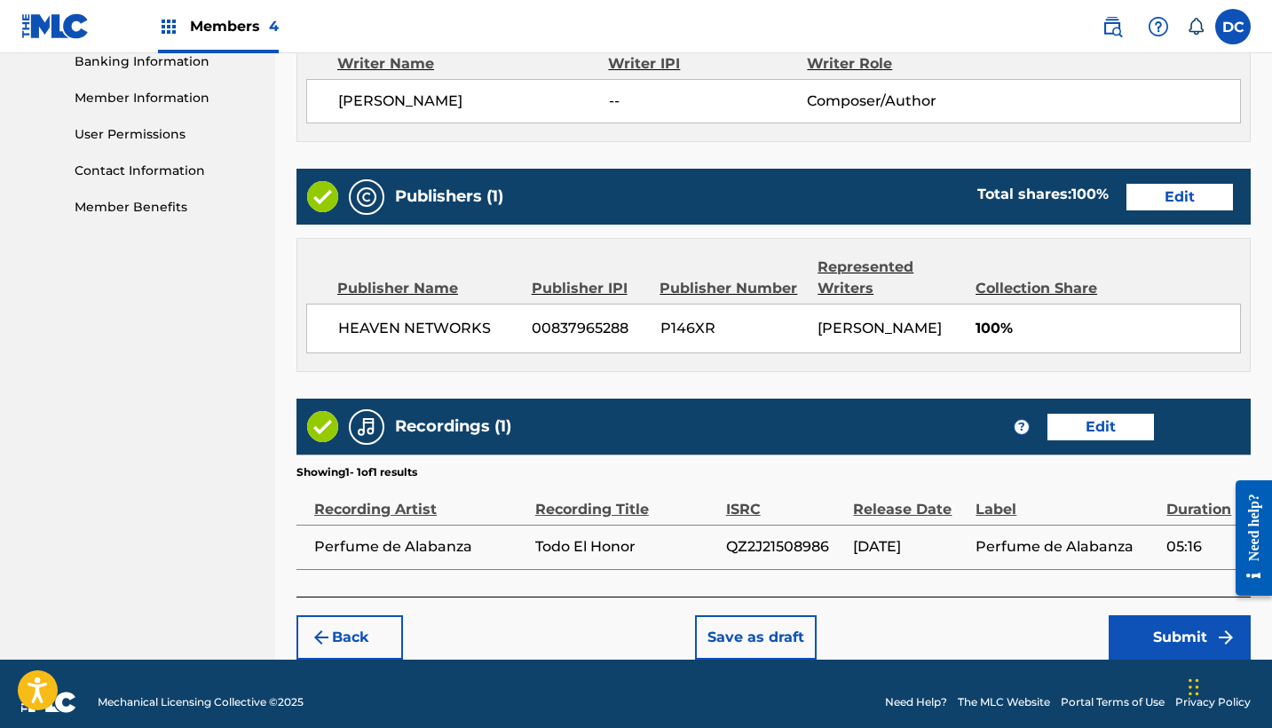
click at [1150, 650] on button "Submit" at bounding box center [1180, 637] width 142 height 44
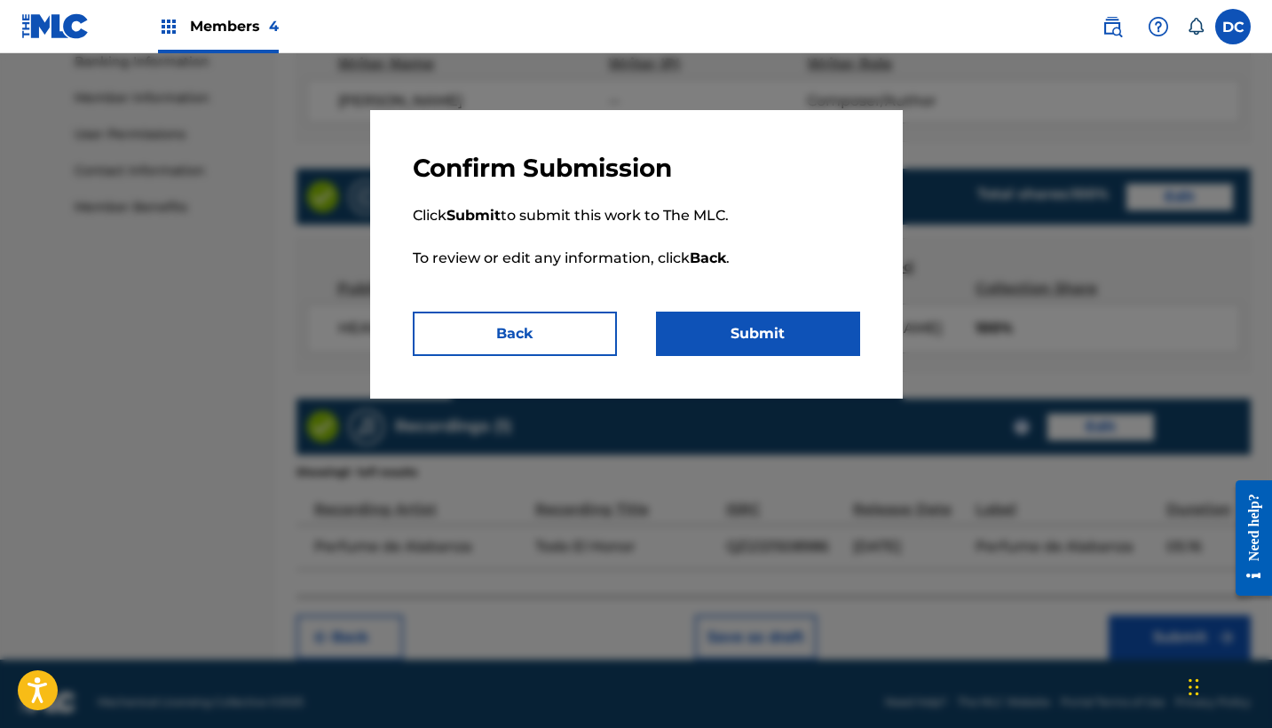
click at [807, 330] on button "Submit" at bounding box center [758, 334] width 204 height 44
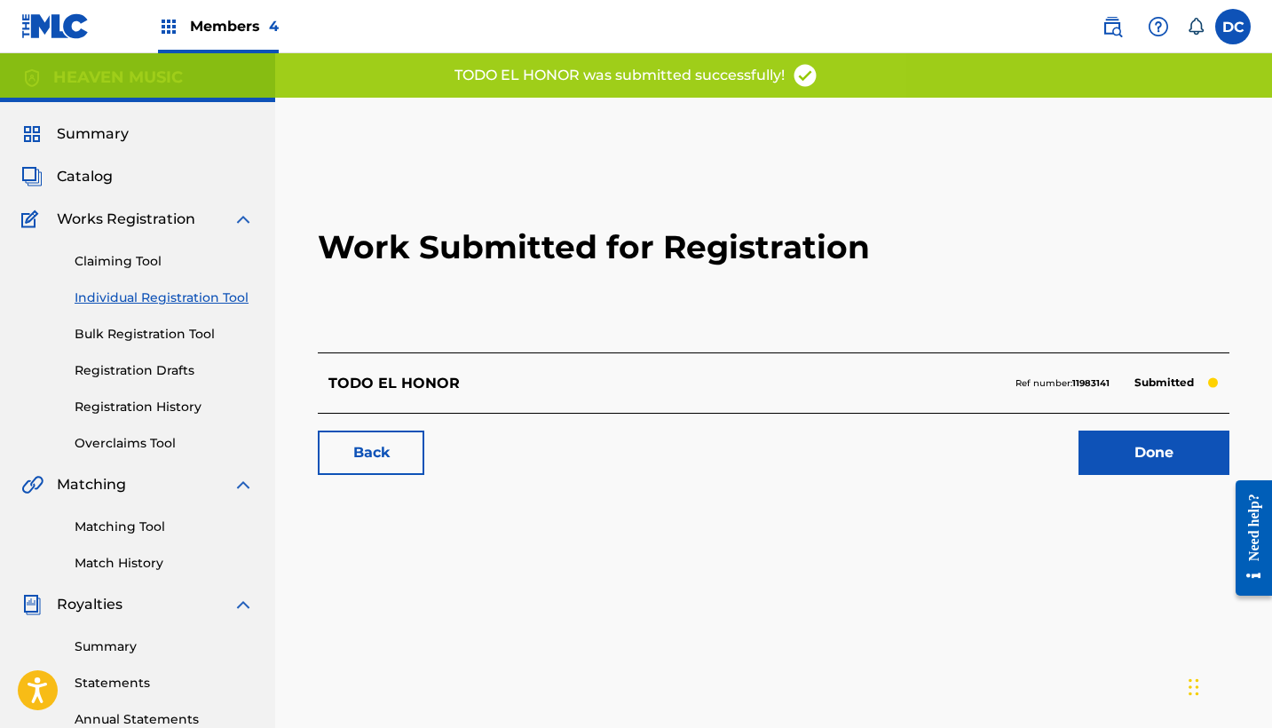
click at [1087, 374] on div "Ref number: 11983141 Submitted" at bounding box center [1117, 383] width 203 height 25
click at [1091, 382] on strong "11983141" at bounding box center [1091, 383] width 37 height 12
copy strong "11983141"
